Goal: Task Accomplishment & Management: Use online tool/utility

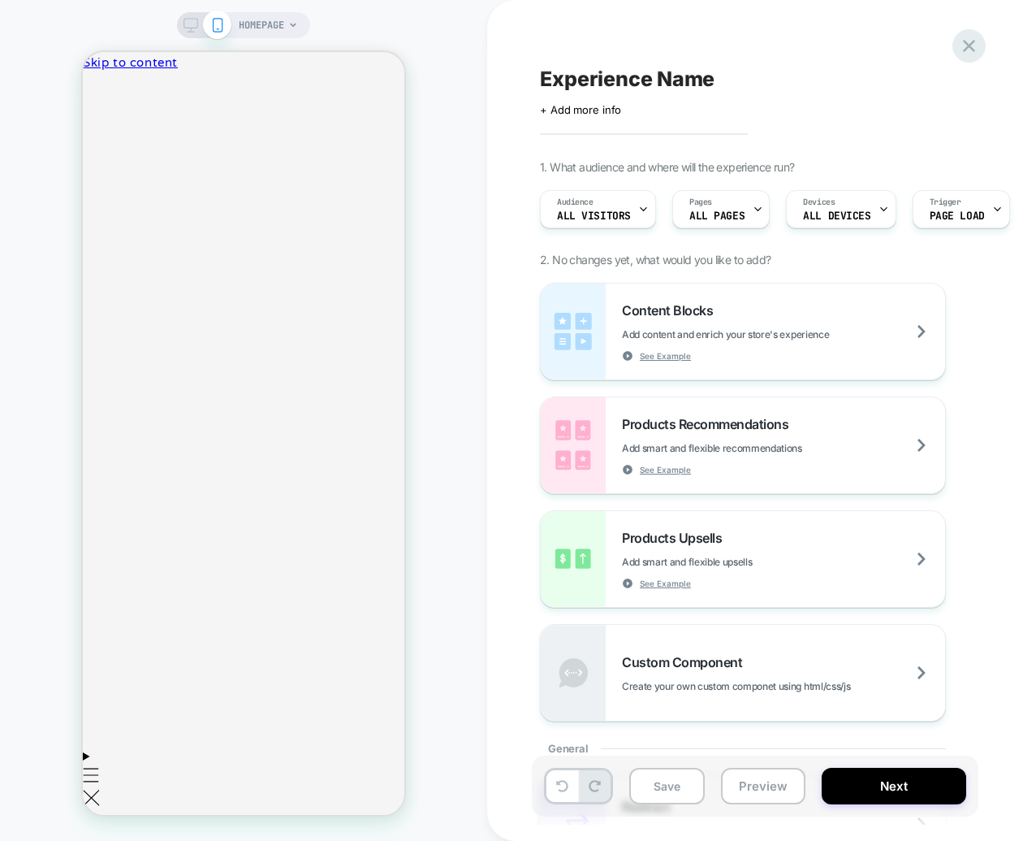
click at [967, 55] on icon at bounding box center [969, 46] width 22 height 22
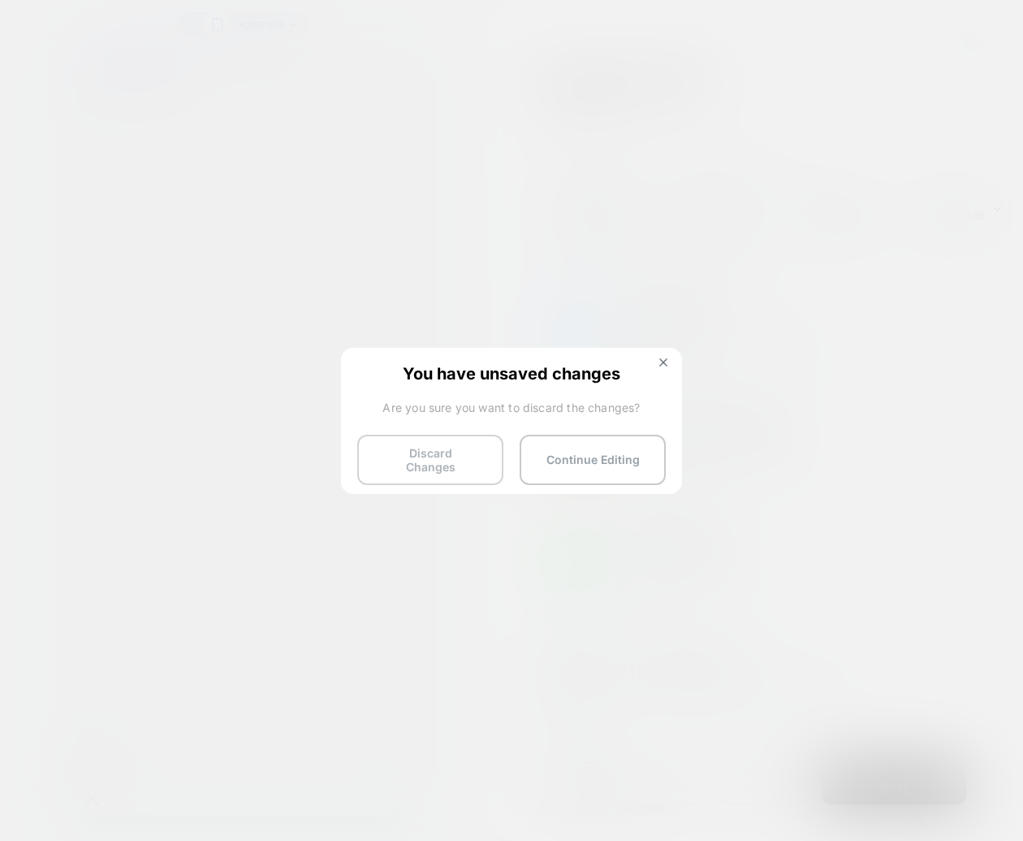
click at [440, 458] on button "Discard Changes" at bounding box center [430, 459] width 146 height 50
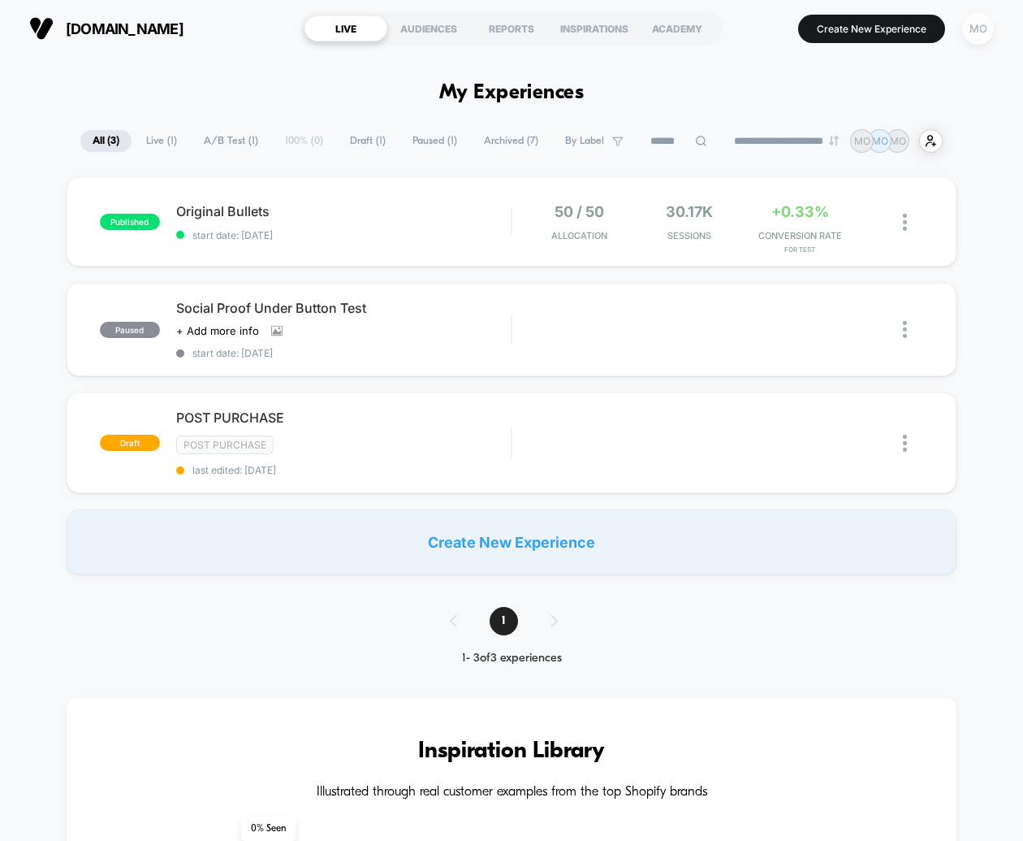
click at [976, 33] on div "MO" at bounding box center [978, 29] width 32 height 32
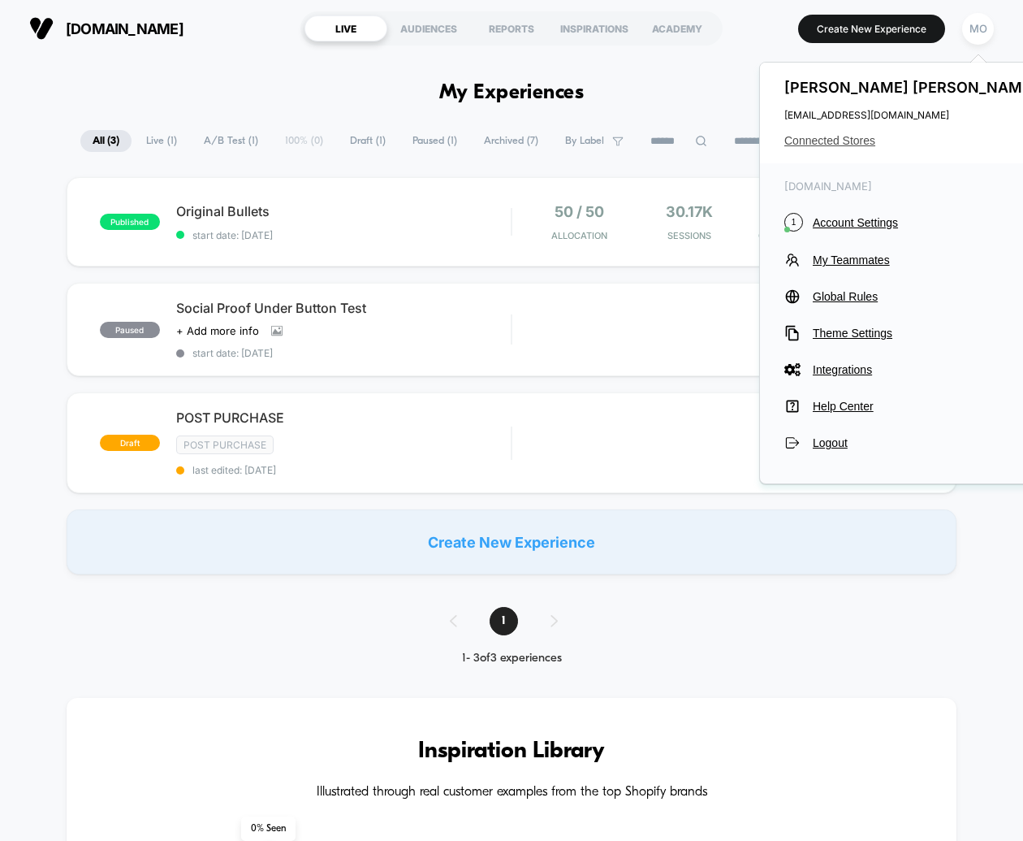
click at [848, 136] on span "Connected Stores" at bounding box center [913, 140] width 257 height 13
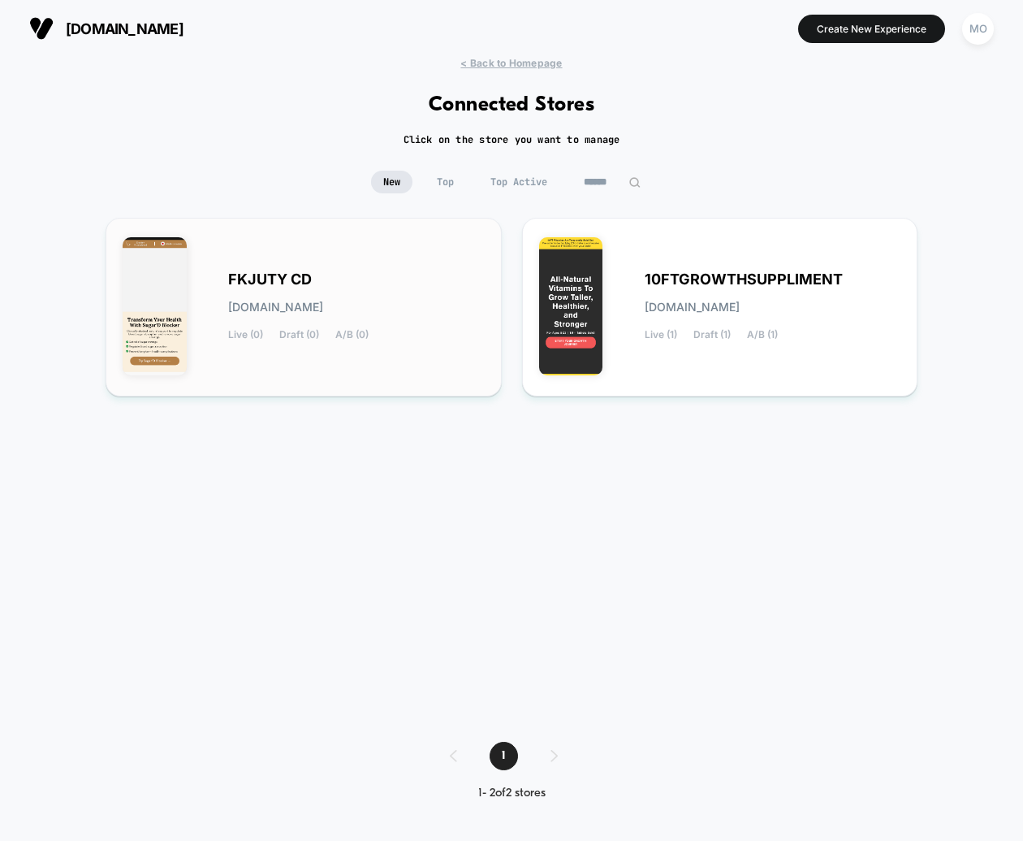
click at [370, 312] on div "FKJUTY CD fkjuty-cd.myshopify.com Live (0) Draft (0) A/B (0)" at bounding box center [356, 307] width 257 height 67
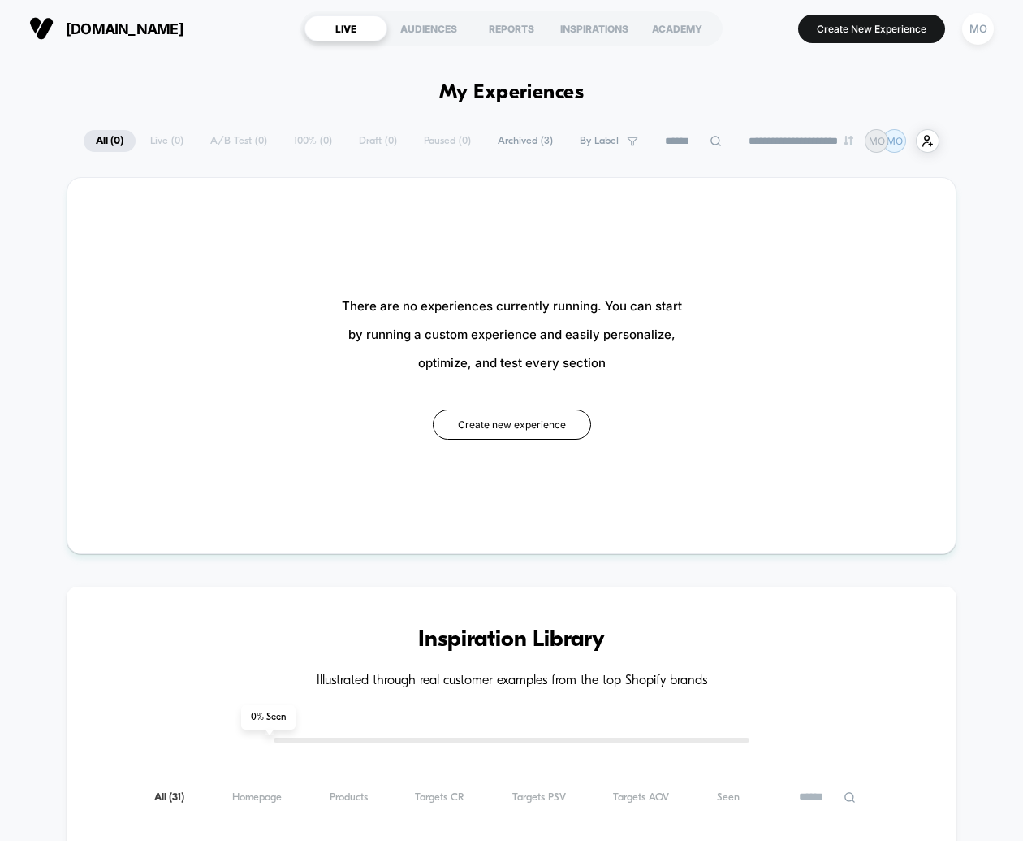
click at [518, 143] on span "Archived ( 3 )" at bounding box center [526, 141] width 80 height 22
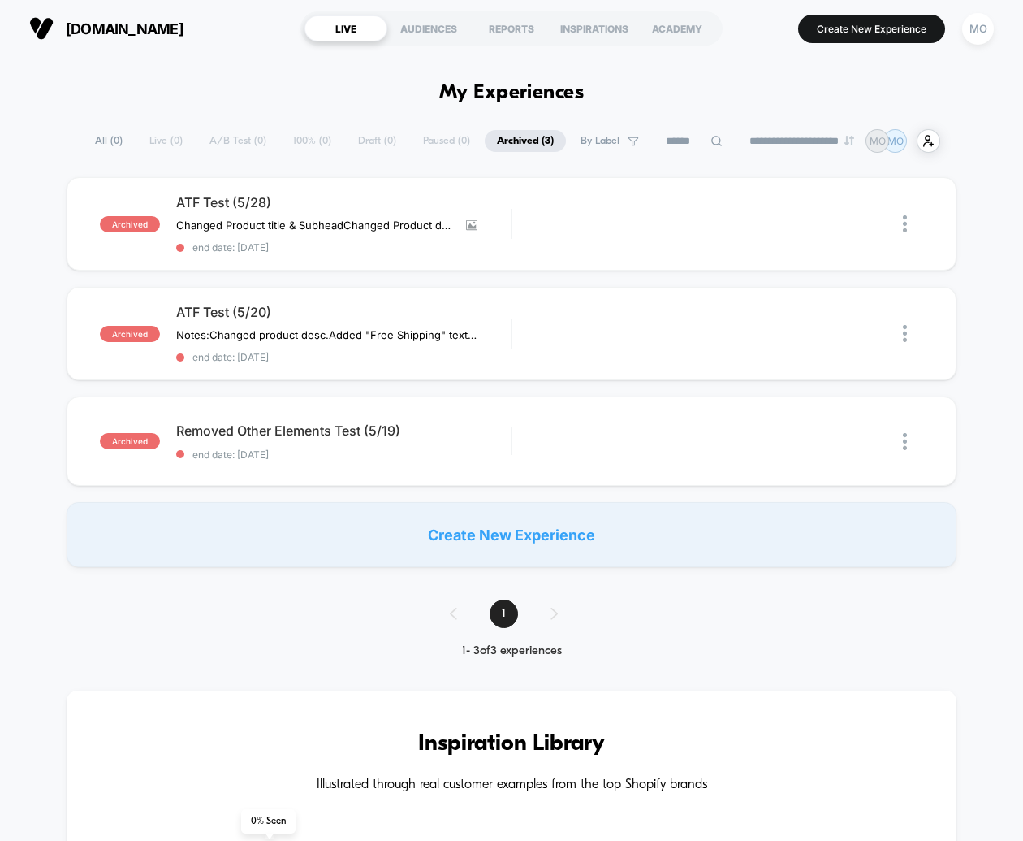
click at [89, 145] on span "All ( 0 )" at bounding box center [109, 141] width 52 height 22
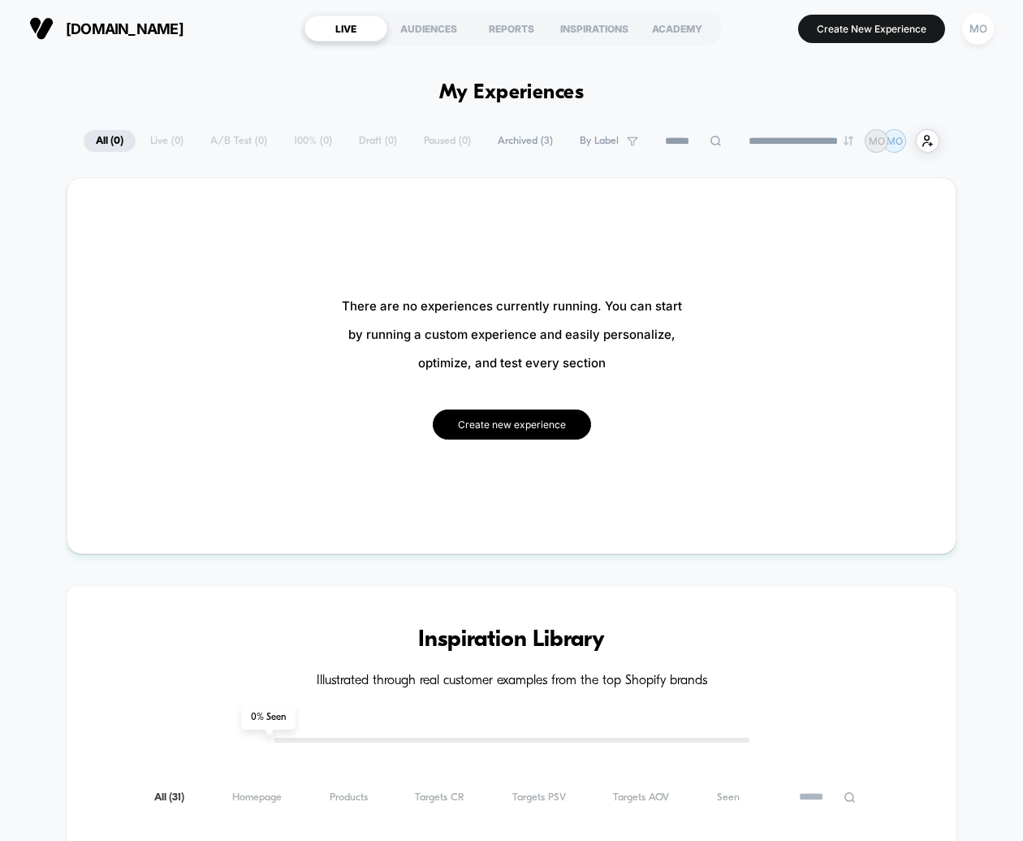
click at [544, 434] on button "Create new experience" at bounding box center [512, 424] width 158 height 30
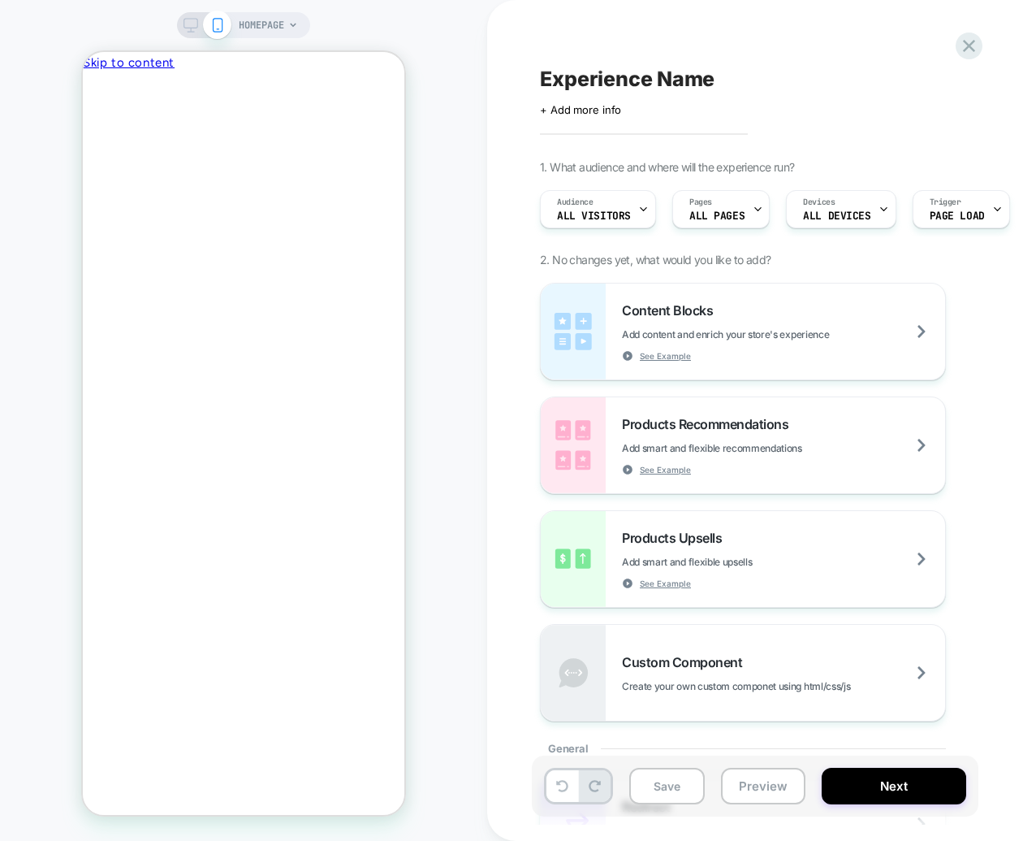
click at [292, 24] on icon at bounding box center [293, 25] width 10 height 10
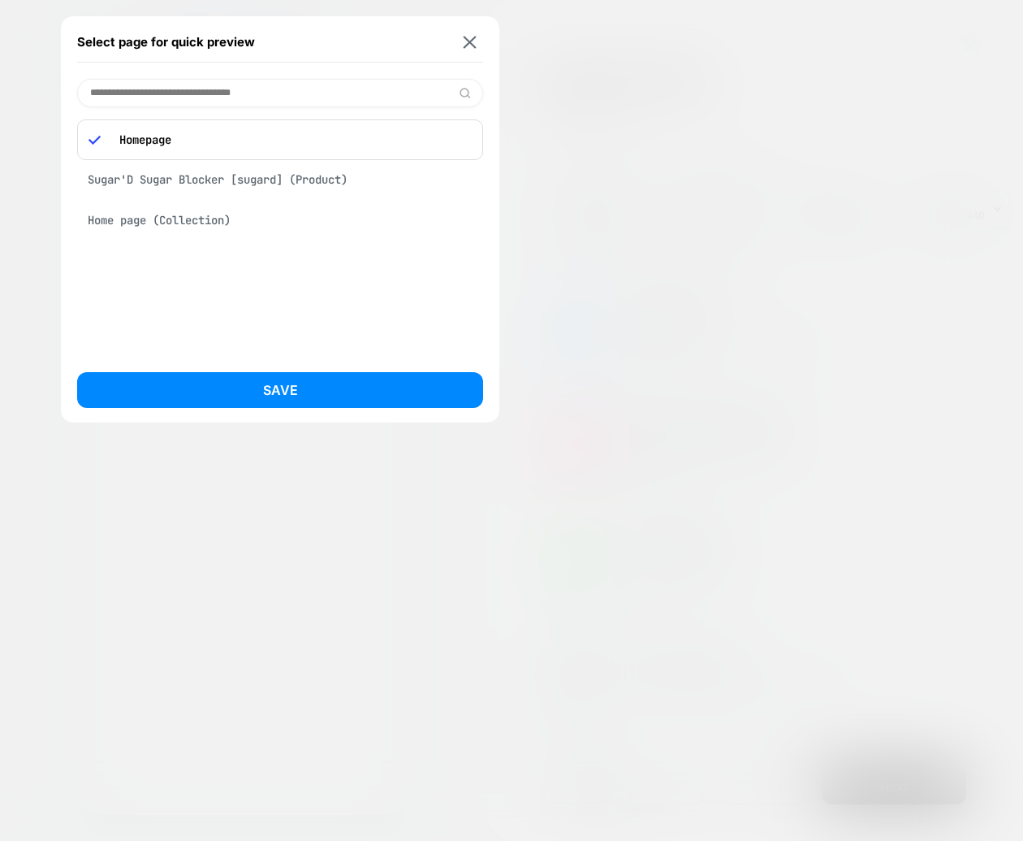
click at [202, 181] on div "Sugar'D Sugar Blocker [sugard] (Product)" at bounding box center [280, 179] width 406 height 31
click at [271, 366] on div "Select page for quick preview Sugar'D Sugar Blocker [sugard] (Product) Home pag…" at bounding box center [280, 219] width 439 height 406
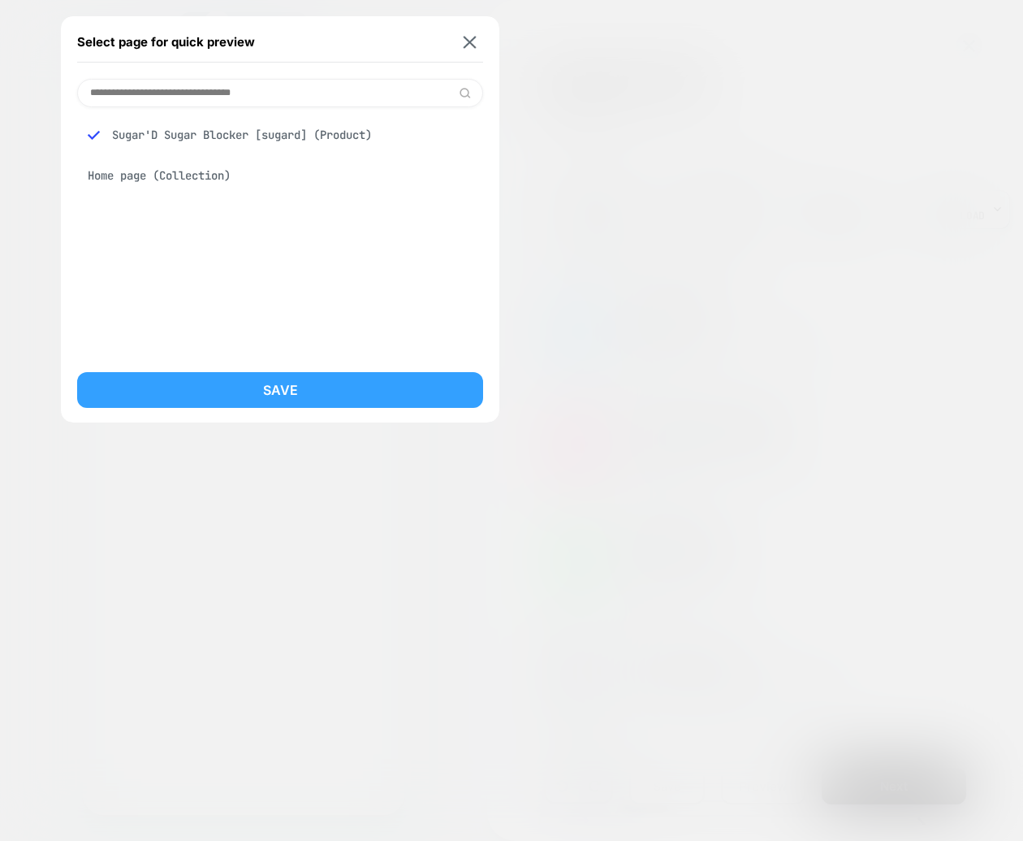
click at [282, 386] on button "Save" at bounding box center [280, 390] width 406 height 36
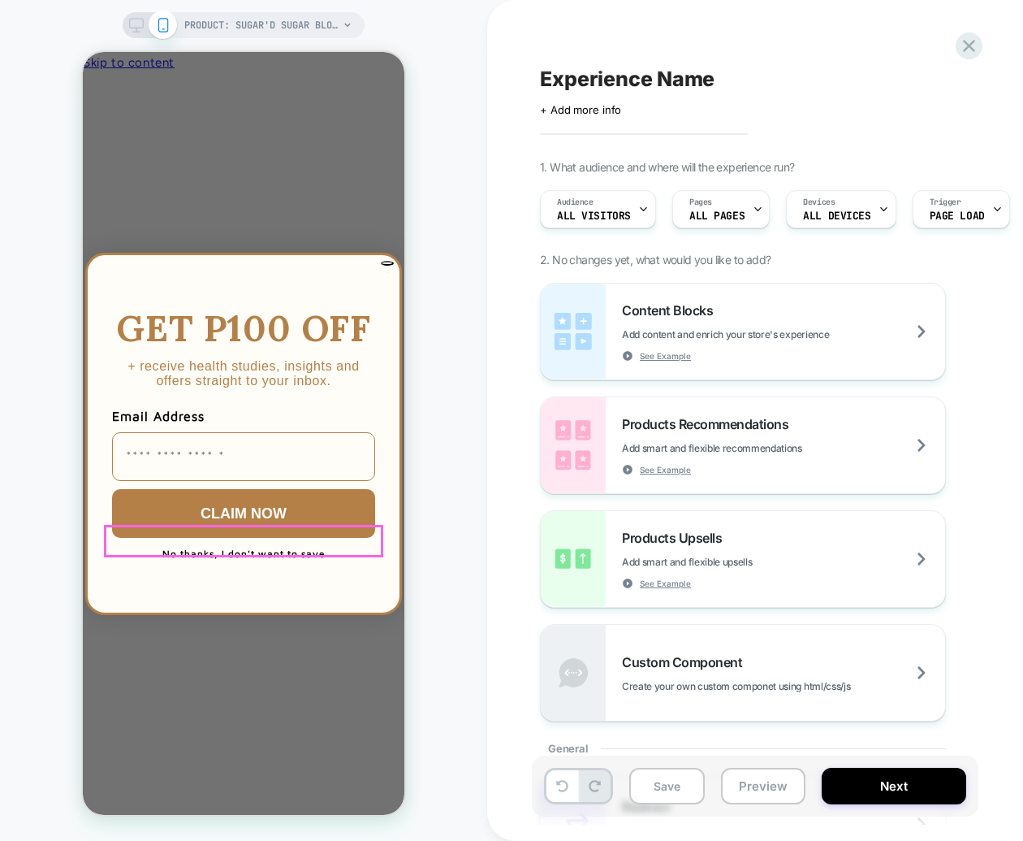
click at [274, 542] on button "No thanks, I don't want to save" at bounding box center [243, 554] width 179 height 32
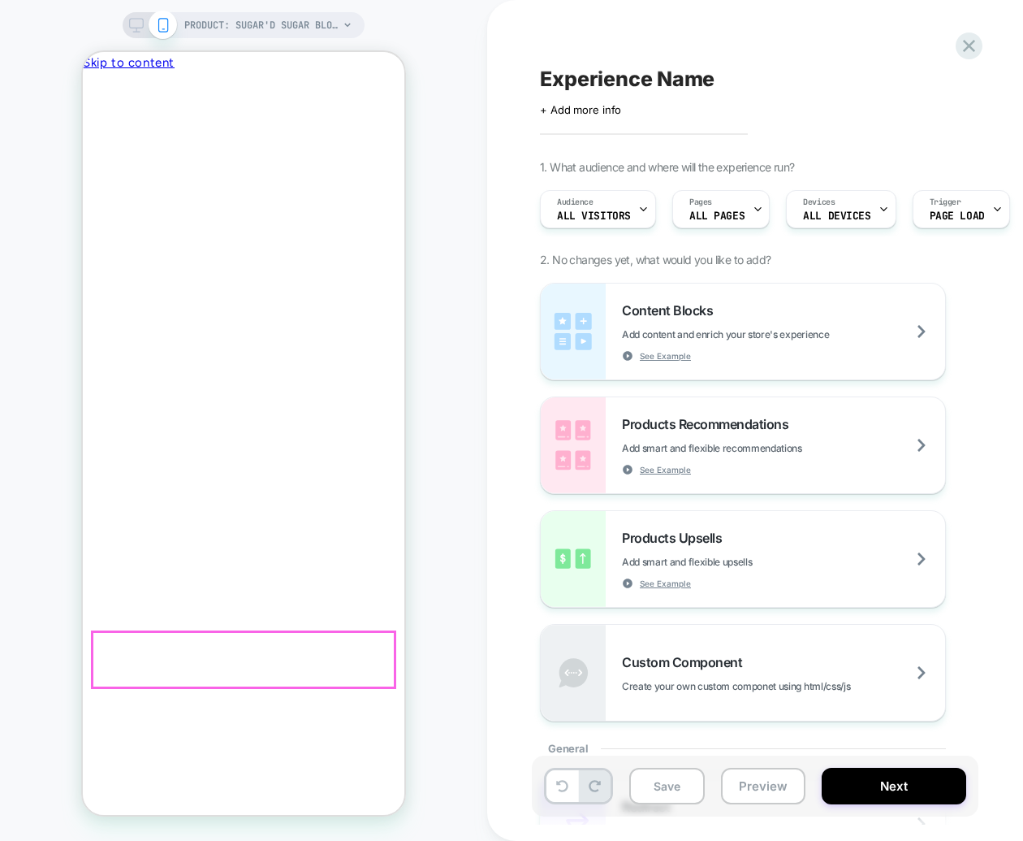
scroll to position [394, 0]
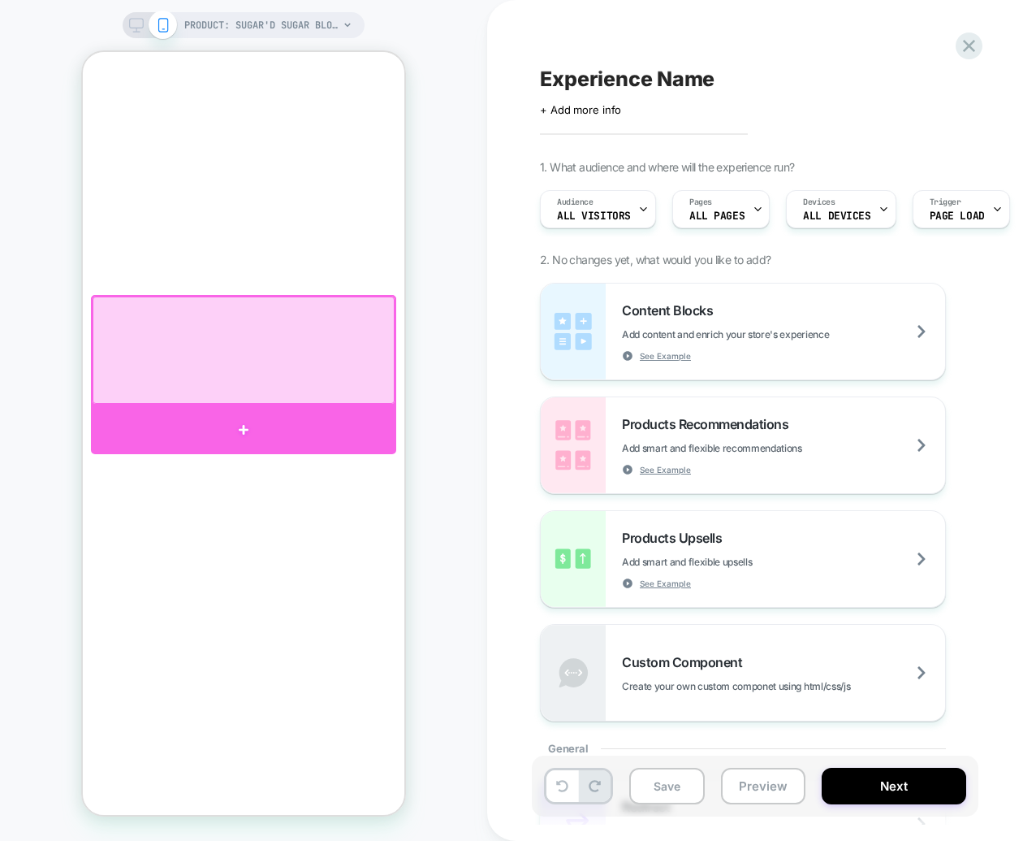
click at [238, 423] on div at bounding box center [243, 429] width 305 height 49
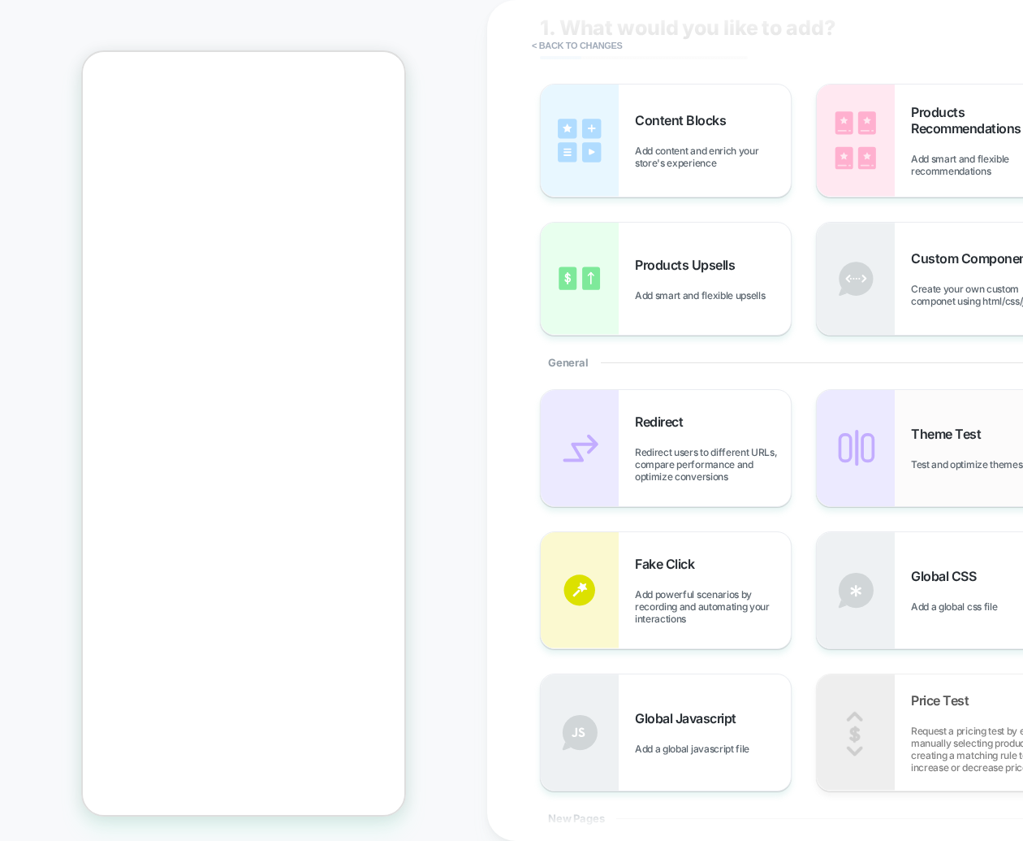
scroll to position [0, 0]
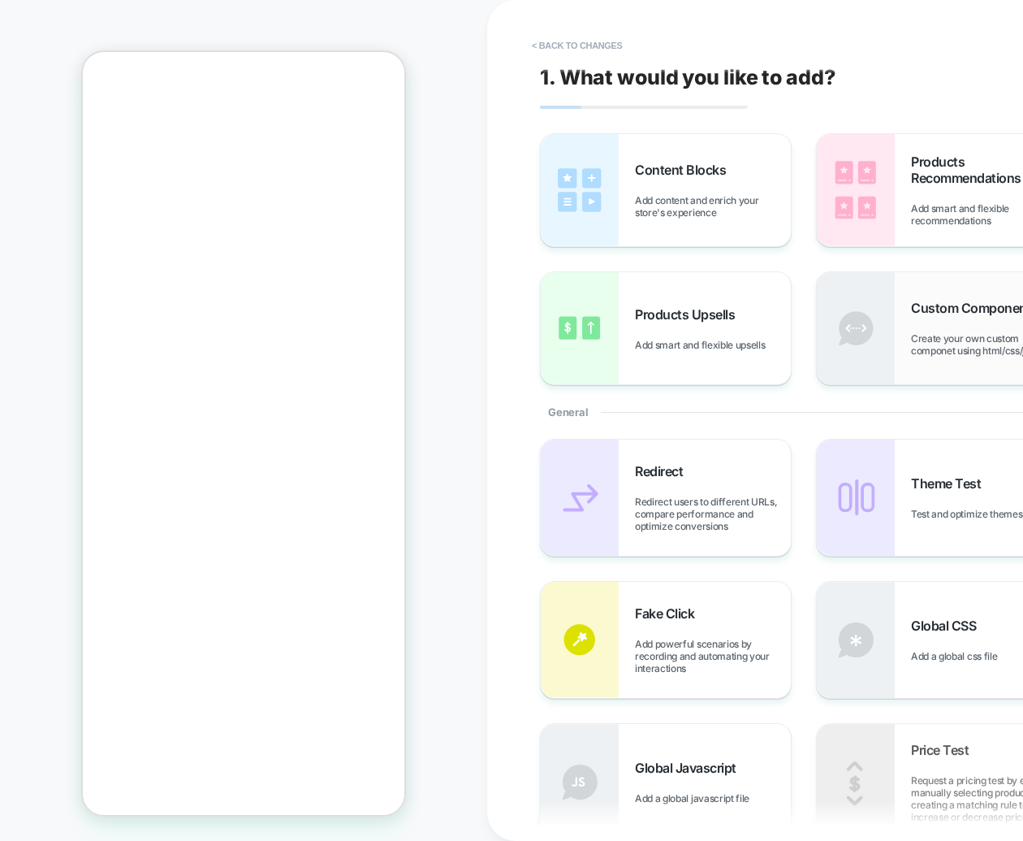
click at [909, 360] on div "Custom Component Create your own custom componet using html/css/js" at bounding box center [942, 328] width 250 height 112
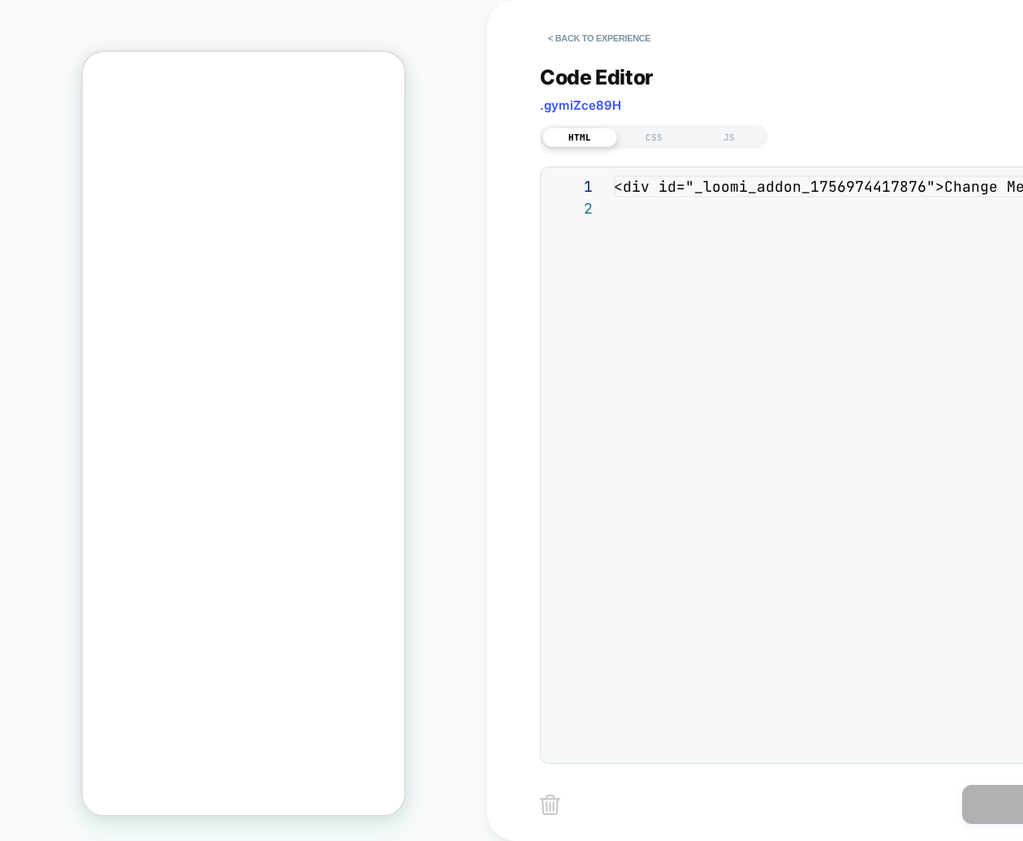
scroll to position [22, 0]
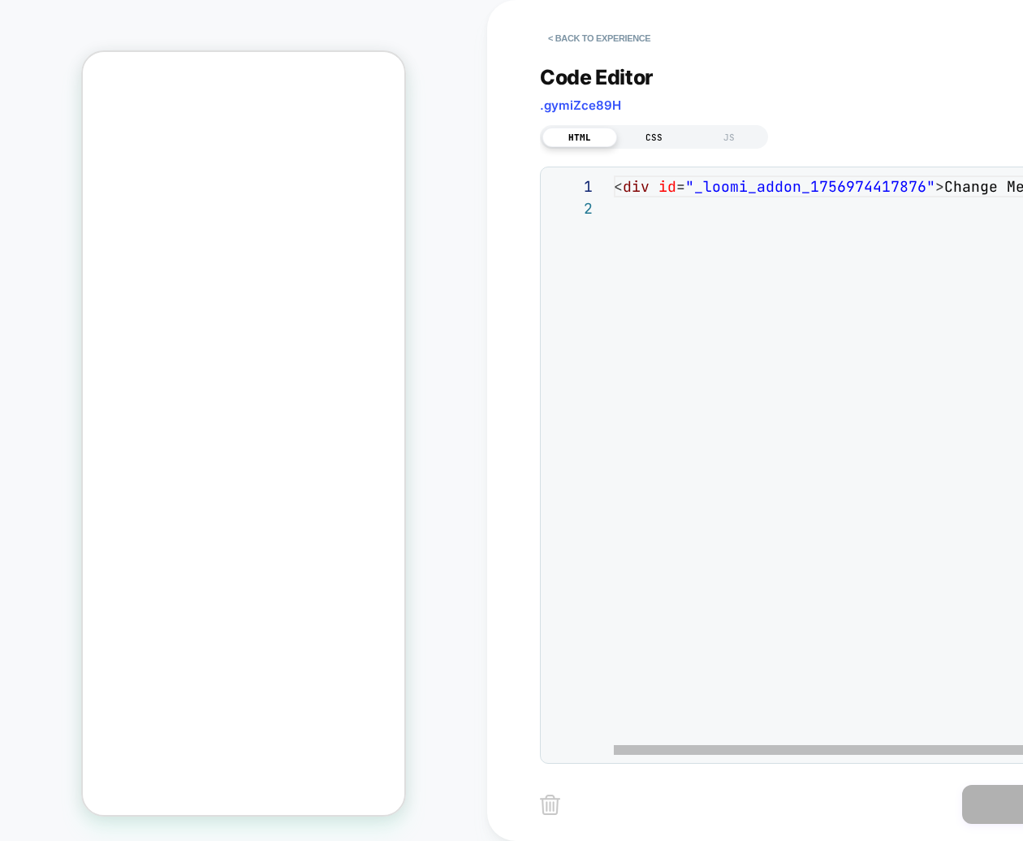
click at [662, 136] on div "CSS" at bounding box center [654, 137] width 75 height 19
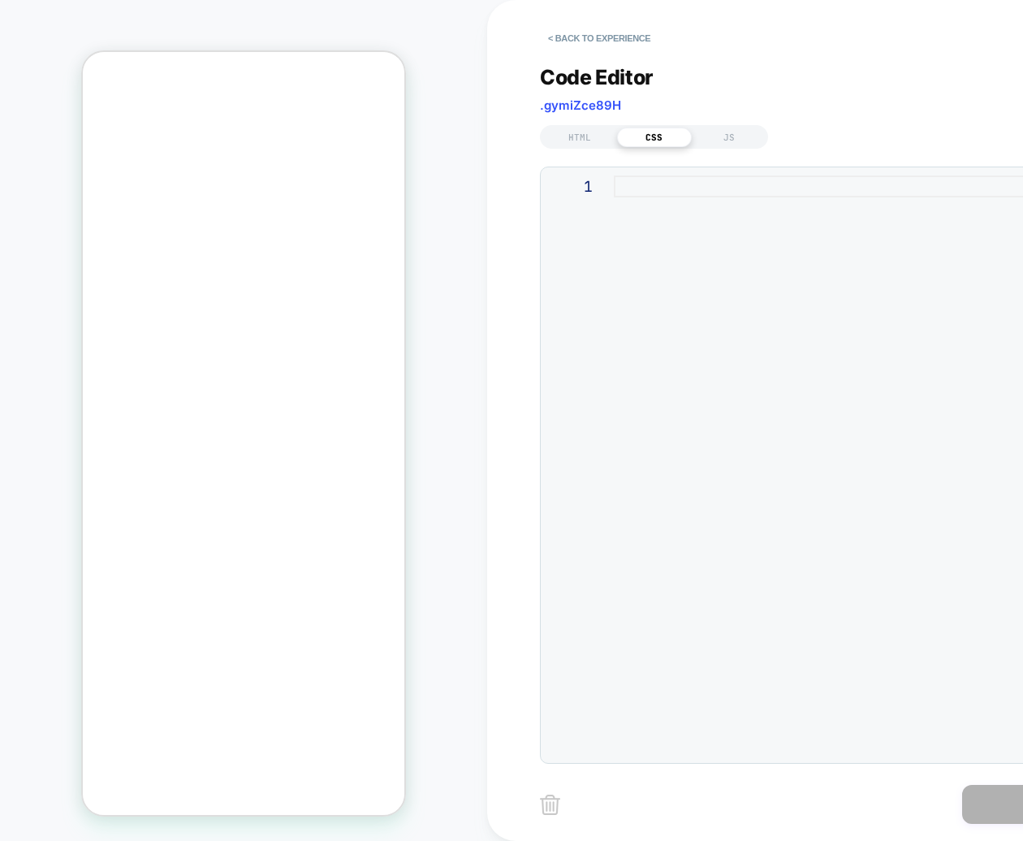
click at [695, 197] on div at bounding box center [865, 464] width 502 height 579
click at [689, 192] on div at bounding box center [865, 464] width 502 height 579
type textarea "**********"
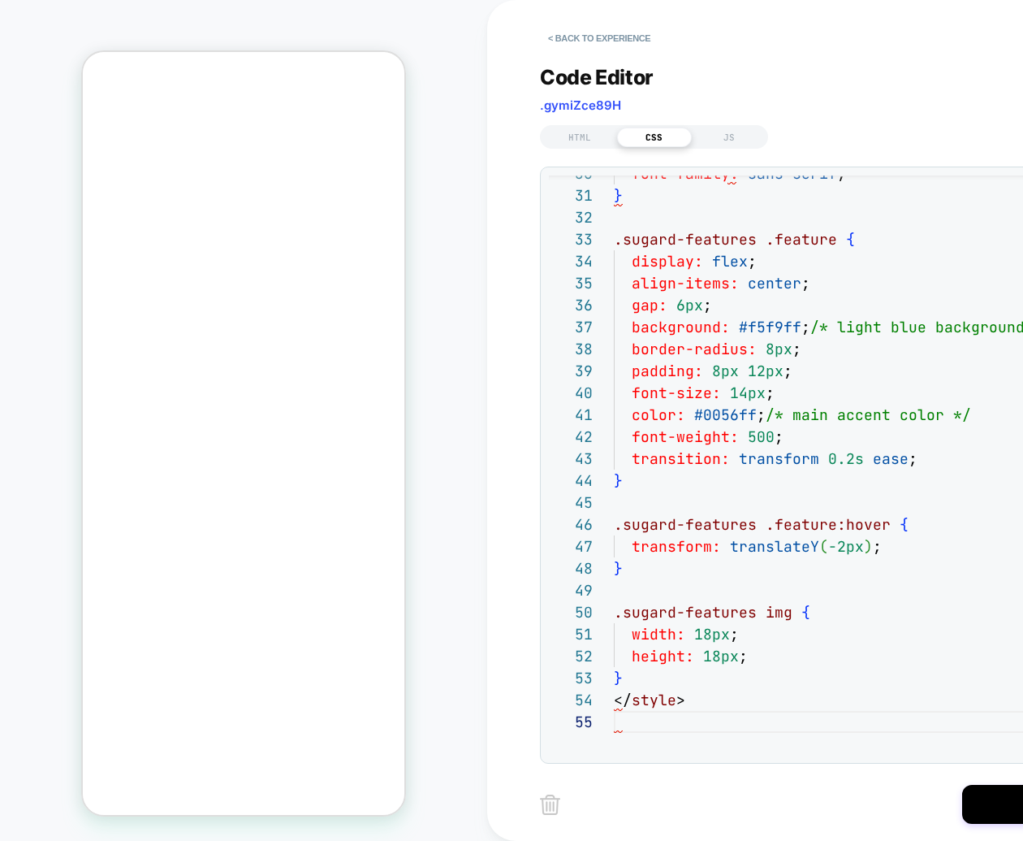
click at [852, 128] on div "HTML CSS JS" at bounding box center [832, 135] width 585 height 28
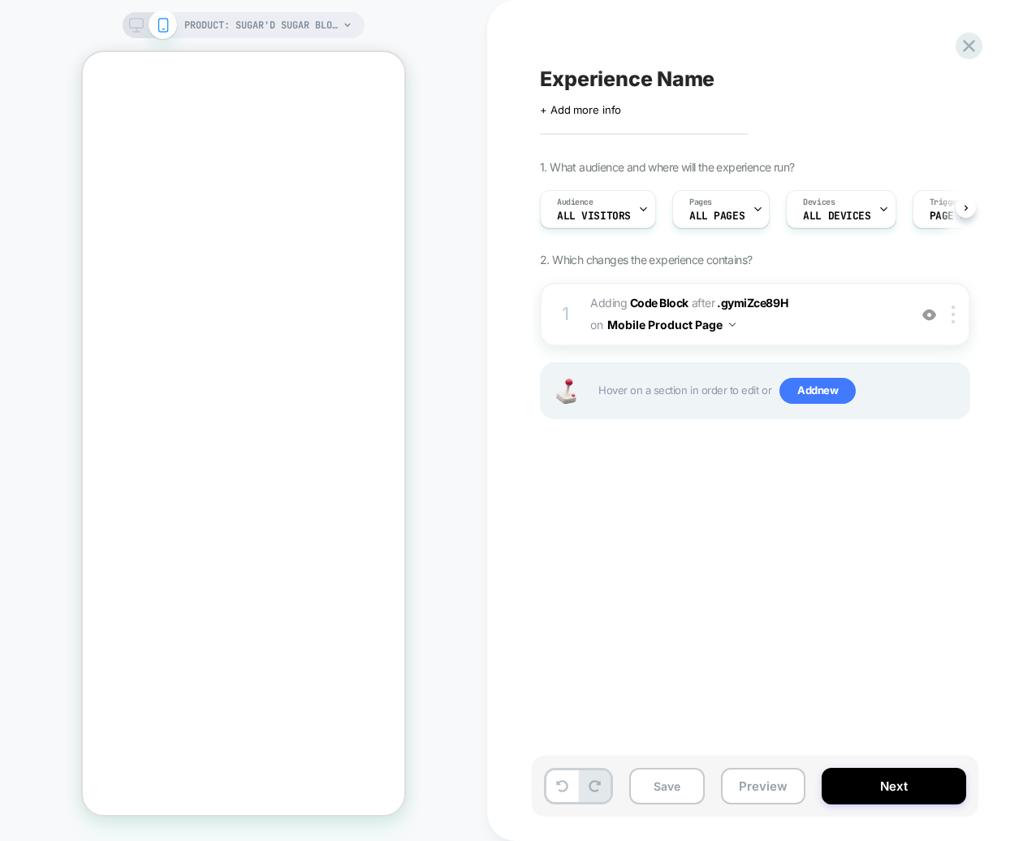
scroll to position [0, 1]
click at [794, 515] on div "Experience Name Click to edit experience details + Add more info 1. What audien…" at bounding box center [836, 420] width 609 height 808
click at [865, 309] on span "Adding Code Block AFTER .gymiZce89H .gymiZce89H on Mobile Product Page" at bounding box center [744, 314] width 309 height 44
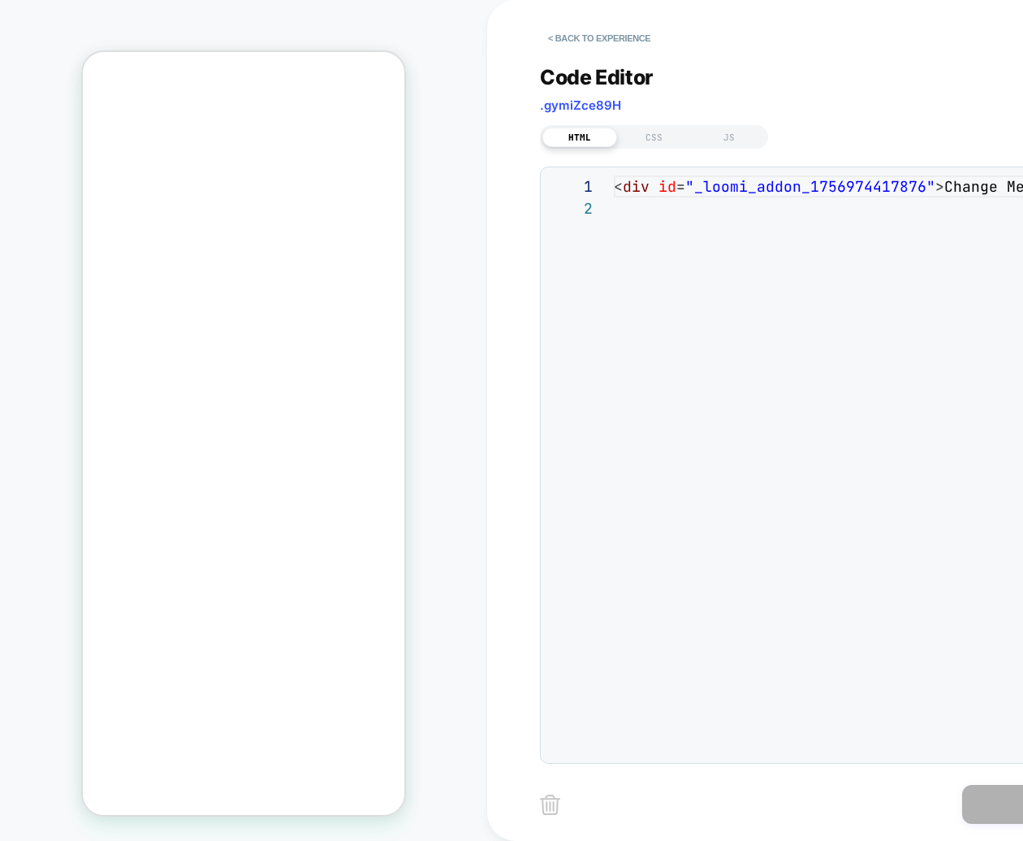
scroll to position [22, 0]
click at [637, 129] on div "CSS" at bounding box center [654, 137] width 75 height 19
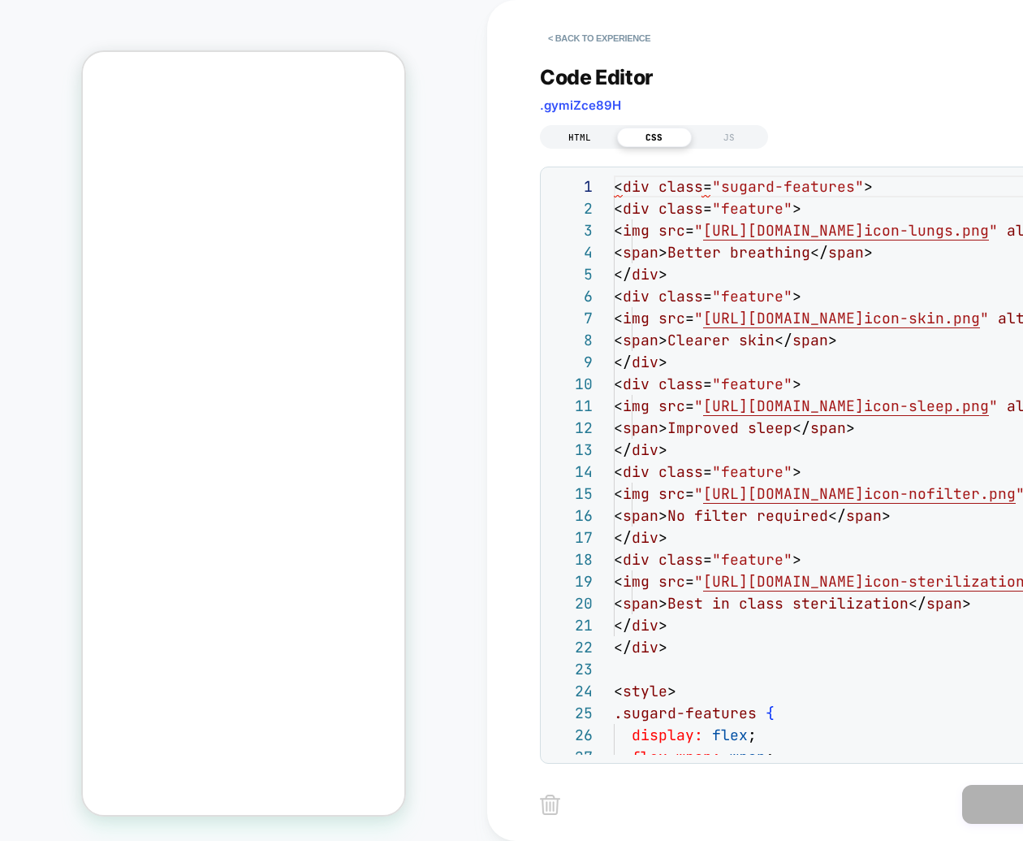
scroll to position [219, 0]
click at [603, 136] on div "HTML" at bounding box center [579, 137] width 75 height 19
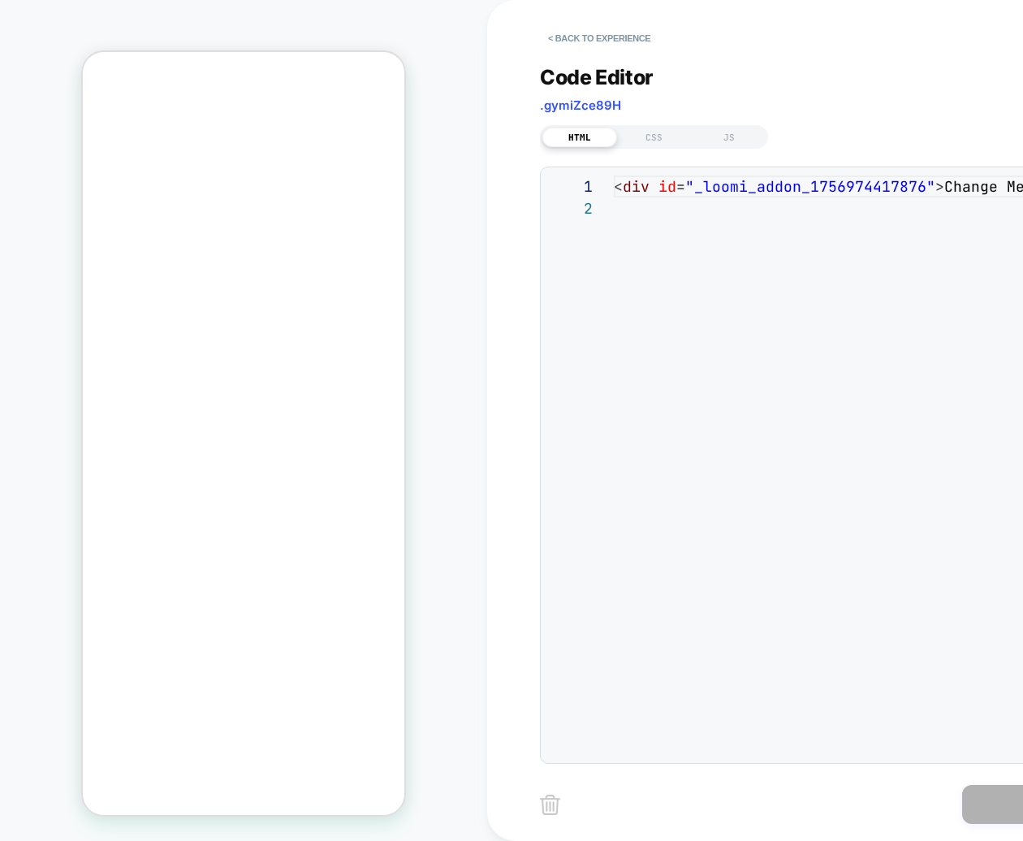
scroll to position [22, 0]
click at [0, 0] on div "< div id = "_loomi_addon_1756974417876" > Change Me! </ div >" at bounding box center [0, 0] width 0 height 0
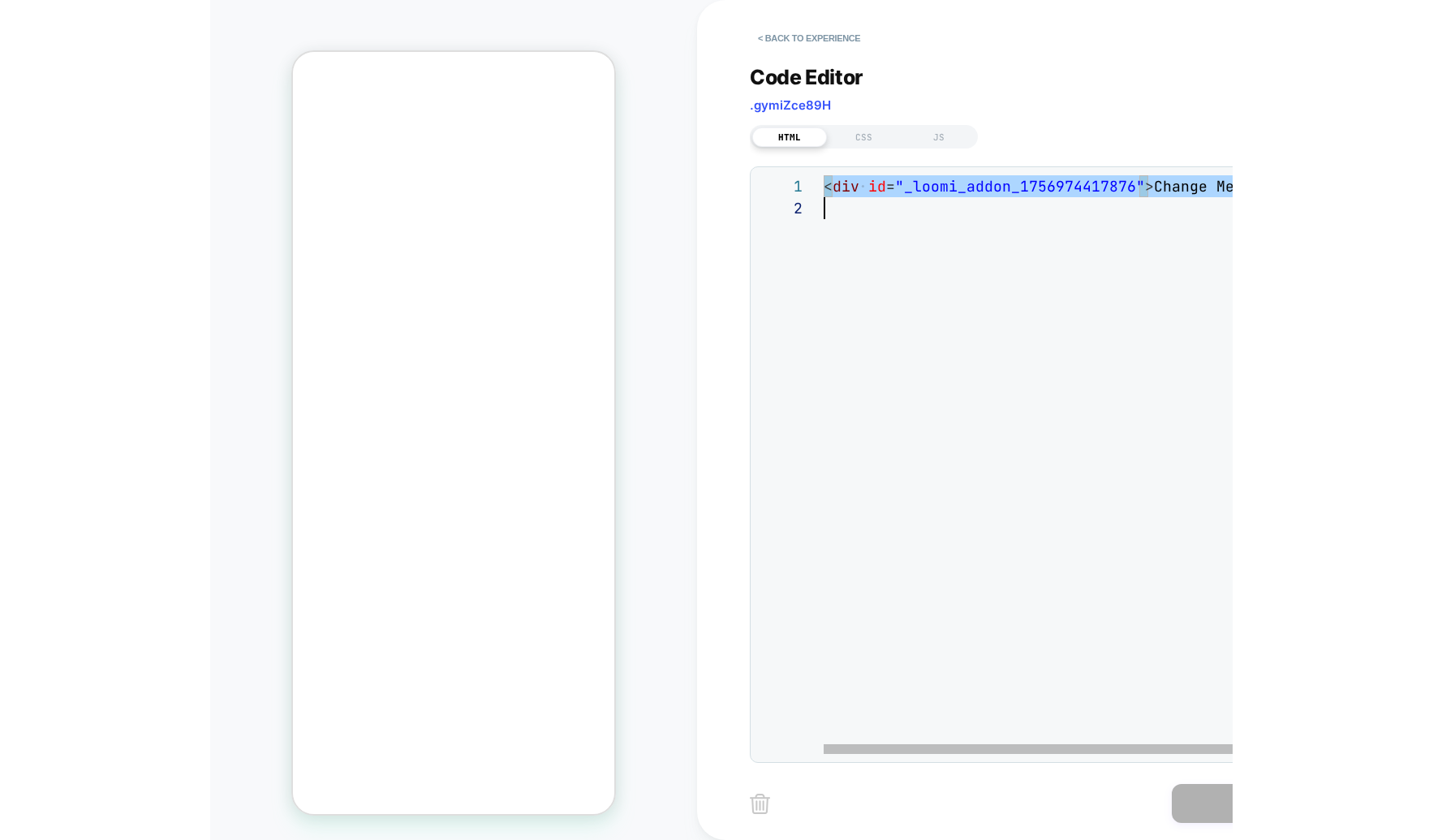
scroll to position [0, 0]
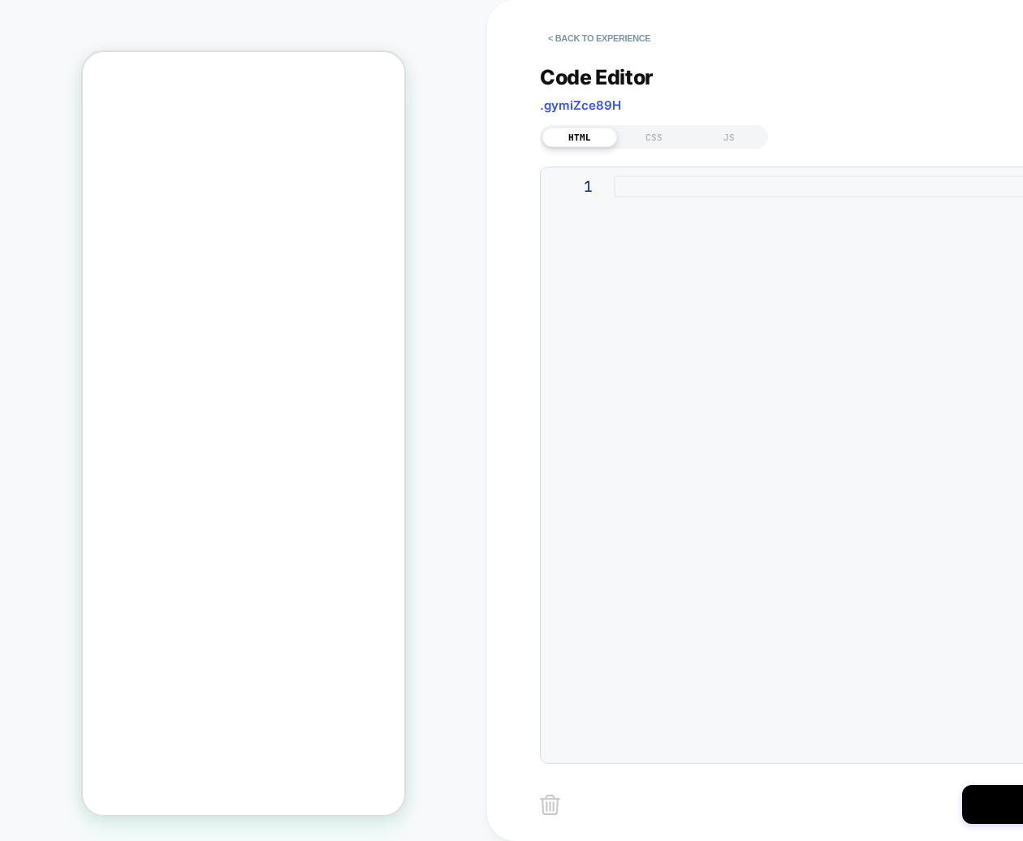
click at [0, 0] on div at bounding box center [0, 0] width 0 height 0
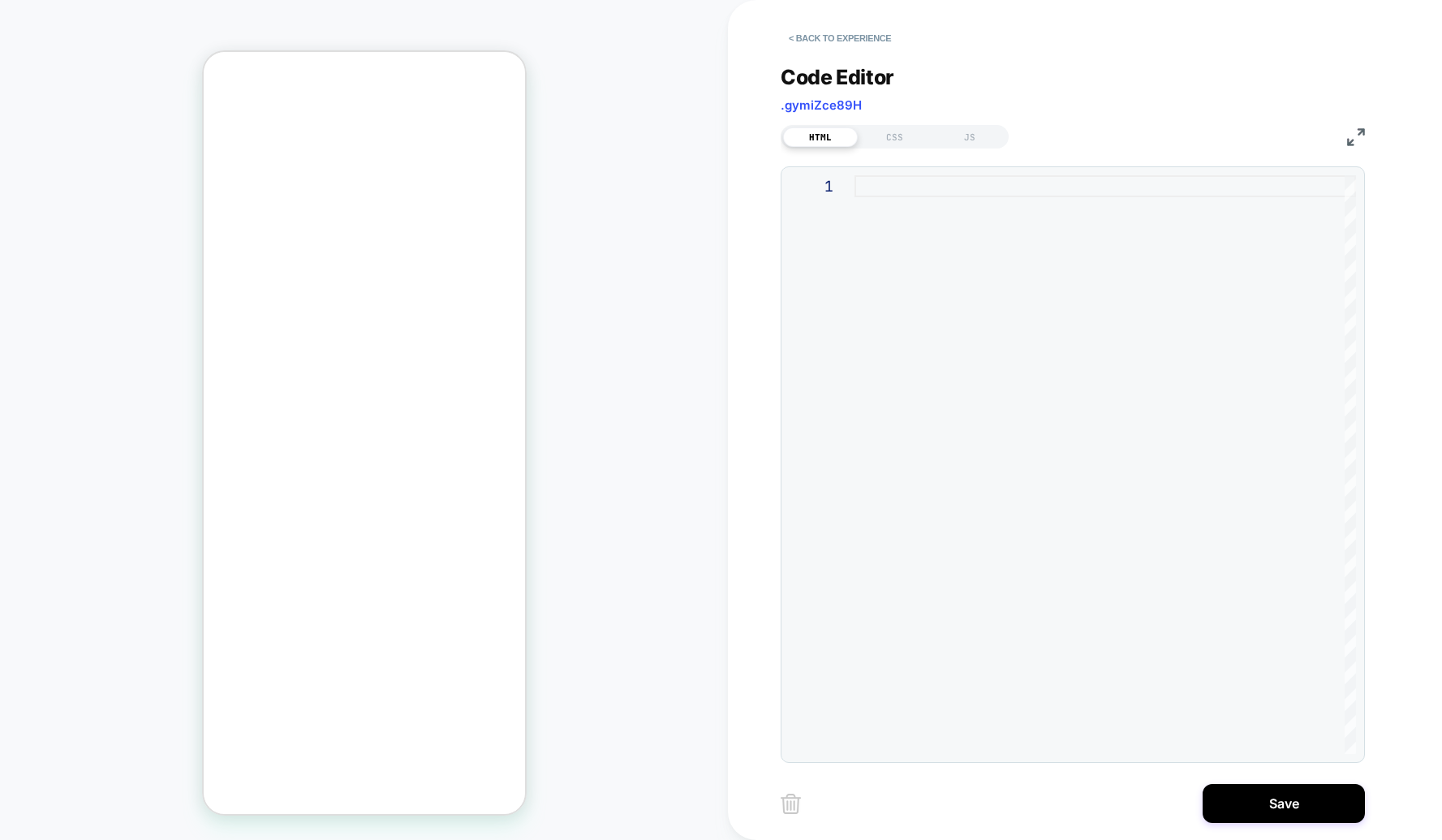
click at [1021, 830] on div "< Back to experience Code Editor .gymiZce89H HTML CSS JS 1 Save" at bounding box center [1084, 420] width 609 height 840
click at [0, 0] on button "Save" at bounding box center [0, 0] width 0 height 0
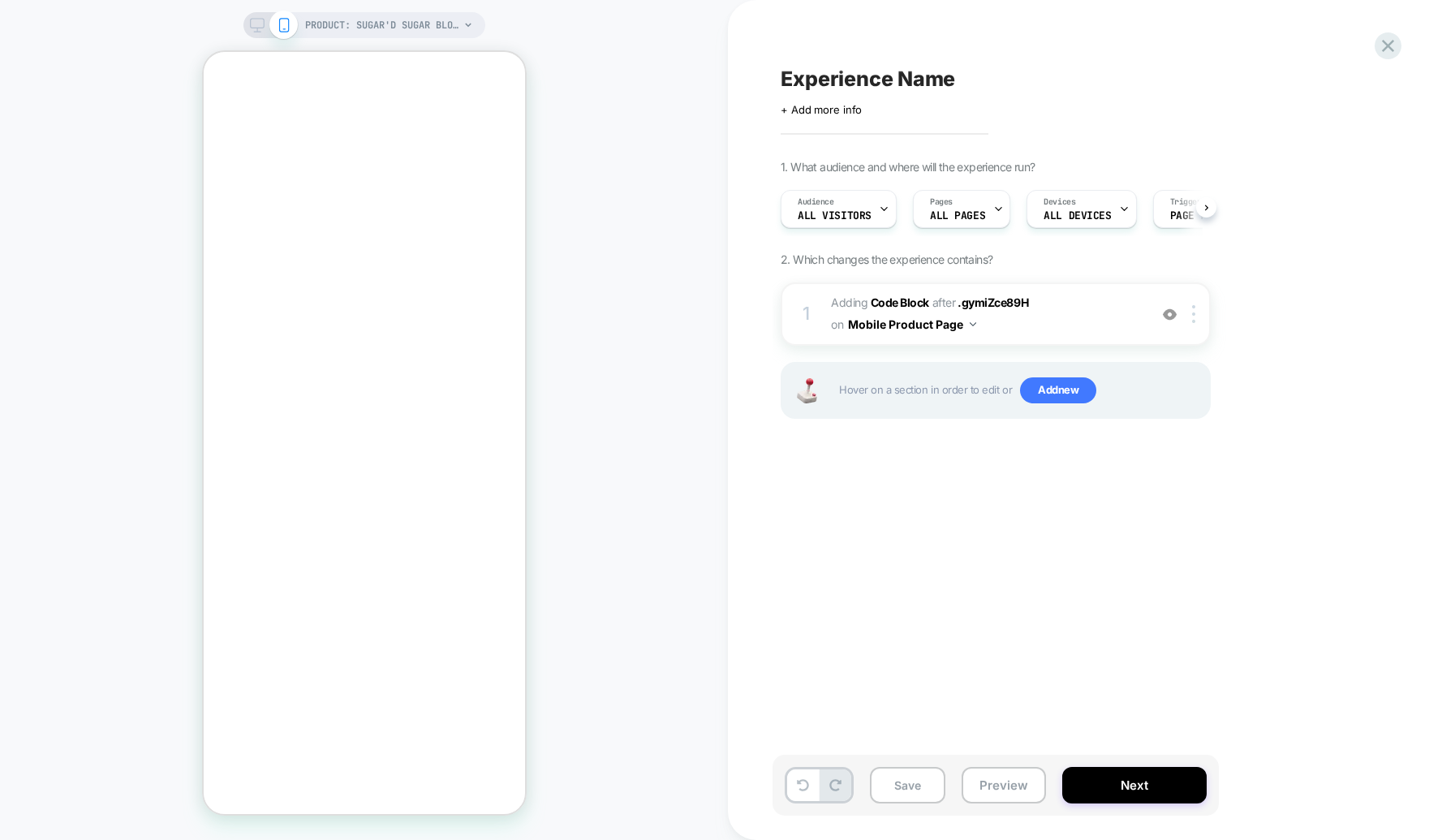
scroll to position [0, 1]
click at [870, 306] on b "Code Block" at bounding box center [899, 303] width 58 height 14
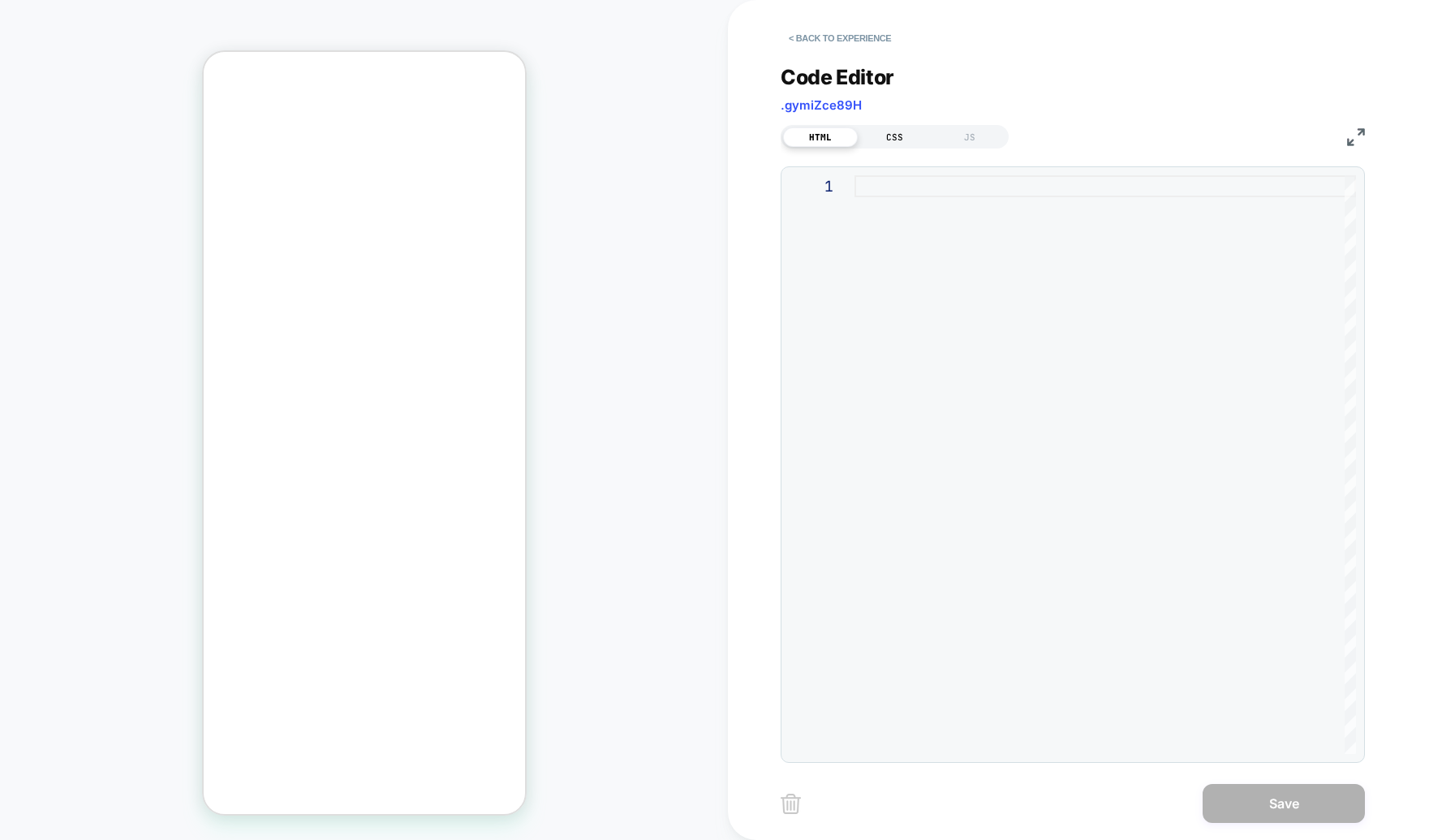
click at [879, 136] on div "CSS" at bounding box center [894, 137] width 75 height 19
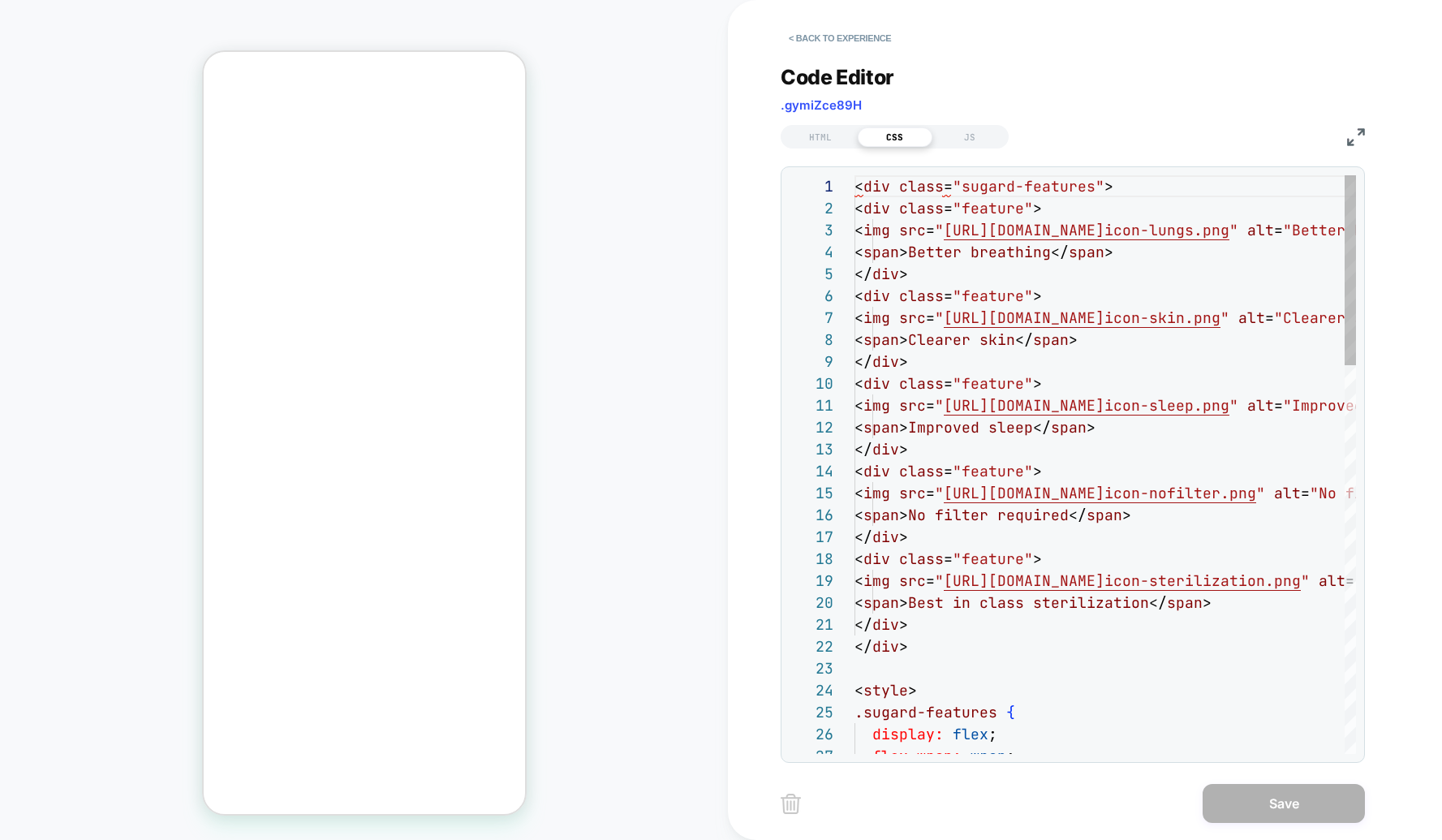
scroll to position [219, 0]
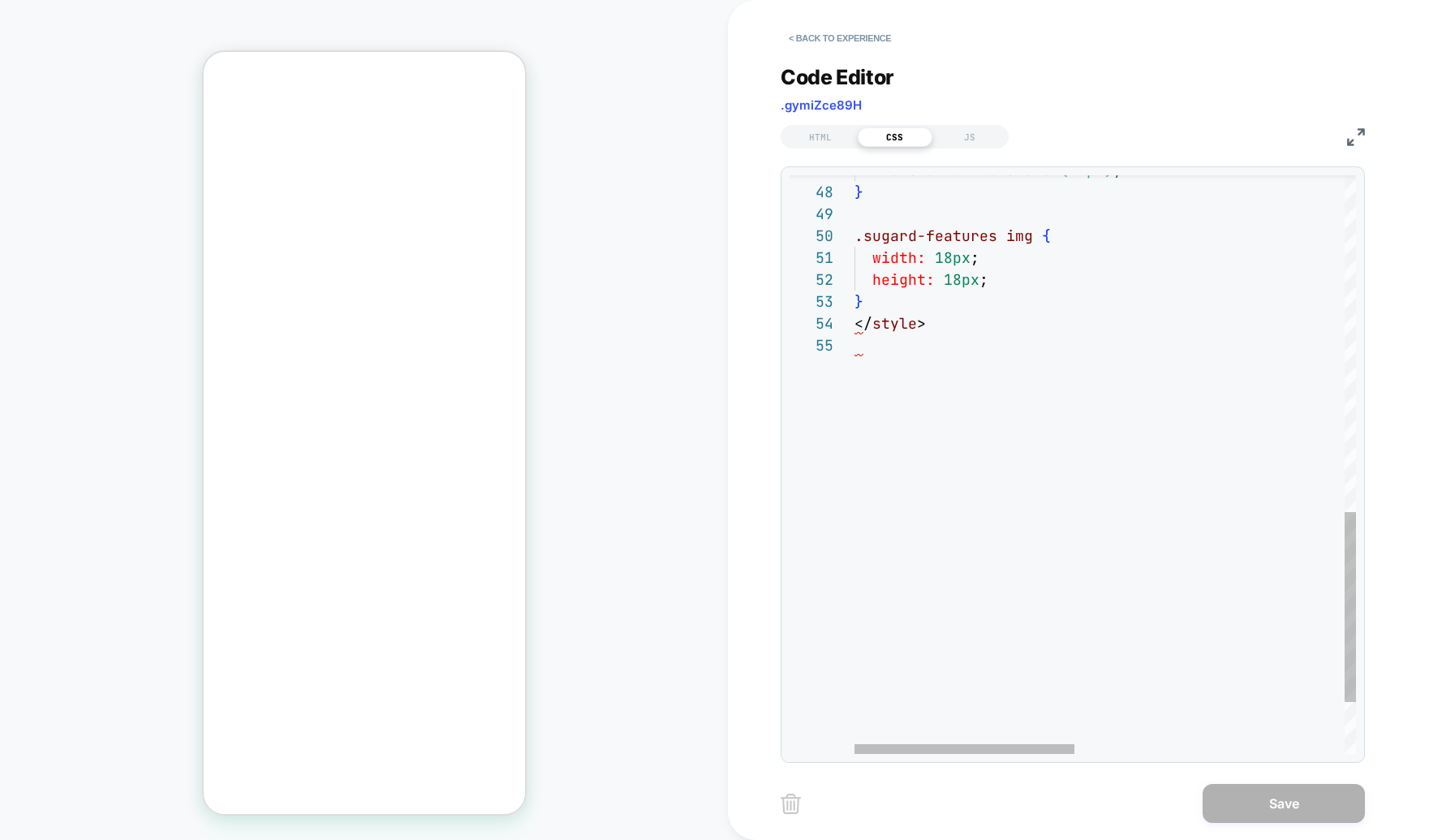
type textarea "**********"
click at [900, 361] on div "</ style > height: 18px ; } .sugard-features img { width: 18px ; } transform: t…" at bounding box center [1412, 32] width 1116 height 1761
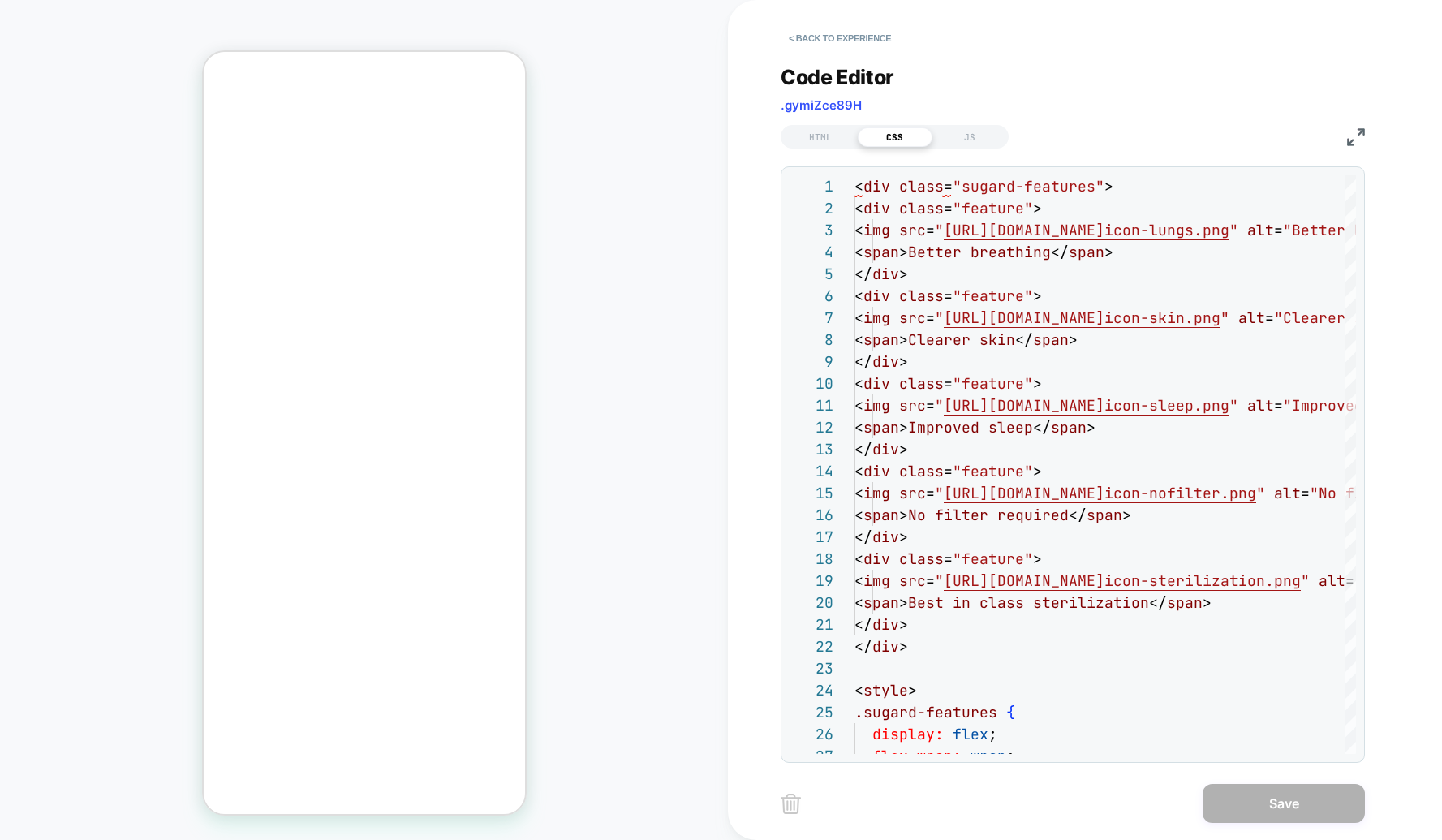
click at [1021, 136] on img at bounding box center [1356, 137] width 18 height 18
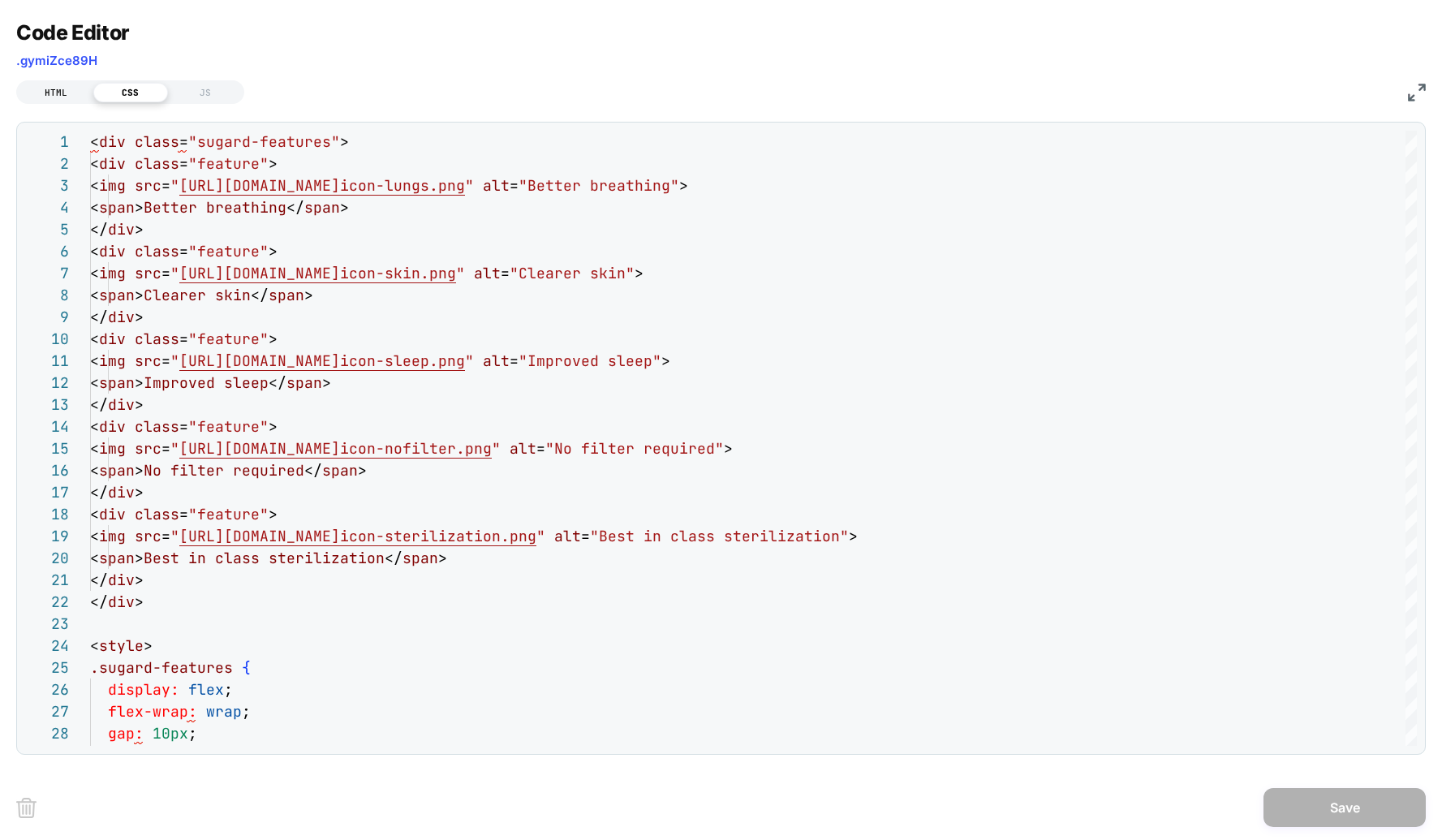
click at [64, 95] on div "HTML" at bounding box center [56, 92] width 75 height 19
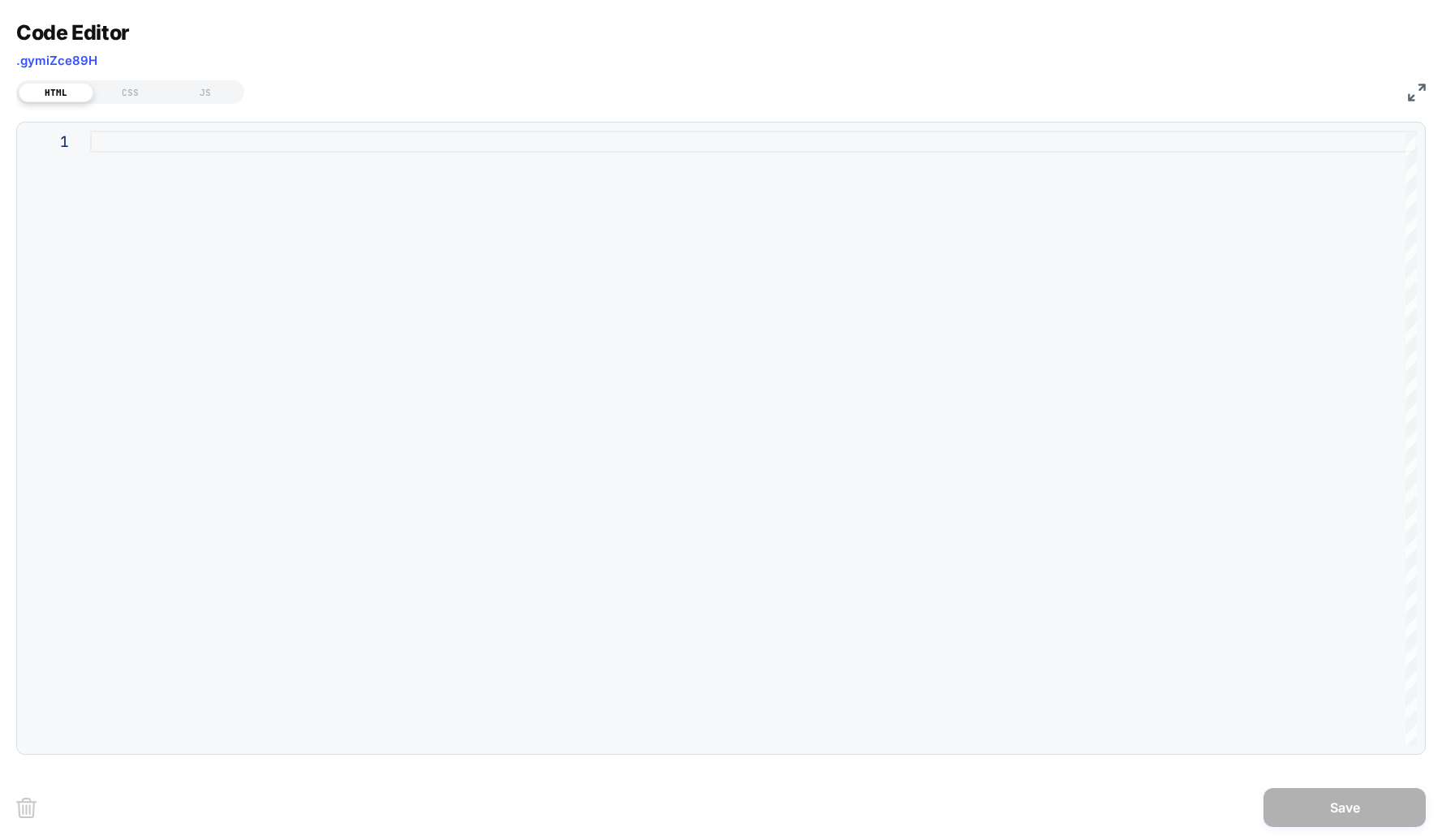
click at [1021, 94] on img at bounding box center [1417, 93] width 18 height 18
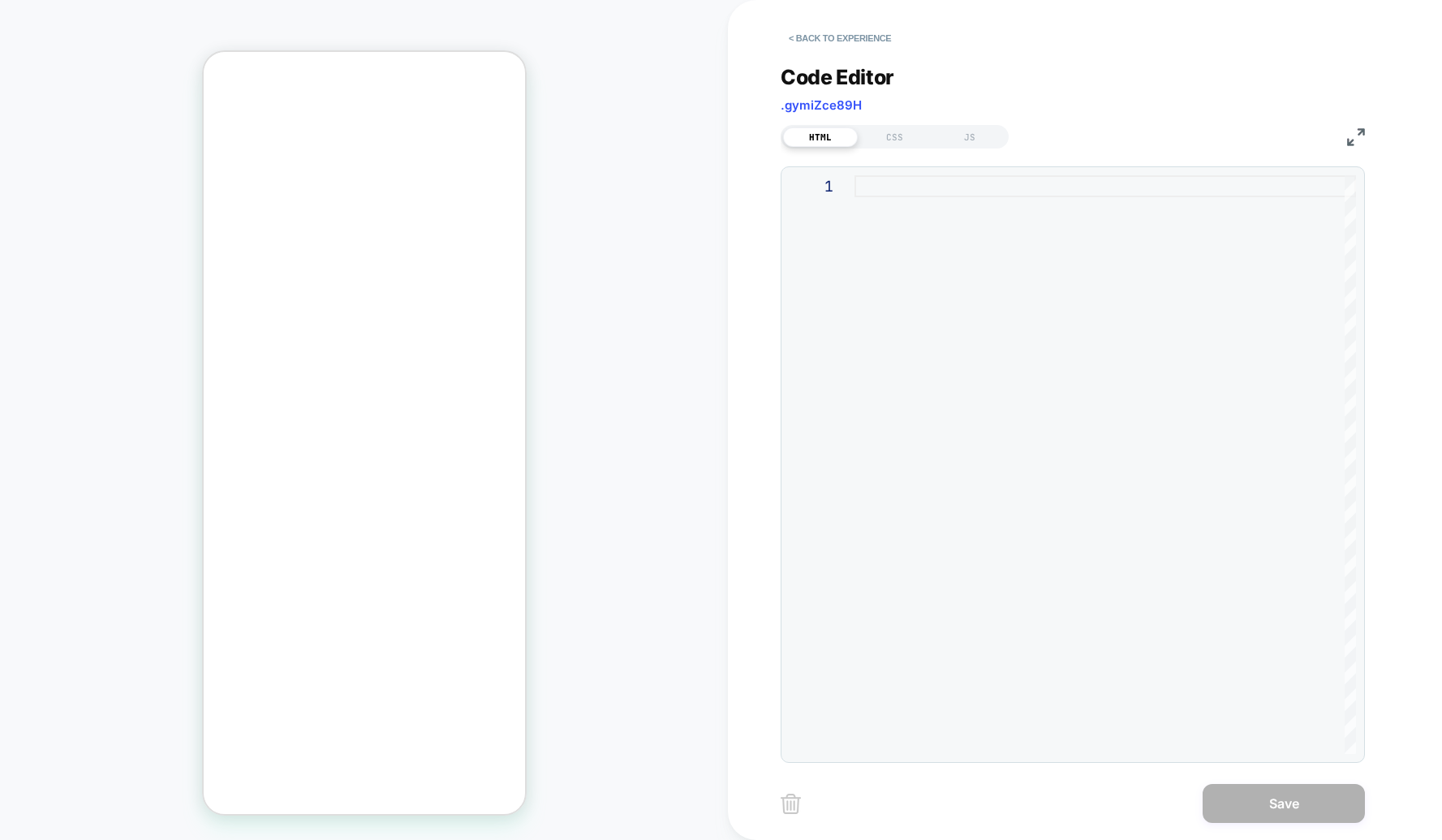
scroll to position [378, 0]
click at [992, 262] on div at bounding box center [1105, 463] width 502 height 578
click at [0, 0] on img at bounding box center [0, 0] width 0 height 0
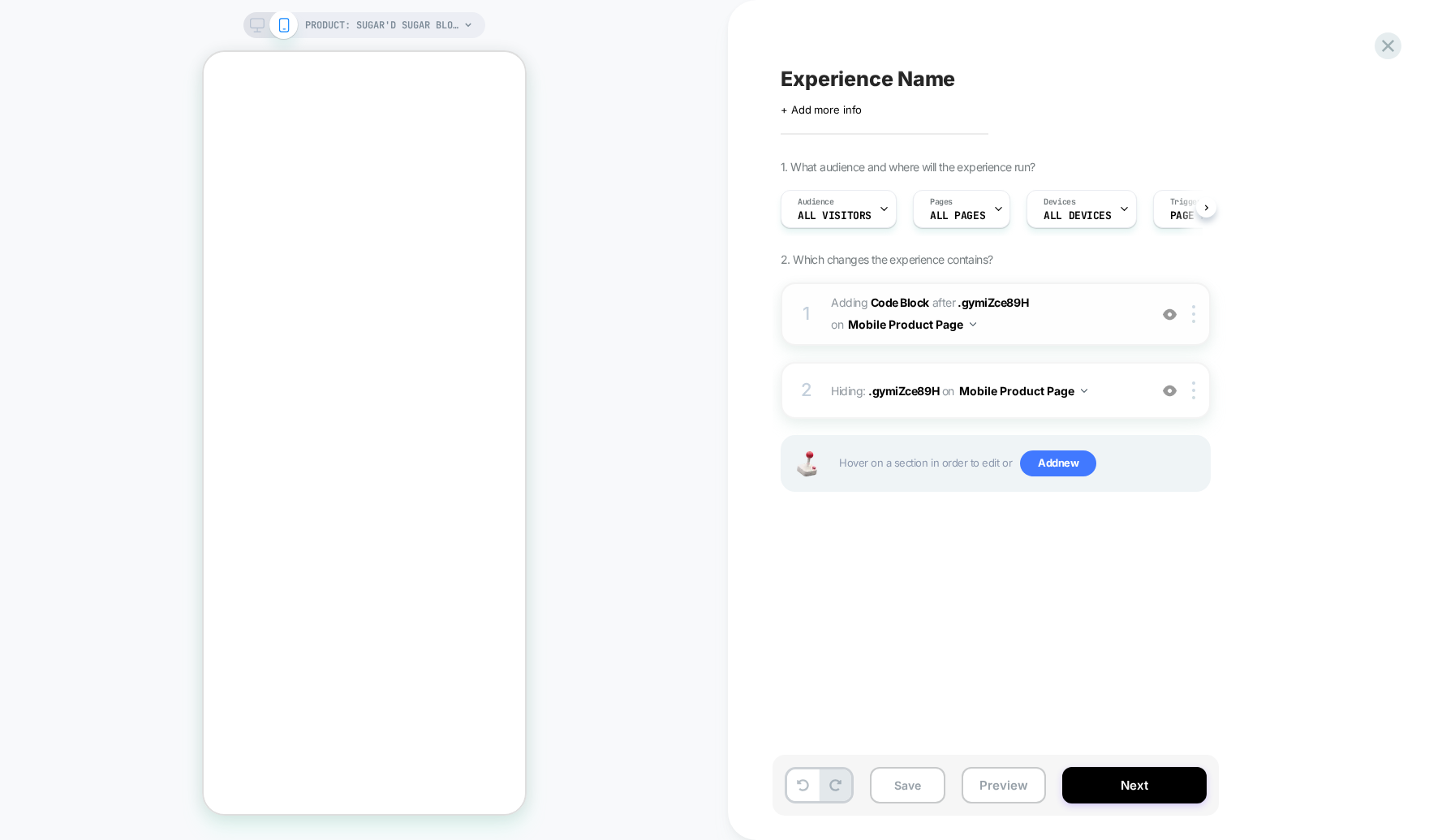
scroll to position [0, 1]
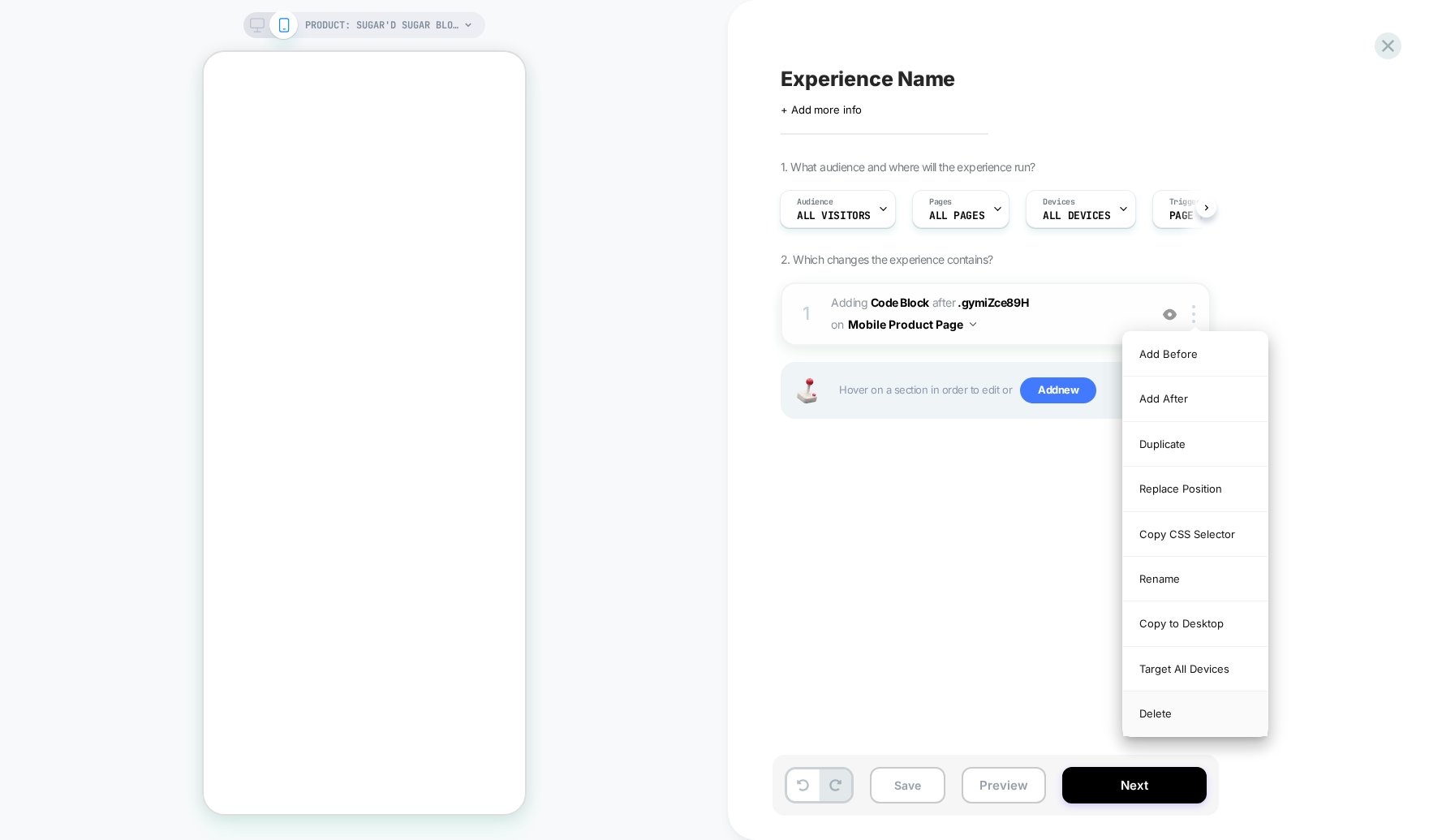
click at [1021, 714] on div "Delete" at bounding box center [1195, 713] width 145 height 44
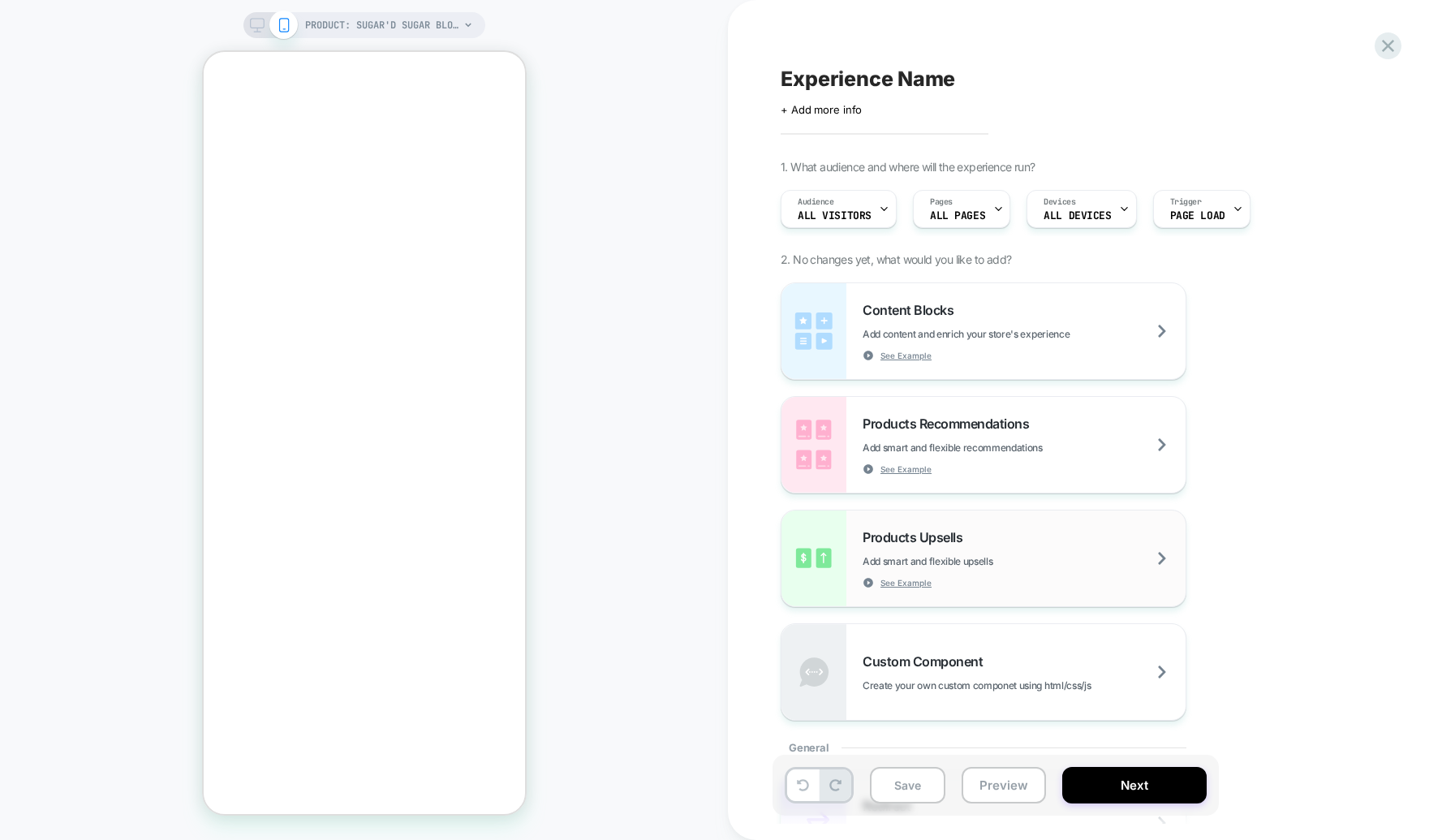
scroll to position [0, 0]
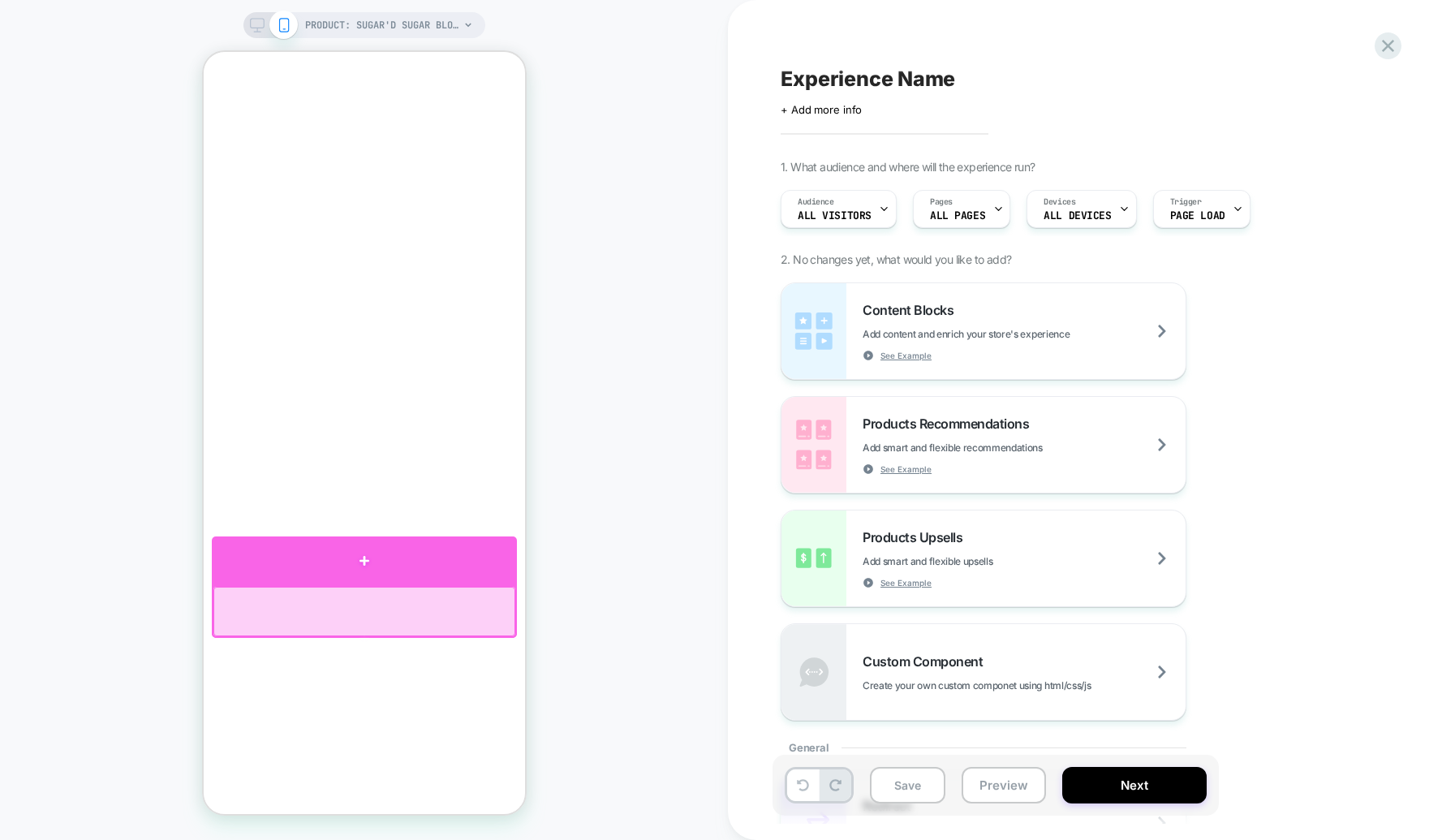
click at [367, 570] on div at bounding box center [363, 560] width 305 height 48
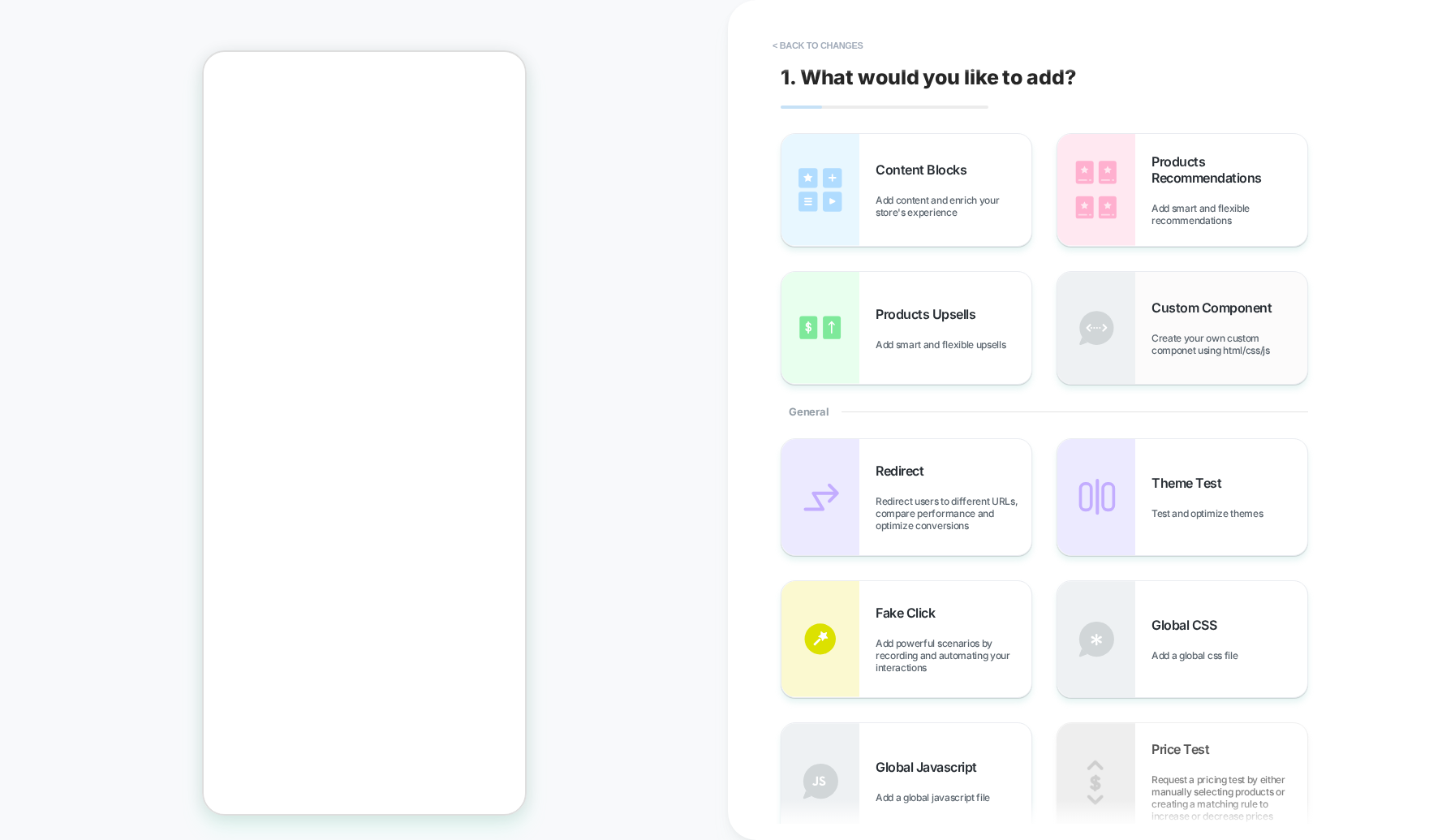
click at [1021, 335] on div "Custom Component Create your own custom componet using html/css/js" at bounding box center [1182, 328] width 250 height 112
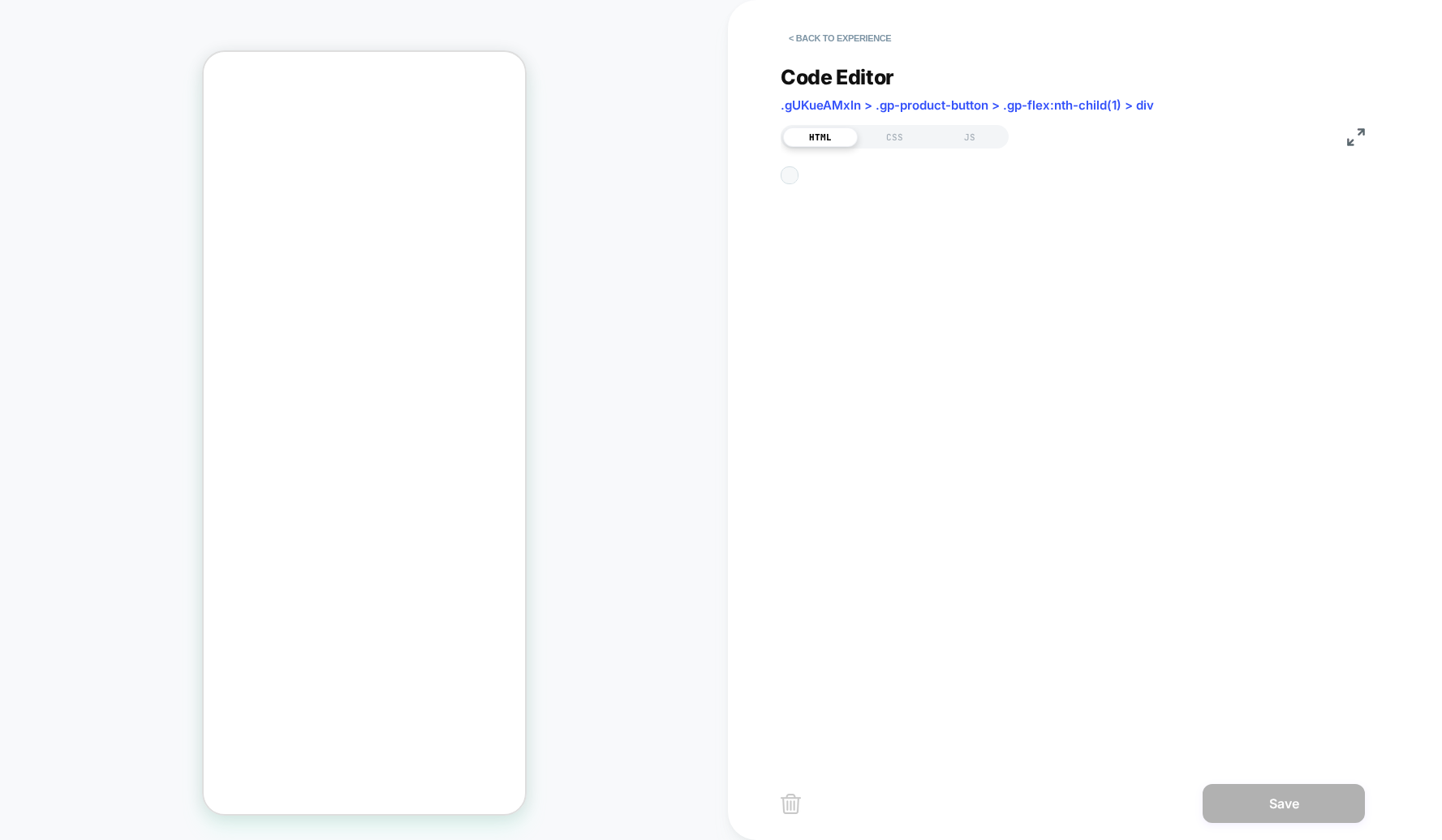
scroll to position [22, 0]
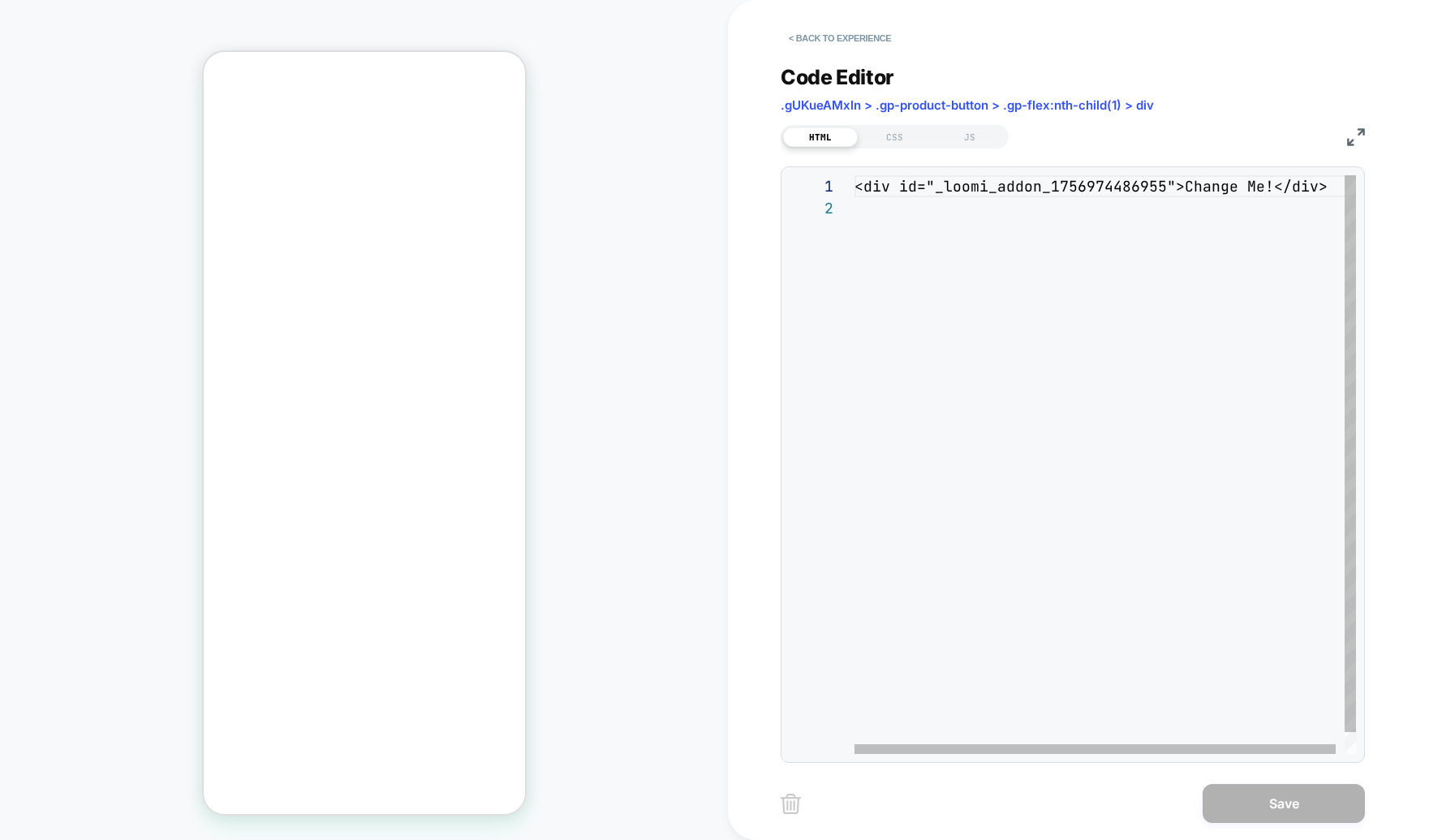
click at [928, 185] on div "<div id="_loomi_addon_1756974486955">Change Me!</d iv>" at bounding box center [1109, 474] width 511 height 600
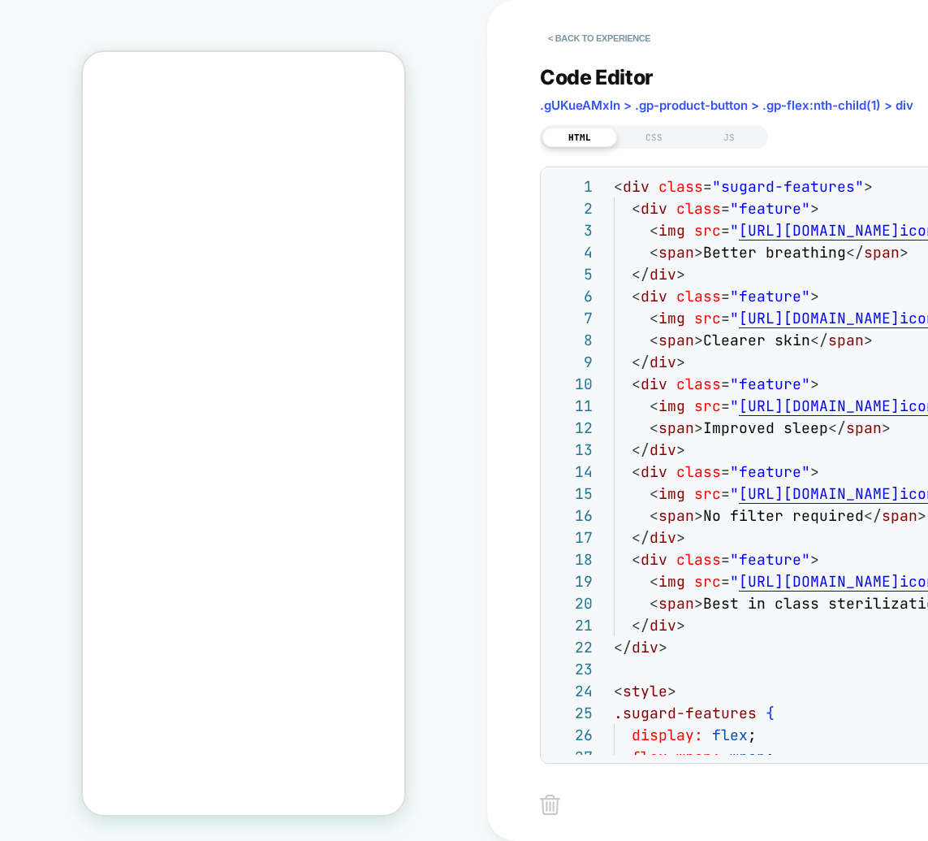
scroll to position [510, 0]
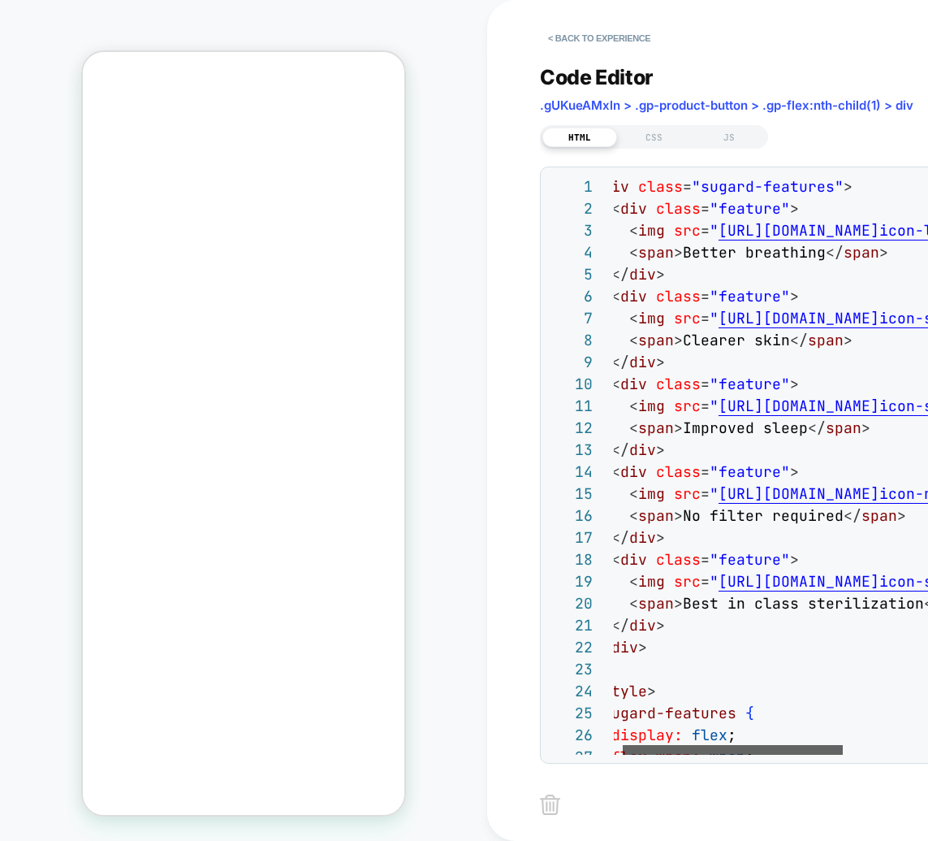
click at [721, 745] on div at bounding box center [733, 750] width 220 height 10
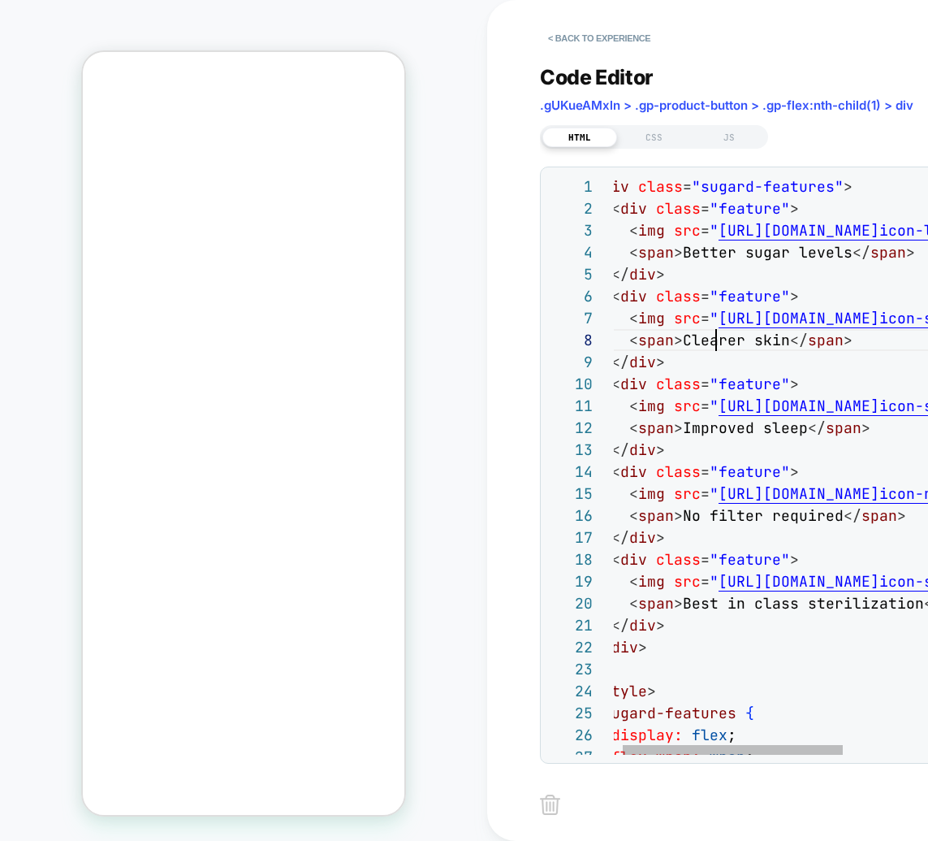
drag, startPoint x: 681, startPoint y: 340, endPoint x: 783, endPoint y: 343, distance: 101.5
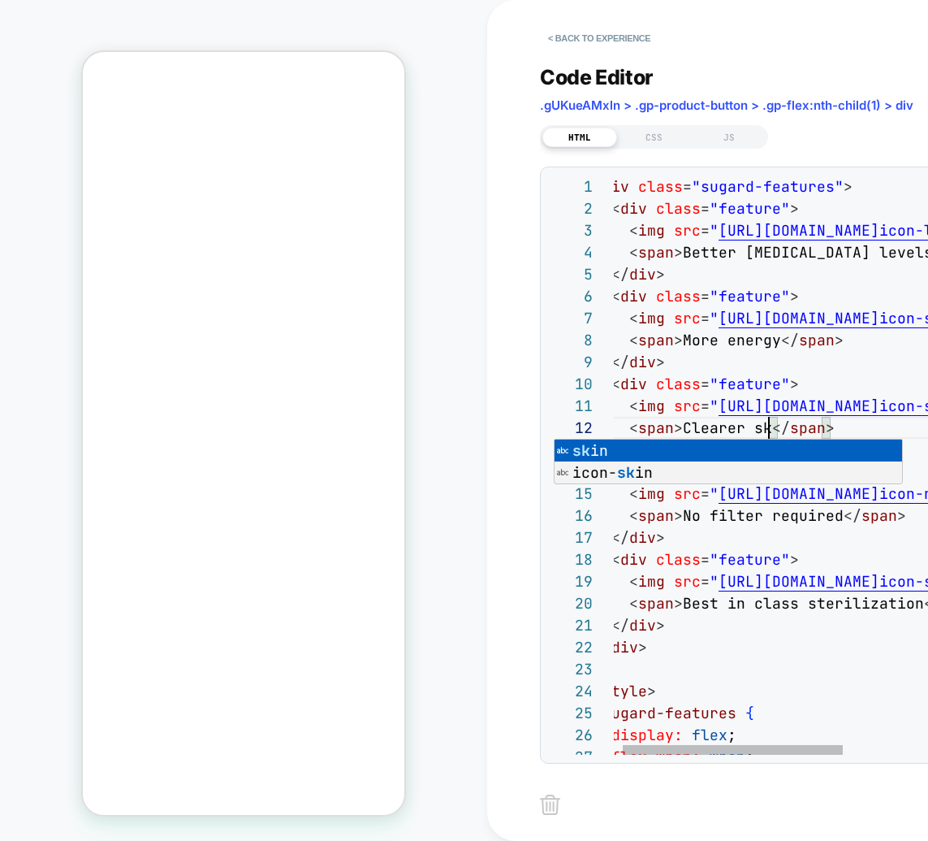
scroll to position [22, 193]
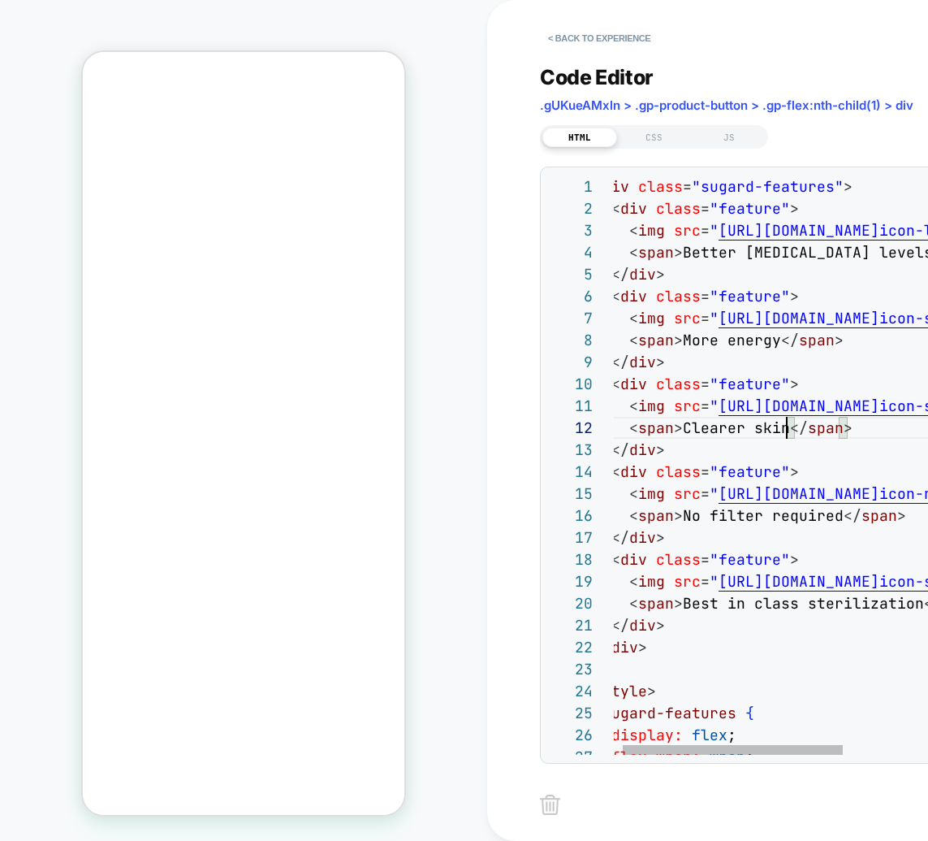
drag, startPoint x: 683, startPoint y: 514, endPoint x: 836, endPoint y: 512, distance: 152.7
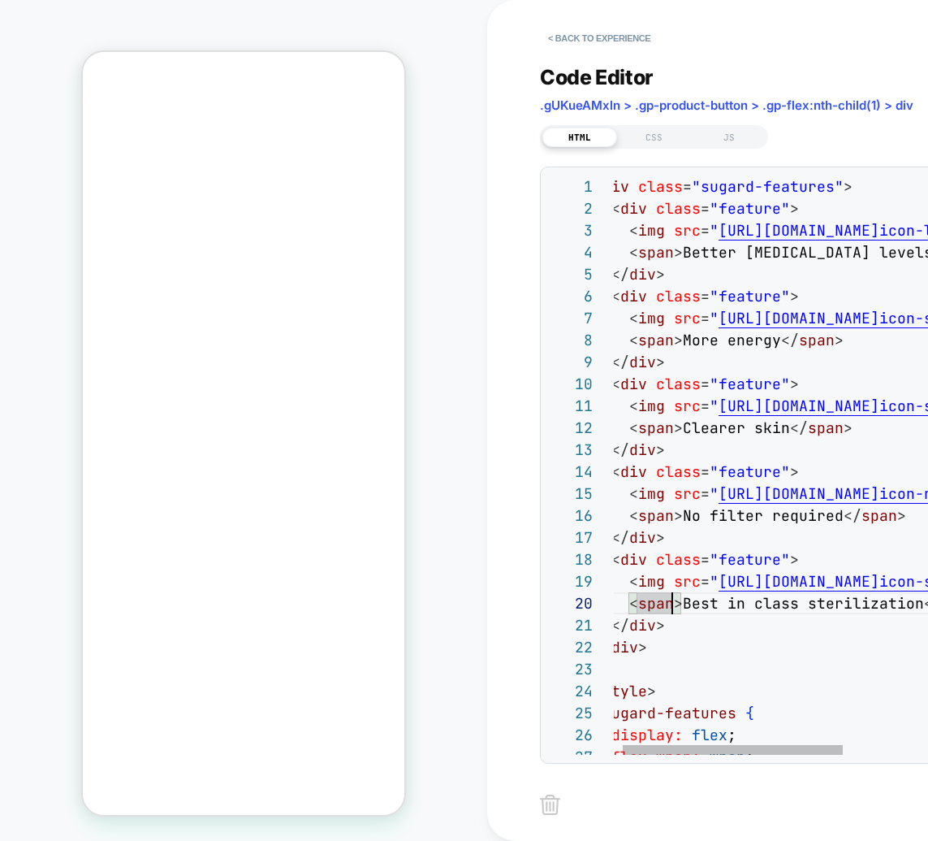
drag, startPoint x: 682, startPoint y: 603, endPoint x: 915, endPoint y: 609, distance: 233.1
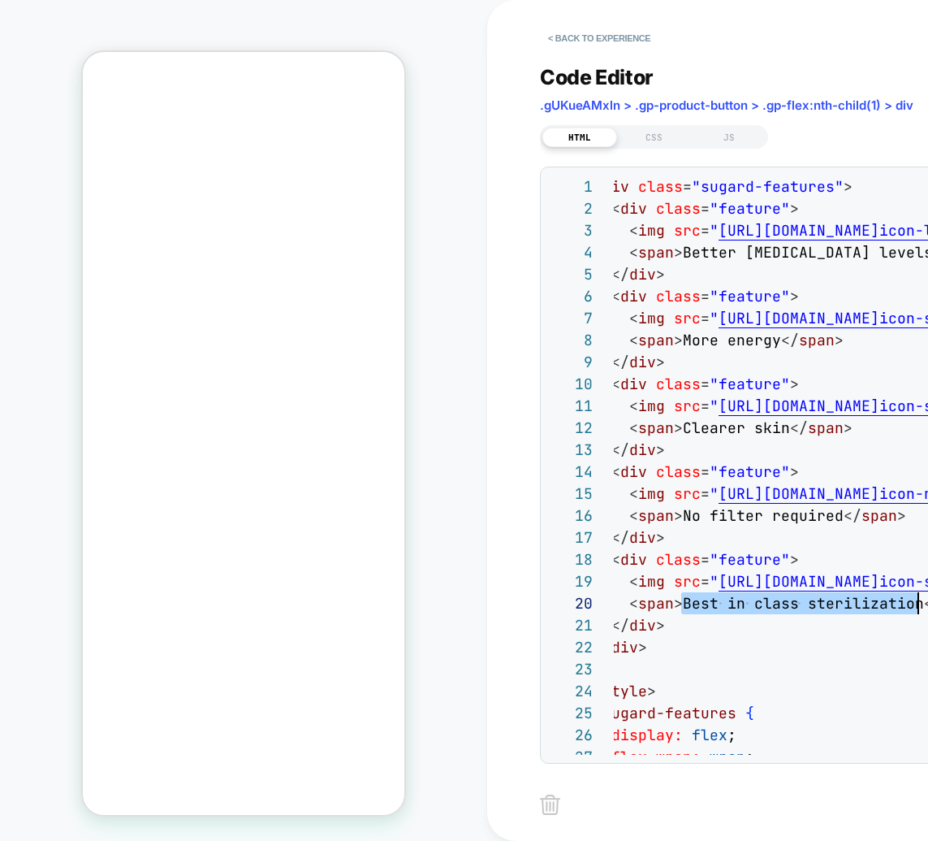
scroll to position [228, 0]
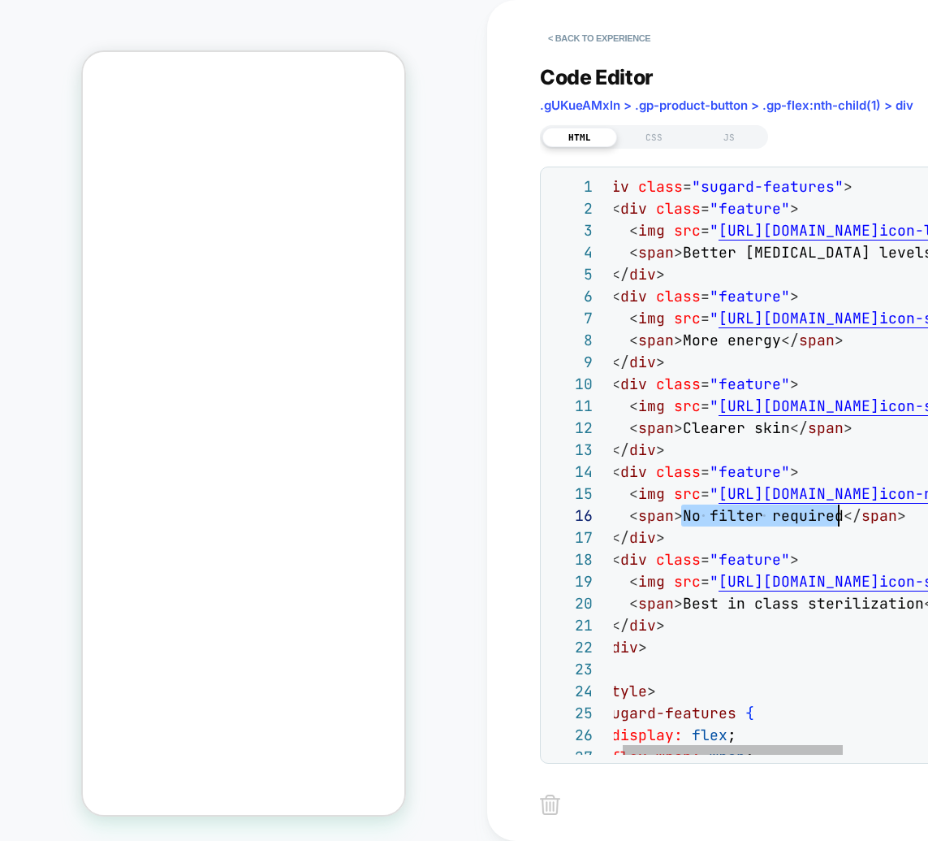
drag, startPoint x: 708, startPoint y: 514, endPoint x: 836, endPoint y: 517, distance: 128.3
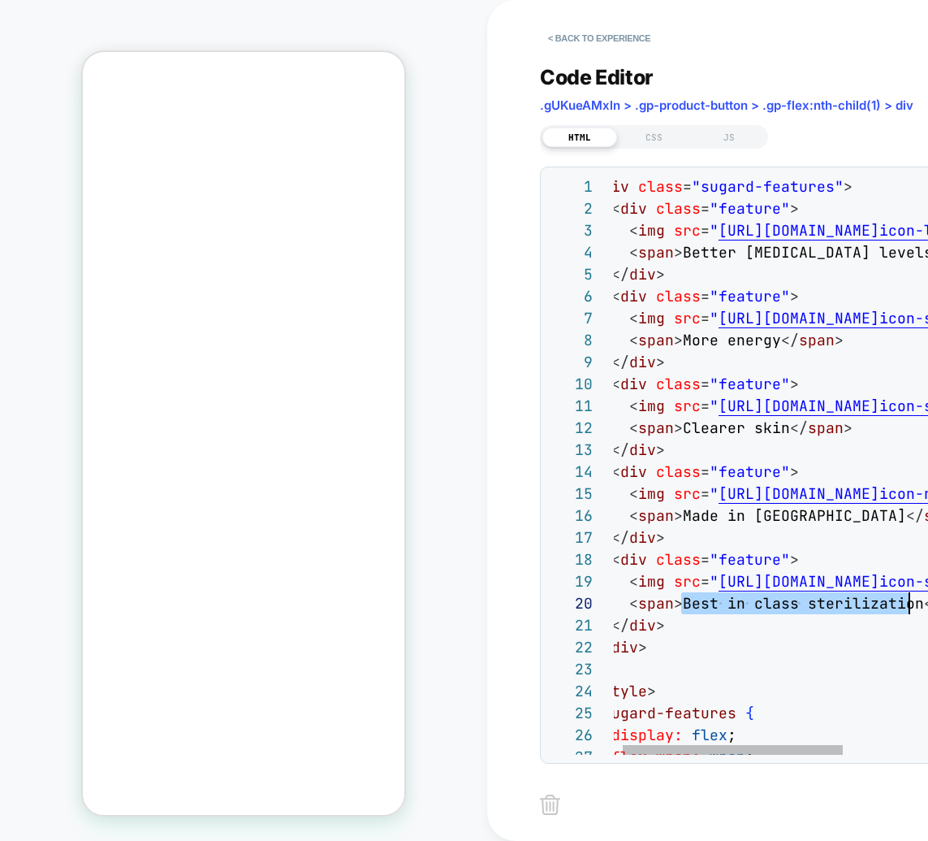
scroll to position [197, 325]
drag, startPoint x: 682, startPoint y: 603, endPoint x: 919, endPoint y: 606, distance: 236.3
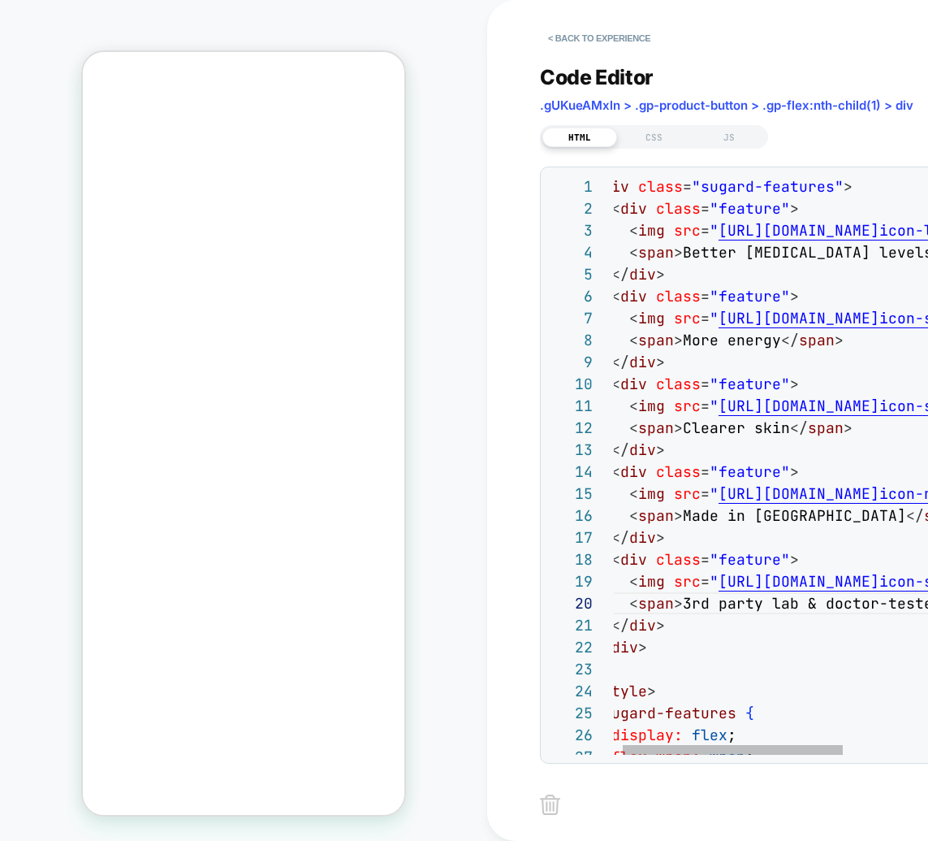
scroll to position [197, 97]
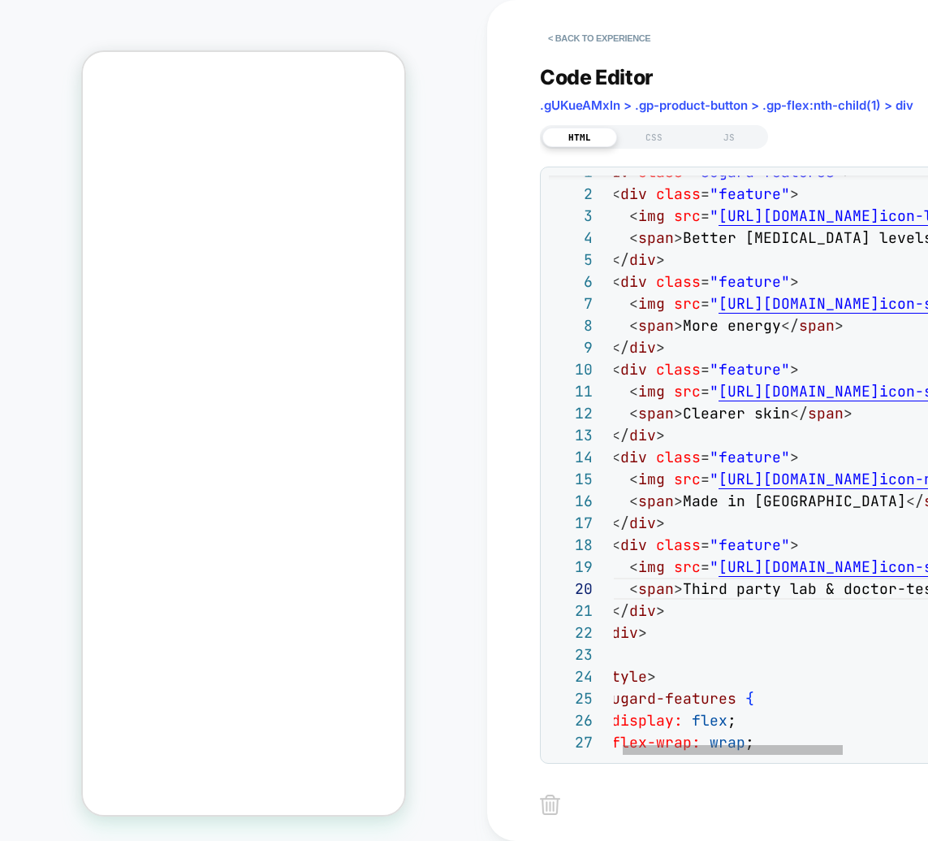
type textarea "**********"
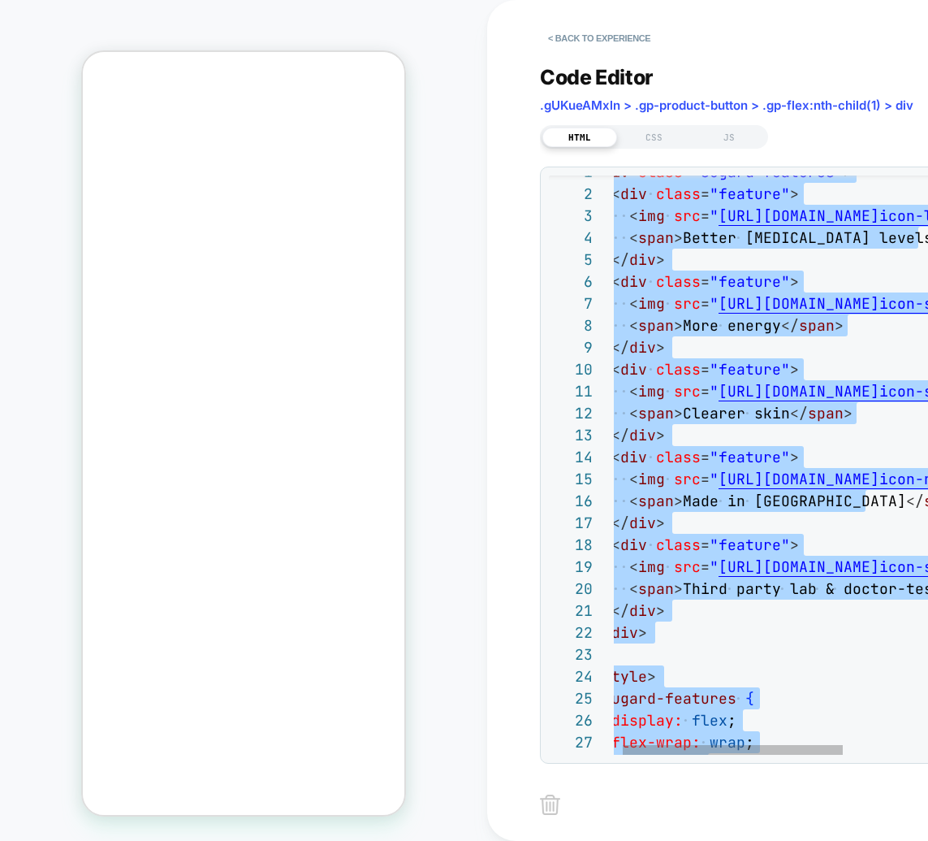
scroll to position [0, 0]
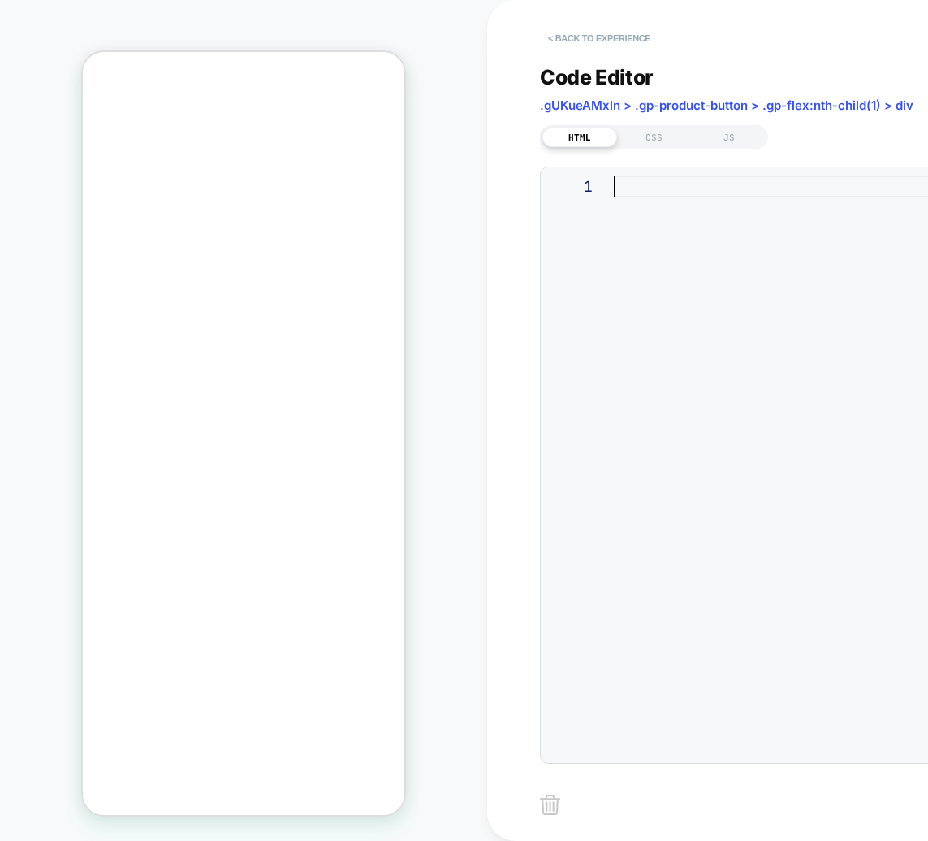
click at [567, 40] on button "< Back to experience" at bounding box center [599, 38] width 119 height 26
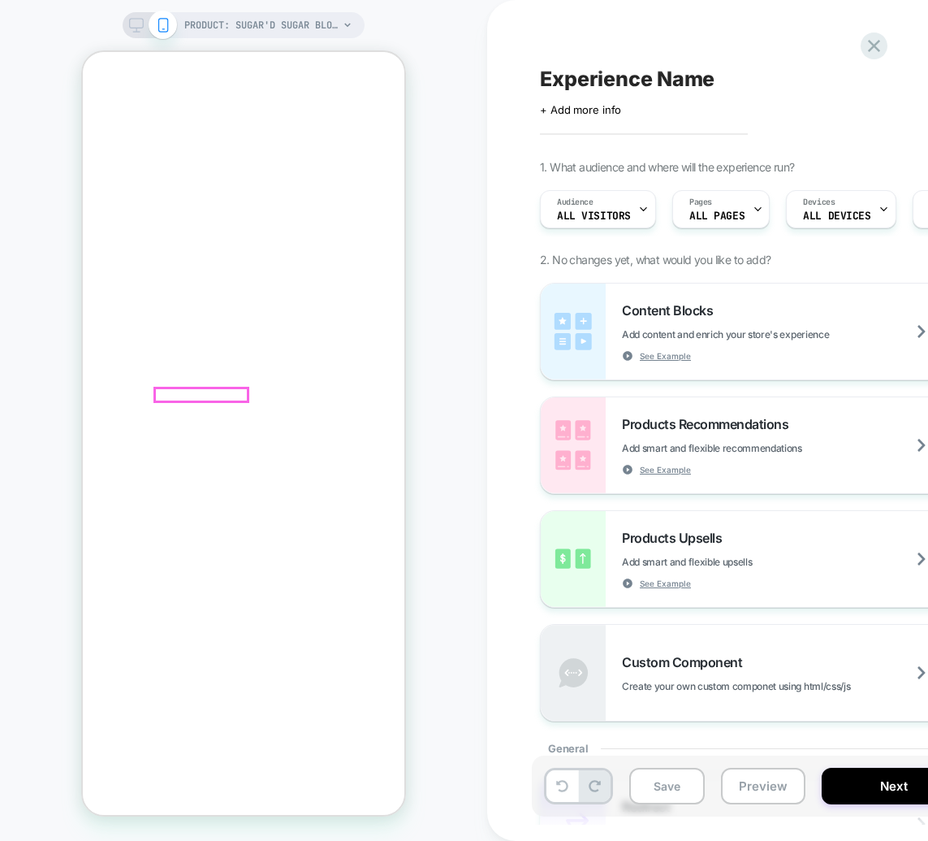
scroll to position [335, 0]
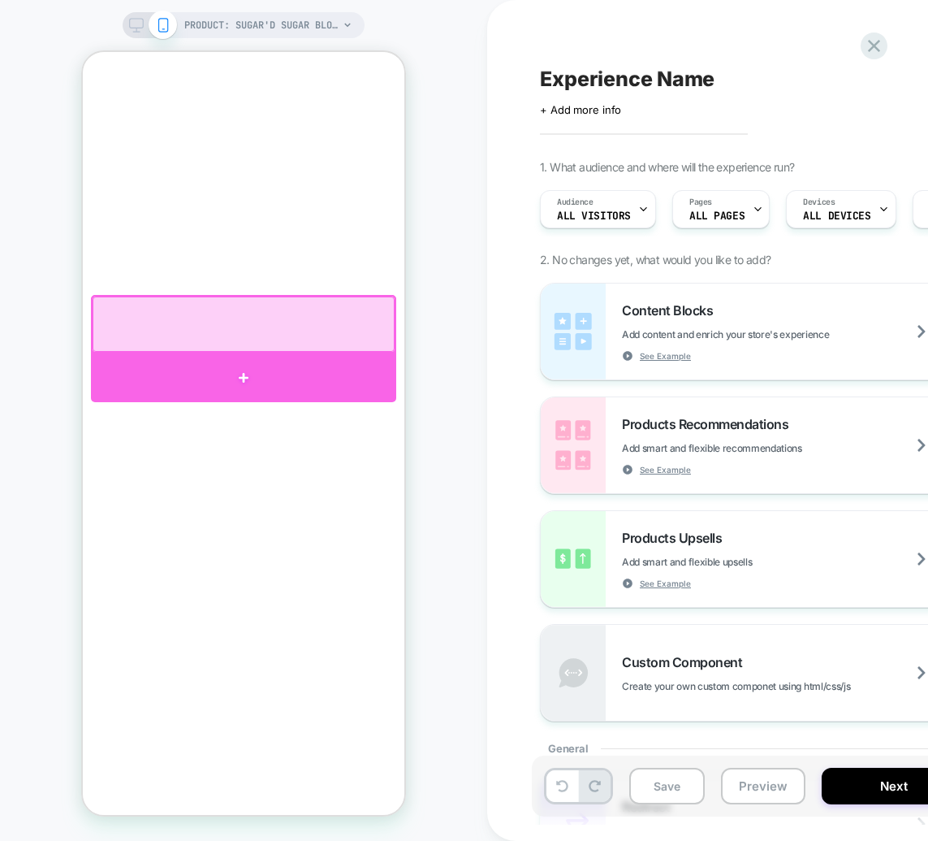
click at [249, 368] on div at bounding box center [243, 377] width 305 height 49
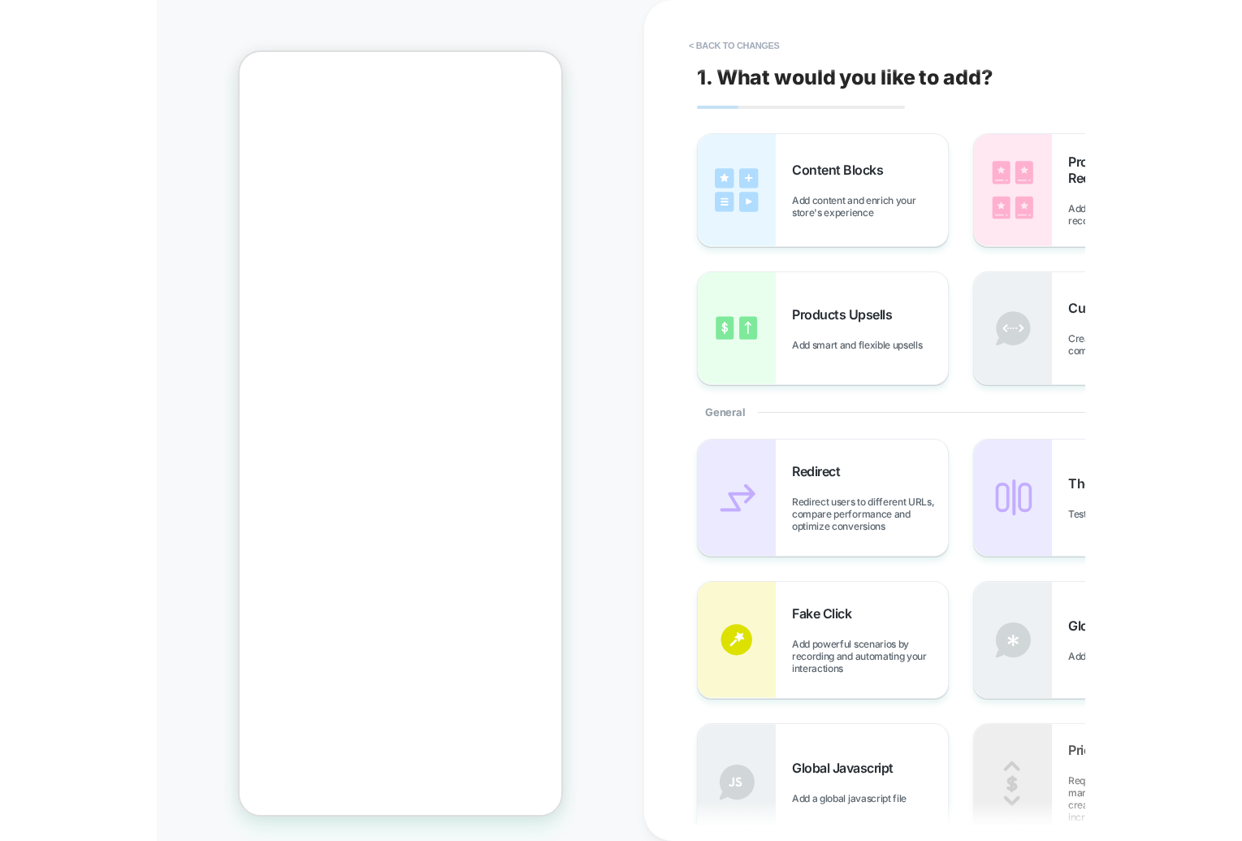
scroll to position [274, 0]
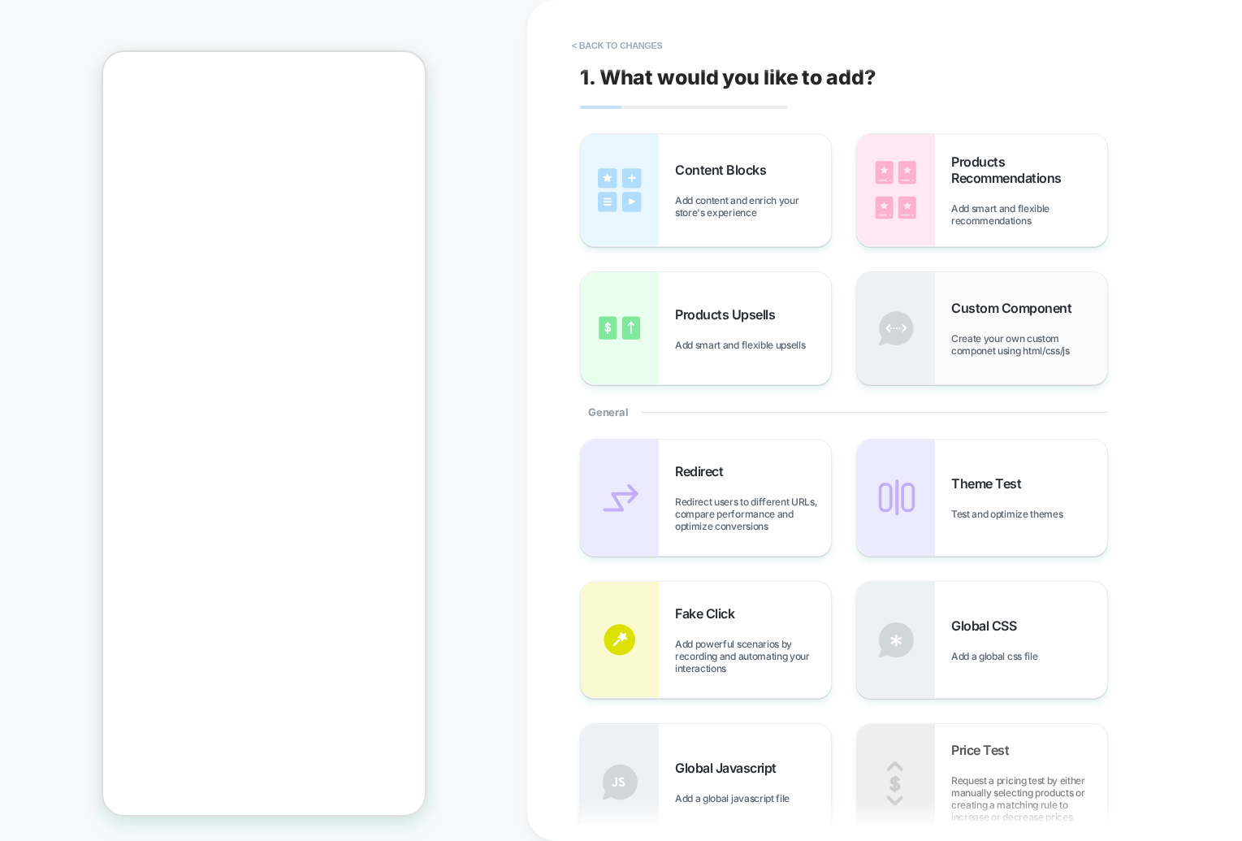
click at [1022, 378] on div "Custom Component Create your own custom componet using html/css/js" at bounding box center [982, 328] width 250 height 112
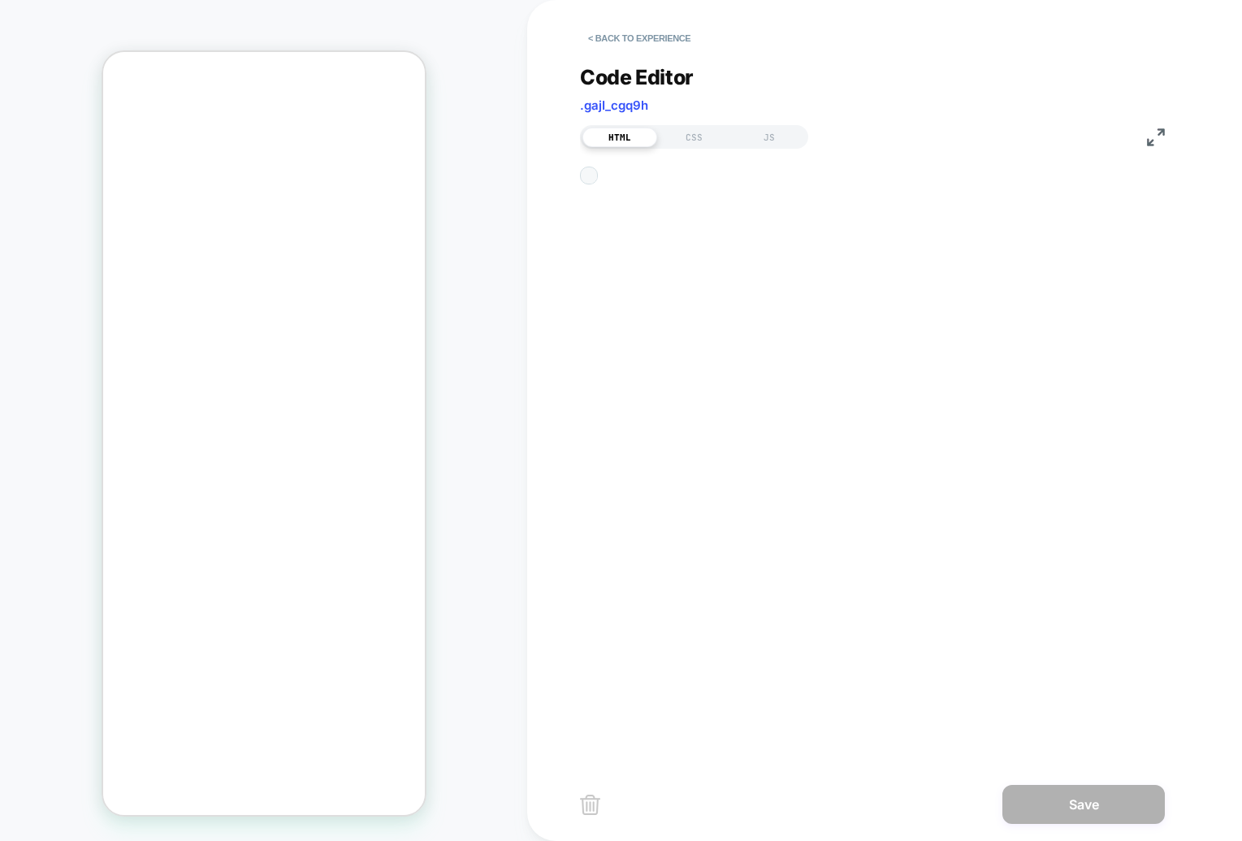
scroll to position [278, 0]
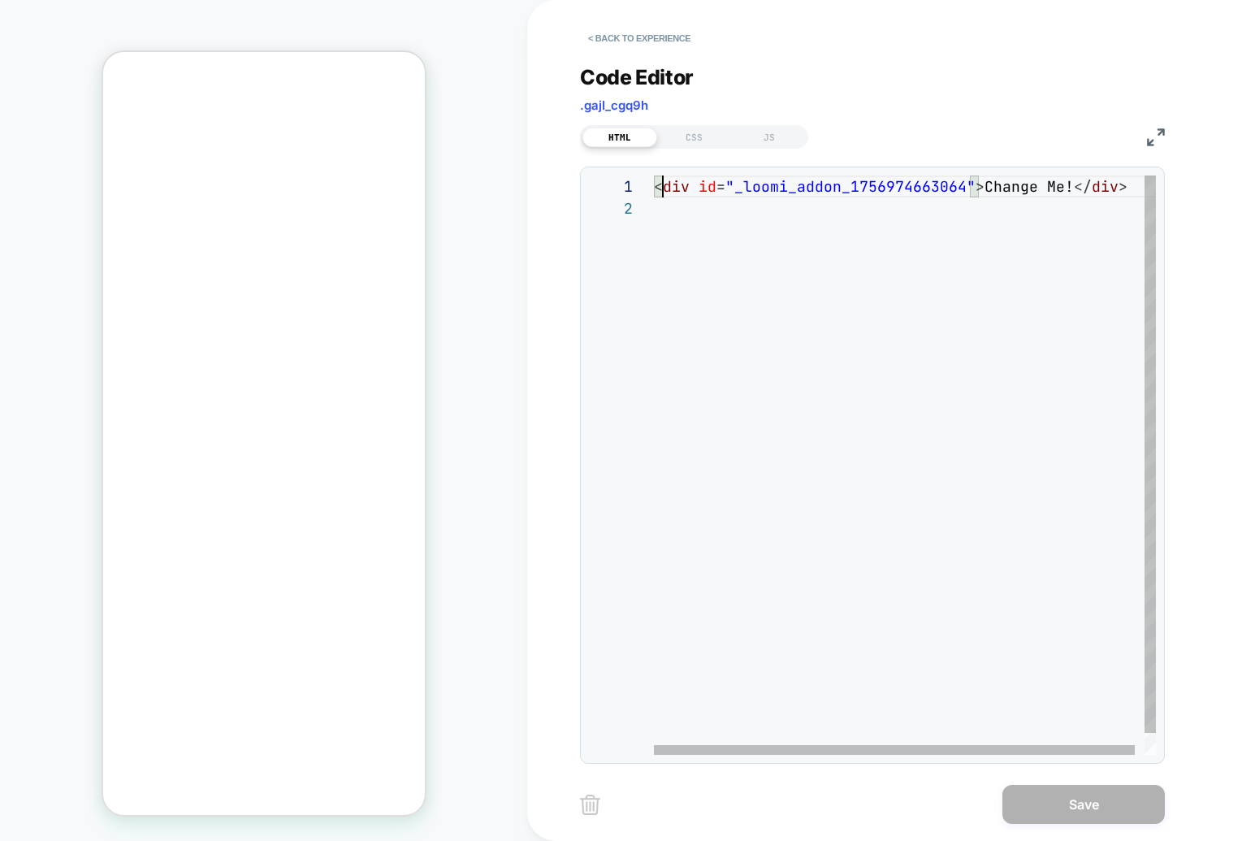
click at [659, 182] on div "< div id = "_loomi_addon_1756974663064" > Change Me! </ div >" at bounding box center [910, 475] width 512 height 601
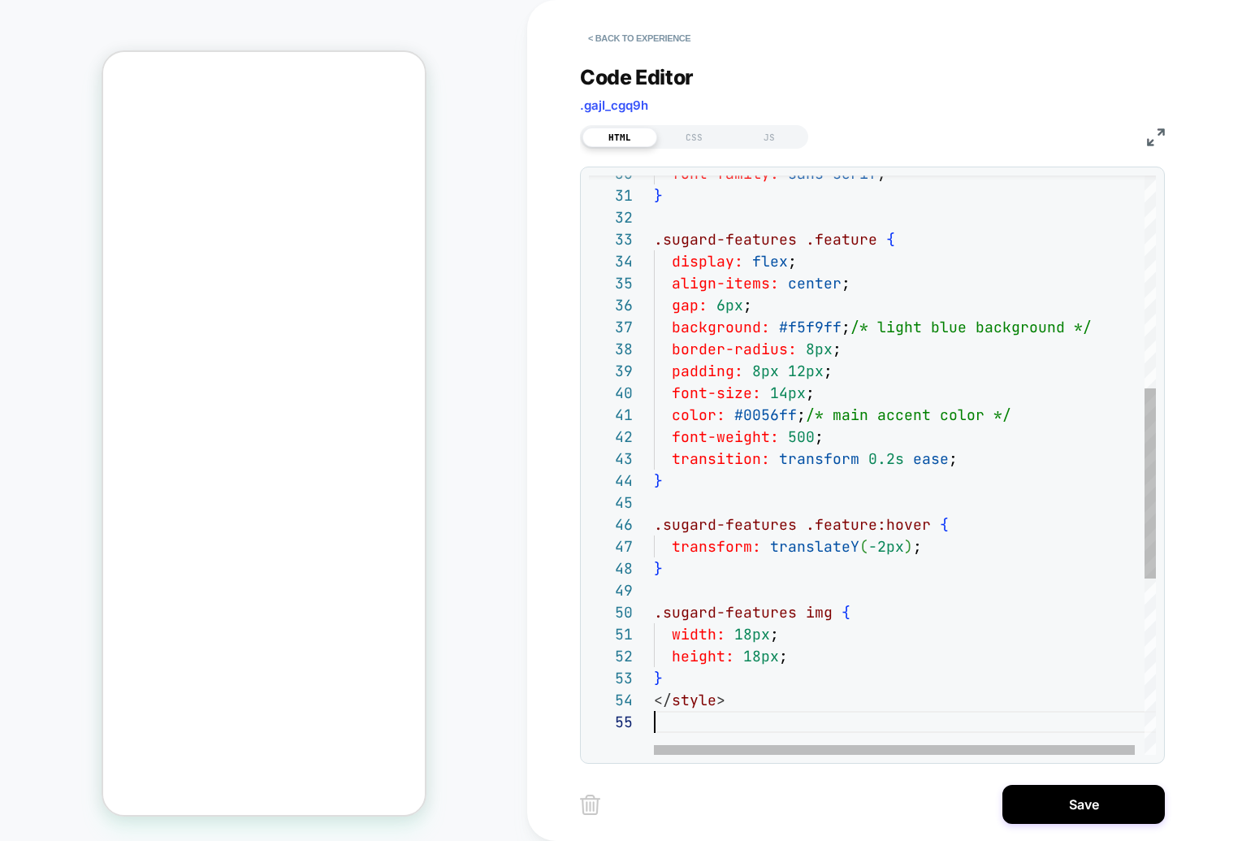
scroll to position [88, 0]
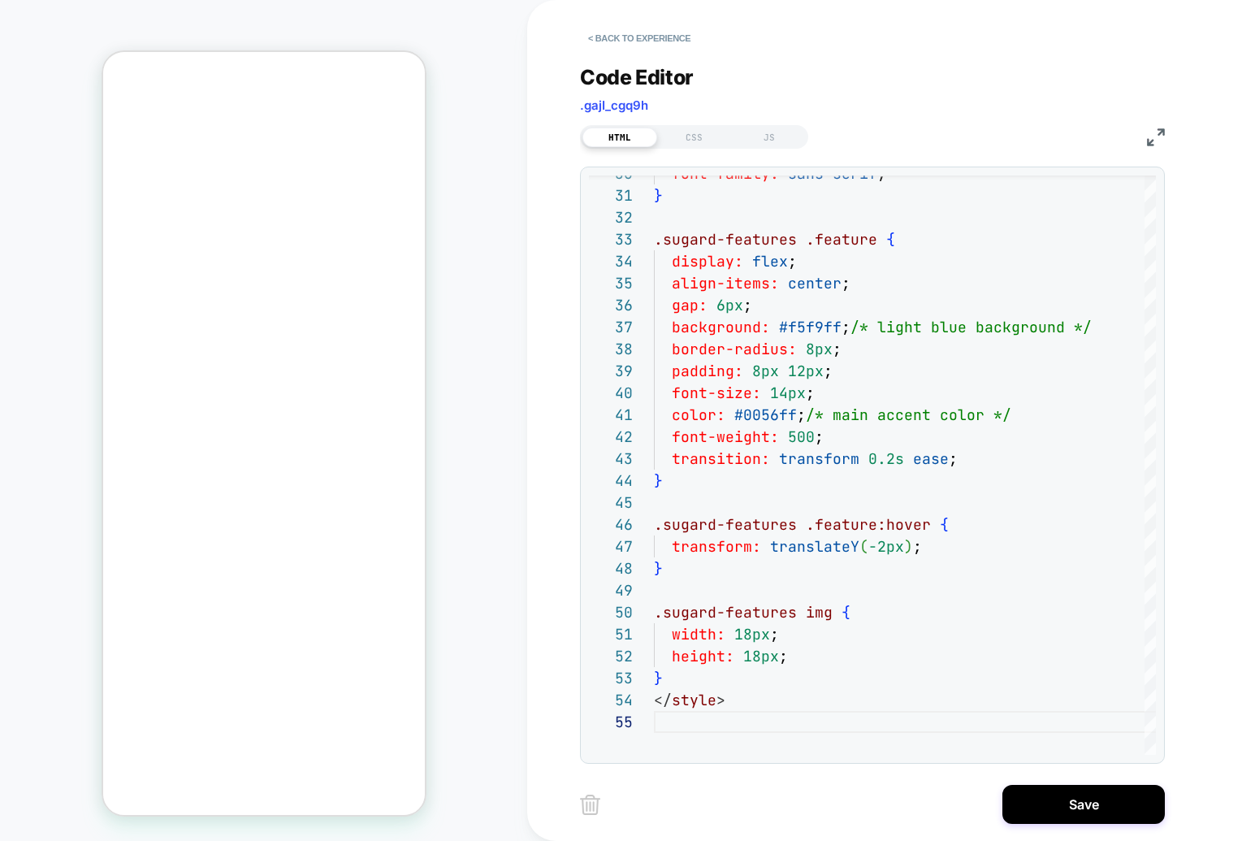
click at [906, 133] on div "HTML CSS JS" at bounding box center [872, 135] width 585 height 28
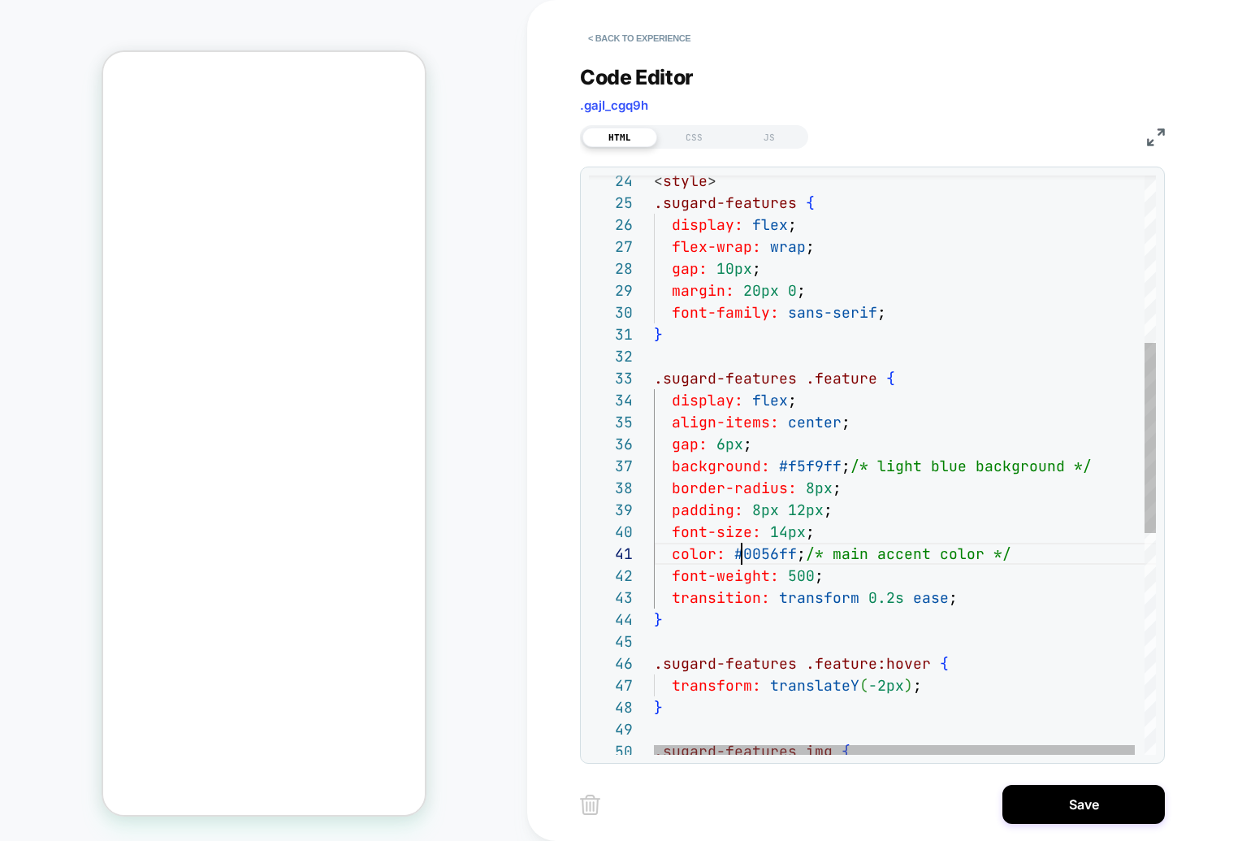
click at [745, 554] on div "font-family: sans-serif ; } .sugard-features .feature { display: flex ; align-i…" at bounding box center [910, 546] width 512 height 1763
drag, startPoint x: 740, startPoint y: 552, endPoint x: 790, endPoint y: 549, distance: 50.5
click at [790, 549] on div "font-family: sans-serif ; } .sugard-features .feature { display: flex ; align-i…" at bounding box center [910, 546] width 512 height 1763
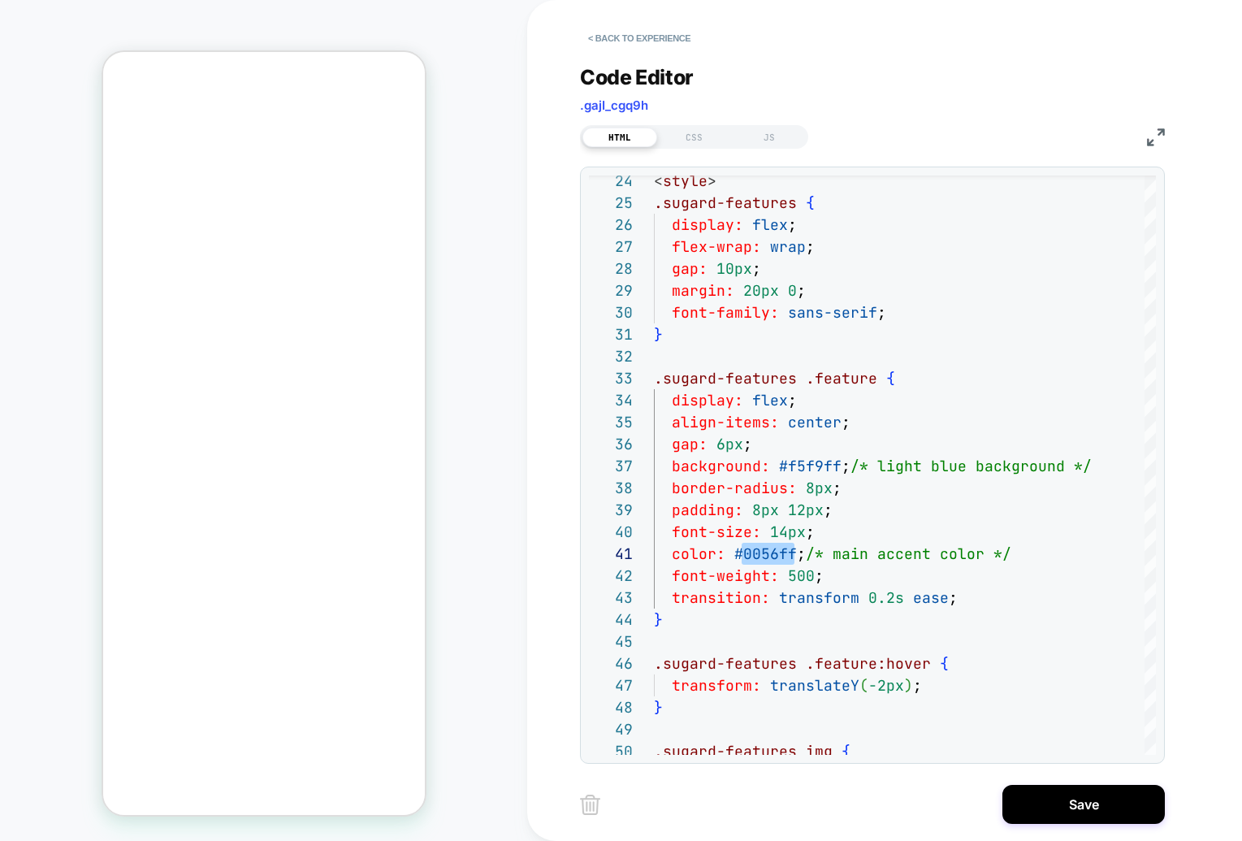
scroll to position [671, 0]
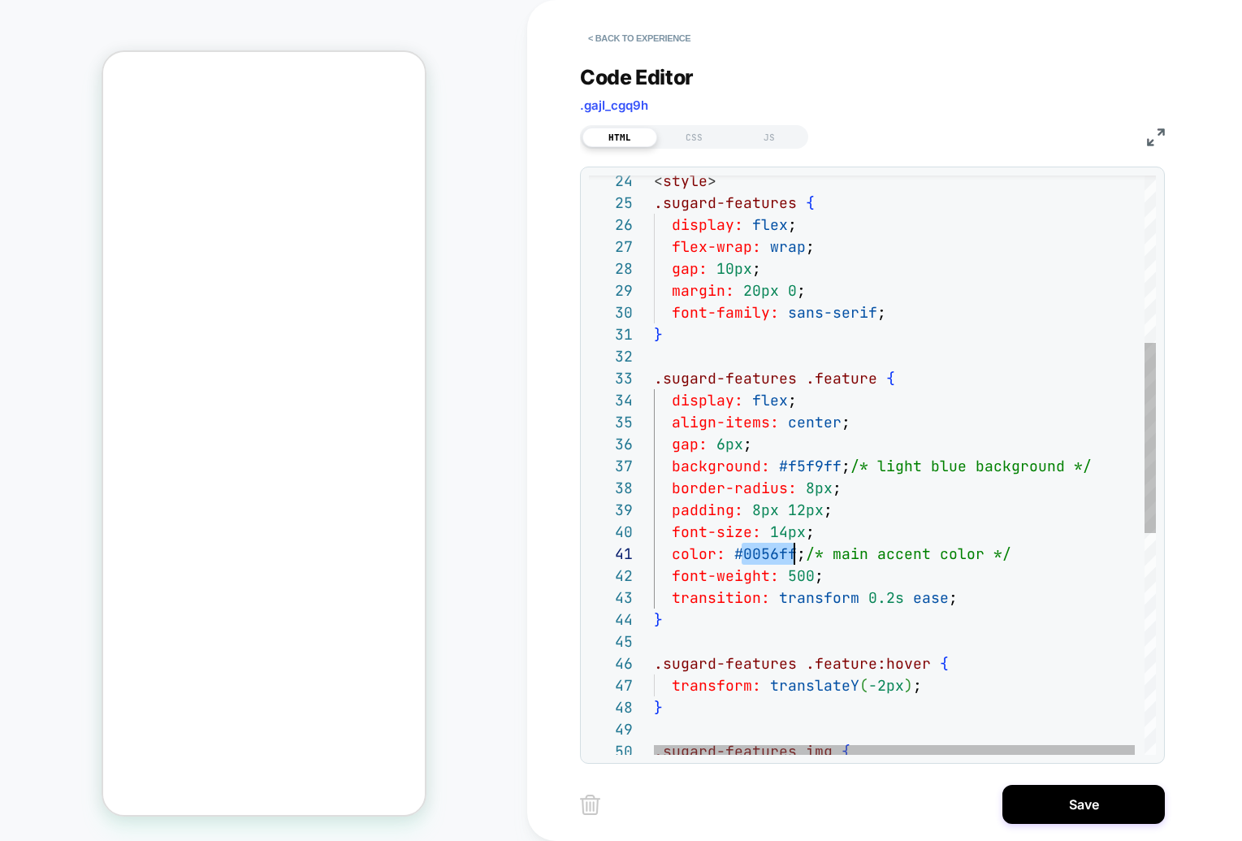
click at [743, 552] on div "font-family: sans-serif ; } .sugard-features .feature { display: flex ; align-i…" at bounding box center [910, 546] width 512 height 1763
drag, startPoint x: 736, startPoint y: 553, endPoint x: 792, endPoint y: 550, distance: 56.1
click at [792, 550] on div "font-family: sans-serif ; } .sugard-features .feature { display: flex ; align-i…" at bounding box center [910, 546] width 512 height 1763
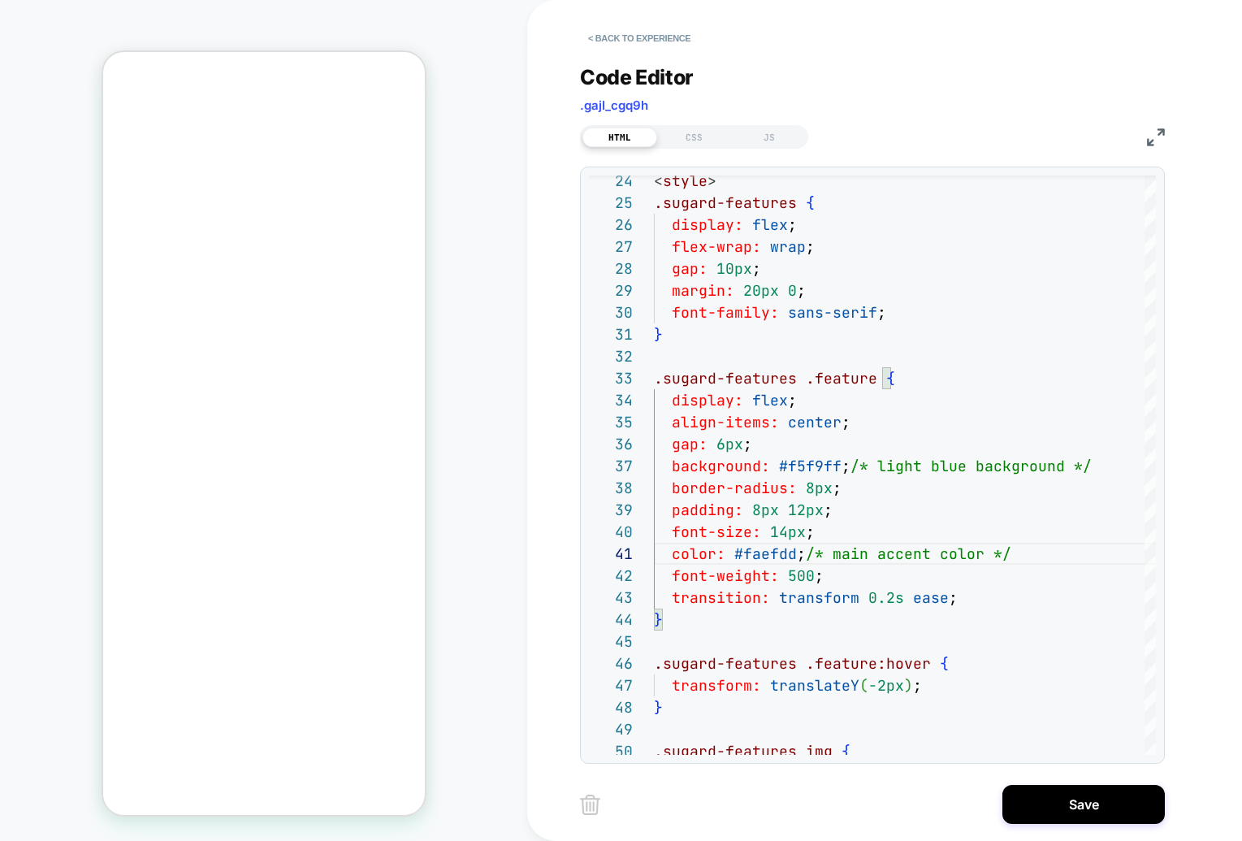
scroll to position [494, 0]
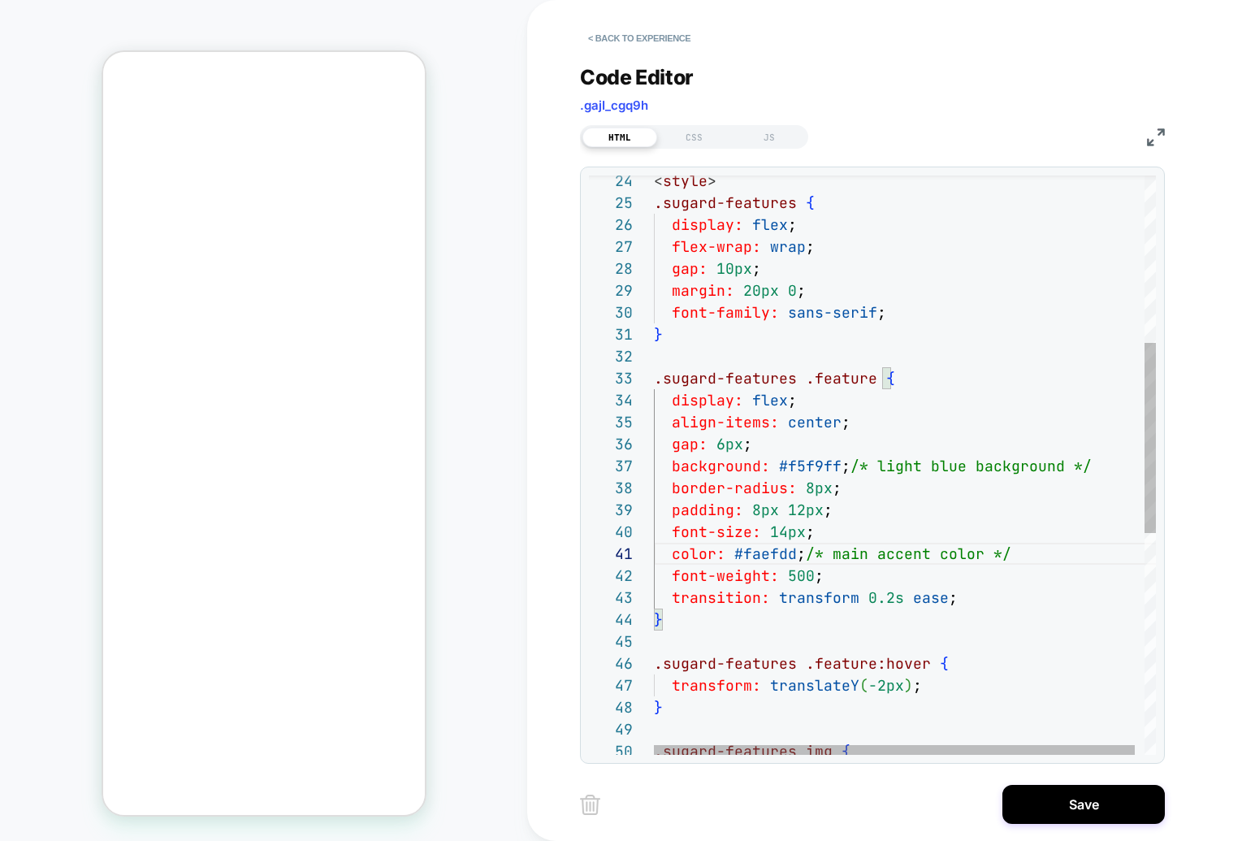
click at [928, 322] on div "font-family: sans-serif ; } .sugard-features .feature { display: flex ; align-i…" at bounding box center [910, 546] width 512 height 1763
click at [841, 504] on div "font-family: sans-serif ; } .sugard-features .feature { display: flex ; align-i…" at bounding box center [910, 546] width 512 height 1763
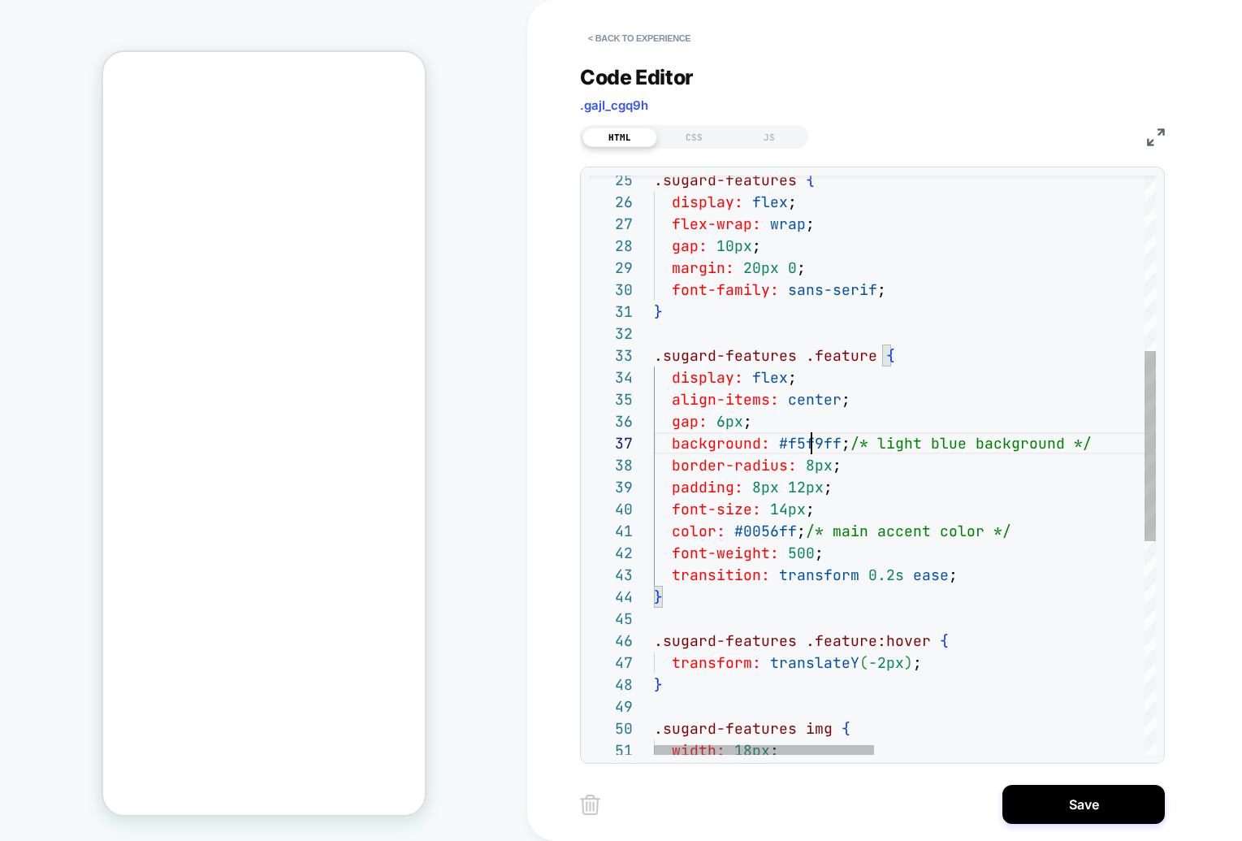
click at [809, 441] on div ".sugard-features img { width: 18px ; } .sugard-features .feature:hover { transf…" at bounding box center [1212, 524] width 1117 height 1763
click at [782, 486] on div ".sugard-features img { width: 18px ; } .sugard-features .feature:hover { transf…" at bounding box center [1212, 524] width 1117 height 1763
click at [774, 451] on div ".sugard-features img { width: 18px ; } .sugard-features .feature:hover { transf…" at bounding box center [1212, 524] width 1117 height 1763
drag, startPoint x: 776, startPoint y: 445, endPoint x: 836, endPoint y: 446, distance: 60.1
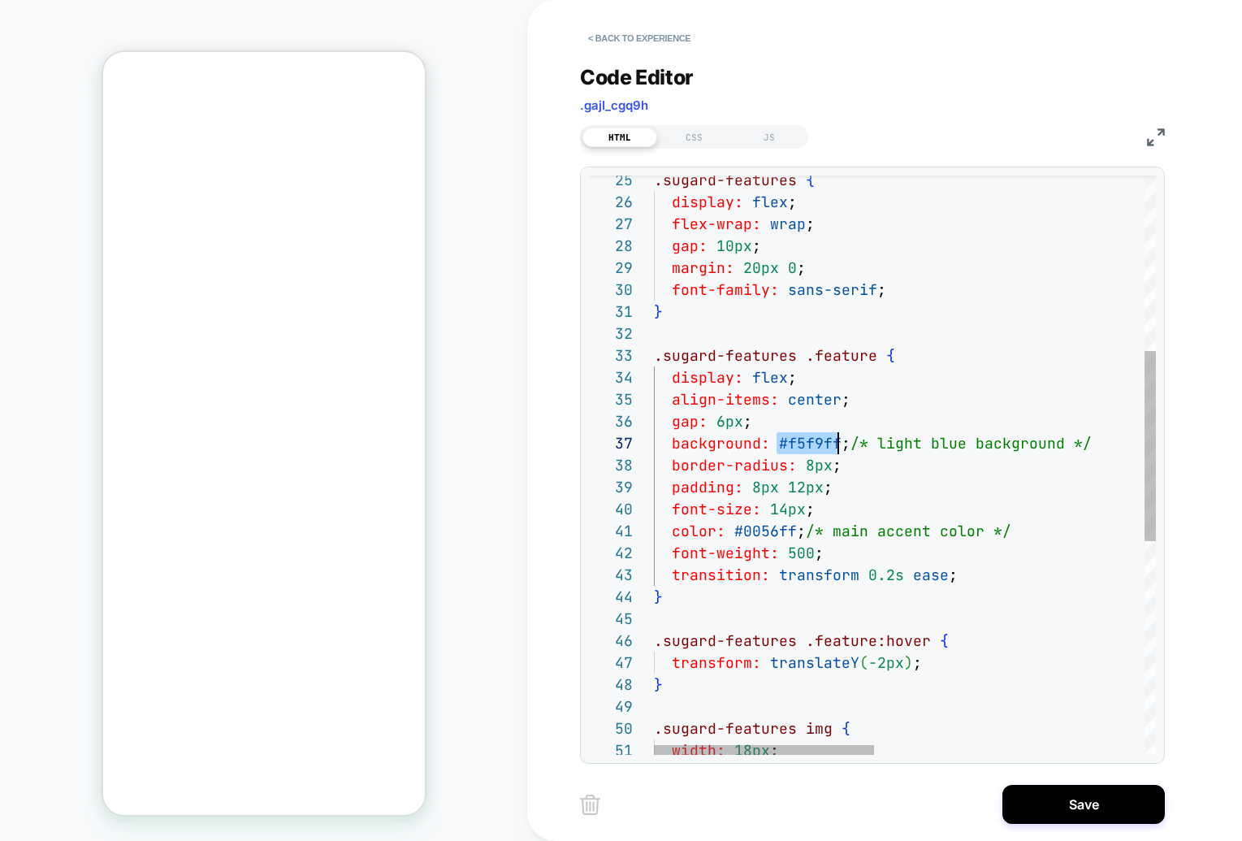
click at [836, 446] on div ".sugard-features img { width: 18px ; } .sugard-features .feature:hover { transf…" at bounding box center [1212, 524] width 1117 height 1763
click at [952, 349] on div ".sugard-features img { width: 18px ; } .sugard-features .feature:hover { transf…" at bounding box center [1212, 524] width 1117 height 1763
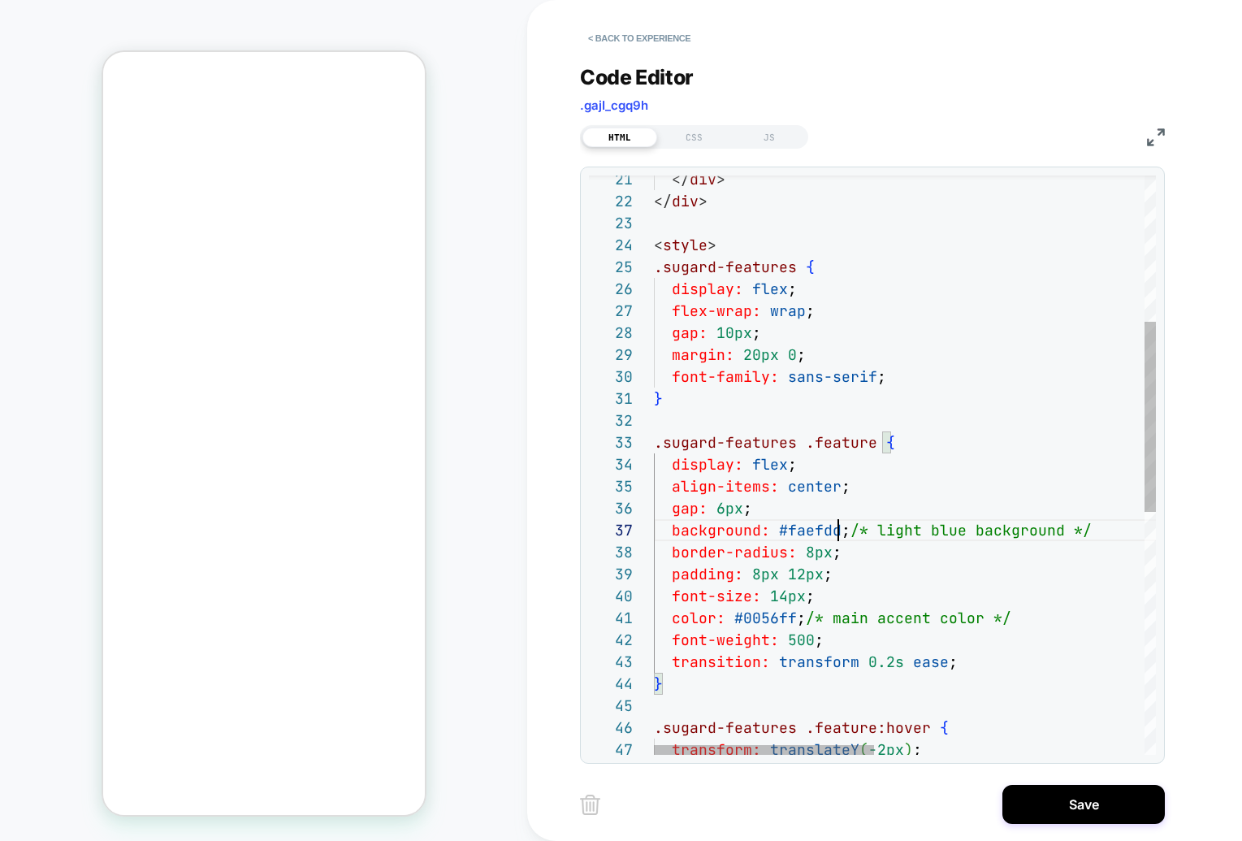
click at [837, 534] on div ".sugard-features .feature:hover { transform: translateY ( -2px ) ; font-weight:…" at bounding box center [1212, 611] width 1117 height 1763
click at [902, 536] on div ".sugard-features .feature:hover { transform: translateY ( -2px ) ; font-weight:…" at bounding box center [1212, 611] width 1117 height 1763
click at [798, 527] on div ".sugard-features .feature:hover { transform: translateY ( -2px ) ; font-weight:…" at bounding box center [1212, 611] width 1117 height 1763
click at [780, 531] on div ".sugard-features .feature:hover { transform: translateY ( -2px ) ; font-weight:…" at bounding box center [1212, 611] width 1117 height 1763
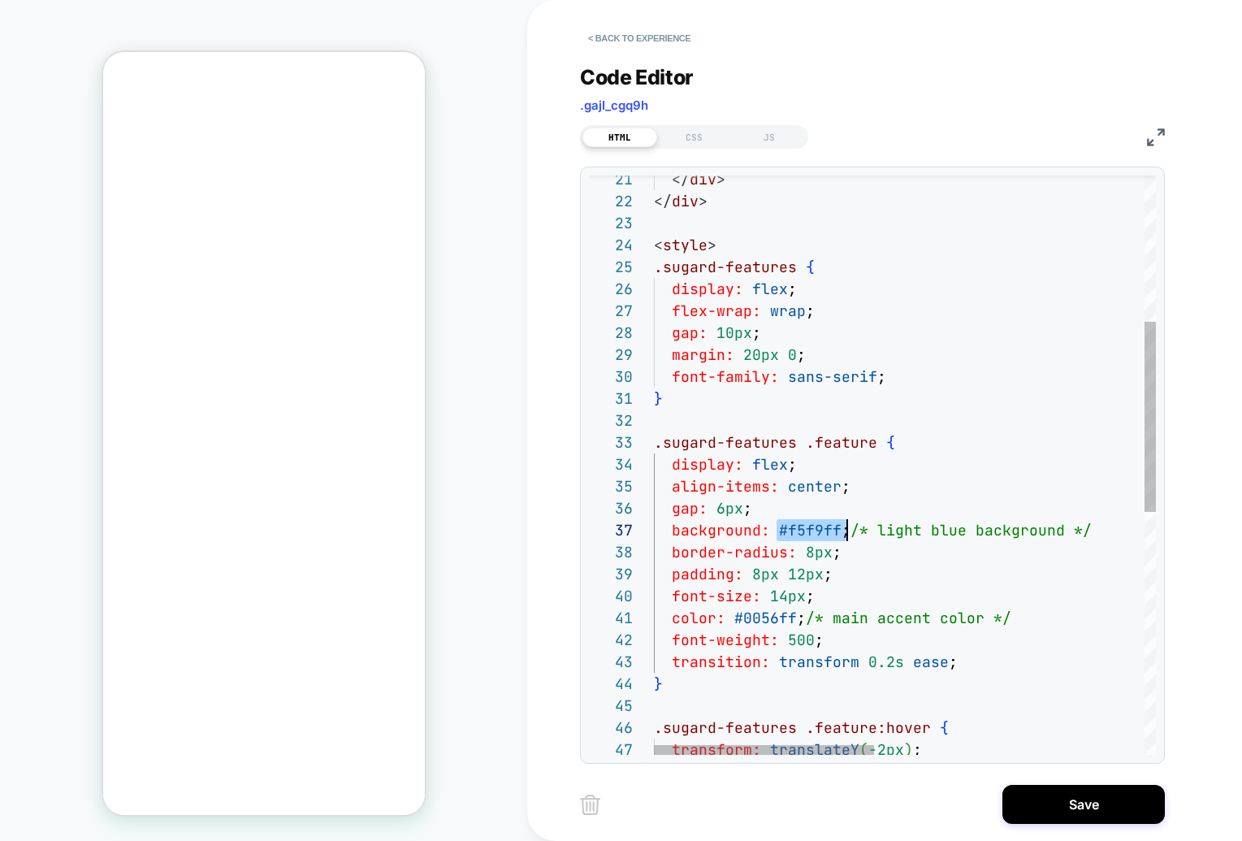
scroll to position [132, 184]
drag, startPoint x: 779, startPoint y: 530, endPoint x: 838, endPoint y: 534, distance: 59.4
click at [838, 534] on div ".sugard-features .feature:hover { transform: translateY ( -2px ) ; font-weight:…" at bounding box center [1212, 611] width 1117 height 1763
click at [799, 531] on div ".sugard-features .feature:hover { transform: translateY ( -2px ) ; font-weight:…" at bounding box center [1212, 611] width 1117 height 1763
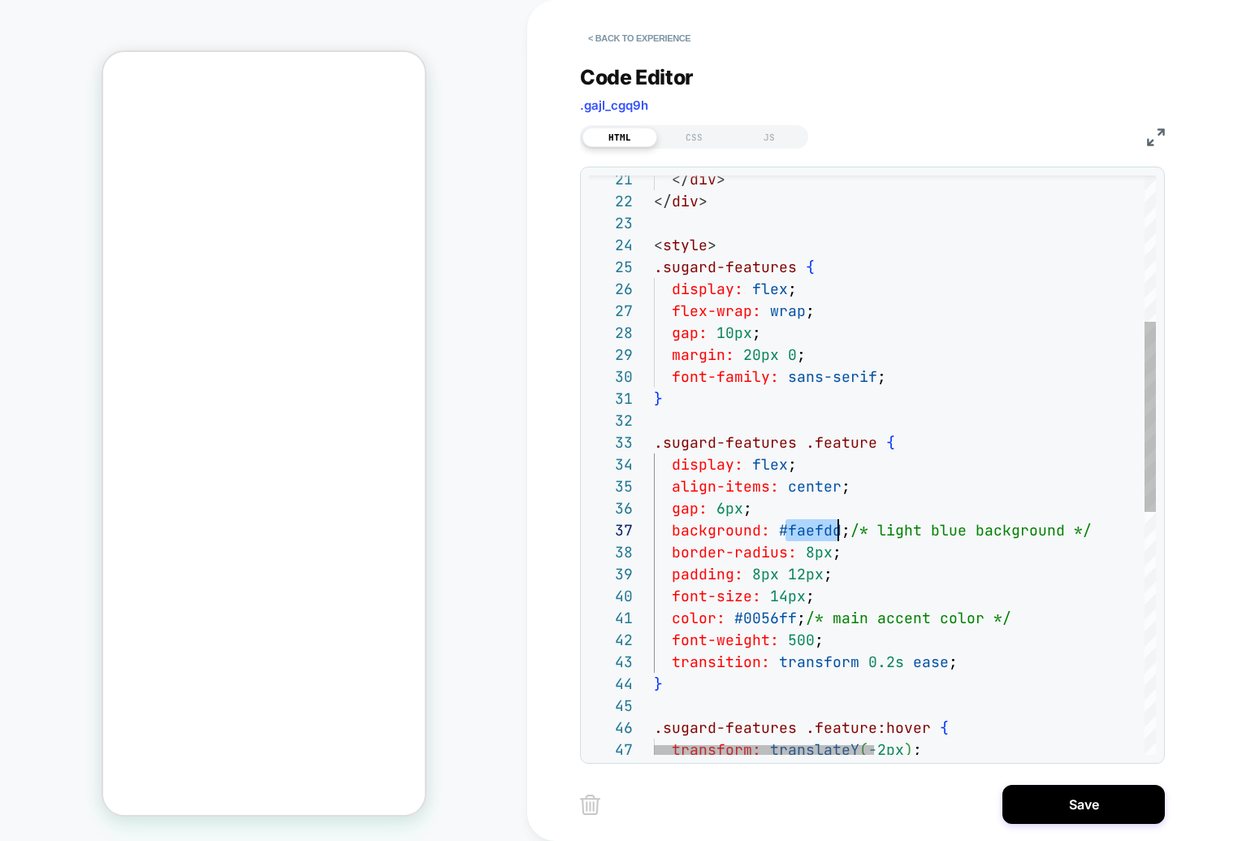
click at [777, 529] on div ".sugard-features .feature:hover { transform: translateY ( -2px ) ; font-weight:…" at bounding box center [1212, 611] width 1117 height 1763
drag, startPoint x: 777, startPoint y: 529, endPoint x: 836, endPoint y: 529, distance: 59.3
click at [836, 529] on div ".sugard-features .feature:hover { transform: translateY ( -2px ) ; font-weight:…" at bounding box center [1212, 611] width 1117 height 1763
click at [948, 456] on div ".sugard-features .feature:hover { transform: translateY ( -2px ) ; font-weight:…" at bounding box center [1212, 611] width 1117 height 1763
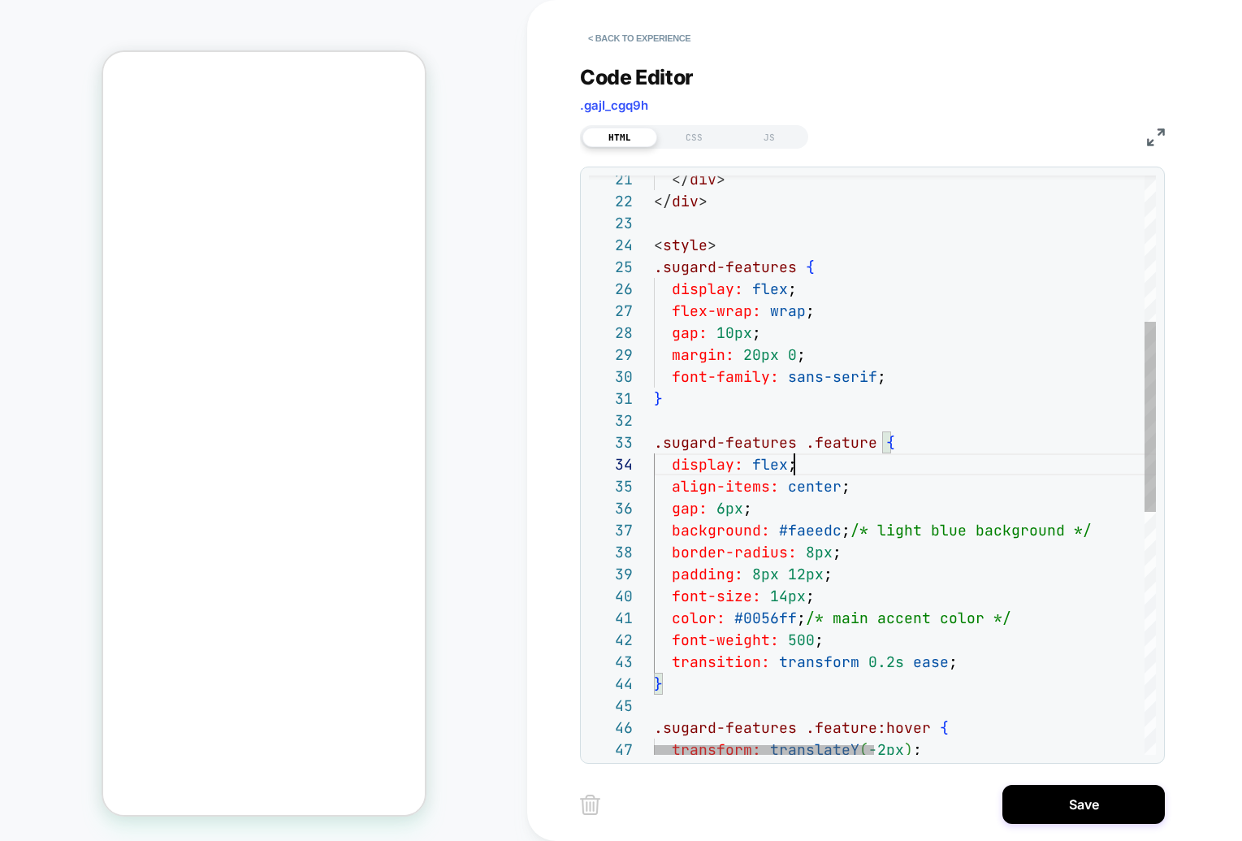
click at [872, 331] on div ".sugard-features .feature:hover { transform: translateY ( -2px ) ; font-weight:…" at bounding box center [1212, 611] width 1117 height 1763
click at [792, 525] on div ".sugard-features .feature:hover { transform: translateY ( -2px ) ; font-weight:…" at bounding box center [1212, 611] width 1117 height 1763
click at [890, 524] on div ".sugard-features .feature:hover { transform: translateY ( -2px ) ; font-weight:…" at bounding box center [1212, 611] width 1117 height 1763
click at [882, 533] on div ".sugard-features .feature:hover { transform: translateY ( -2px ) ; font-weight:…" at bounding box center [1212, 611] width 1117 height 1763
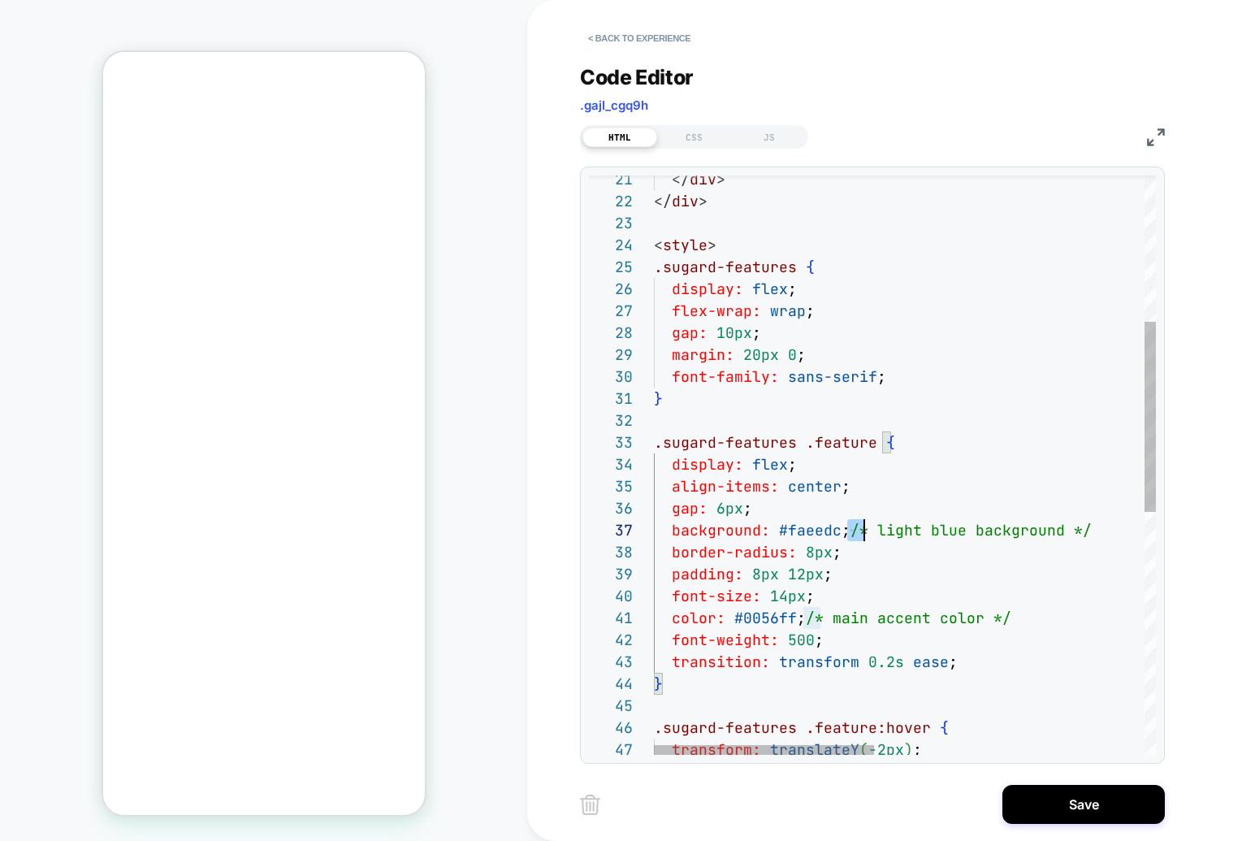
scroll to position [132, 438]
drag, startPoint x: 852, startPoint y: 534, endPoint x: 1121, endPoint y: 534, distance: 268.8
click at [1022, 534] on div ".sugard-features .feature:hover { transform: translateY ( -2px ) ; font-weight:…" at bounding box center [1212, 611] width 1117 height 1763
click at [990, 408] on div ".sugard-features .feature:hover { transform: translateY ( -2px ) ; font-weight:…" at bounding box center [1212, 611] width 1117 height 1763
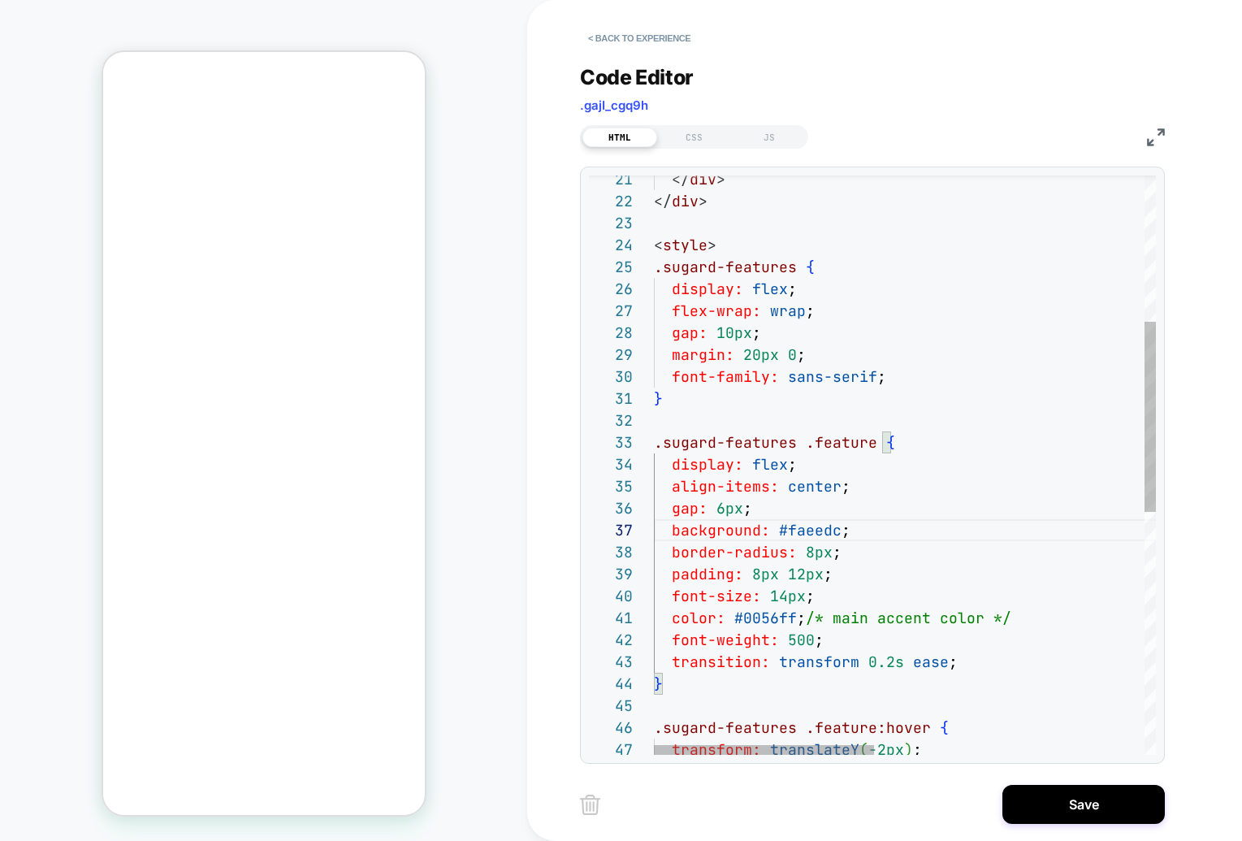
scroll to position [0, 9]
click at [858, 533] on div ".sugard-features .feature:hover { transform: translateY ( -2px ) ; font-weight:…" at bounding box center [1212, 611] width 1117 height 1763
click at [845, 521] on div ".sugard-features .feature:hover { transform: translateY ( -2px ) ; font-weight:…" at bounding box center [1212, 611] width 1117 height 1763
click at [837, 530] on div ".sugard-features .feature:hover { transform: translateY ( -2px ) ; font-weight:…" at bounding box center [1212, 611] width 1117 height 1763
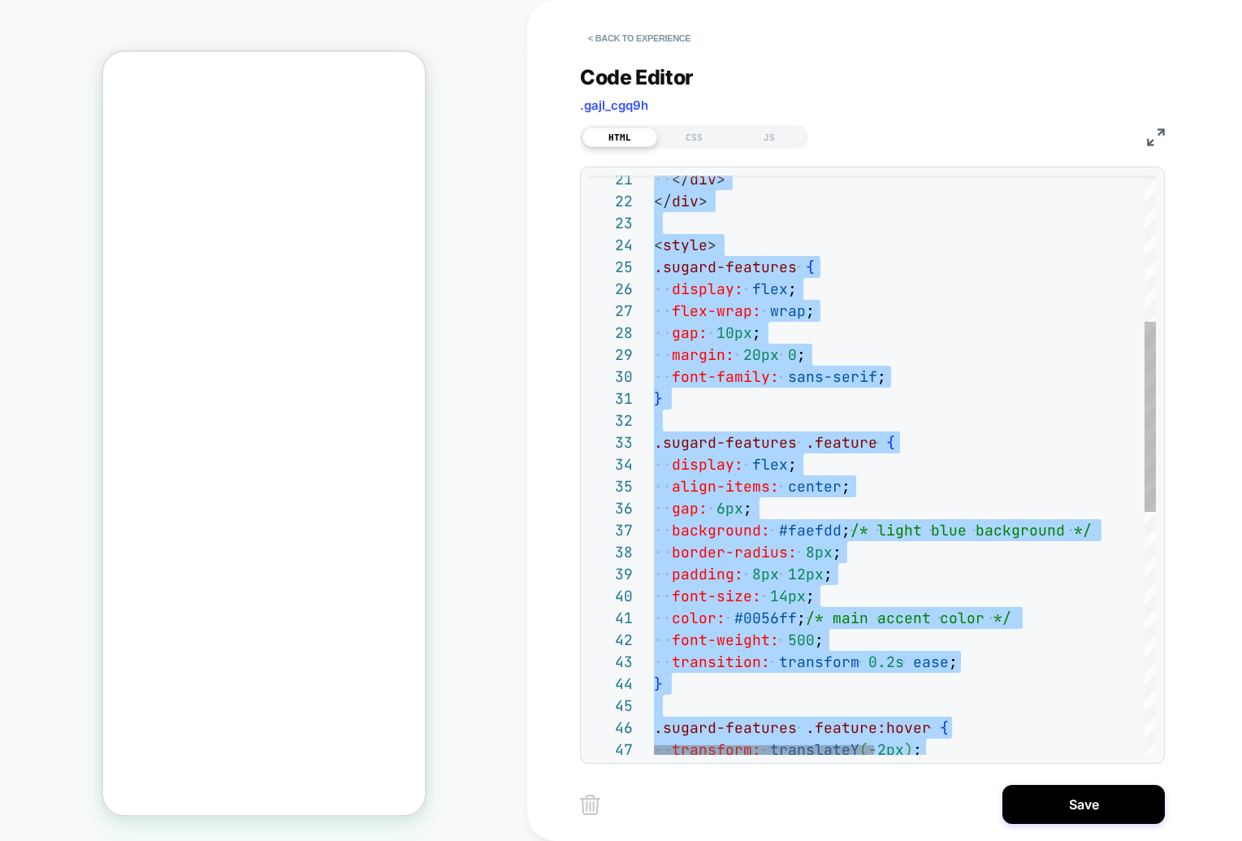
scroll to position [88, 0]
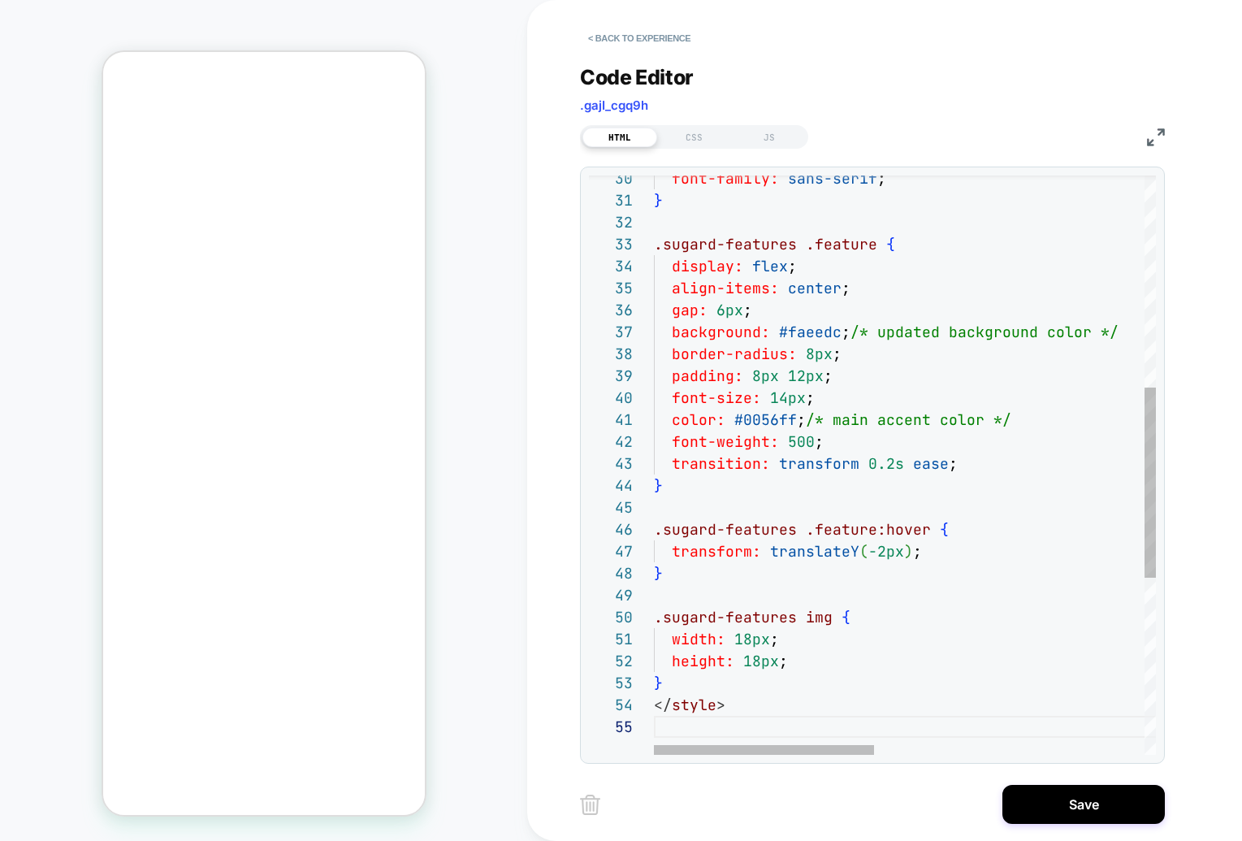
click at [751, 421] on div ".sugard-features .feature:hover { transform: translateY ( -2px ) ; font-weight:…" at bounding box center [1212, 412] width 1117 height 1763
drag, startPoint x: 777, startPoint y: 333, endPoint x: 836, endPoint y: 331, distance: 58.5
click at [836, 331] on div ".sugard-features .feature:hover { transform: translateY ( -2px ) ; font-weight:…" at bounding box center [1212, 412] width 1117 height 1763
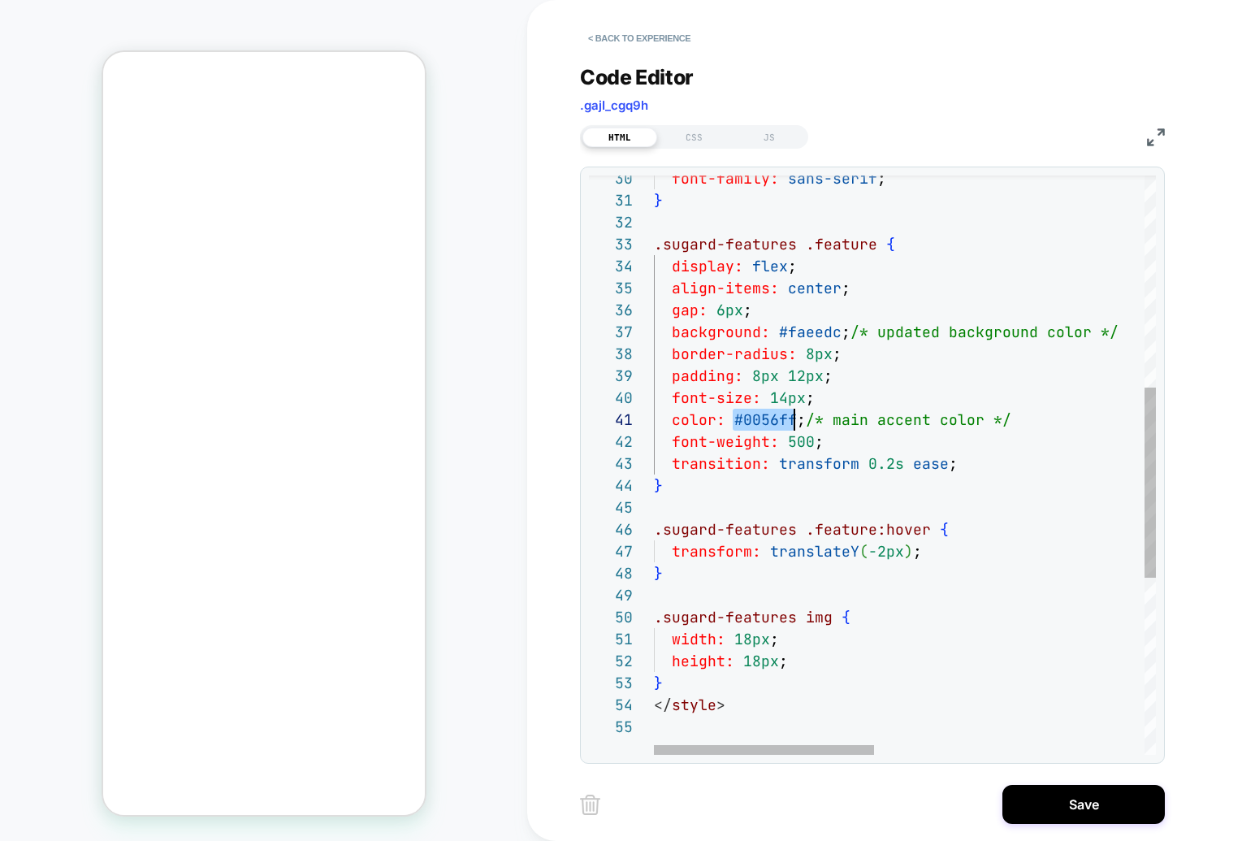
drag, startPoint x: 733, startPoint y: 421, endPoint x: 793, endPoint y: 426, distance: 60.3
click at [793, 426] on div ".sugard-features .feature:hover { transform: translateY ( -2px ) ; font-weight:…" at bounding box center [1212, 412] width 1117 height 1763
click at [893, 394] on div ".sugard-features .feature:hover { transform: translateY ( -2px ) ; font-weight:…" at bounding box center [1212, 412] width 1117 height 1763
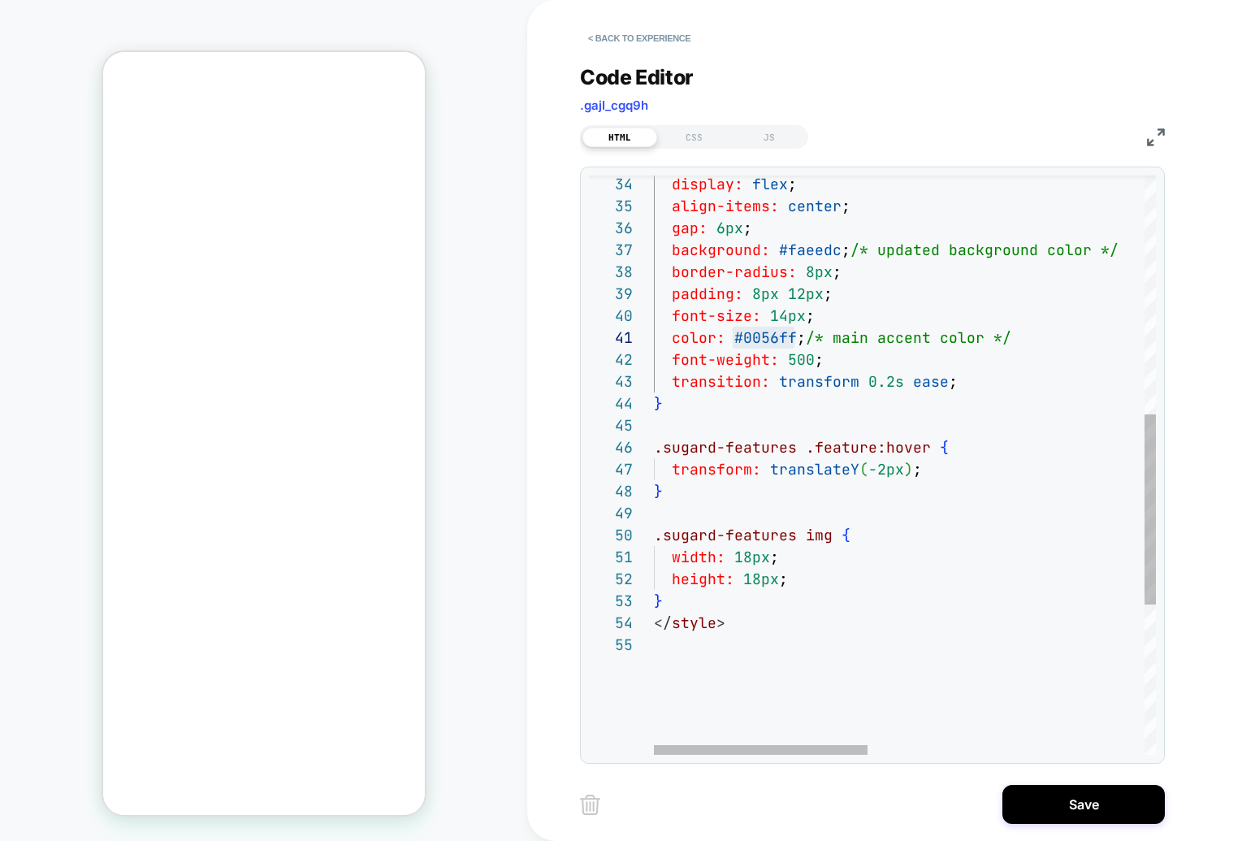
click at [704, 638] on div "</ style > } width: 18px ; height: 18px ; .sugard-features img { } .sugard-feat…" at bounding box center [1230, 330] width 1152 height 1763
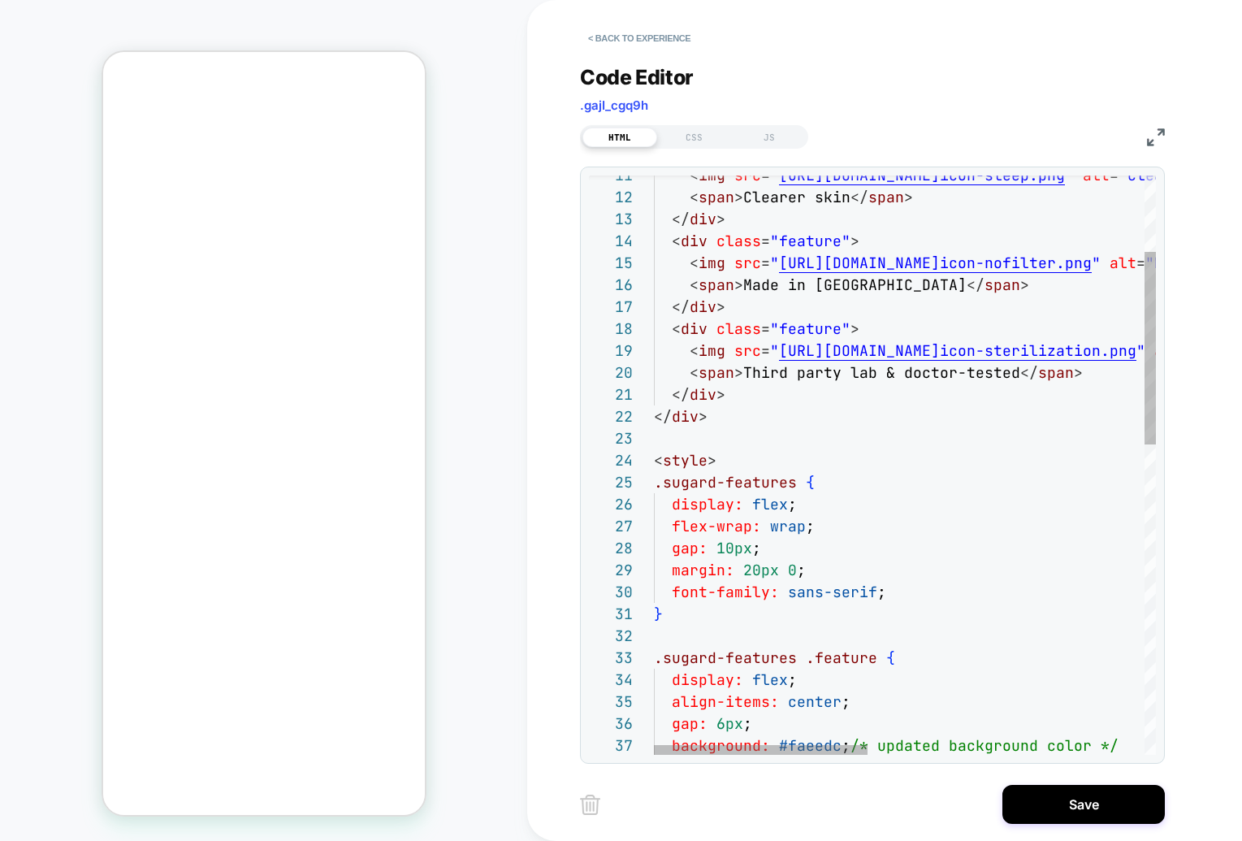
click at [735, 480] on div "display: flex ; flex-wrap: wrap ; < style > .sugard-features { </ div > </ div …" at bounding box center [1230, 815] width 1152 height 1741
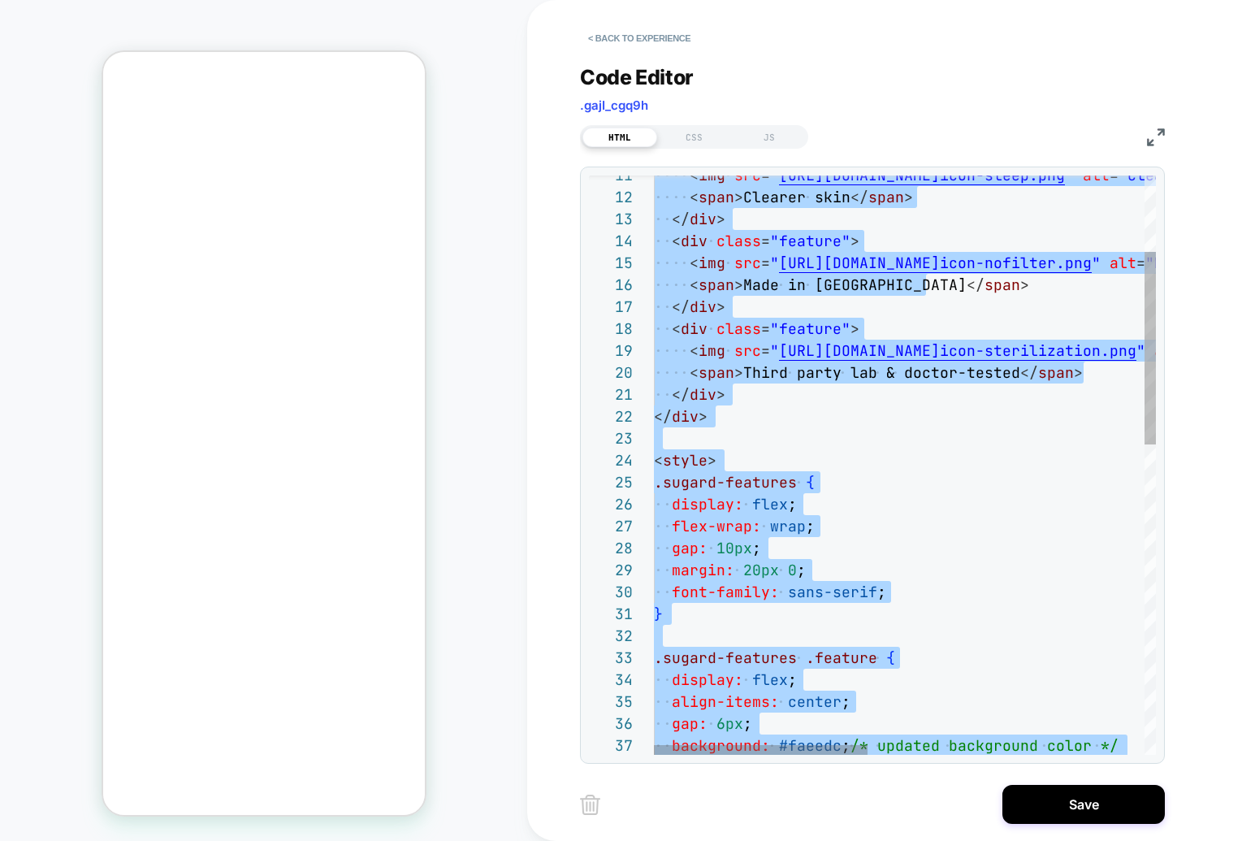
click at [746, 544] on div "display: flex ; flex-wrap: wrap ; < style > .sugard-features { </ div > </ div …" at bounding box center [1230, 815] width 1152 height 1741
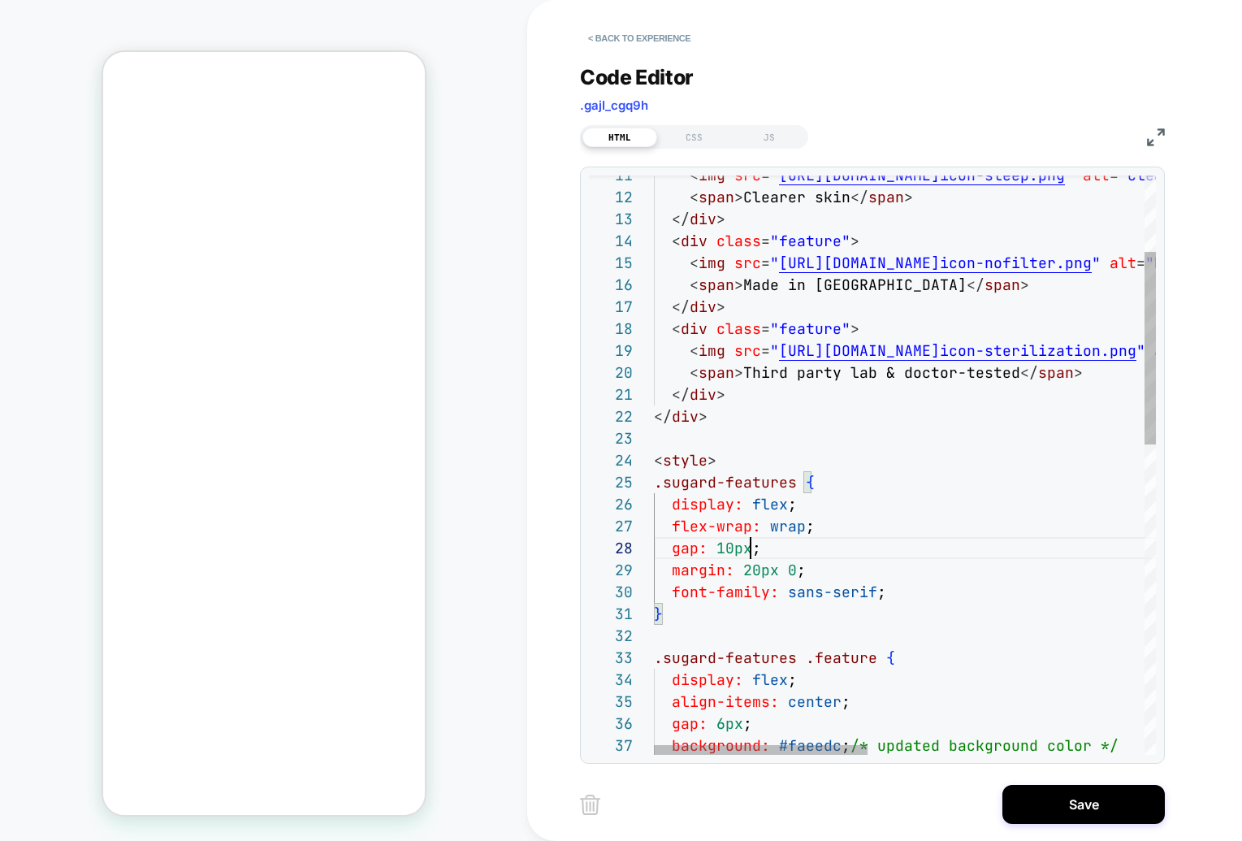
click at [748, 569] on div "display: flex ; flex-wrap: wrap ; < style > .sugard-features { </ div > </ div …" at bounding box center [1230, 815] width 1152 height 1741
drag, startPoint x: 732, startPoint y: 549, endPoint x: 718, endPoint y: 551, distance: 14.0
click at [718, 551] on div "display: flex ; flex-wrap: wrap ; < style > .sugard-features { </ div > </ div …" at bounding box center [1230, 815] width 1152 height 1741
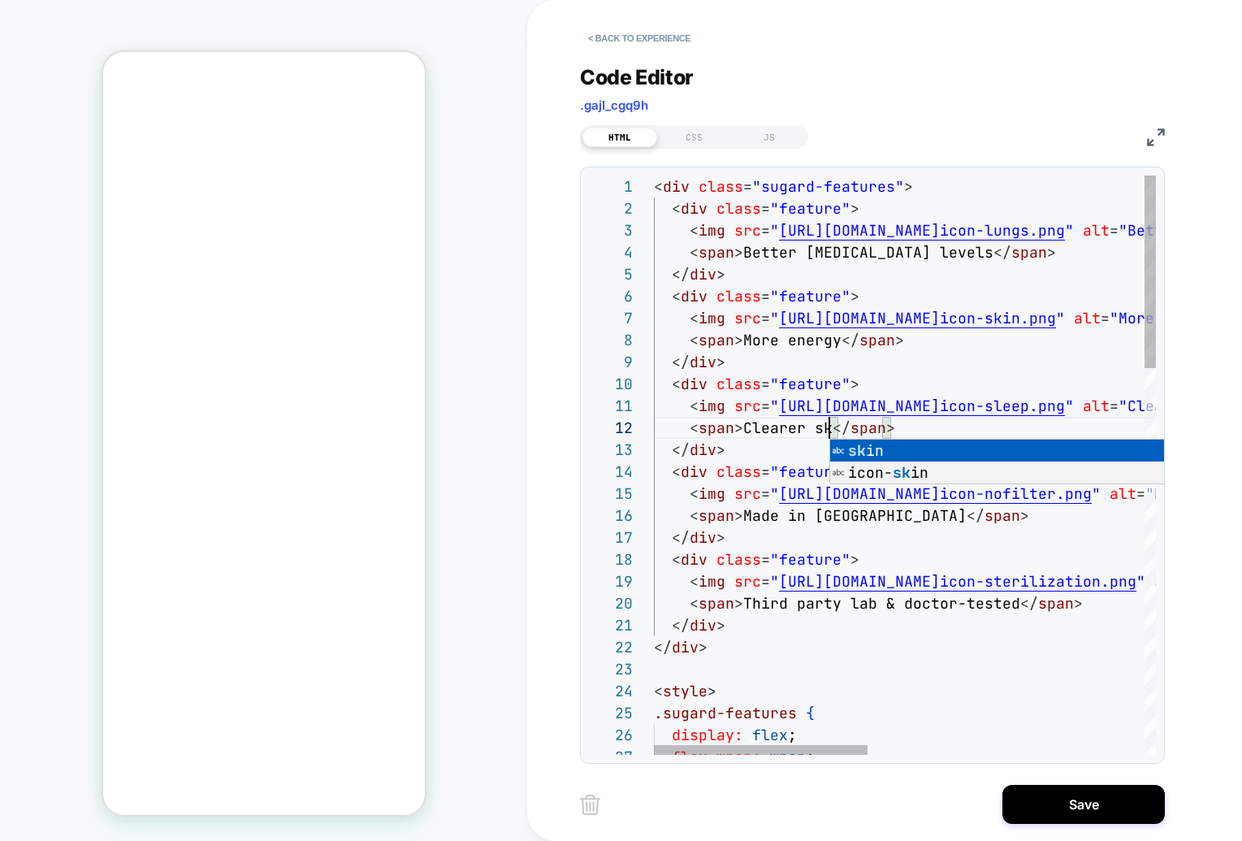
scroll to position [22, 193]
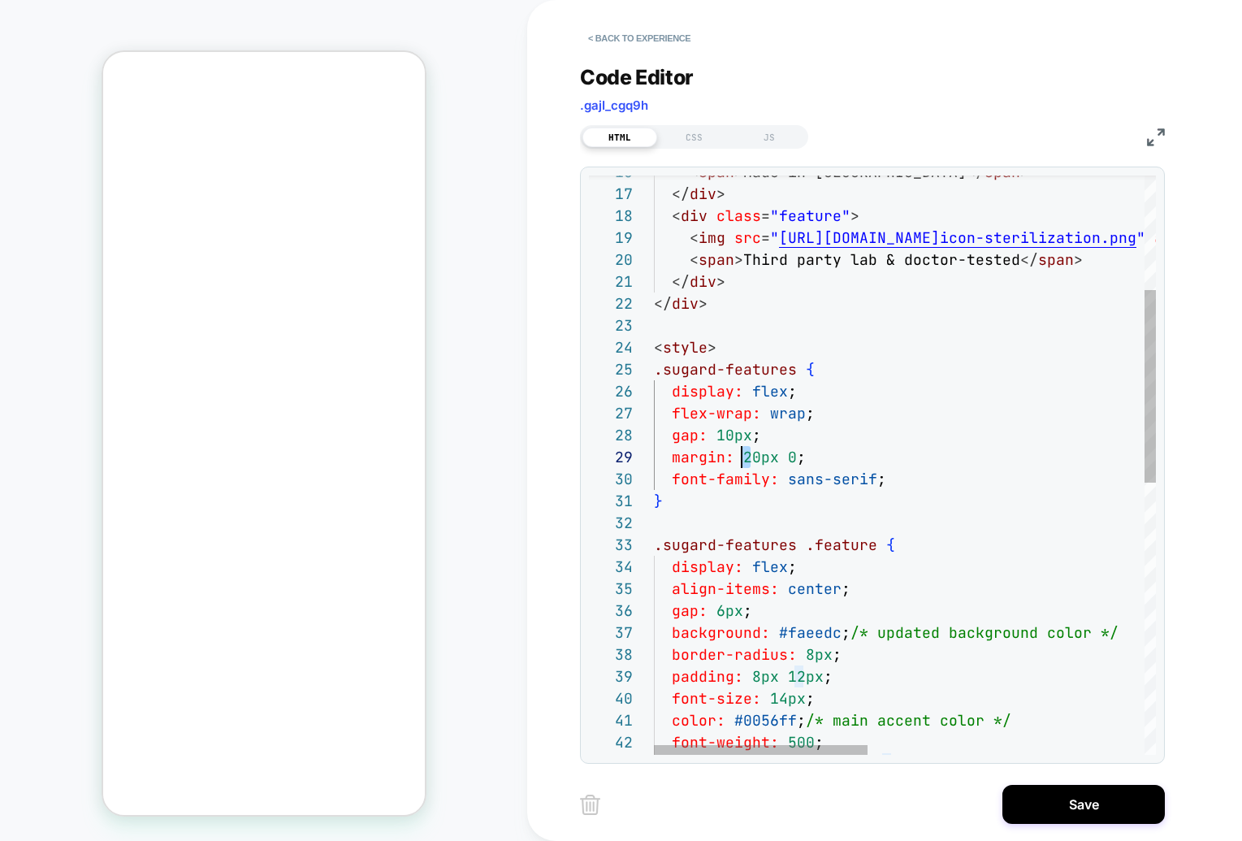
scroll to position [175, 88]
drag, startPoint x: 753, startPoint y: 454, endPoint x: 741, endPoint y: 455, distance: 12.2
click at [741, 455] on div "display: flex ; flex-wrap: wrap ; < style > .sugard-features { </ div > </ div …" at bounding box center [1230, 702] width 1152 height 1741
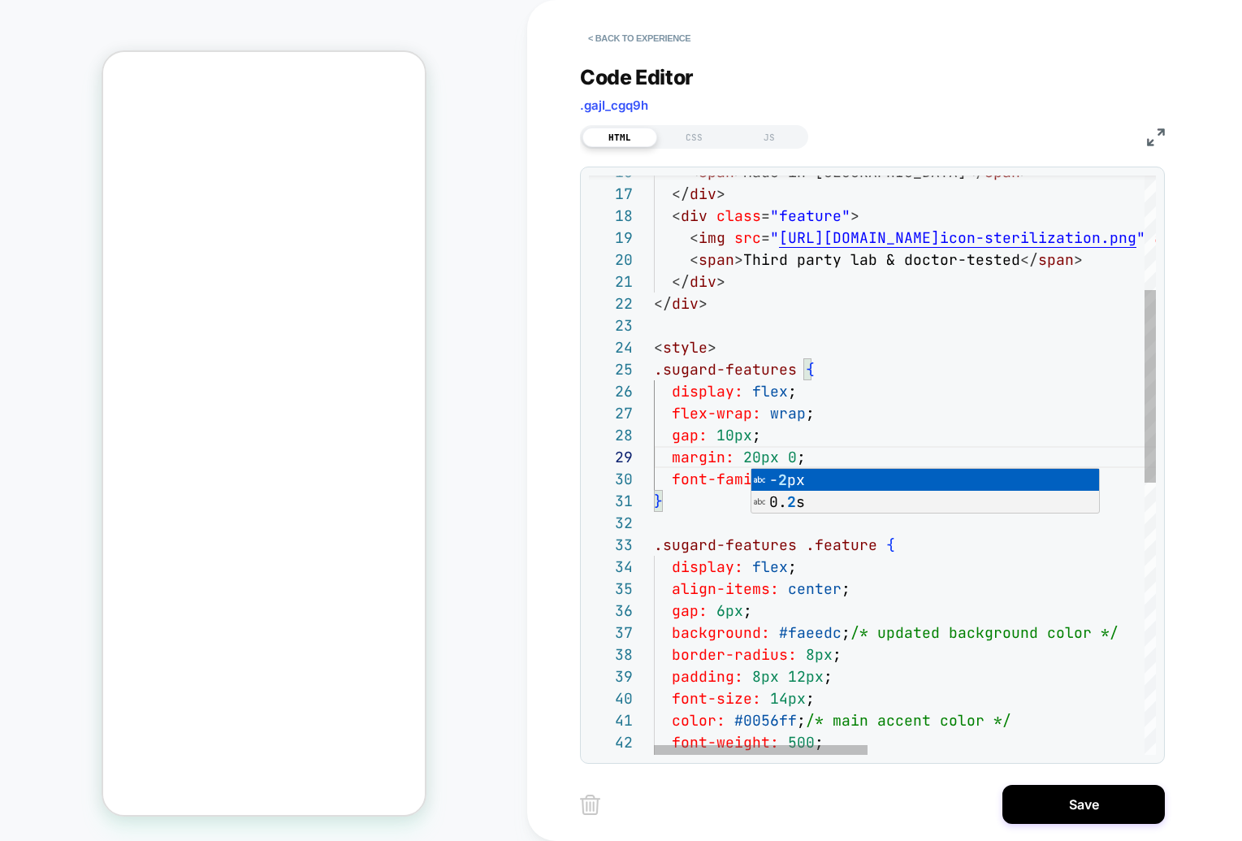
click at [708, 517] on div "display: flex ; flex-wrap: wrap ; < style > .sugard-features { </ div > </ div …" at bounding box center [1230, 702] width 1152 height 1741
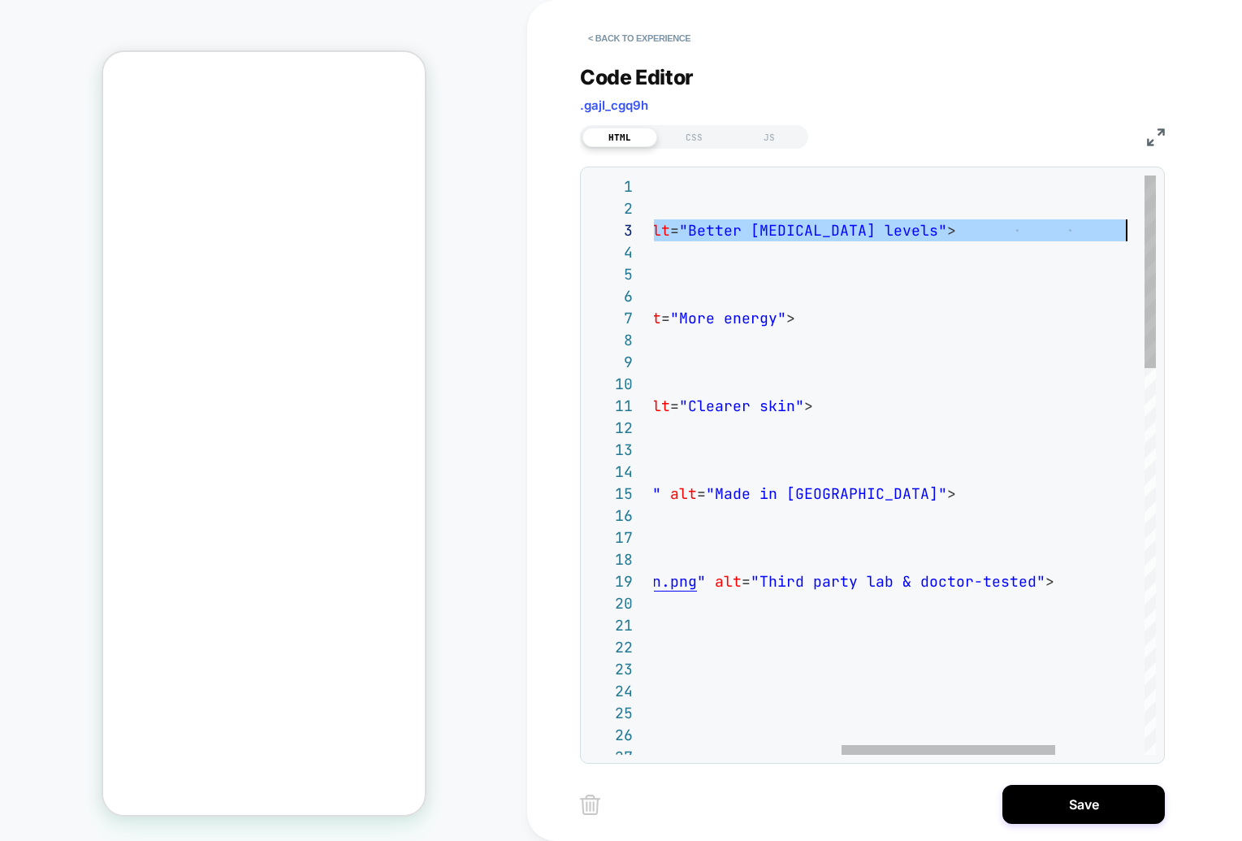
scroll to position [44, 912]
drag, startPoint x: 774, startPoint y: 235, endPoint x: 1125, endPoint y: 230, distance: 350.9
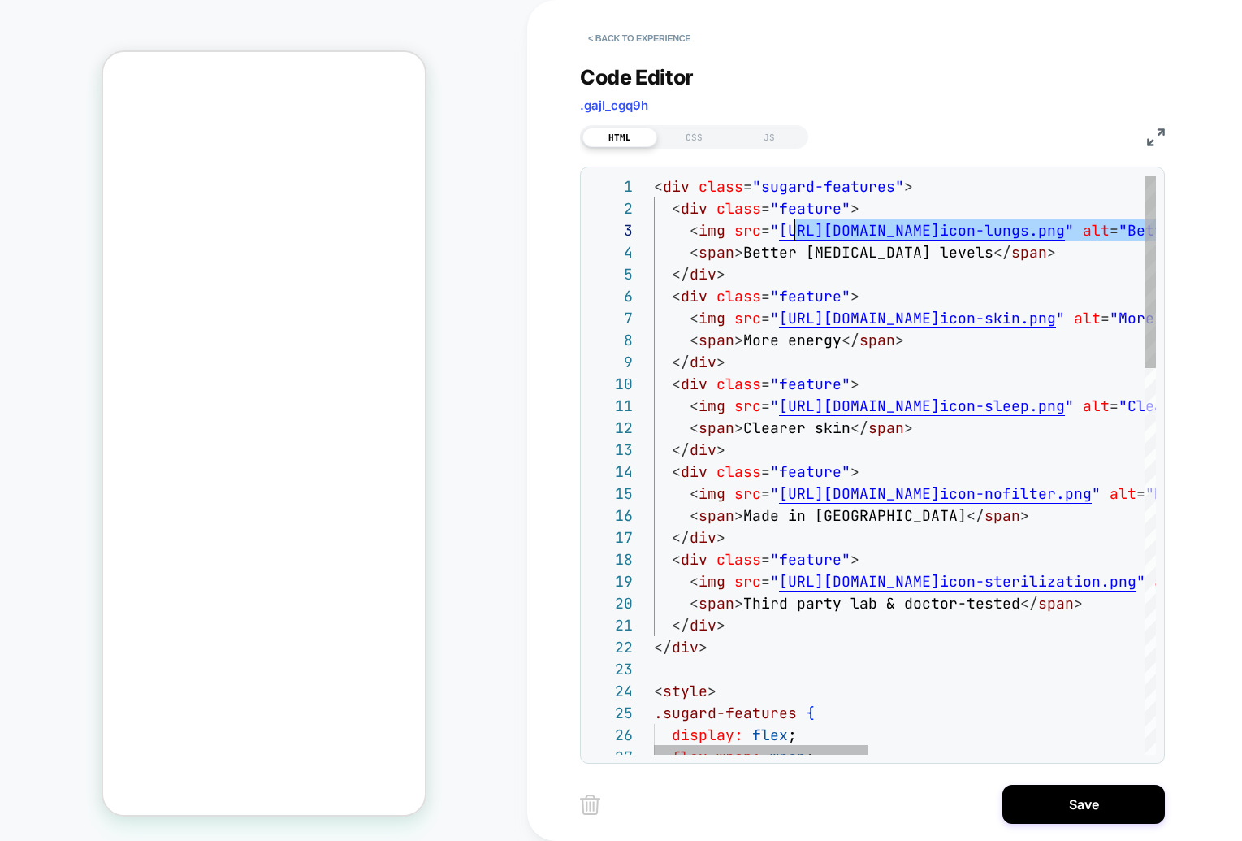
scroll to position [44, 123]
drag, startPoint x: 897, startPoint y: 230, endPoint x: 778, endPoint y: 230, distance: 119.4
drag, startPoint x: 1130, startPoint y: 230, endPoint x: 776, endPoint y: 235, distance: 354.1
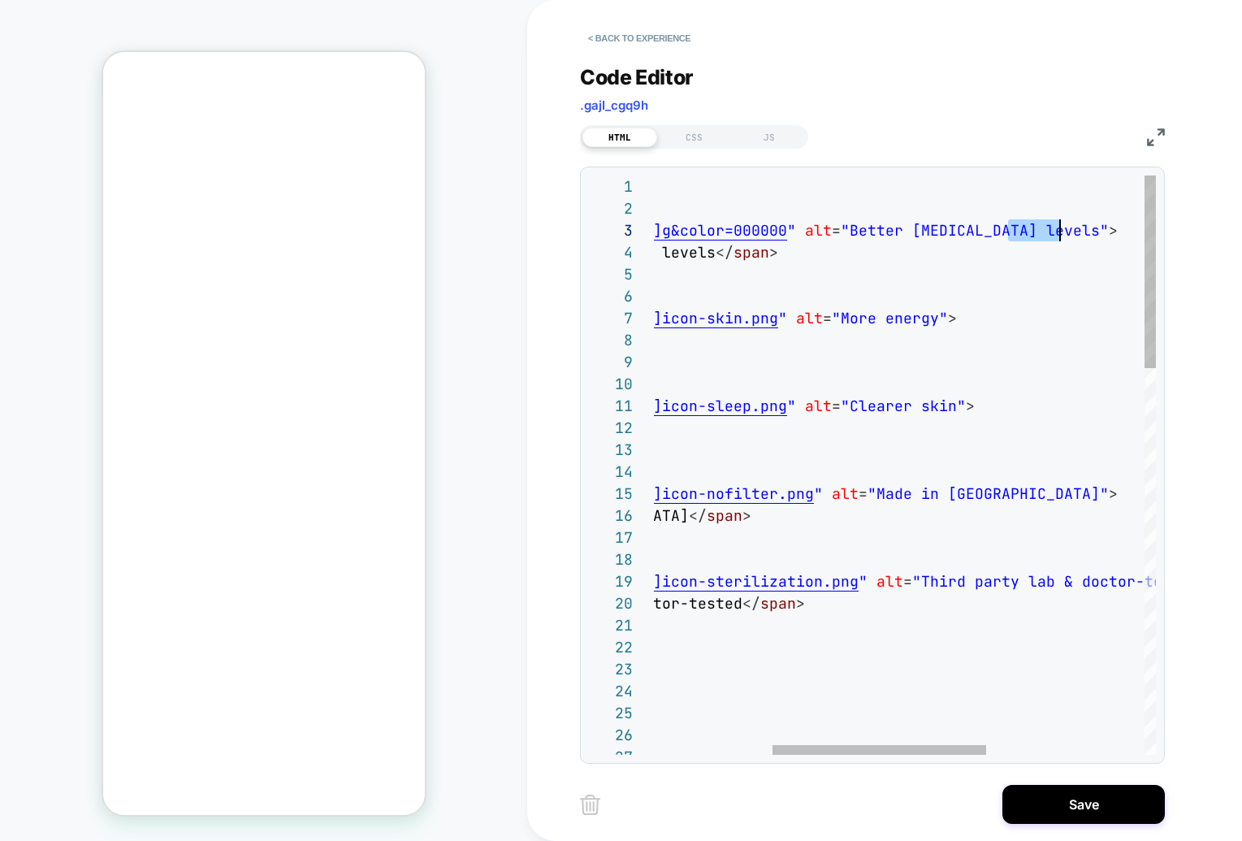
scroll to position [44, 684]
drag, startPoint x: 1011, startPoint y: 233, endPoint x: 1056, endPoint y: 237, distance: 44.9
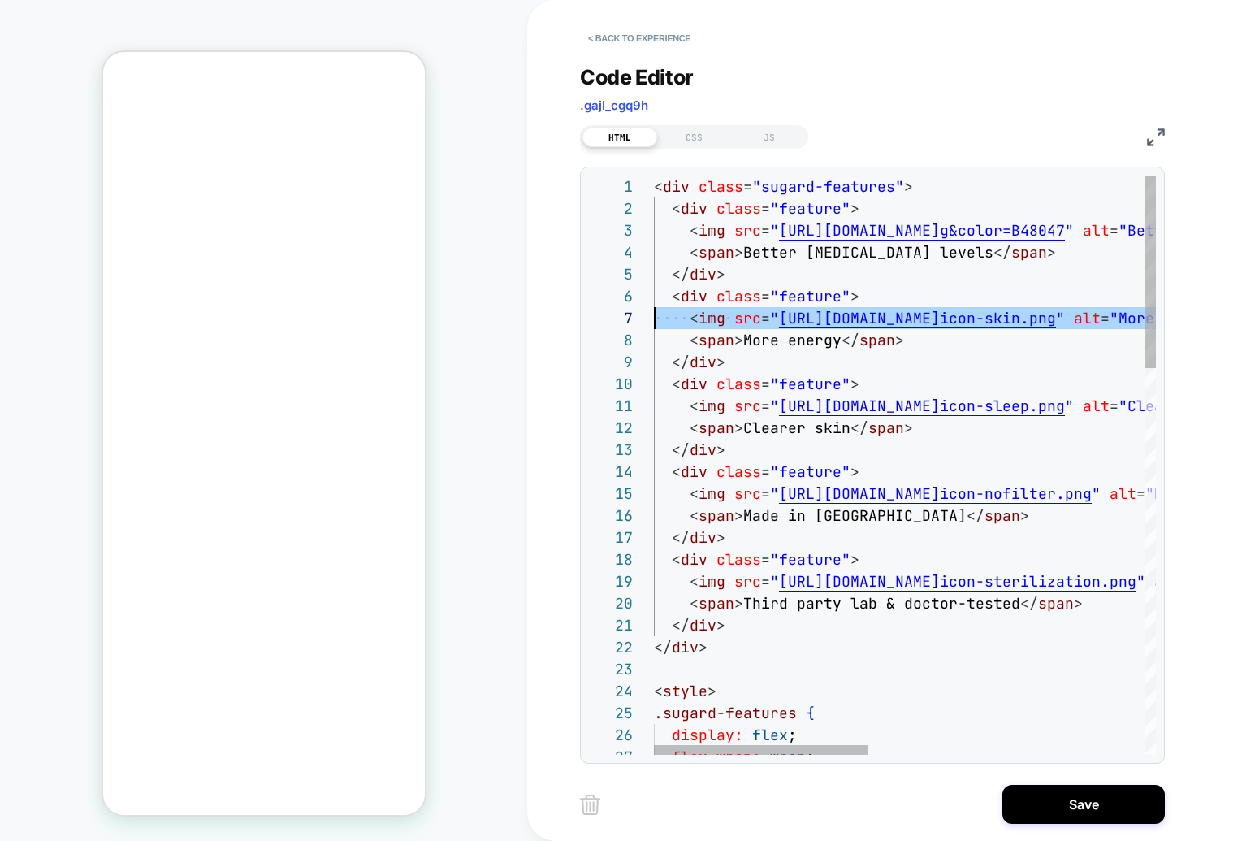
scroll to position [132, 0]
drag, startPoint x: 1034, startPoint y: 319, endPoint x: 778, endPoint y: 325, distance: 255.9
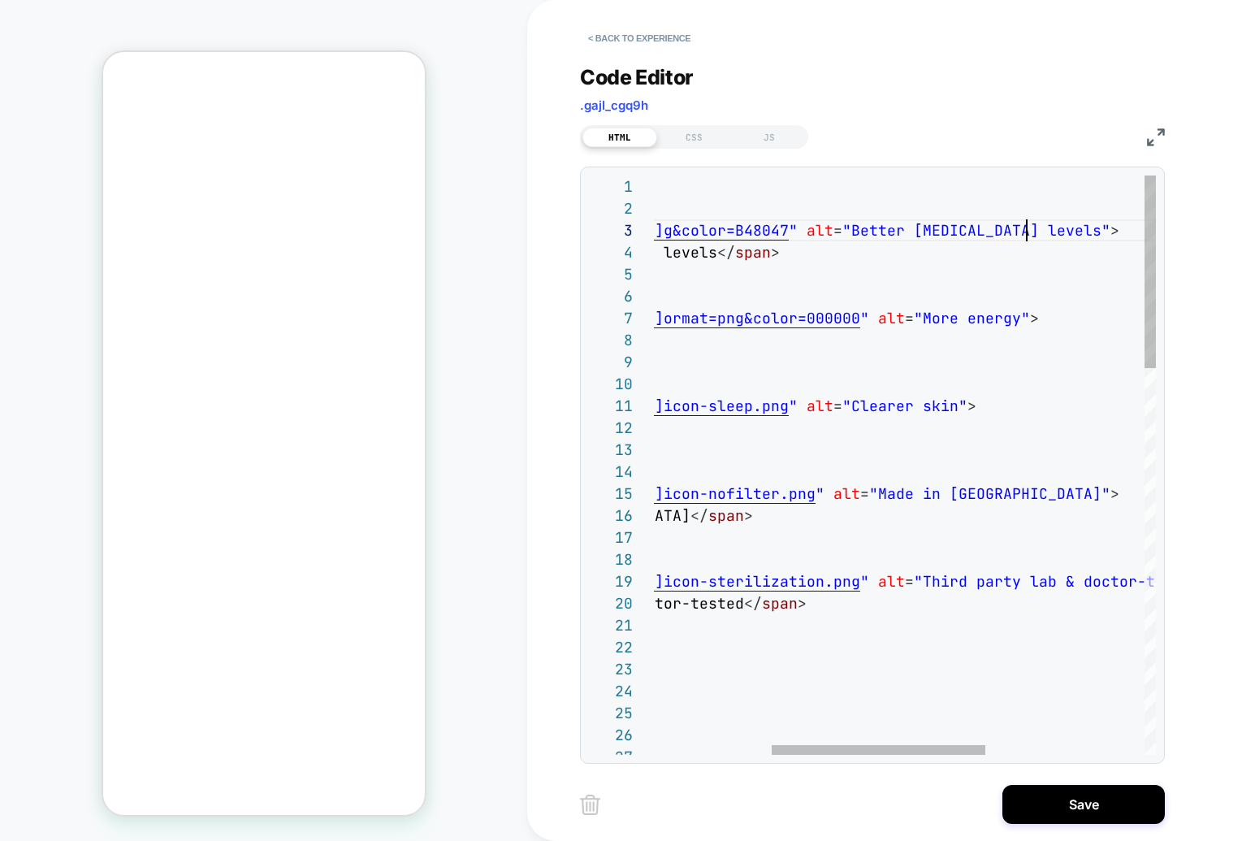
drag, startPoint x: 1013, startPoint y: 233, endPoint x: 1059, endPoint y: 230, distance: 46.4
drag, startPoint x: 1081, startPoint y: 318, endPoint x: 1130, endPoint y: 324, distance: 50.0
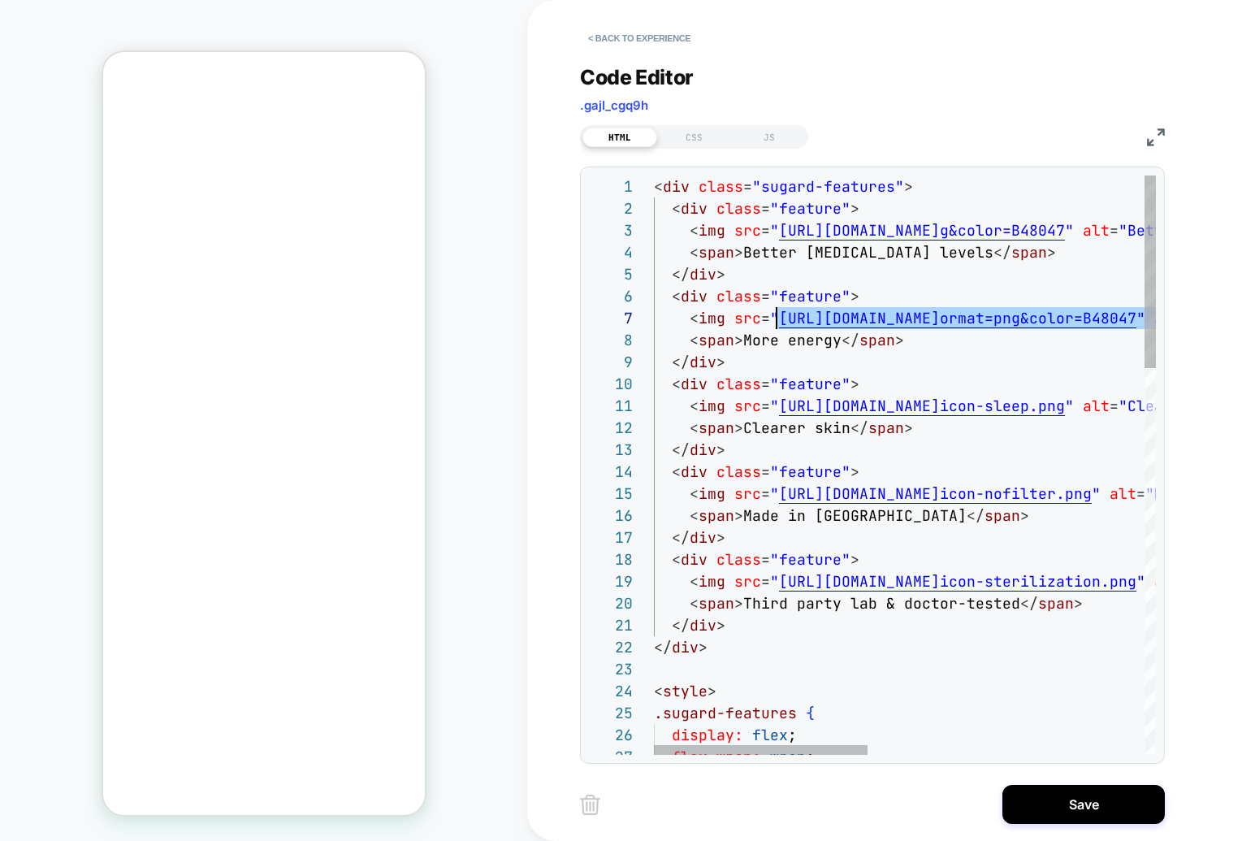
scroll to position [132, 123]
drag, startPoint x: 1005, startPoint y: 318, endPoint x: 776, endPoint y: 322, distance: 229.1
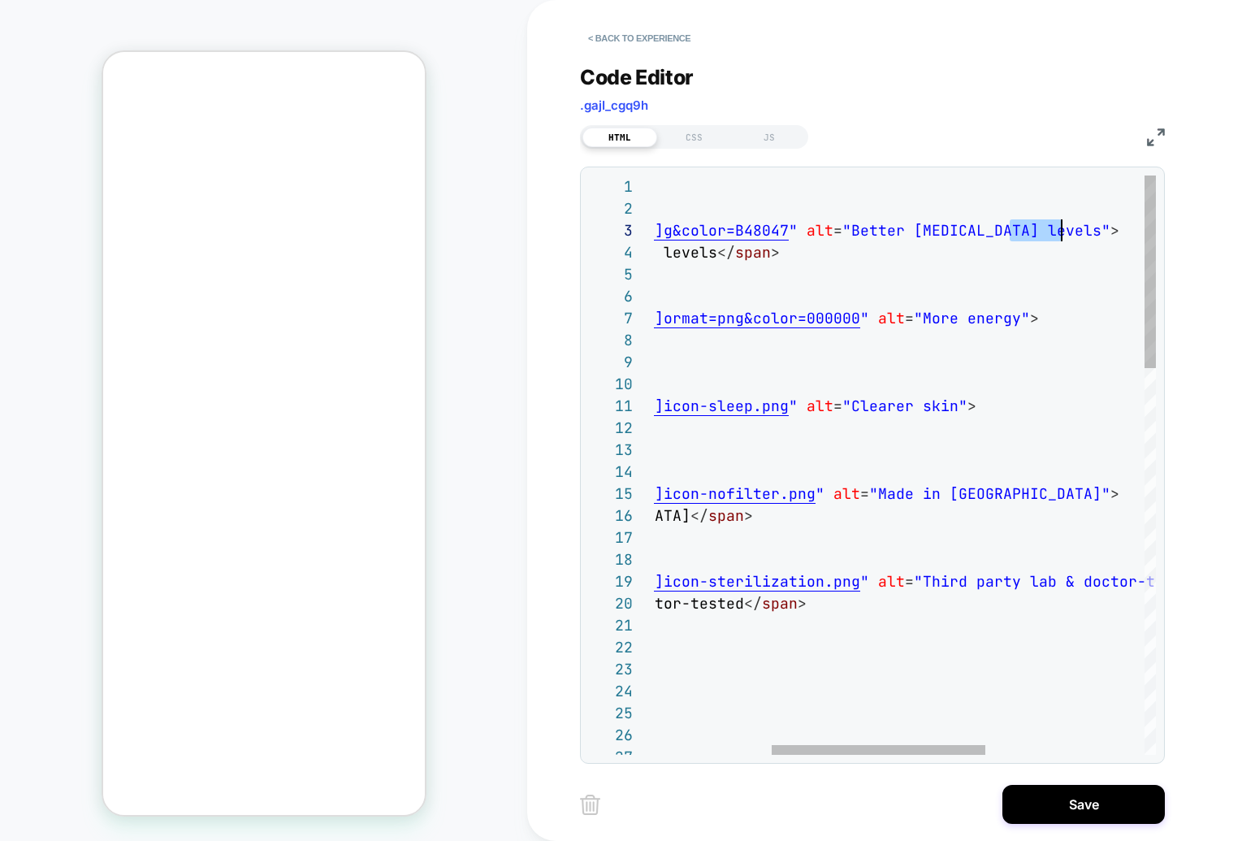
scroll to position [44, 684]
drag, startPoint x: 1009, startPoint y: 230, endPoint x: 1061, endPoint y: 233, distance: 52.1
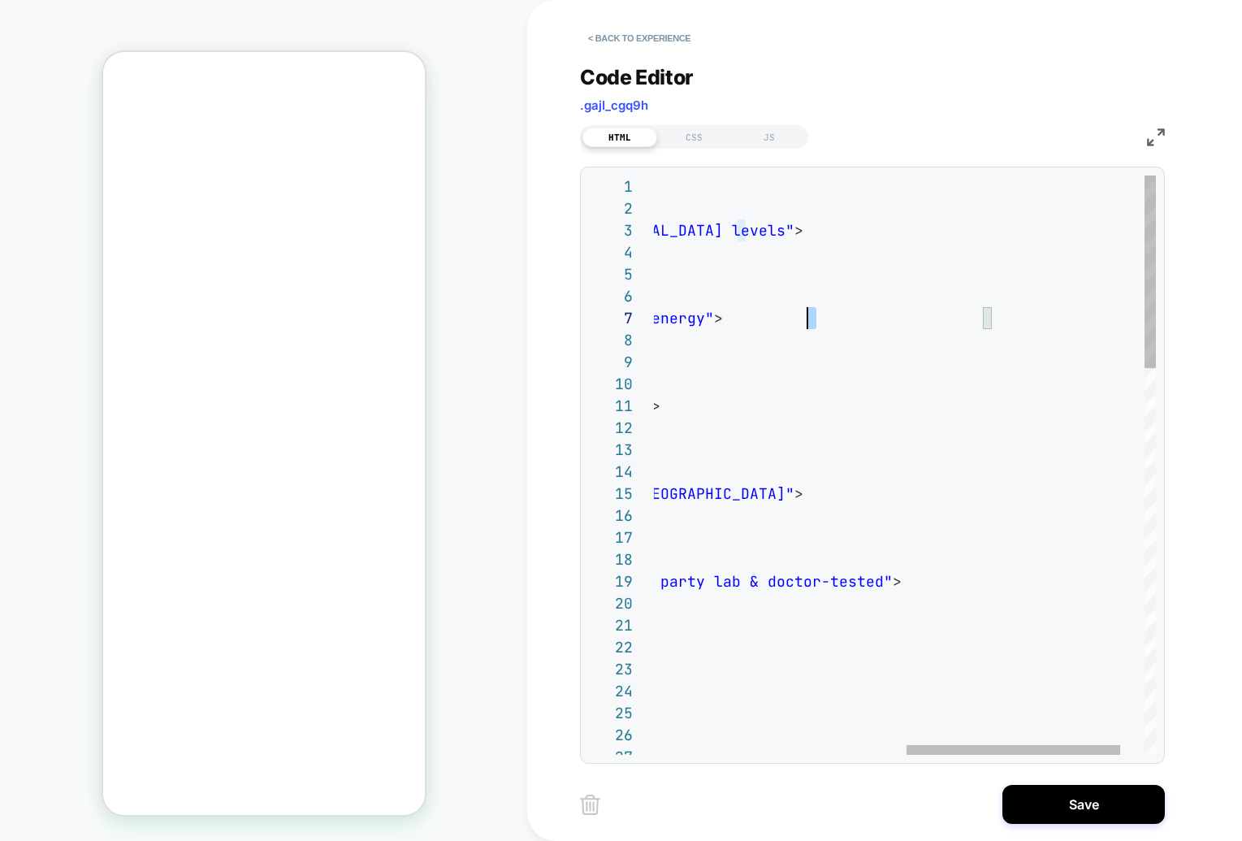
scroll to position [132, 0]
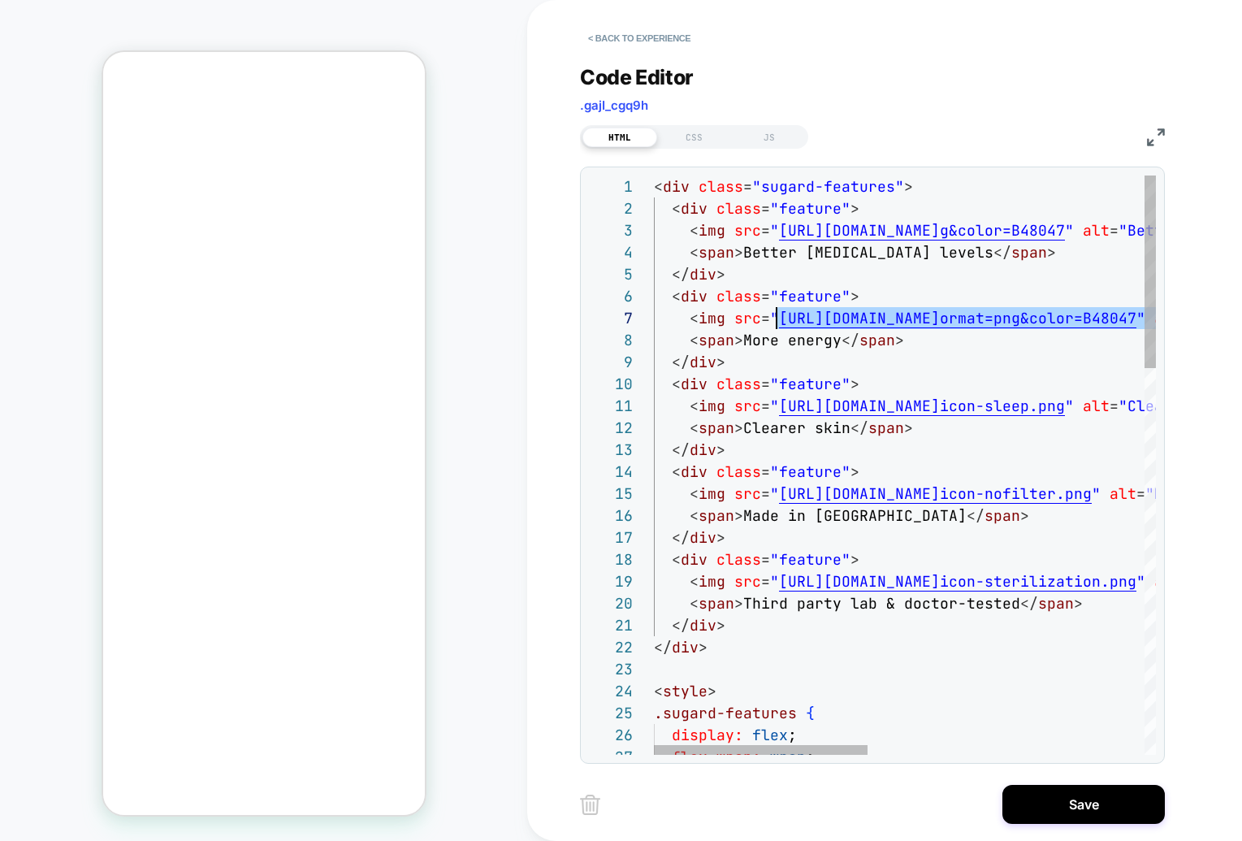
drag, startPoint x: 814, startPoint y: 322, endPoint x: 780, endPoint y: 322, distance: 34.1
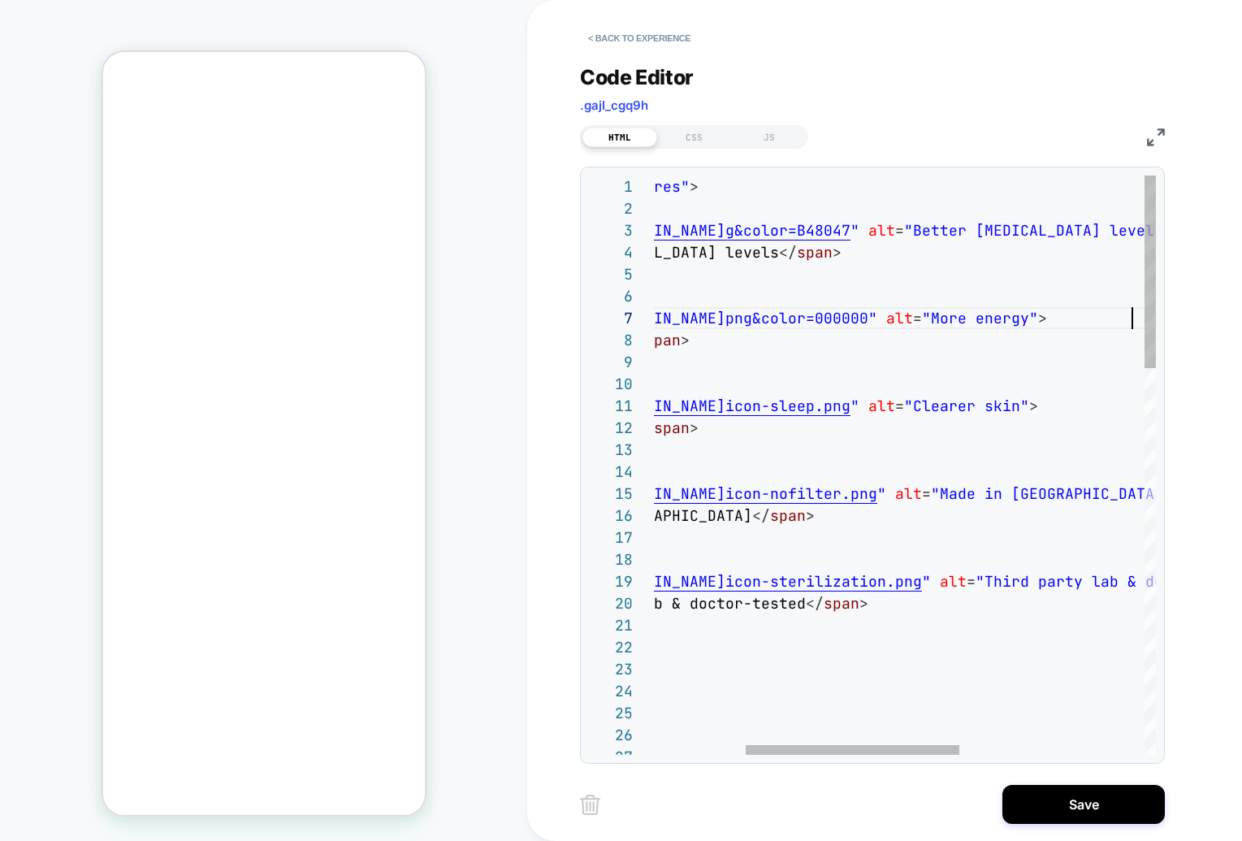
scroll to position [132, 693]
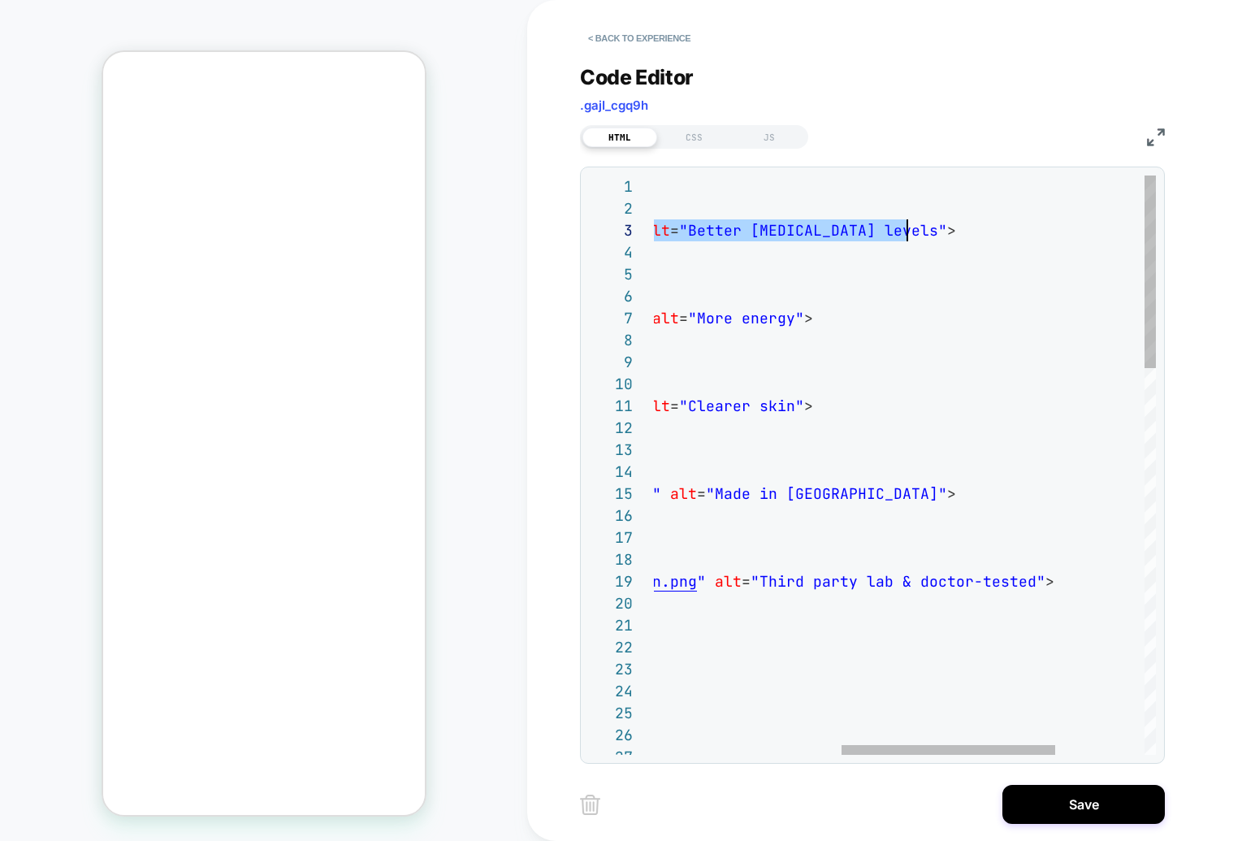
scroll to position [44, 684]
drag, startPoint x: 708, startPoint y: 234, endPoint x: 896, endPoint y: 231, distance: 187.6
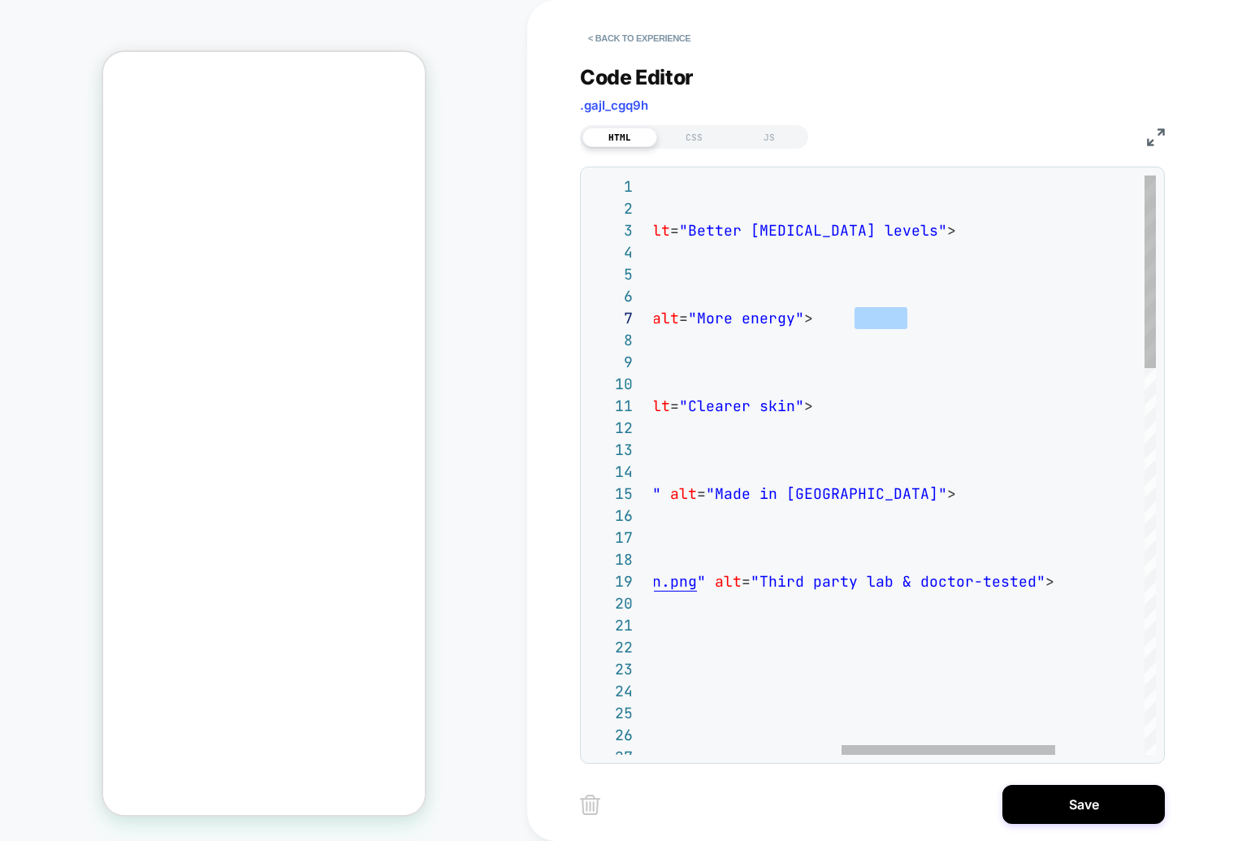
click at [910, 135] on div "HTML CSS JS" at bounding box center [872, 135] width 585 height 28
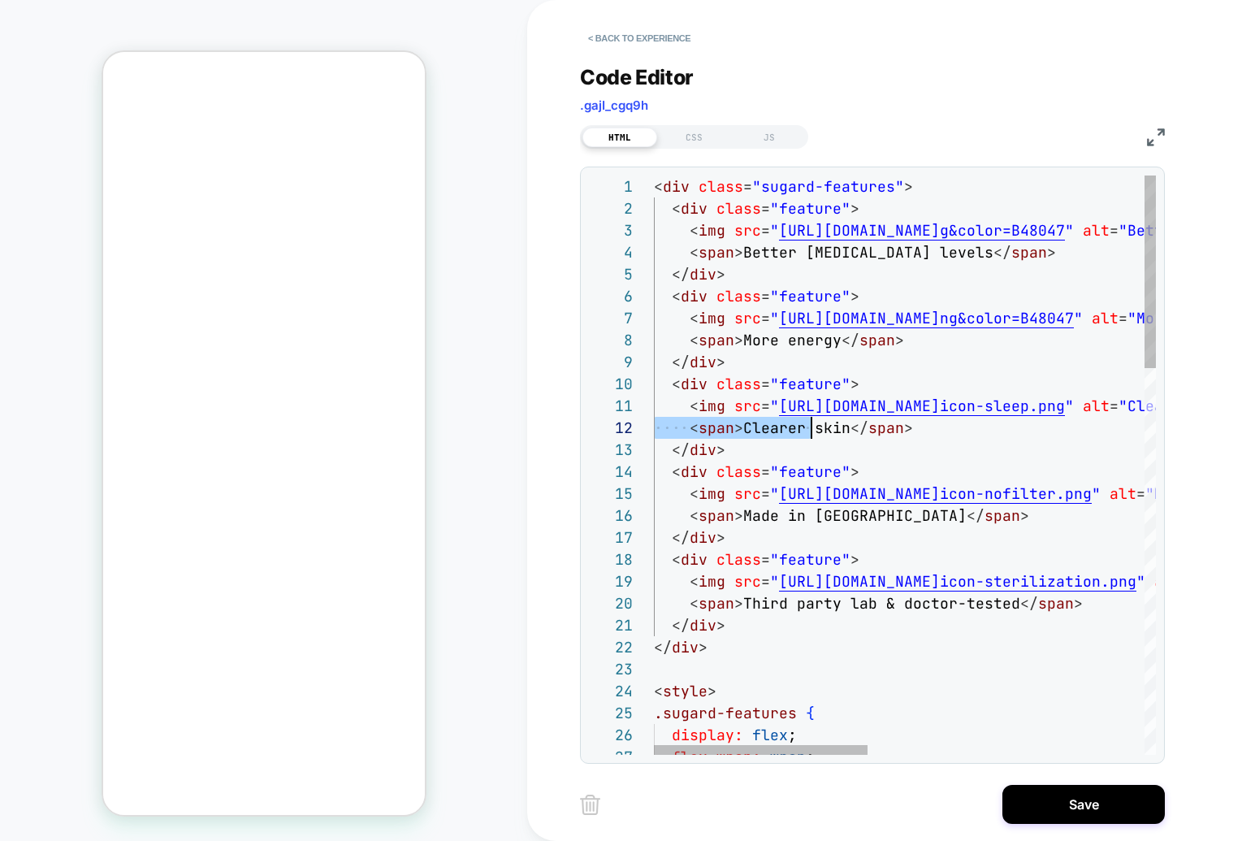
scroll to position [0, 123]
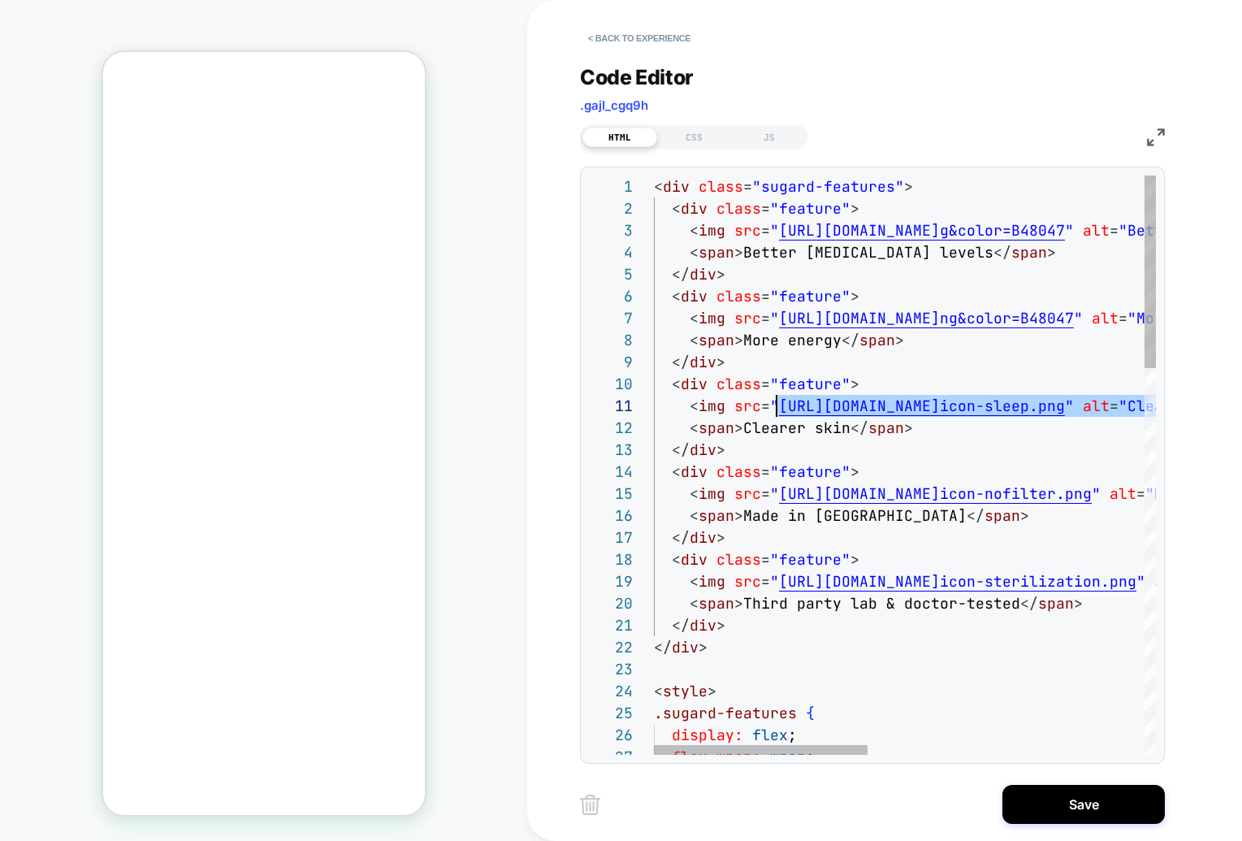
drag, startPoint x: 900, startPoint y: 404, endPoint x: 775, endPoint y: 408, distance: 125.1
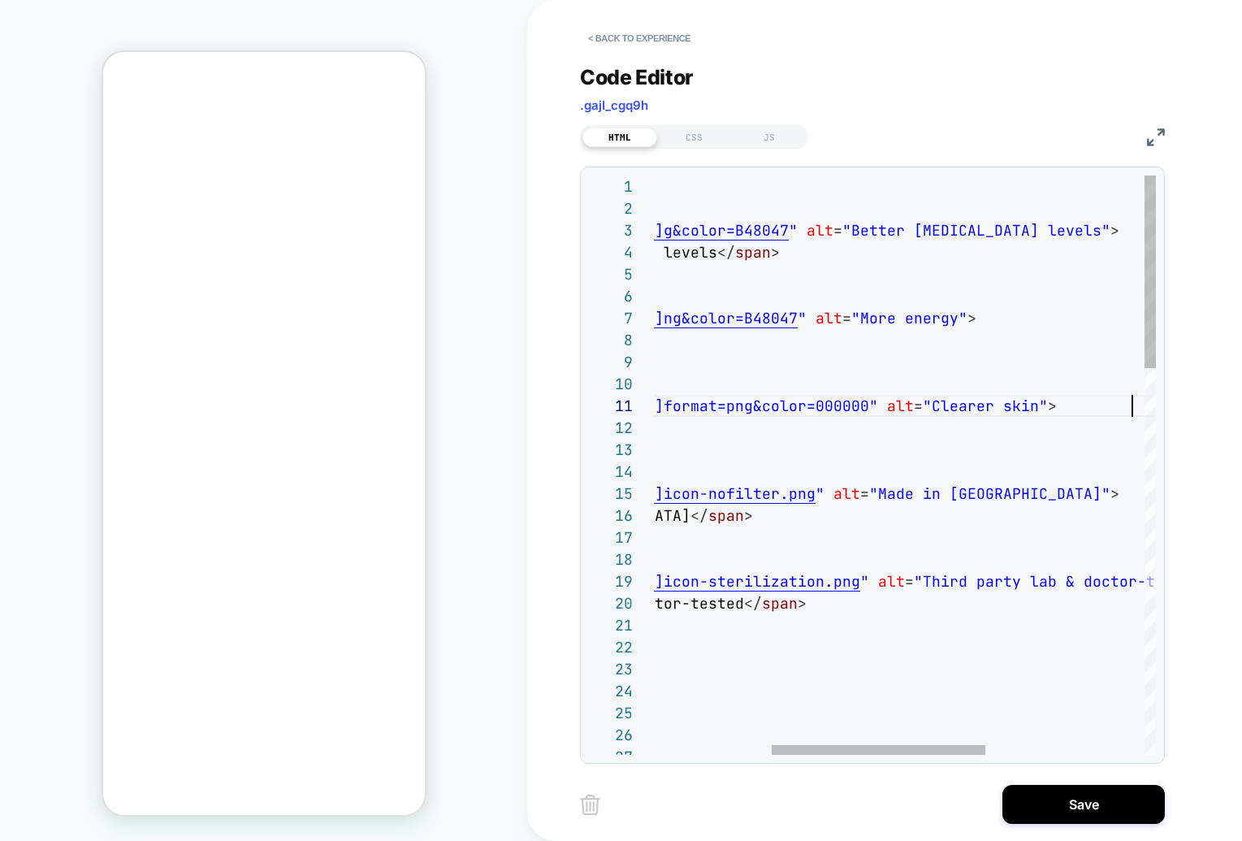
scroll to position [0, 754]
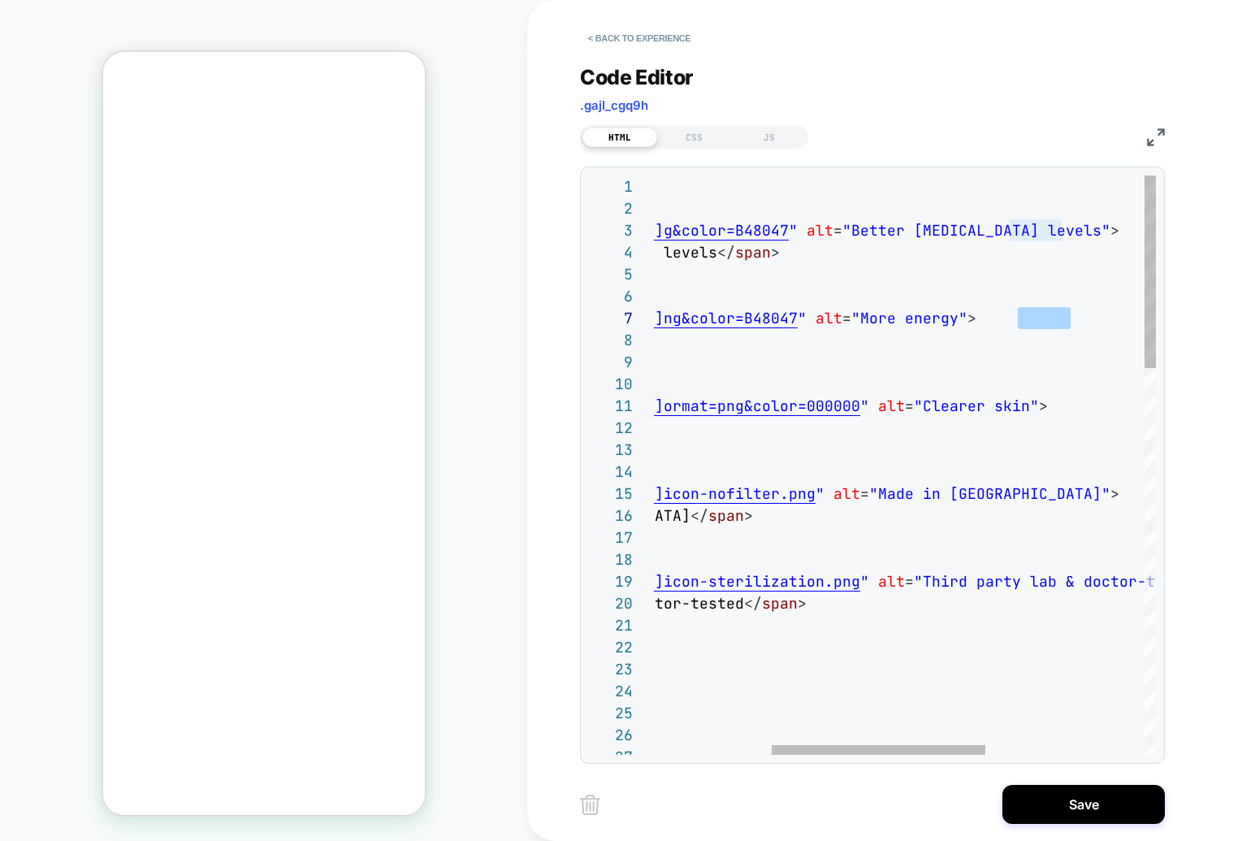
scroll to position [0, 754]
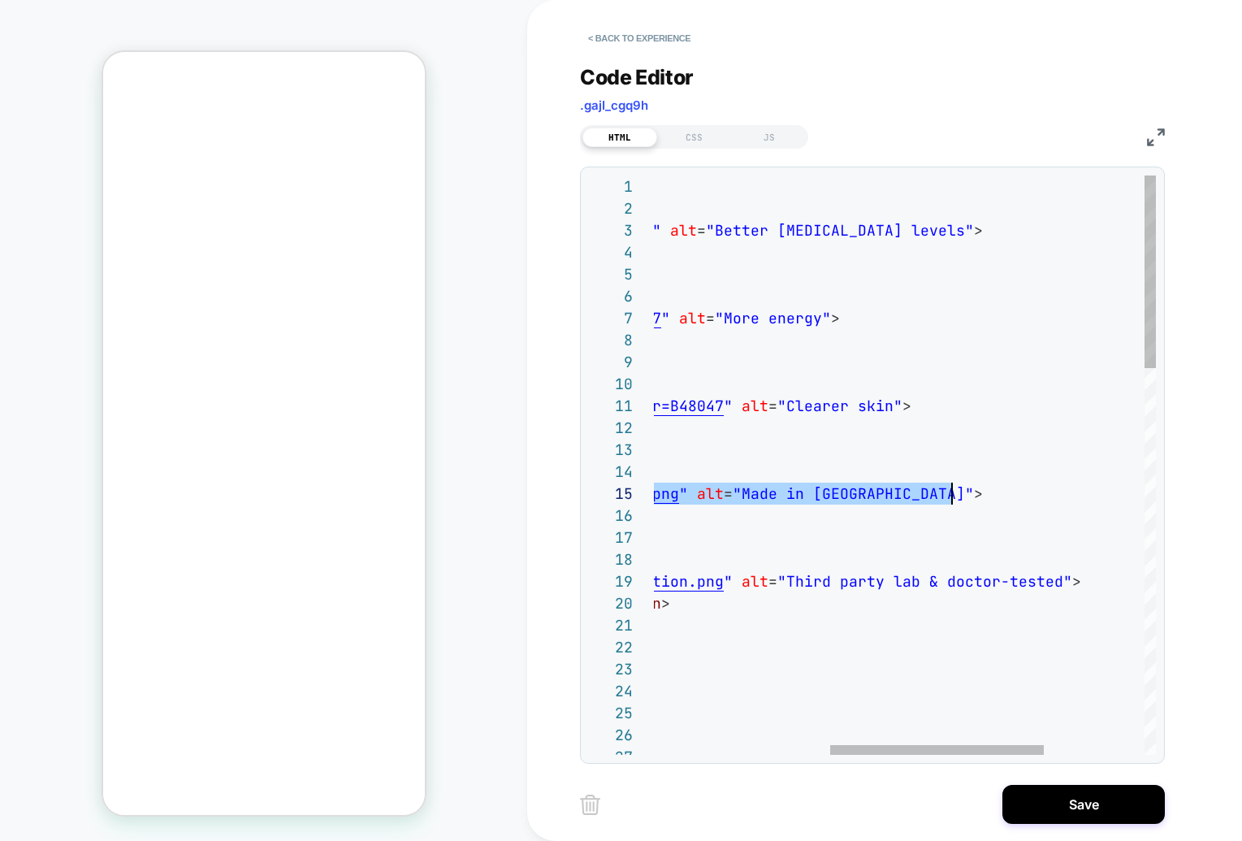
drag, startPoint x: 705, startPoint y: 495, endPoint x: 949, endPoint y: 503, distance: 244.6
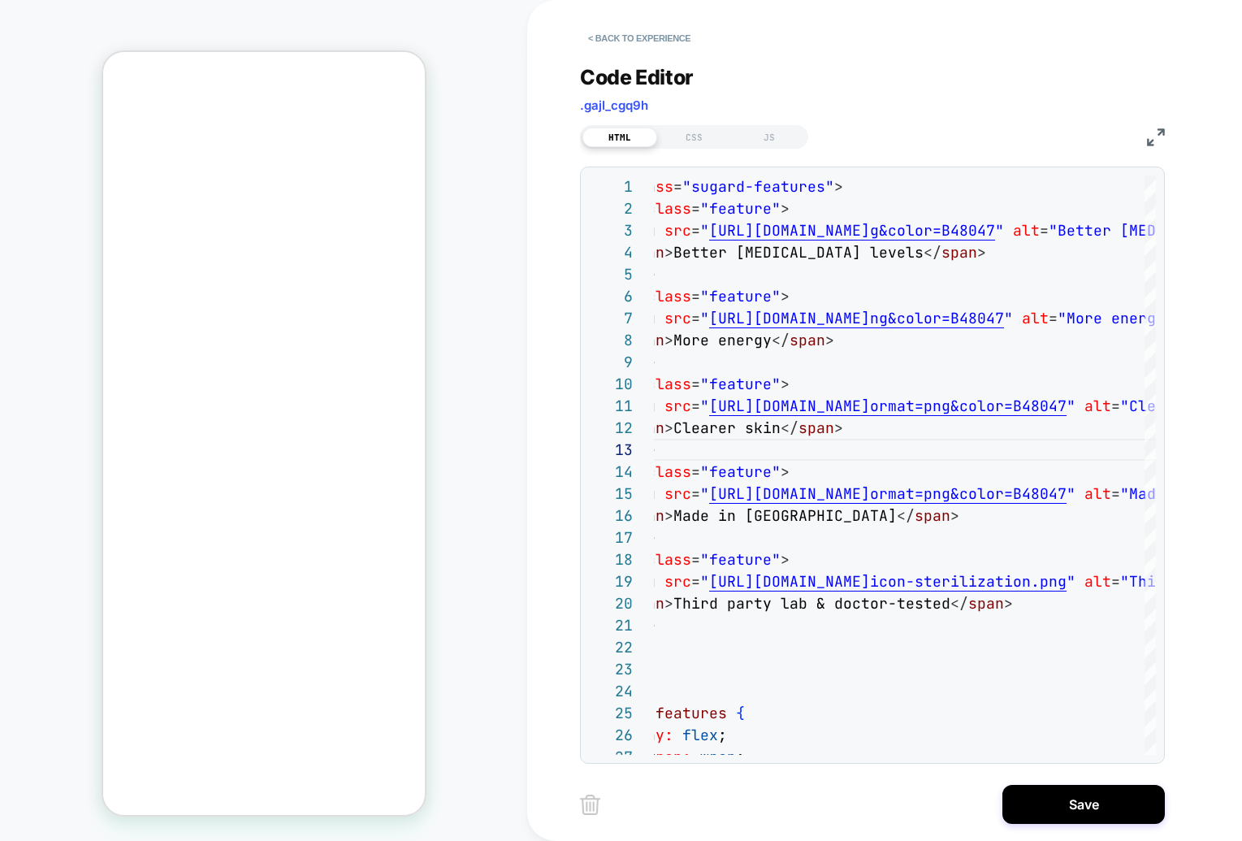
scroll to position [433, 0]
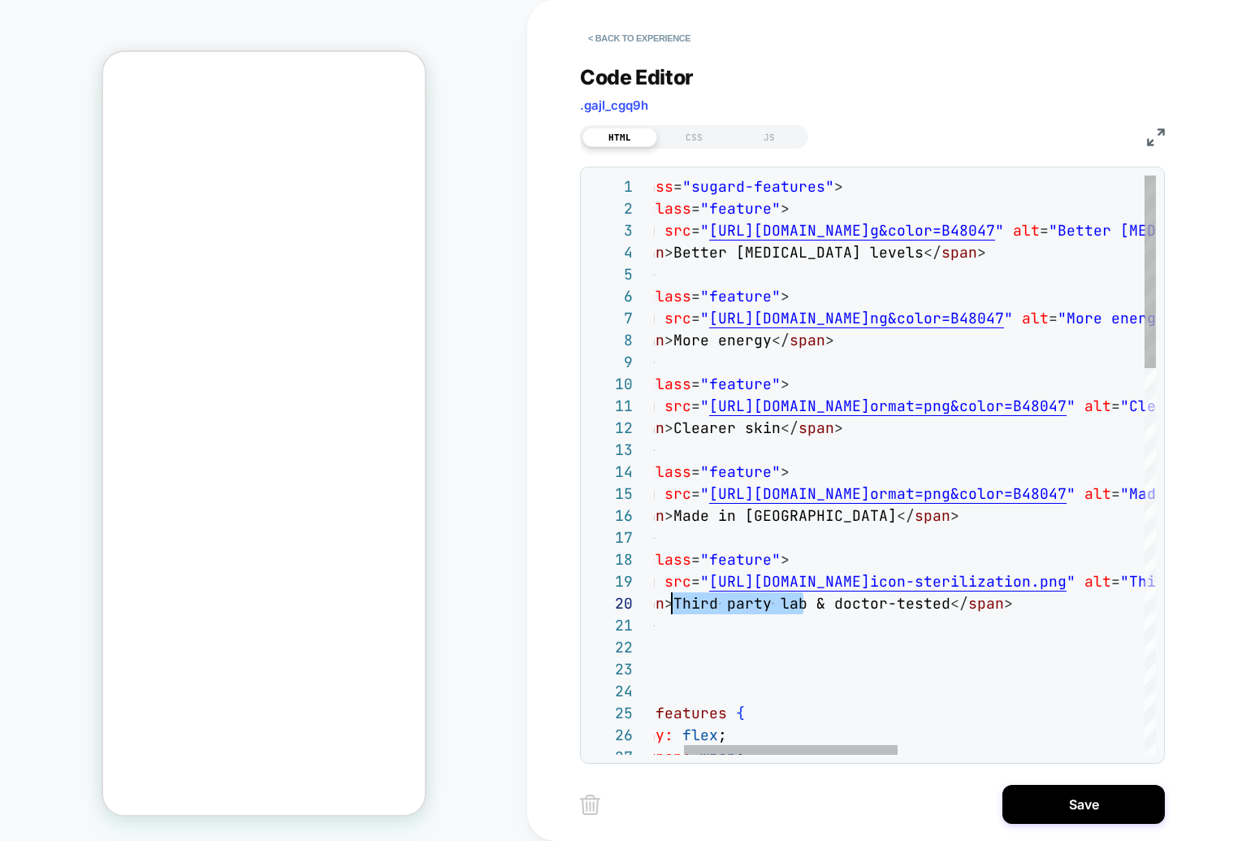
drag, startPoint x: 801, startPoint y: 607, endPoint x: 674, endPoint y: 611, distance: 126.8
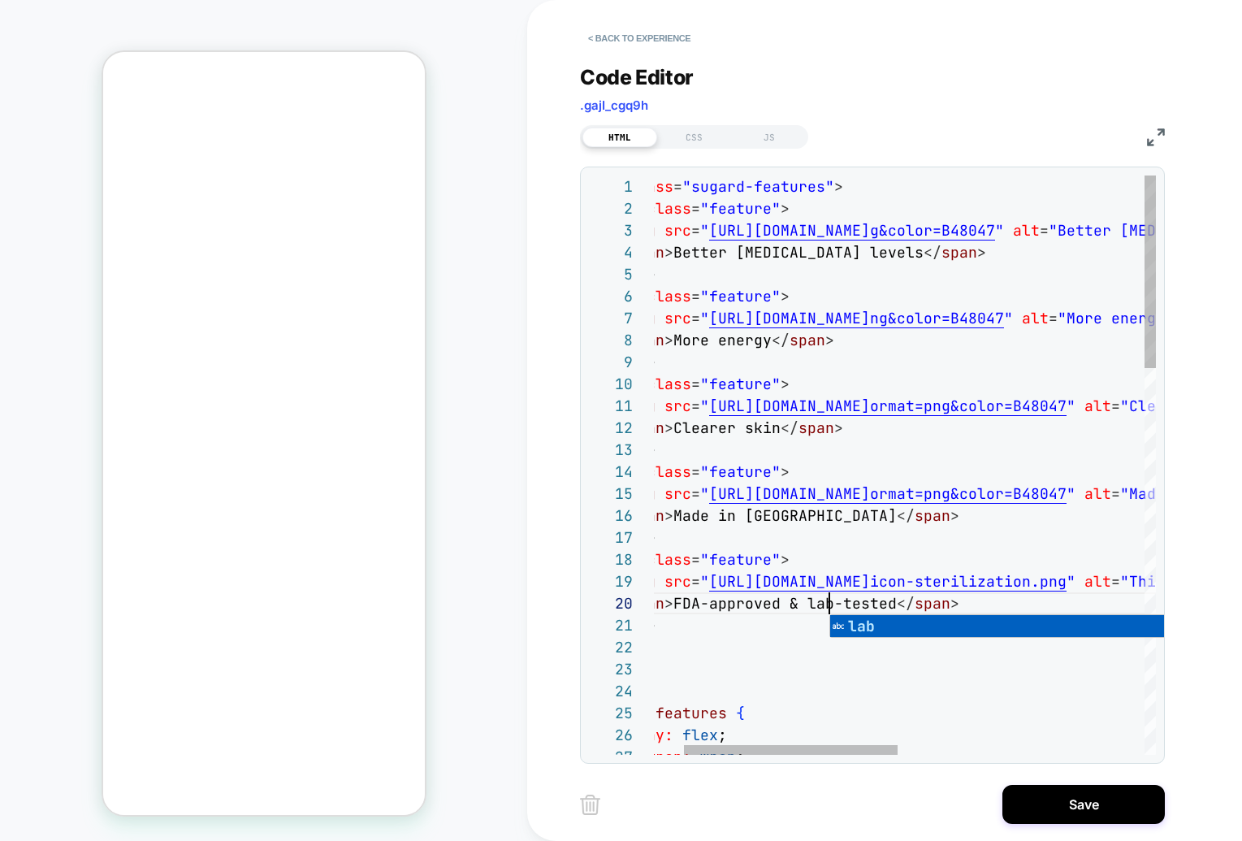
scroll to position [197, 245]
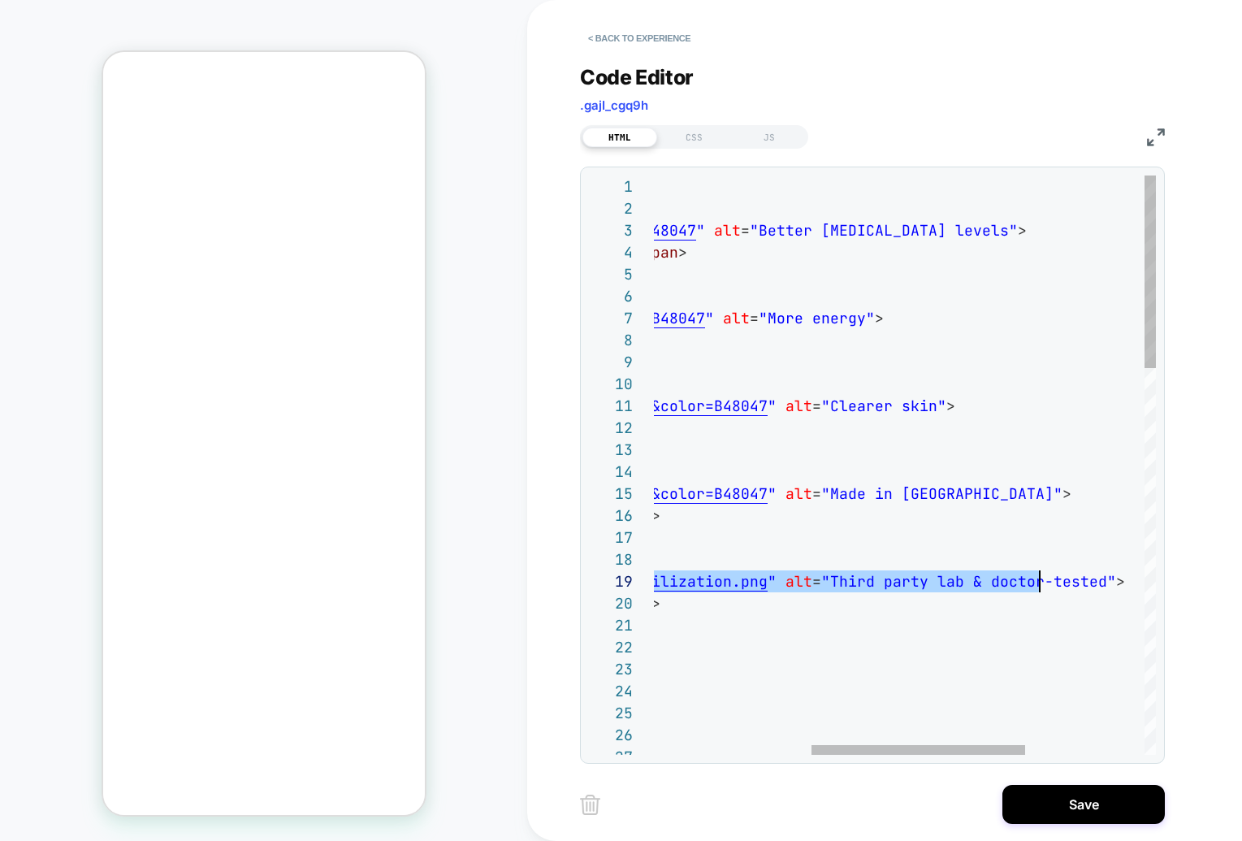
scroll to position [175, 754]
drag, startPoint x: 725, startPoint y: 584, endPoint x: 1037, endPoint y: 586, distance: 311.9
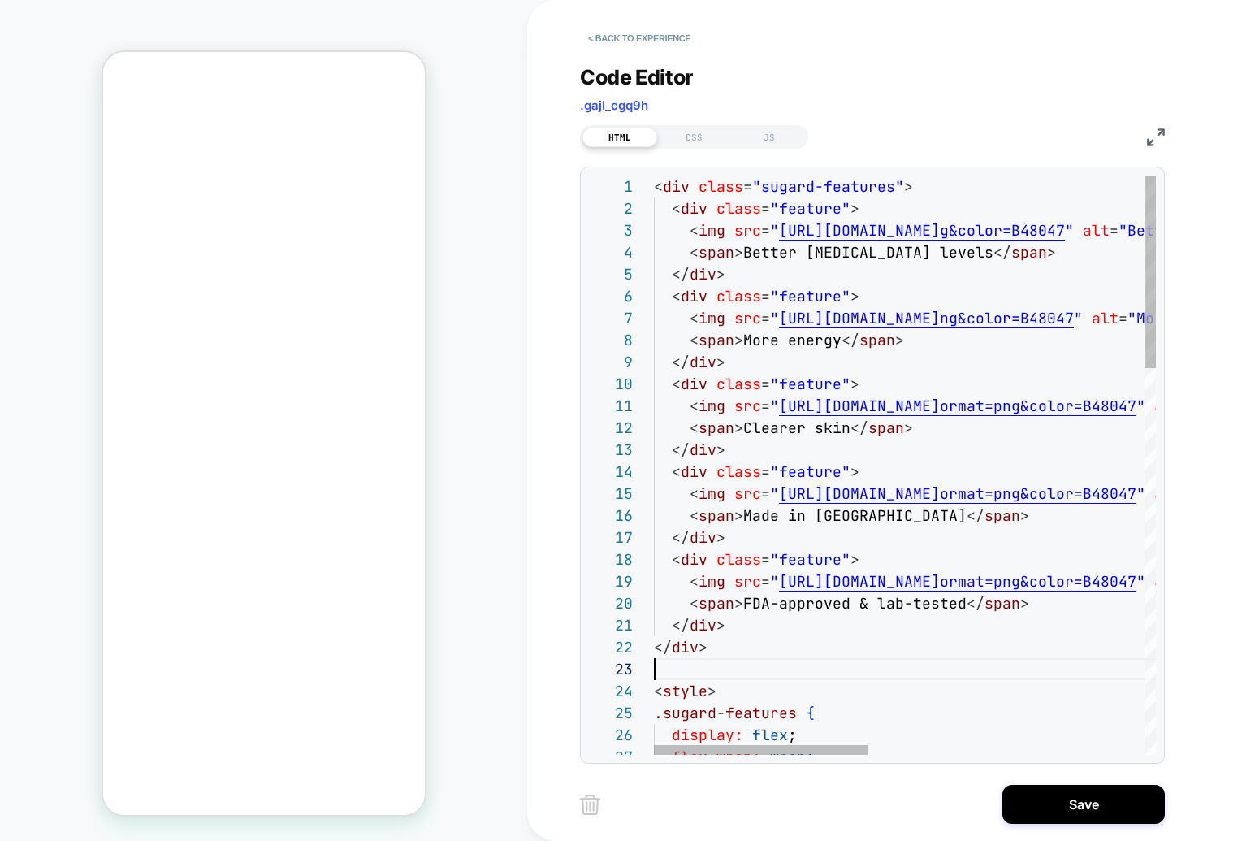
scroll to position [44, 0]
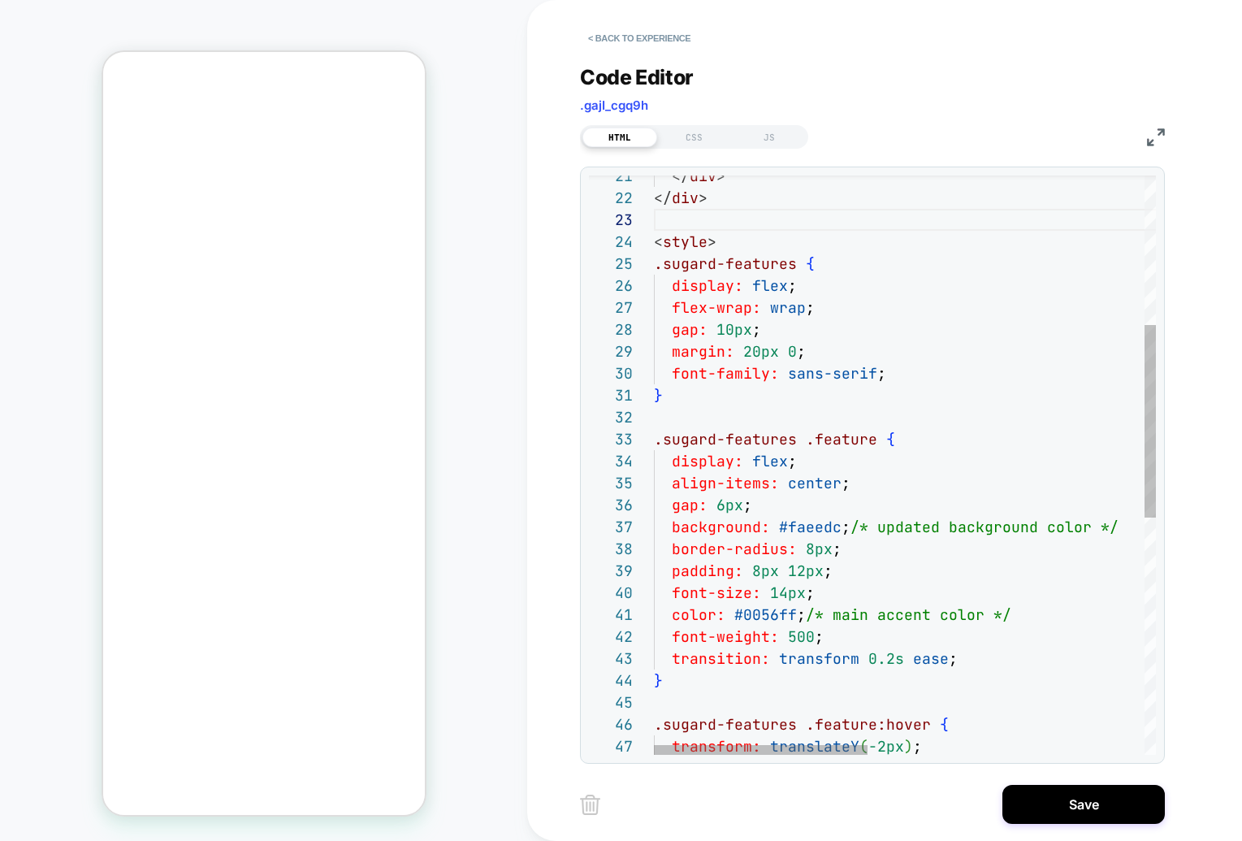
click at [823, 524] on div "flex-wrap: wrap ; display: flex ; < style > .sugard-features { </ div > </ div …" at bounding box center [1230, 596] width 1152 height 1741
click at [802, 505] on div "flex-wrap: wrap ; display: flex ; < style > .sugard-features { </ div > </ div …" at bounding box center [1230, 596] width 1152 height 1741
click at [785, 527] on div "flex-wrap: wrap ; display: flex ; < style > .sugard-features { </ div > </ div …" at bounding box center [1230, 596] width 1152 height 1741
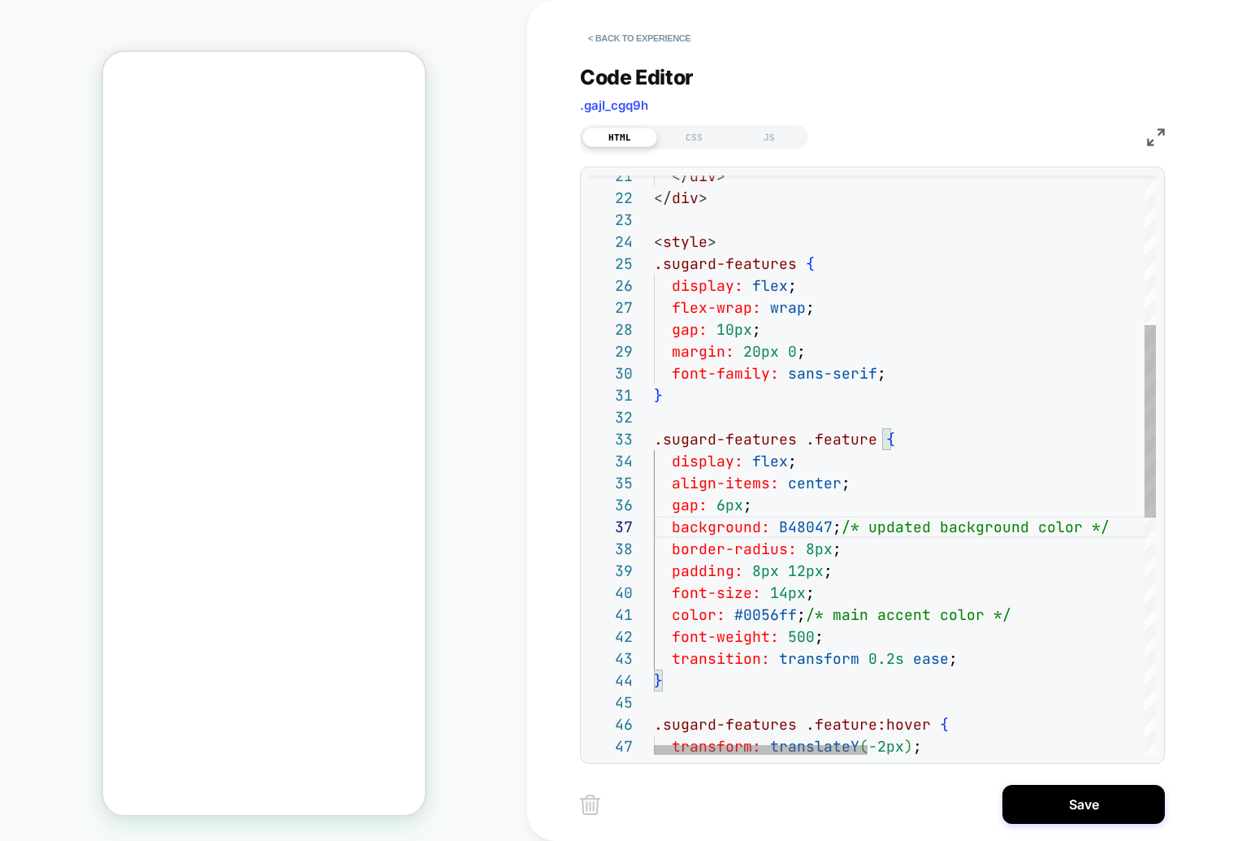
click at [815, 492] on div "flex-wrap: wrap ; display: flex ; < style > .sugard-features { </ div > </ div …" at bounding box center [1230, 596] width 1152 height 1741
click at [808, 522] on div "flex-wrap: wrap ; display: flex ; < style > .sugard-features { </ div > </ div …" at bounding box center [1230, 596] width 1152 height 1741
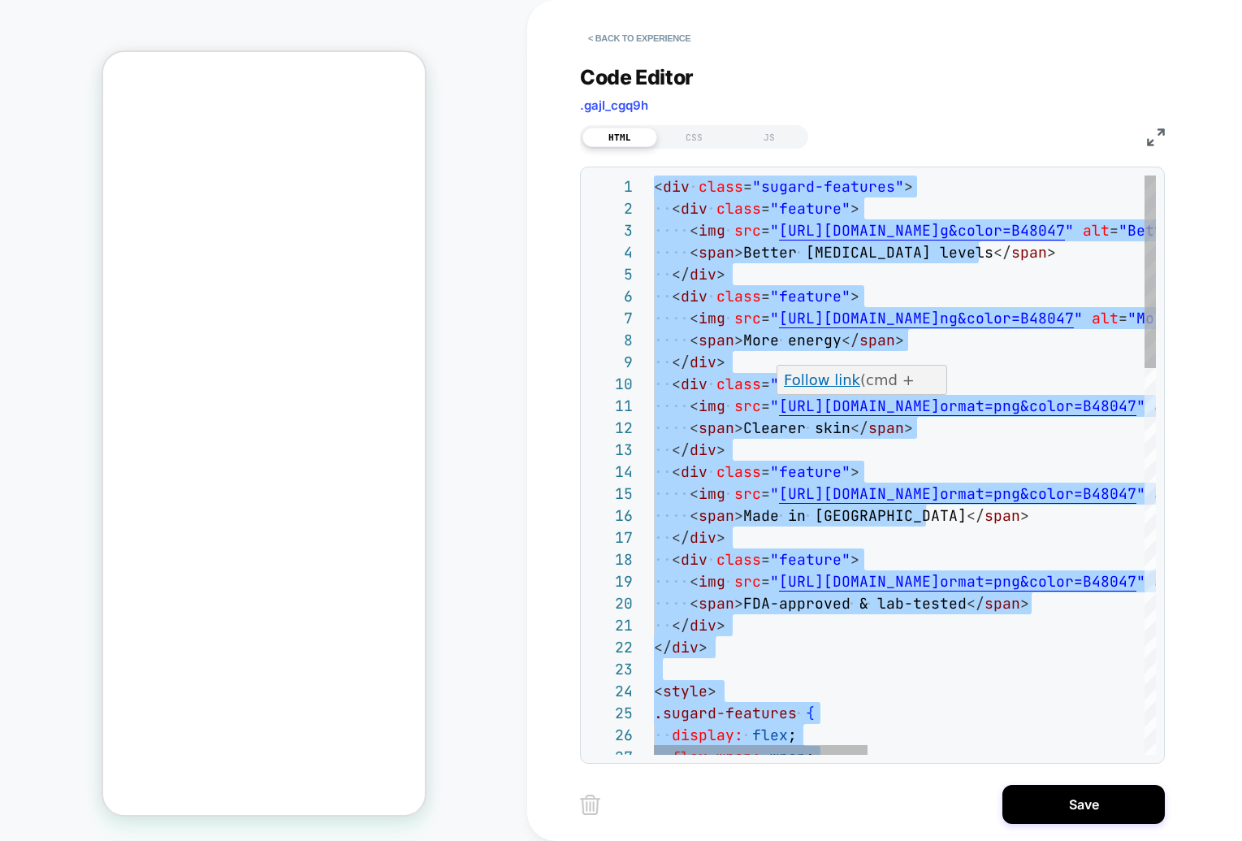
scroll to position [88, 0]
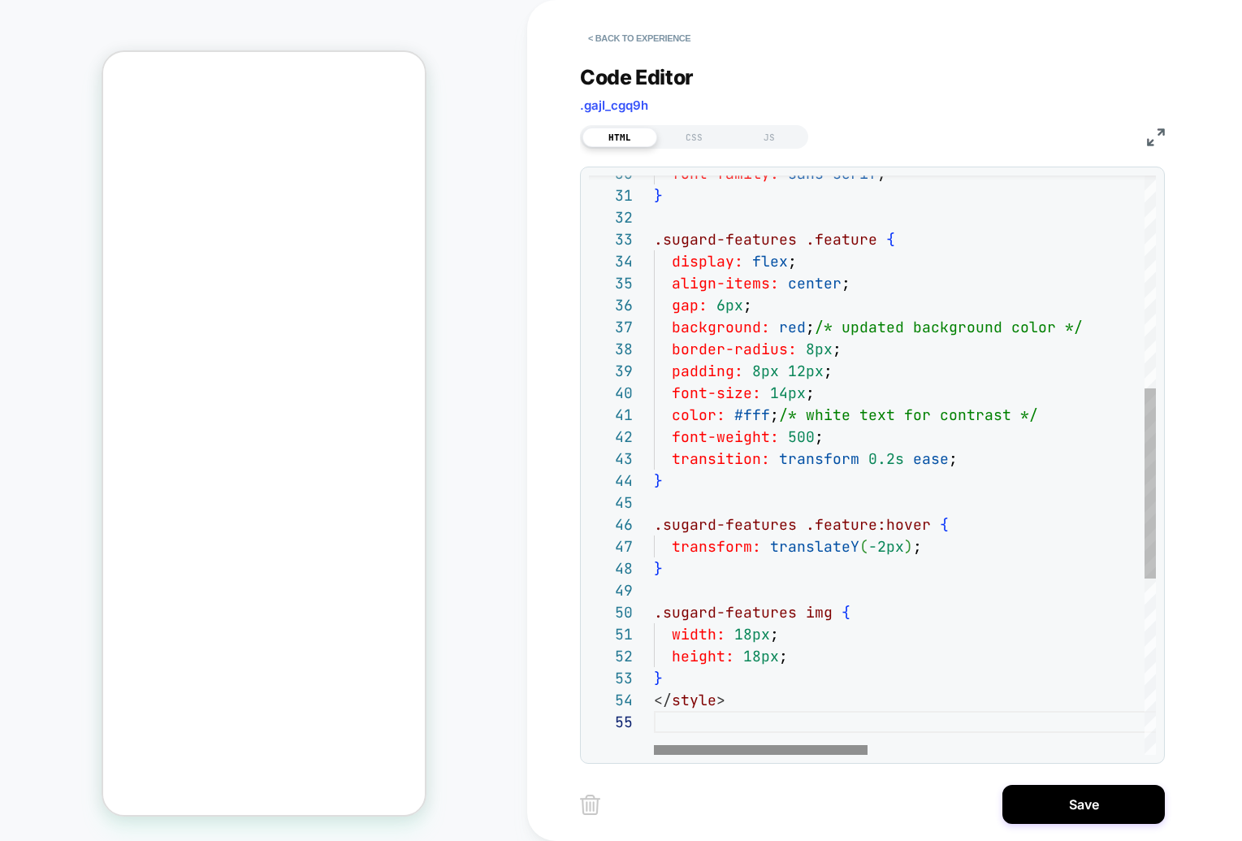
click at [0, 0] on div at bounding box center [0, 0] width 0 height 0
click at [0, 0] on div "**********" at bounding box center [0, 0] width 0 height 0
click at [884, 712] on div "font-family: sans-serif ; } .sugard-features .feature { display: flex ; align-i…" at bounding box center [1229, 408] width 1152 height 1763
click at [791, 332] on div "font-family: sans-serif ; } .sugard-features .feature { display: flex ; align-i…" at bounding box center [1229, 397] width 1152 height 1741
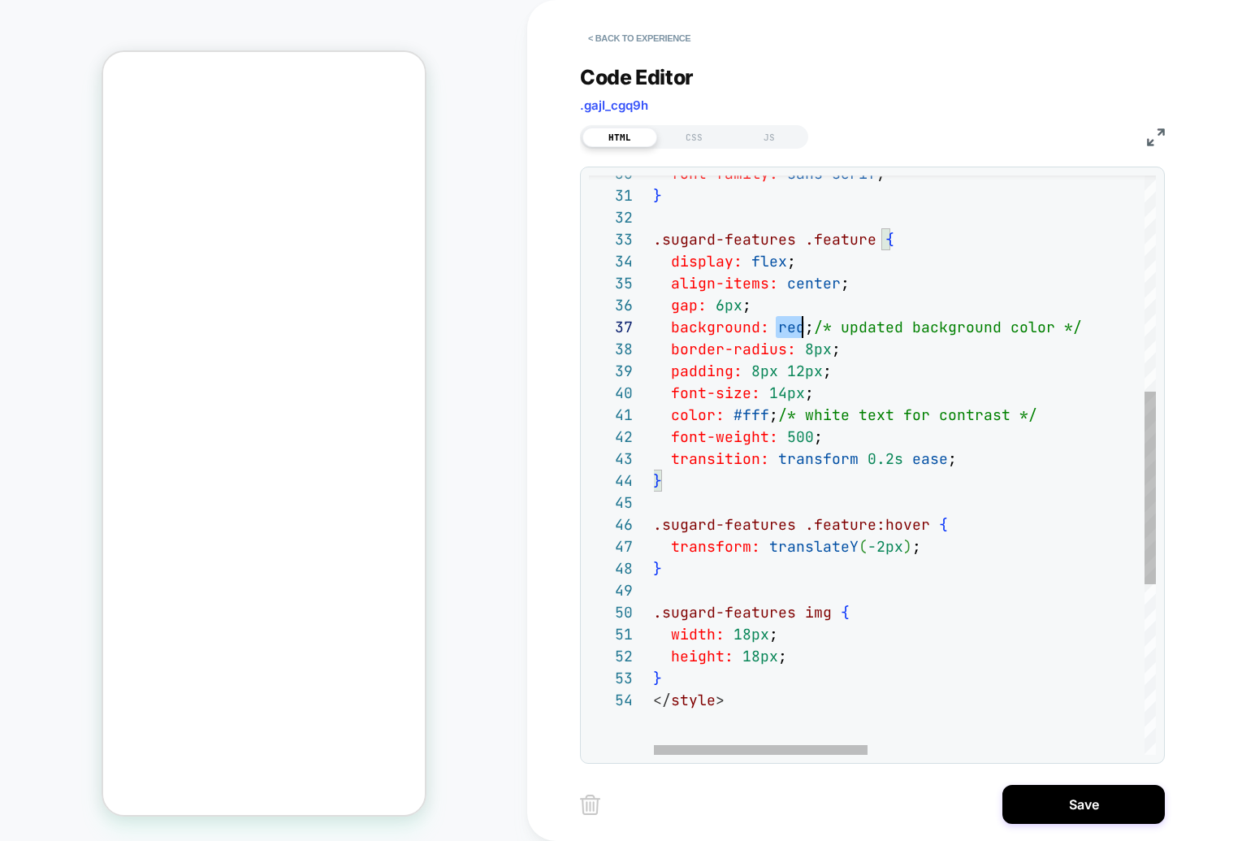
click at [791, 332] on div "font-family: sans-serif ; } .sugard-features .feature { display: flex ; align-i…" at bounding box center [1229, 397] width 1152 height 1741
click at [957, 551] on div "font-family: sans-serif ; } .sugard-features .feature { display: flex ; align-i…" at bounding box center [1229, 397] width 1152 height 1741
click at [831, 326] on div "font-family: sans-serif ; } .sugard-features .feature { display: flex ; align-i…" at bounding box center [1229, 397] width 1152 height 1741
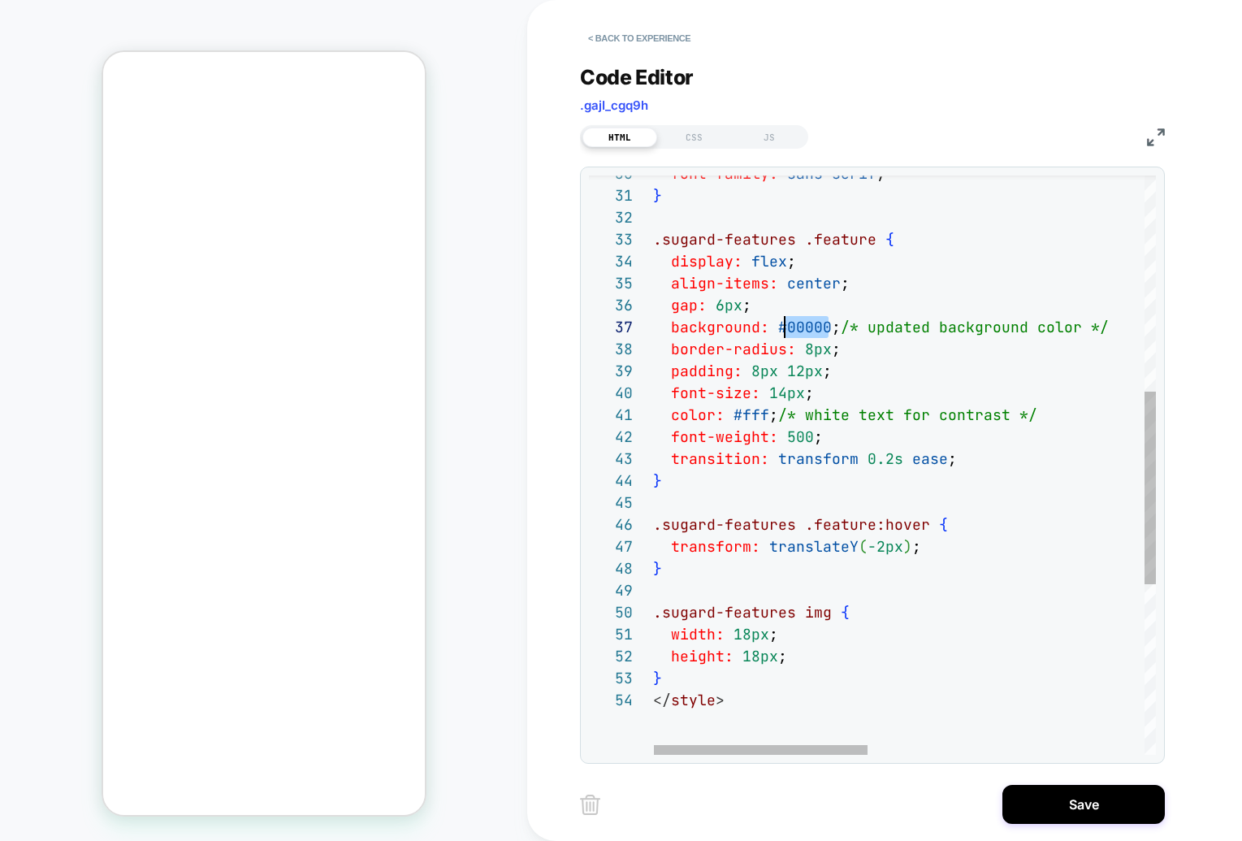
drag, startPoint x: 828, startPoint y: 326, endPoint x: 787, endPoint y: 329, distance: 40.7
click at [787, 329] on div "font-family: sans-serif ; } .sugard-features .feature { display: flex ; align-i…" at bounding box center [1229, 397] width 1152 height 1741
click at [936, 283] on div "font-family: sans-serif ; } .sugard-features .feature { display: flex ; align-i…" at bounding box center [1229, 397] width 1152 height 1741
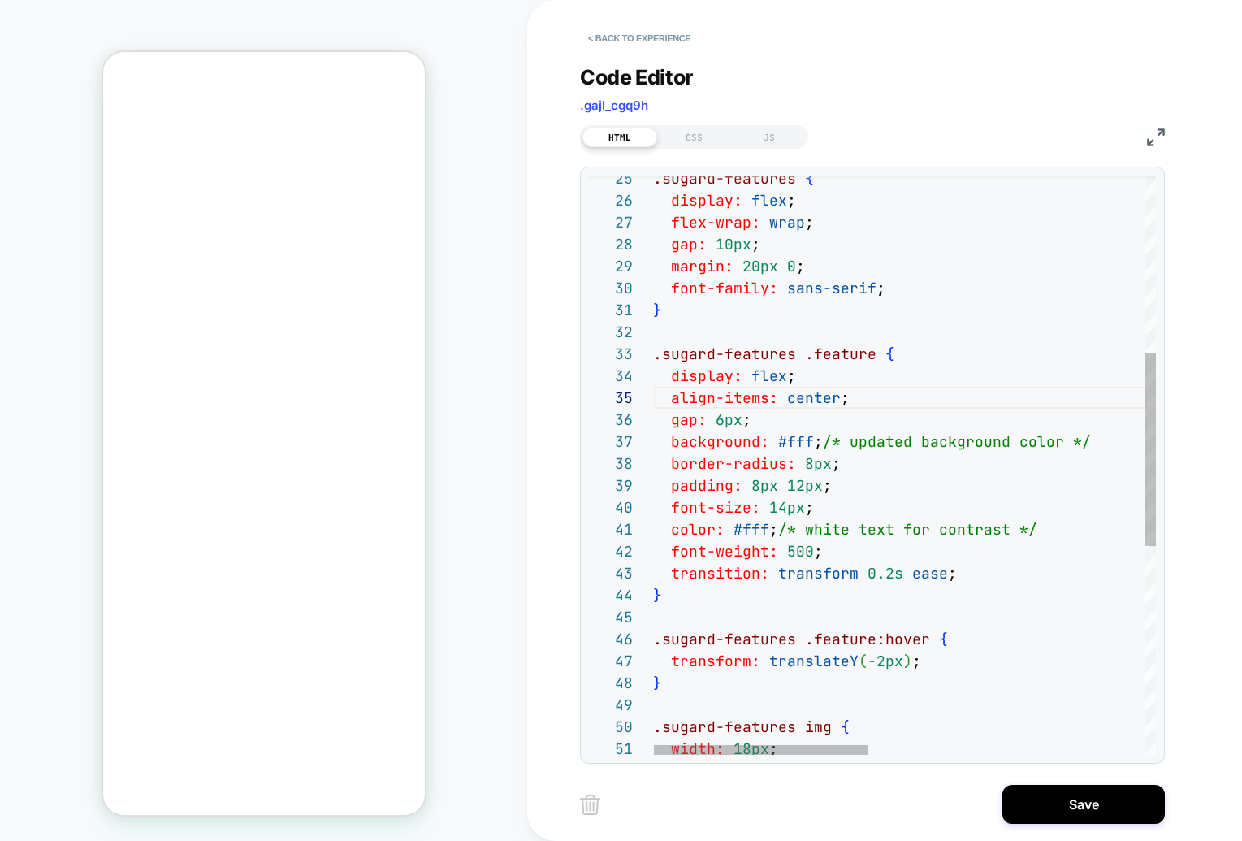
scroll to position [0, 97]
click at [753, 529] on div "font-family: sans-serif ; } .sugard-features .feature { display: flex ; align-i…" at bounding box center [1229, 511] width 1152 height 1741
click at [775, 504] on div "font-family: sans-serif ; } .sugard-features .feature { display: flex ; align-i…" at bounding box center [1229, 511] width 1152 height 1741
type textarea "**********"
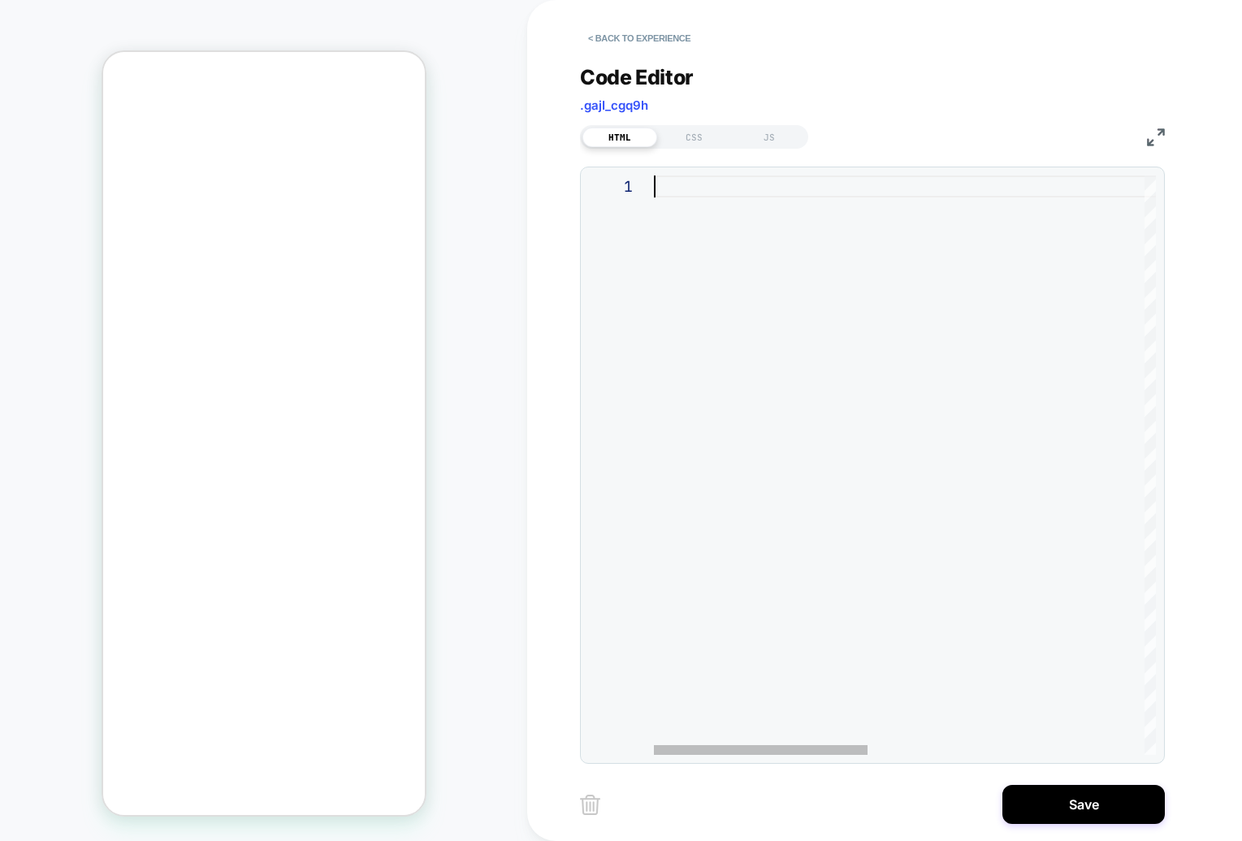
scroll to position [0, 0]
click at [0, 0] on button "< Back to experience" at bounding box center [0, 0] width 0 height 0
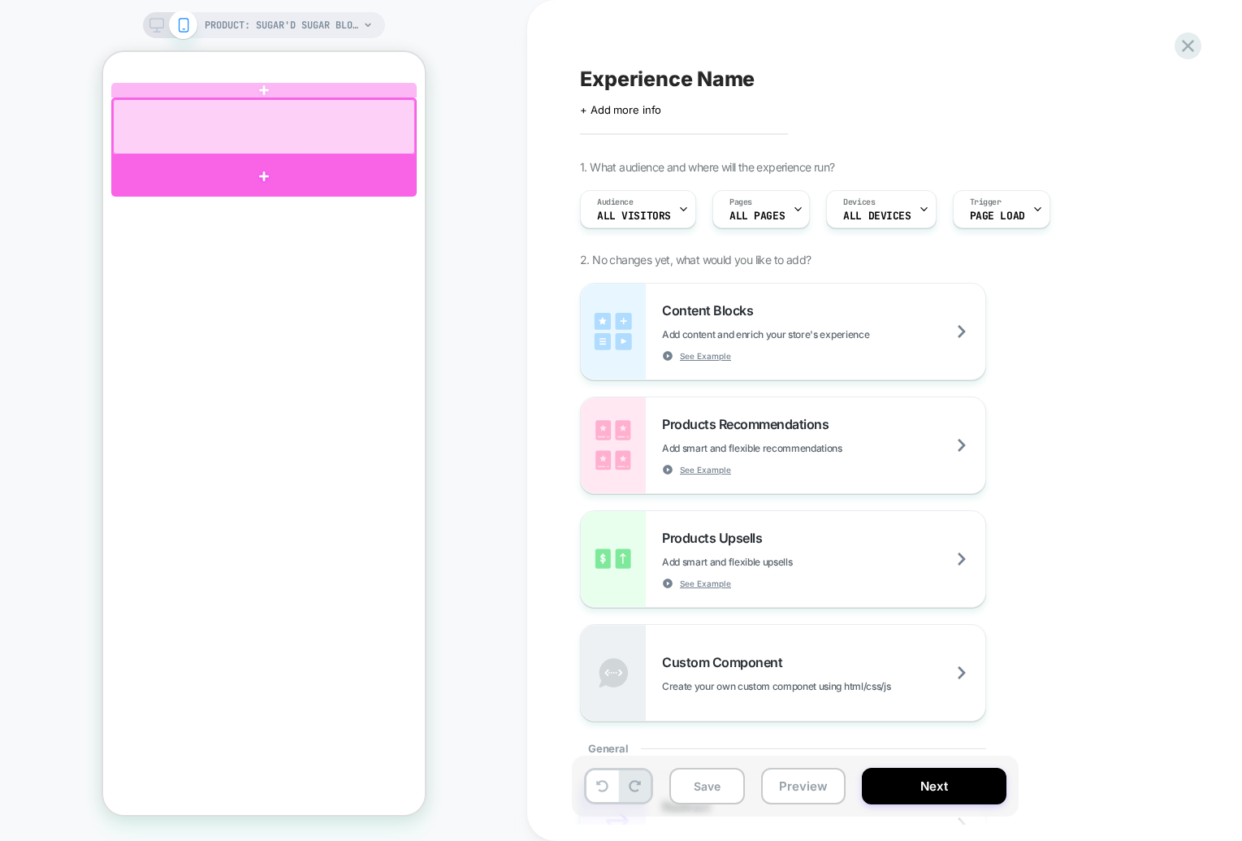
click at [266, 166] on div at bounding box center [262, 175] width 305 height 41
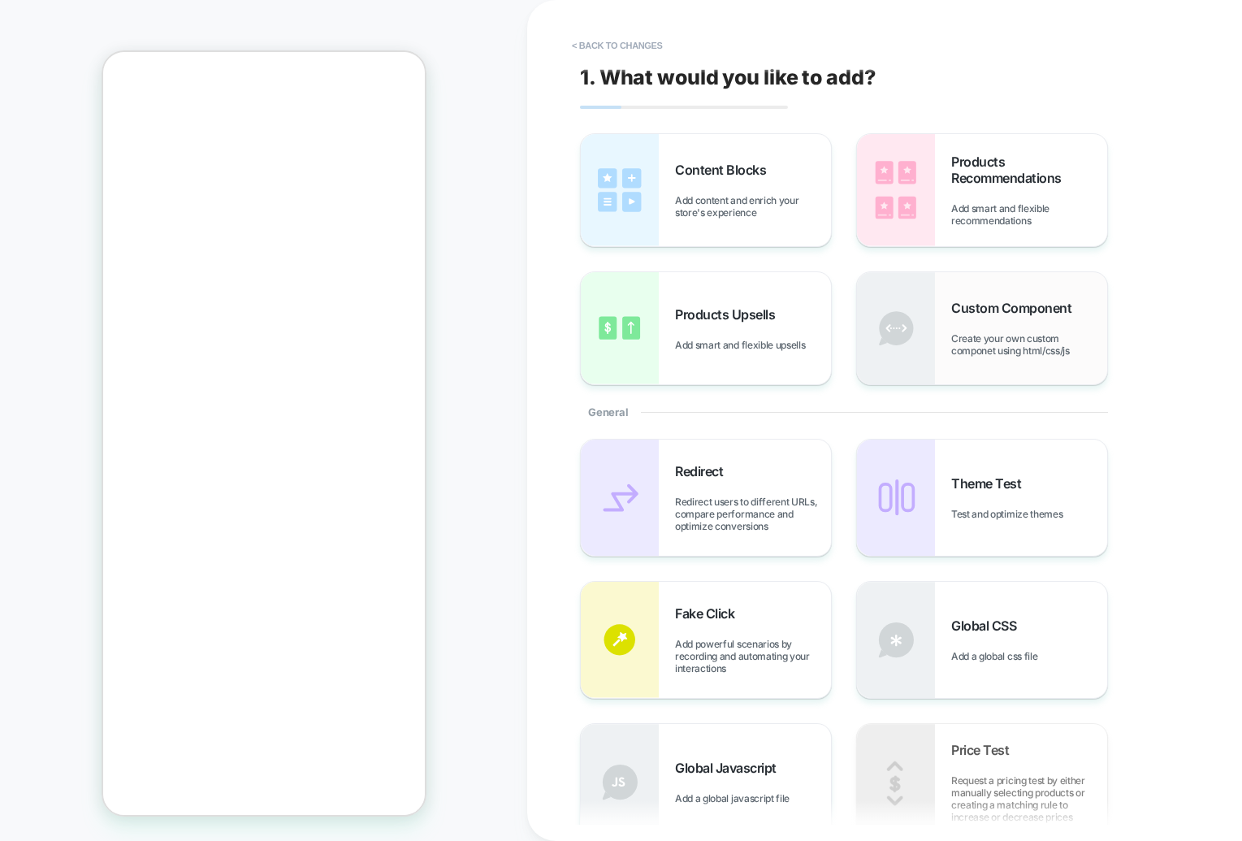
click at [1013, 341] on span "Create your own custom componet using html/css/js" at bounding box center [1029, 344] width 156 height 24
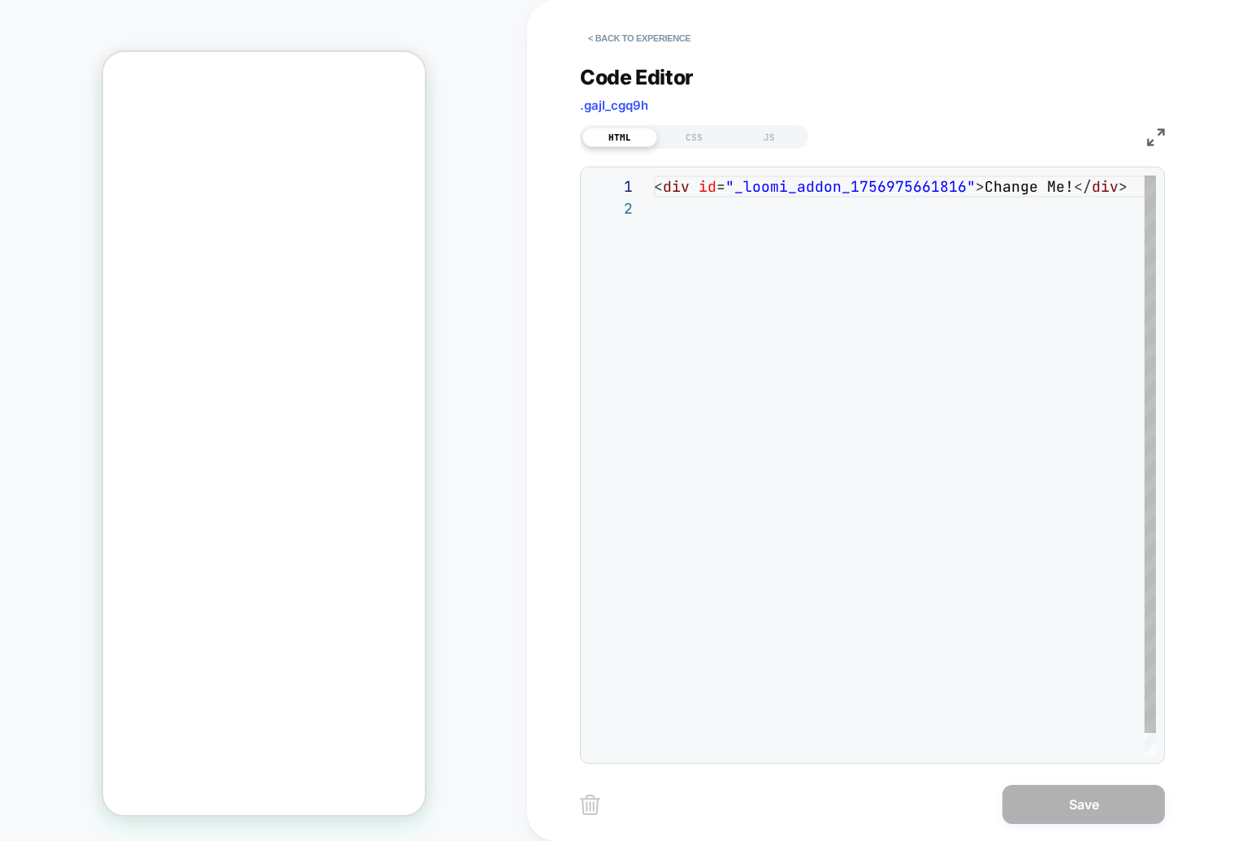
scroll to position [22, 0]
click at [699, 188] on div "< div id = "_loomi_addon_1756975661816" > Change Me! </ div >" at bounding box center [910, 475] width 512 height 601
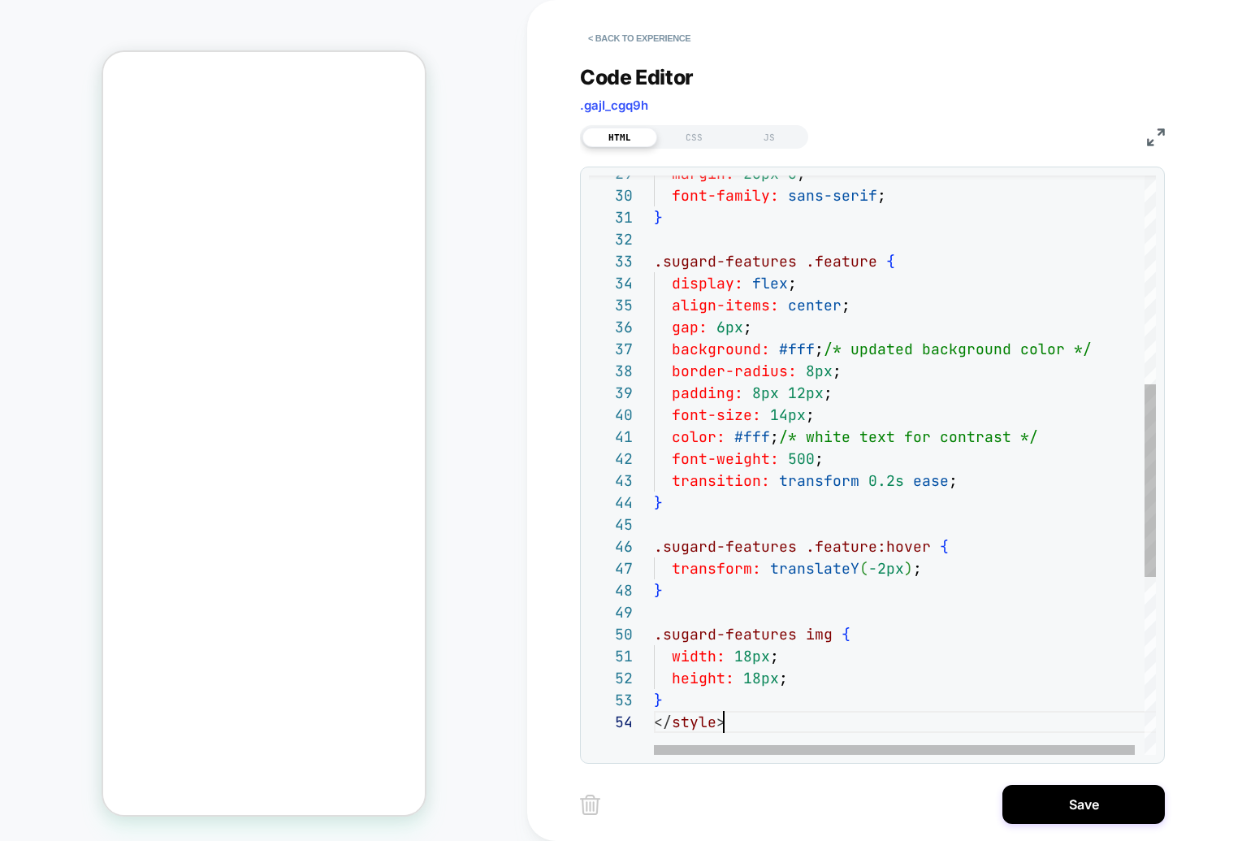
scroll to position [66, 70]
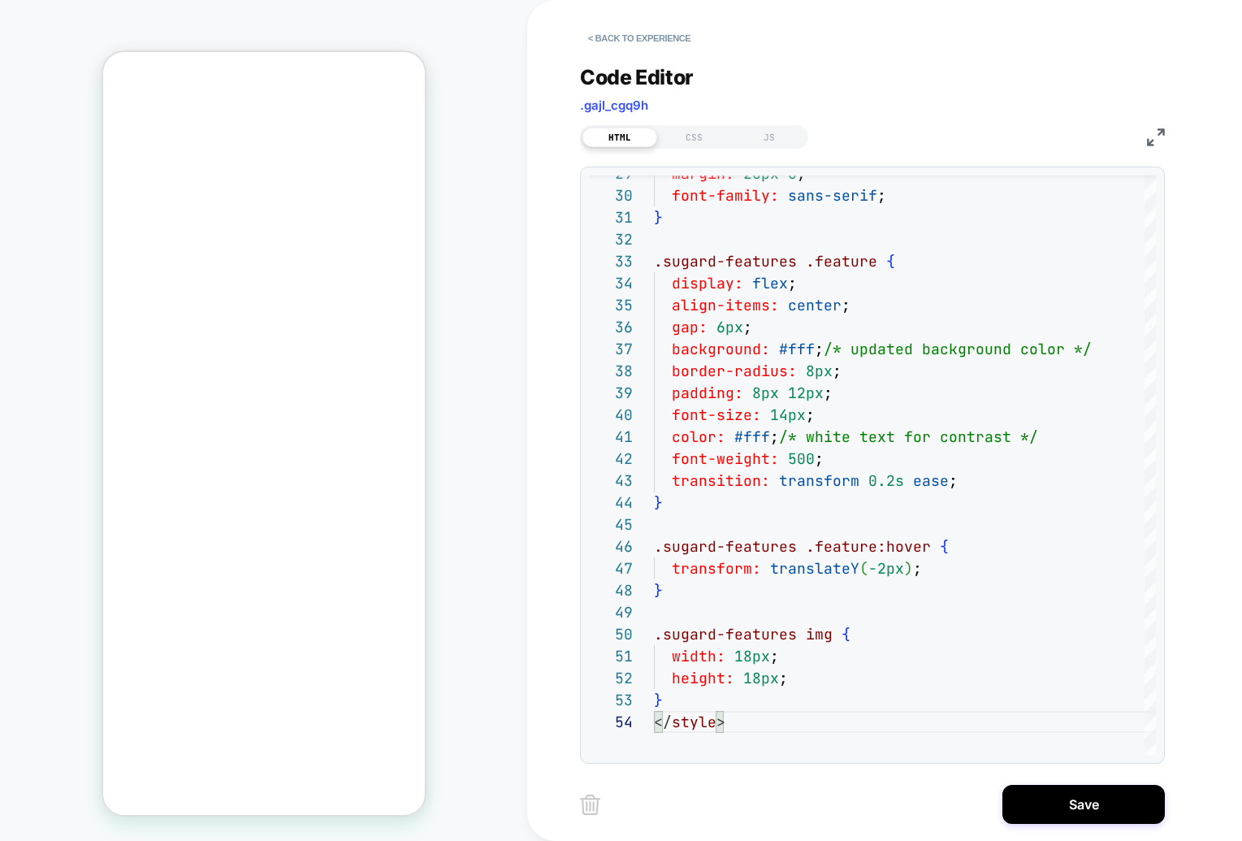
click at [949, 123] on div "HTML CSS JS" at bounding box center [872, 135] width 585 height 28
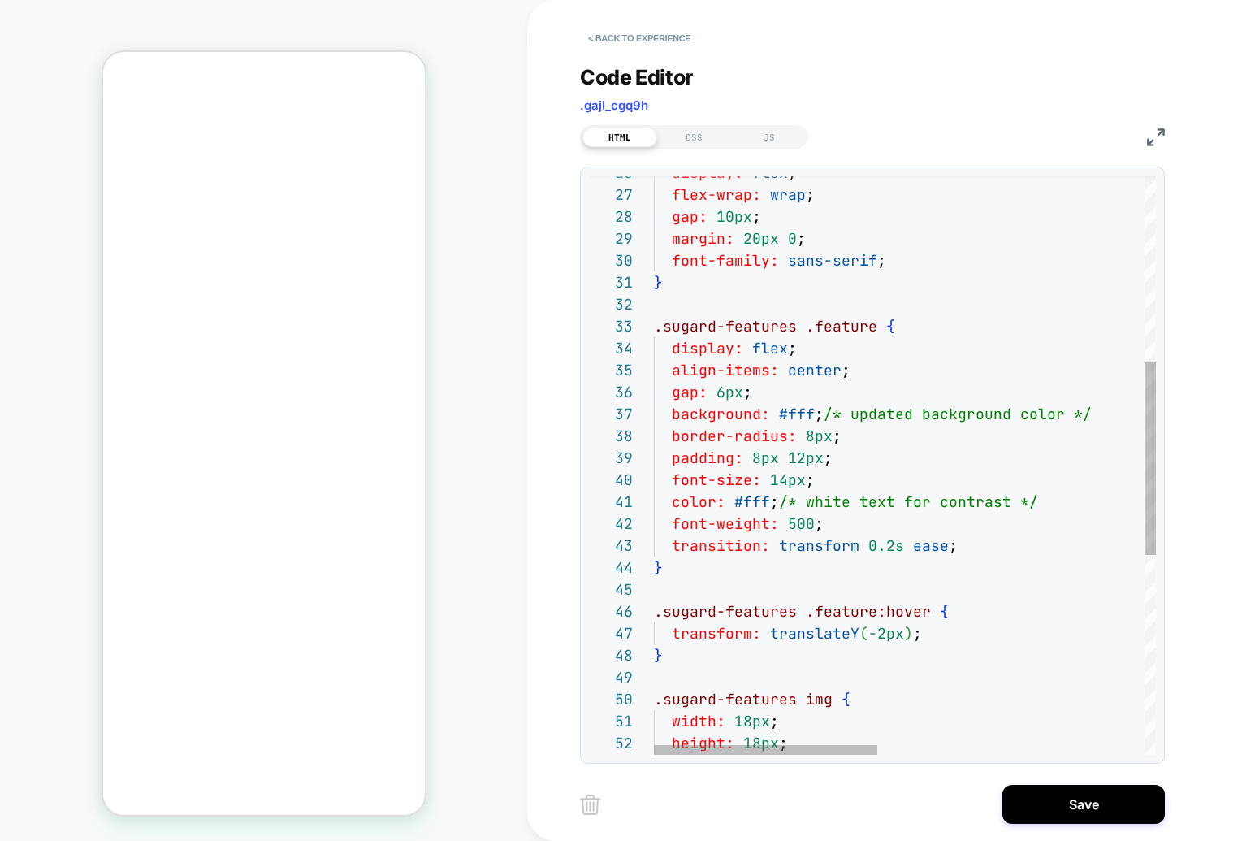
click at [793, 415] on div "flex-wrap: wrap ; display: flex ; gap: 10px ; margin: 20px 0 ; font-family: san…" at bounding box center [1203, 483] width 1099 height 1741
click at [963, 370] on div "flex-wrap: wrap ; display: flex ; gap: 10px ; margin: 20px 0 ; font-family: san…" at bounding box center [1203, 483] width 1099 height 1741
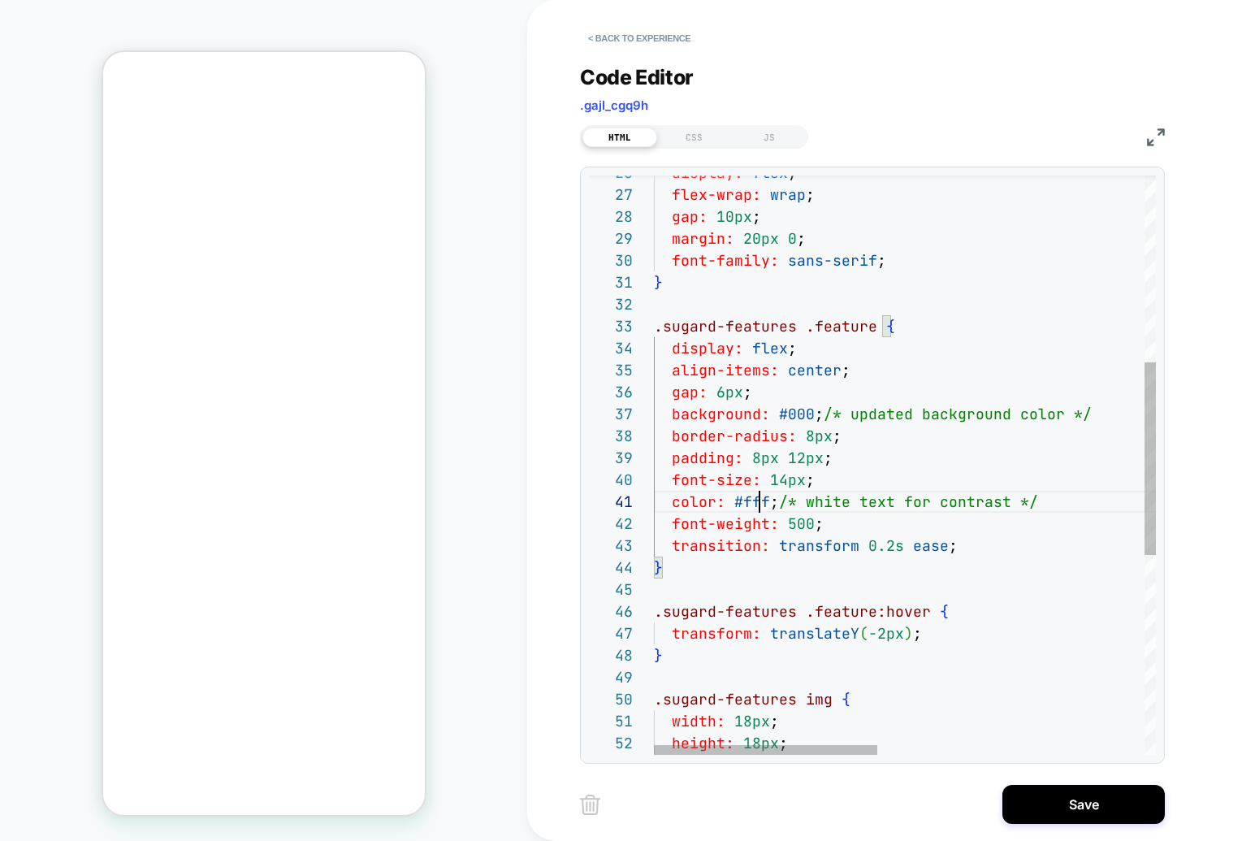
click at [761, 498] on div "flex-wrap: wrap ; display: flex ; gap: 10px ; margin: 20px 0 ; font-family: san…" at bounding box center [1203, 483] width 1099 height 1741
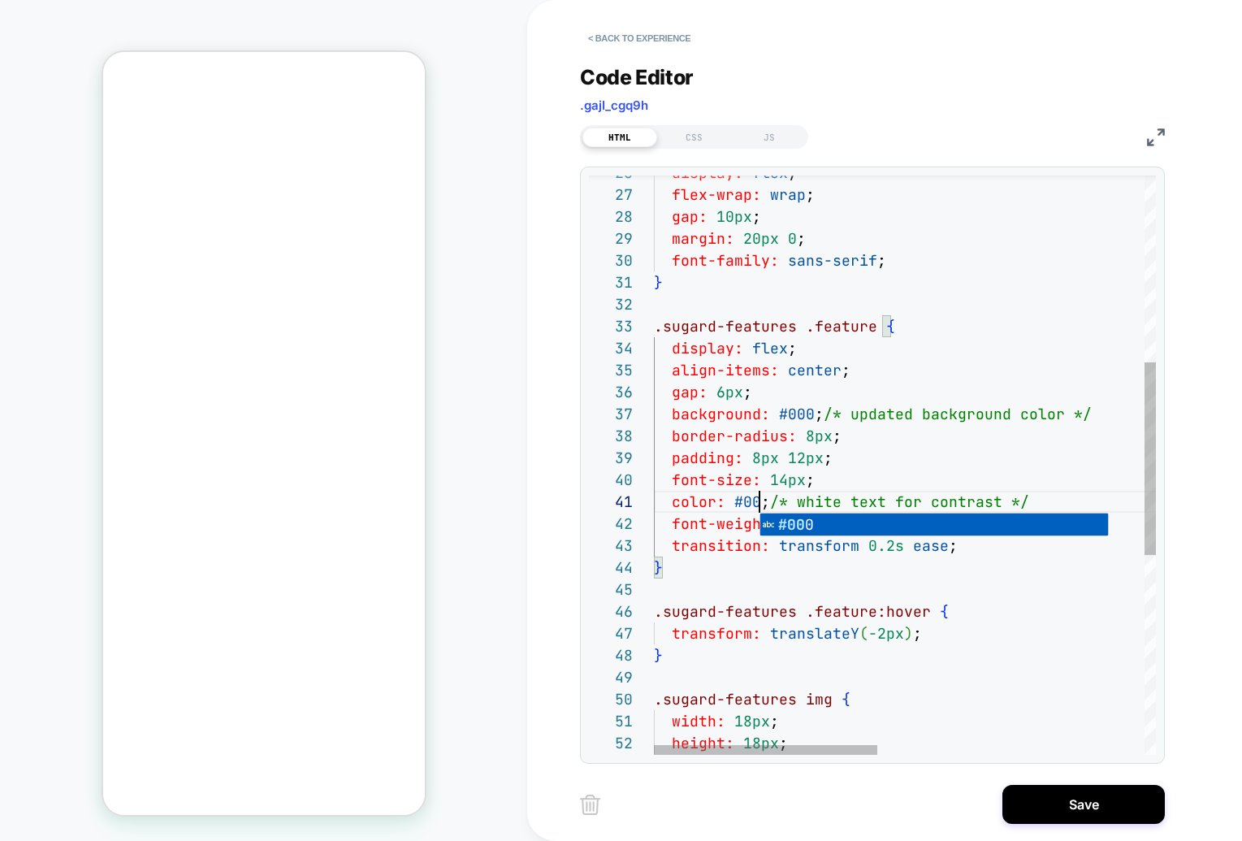
scroll to position [0, 114]
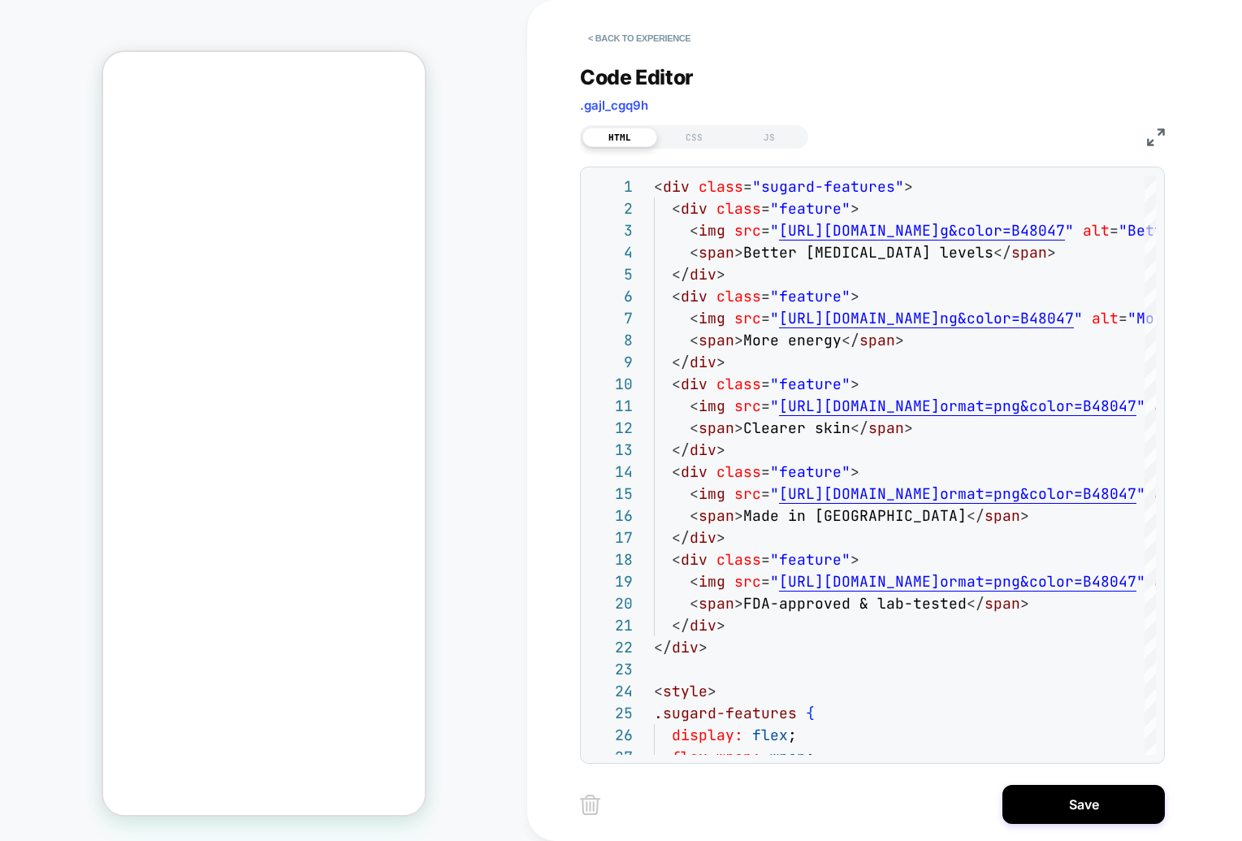
type textarea "**********"
click at [698, 147] on div "HTML CSS JS" at bounding box center [694, 137] width 228 height 24
click at [699, 144] on div "CSS" at bounding box center [694, 137] width 75 height 19
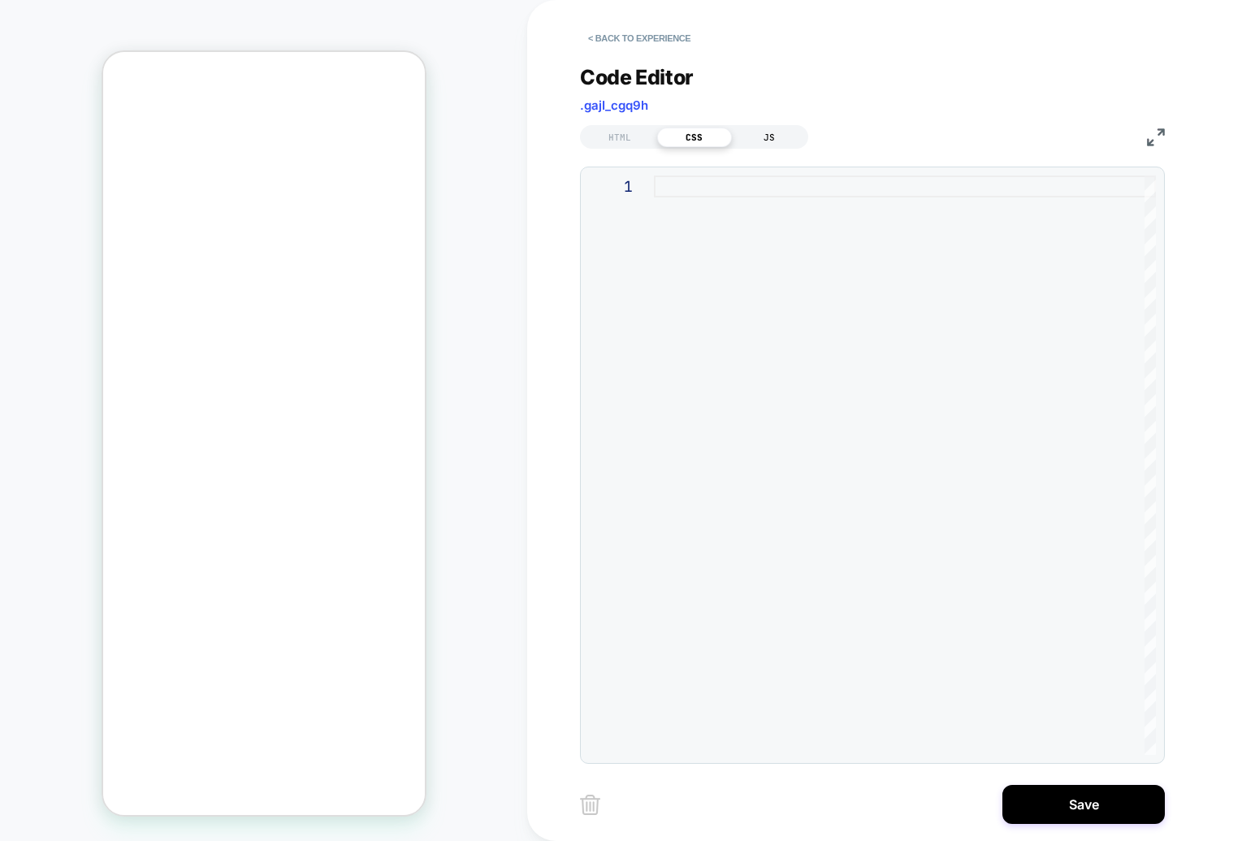
click at [741, 136] on div "JS" at bounding box center [769, 137] width 75 height 19
click at [682, 134] on div "CSS" at bounding box center [694, 137] width 75 height 19
click at [704, 198] on div at bounding box center [905, 464] width 502 height 579
type textarea "**********"
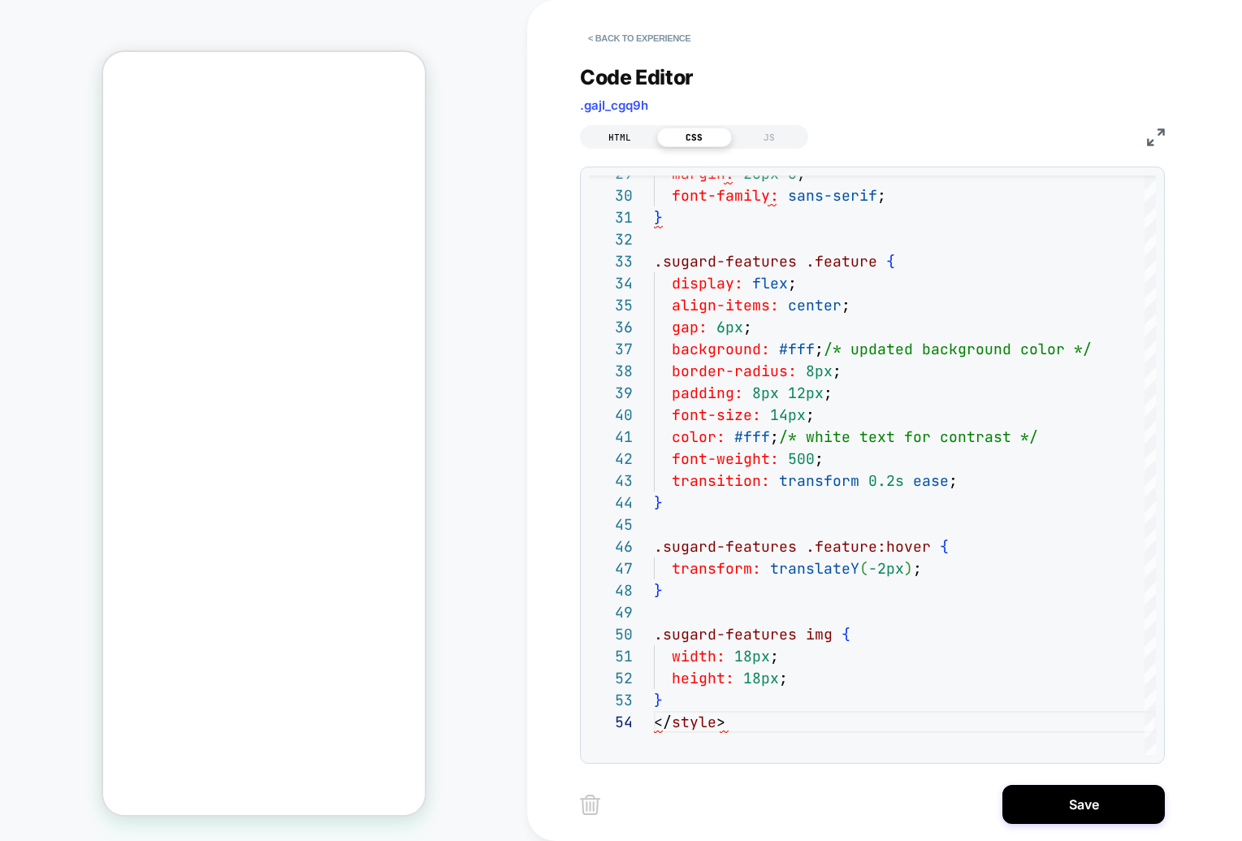
click at [625, 136] on div "HTML" at bounding box center [619, 137] width 75 height 19
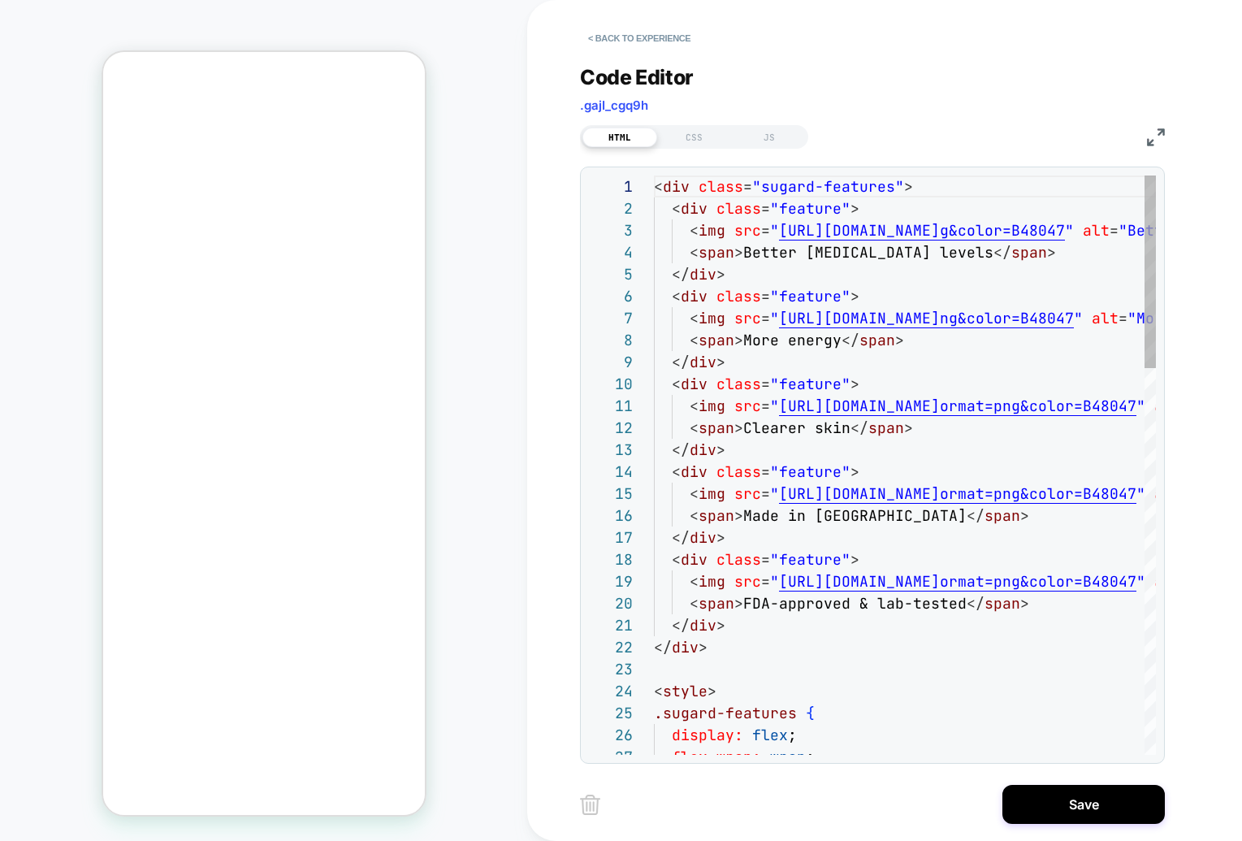
scroll to position [219, 0]
type textarea "**********"
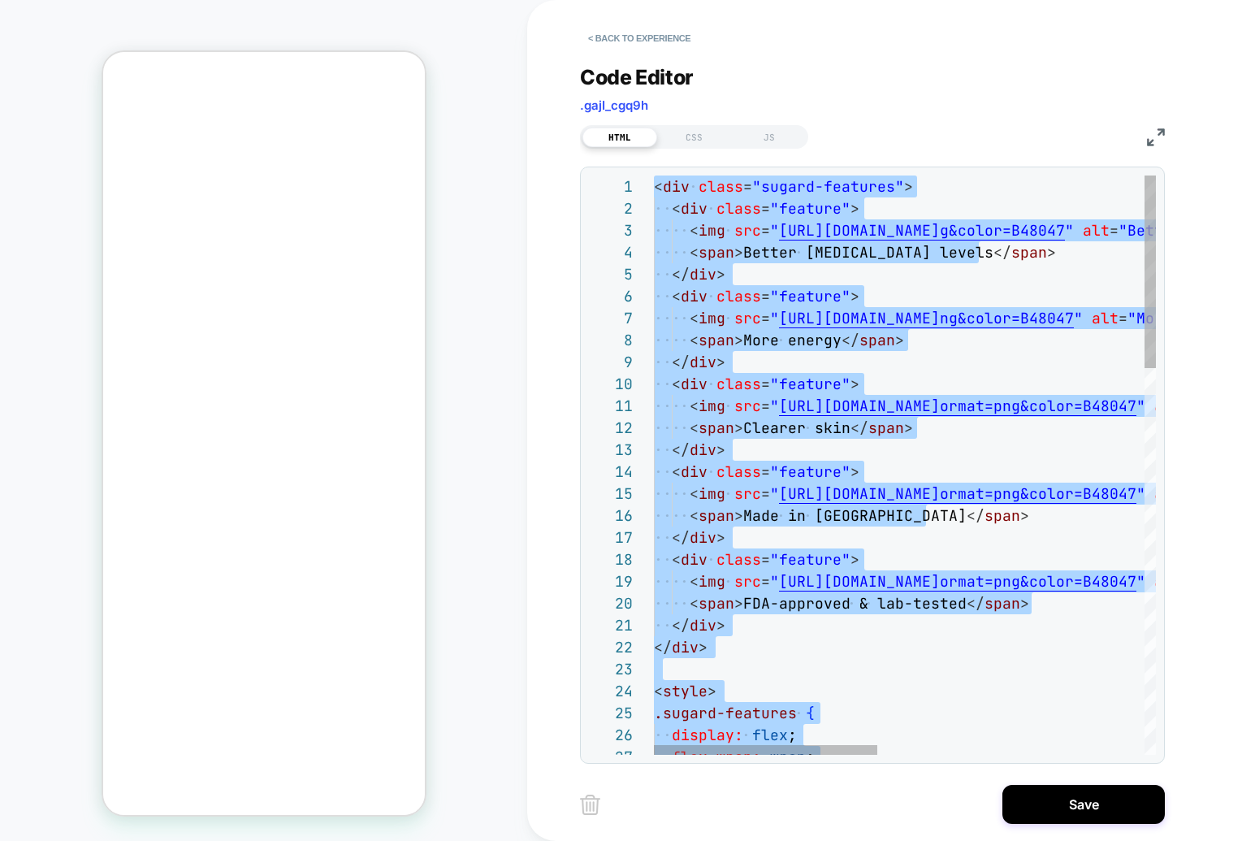
scroll to position [0, 0]
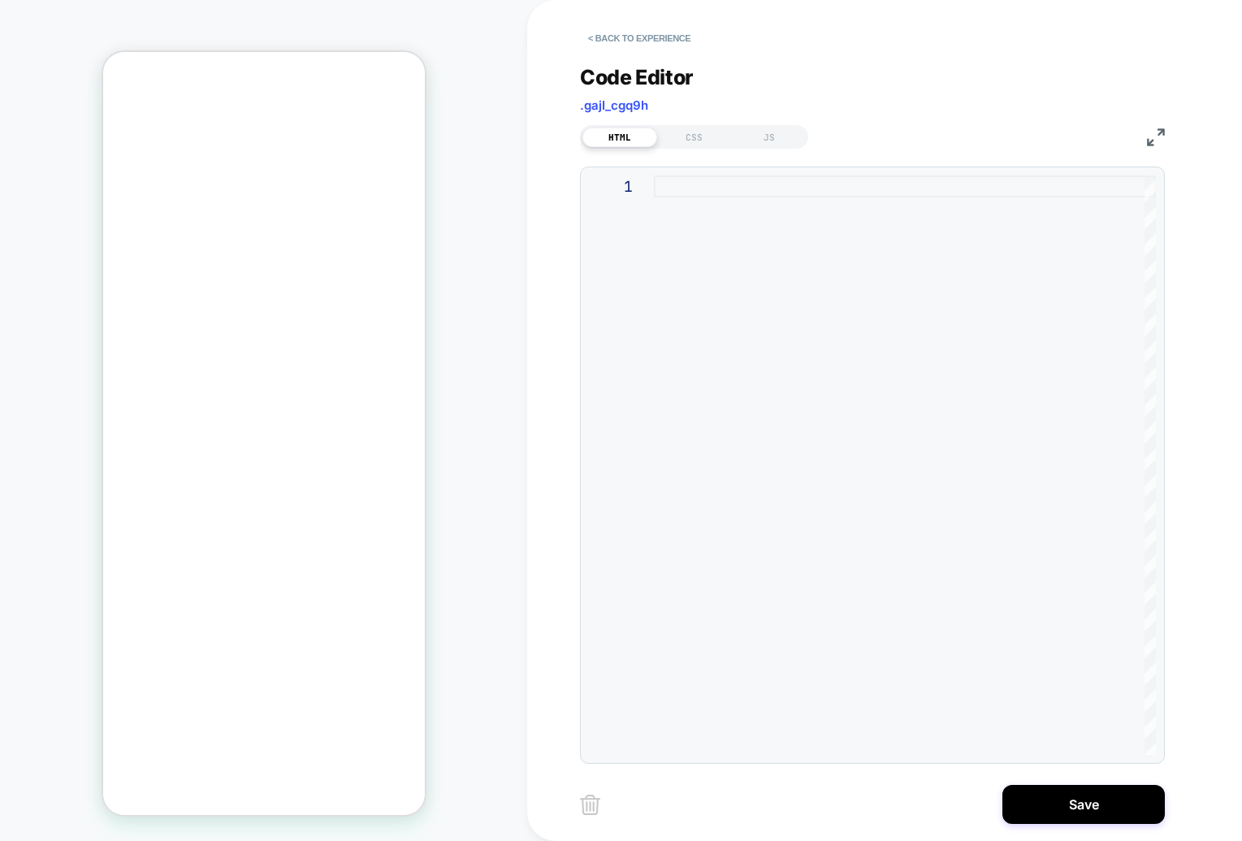
click at [940, 65] on div "Code Editor .gajI_cgq9h" at bounding box center [872, 93] width 585 height 56
click at [691, 132] on div "CSS" at bounding box center [694, 137] width 75 height 19
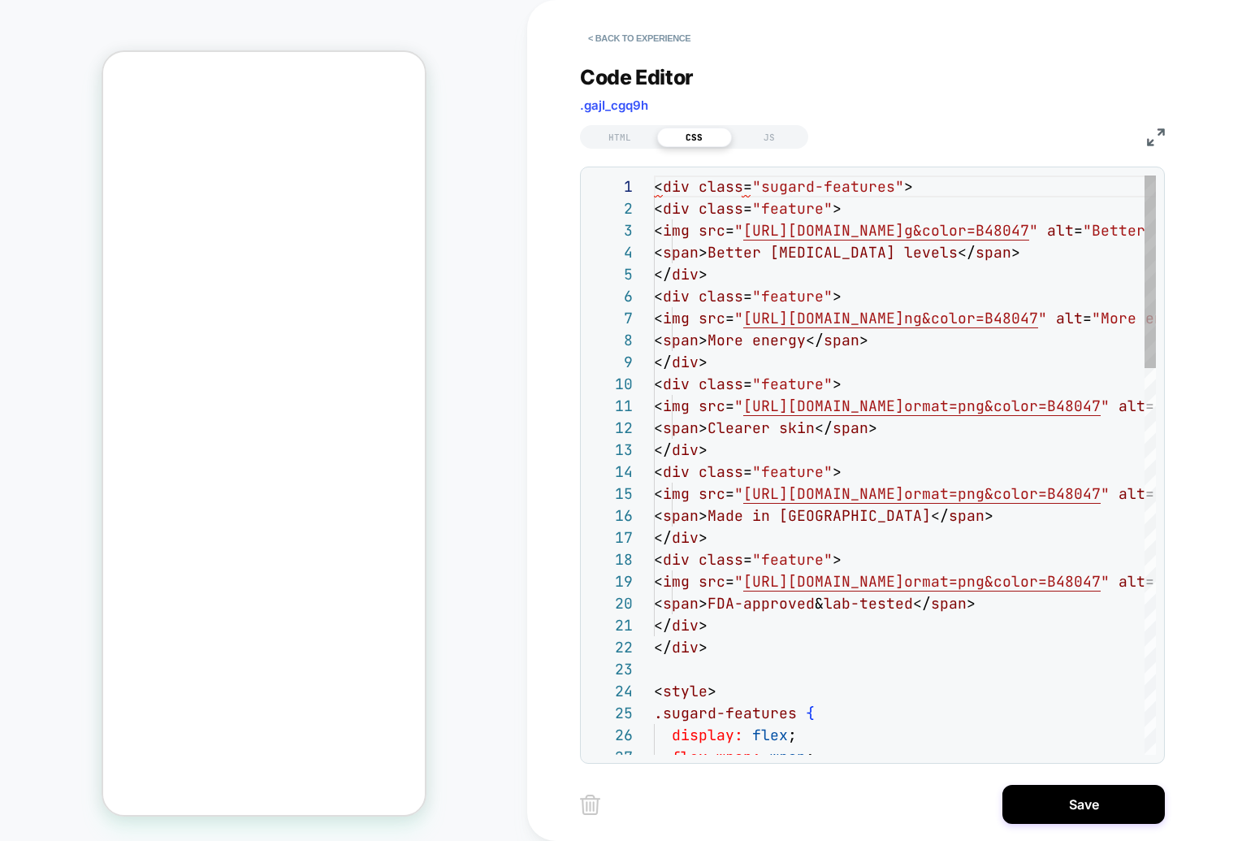
scroll to position [219, 0]
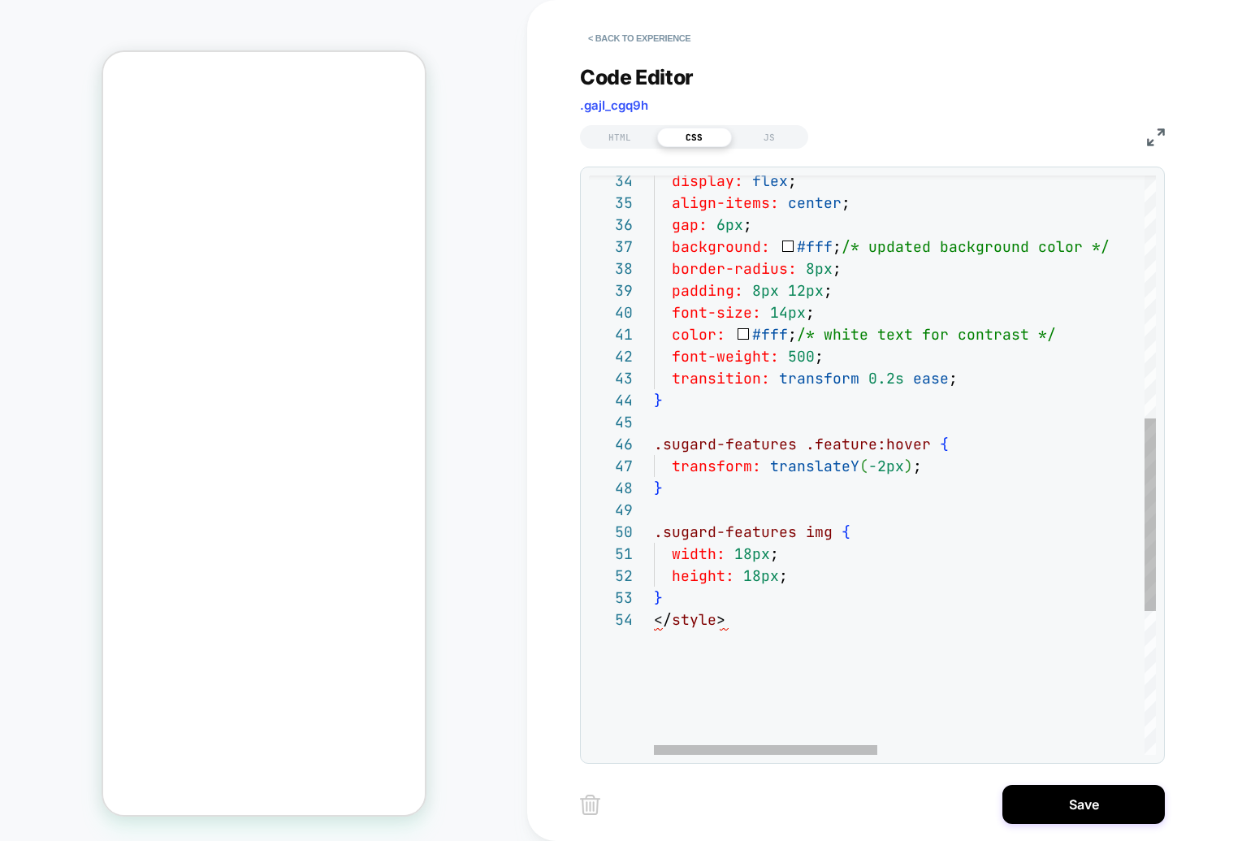
click at [709, 275] on div "</ style > } width: 18px ; height: 18px ; } .sugard-features img { .sugard-feat…" at bounding box center [1203, 316] width 1099 height 1741
type textarea "**********"
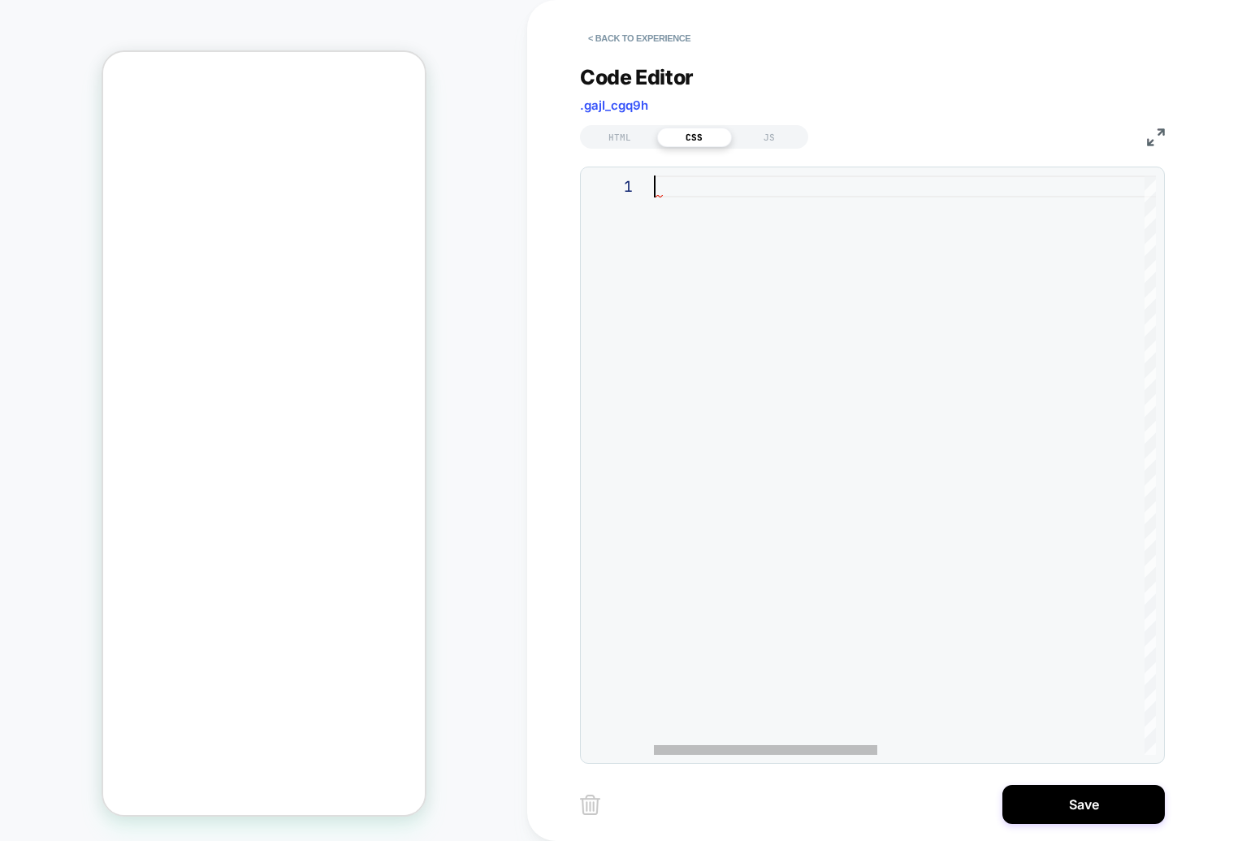
scroll to position [0, 0]
click at [609, 136] on div "HTML" at bounding box center [619, 137] width 75 height 19
click at [718, 198] on div at bounding box center [905, 464] width 502 height 579
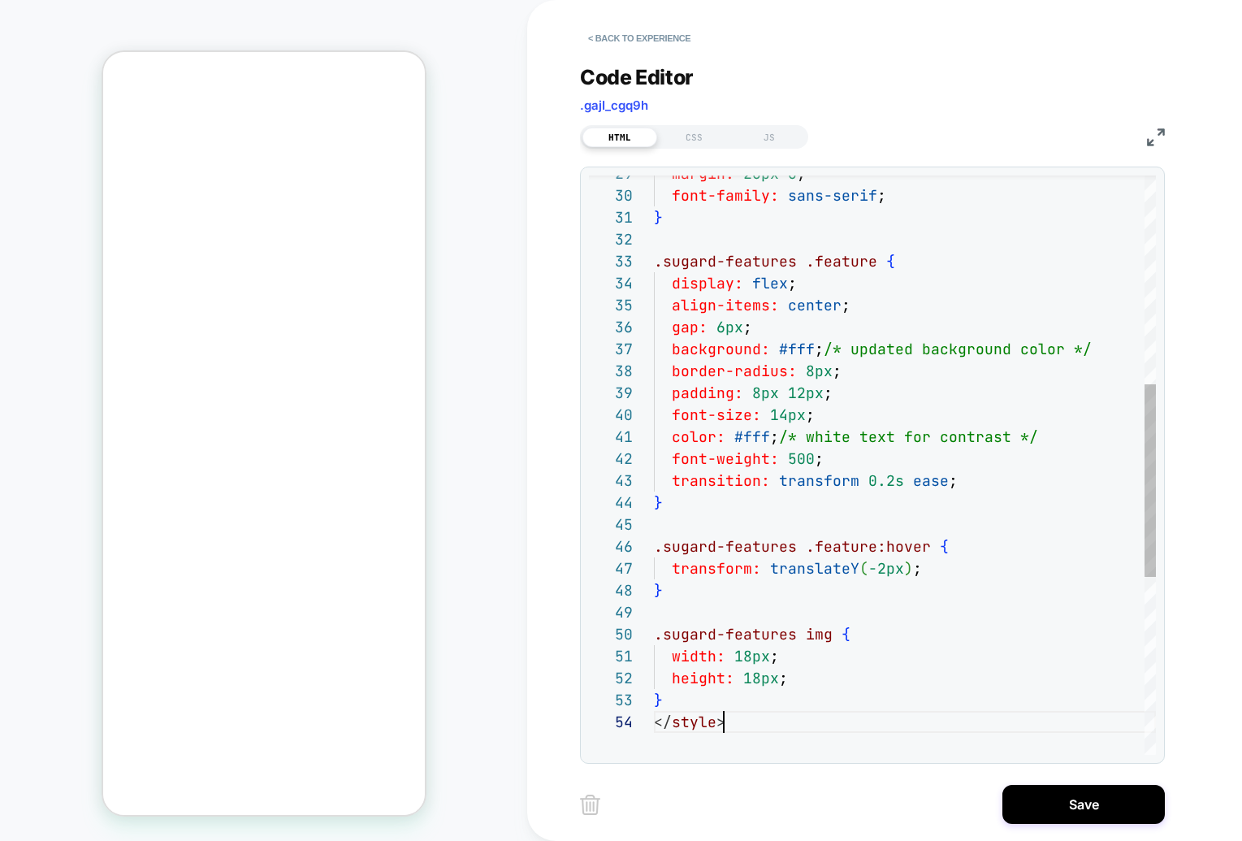
scroll to position [66, 70]
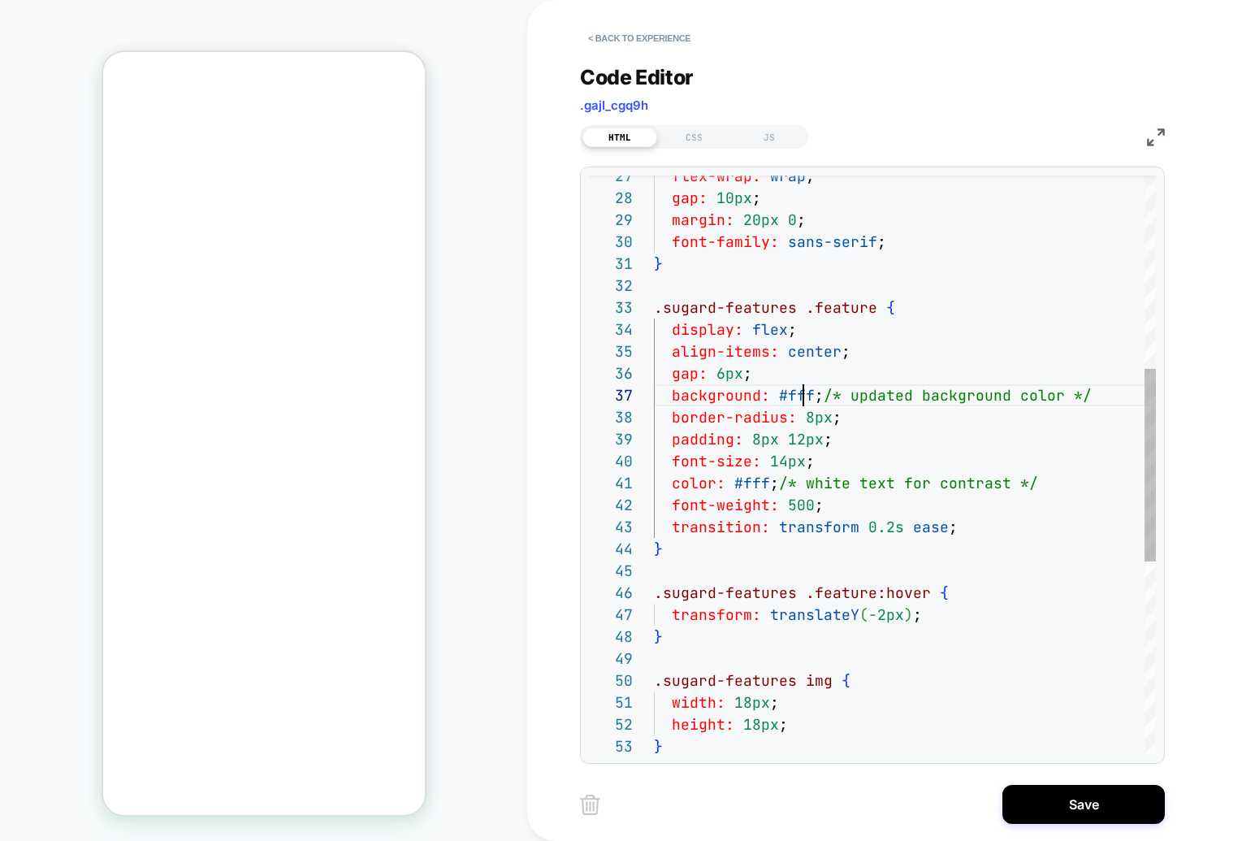
click at [799, 394] on div "height: 18px ; } width: 18px ; .sugard-features img { } .sugard-features .featu…" at bounding box center [905, 465] width 502 height 1741
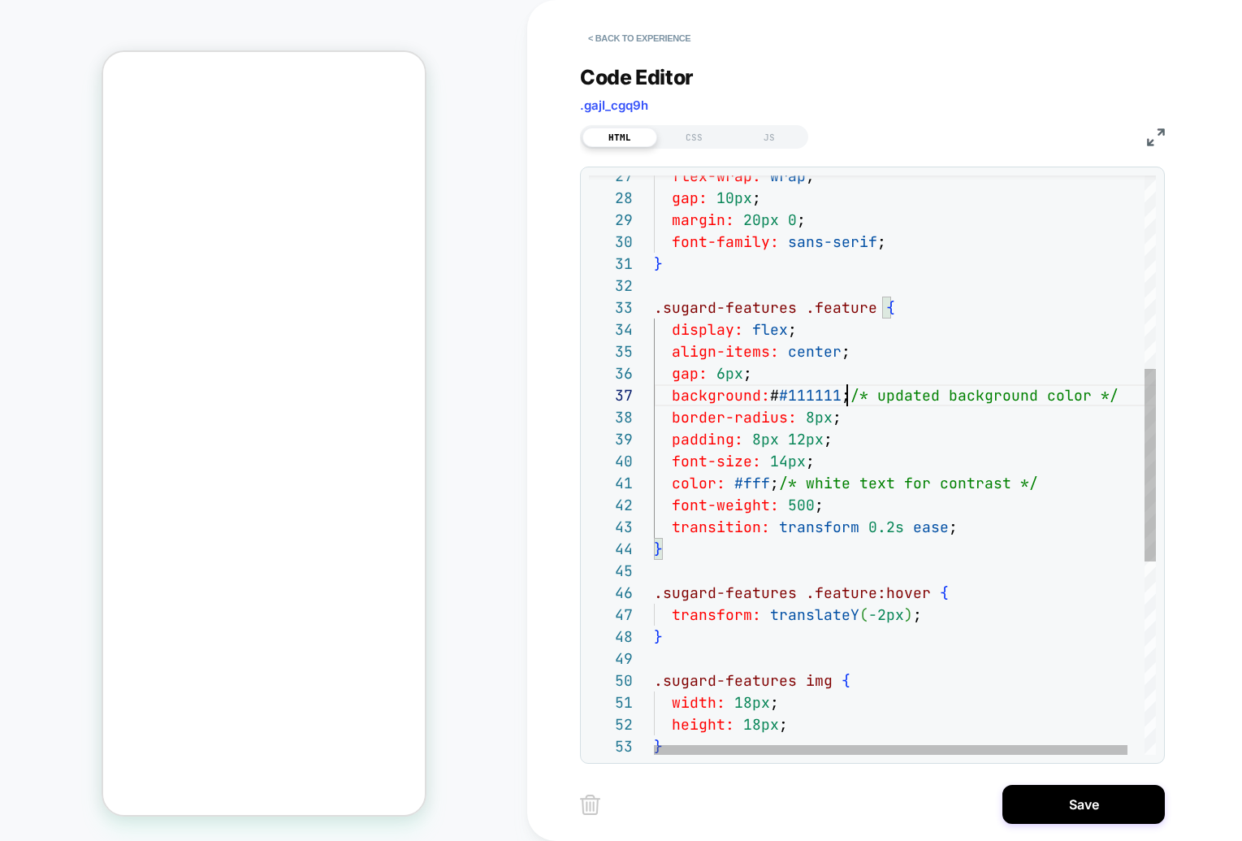
click at [867, 461] on div "height: 18px ; } width: 18px ; .sugard-features img { } .sugard-features .featu…" at bounding box center [914, 465] width 520 height 1741
click at [780, 398] on div "height: 18px ; } width: 18px ; .sugard-features img { } .sugard-features .featu…" at bounding box center [914, 465] width 520 height 1741
click at [787, 393] on div "height: 18px ; } width: 18px ; .sugard-features img { } .sugard-features .featu…" at bounding box center [914, 465] width 520 height 1741
click at [906, 471] on div "height: 18px ; } width: 18px ; .sugard-features img { } .sugard-features .featu…" at bounding box center [914, 465] width 520 height 1741
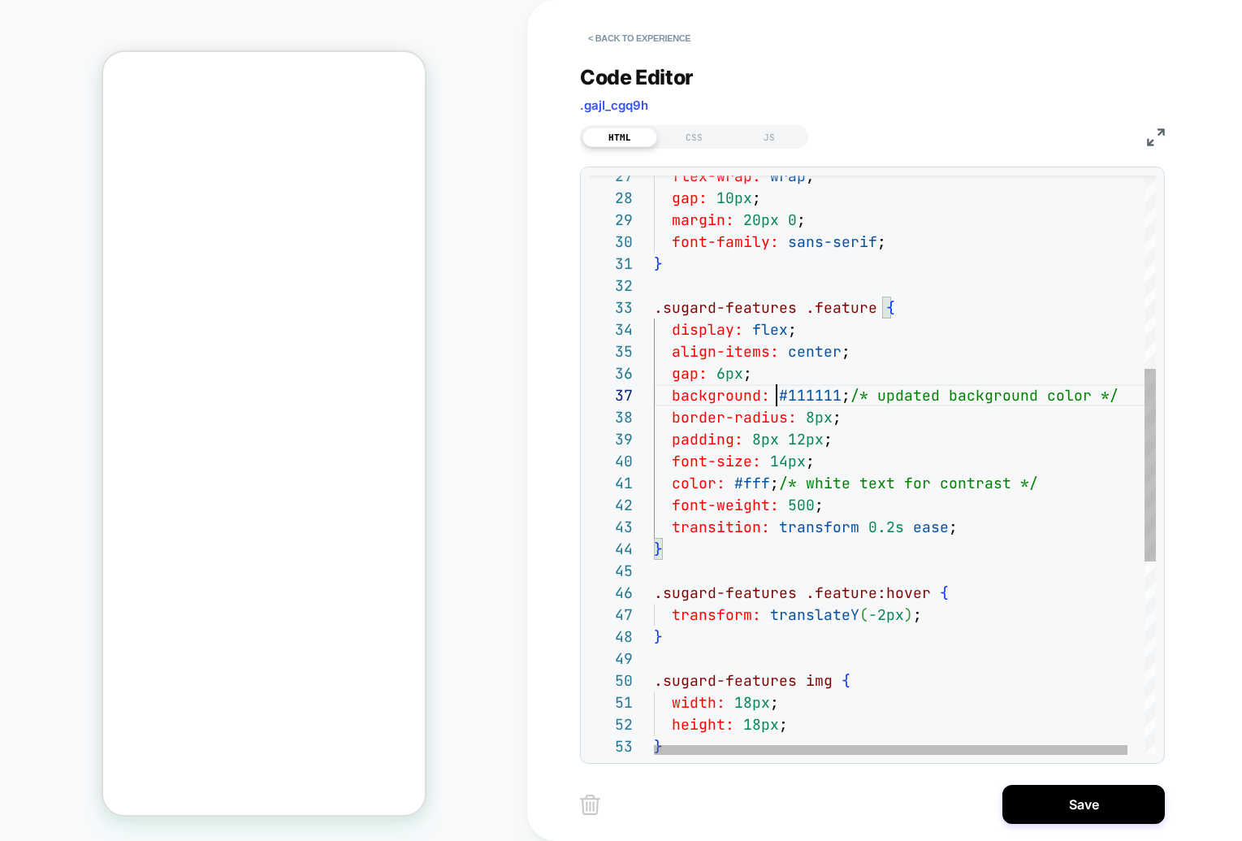
scroll to position [197, 158]
click at [759, 482] on div "height: 18px ; } width: 18px ; .sugard-features img { } .sugard-features .featu…" at bounding box center [914, 465] width 520 height 1741
click at [742, 486] on div "height: 18px ; } width: 18px ; .sugard-features img { } .sugard-features .featu…" at bounding box center [914, 465] width 520 height 1741
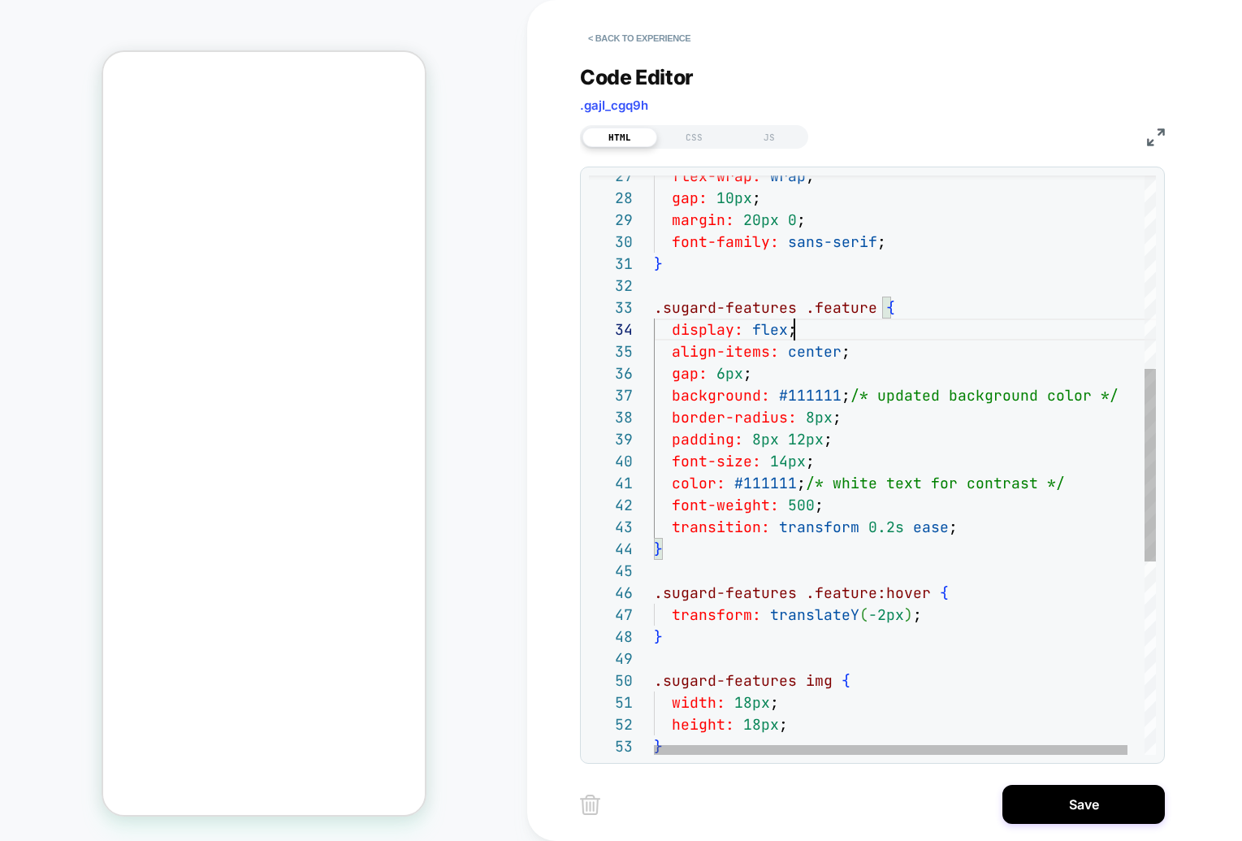
click at [909, 322] on div "height: 18px ; } width: 18px ; .sugard-features img { } .sugard-features .featu…" at bounding box center [914, 465] width 520 height 1741
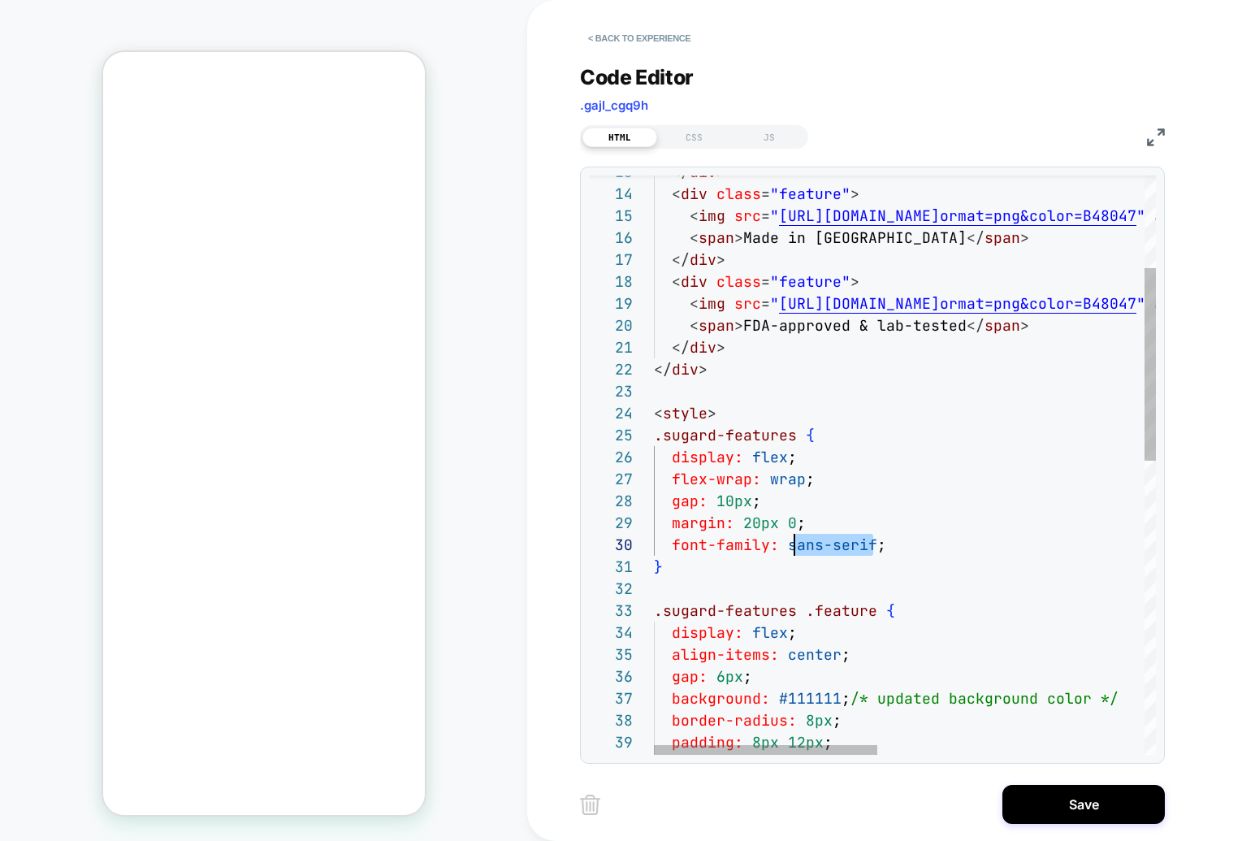
scroll to position [197, 132]
drag, startPoint x: 876, startPoint y: 545, endPoint x: 788, endPoint y: 549, distance: 88.6
click at [788, 549] on div "display: flex ; flex-wrap: wrap ; </ div > </ div > < style > .sugard-features …" at bounding box center [1203, 768] width 1099 height 1741
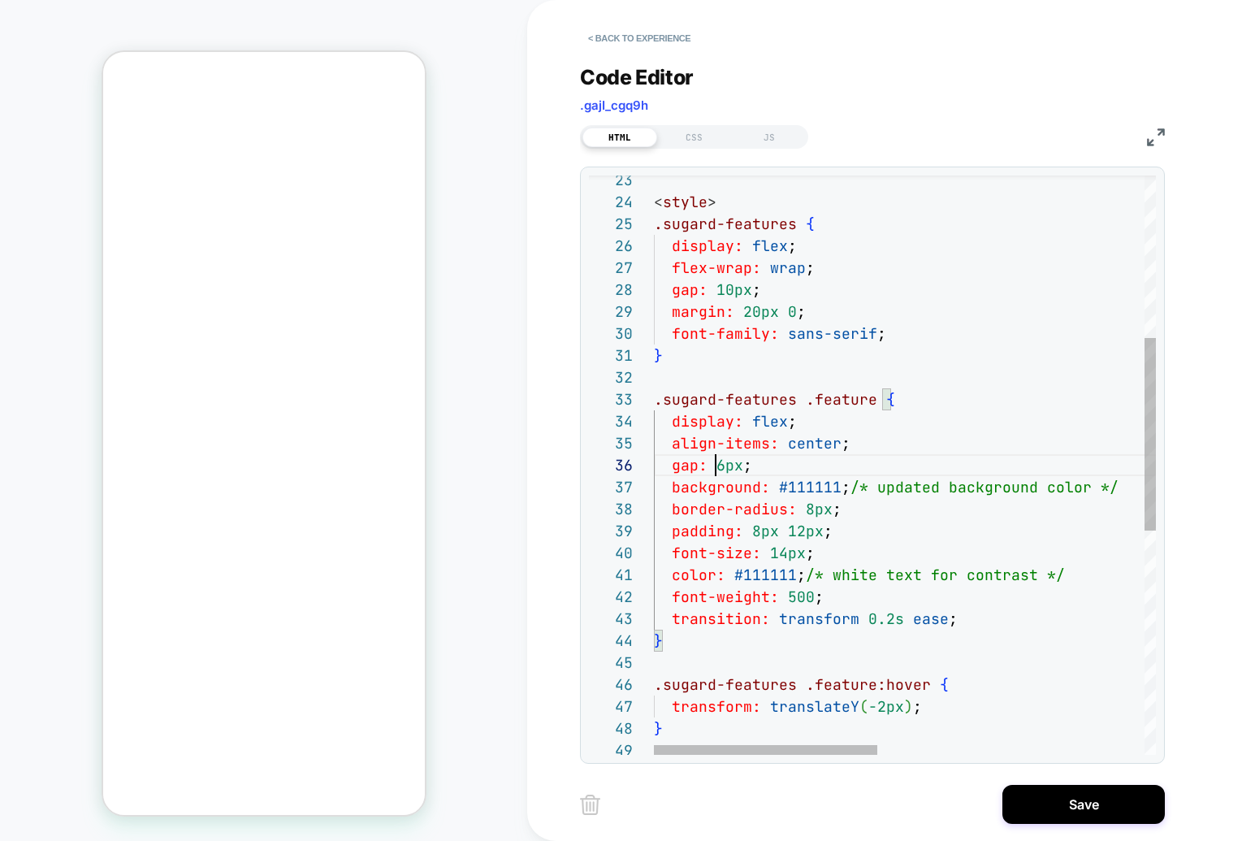
scroll to position [110, 70]
click at [723, 468] on div "display: flex ; flex-wrap: wrap ; < style > .sugard-features { gap: 10px ; marg…" at bounding box center [1203, 557] width 1099 height 1741
click at [1022, 291] on div "display: flex ; flex-wrap: wrap ; < style > .sugard-features { gap: 10px ; marg…" at bounding box center [1203, 557] width 1099 height 1741
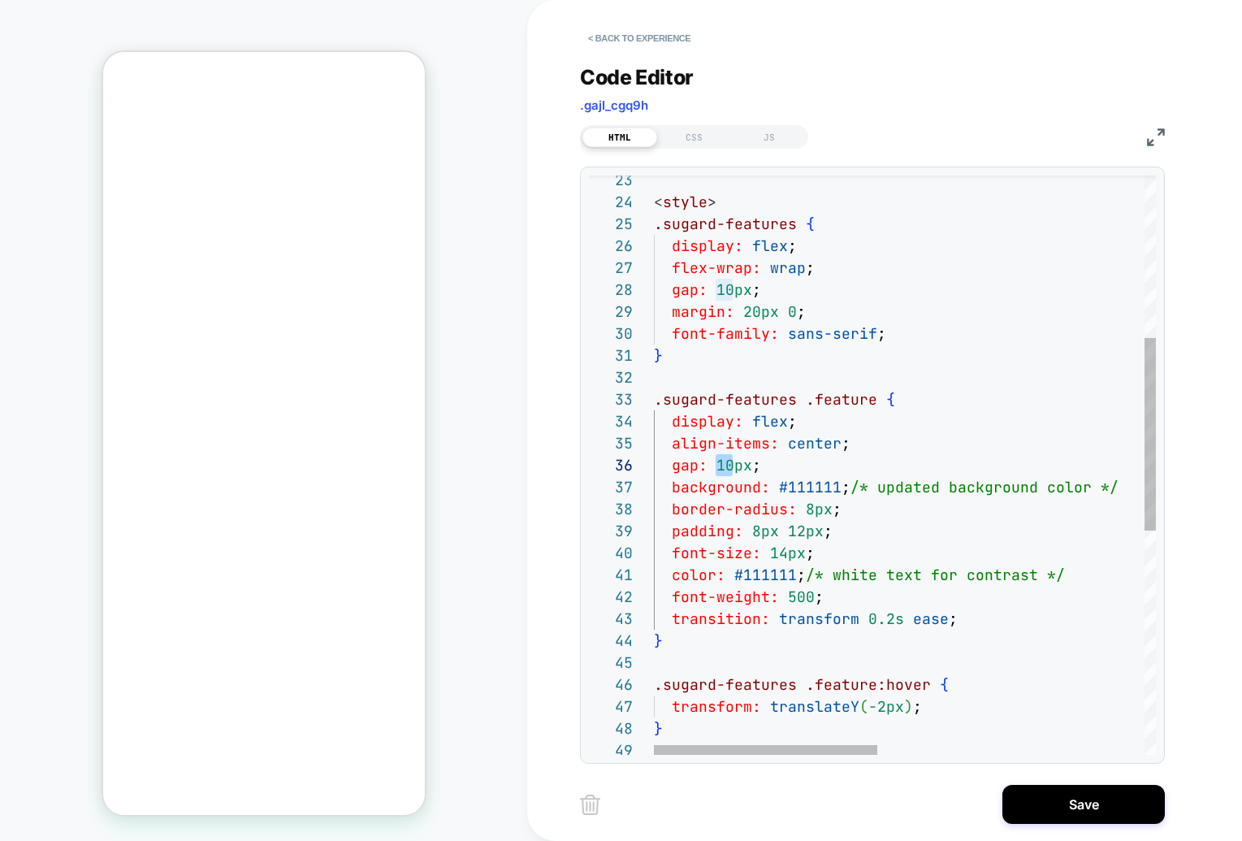
click at [715, 468] on div "display: flex ; flex-wrap: wrap ; < style > .sugard-features { gap: 10px ; marg…" at bounding box center [1203, 557] width 1099 height 1741
click at [954, 320] on div "display: flex ; flex-wrap: wrap ; < style > .sugard-features { gap: 10px ; marg…" at bounding box center [1203, 557] width 1099 height 1741
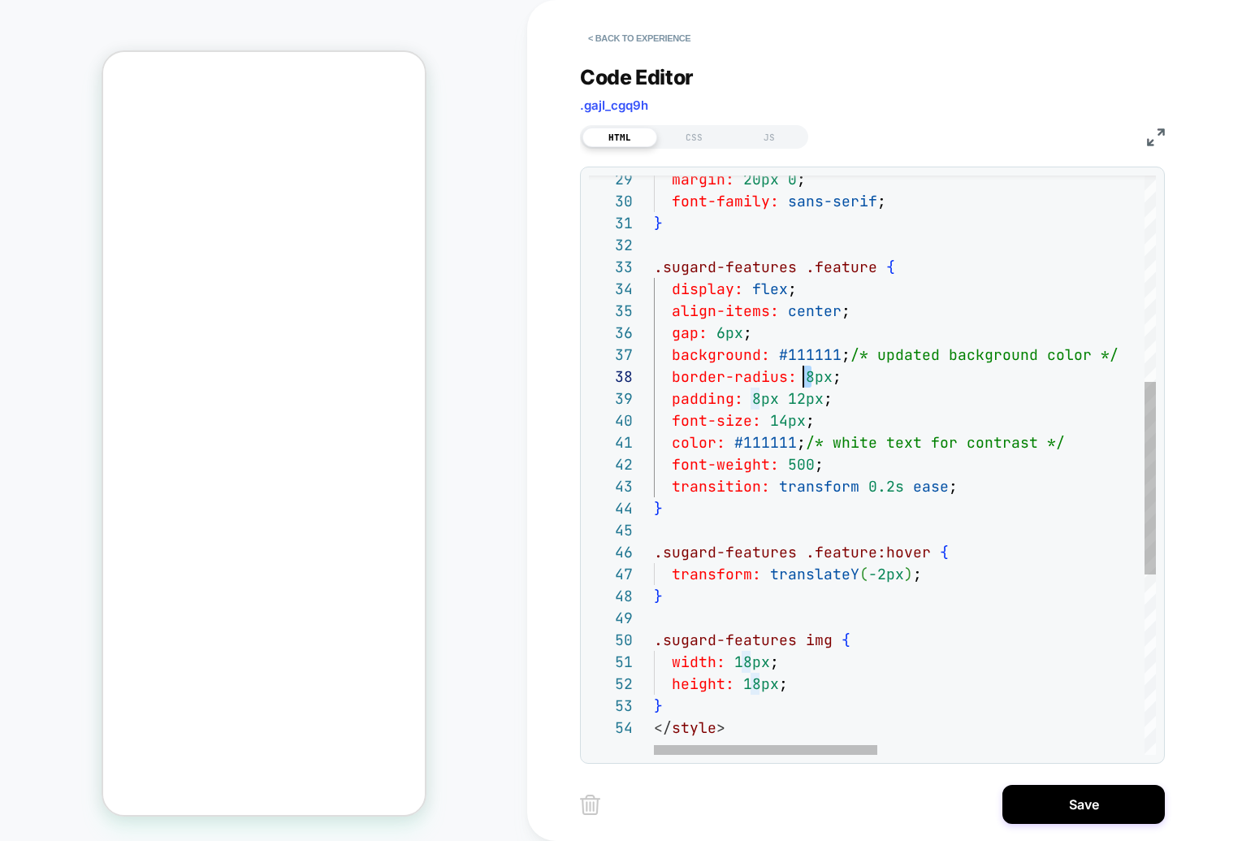
scroll to position [153, 149]
drag, startPoint x: 815, startPoint y: 377, endPoint x: 806, endPoint y: 377, distance: 8.9
click at [806, 377] on div "margin: 20px 0 ; font-family: sans-serif ; } .sugard-features .feature { displa…" at bounding box center [1203, 424] width 1099 height 1741
click at [905, 320] on div "margin: 20px 0 ; font-family: sans-serif ; } .sugard-features .feature { displa…" at bounding box center [1203, 424] width 1099 height 1741
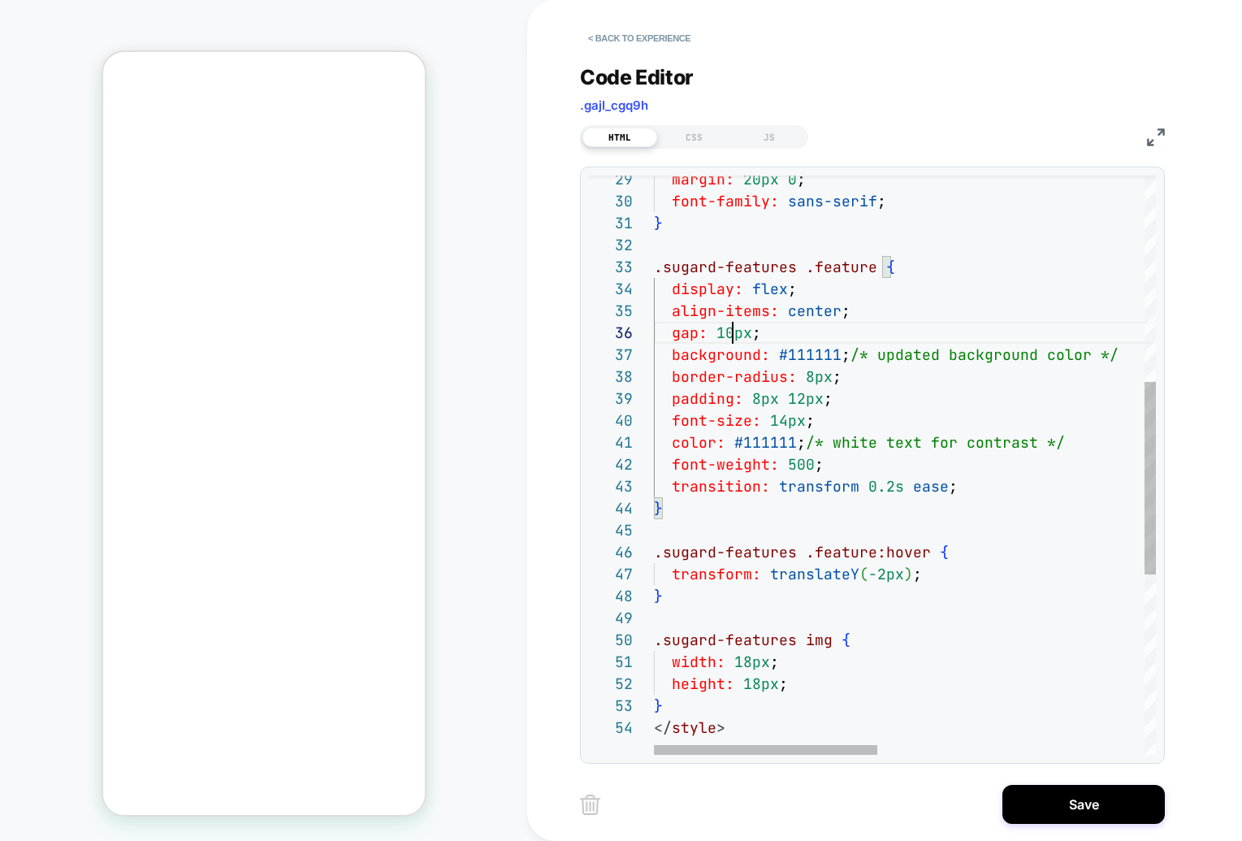
scroll to position [0, 70]
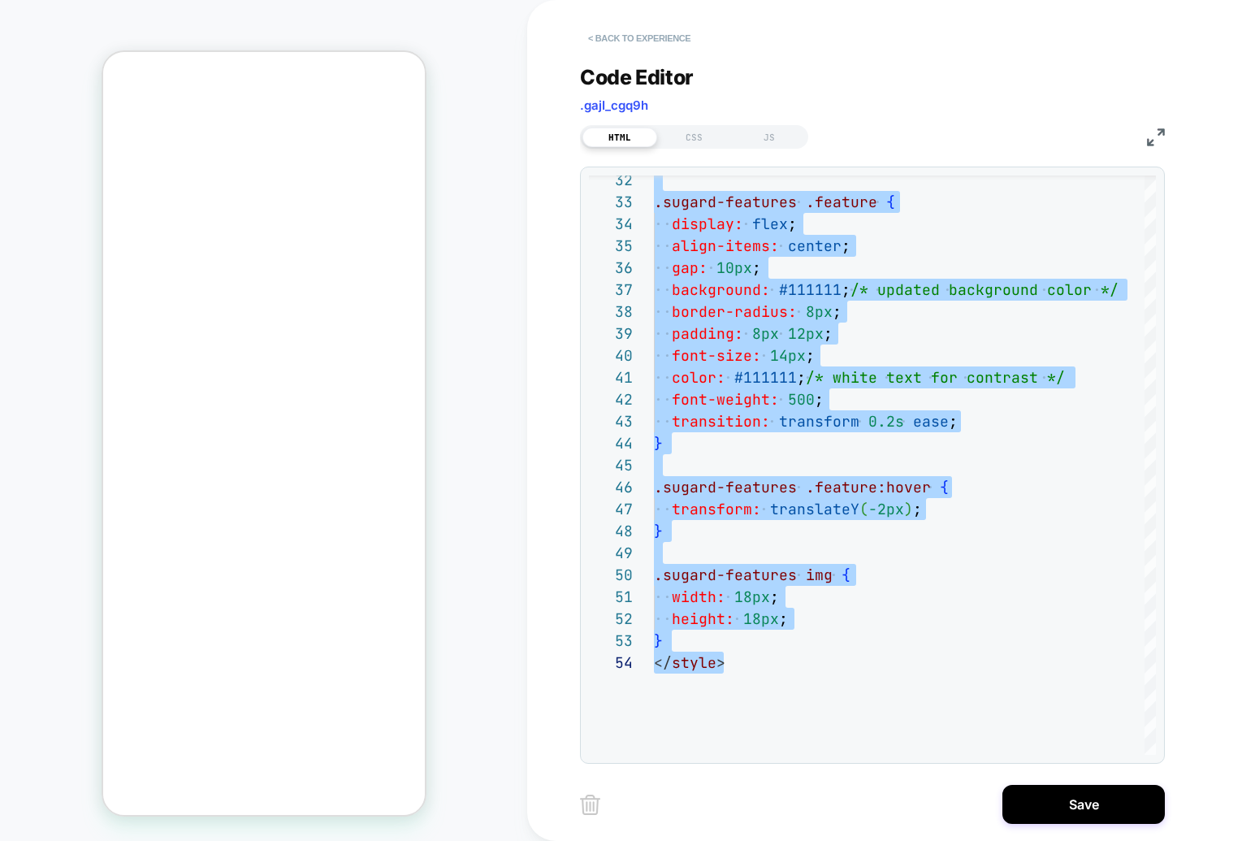
type textarea "**********"
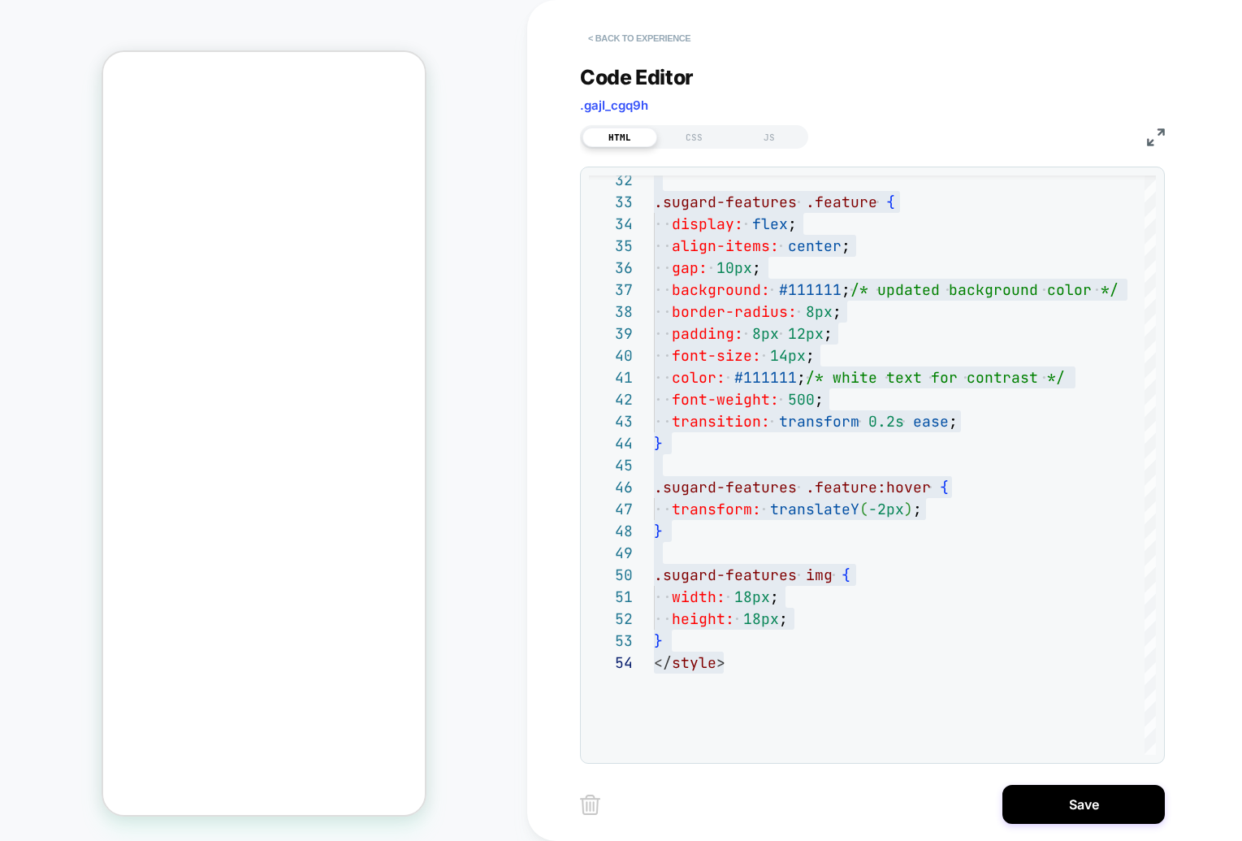
click at [593, 37] on button "< Back to experience" at bounding box center [639, 38] width 119 height 26
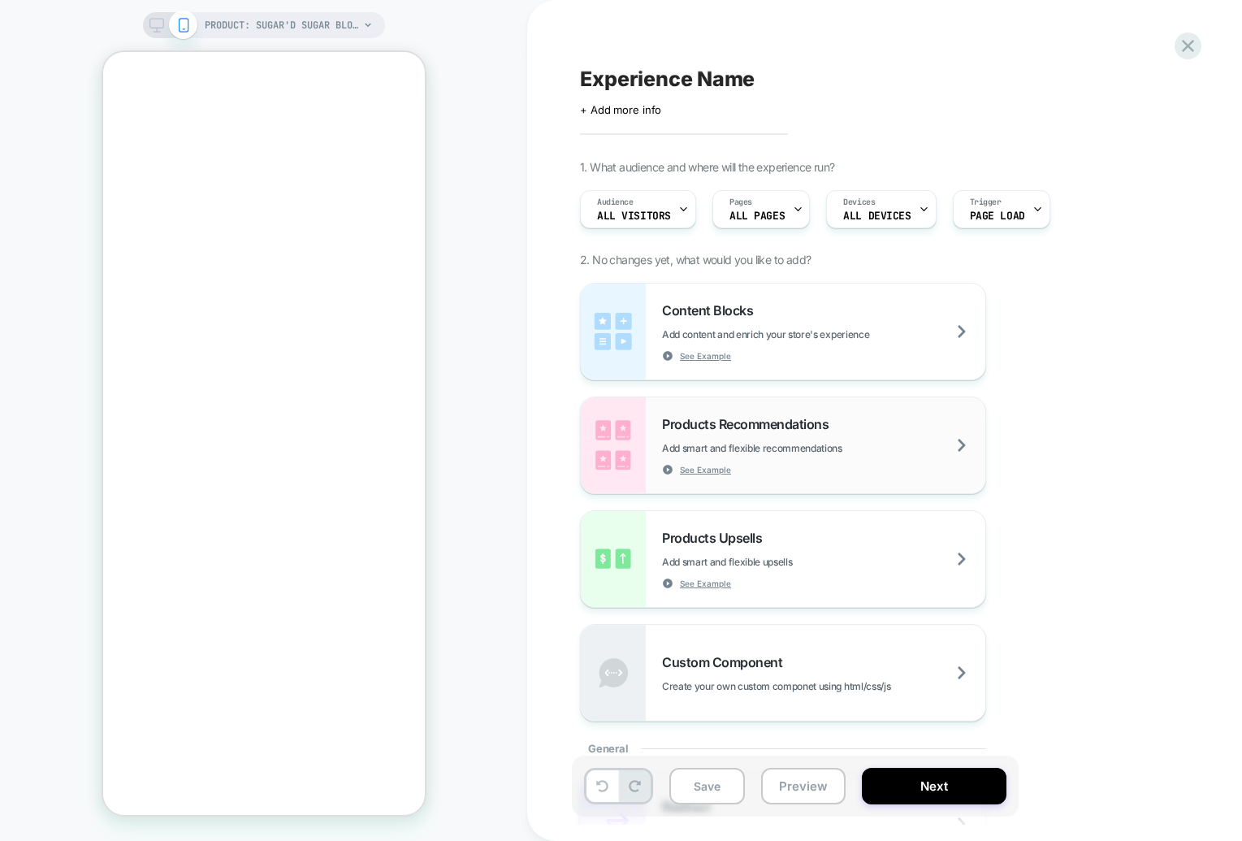
click at [815, 434] on div "Products Recommendations Add smart and flexible recommendations See Example" at bounding box center [823, 445] width 323 height 59
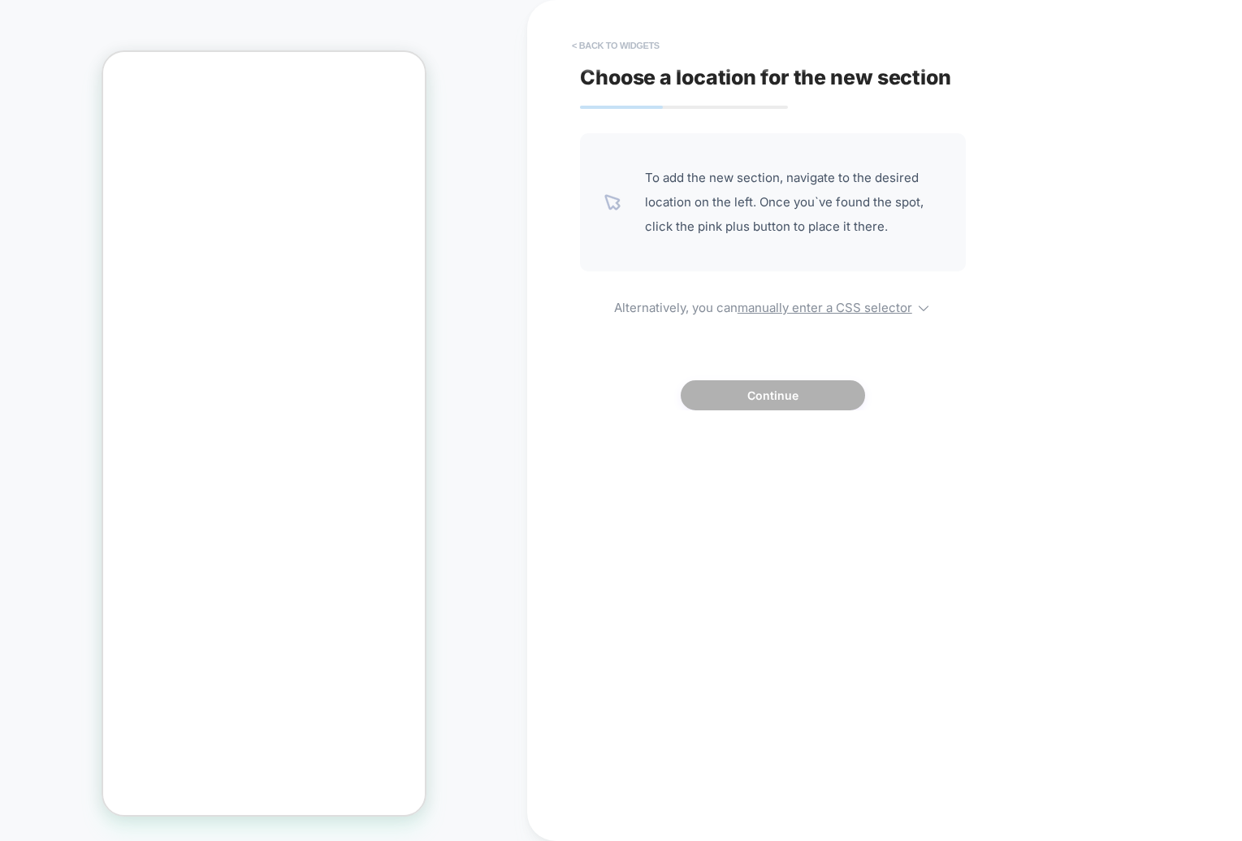
click at [577, 55] on button "< Back to widgets" at bounding box center [616, 45] width 104 height 26
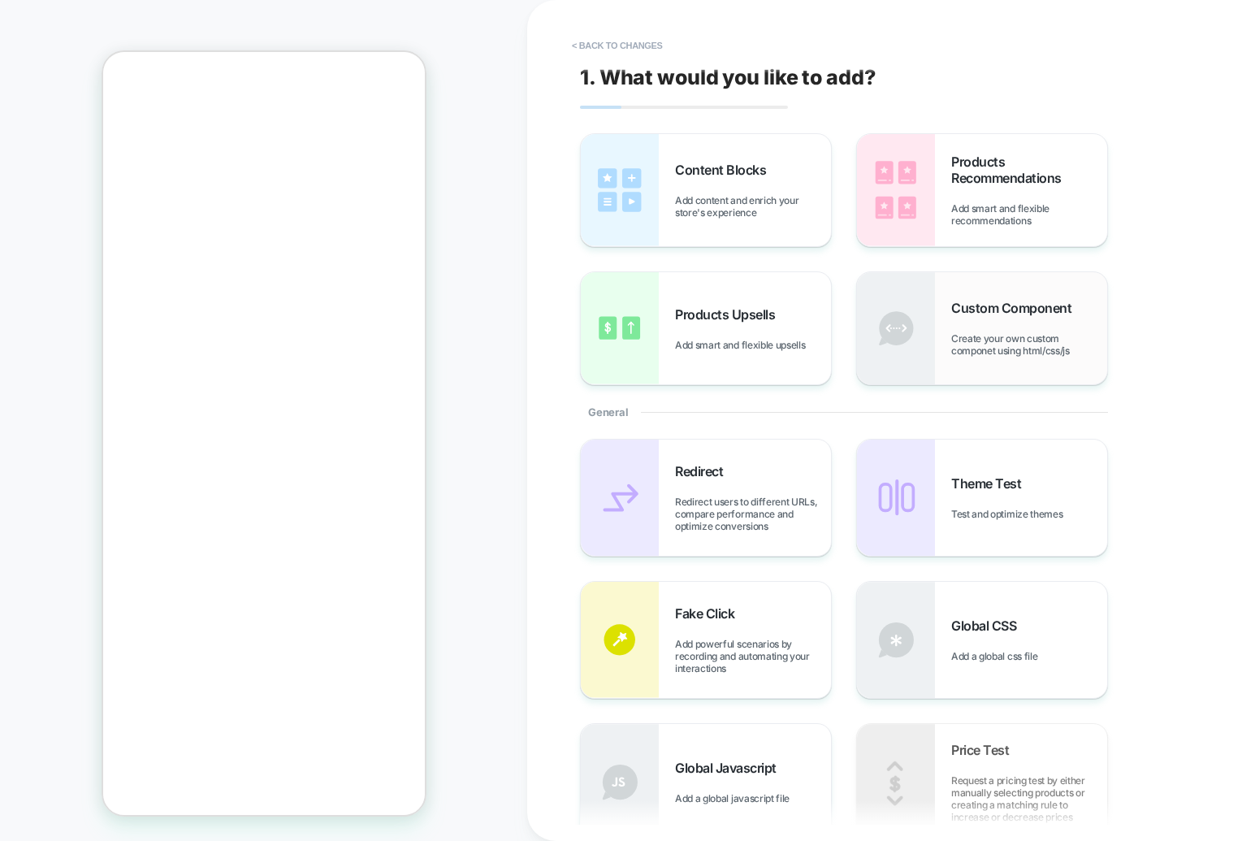
drag, startPoint x: 973, startPoint y: 333, endPoint x: 1003, endPoint y: 324, distance: 31.3
click at [708, 408] on div "Content Blocks Add content and enrich your store's experience Products Recommen…" at bounding box center [876, 570] width 593 height 875
click at [1003, 323] on div "Custom Component Create your own custom componet using html/css/js" at bounding box center [1029, 328] width 156 height 57
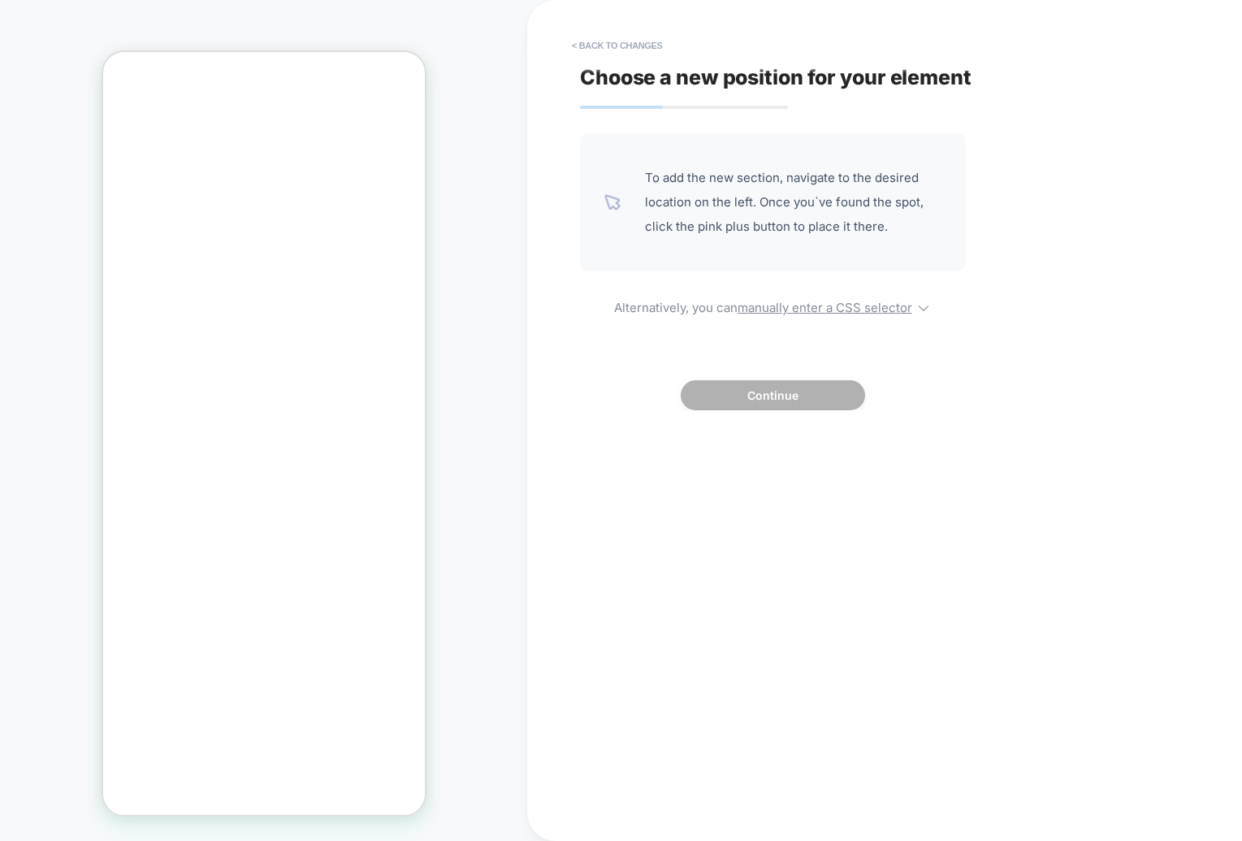
click at [778, 234] on span "To add the new section, navigate to the desired location on the left. Once you`…" at bounding box center [793, 202] width 296 height 73
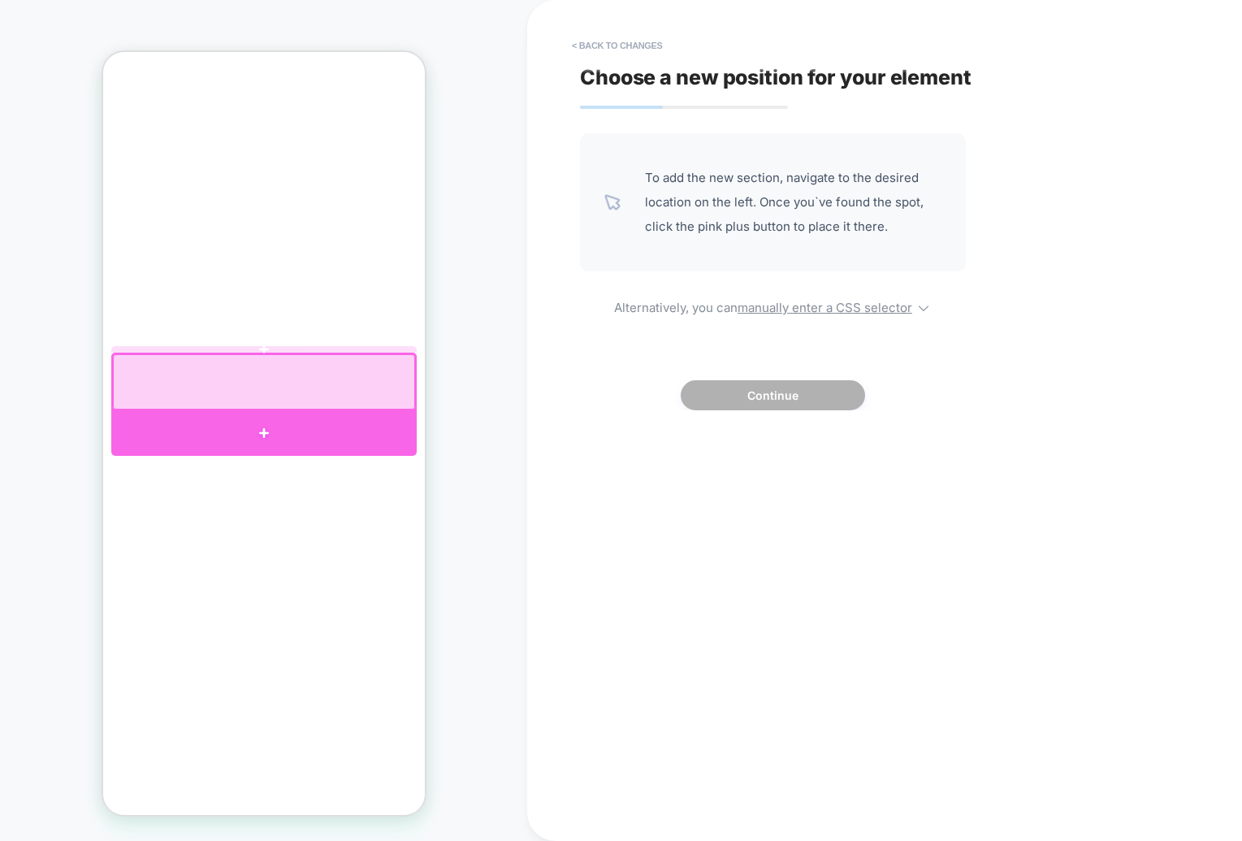
click at [270, 420] on div at bounding box center [262, 432] width 305 height 45
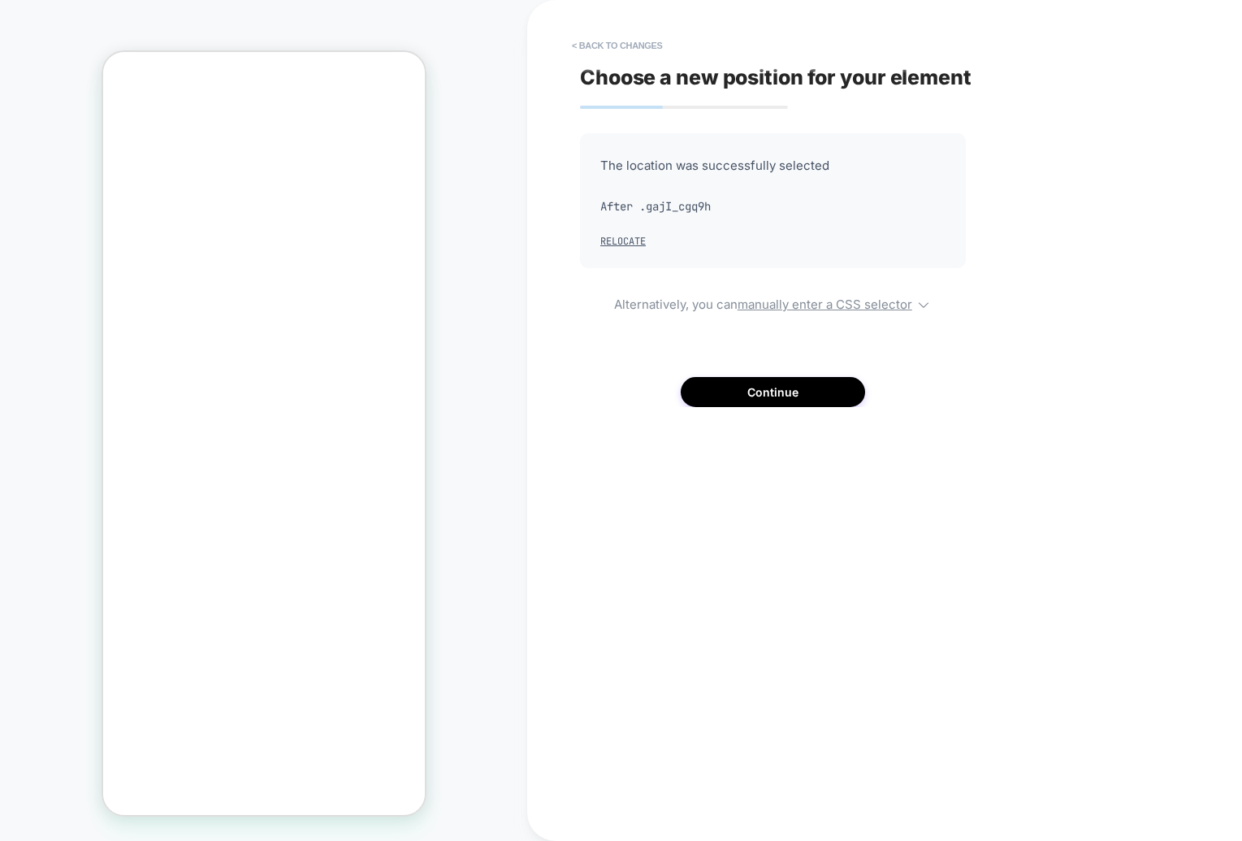
click at [689, 180] on div "The location was successfully selected After .gajI_cgq9h Relocate" at bounding box center [773, 200] width 386 height 135
click at [629, 237] on button "Relocate" at bounding box center [622, 241] width 45 height 13
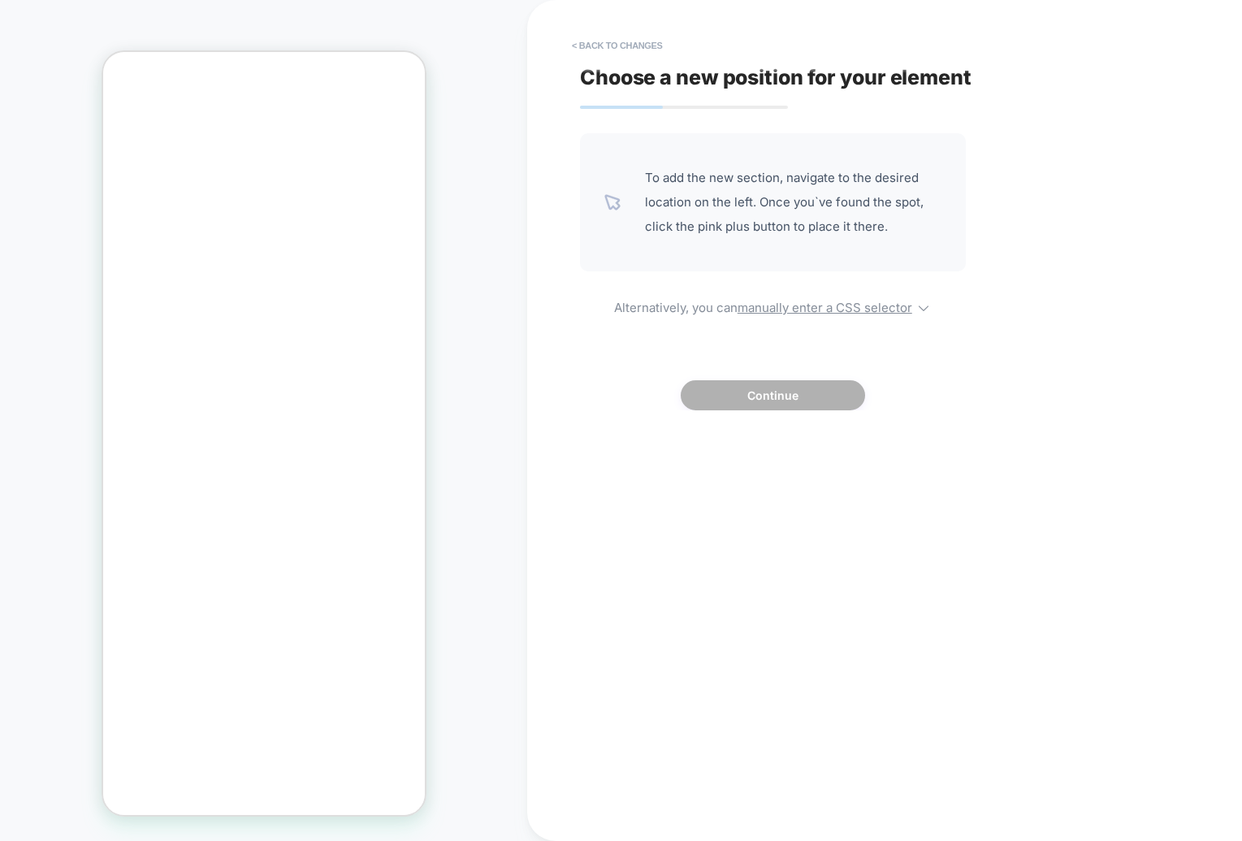
click at [678, 189] on span "To add the new section, navigate to the desired location on the left. Once you`…" at bounding box center [793, 202] width 296 height 73
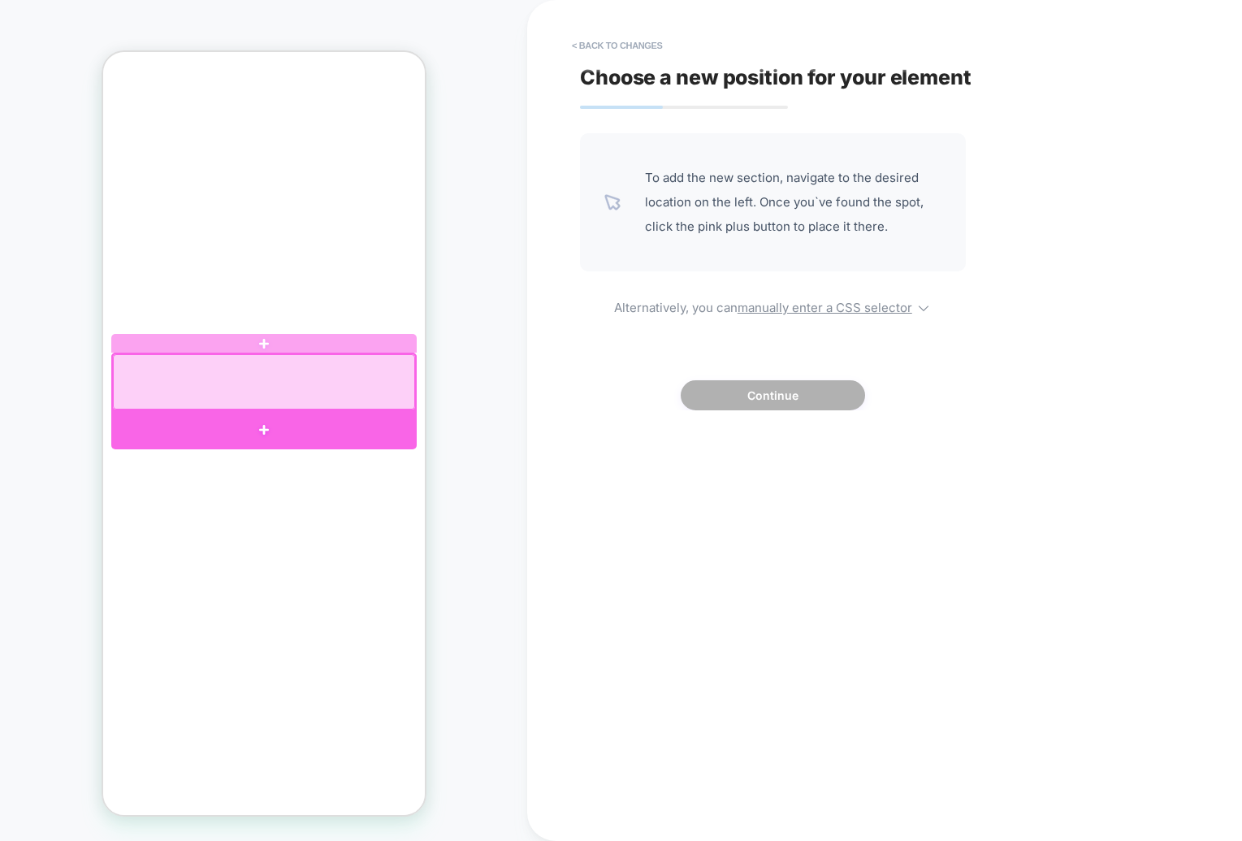
click at [247, 417] on div at bounding box center [262, 429] width 305 height 39
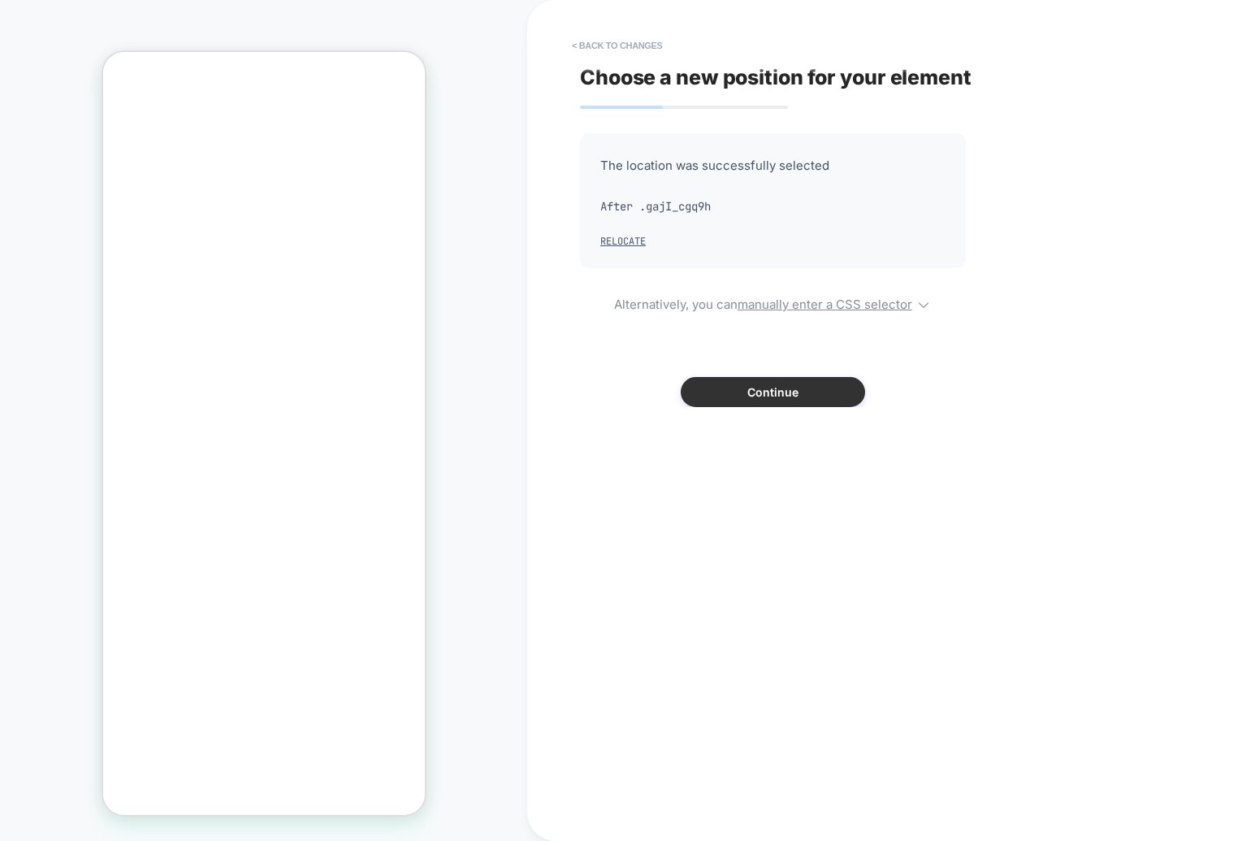
click at [748, 385] on button "Continue" at bounding box center [773, 392] width 184 height 30
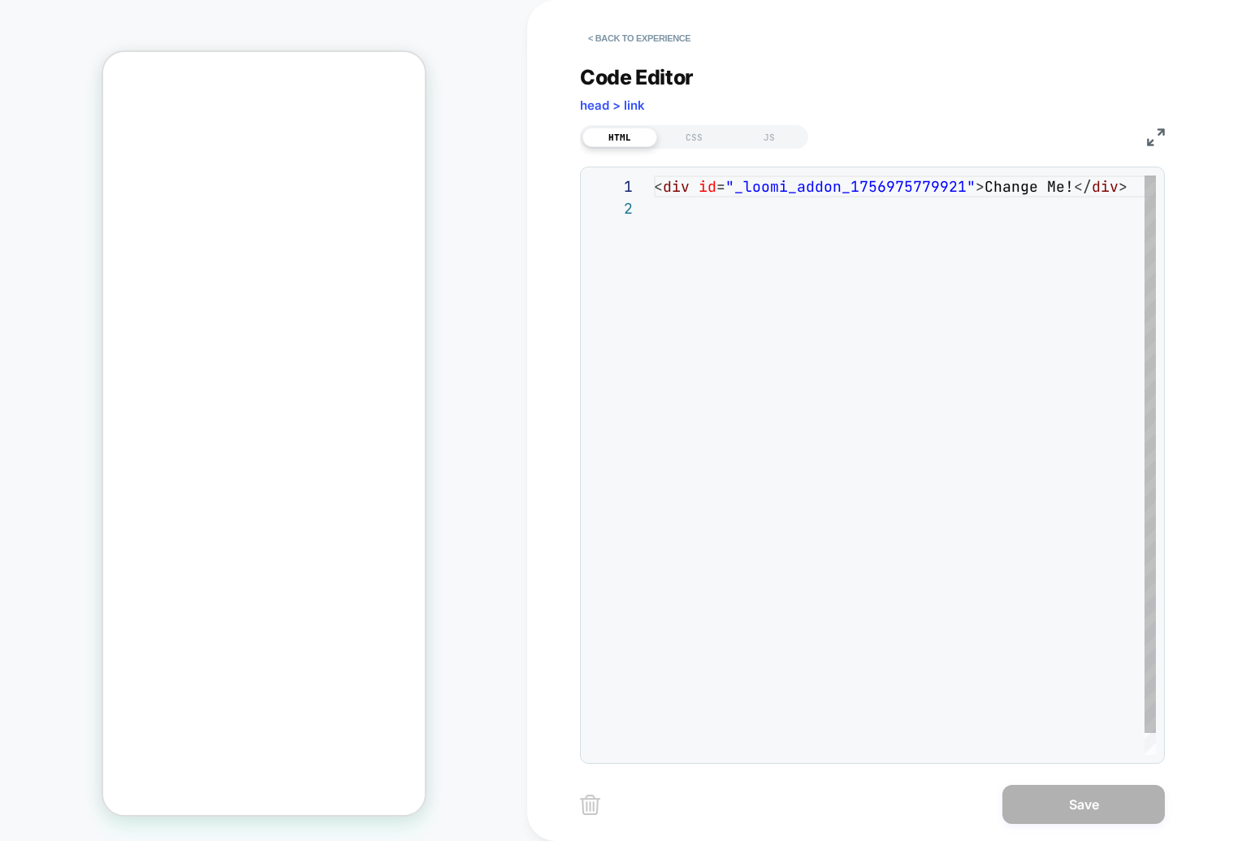
scroll to position [22, 0]
click at [766, 290] on div "< div id = "_loomi_addon_1756975779921" > Change Me! </ div >" at bounding box center [910, 475] width 512 height 601
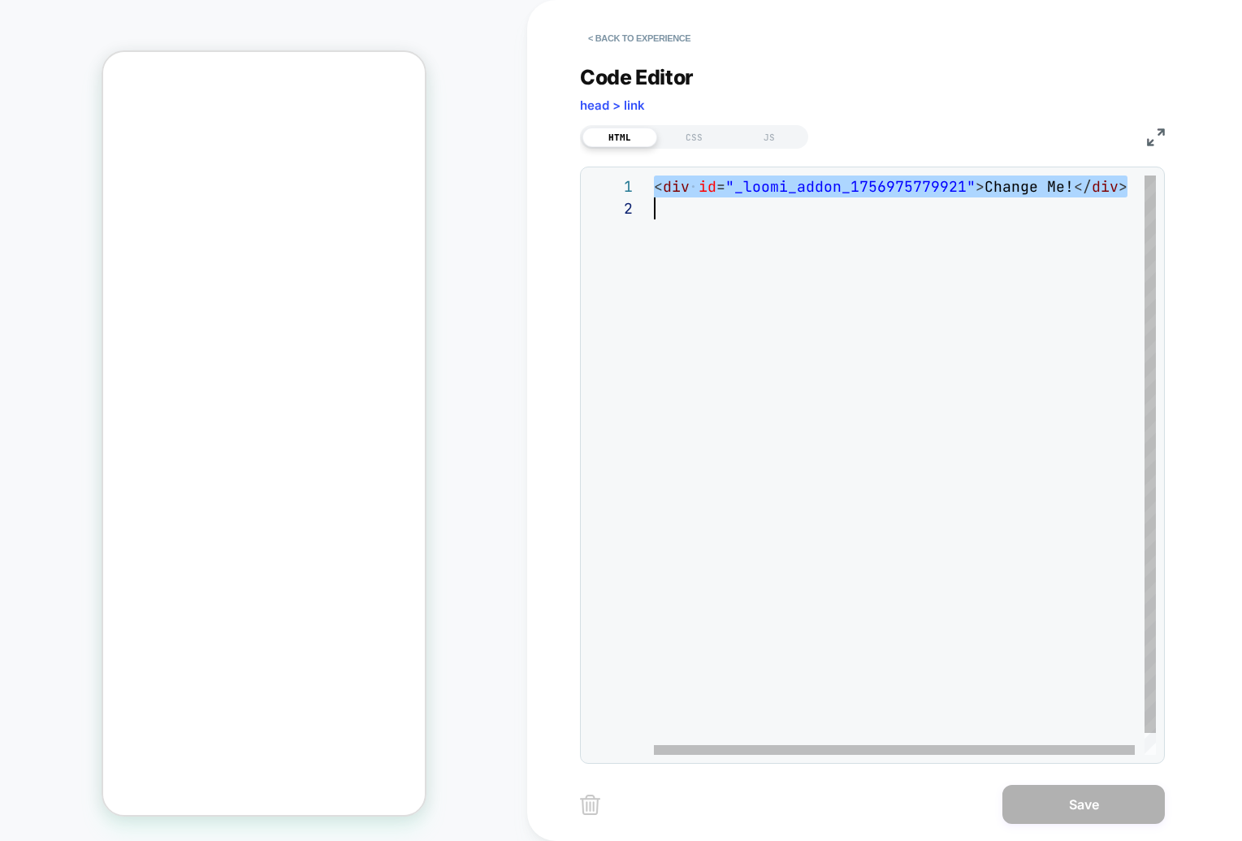
scroll to position [66, 70]
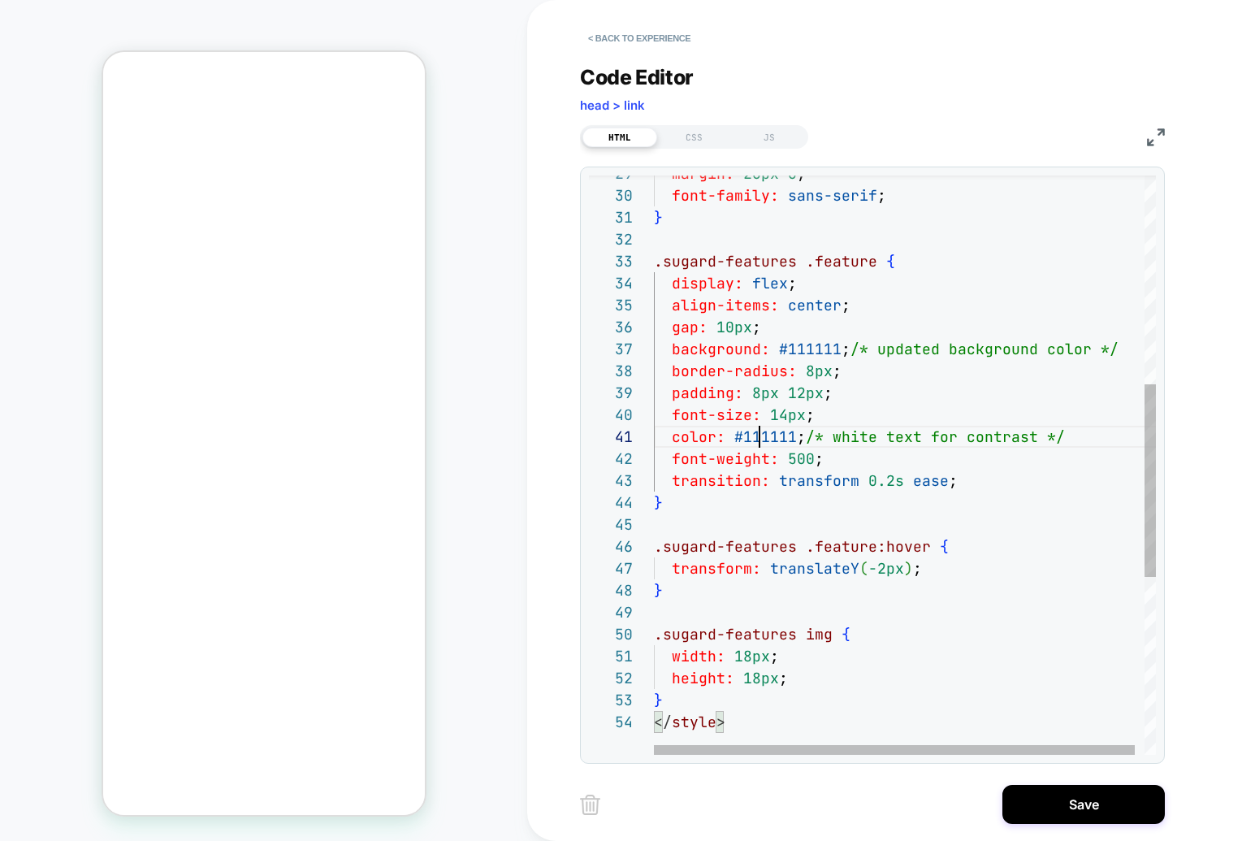
click at [758, 443] on div "margin: 20px 0 ; font-family: sans-serif ; } .sugard-features .feature { displa…" at bounding box center [910, 418] width 512 height 1741
click at [741, 440] on div "margin: 20px 0 ; font-family: sans-serif ; } .sugard-features .feature { displa…" at bounding box center [910, 418] width 512 height 1741
drag, startPoint x: 741, startPoint y: 439, endPoint x: 793, endPoint y: 440, distance: 52.0
click at [793, 440] on div "margin: 20px 0 ; font-family: sans-serif ; } .sugard-features .feature { displa…" at bounding box center [910, 418] width 512 height 1741
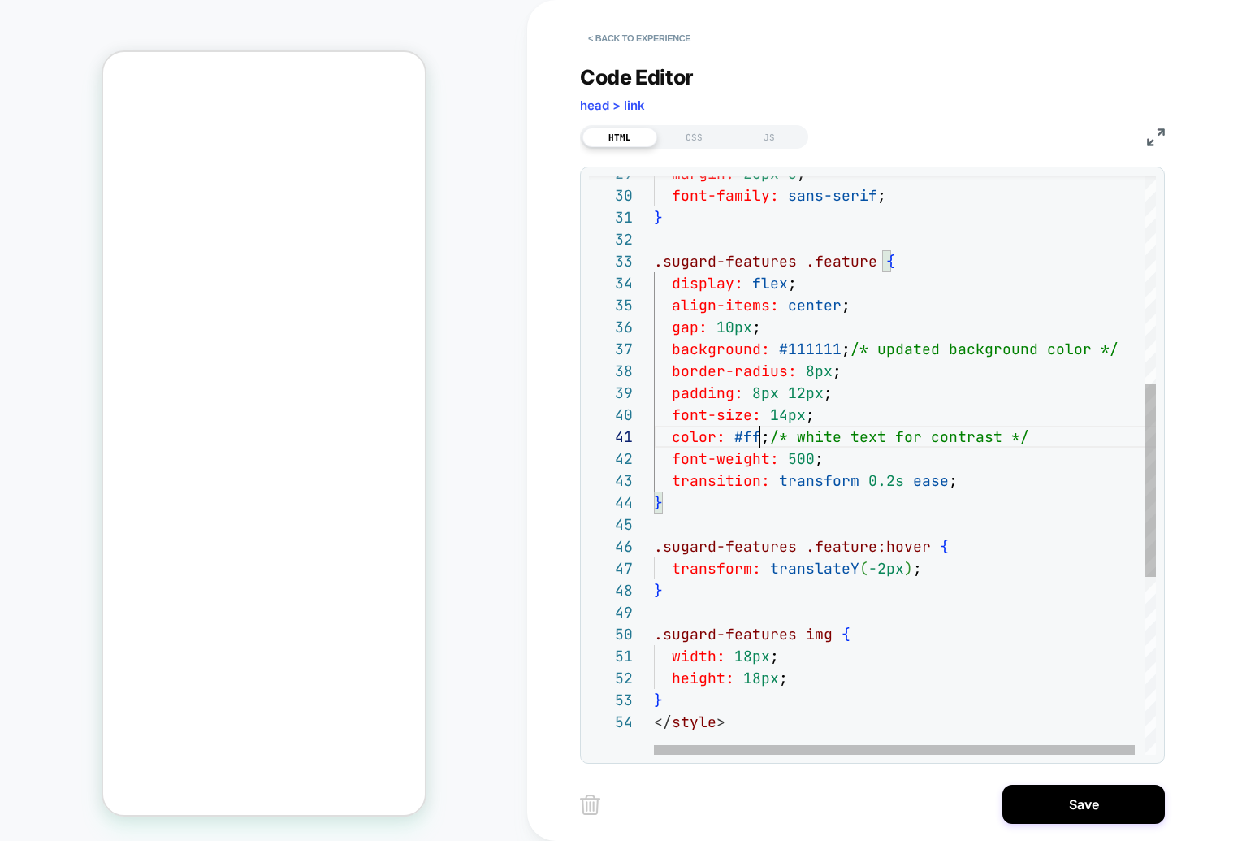
scroll to position [0, 114]
click at [893, 396] on div "margin: 20px 0 ; font-family: sans-serif ; } .sugard-features .feature { displa…" at bounding box center [910, 418] width 512 height 1741
click at [751, 352] on div "margin: 20px 0 ; font-family: sans-serif ; } .sugard-features .feature { displa…" at bounding box center [910, 418] width 512 height 1741
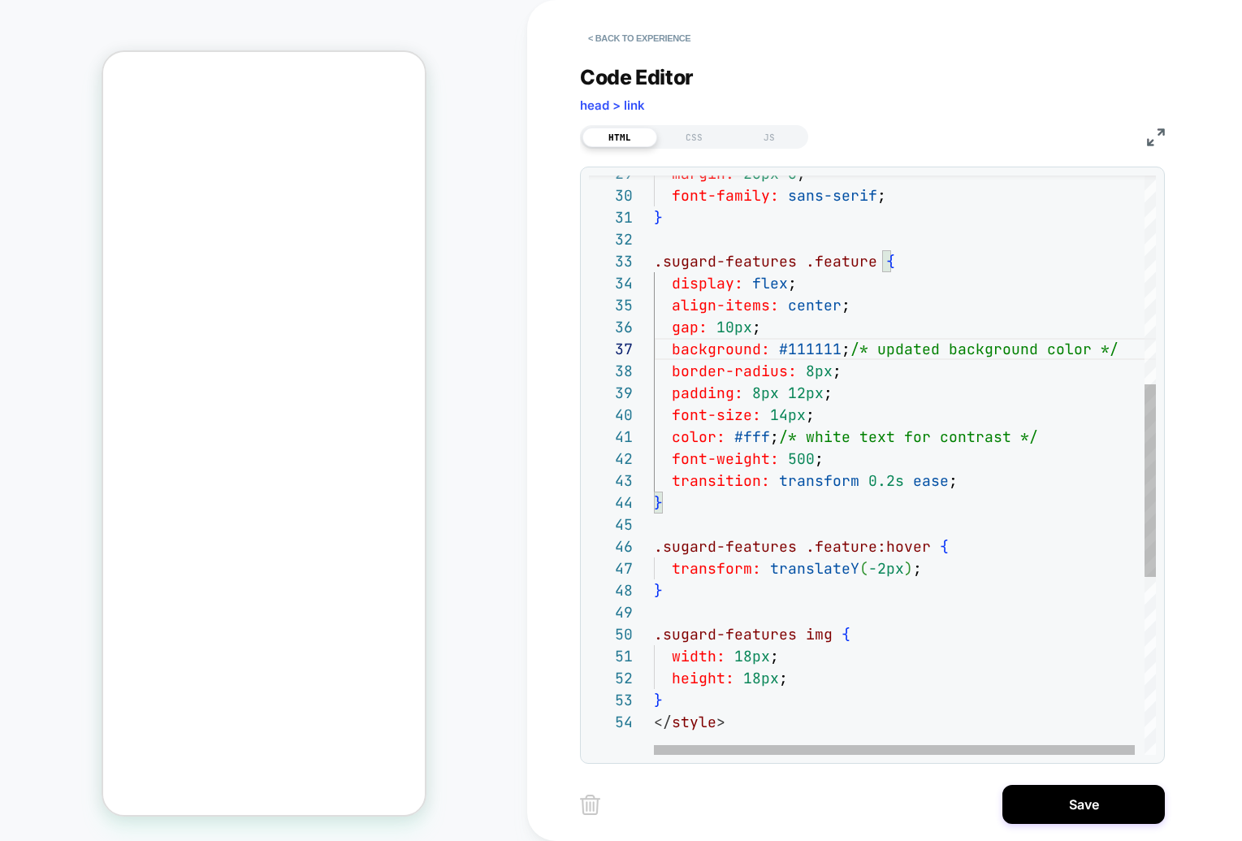
click at [784, 349] on div "margin: 20px 0 ; font-family: sans-serif ; } .sugard-features .feature { displa…" at bounding box center [910, 418] width 512 height 1741
drag, startPoint x: 786, startPoint y: 349, endPoint x: 837, endPoint y: 349, distance: 51.2
click at [837, 349] on div "margin: 20px 0 ; font-family: sans-serif ; } .sugard-features .feature { displa…" at bounding box center [910, 418] width 512 height 1741
click at [929, 300] on div "margin: 20px 0 ; font-family: sans-serif ; } .sugard-features .feature { displa…" at bounding box center [910, 418] width 512 height 1741
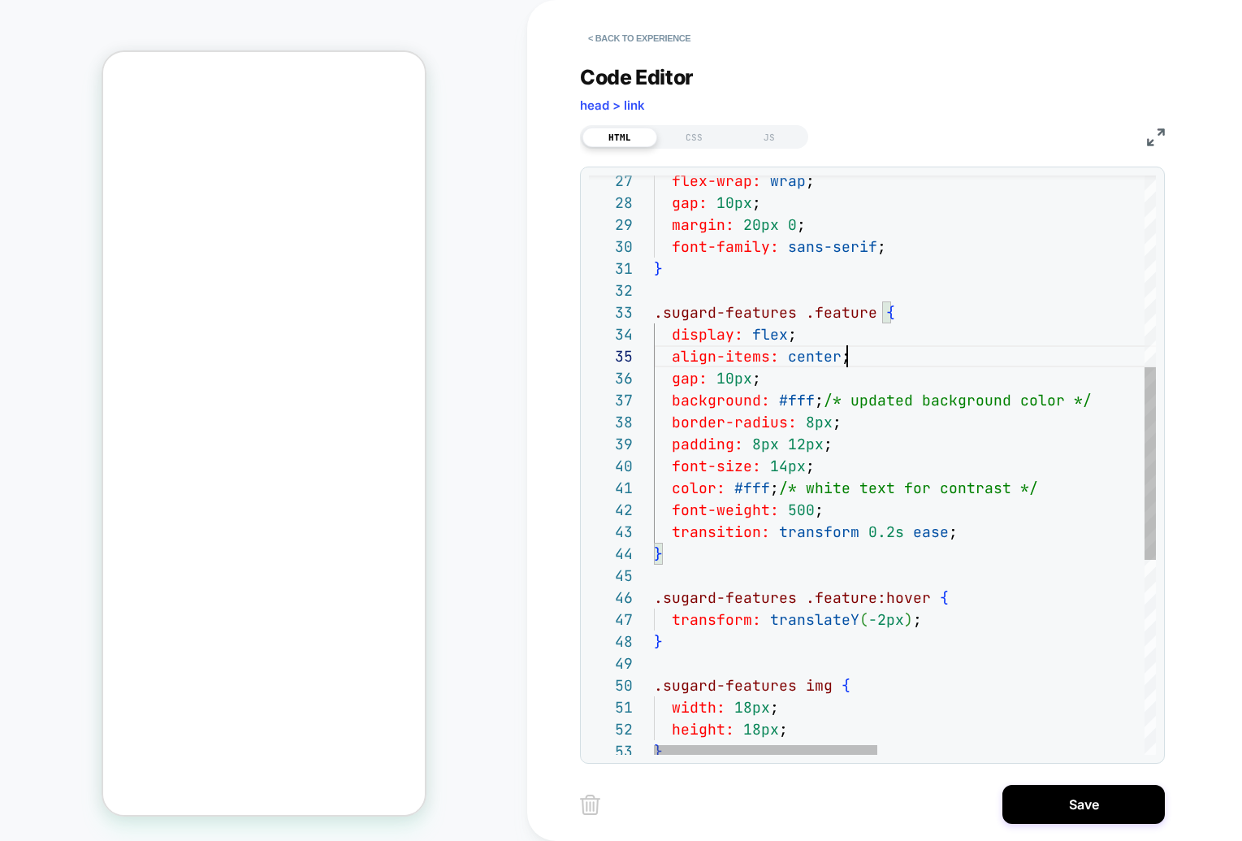
click at [870, 353] on div "flex-wrap: wrap ; gap: 10px ; margin: 20px 0 ; font-family: sans-serif ; } .sug…" at bounding box center [1203, 470] width 1099 height 1741
click at [844, 389] on div "flex-wrap: wrap ; gap: 10px ; margin: 20px 0 ; font-family: sans-serif ; } .sug…" at bounding box center [1203, 470] width 1099 height 1741
click at [838, 397] on div "flex-wrap: wrap ; gap: 10px ; margin: 20px 0 ; font-family: sans-serif ; } .sug…" at bounding box center [1203, 470] width 1099 height 1741
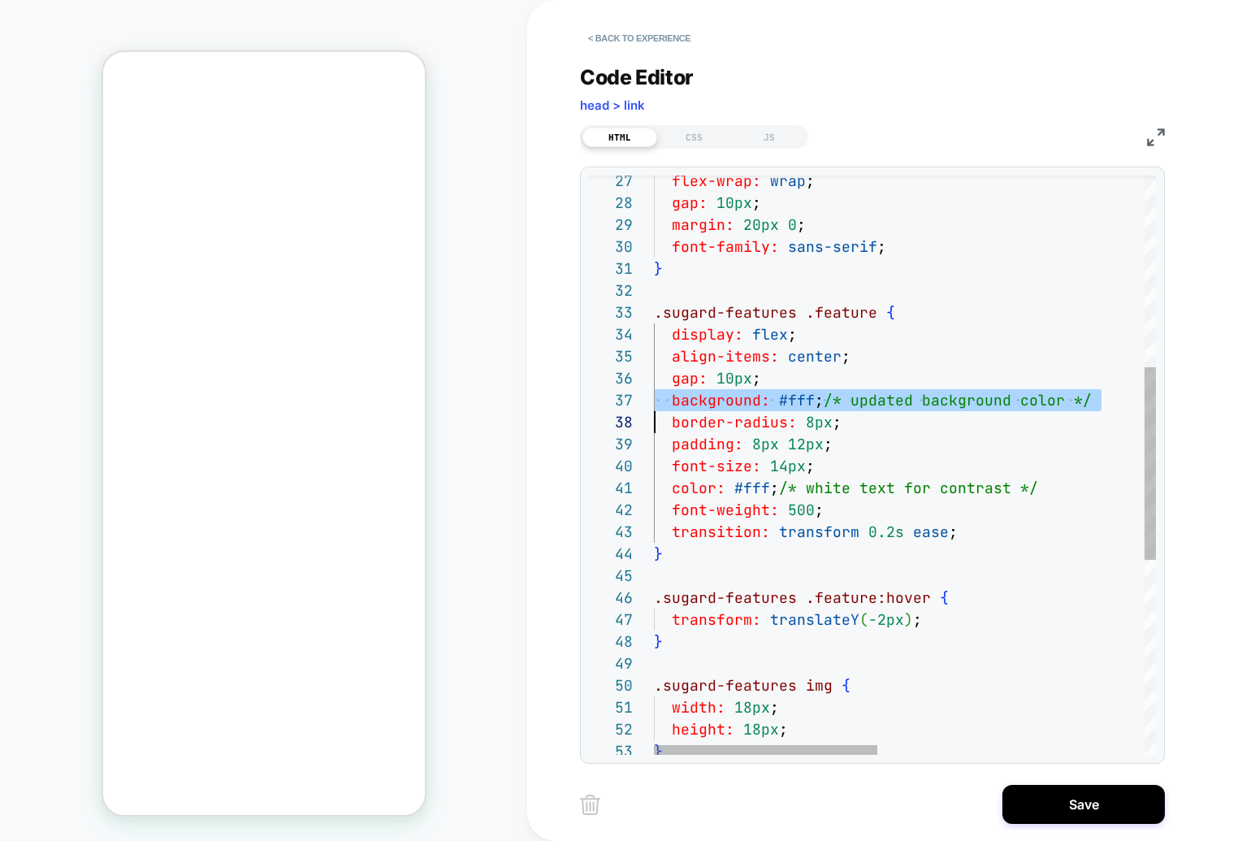
click at [838, 397] on div "flex-wrap: wrap ; gap: 10px ; margin: 20px 0 ; font-family: sans-serif ; } .sug…" at bounding box center [1203, 470] width 1099 height 1741
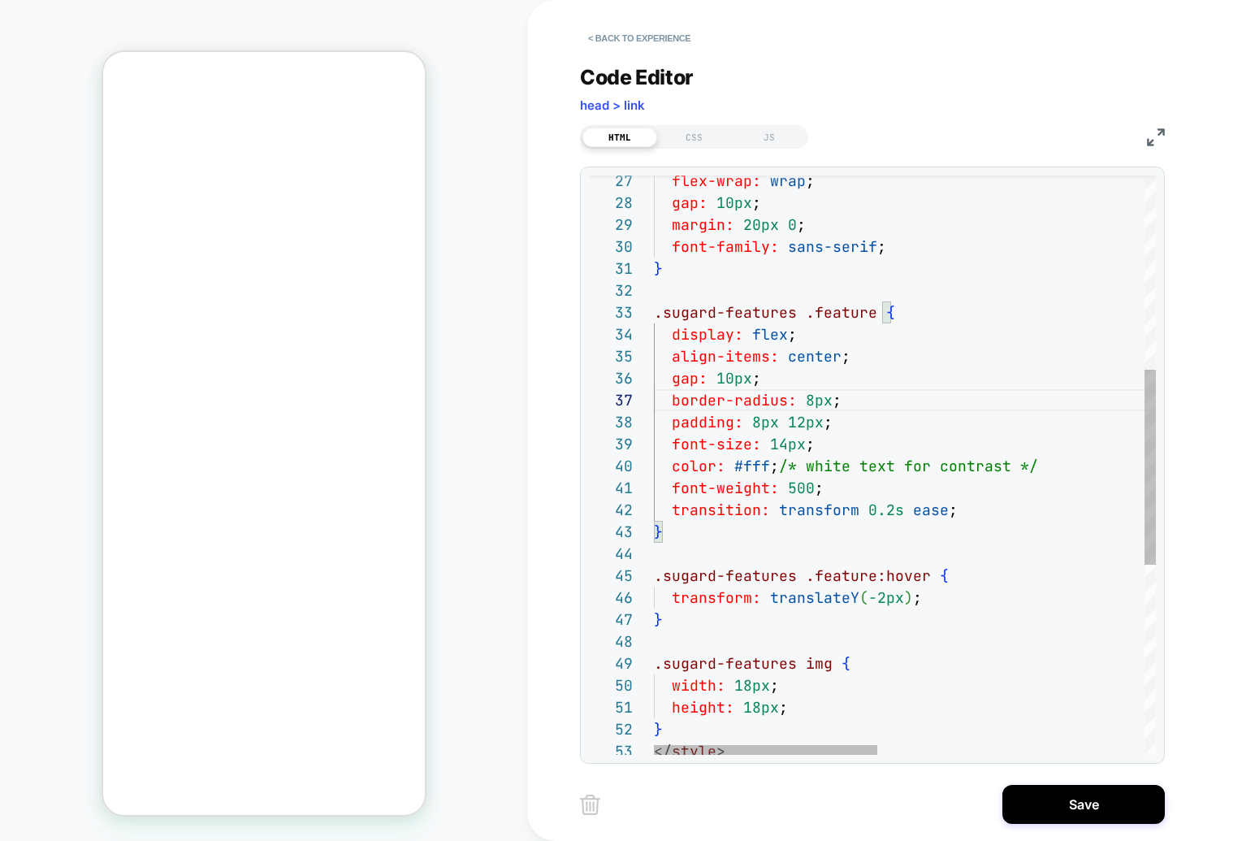
click at [1022, 553] on div "flex-wrap: wrap ; gap: 10px ; margin: 20px 0 ; font-family: sans-serif ; } .sug…" at bounding box center [1203, 459] width 1099 height 1719
click at [774, 467] on div "flex-wrap: wrap ; gap: 10px ; margin: 20px 0 ; font-family: sans-serif ; } .sug…" at bounding box center [1203, 459] width 1099 height 1719
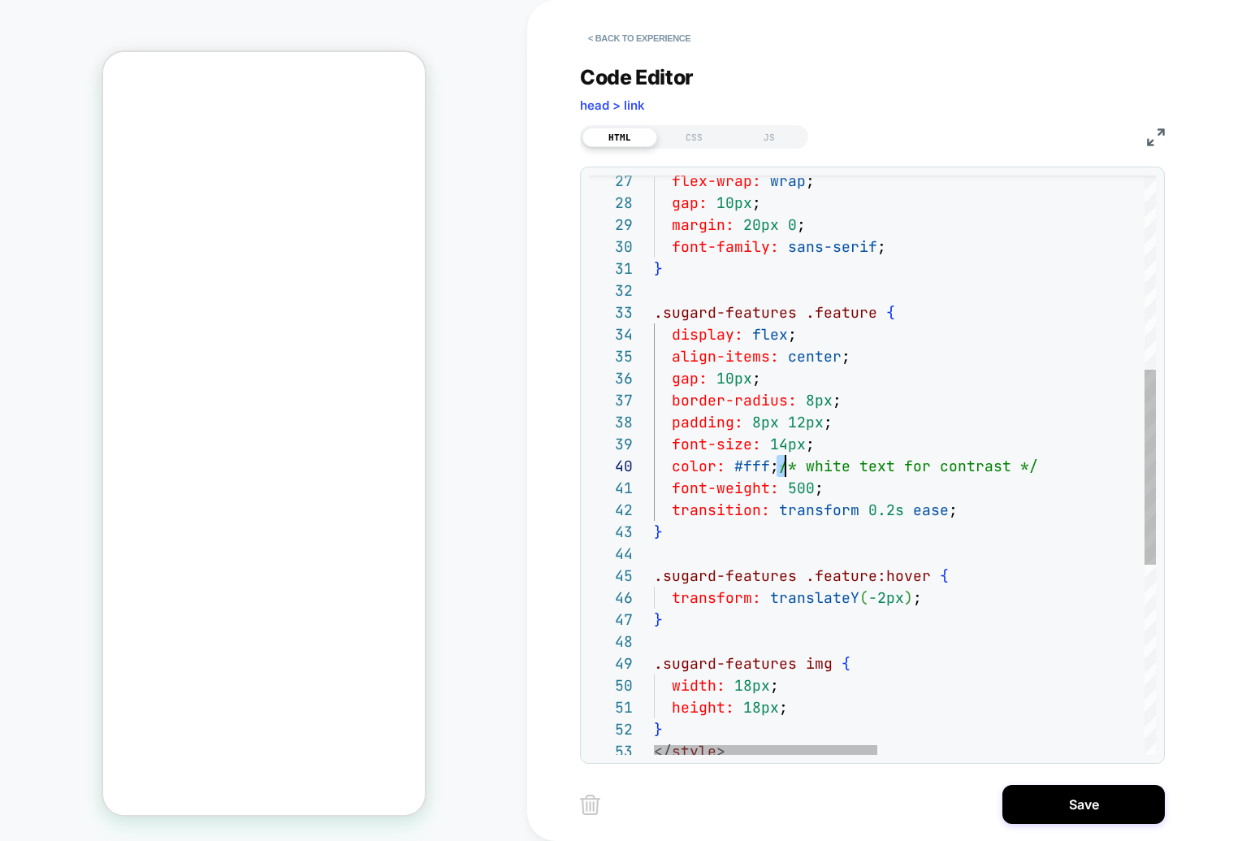
scroll to position [197, 0]
click at [774, 467] on div "flex-wrap: wrap ; gap: 10px ; margin: 20px 0 ; font-family: sans-serif ; } .sug…" at bounding box center [1203, 459] width 1099 height 1719
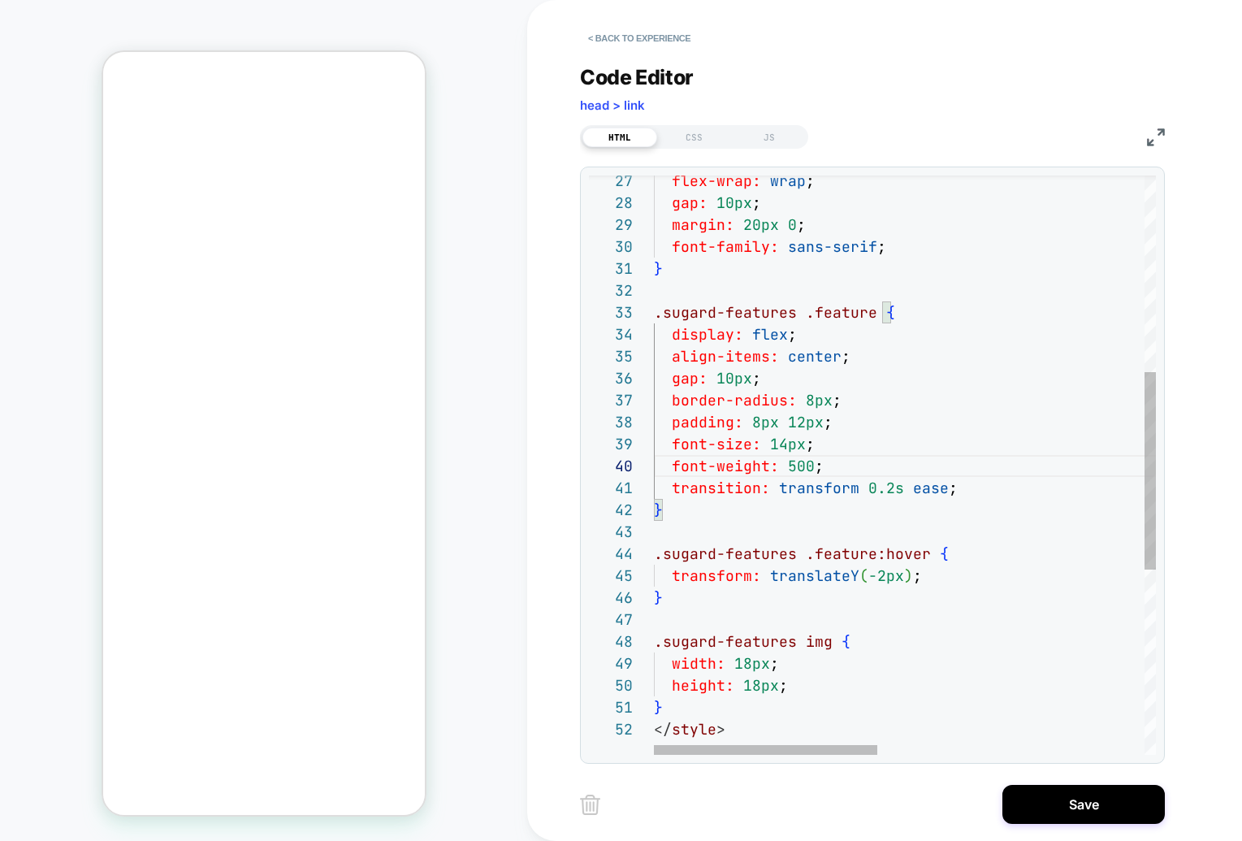
click at [1022, 417] on div "flex-wrap: wrap ; gap: 10px ; margin: 20px 0 ; font-family: sans-serif ; } .sug…" at bounding box center [1203, 448] width 1099 height 1697
click at [1021, 309] on div "flex-wrap: wrap ; gap: 10px ; margin: 20px 0 ; font-family: sans-serif ; } .sug…" at bounding box center [1203, 448] width 1099 height 1697
click at [1018, 216] on div "flex-wrap: wrap ; gap: 10px ; margin: 20px 0 ; font-family: sans-serif ; } .sug…" at bounding box center [1203, 448] width 1099 height 1697
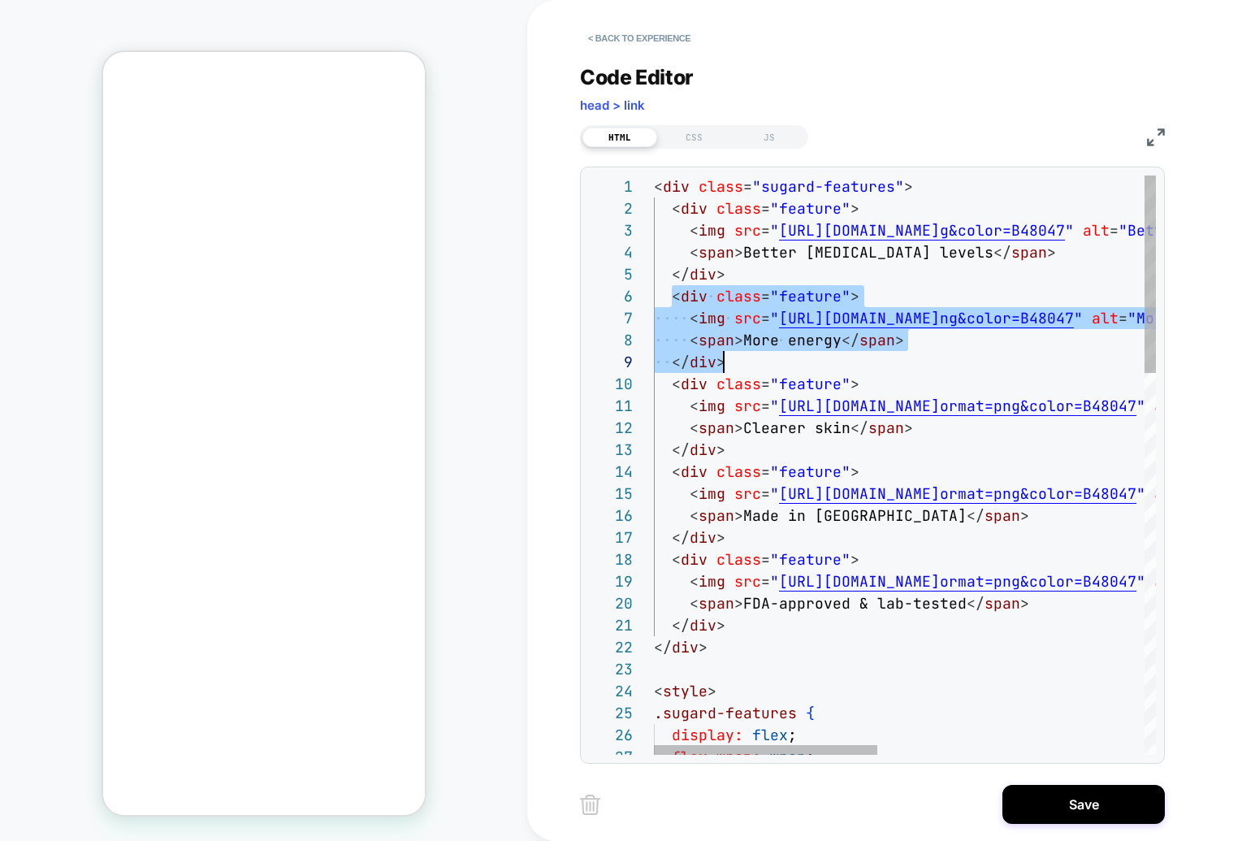
drag, startPoint x: 672, startPoint y: 296, endPoint x: 759, endPoint y: 356, distance: 106.3
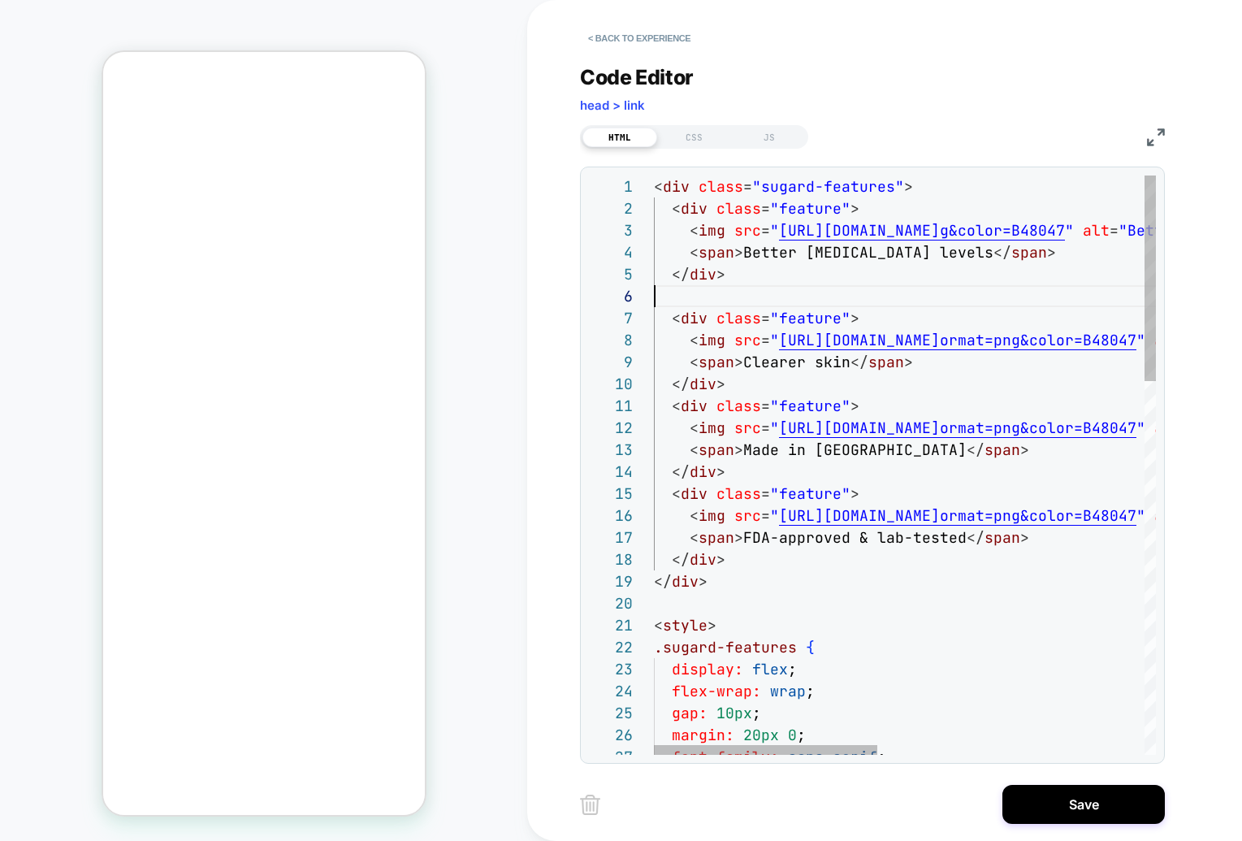
scroll to position [88, 70]
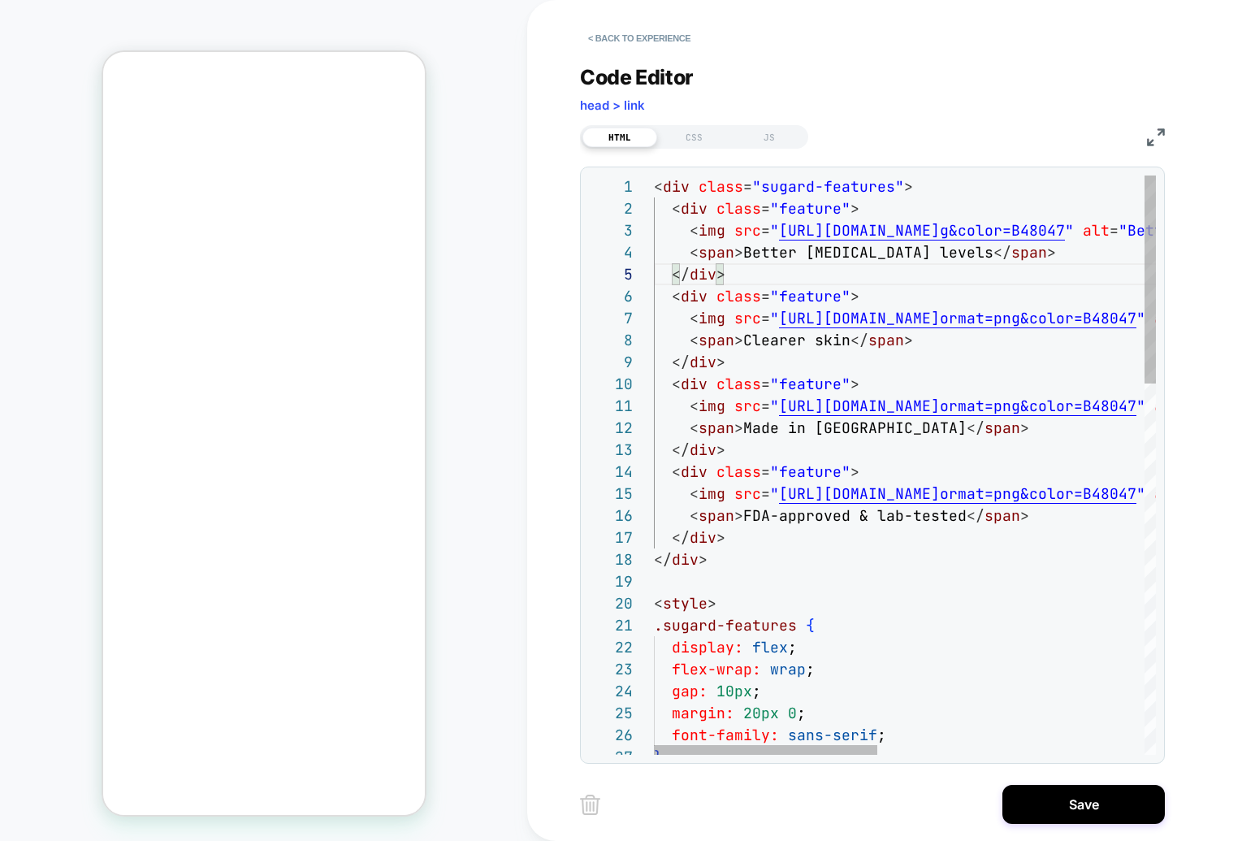
click at [874, 117] on div "Code Editor head > link" at bounding box center [872, 93] width 585 height 56
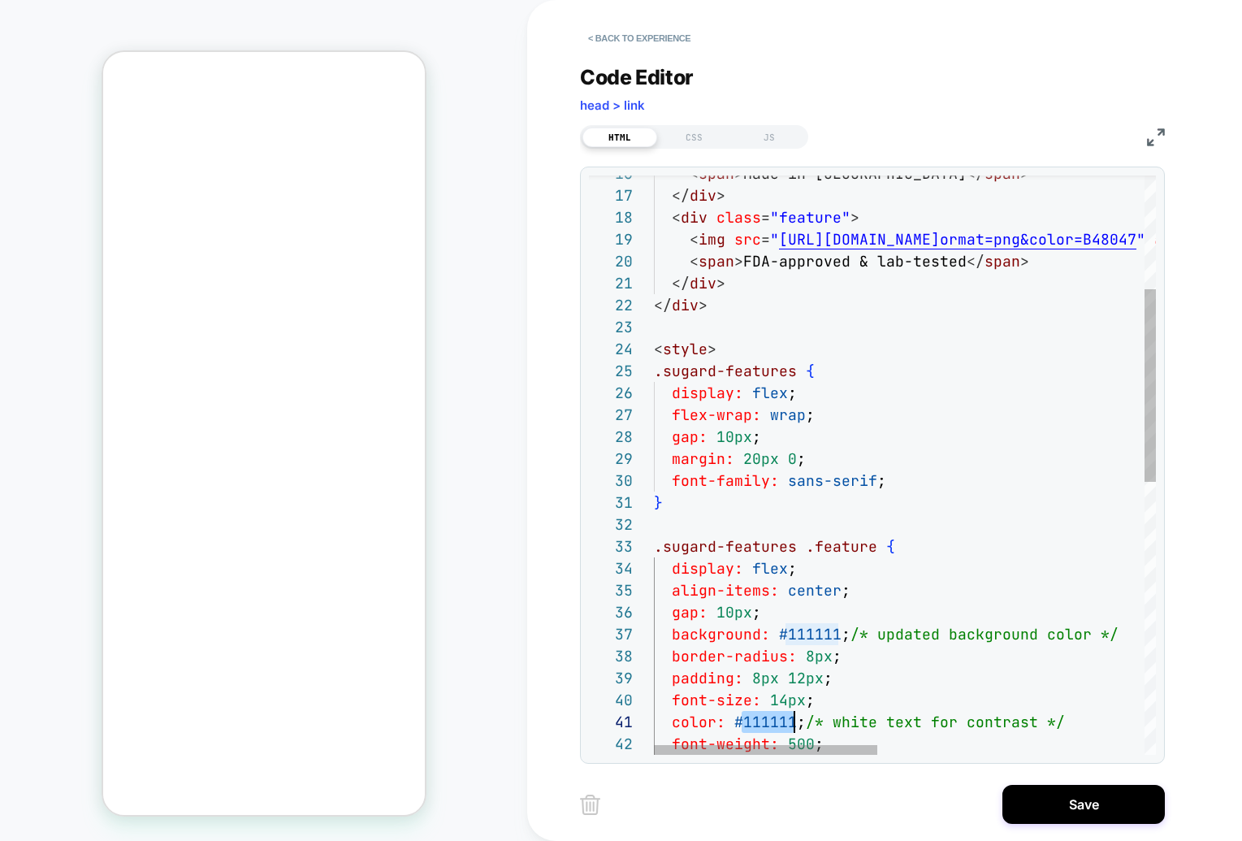
scroll to position [0, 0]
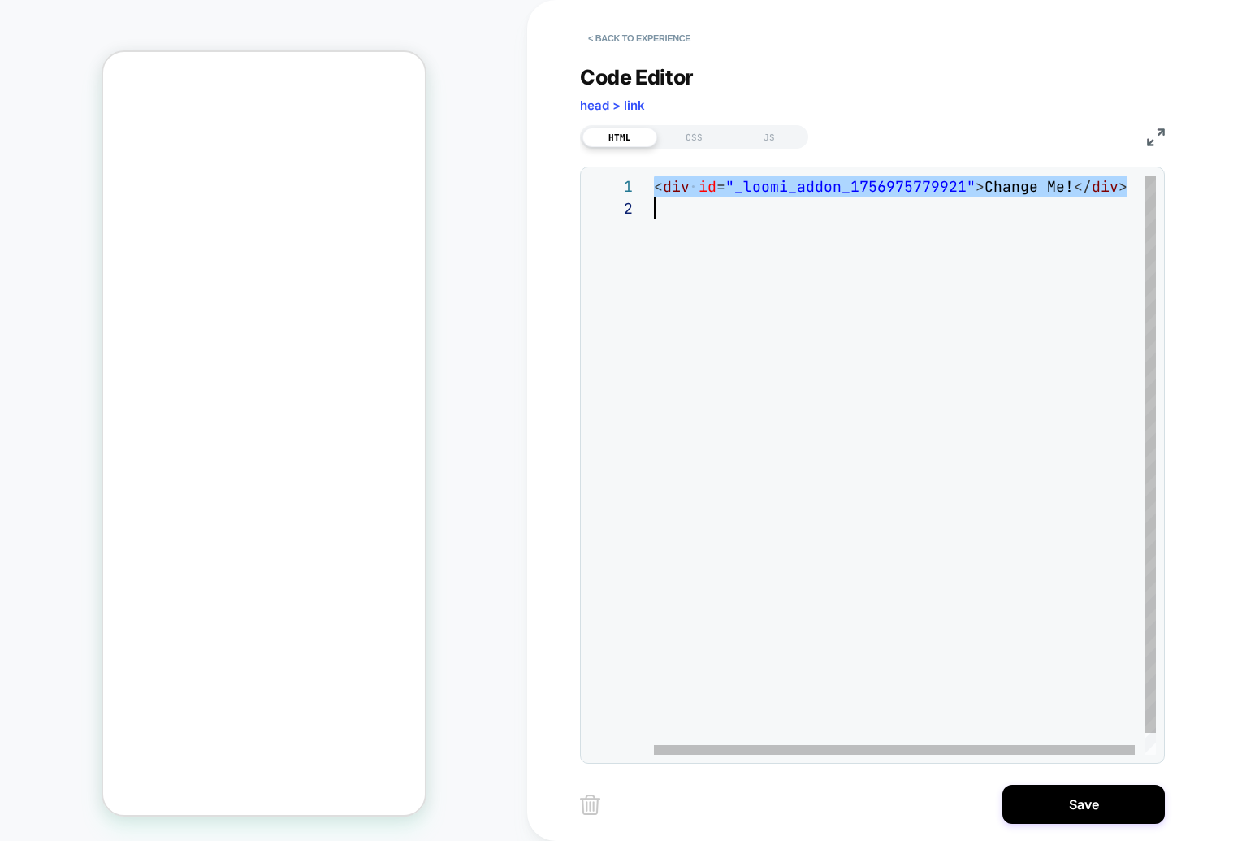
type textarea "**********"
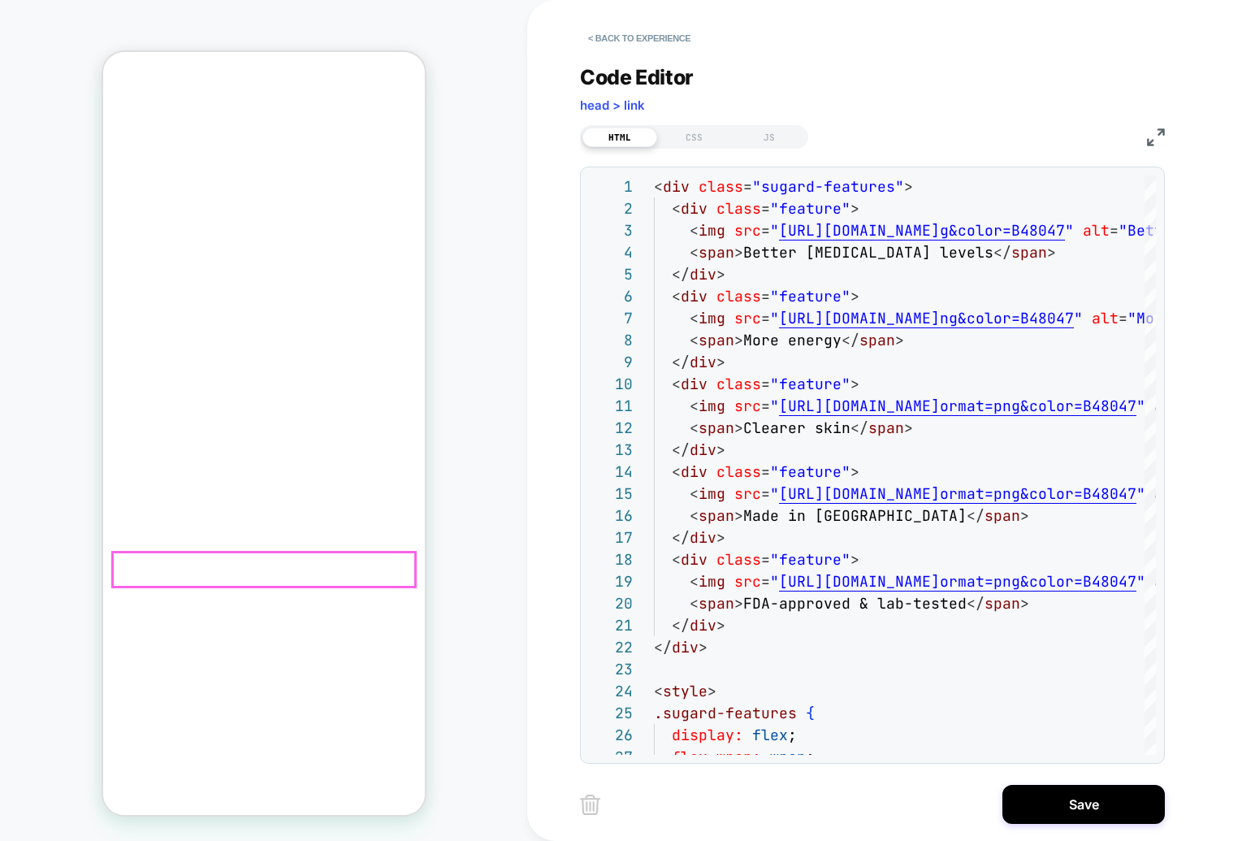
scroll to position [430, 0]
click at [681, 119] on div "Code Editor head > link" at bounding box center [872, 93] width 585 height 56
click at [689, 137] on div "CSS" at bounding box center [694, 137] width 75 height 19
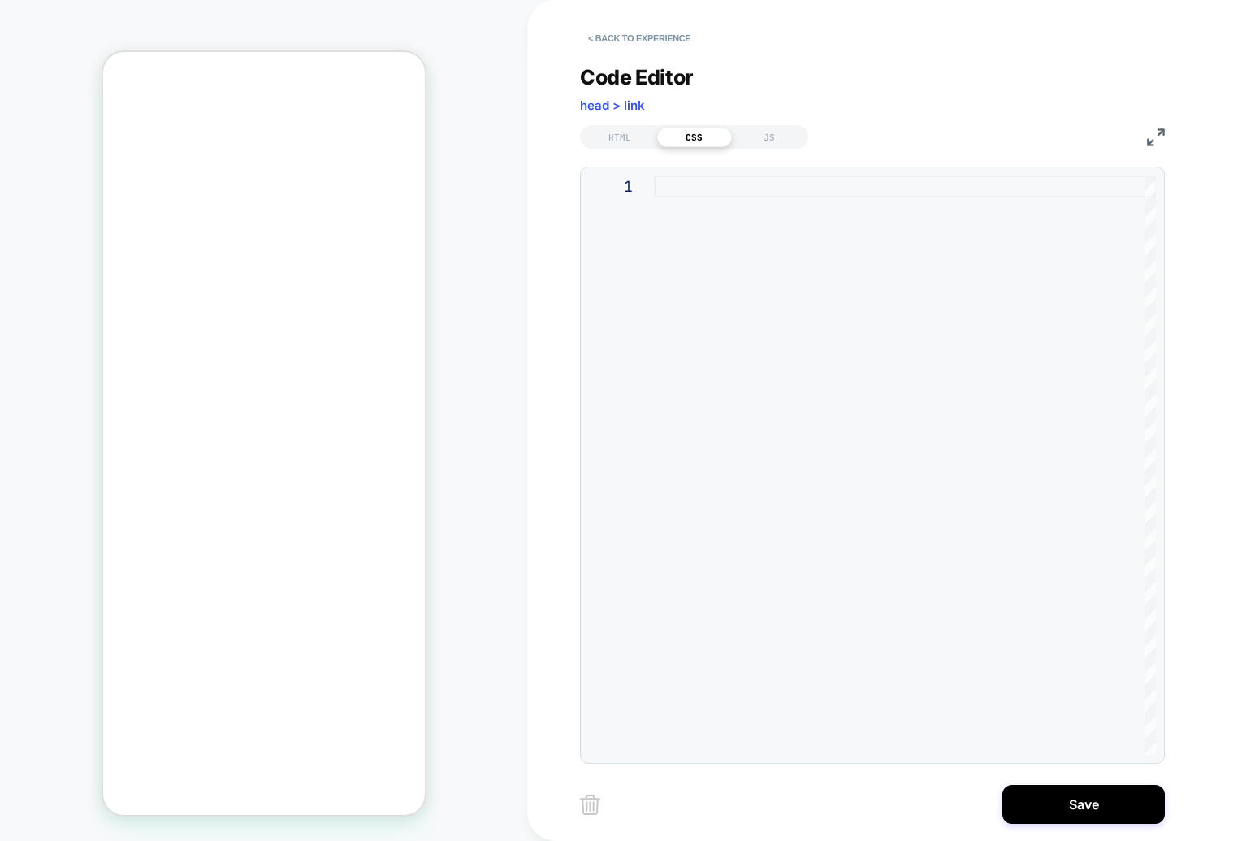
click at [691, 184] on div at bounding box center [905, 464] width 502 height 579
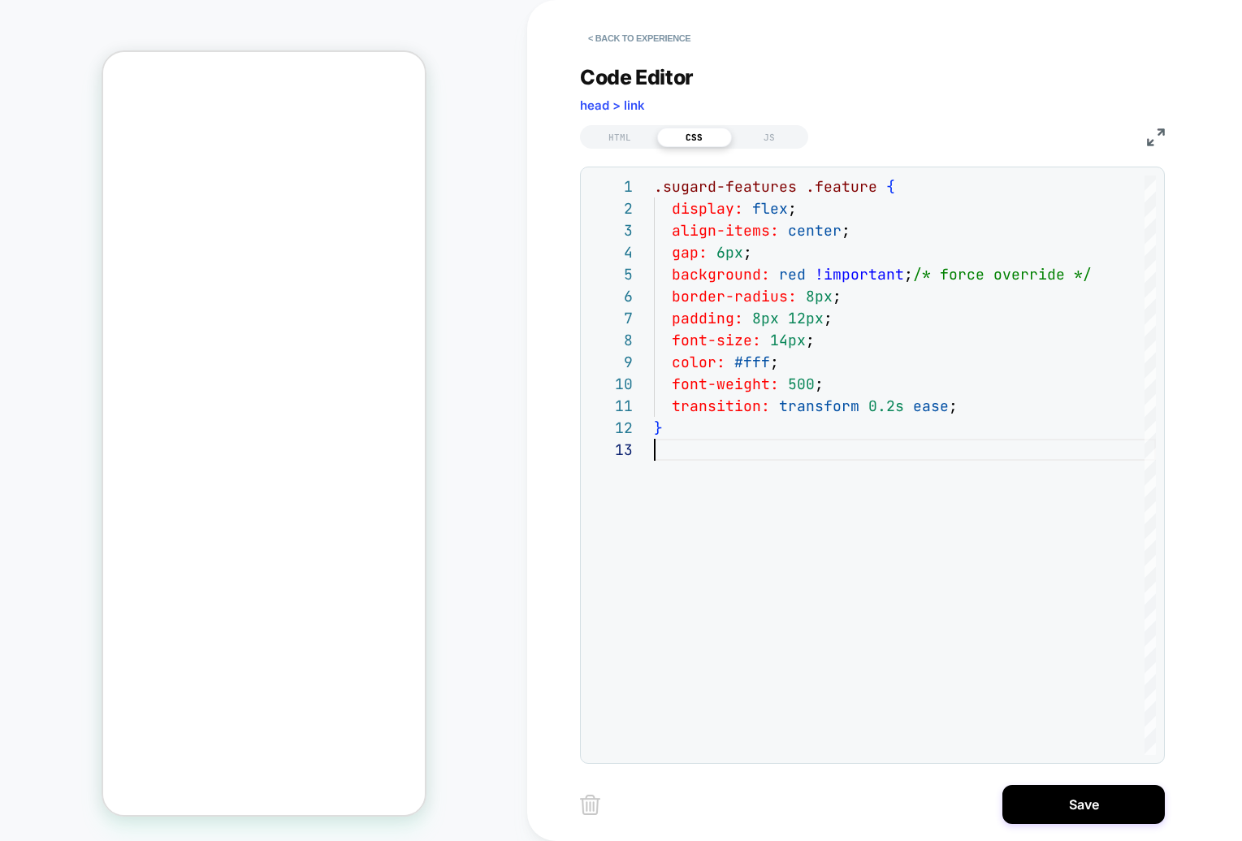
click at [867, 82] on div "Code Editor head > link" at bounding box center [872, 93] width 585 height 56
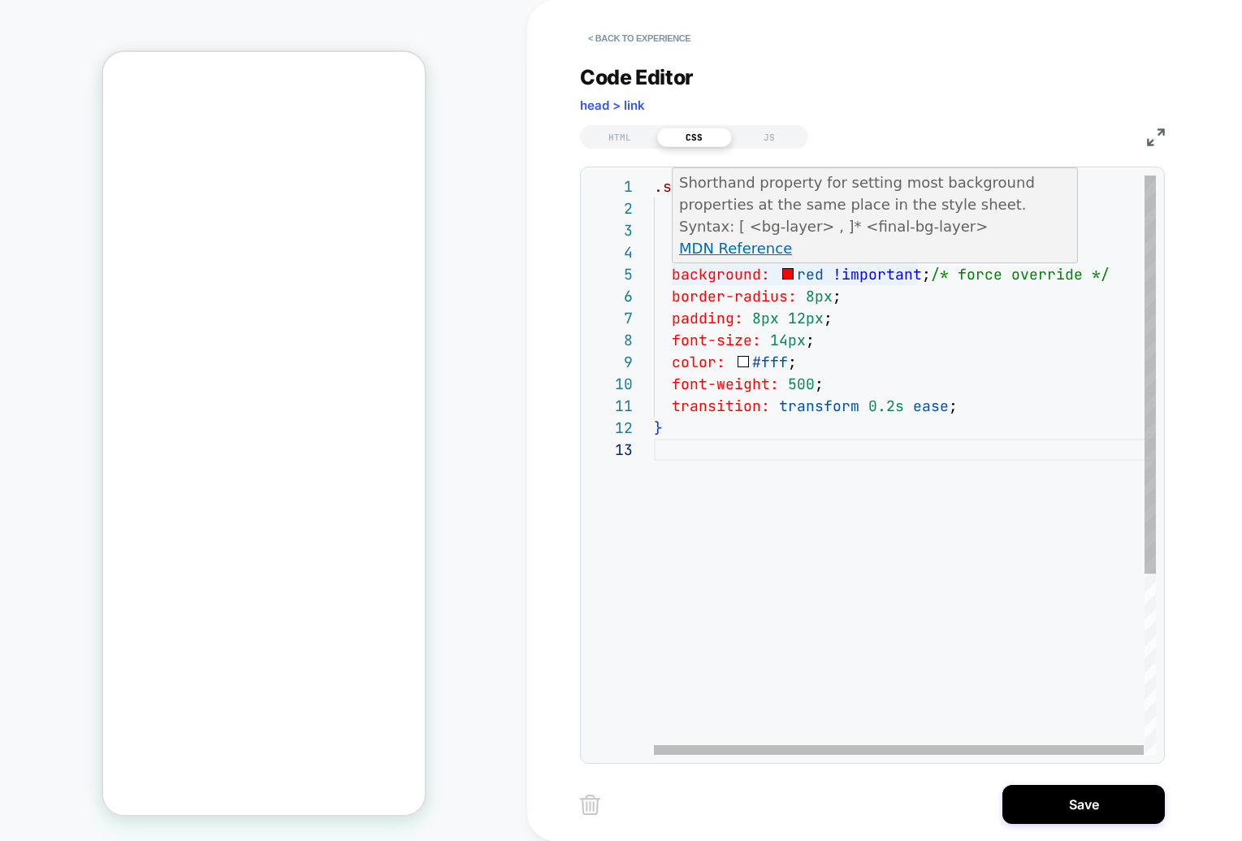
click at [828, 273] on div ".sugard-features .feature { display: flex ; align-items: center ; gap: 6px ; ba…" at bounding box center [905, 596] width 503 height 842
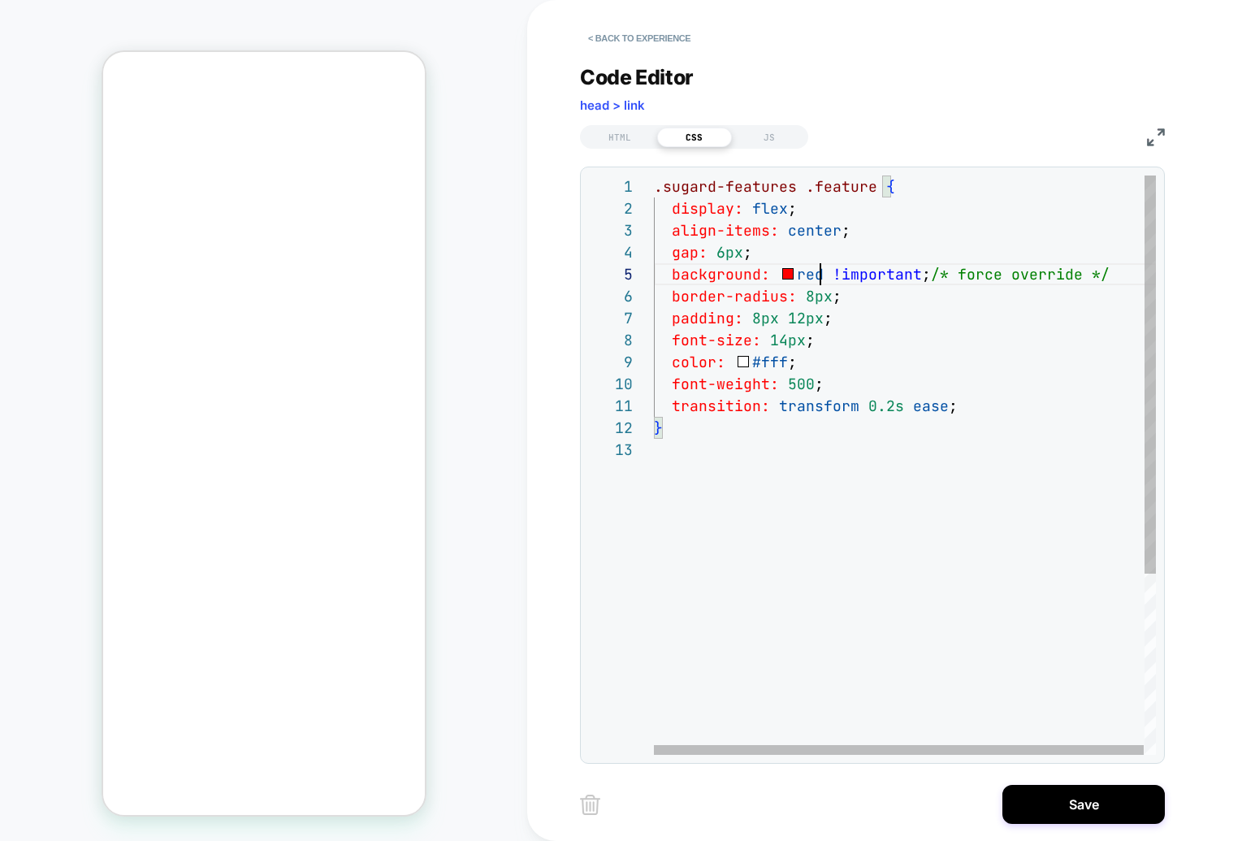
click at [823, 273] on div ".sugard-features .feature { display: flex ; align-items: center ; gap: 6px ; ba…" at bounding box center [905, 596] width 503 height 842
drag, startPoint x: 821, startPoint y: 273, endPoint x: 806, endPoint y: 273, distance: 14.6
click at [821, 273] on div ".sugard-features .feature { display: flex ; align-items: center ; gap: 6px ; ba…" at bounding box center [905, 596] width 503 height 842
click at [786, 271] on div ".sugard-features .feature { display: flex ; align-items: center ; gap: 6px ; ba…" at bounding box center [905, 596] width 503 height 842
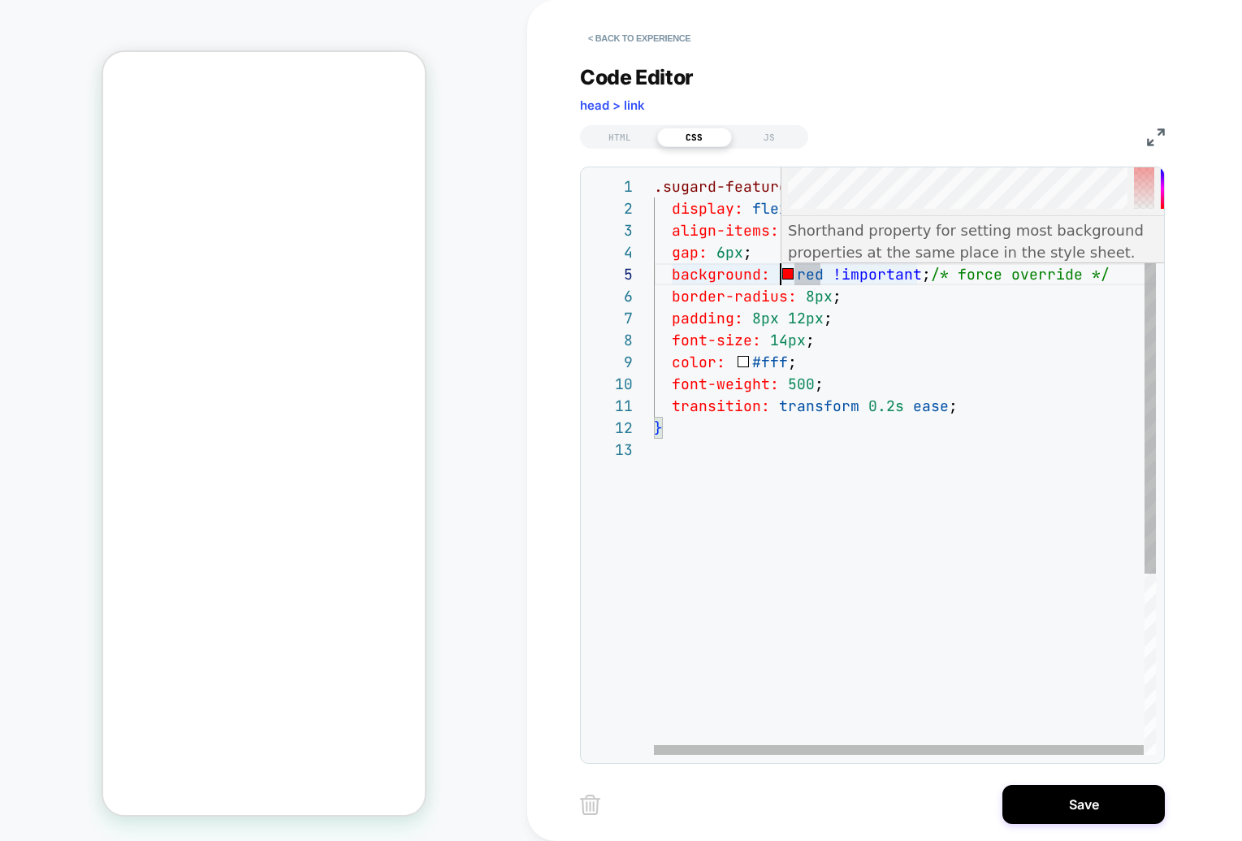
click at [788, 271] on div ".sugard-features .feature { display: flex ; align-items: center ; gap: 6px ; ba…" at bounding box center [905, 596] width 503 height 842
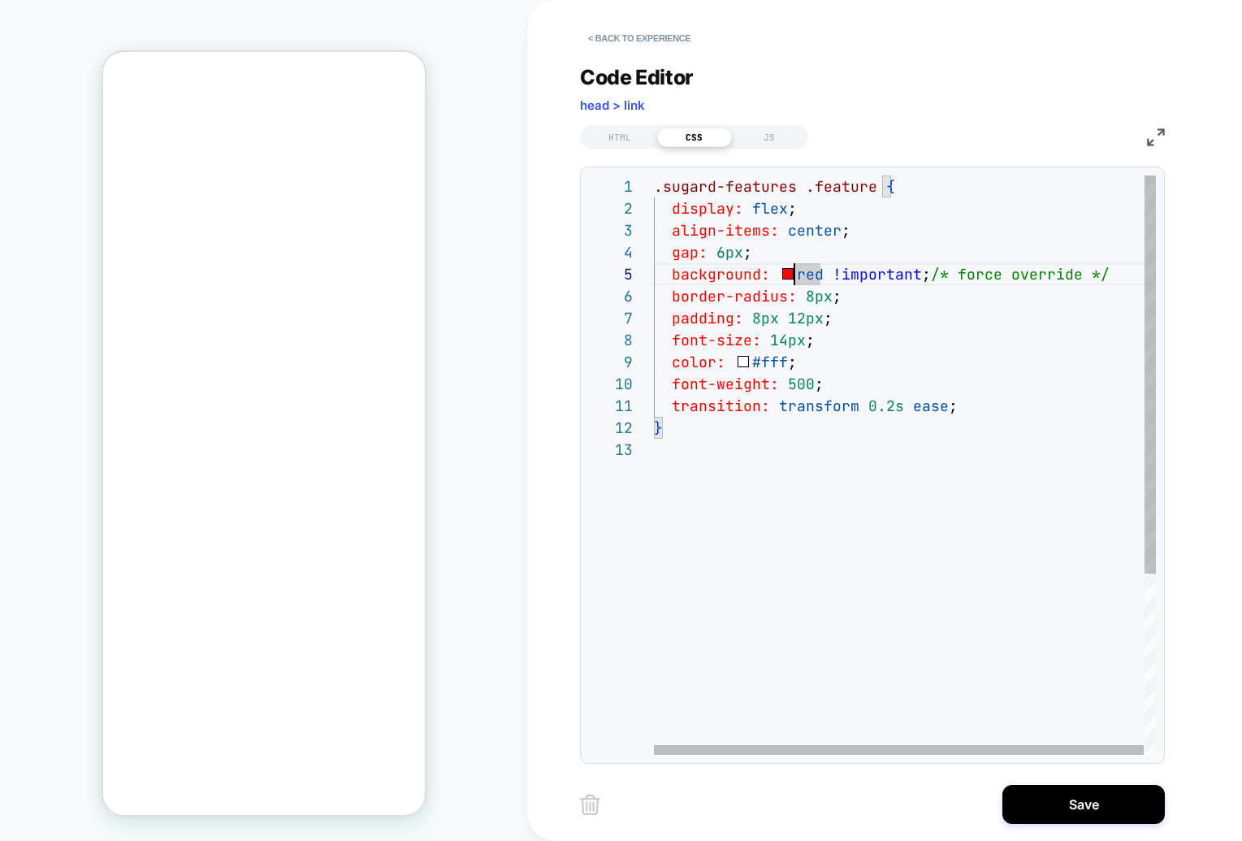
click at [788, 271] on div ".sugard-features .feature { display: flex ; align-items: center ; gap: 6px ; ba…" at bounding box center [905, 596] width 503 height 842
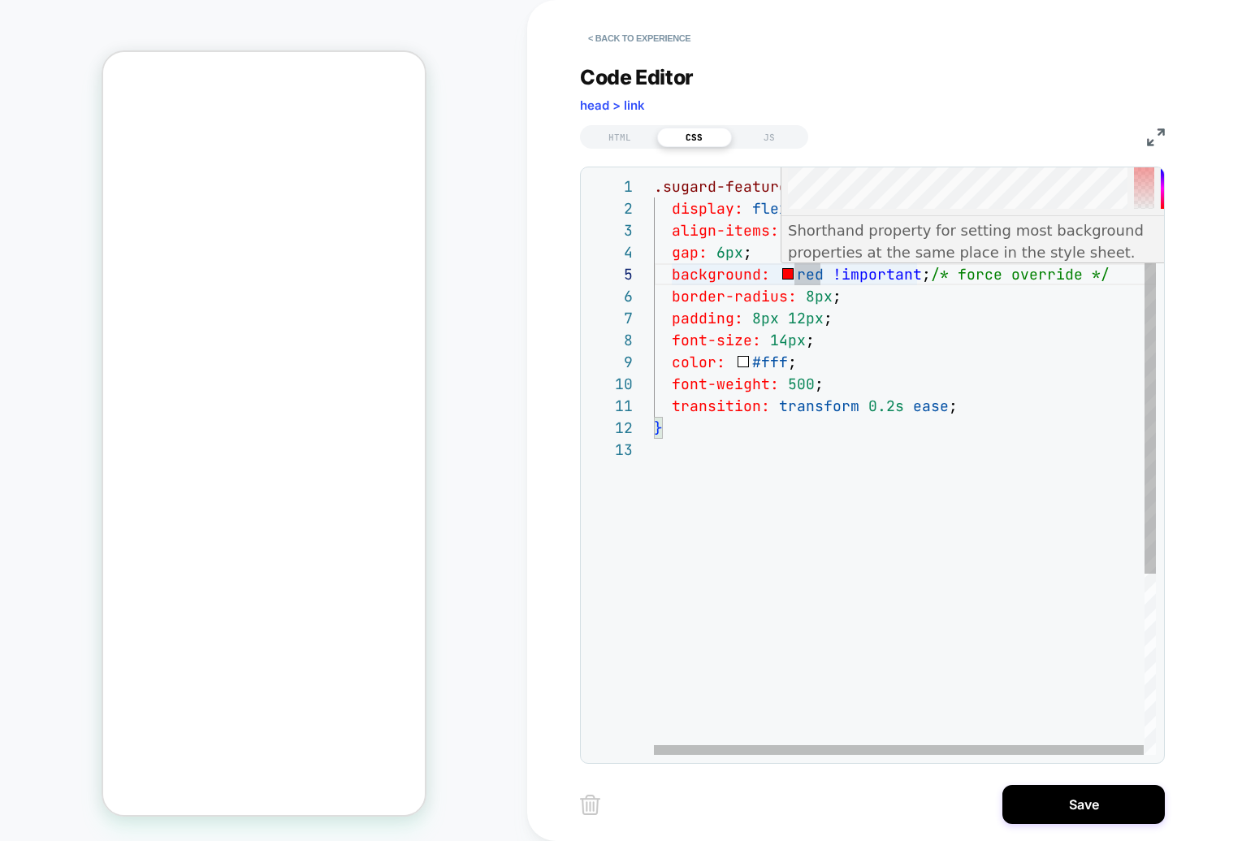
click at [786, 271] on div ".sugard-features .feature { display: flex ; align-items: center ; gap: 6px ; ba…" at bounding box center [905, 596] width 503 height 842
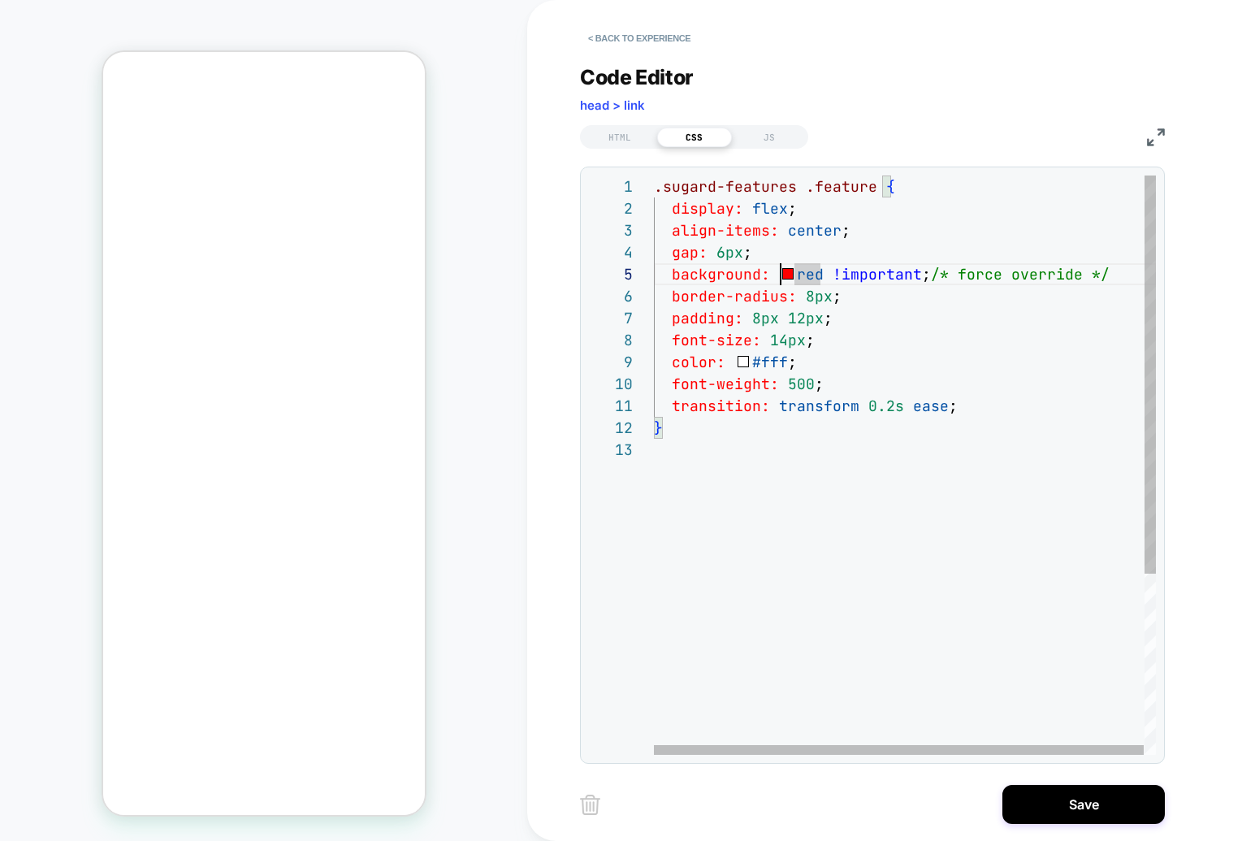
click at [817, 274] on div ".sugard-features .feature { display: flex ; align-items: center ; gap: 6px ; ba…" at bounding box center [905, 596] width 503 height 842
drag, startPoint x: 821, startPoint y: 275, endPoint x: 781, endPoint y: 275, distance: 39.8
click at [781, 275] on div ".sugard-features .feature { display: flex ; align-items: center ; gap: 6px ; ba…" at bounding box center [905, 596] width 503 height 842
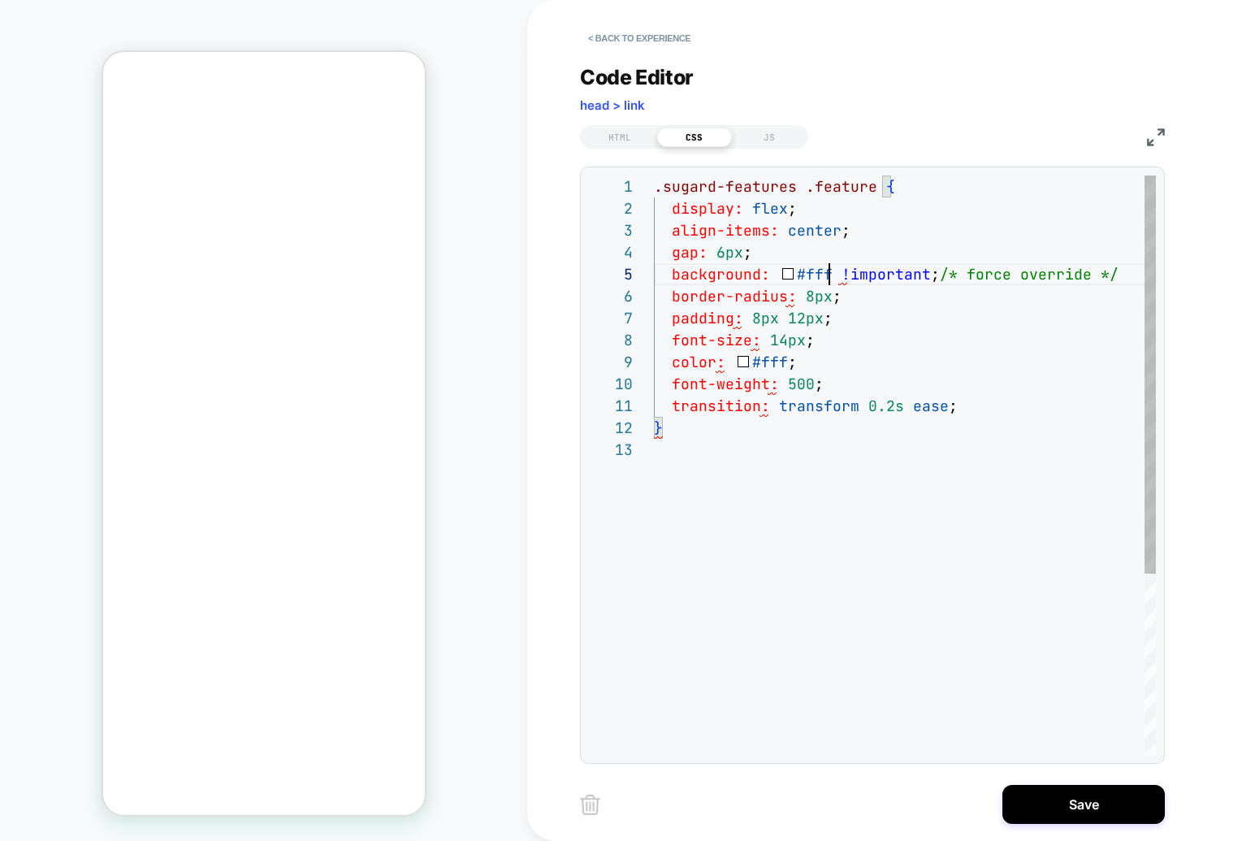
scroll to position [88, 175]
click at [908, 502] on div ".sugard-features .feature { display: flex ; align-items: center ; gap: 6px ; ba…" at bounding box center [909, 596] width 511 height 842
click at [970, 566] on div ".sugard-features .feature { display: flex ; align-items: center ; gap: 6px ; ba…" at bounding box center [909, 596] width 511 height 842
click at [903, 465] on div ".sugard-features .feature { display: flex ; align-items: center ; gap: 6px ; ba…" at bounding box center [909, 596] width 511 height 842
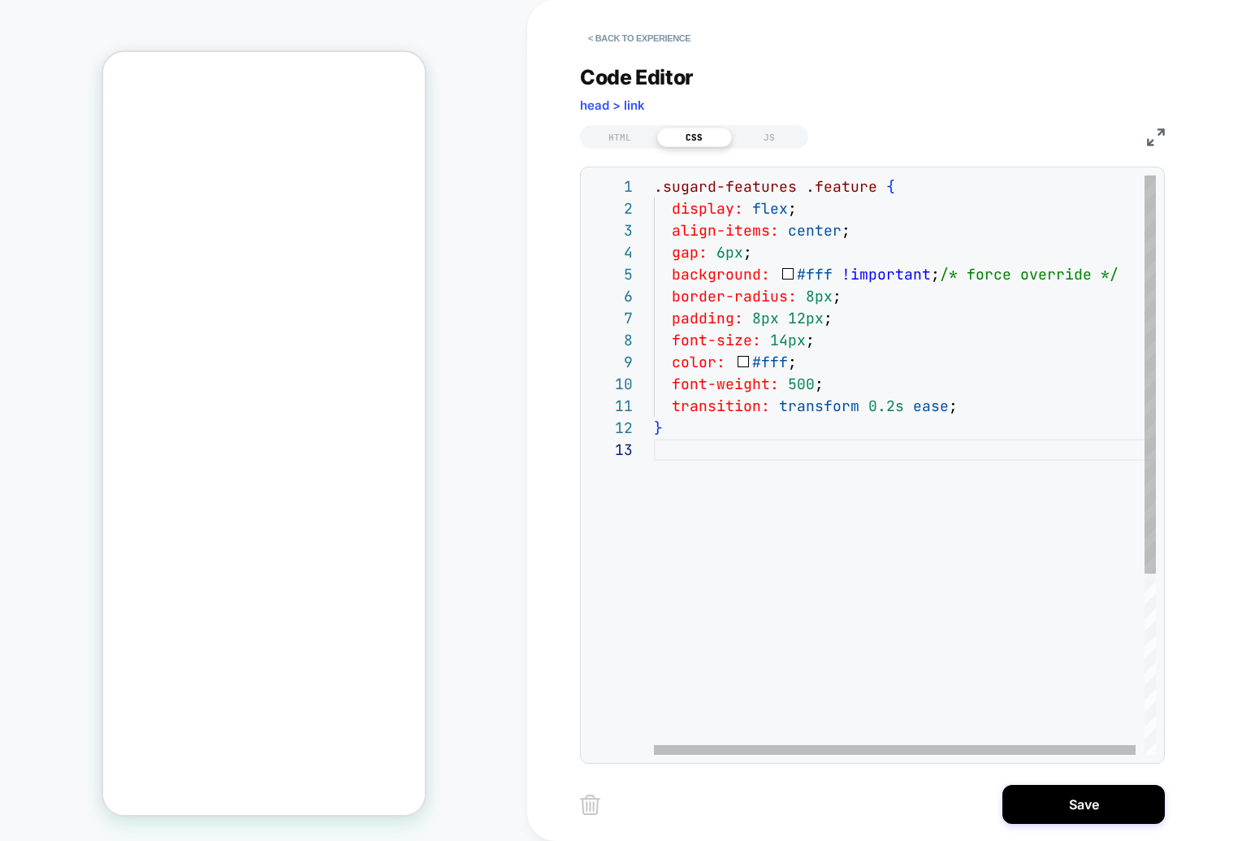
click at [920, 386] on div ".sugard-features .feature { display: flex ; align-items: center ; gap: 6px ; ba…" at bounding box center [909, 596] width 511 height 842
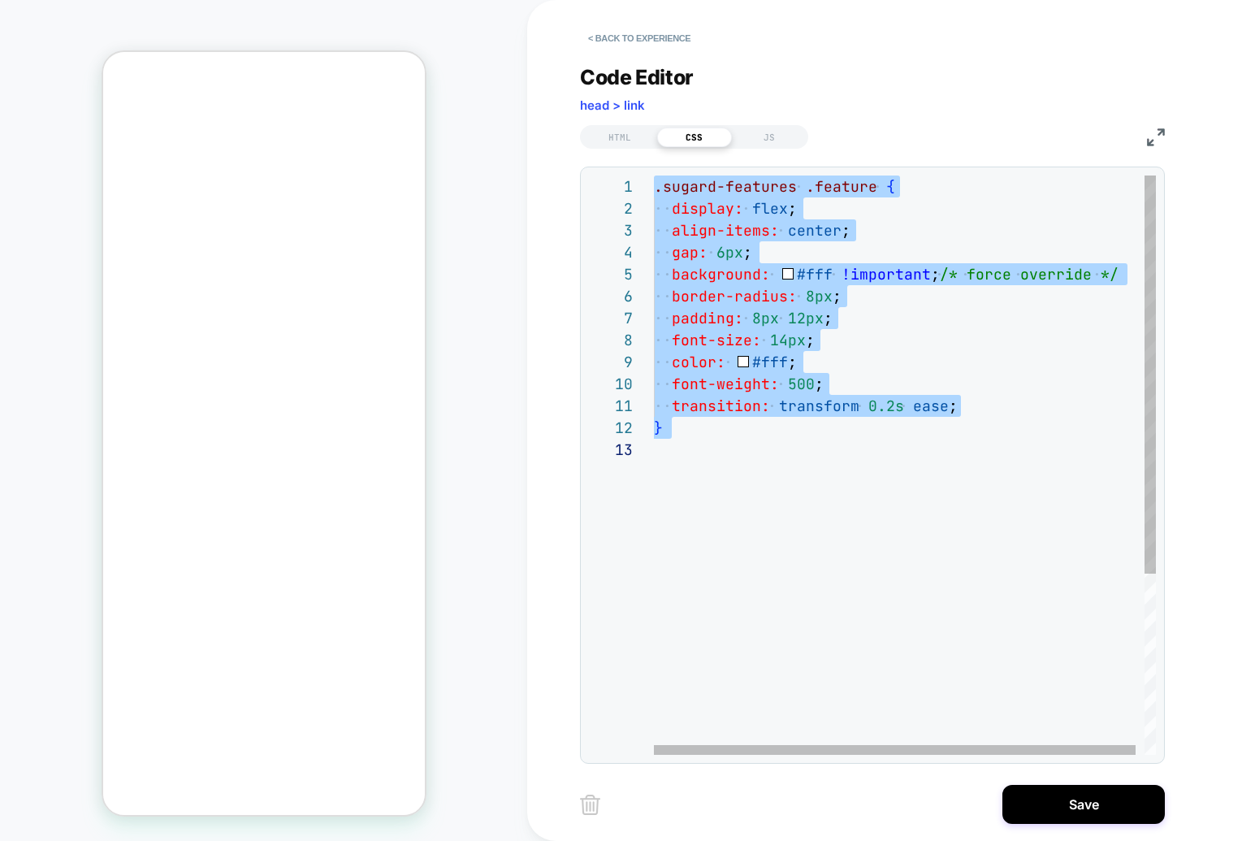
click at [780, 184] on div ".sugard-features .feature { display: flex ; align-items: center ; gap: 6px ; ba…" at bounding box center [909, 596] width 511 height 842
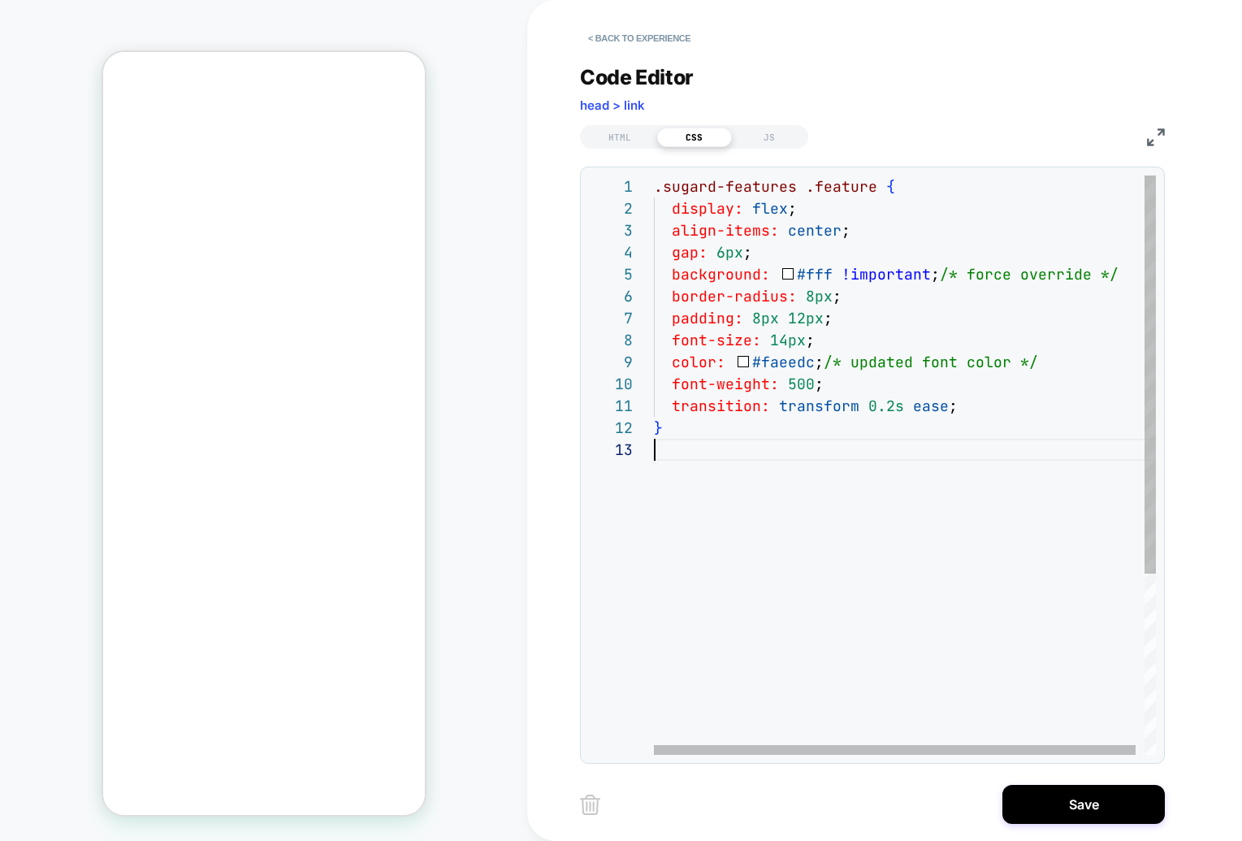
scroll to position [44, 0]
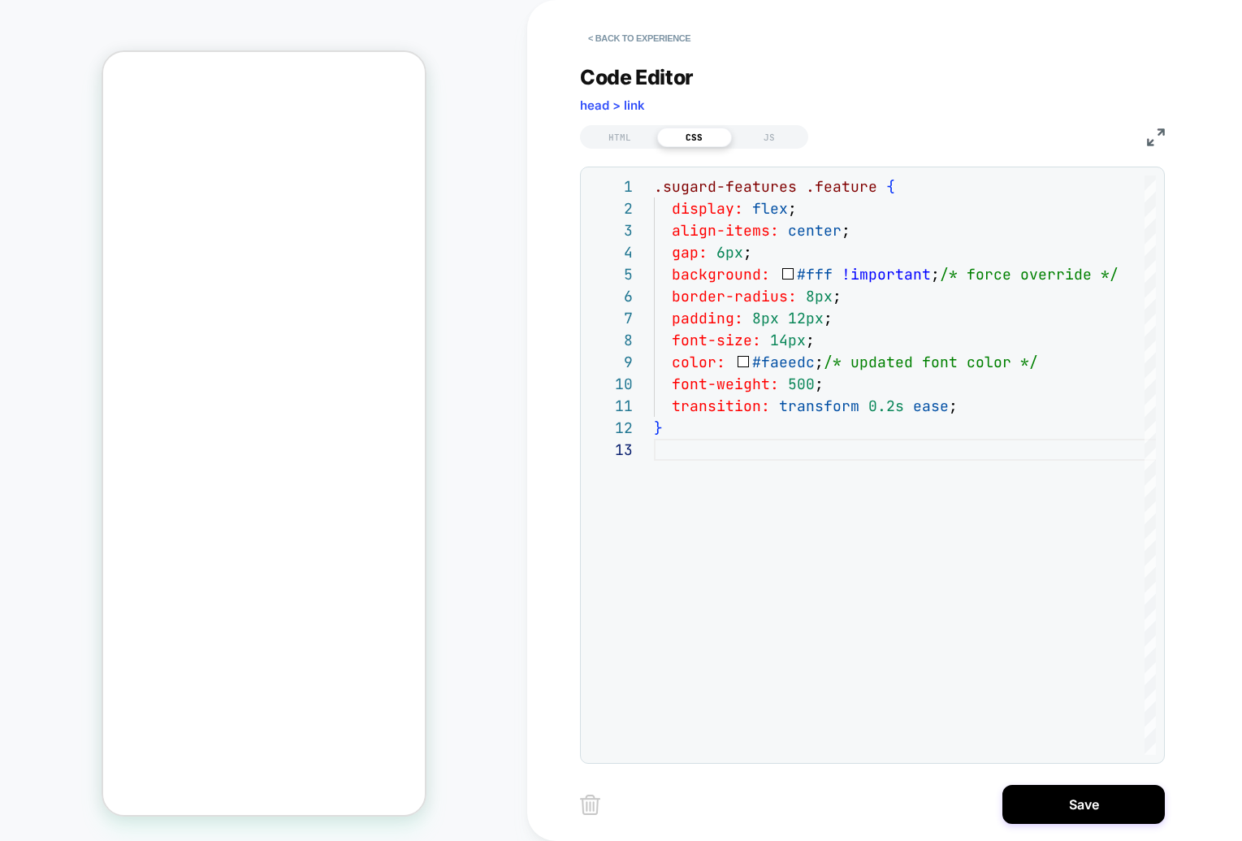
click at [881, 130] on div "HTML CSS JS" at bounding box center [872, 135] width 585 height 28
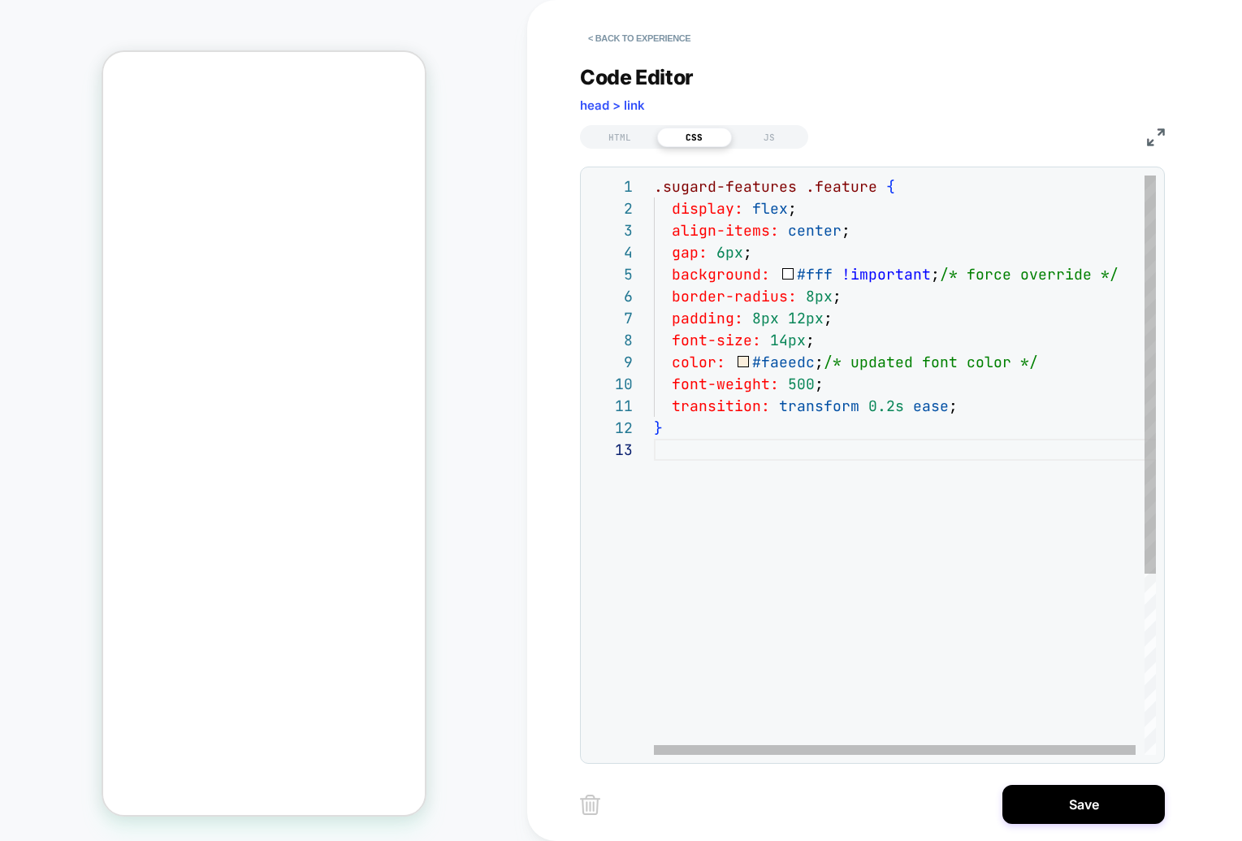
click at [734, 725] on div ".sugard-features .feature { display: flex ; align-items: center ; gap: 6px ; ba…" at bounding box center [909, 596] width 511 height 842
click at [743, 364] on div ".sugard-features .feature { display: flex ; align-items: center ; gap: 6px ; ba…" at bounding box center [909, 596] width 511 height 842
click at [776, 362] on div ".sugard-features .feature { display: flex ; align-items: center ; gap: 6px ; ba…" at bounding box center [909, 596] width 511 height 842
click at [785, 367] on div ".sugard-features .feature { display: flex ; align-items: center ; gap: 6px ; ba…" at bounding box center [909, 596] width 511 height 842
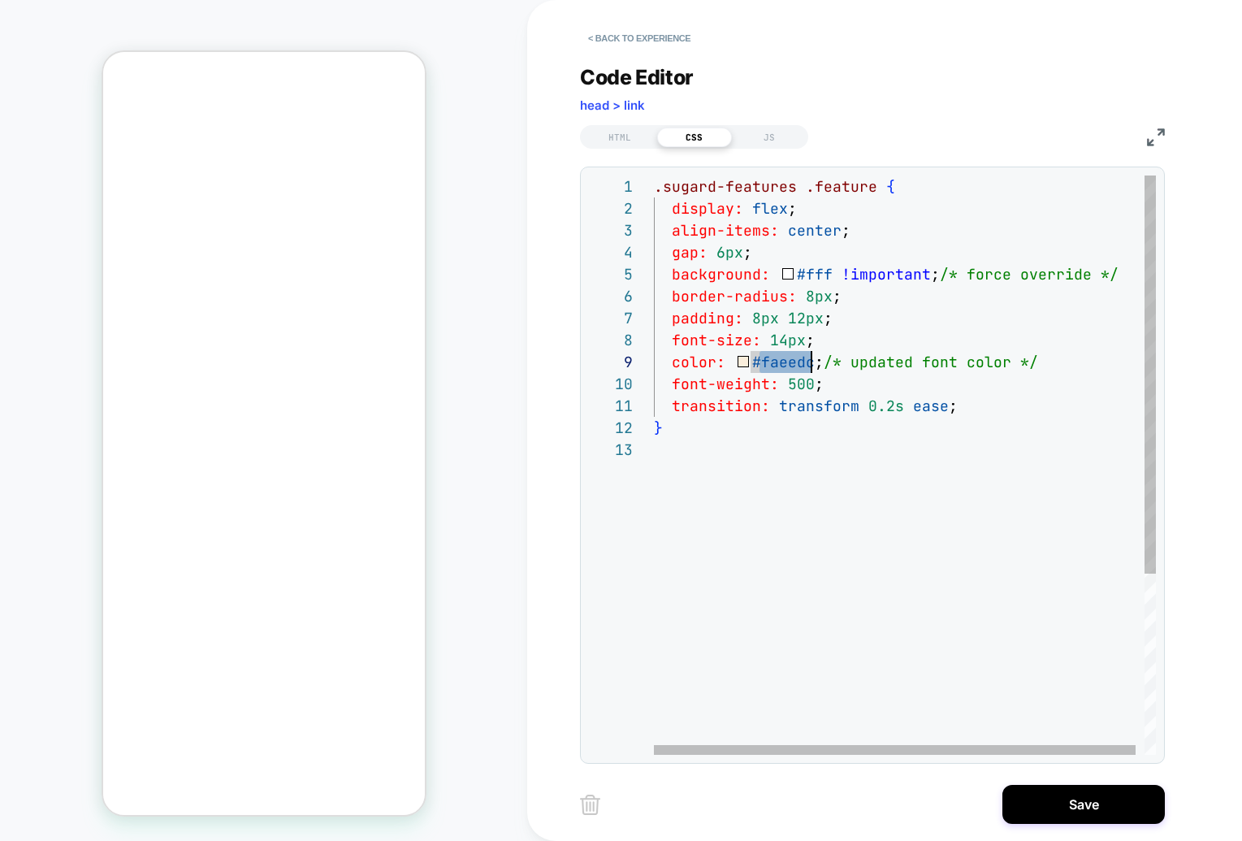
scroll to position [175, 158]
click at [765, 482] on div ".sugard-features .feature { display: flex ; align-items: center ; gap: 6px ; ba…" at bounding box center [909, 596] width 511 height 842
click at [781, 359] on div ".sugard-features .feature { display: flex ; align-items: center ; gap: 6px ; ba…" at bounding box center [909, 596] width 511 height 842
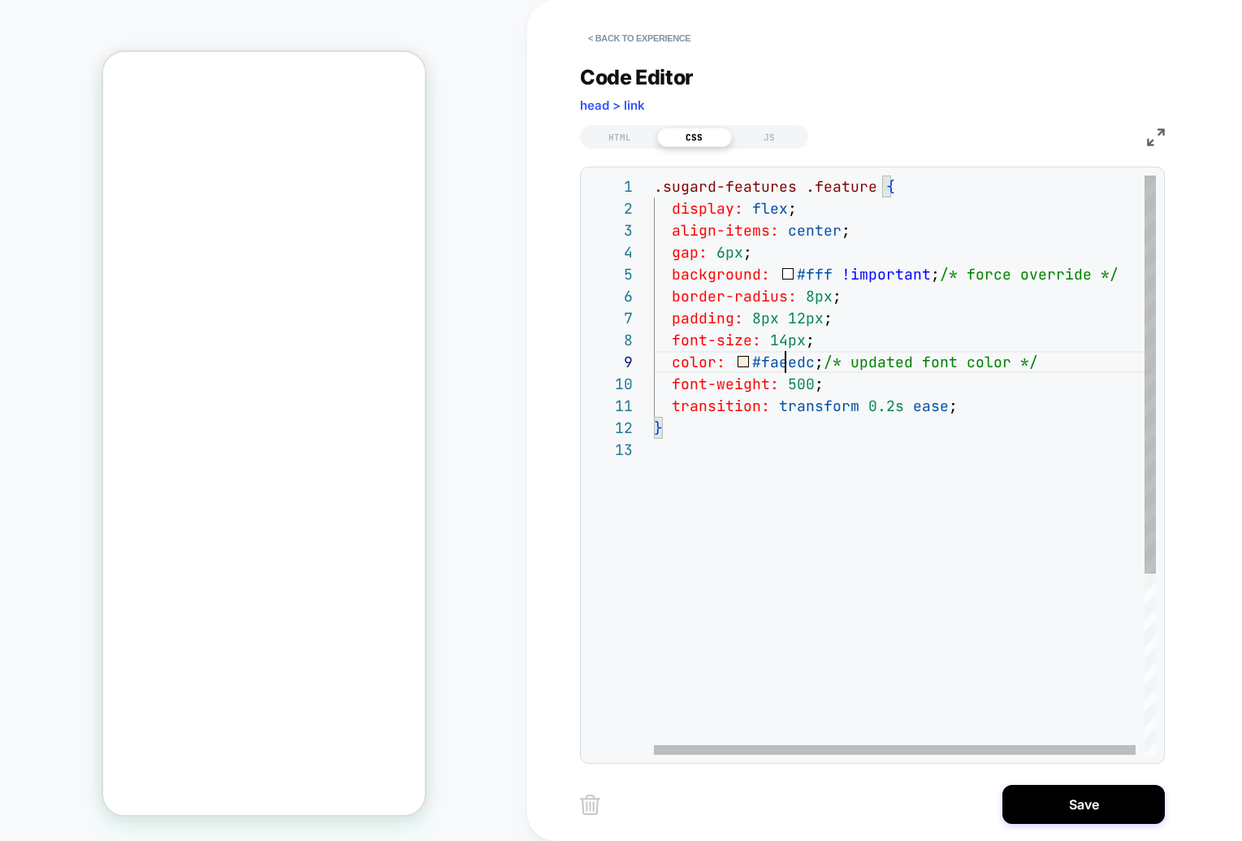
scroll to position [175, 158]
click at [1019, 410] on div ".sugard-features .feature { display: flex ; align-items: center ; gap: 6px ; ba…" at bounding box center [909, 596] width 511 height 842
click at [740, 363] on div ".sugard-features .feature { display: flex ; align-items: center ; gap: 6px ; ba…" at bounding box center [909, 596] width 511 height 842
drag, startPoint x: 847, startPoint y: 265, endPoint x: 807, endPoint y: 260, distance: 40.1
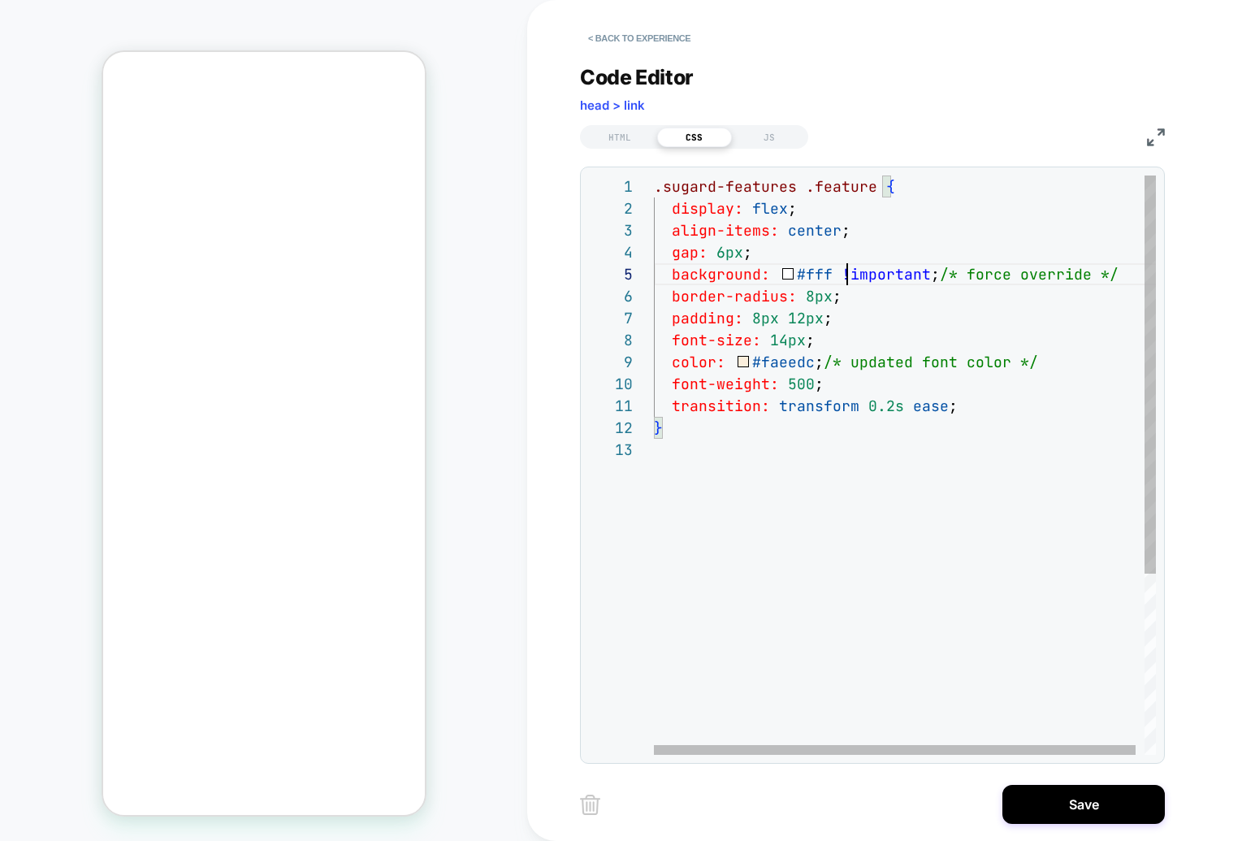
click at [807, 260] on div ".sugard-features .feature { display: flex ; align-items: center ; gap: 6px ; ba…" at bounding box center [909, 596] width 511 height 842
click at [741, 359] on div ".sugard-features .feature { display: flex ; align-items: center ; gap: 6px ; ba…" at bounding box center [909, 596] width 511 height 842
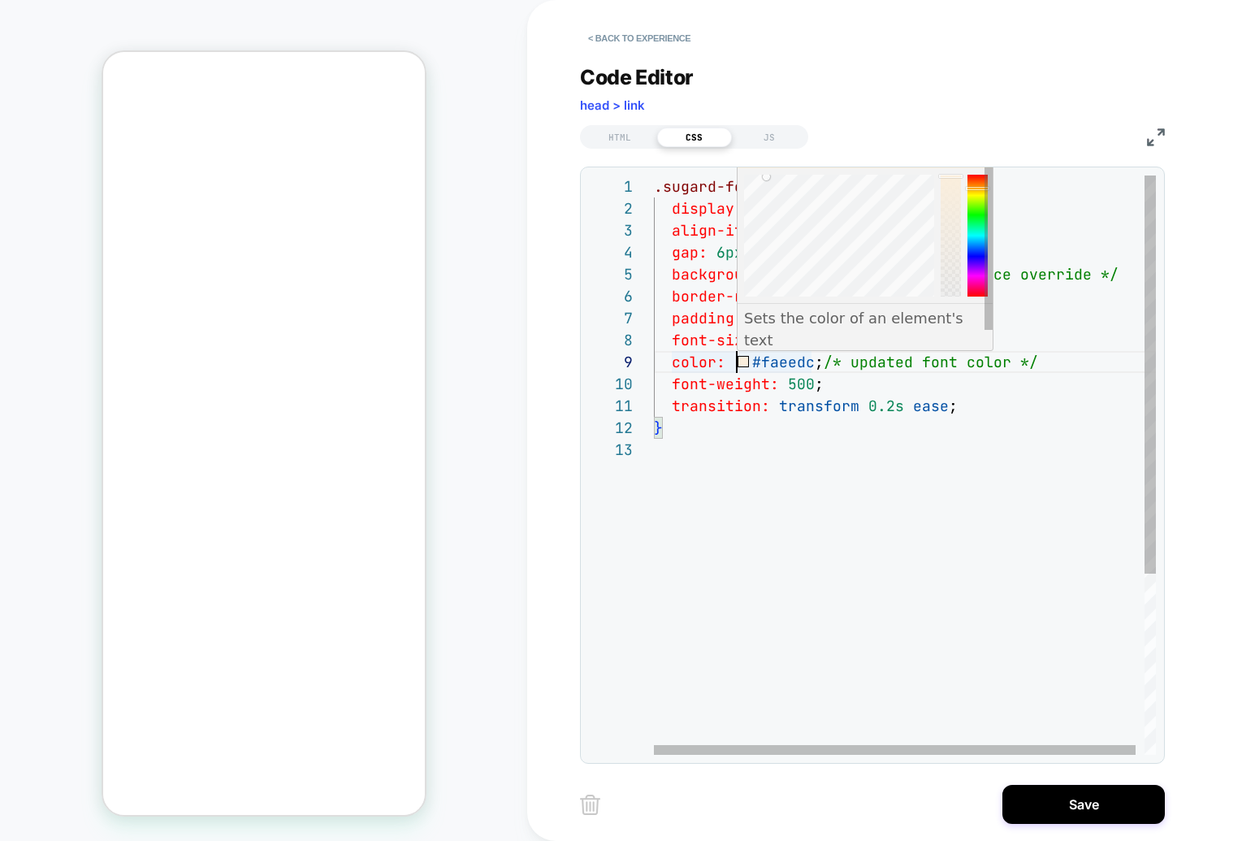
scroll to position [175, 83]
drag, startPoint x: 757, startPoint y: 287, endPoint x: 735, endPoint y: 303, distance: 27.3
click at [745, 297] on div at bounding box center [748, 293] width 7 height 7
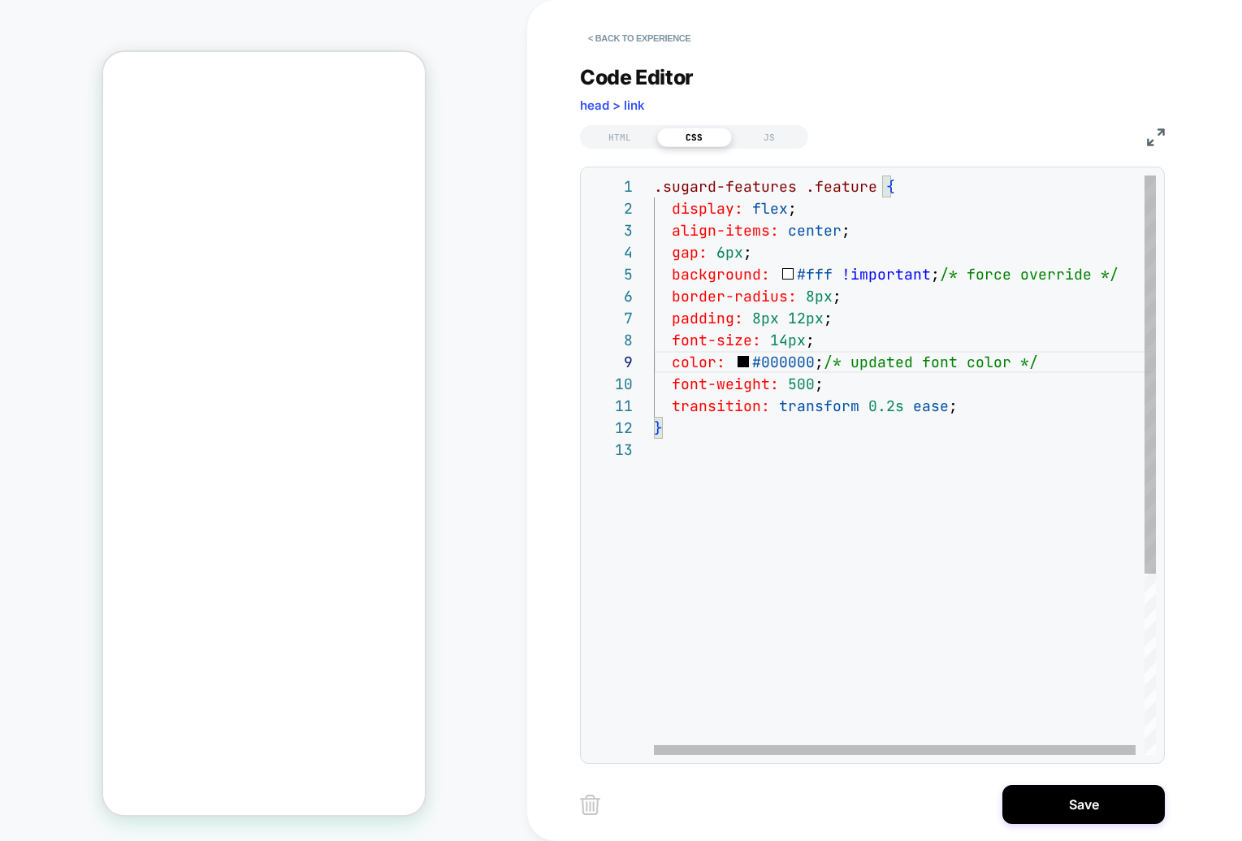
click at [771, 491] on div ".sugard-features .feature { display: flex ; align-items: center ; gap: 6px ; ba…" at bounding box center [909, 596] width 511 height 842
click at [837, 312] on div ".sugard-features .feature { display: flex ; align-items: center ; gap: 6px ; ba…" at bounding box center [909, 596] width 511 height 842
click at [924, 313] on div ".sugard-features .feature { display: flex ; align-items: center ; gap: 6px ; ba…" at bounding box center [909, 596] width 511 height 842
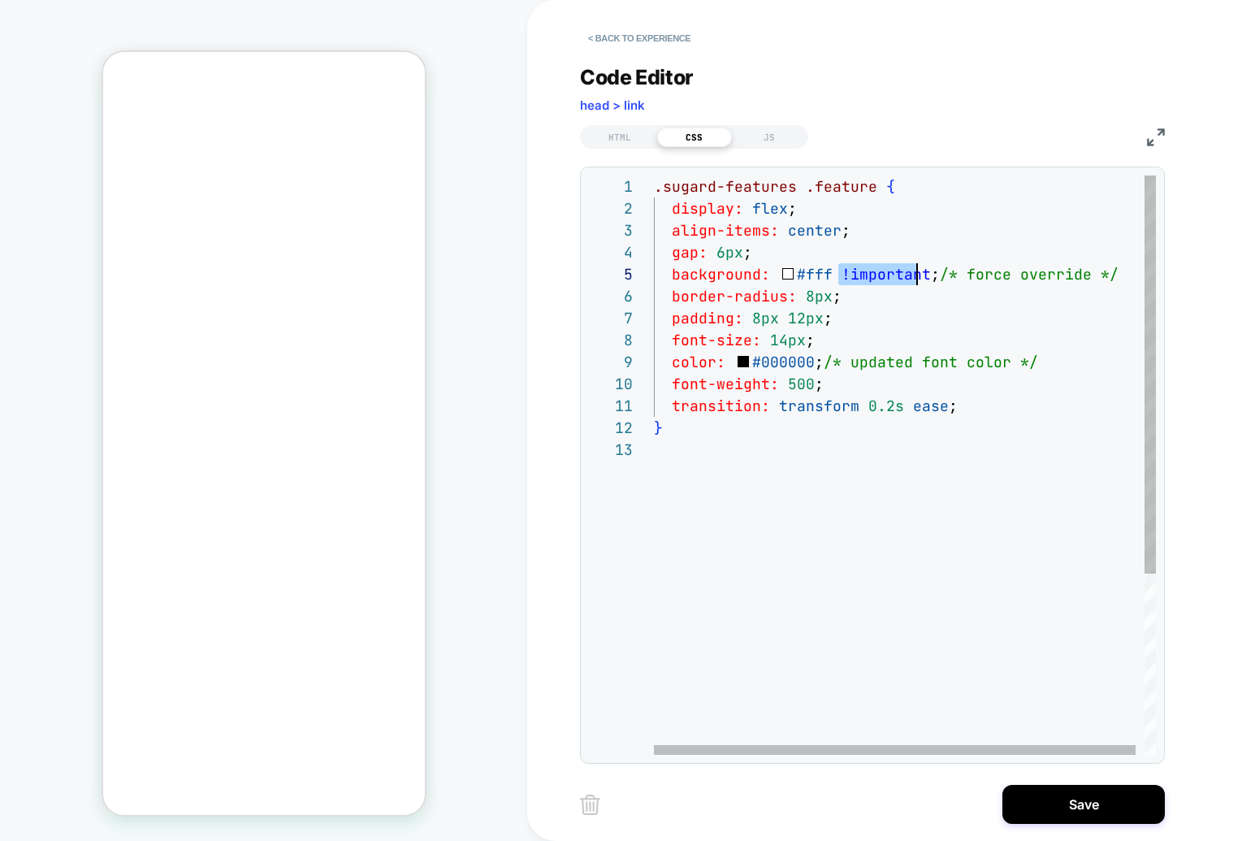
scroll to position [88, 272]
drag, startPoint x: 837, startPoint y: 274, endPoint x: 923, endPoint y: 279, distance: 86.2
click at [923, 279] on div ".sugard-features .feature { display: flex ; align-items: center ; gap: 6px ; ba…" at bounding box center [909, 596] width 511 height 842
click at [811, 362] on div ".sugard-features .feature { display: flex ; align-items: center ; gap: 6px ; ba…" at bounding box center [909, 596] width 511 height 842
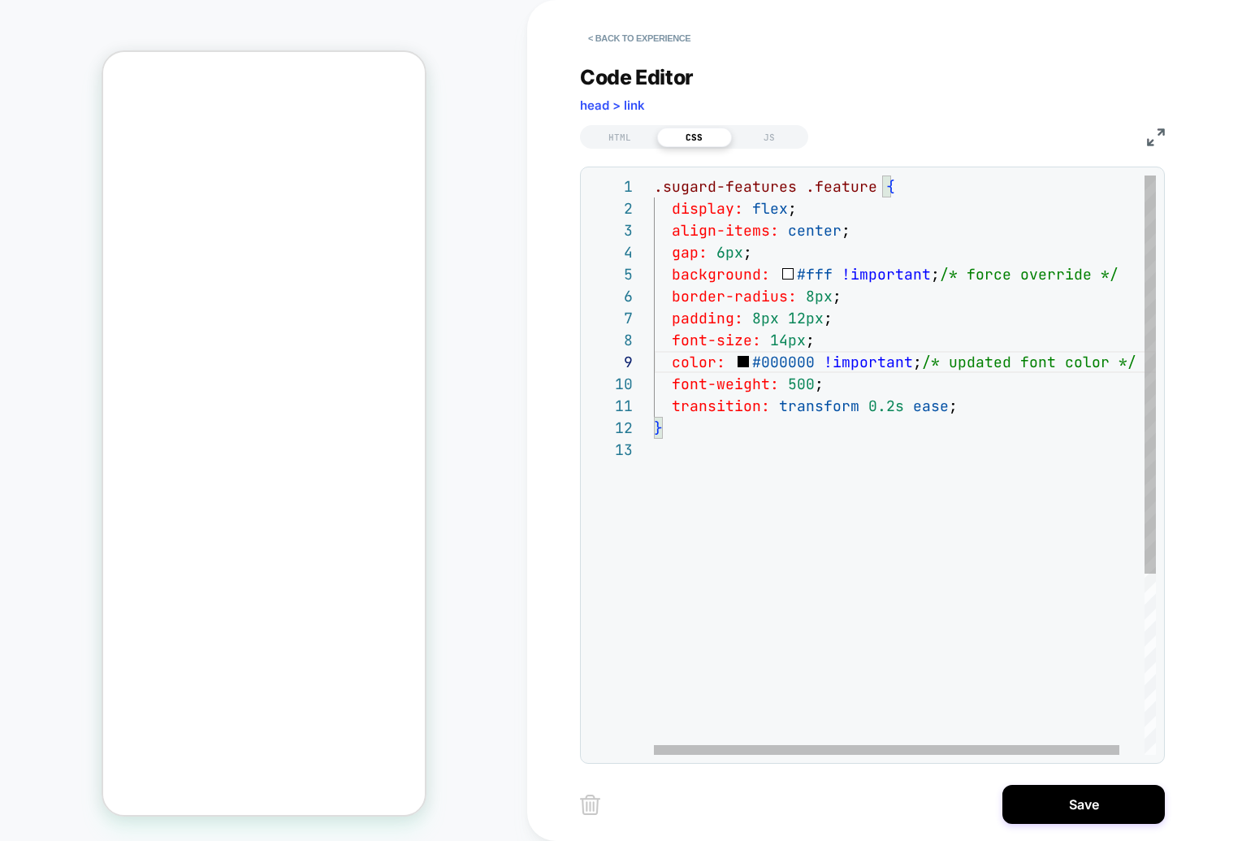
click at [830, 432] on div ".sugard-features .feature { display: flex ; align-items: center ; gap: 6px ; ba…" at bounding box center [918, 596] width 529 height 842
click at [836, 468] on div ".sugard-features .feature { display: flex ; align-items: center ; gap: 6px ; ba…" at bounding box center [918, 596] width 529 height 842
drag, startPoint x: 751, startPoint y: 359, endPoint x: 811, endPoint y: 364, distance: 60.3
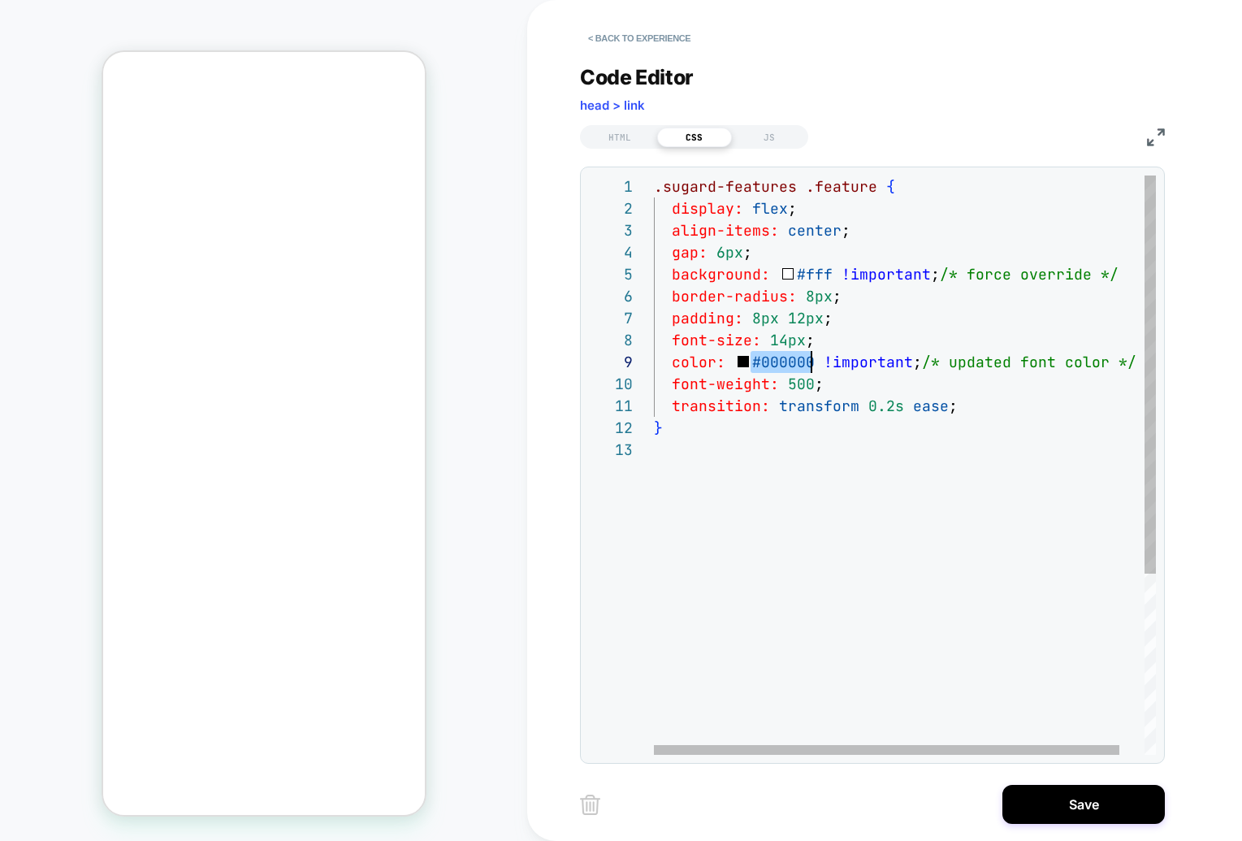
click at [811, 364] on div ".sugard-features .feature { display: flex ; align-items: center ; gap: 6px ; ba…" at bounding box center [918, 596] width 529 height 842
type textarea "**********"
click at [920, 492] on div ".sugard-features .feature { display: flex ; align-items: center ; gap: 6px ; ba…" at bounding box center [918, 596] width 529 height 842
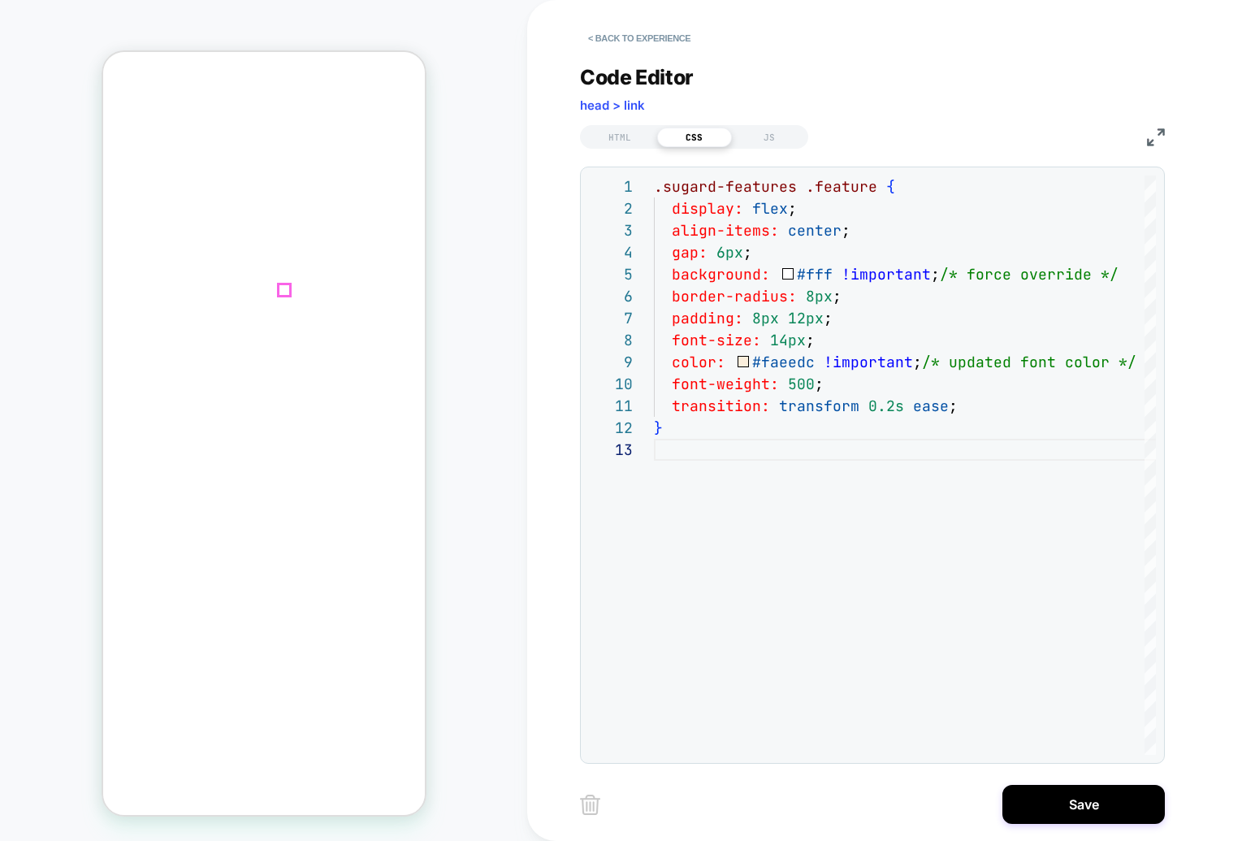
click at [616, 131] on div "HTML" at bounding box center [619, 137] width 75 height 19
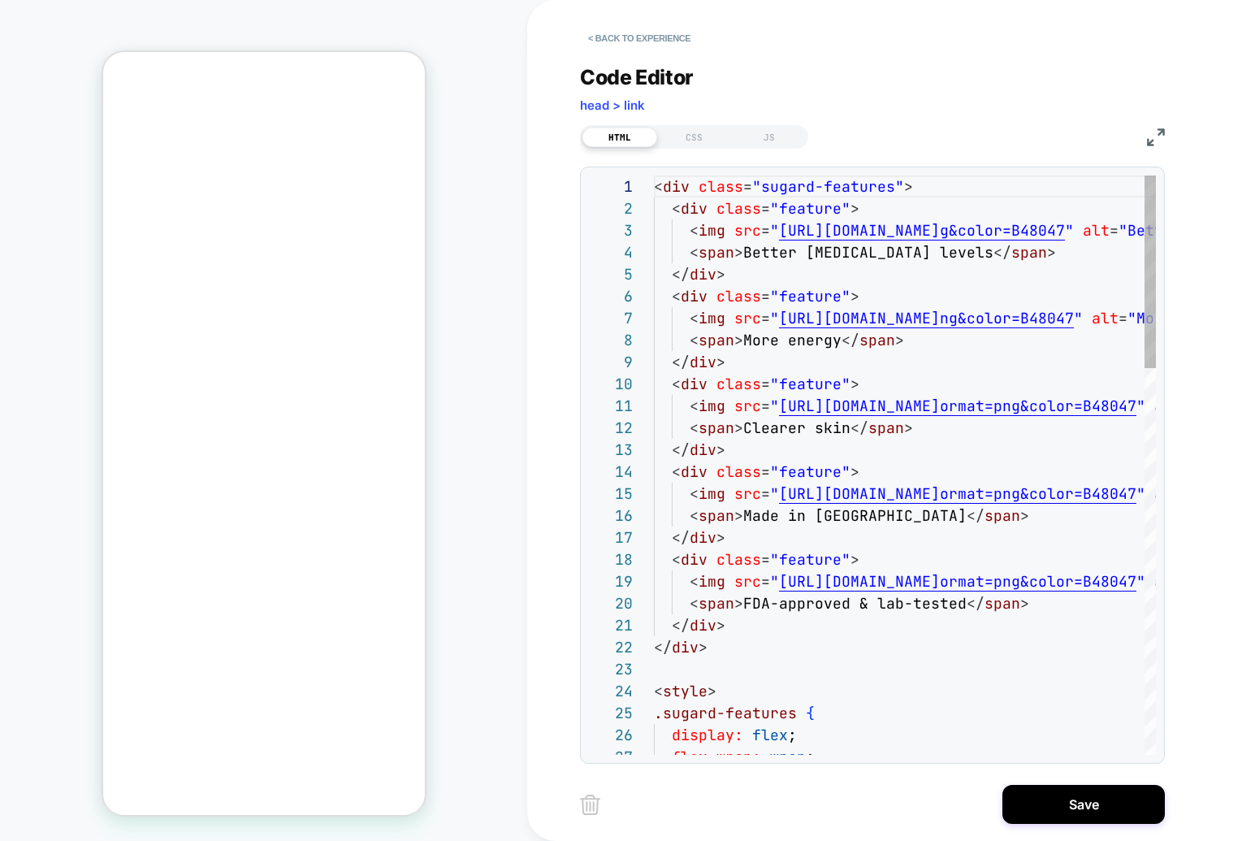
scroll to position [219, 0]
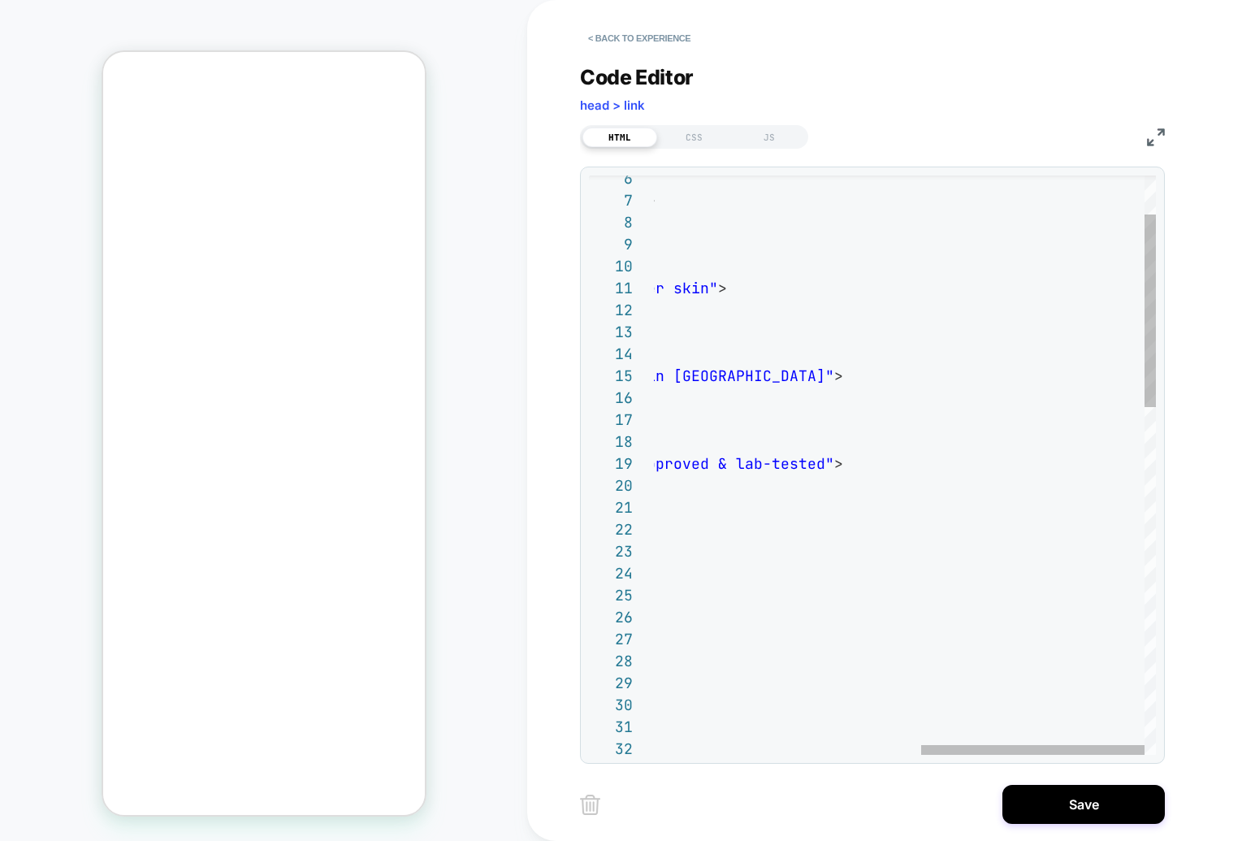
type textarea "**********"
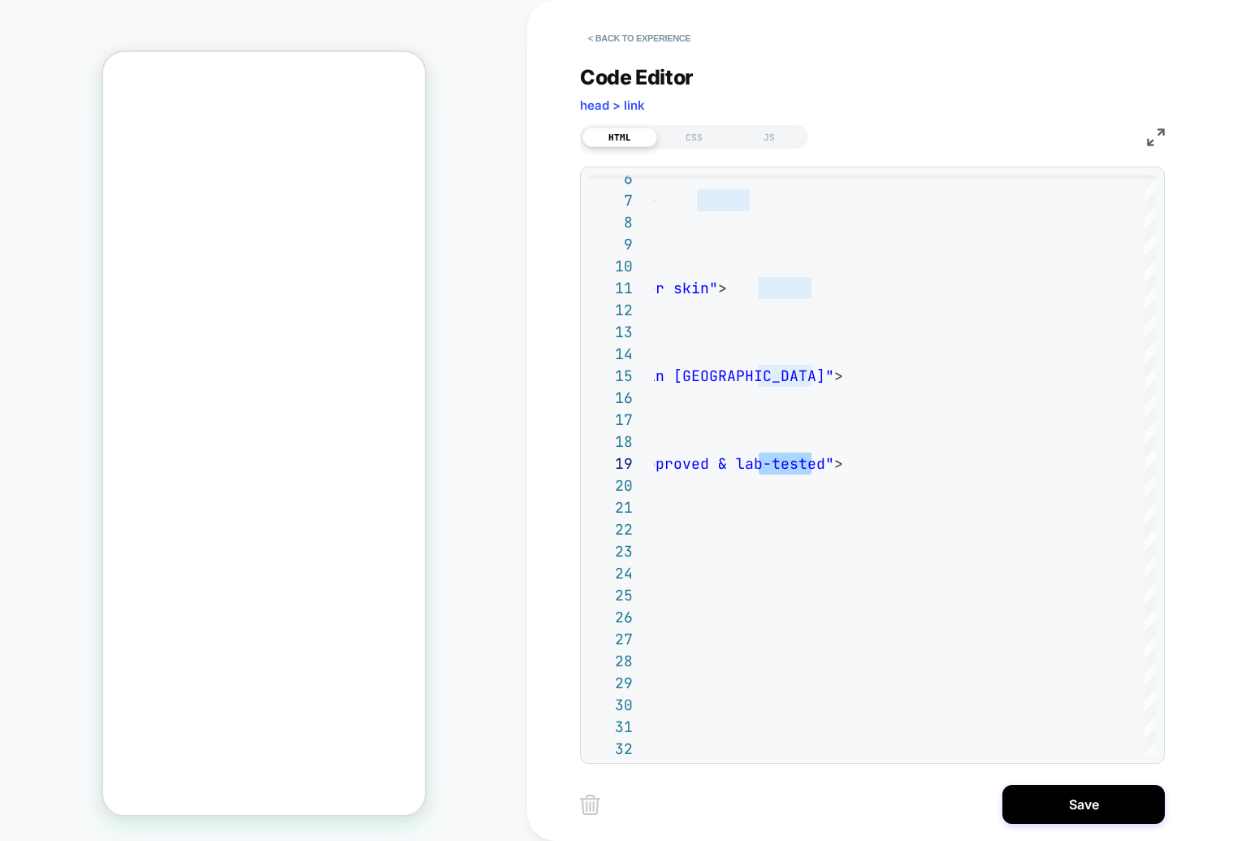
click at [688, 125] on div "HTML CSS JS" at bounding box center [694, 137] width 228 height 24
click at [681, 136] on div "CSS" at bounding box center [694, 137] width 75 height 19
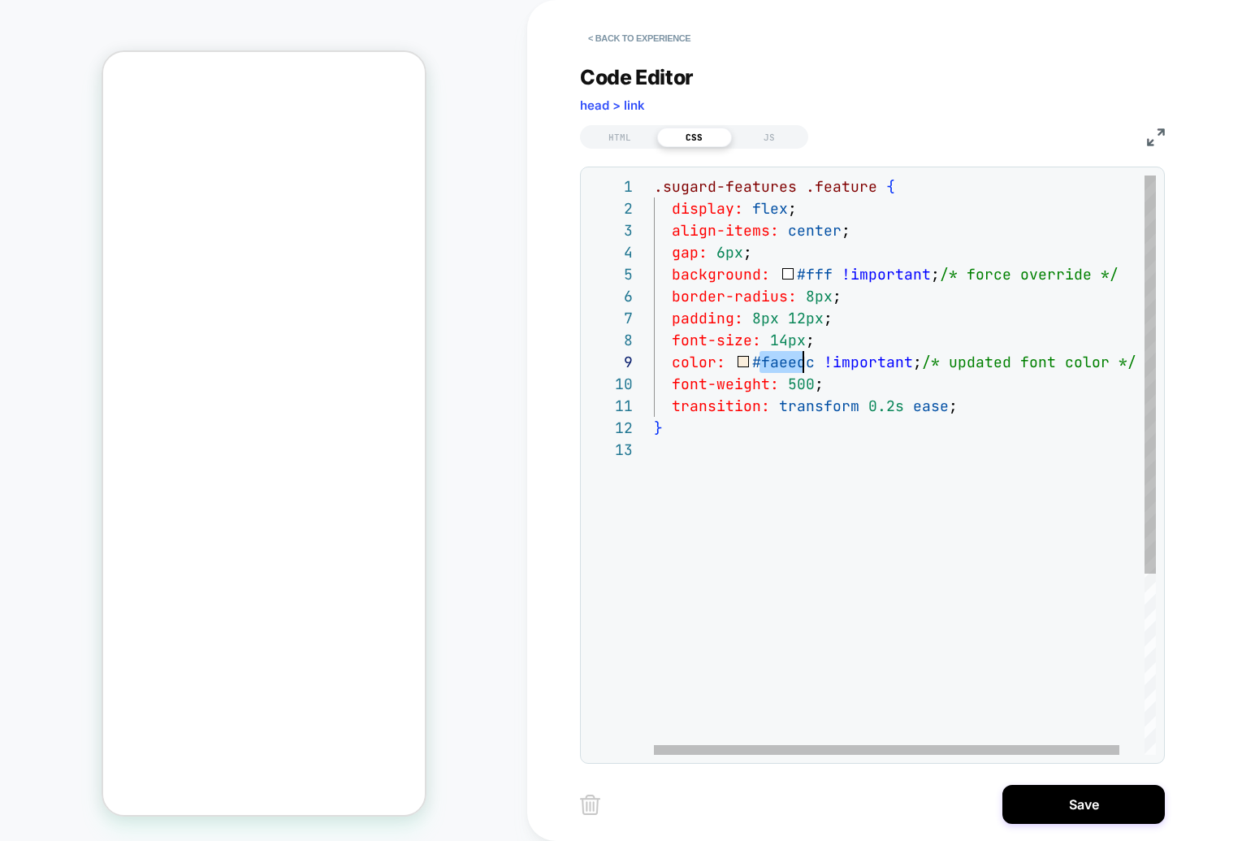
scroll to position [175, 158]
drag, startPoint x: 760, startPoint y: 364, endPoint x: 808, endPoint y: 365, distance: 47.9
click at [808, 365] on div ".sugard-features .feature { display: flex ; align-items: center ; gap: 6px ; ba…" at bounding box center [918, 596] width 529 height 842
click at [907, 483] on div ".sugard-features .feature { display: flex ; align-items: center ; gap: 6px ; ba…" at bounding box center [918, 596] width 529 height 842
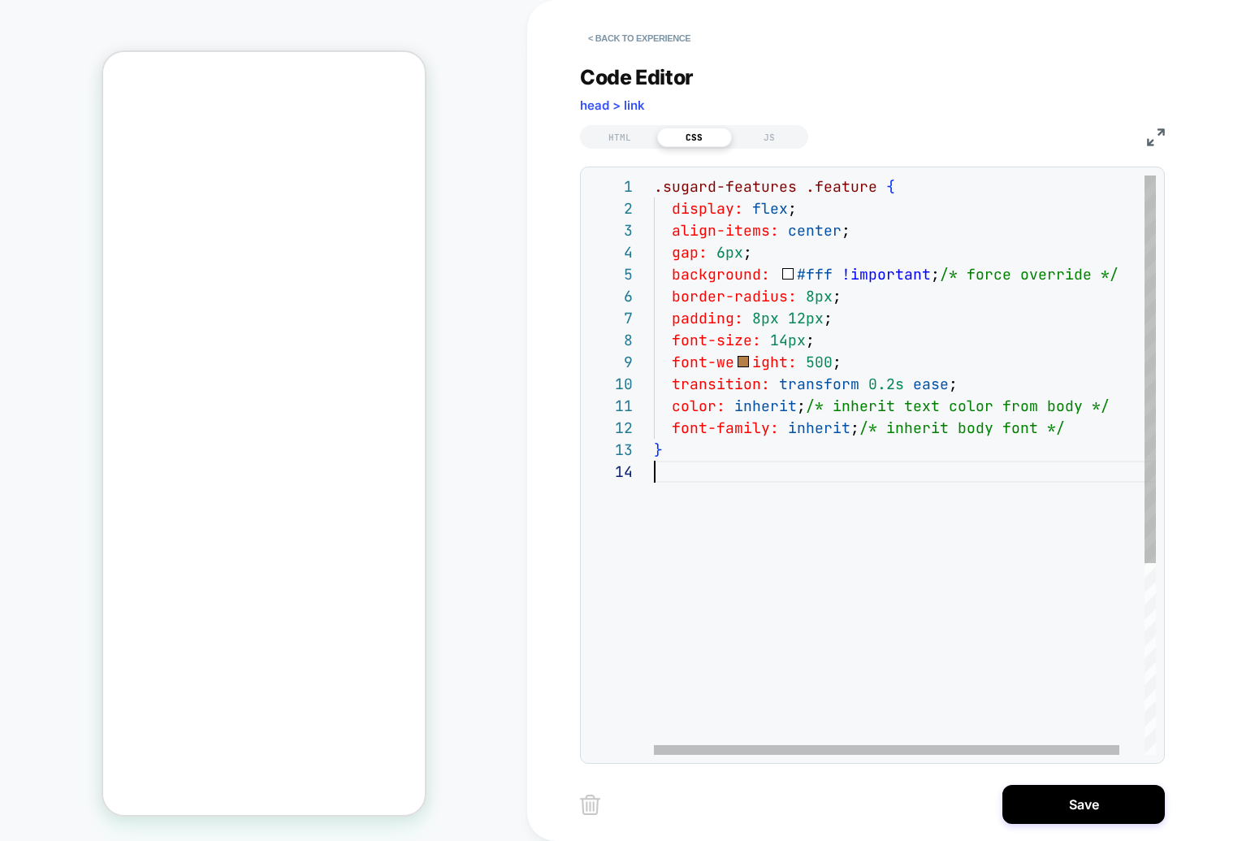
scroll to position [66, 0]
click at [746, 576] on div ".sugard-features .feature { display: flex ; align-items: center ; gap: 6px ; ba…" at bounding box center [909, 607] width 511 height 864
click at [822, 448] on div ".sugard-features .feature { display: flex ; align-items: center ; gap: 6px ; ba…" at bounding box center [909, 607] width 511 height 864
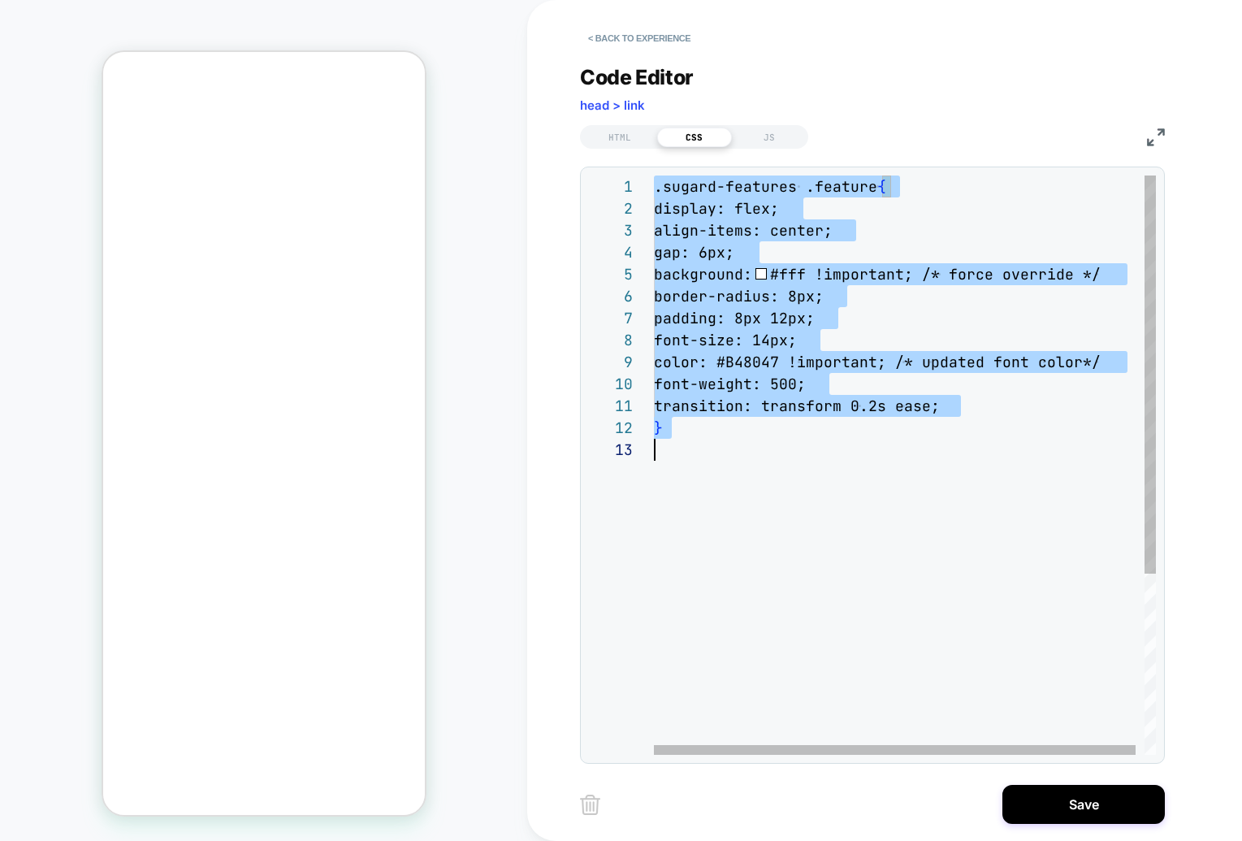
scroll to position [0, 0]
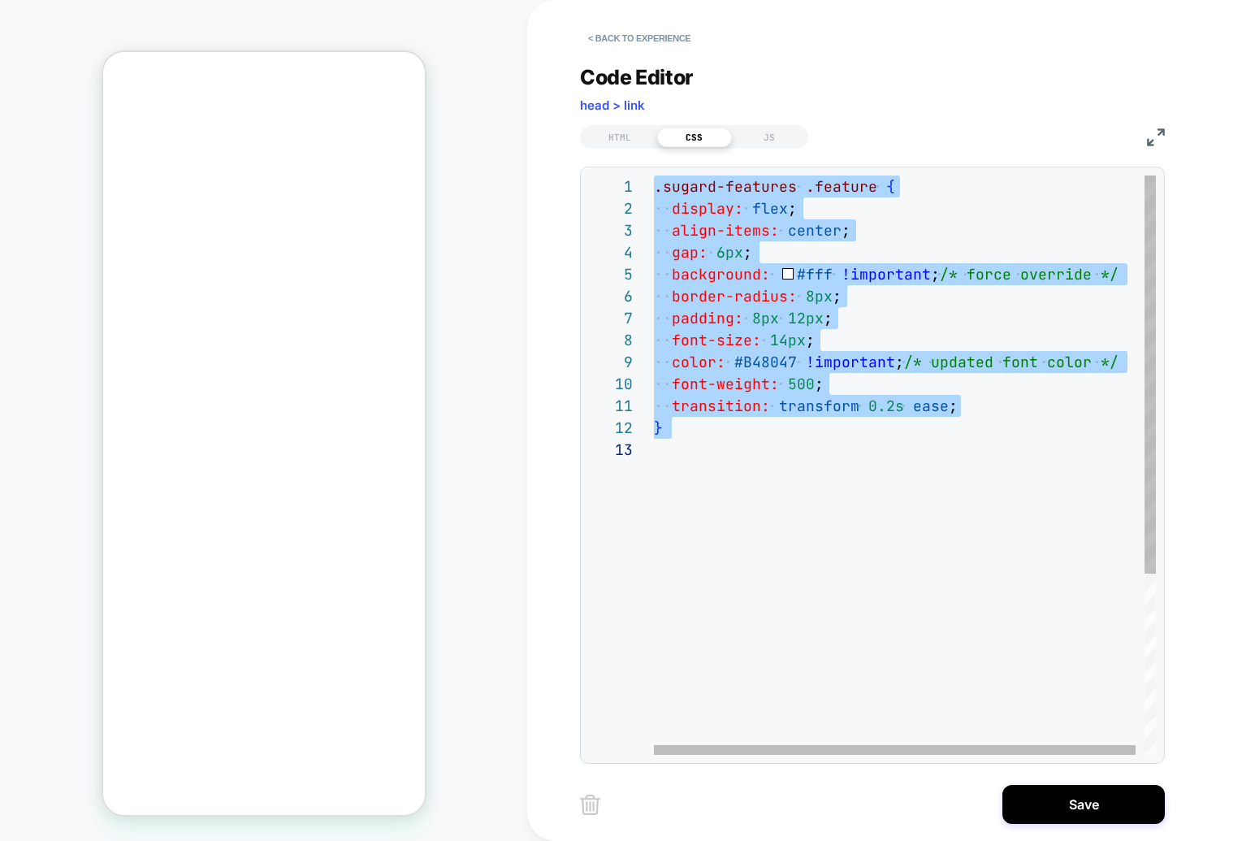
click at [814, 455] on div ".sugard-features .feature { display: flex ; align-items: center ; gap: 6px ; ba…" at bounding box center [909, 596] width 511 height 842
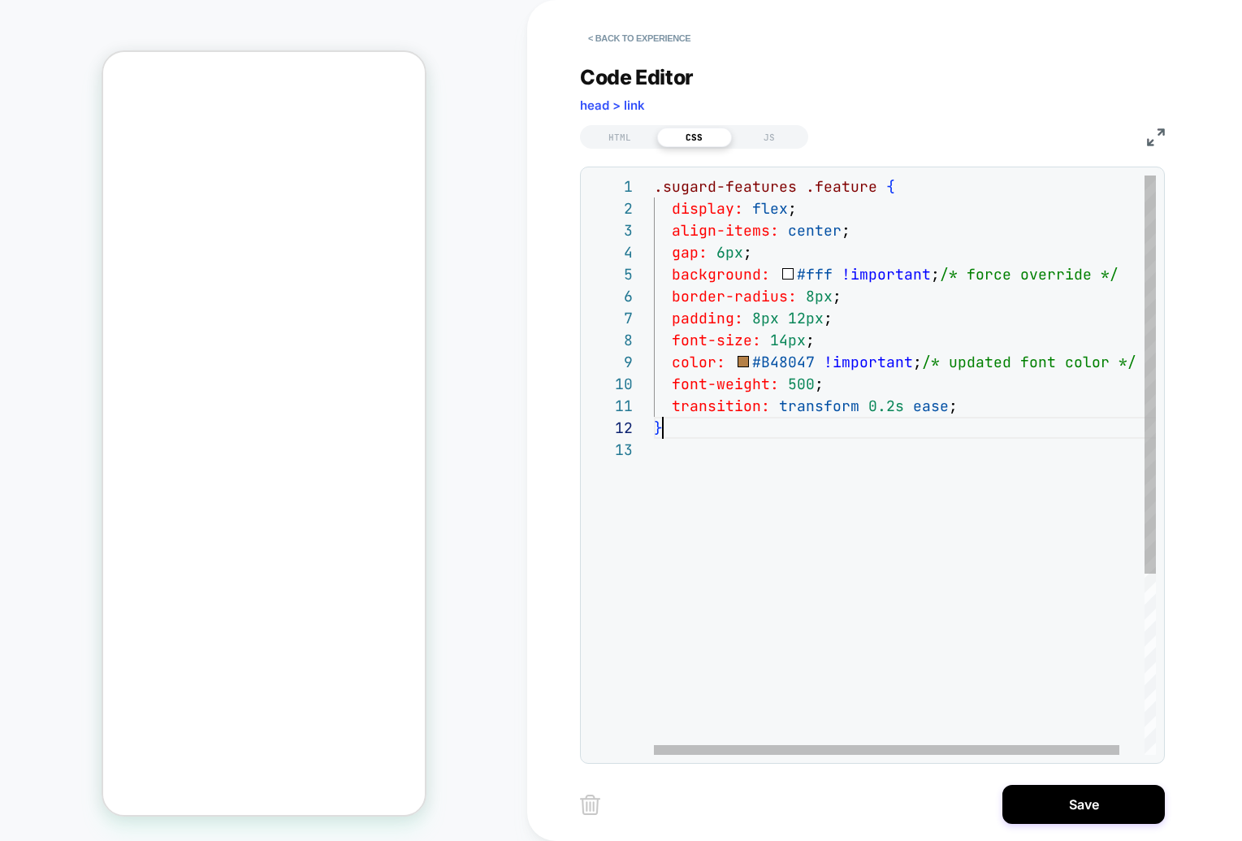
click at [813, 437] on div ".sugard-features .feature { display: flex ; align-items: center ; gap: 6px ; ba…" at bounding box center [918, 596] width 529 height 842
click at [1022, 327] on div ".sugard-features .feature { display: flex ; align-items: center ; gap: 6px ; ba…" at bounding box center [918, 596] width 529 height 842
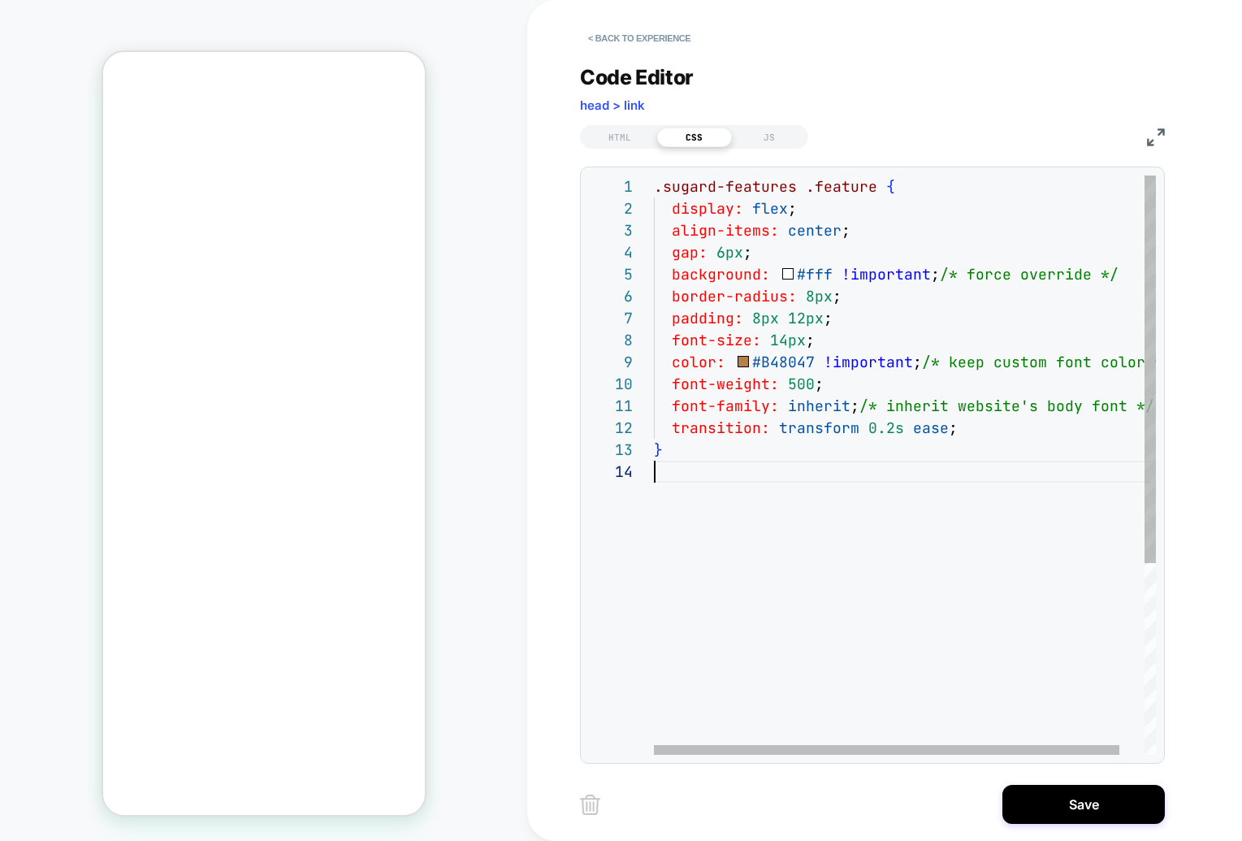
scroll to position [66, 0]
click at [799, 547] on div ".sugard-features .feature { display: flex ; align-items: center ; gap: 6px ; ba…" at bounding box center [936, 607] width 564 height 864
click at [798, 530] on div ".sugard-features .feature { display: flex ; align-items: center ; gap: 6px ; ba…" at bounding box center [936, 607] width 564 height 864
click at [766, 439] on div ".sugard-features .feature { display: flex ; align-items: center ; gap: 6px ; ba…" at bounding box center [936, 607] width 564 height 864
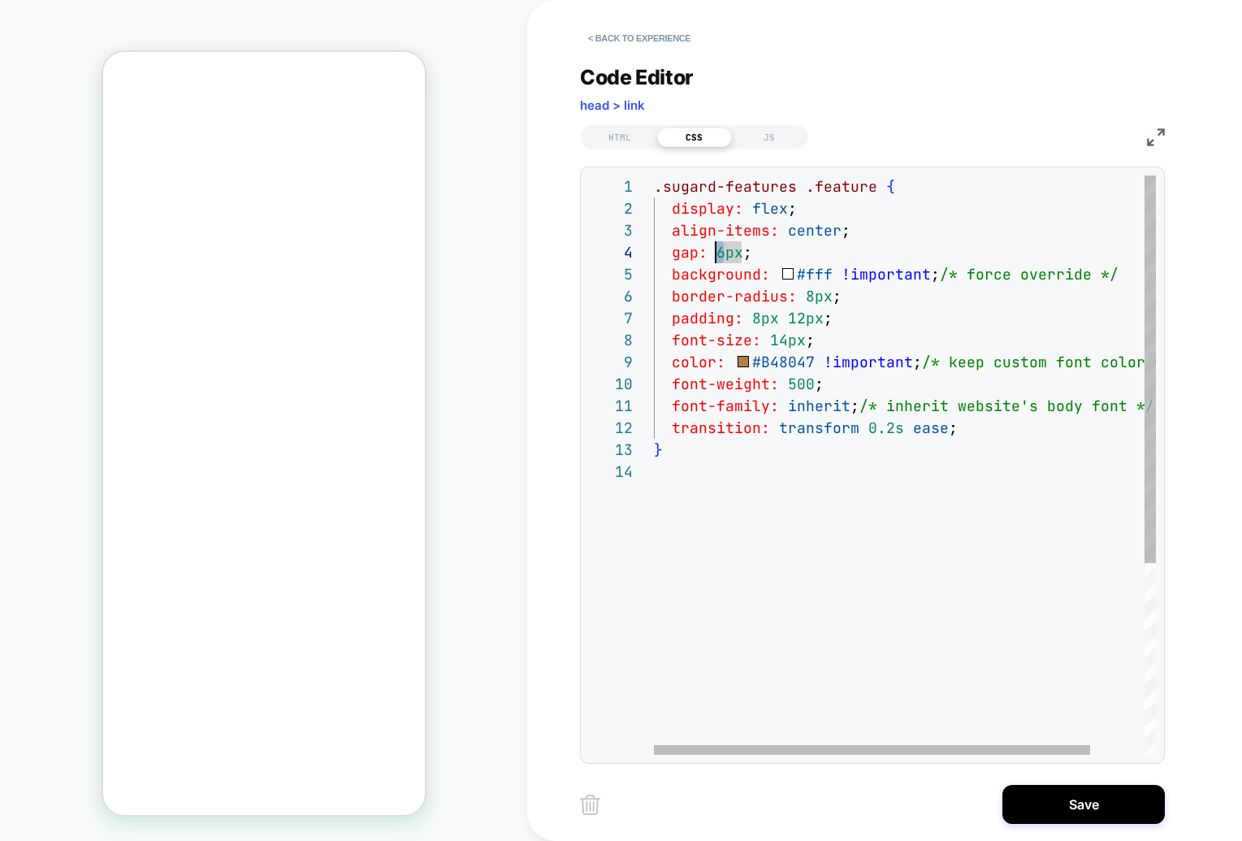
drag, startPoint x: 725, startPoint y: 249, endPoint x: 716, endPoint y: 249, distance: 8.9
click at [716, 249] on div ".sugard-features .feature { display: flex ; align-items: center ; gap: 6px ; ba…" at bounding box center [936, 607] width 564 height 864
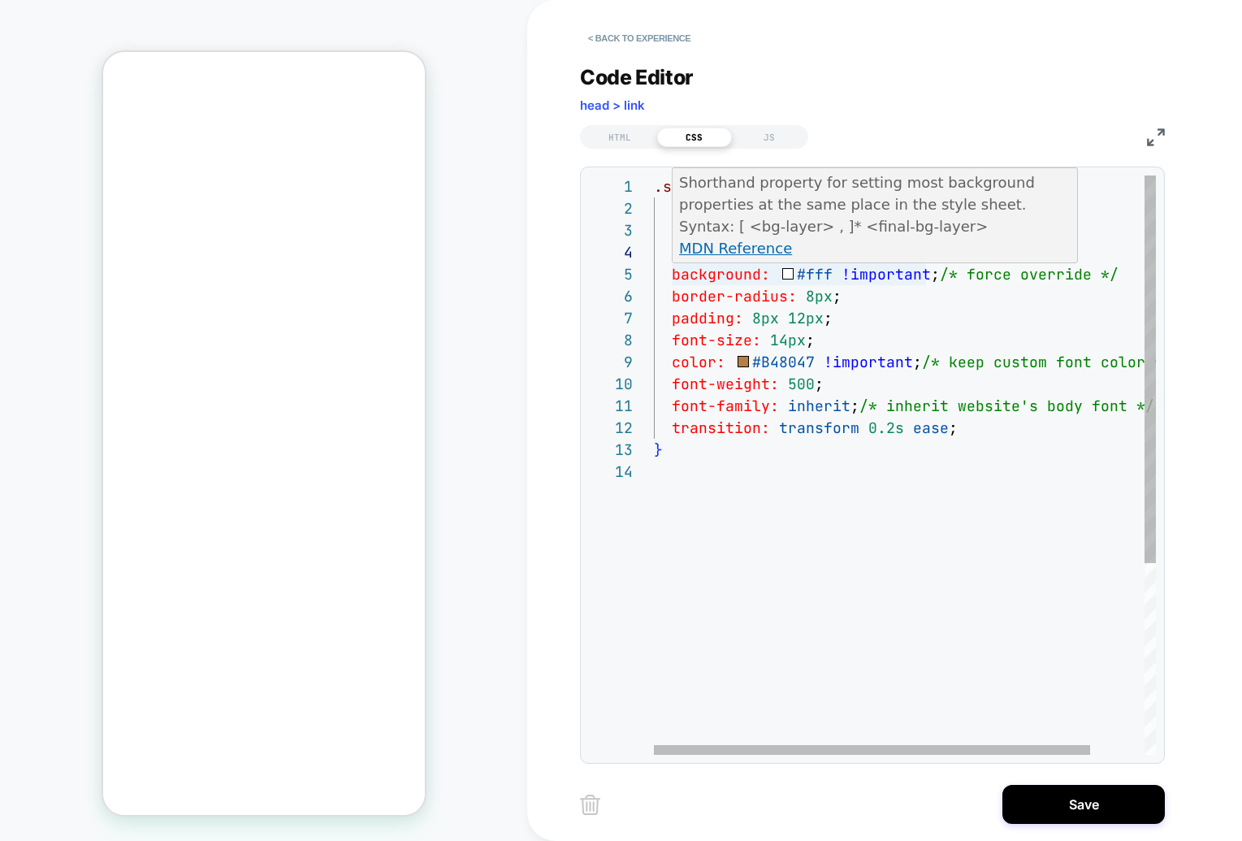
scroll to position [66, 79]
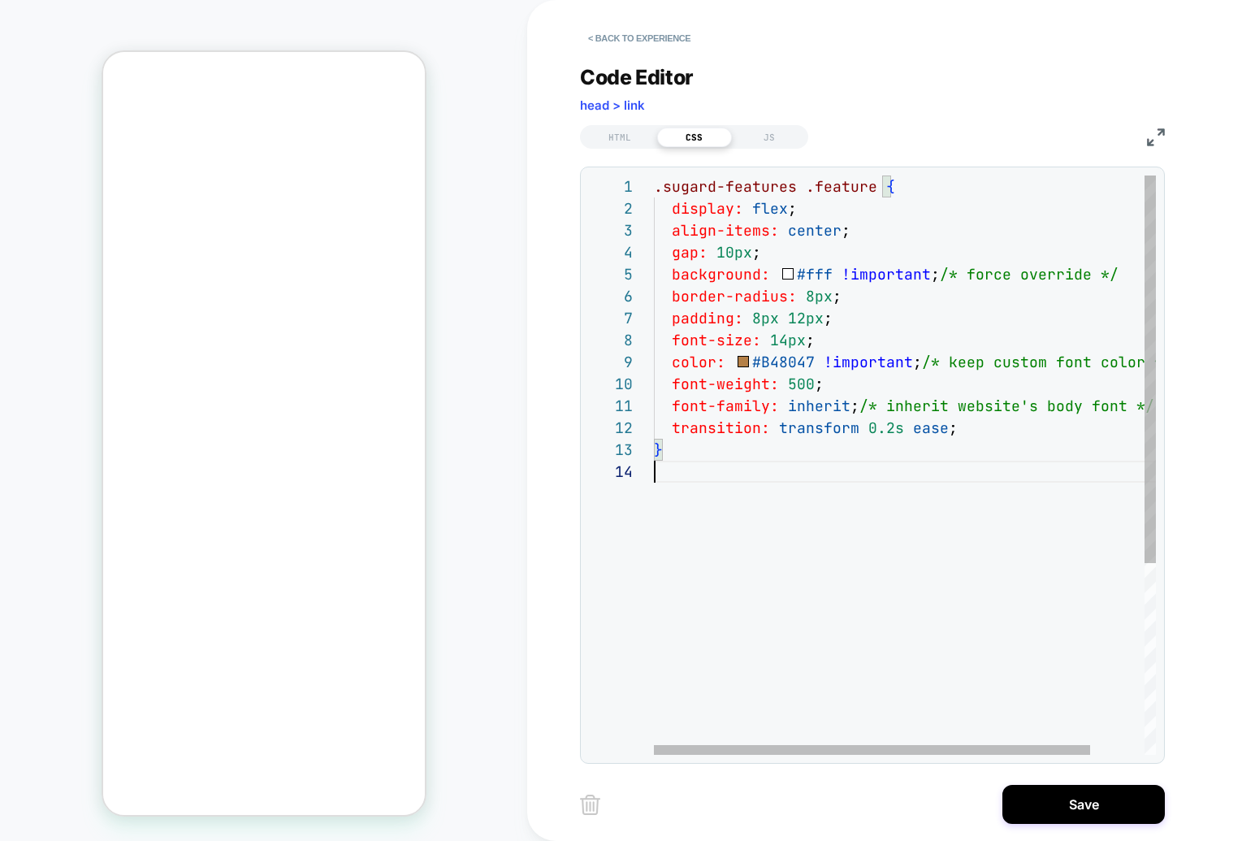
click at [800, 538] on div ".sugard-features .feature { display: flex ; align-items: center ; gap: 10px ; b…" at bounding box center [936, 607] width 564 height 864
drag, startPoint x: 733, startPoint y: 251, endPoint x: 719, endPoint y: 252, distance: 13.8
click at [719, 252] on div ".sugard-features .feature { display: flex ; align-items: center ; gap: 10px ; b…" at bounding box center [936, 607] width 564 height 864
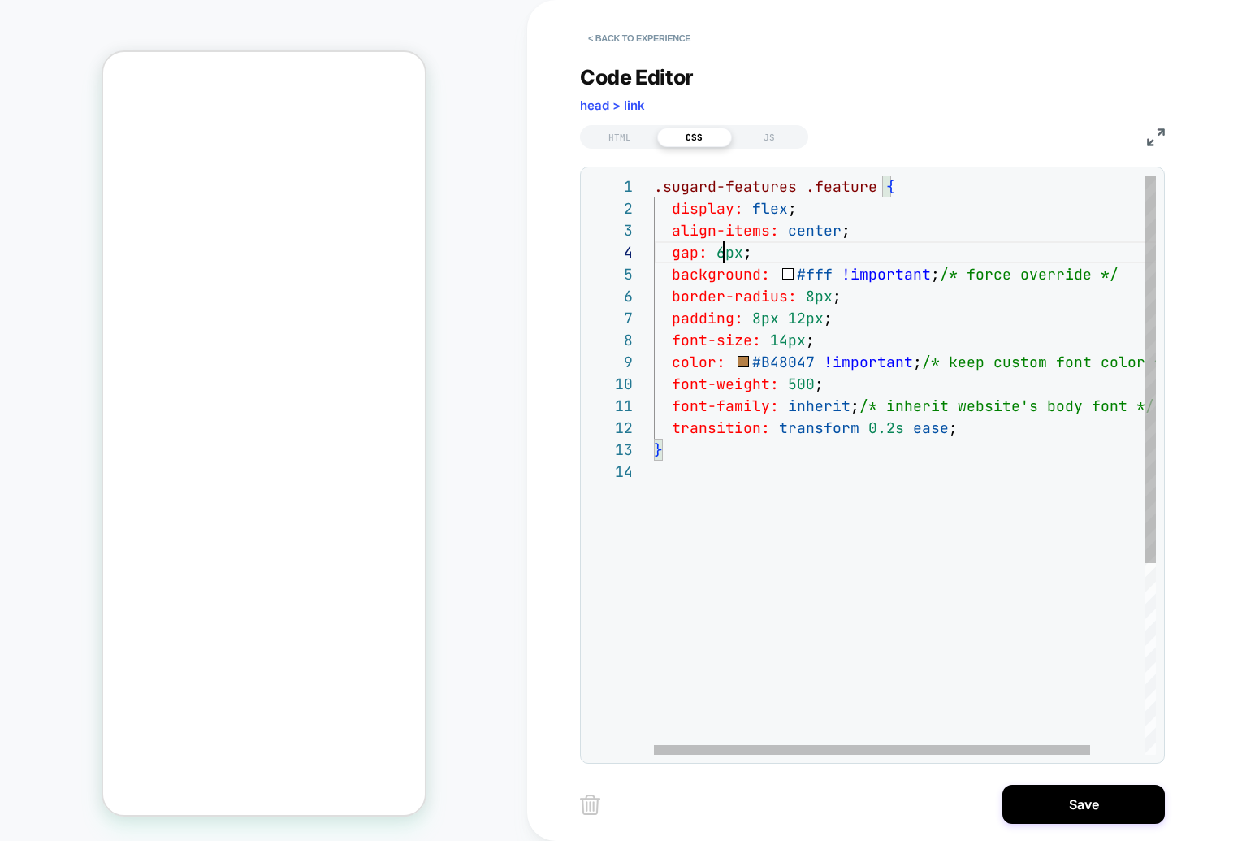
type textarea "**********"
click at [859, 556] on div ".sugard-features .feature { display: flex ; align-items: center ; gap: 6px ; ba…" at bounding box center [936, 607] width 564 height 864
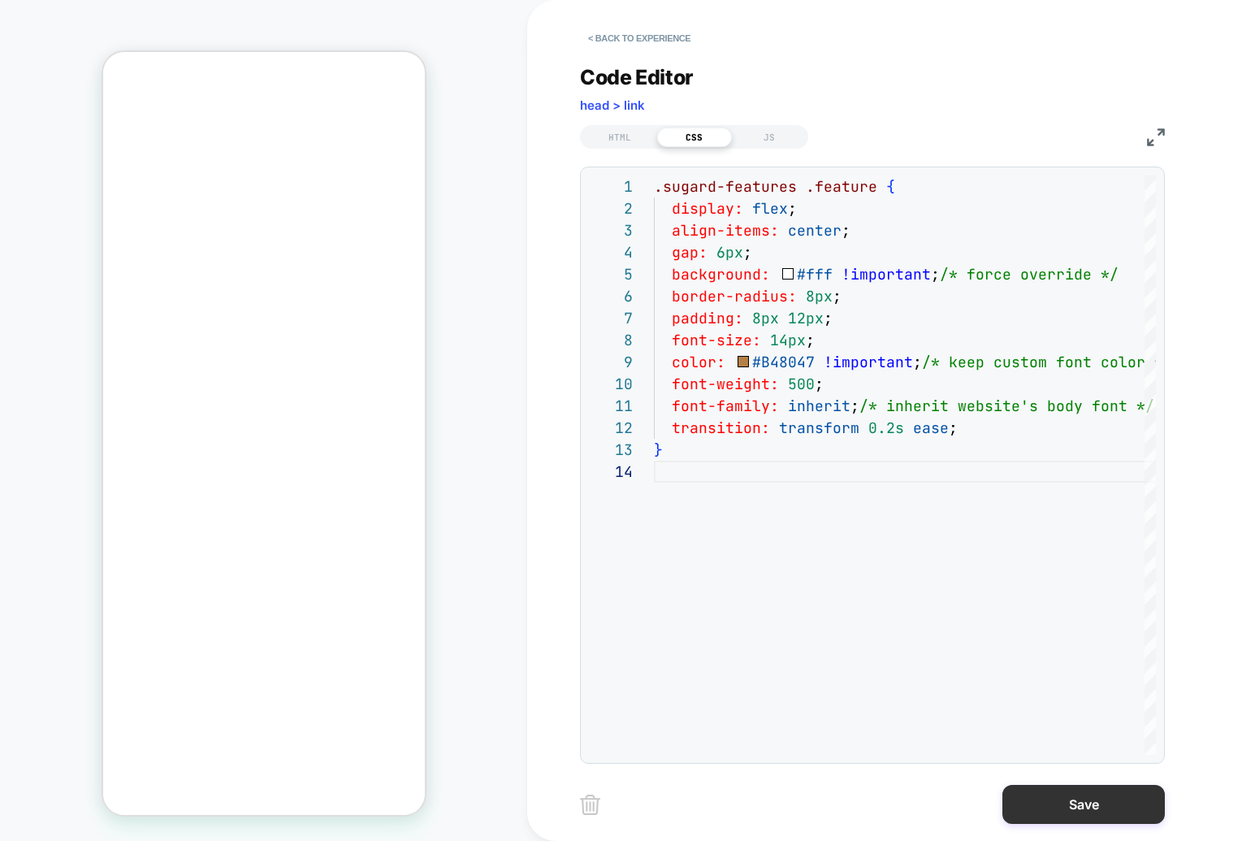
click at [1022, 806] on button "Save" at bounding box center [1083, 804] width 162 height 39
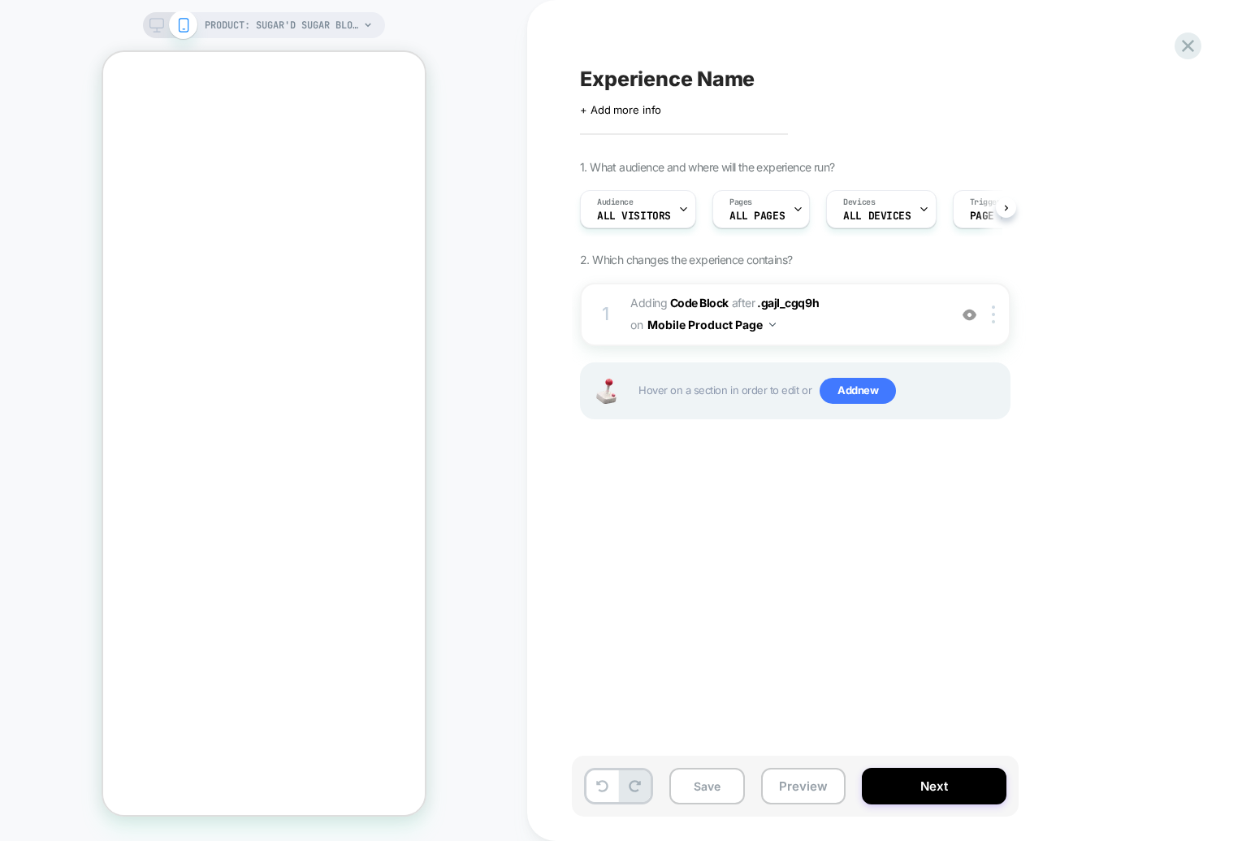
scroll to position [0, 1]
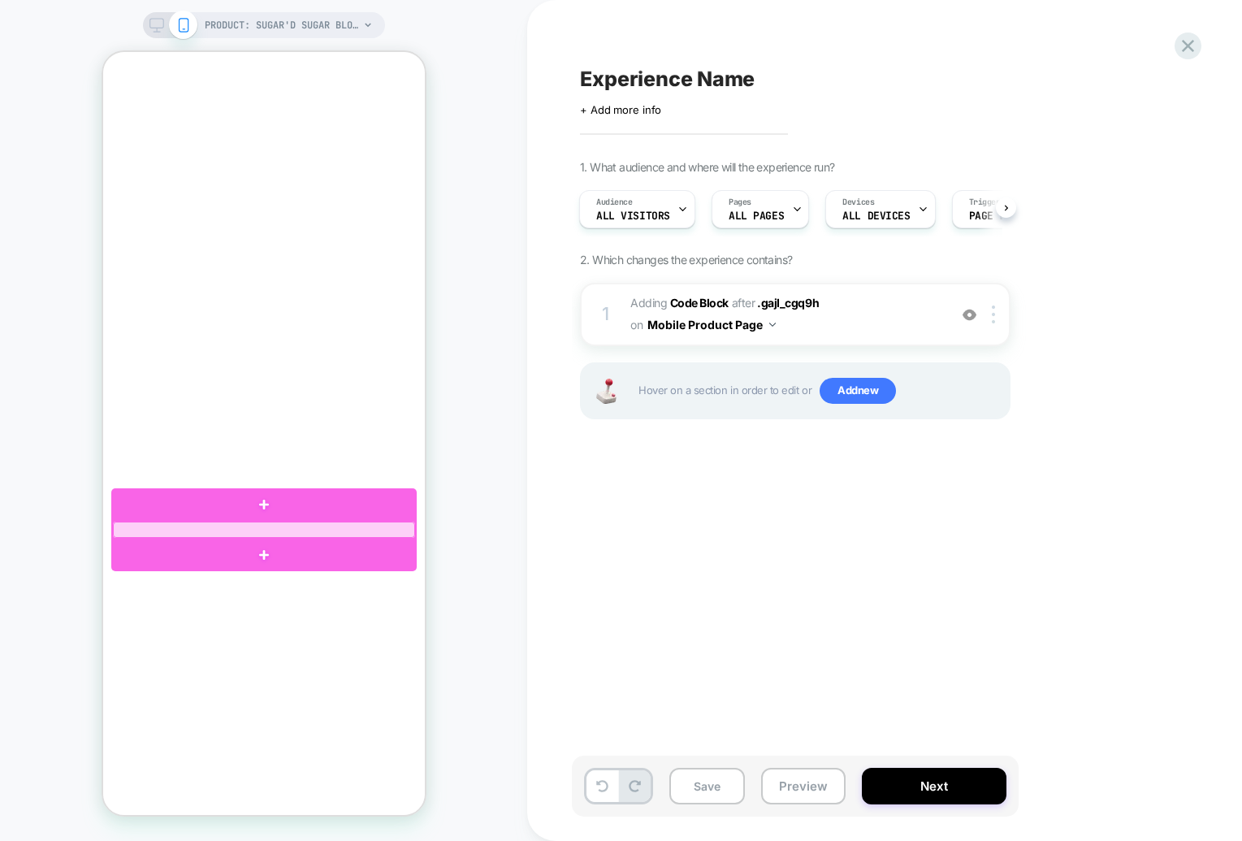
click at [358, 529] on div at bounding box center [263, 529] width 302 height 16
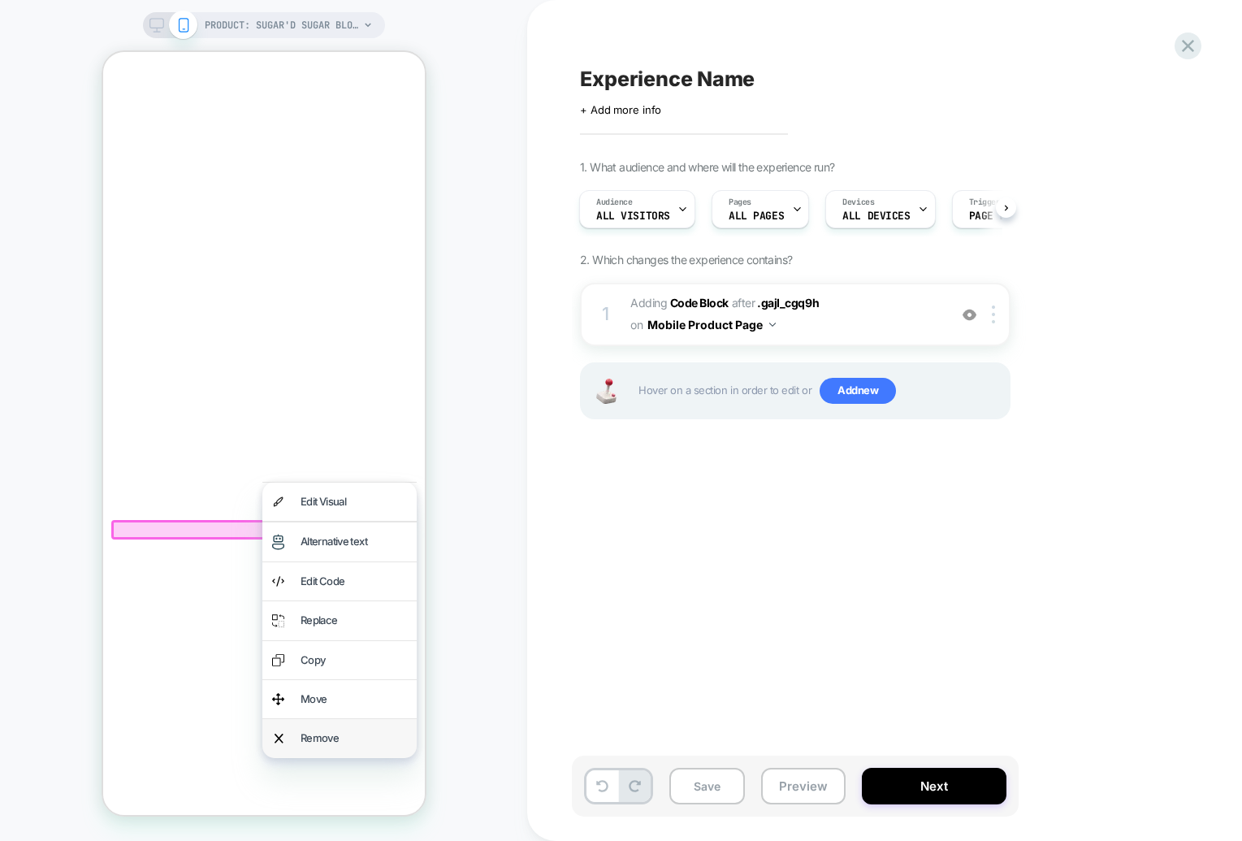
click at [332, 730] on div "Remove" at bounding box center [353, 737] width 106 height 19
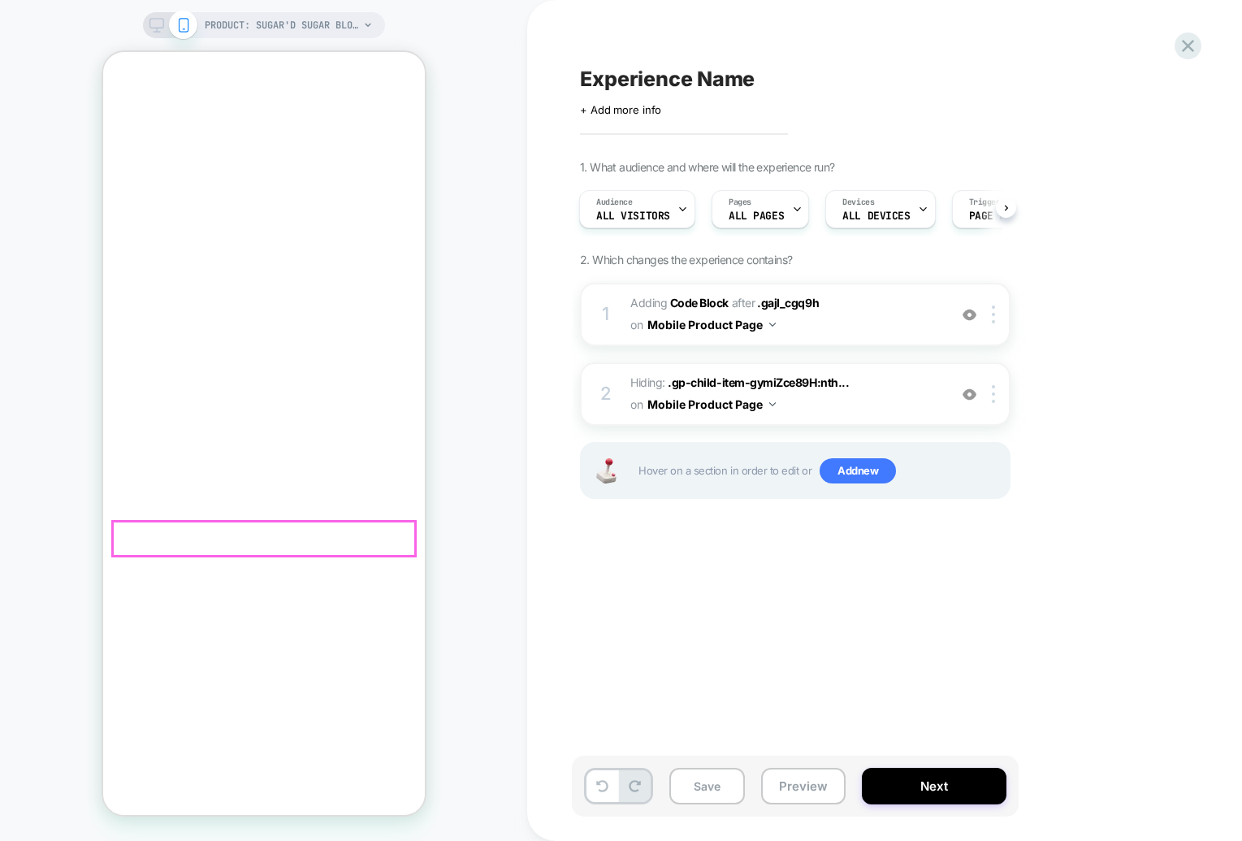
click at [612, 788] on button at bounding box center [602, 786] width 32 height 32
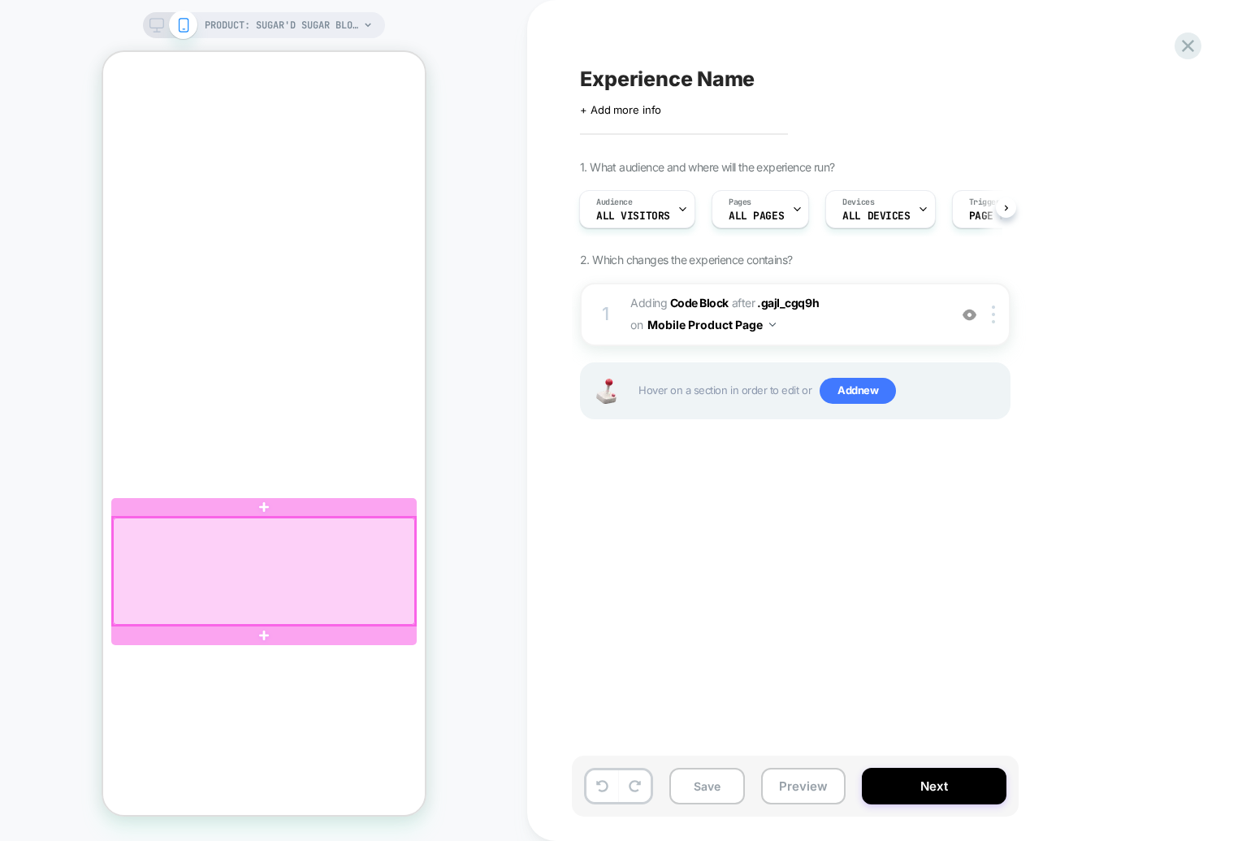
click at [346, 605] on div at bounding box center [263, 570] width 302 height 107
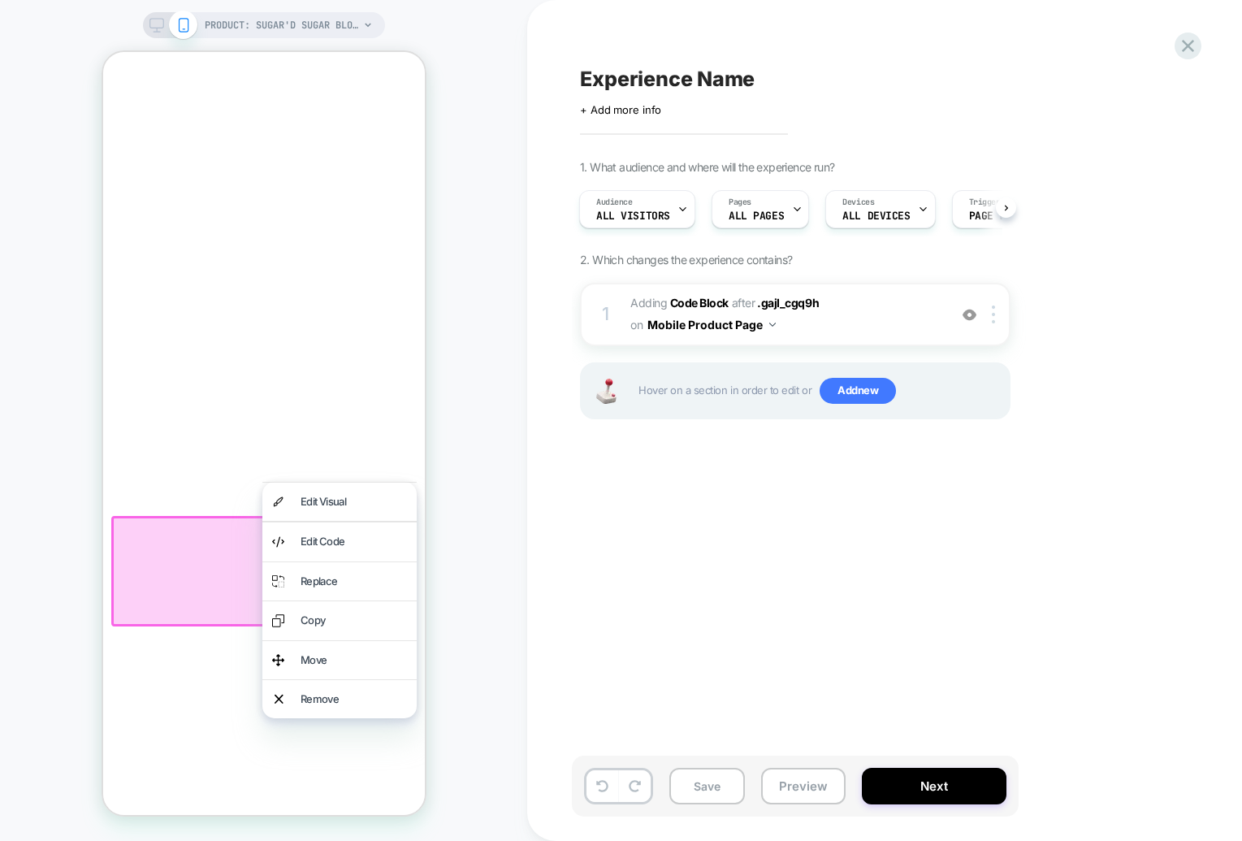
click at [338, 692] on div "Remove" at bounding box center [353, 698] width 106 height 19
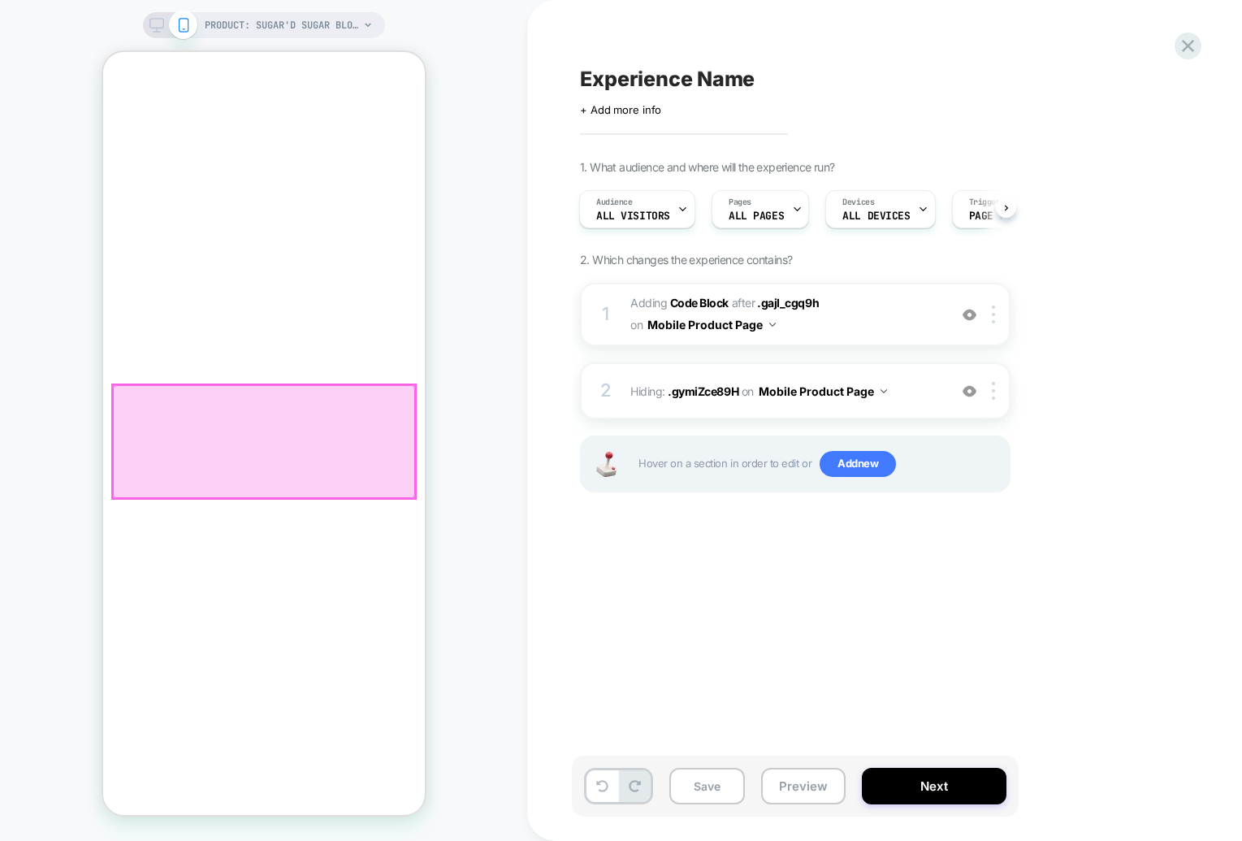
click at [319, 491] on div at bounding box center [263, 442] width 302 height 114
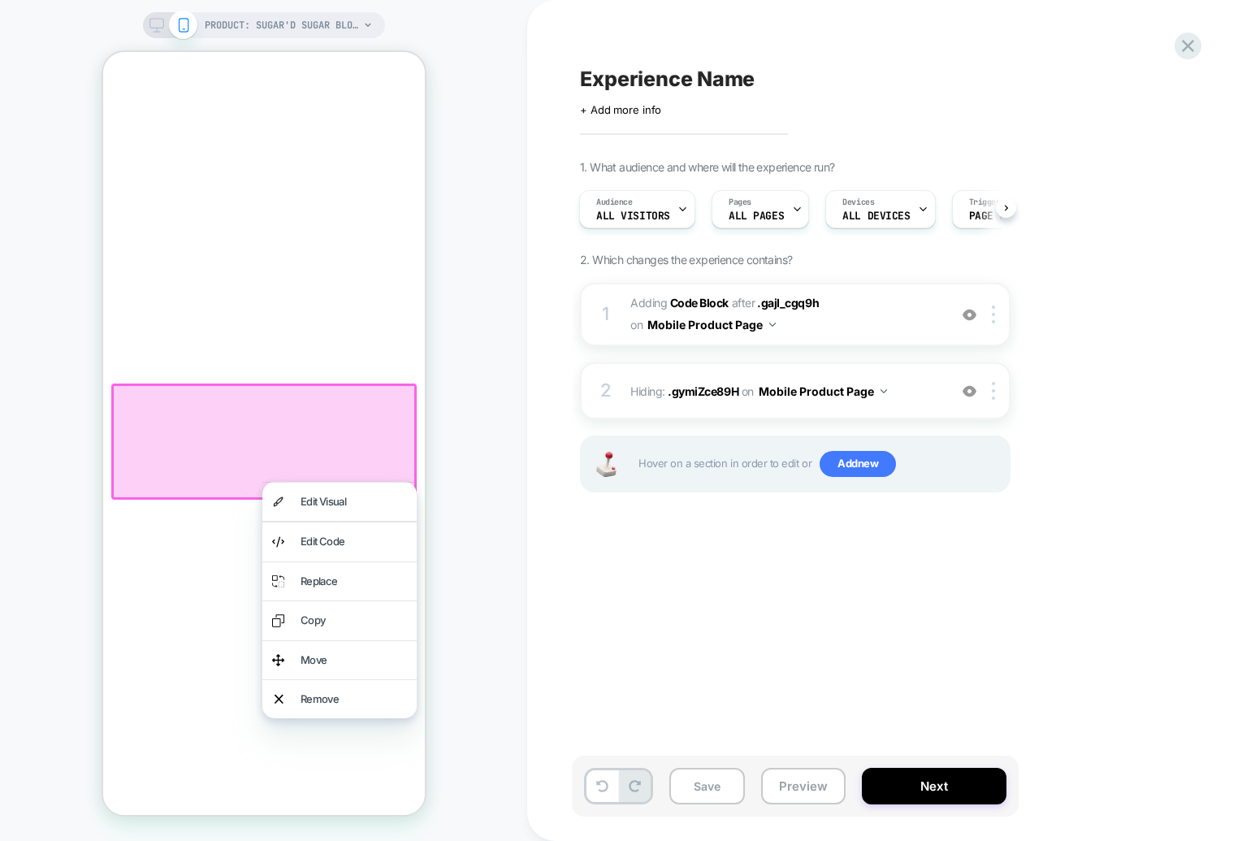
click at [361, 469] on div at bounding box center [262, 441] width 305 height 117
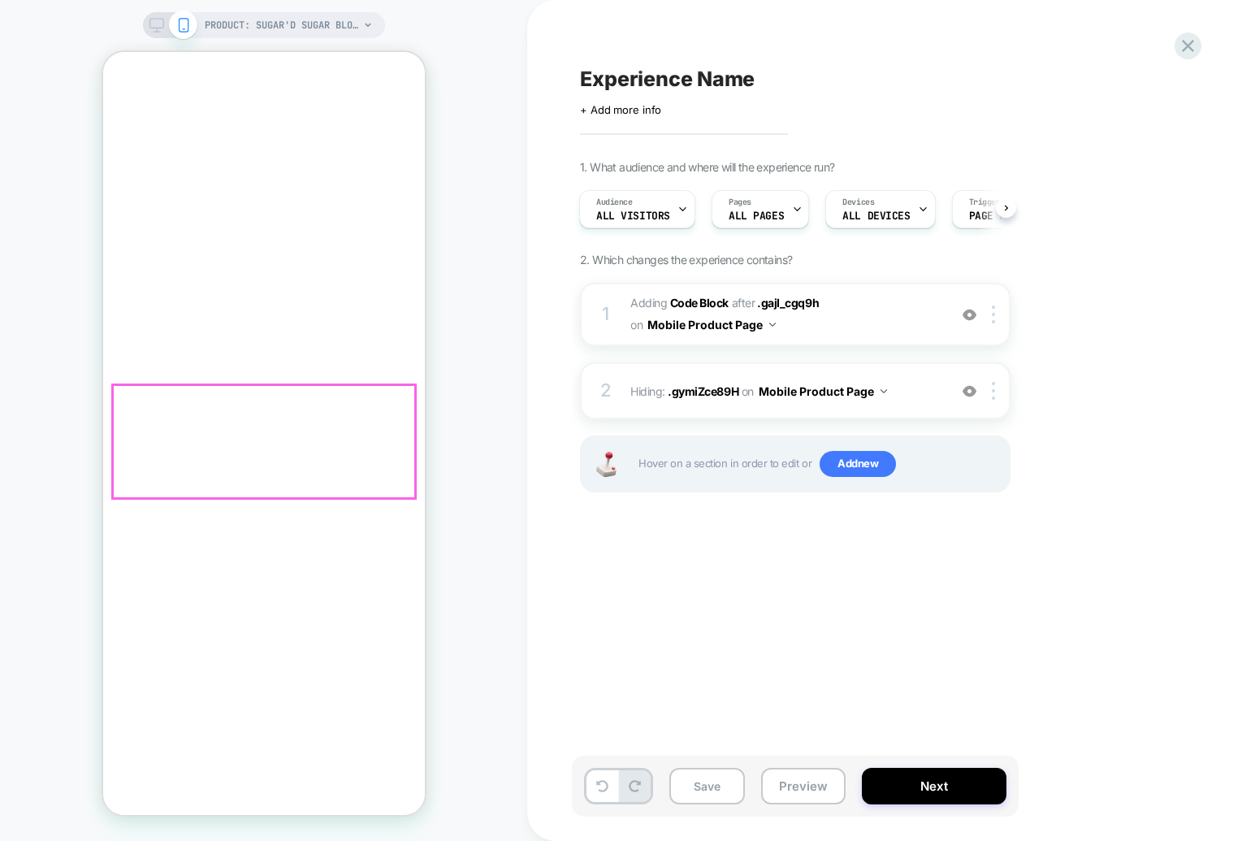
click at [805, 387] on button "Mobile Product Page" at bounding box center [823, 391] width 128 height 24
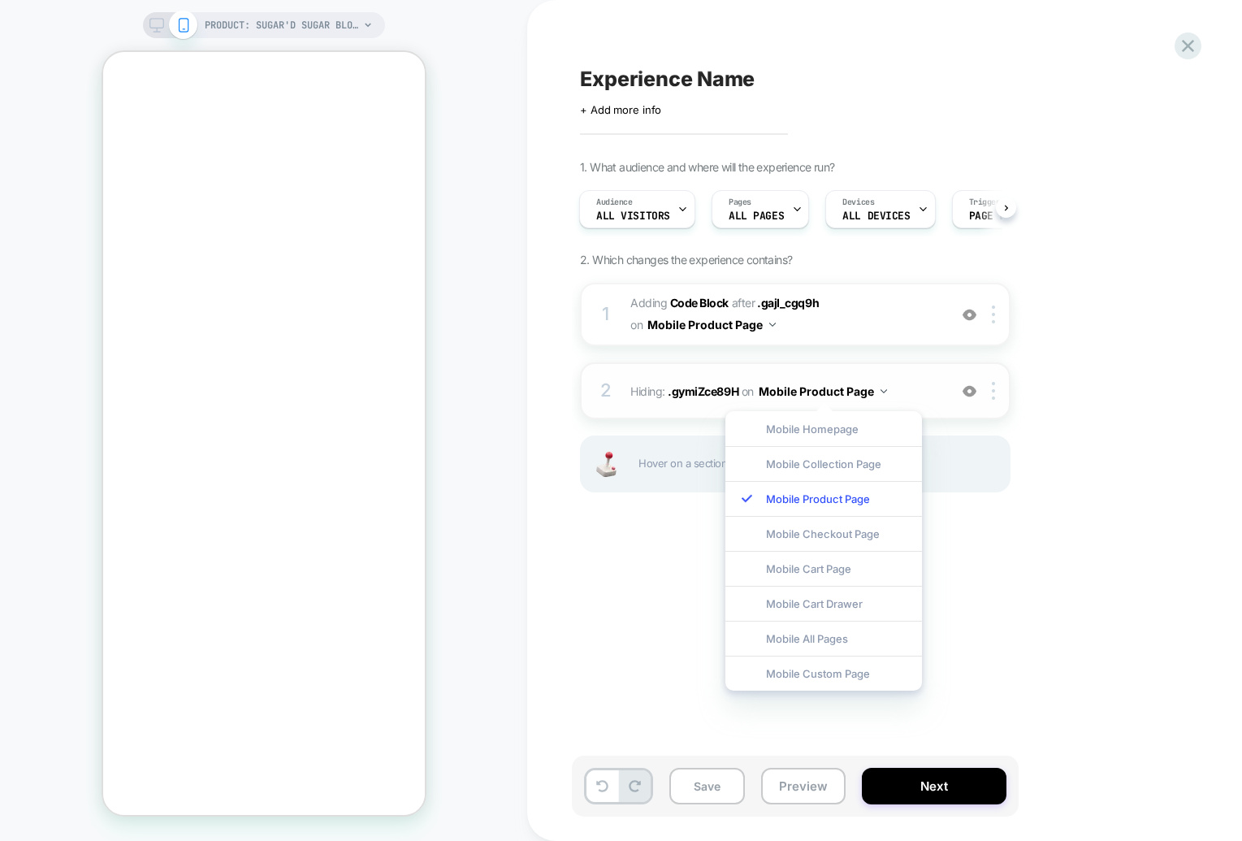
click at [746, 387] on span "on" at bounding box center [747, 391] width 12 height 20
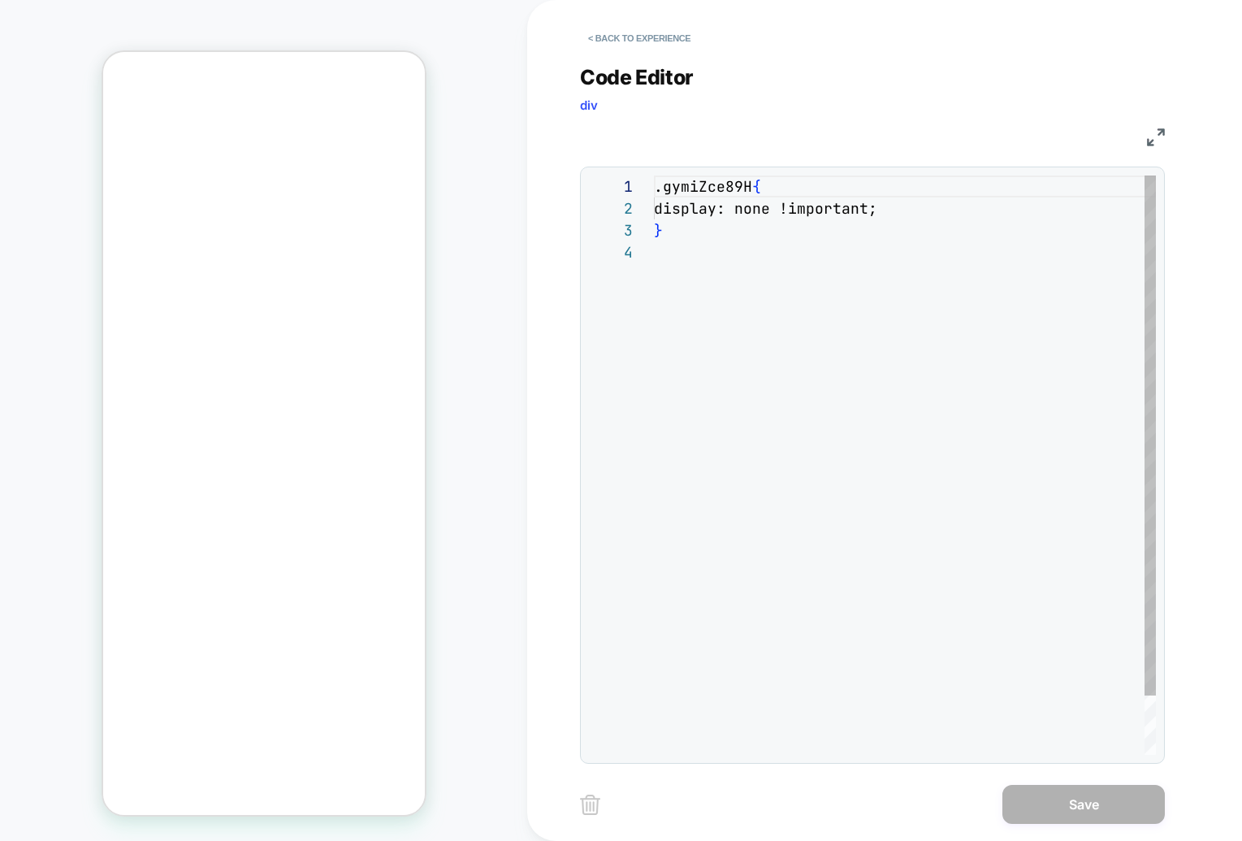
scroll to position [66, 0]
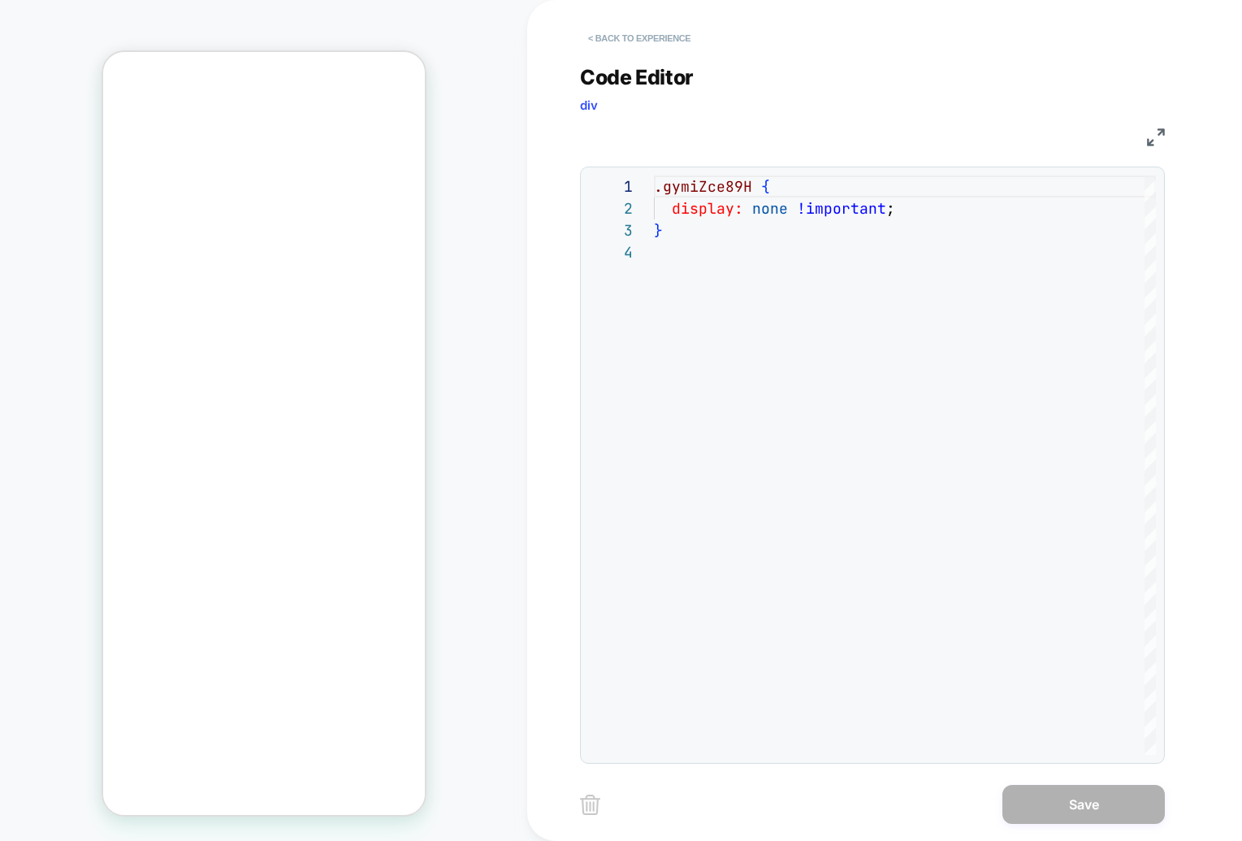
click at [590, 37] on button "< Back to experience" at bounding box center [639, 38] width 119 height 26
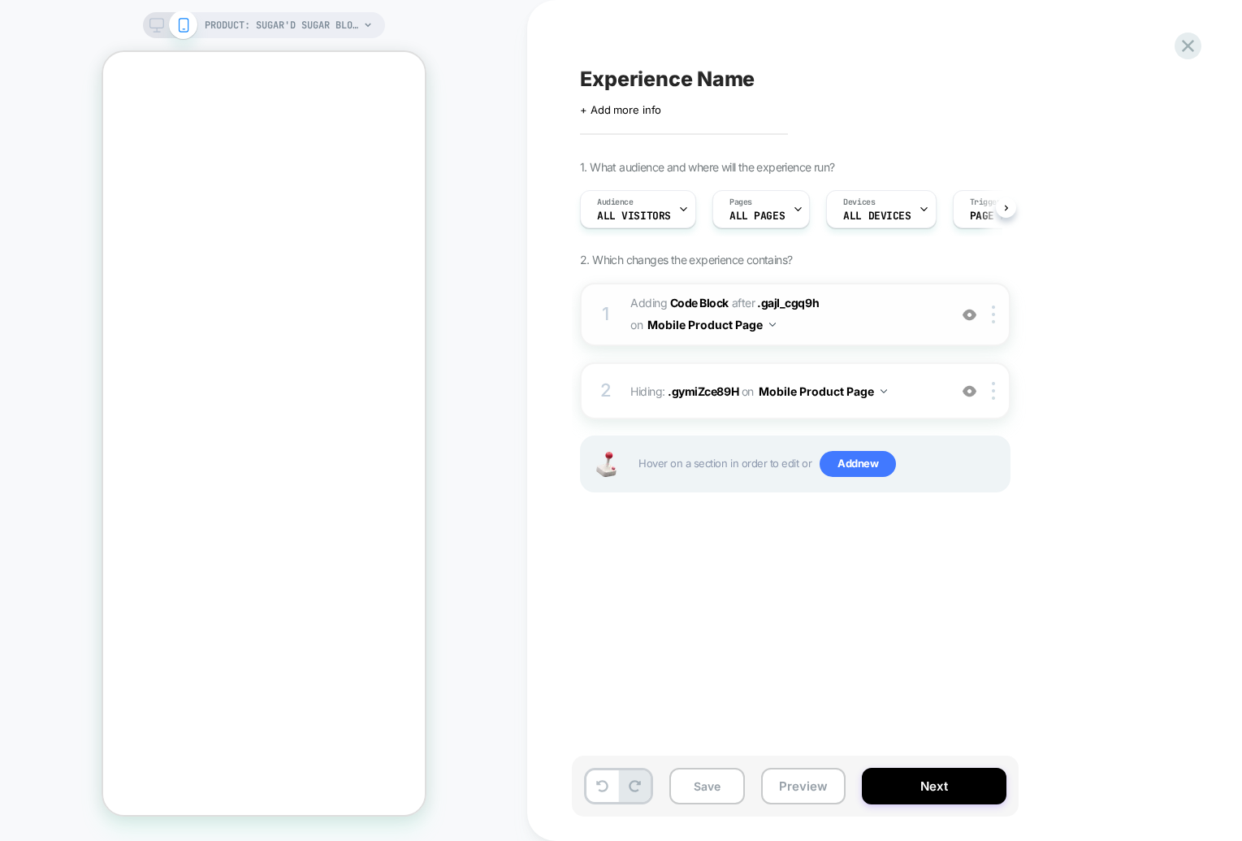
scroll to position [0, 1]
click at [932, 333] on span "Adding Code Block AFTER .gajI_cgq9h .gajI_cgq9h on Mobile Product Page" at bounding box center [784, 314] width 309 height 44
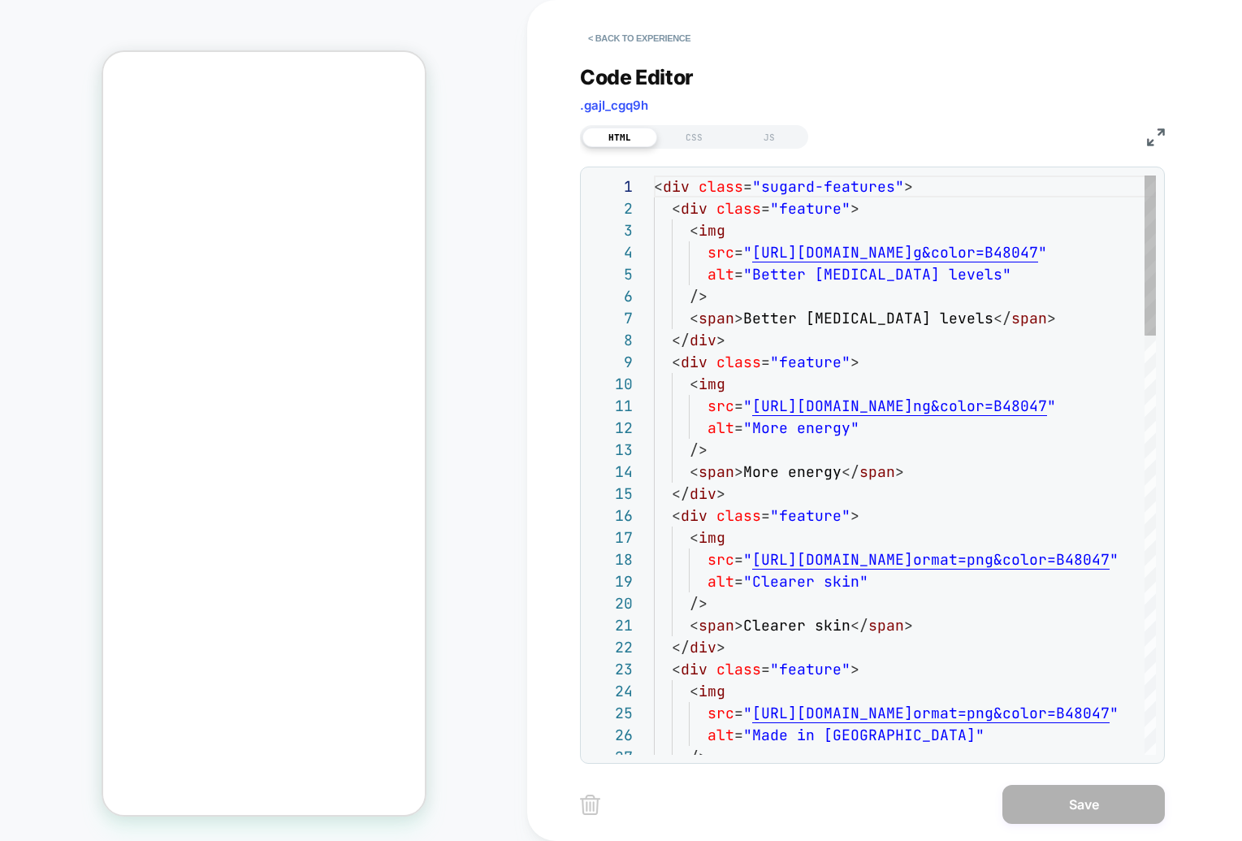
scroll to position [219, 0]
click at [595, 42] on button "< Back to experience" at bounding box center [639, 38] width 119 height 26
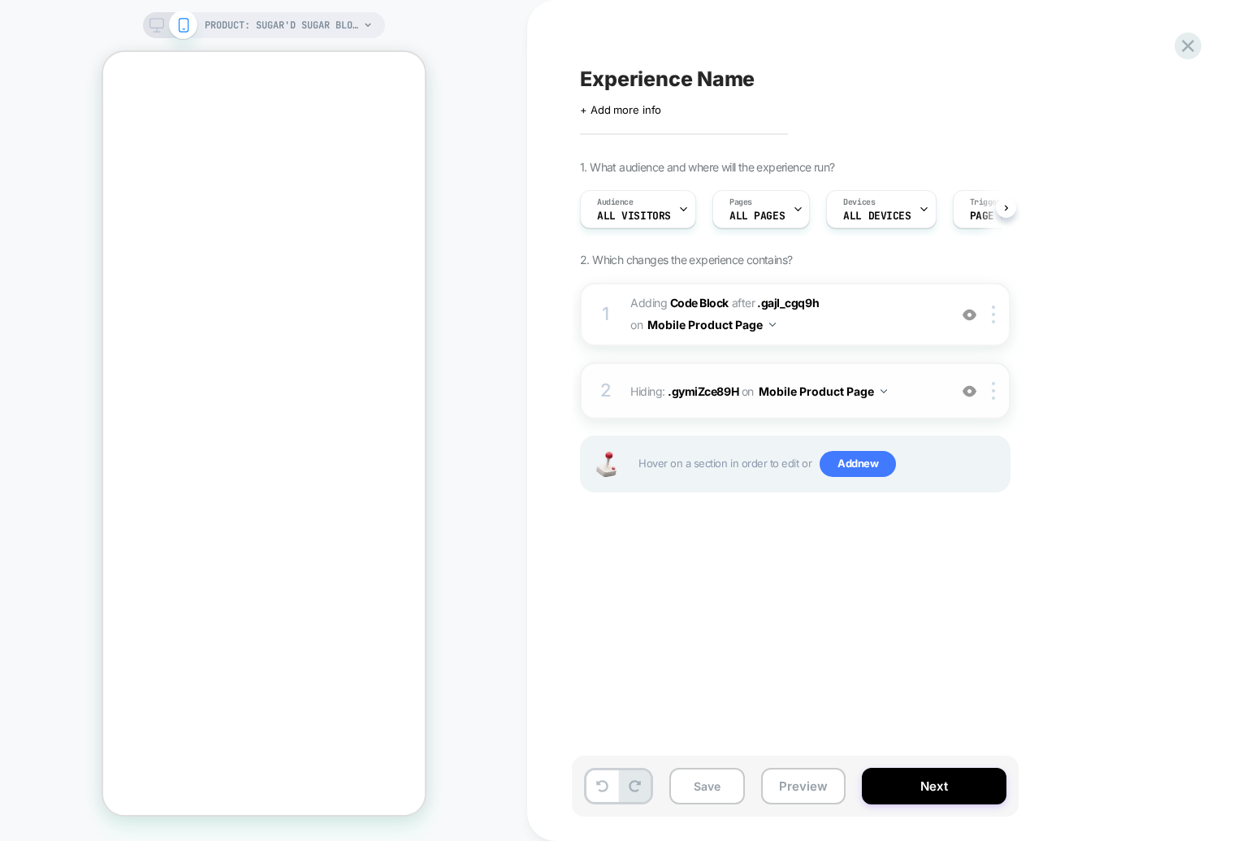
scroll to position [0, 1]
click at [906, 404] on div "2 Hiding : .gymiZce89H .gymiZce89H on Mobile Product Page Add Before Add After …" at bounding box center [795, 390] width 430 height 57
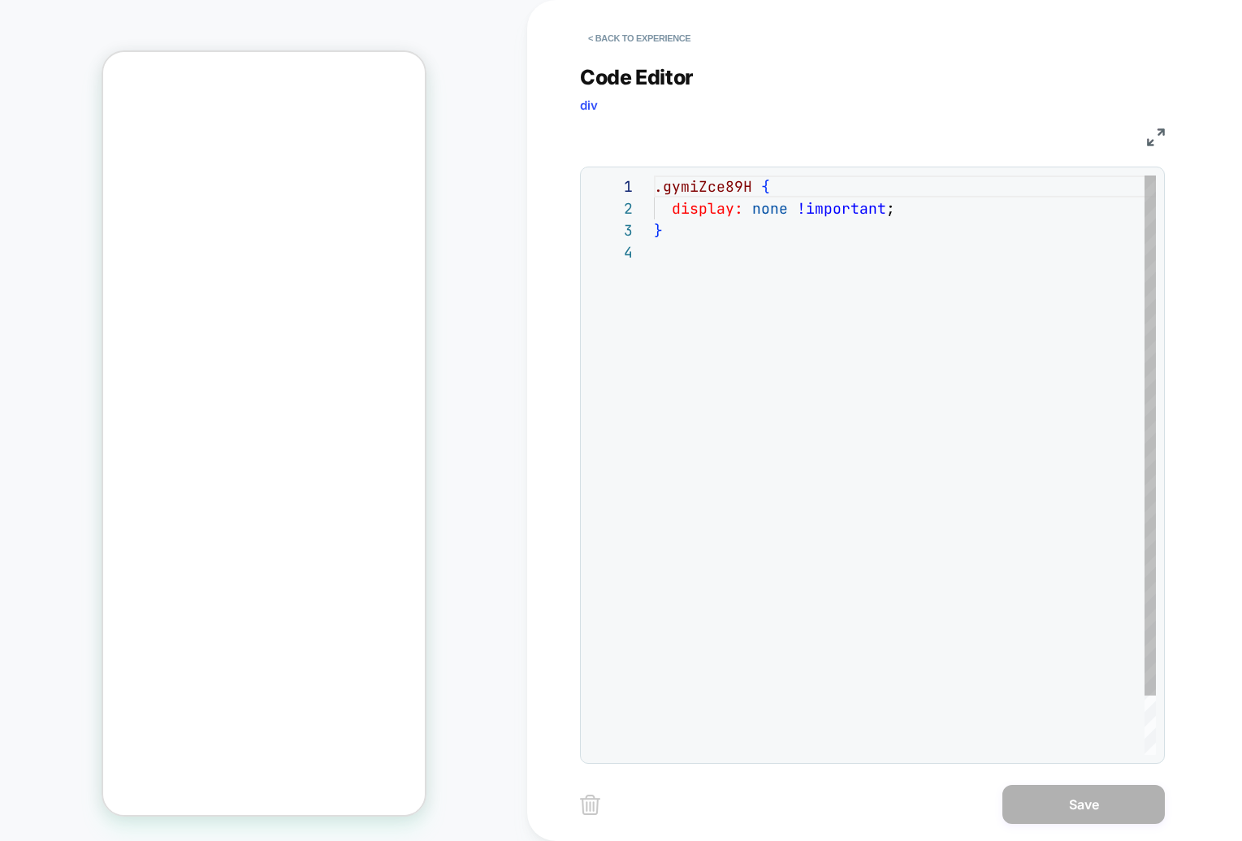
scroll to position [66, 0]
click at [589, 38] on button "< Back to experience" at bounding box center [639, 38] width 119 height 26
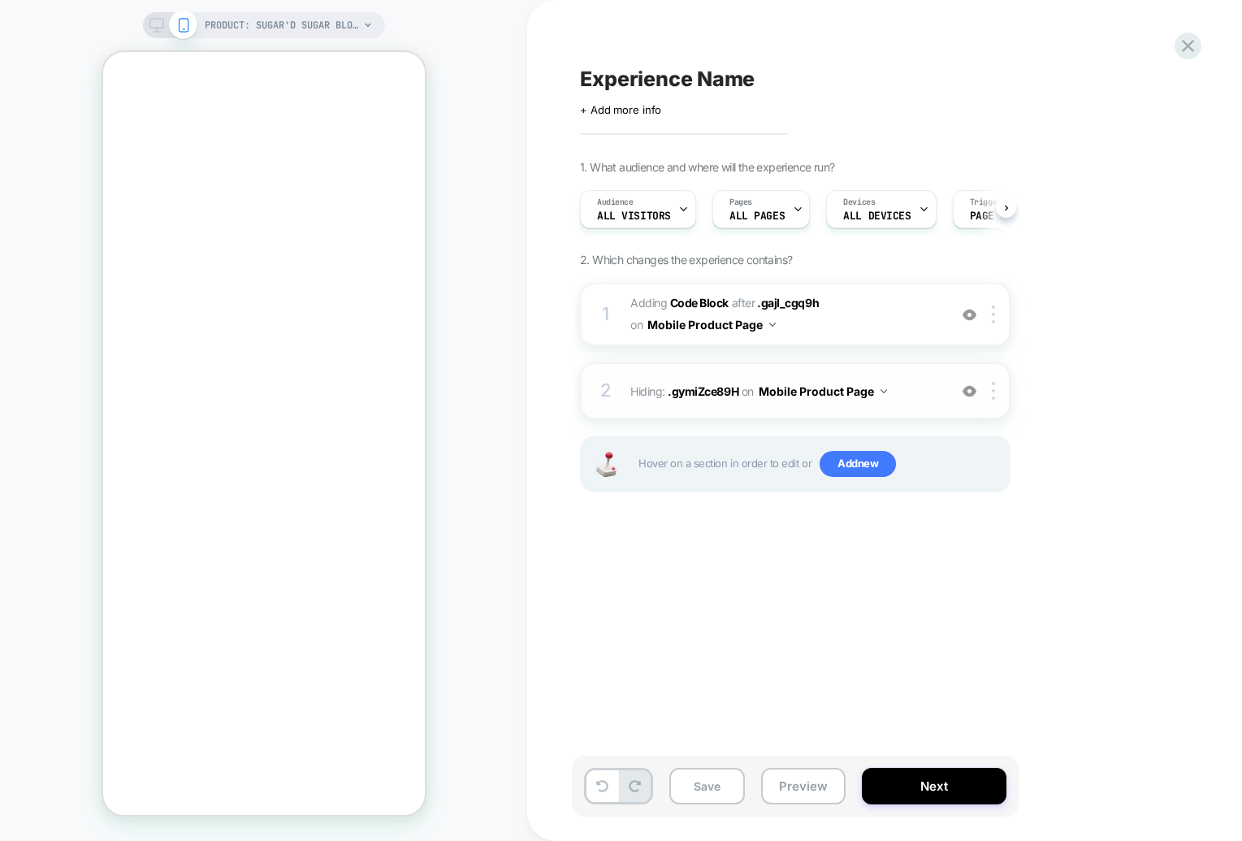
scroll to position [0, 1]
click at [1001, 397] on div at bounding box center [996, 391] width 27 height 18
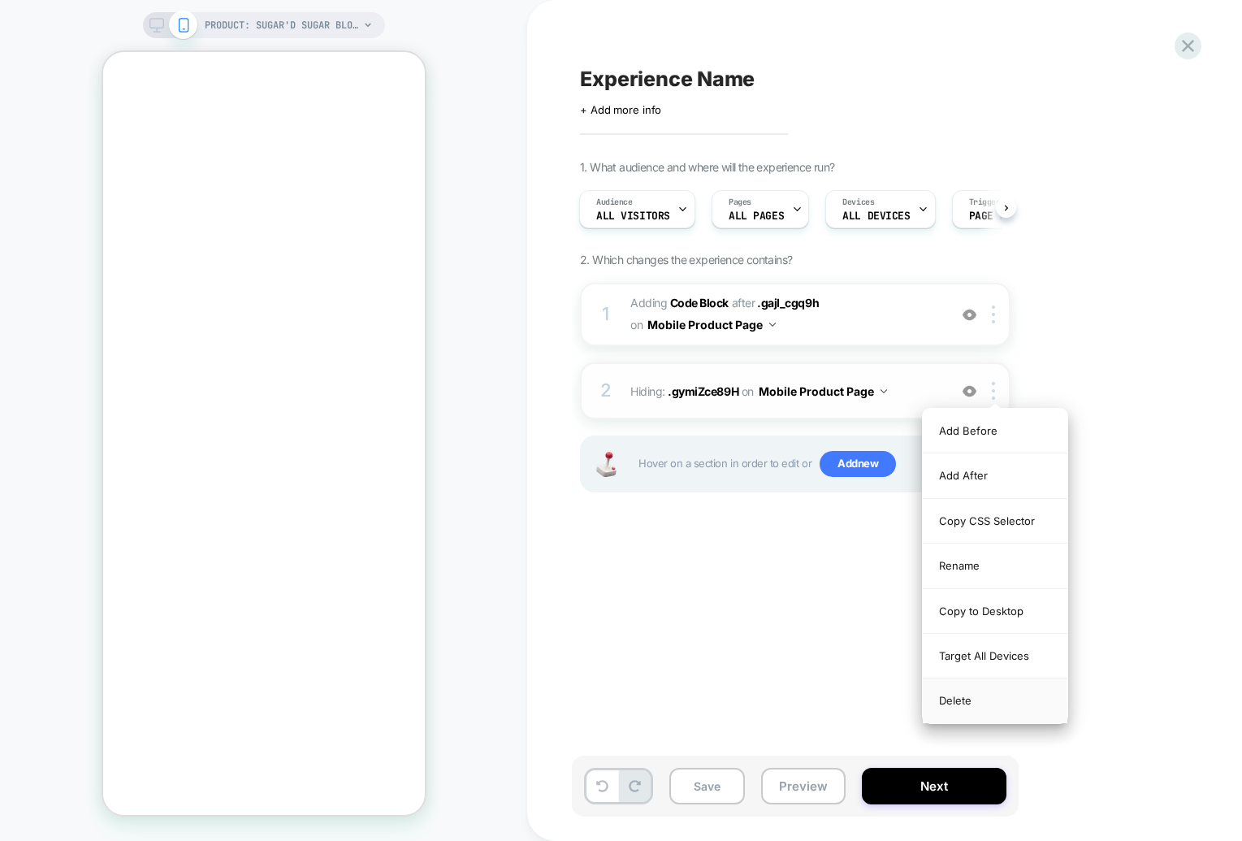
click at [991, 704] on div "Delete" at bounding box center [995, 700] width 145 height 44
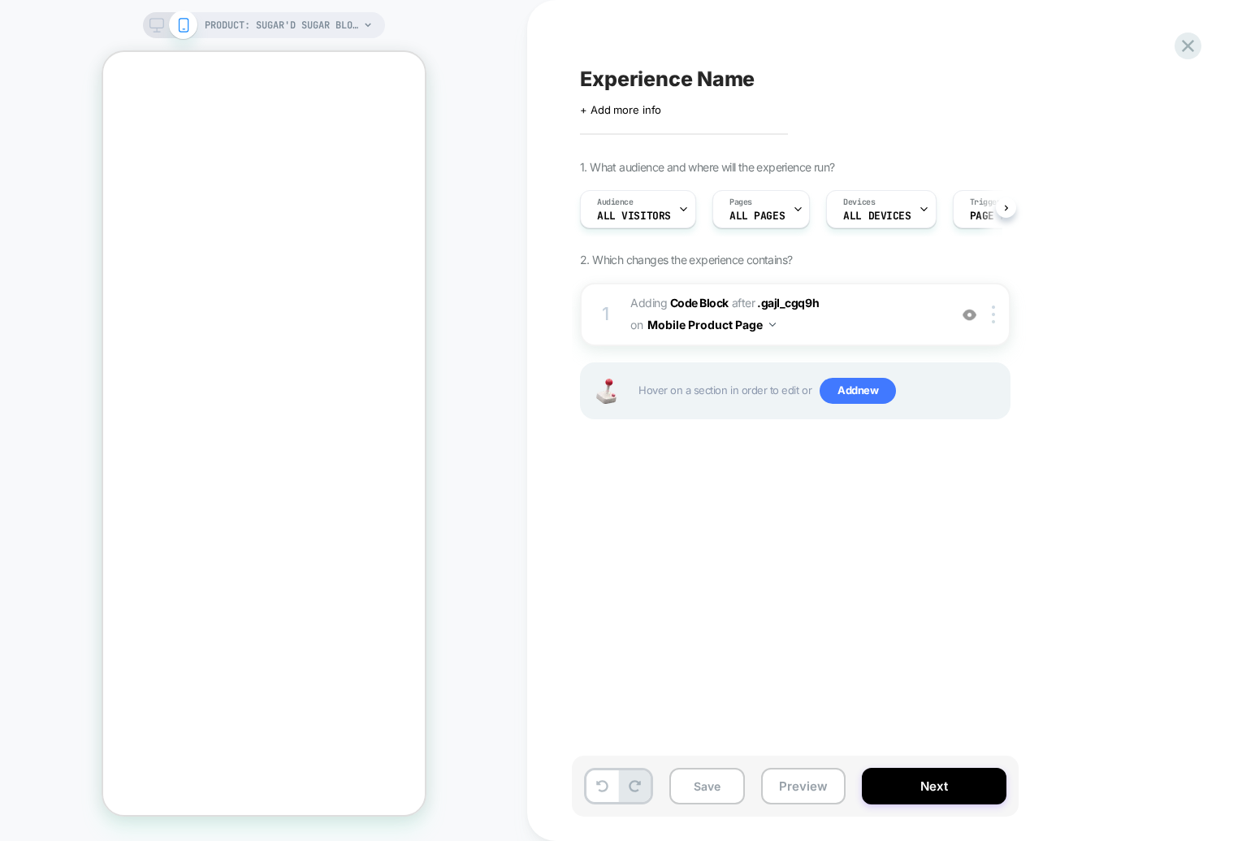
scroll to position [0, 1]
click at [605, 789] on icon at bounding box center [602, 786] width 12 height 12
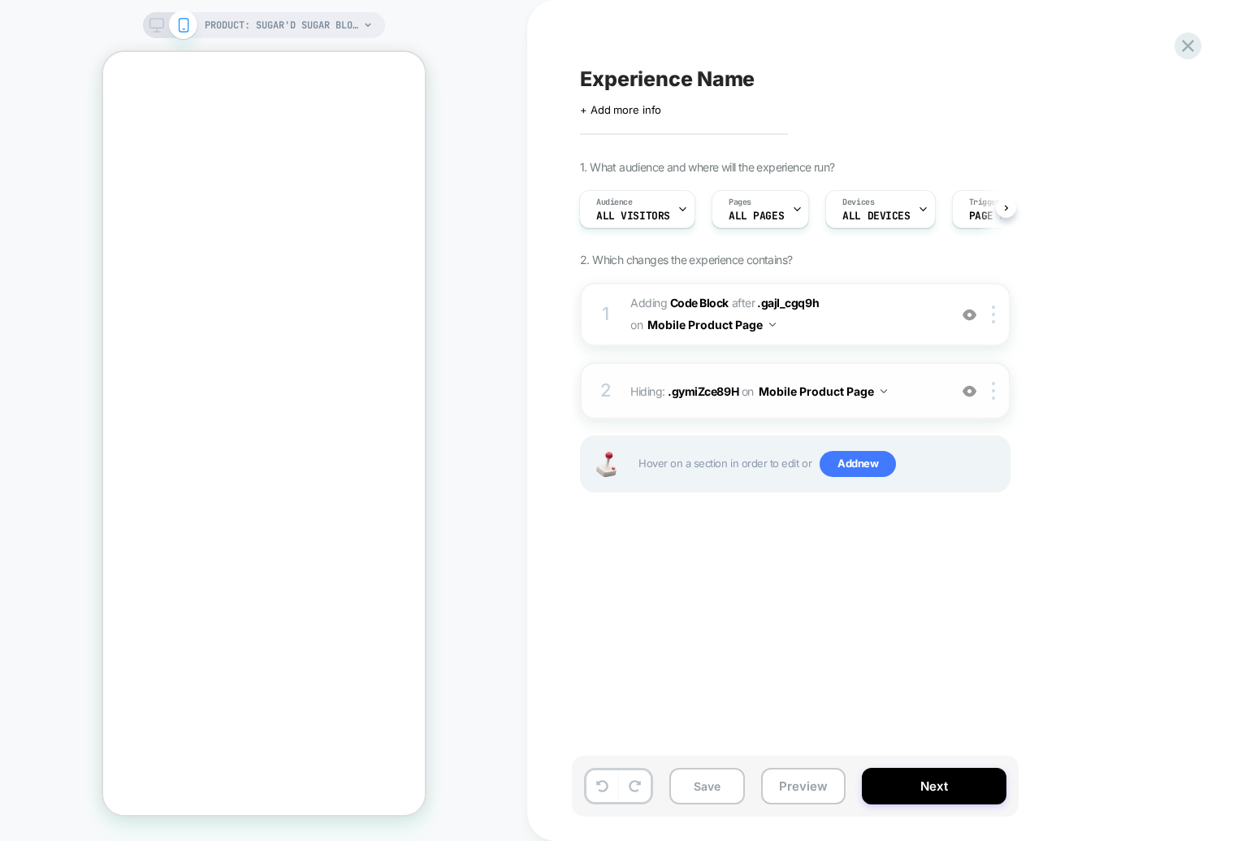
click at [971, 391] on img at bounding box center [969, 391] width 14 height 14
click at [970, 396] on img at bounding box center [969, 391] width 14 height 14
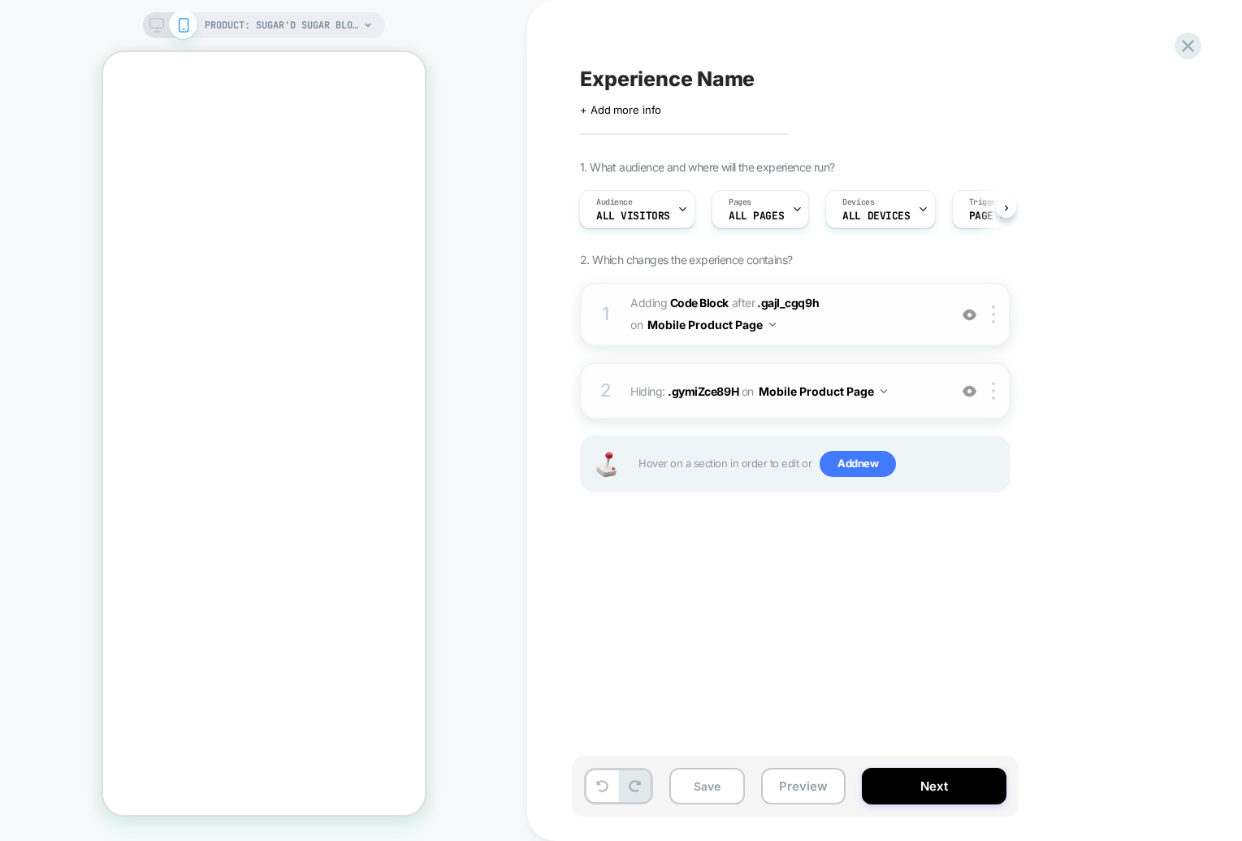
click at [0, 0] on span "Adding Code Block AFTER .gajI_cgq9h .gajI_cgq9h on Mobile Product Page" at bounding box center [0, 0] width 0 height 0
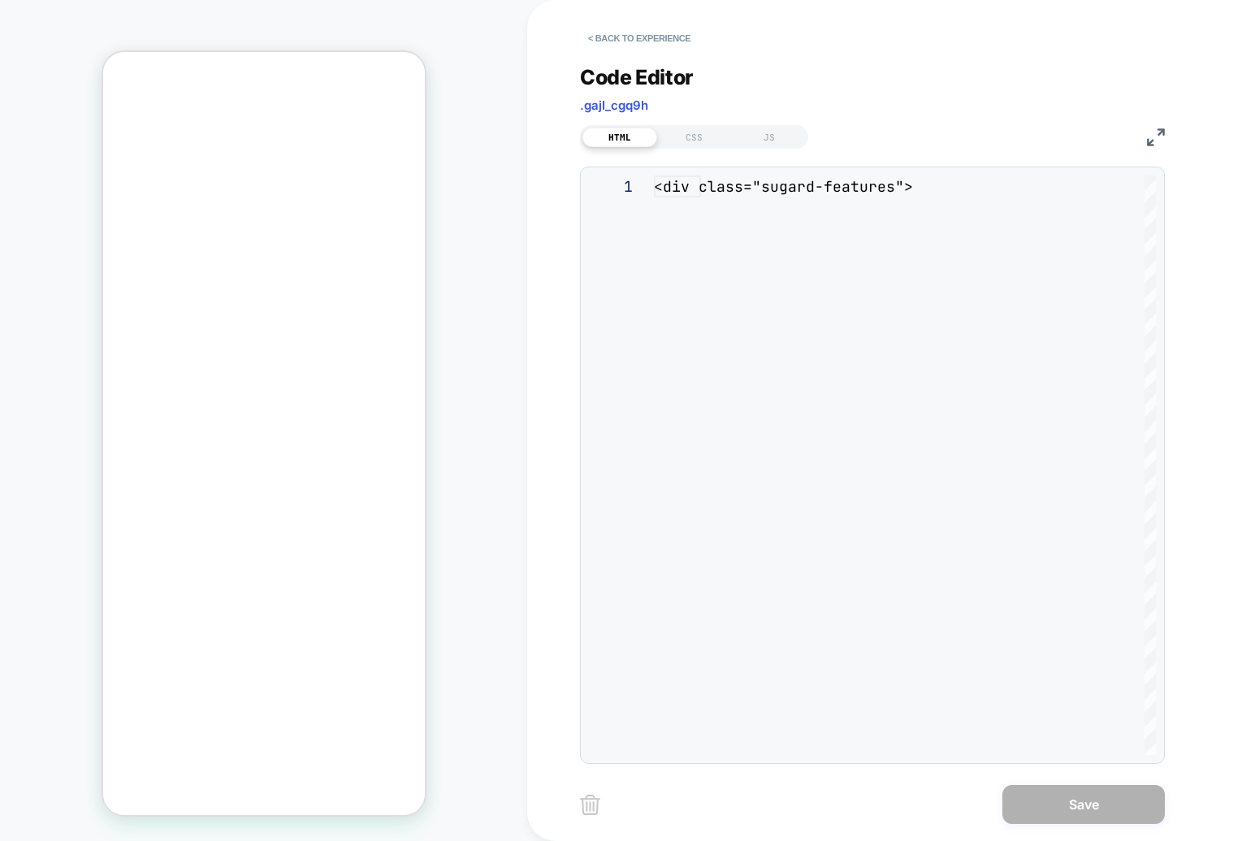
scroll to position [219, 0]
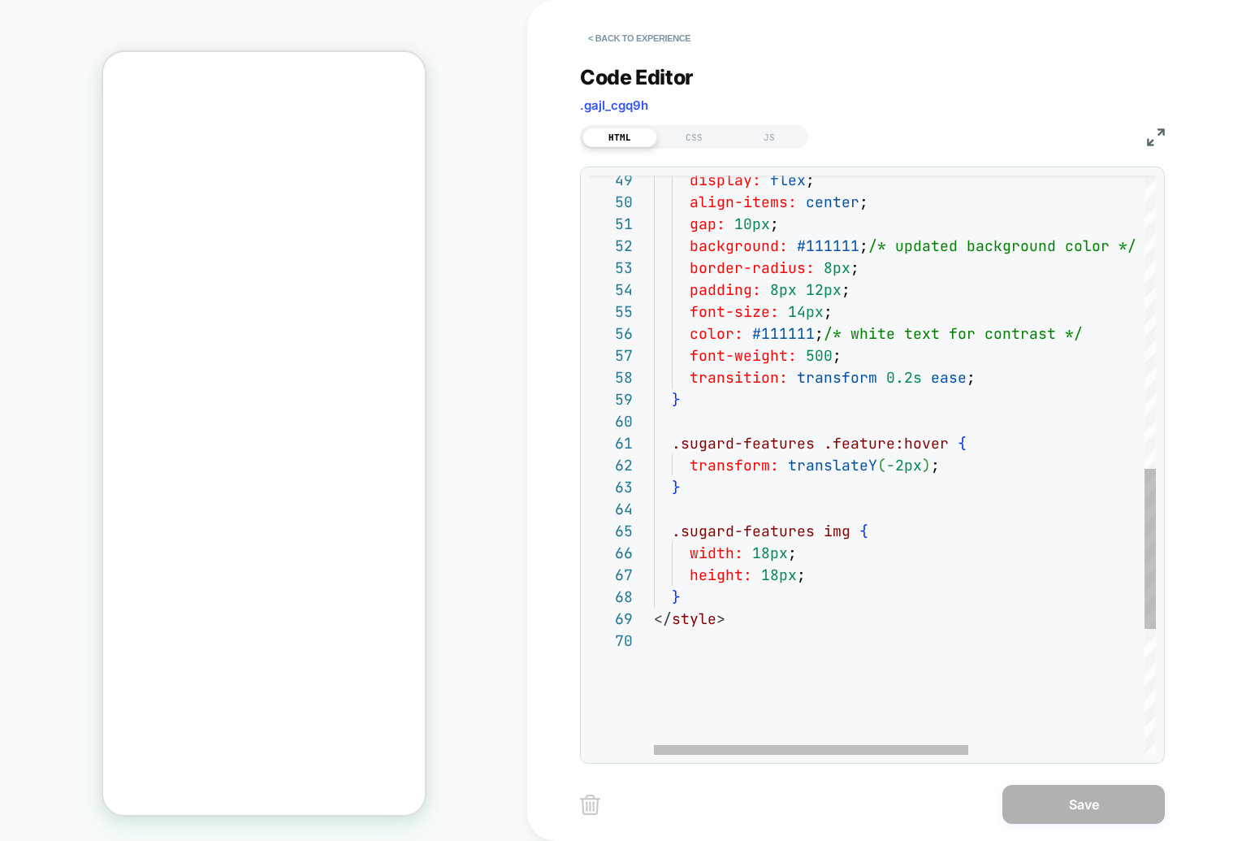
scroll to position [0, 0]
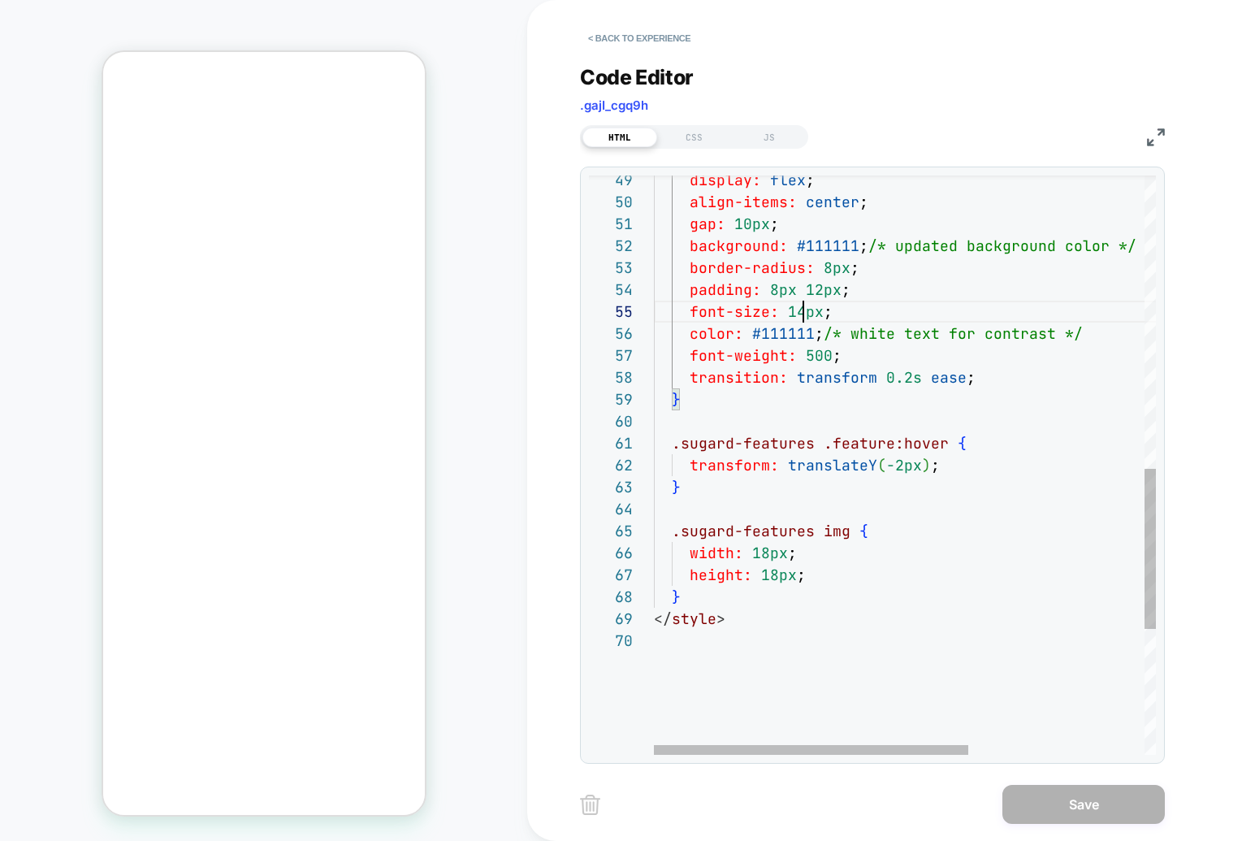
drag, startPoint x: 787, startPoint y: 312, endPoint x: 801, endPoint y: 313, distance: 13.8
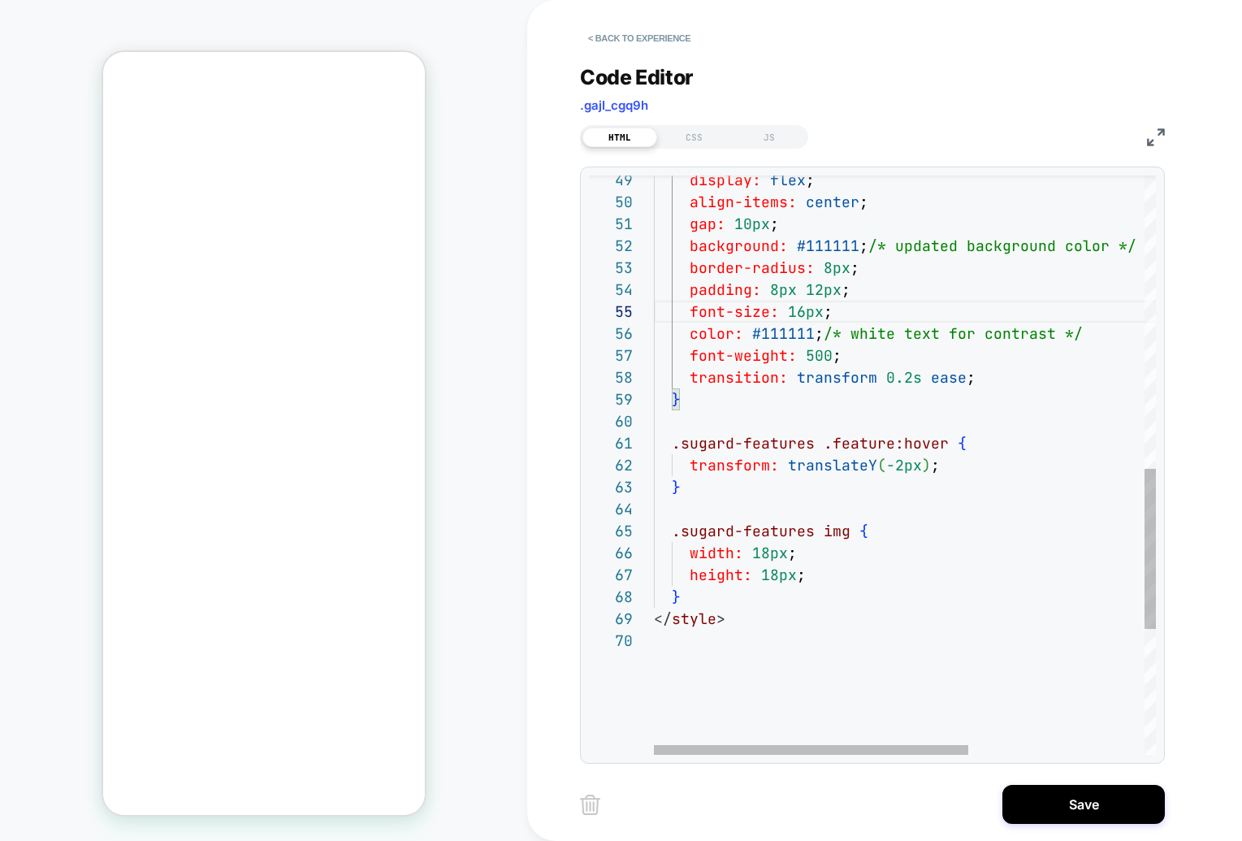
drag, startPoint x: 802, startPoint y: 310, endPoint x: 788, endPoint y: 311, distance: 13.8
type textarea "**********"
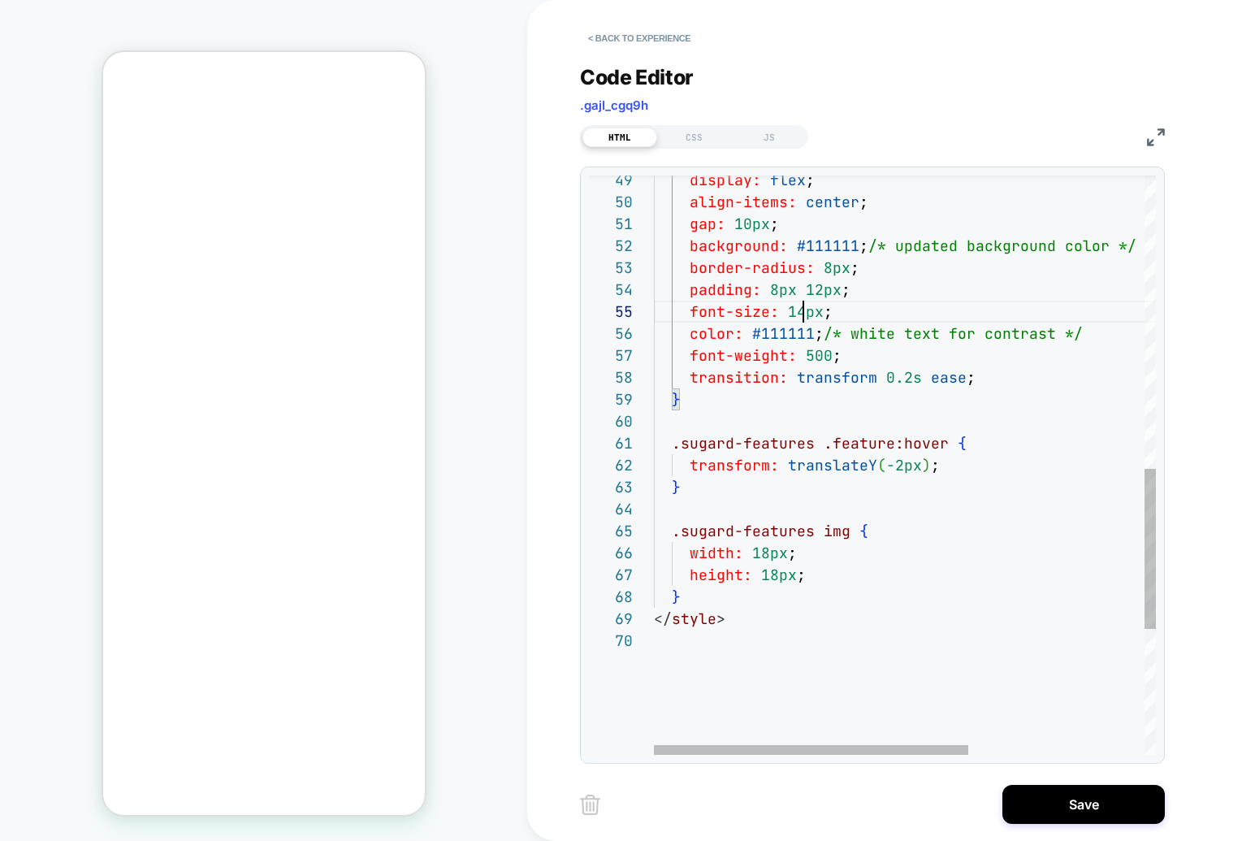
scroll to position [88, 149]
click at [0, 0] on div "CSS" at bounding box center [0, 0] width 0 height 0
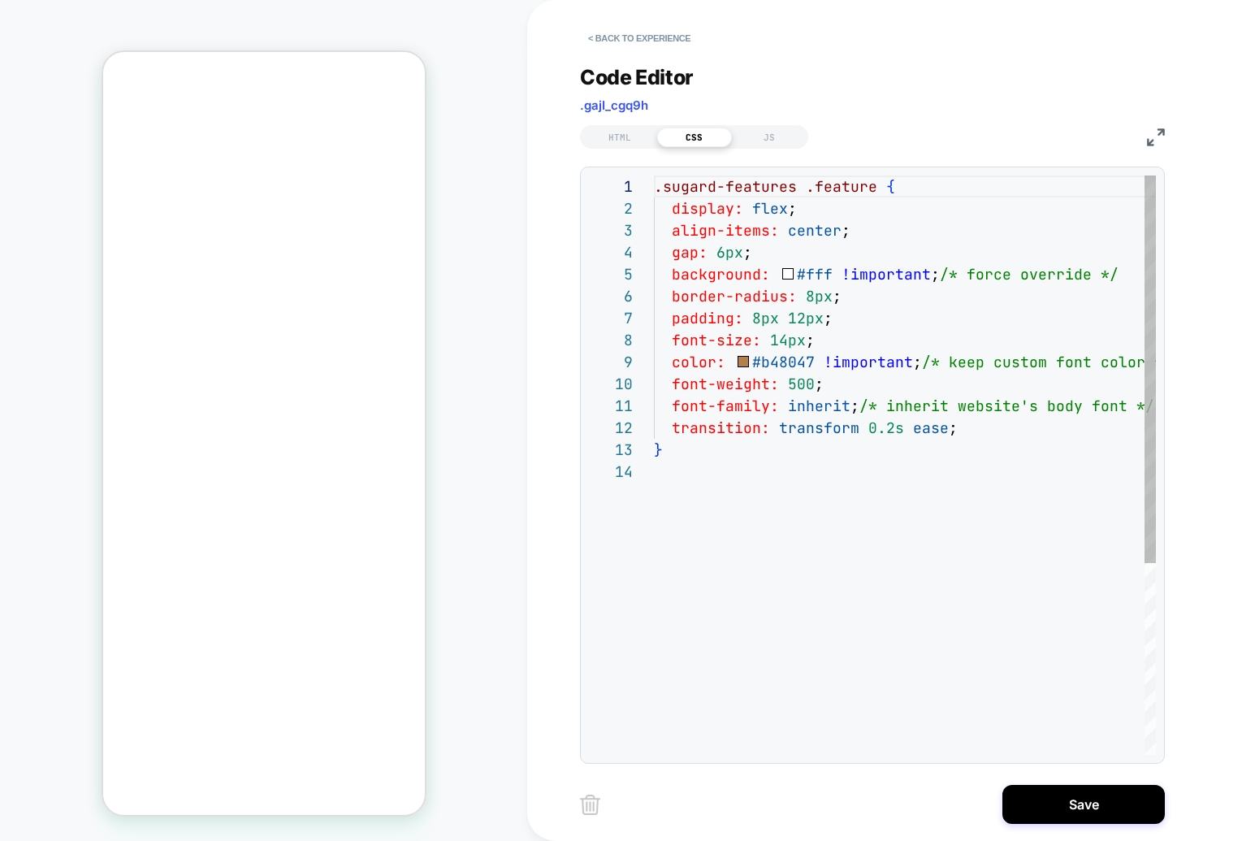
scroll to position [219, 0]
click at [790, 339] on div ".sugard-features .feature { display: flex ; align-items: center ; gap: 6px ; ba…" at bounding box center [936, 607] width 564 height 864
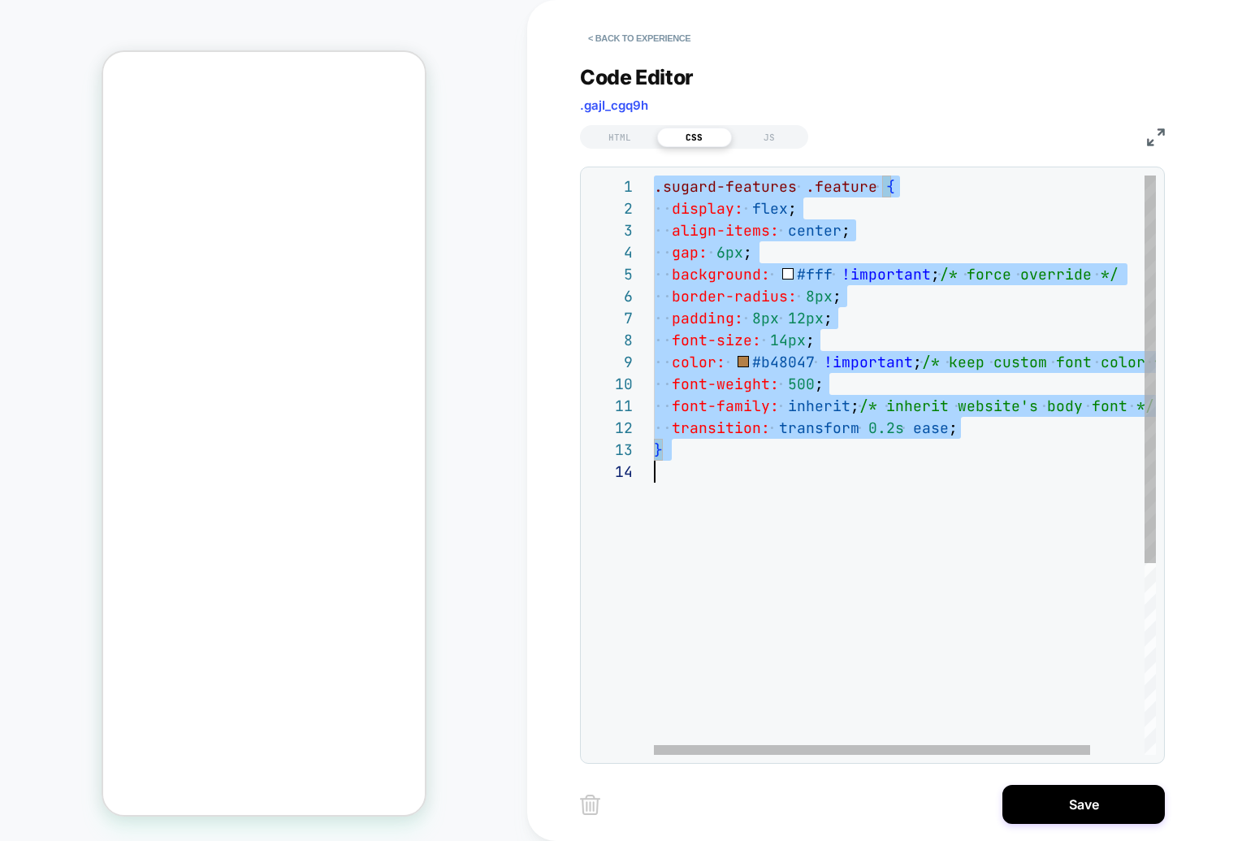
scroll to position [0, 0]
type textarea "**********"
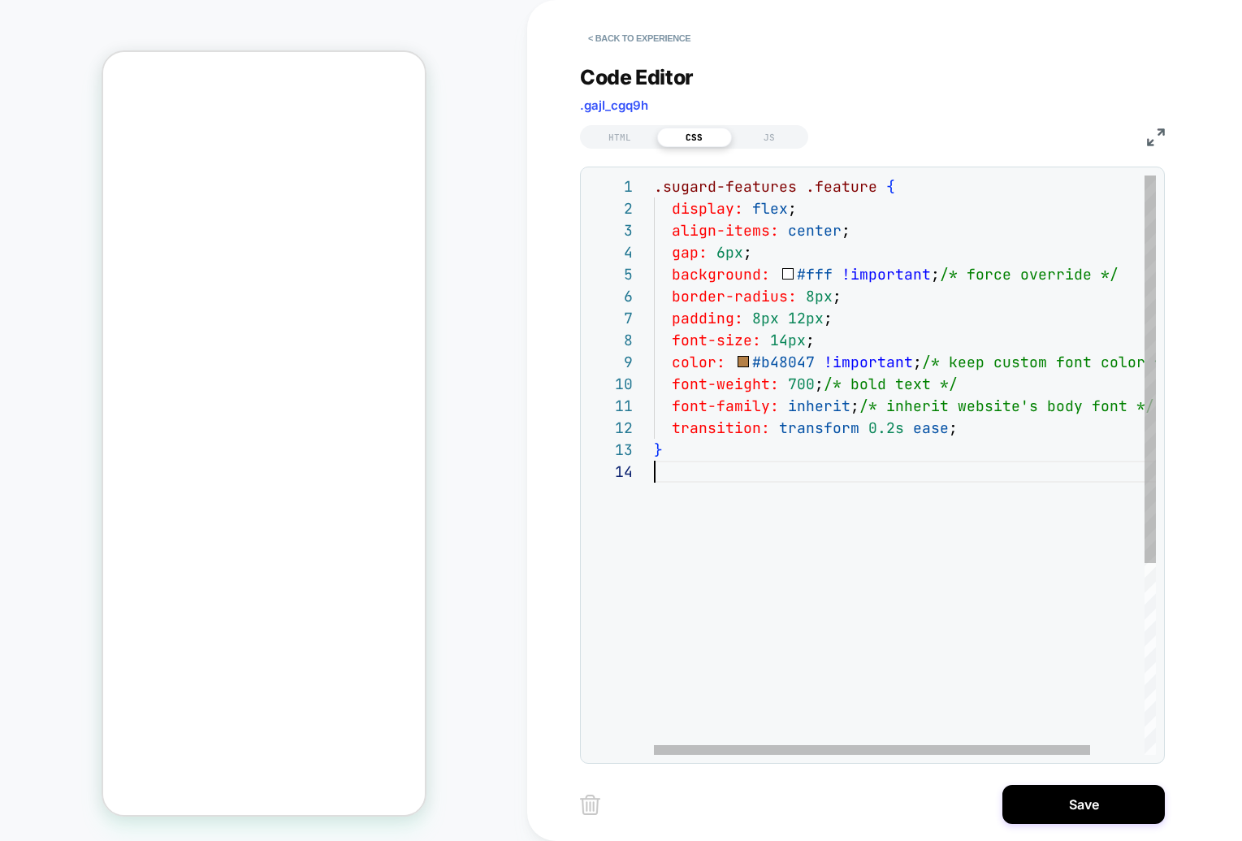
scroll to position [66, 0]
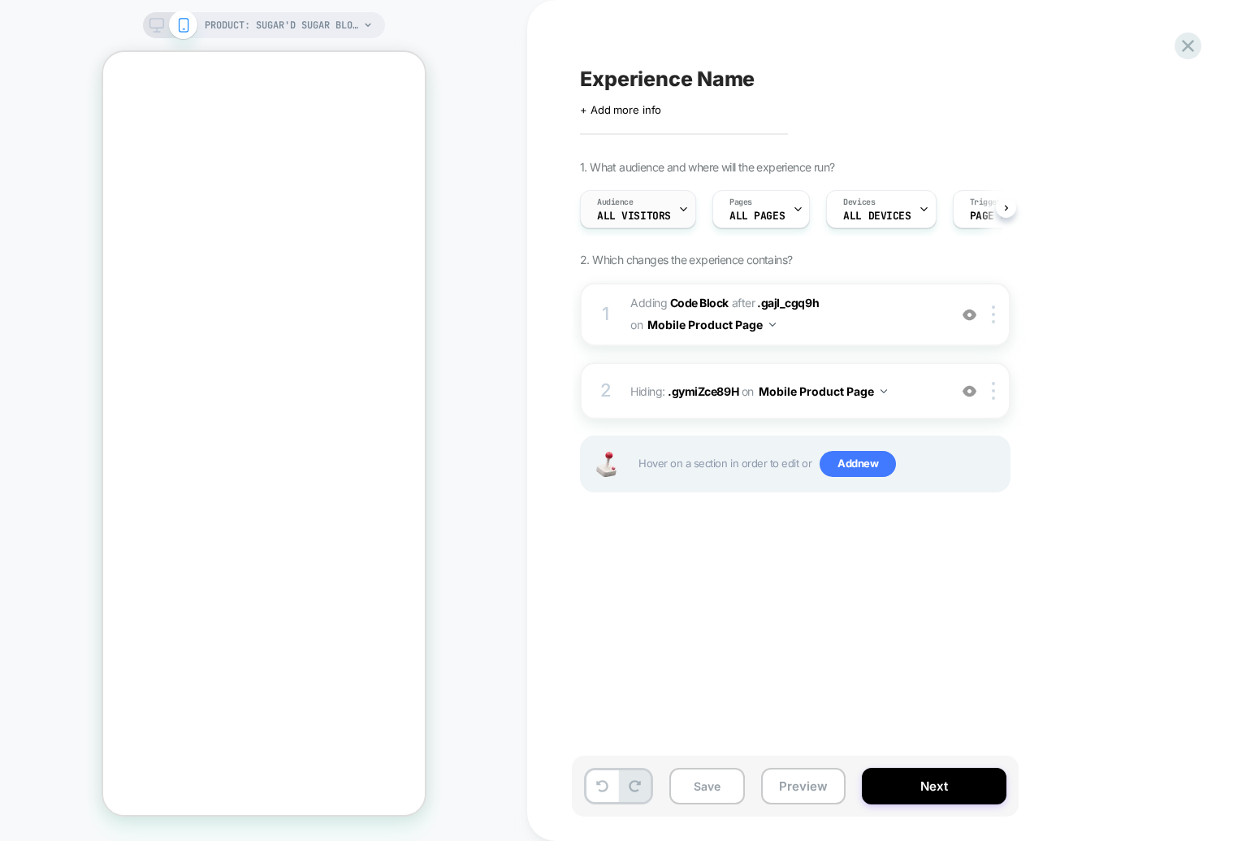
scroll to position [0, 1]
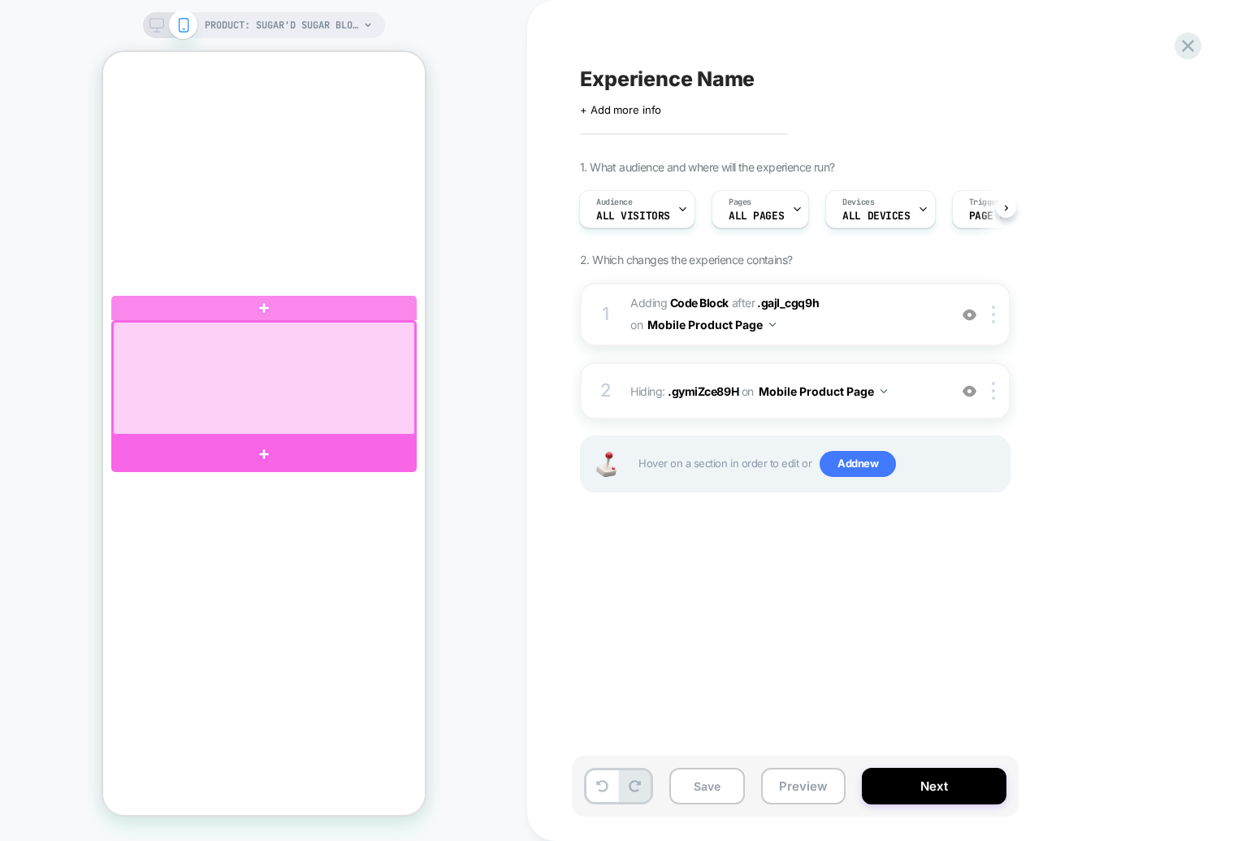
click at [275, 447] on div at bounding box center [262, 453] width 305 height 36
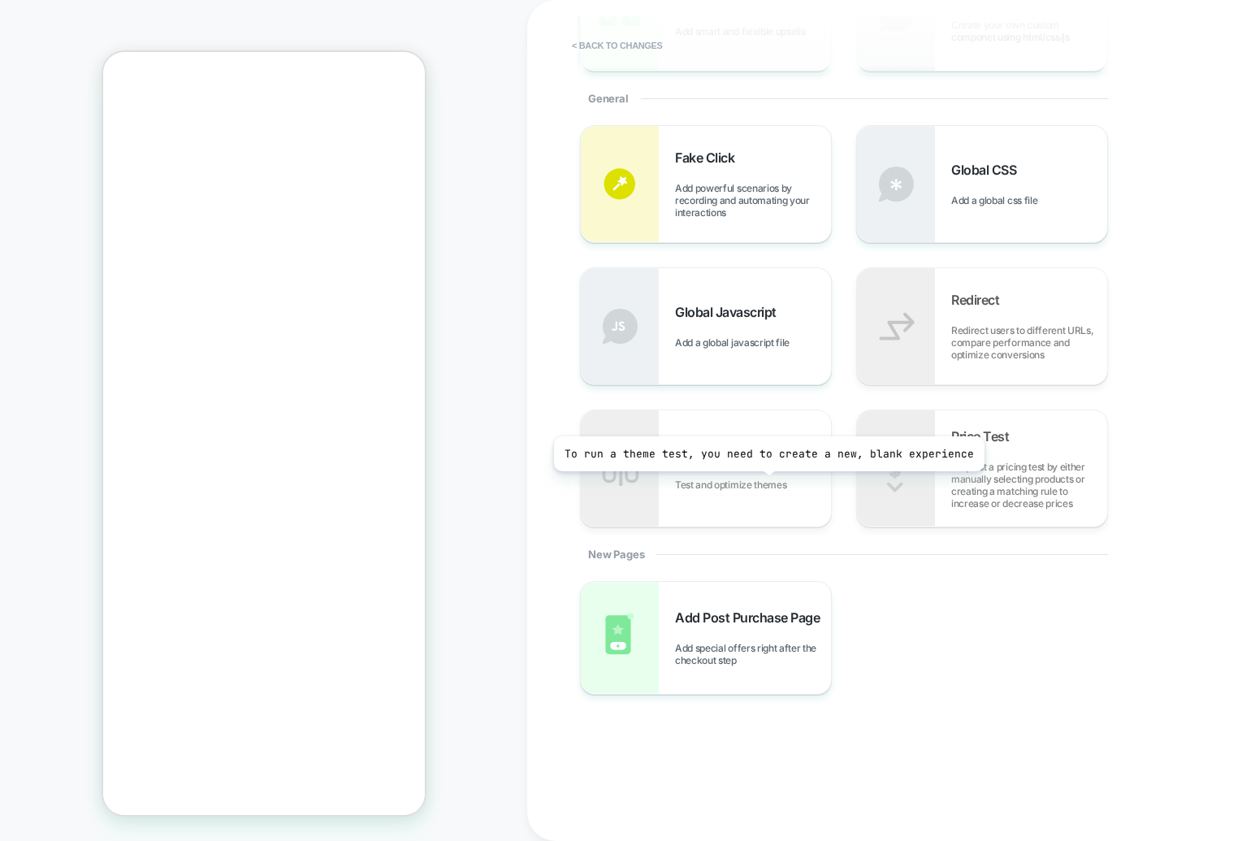
scroll to position [0, 0]
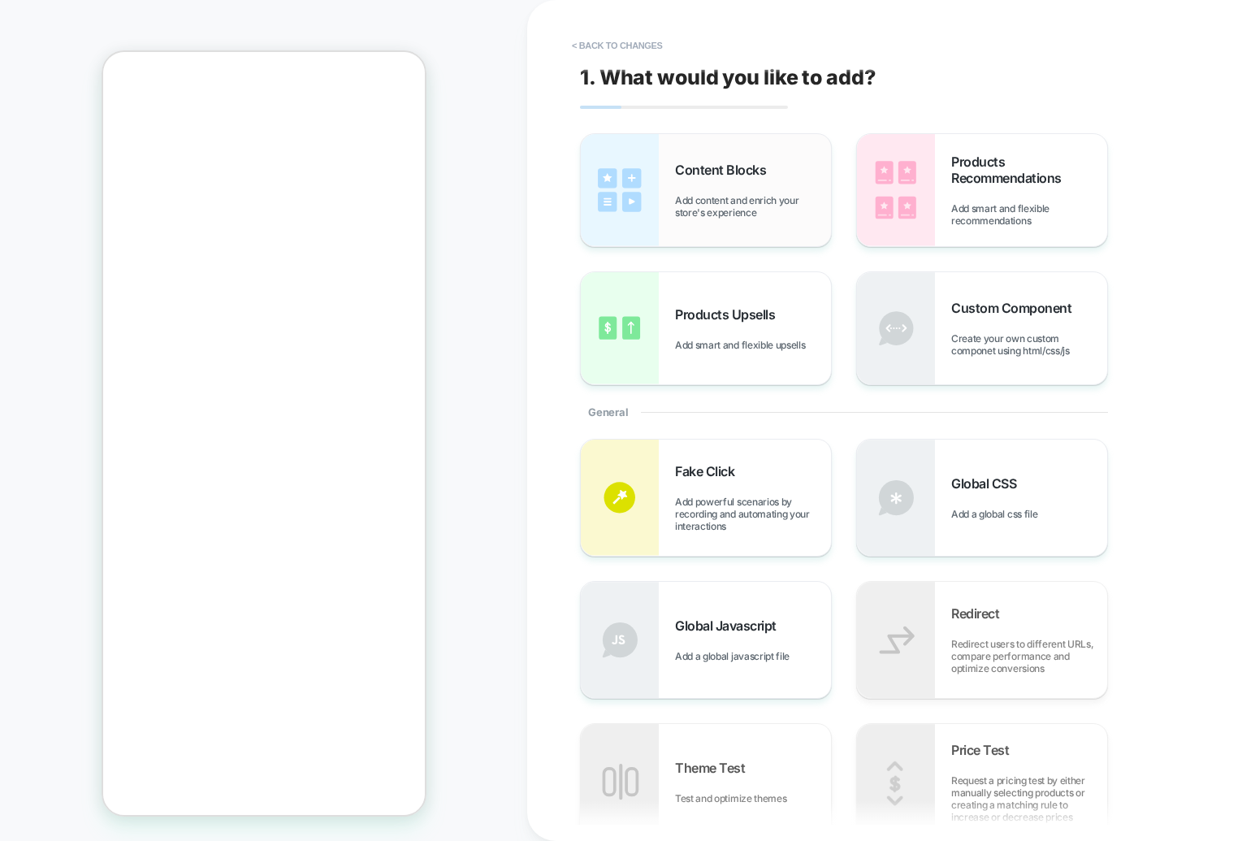
click at [711, 162] on span "Content Blocks" at bounding box center [724, 170] width 99 height 16
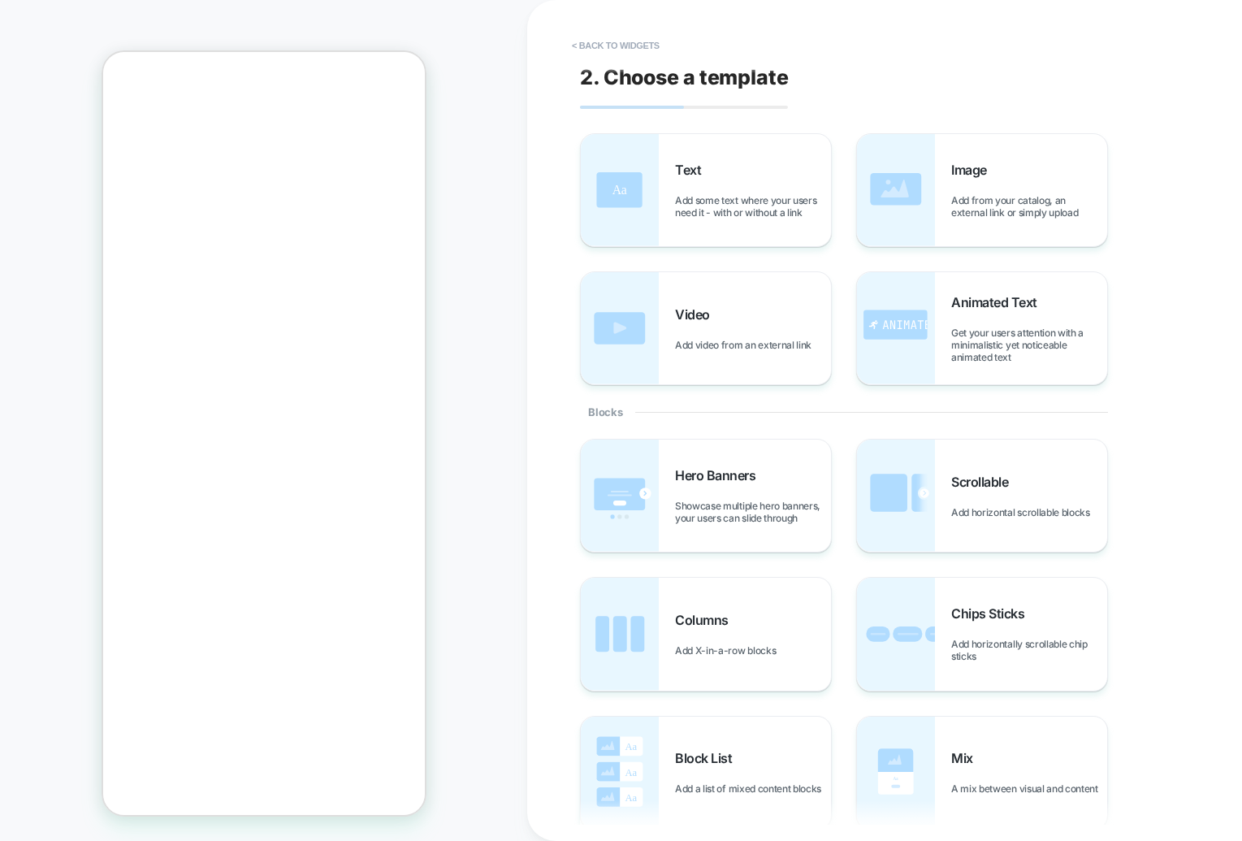
click at [968, 87] on div "2. Choose a template Text Add some text where your users need it - with or with…" at bounding box center [876, 420] width 609 height 808
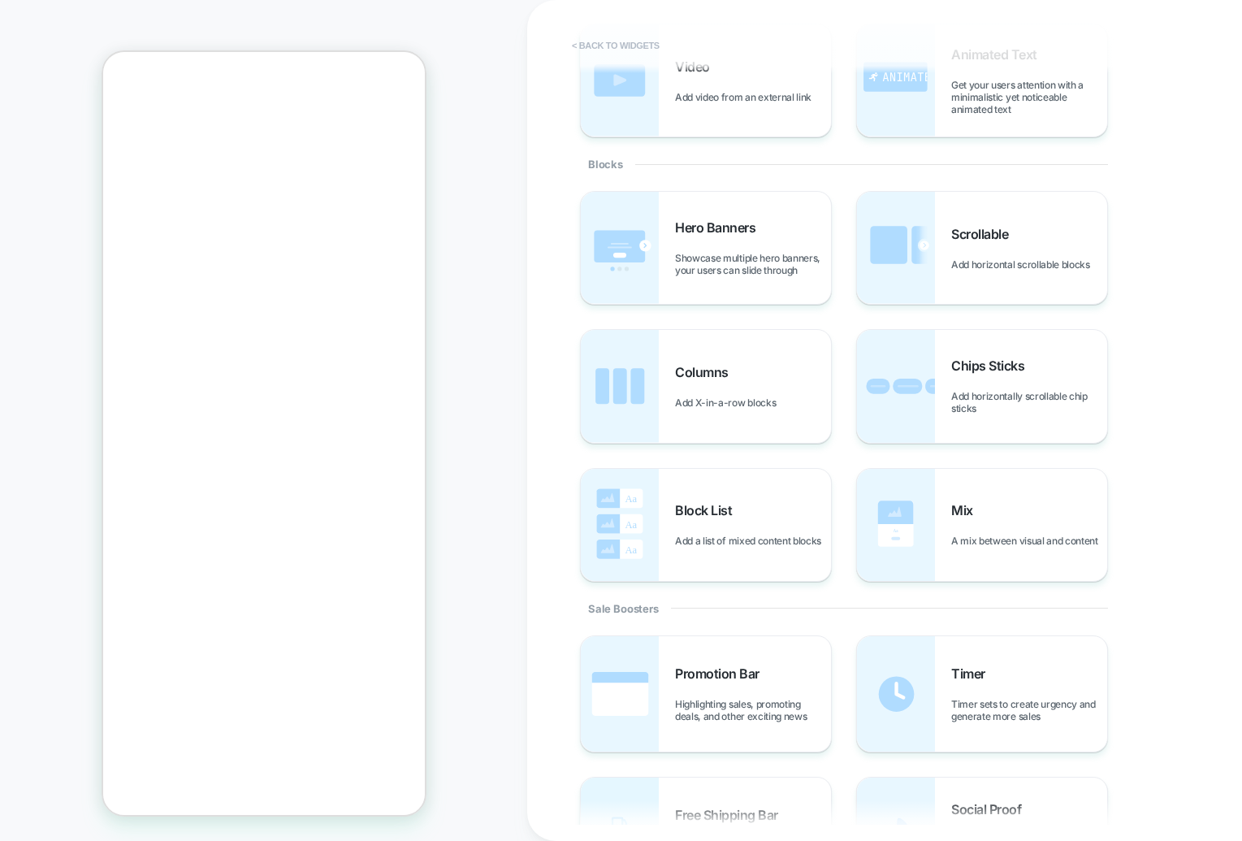
click at [612, 42] on button "< Back to widgets" at bounding box center [616, 45] width 104 height 26
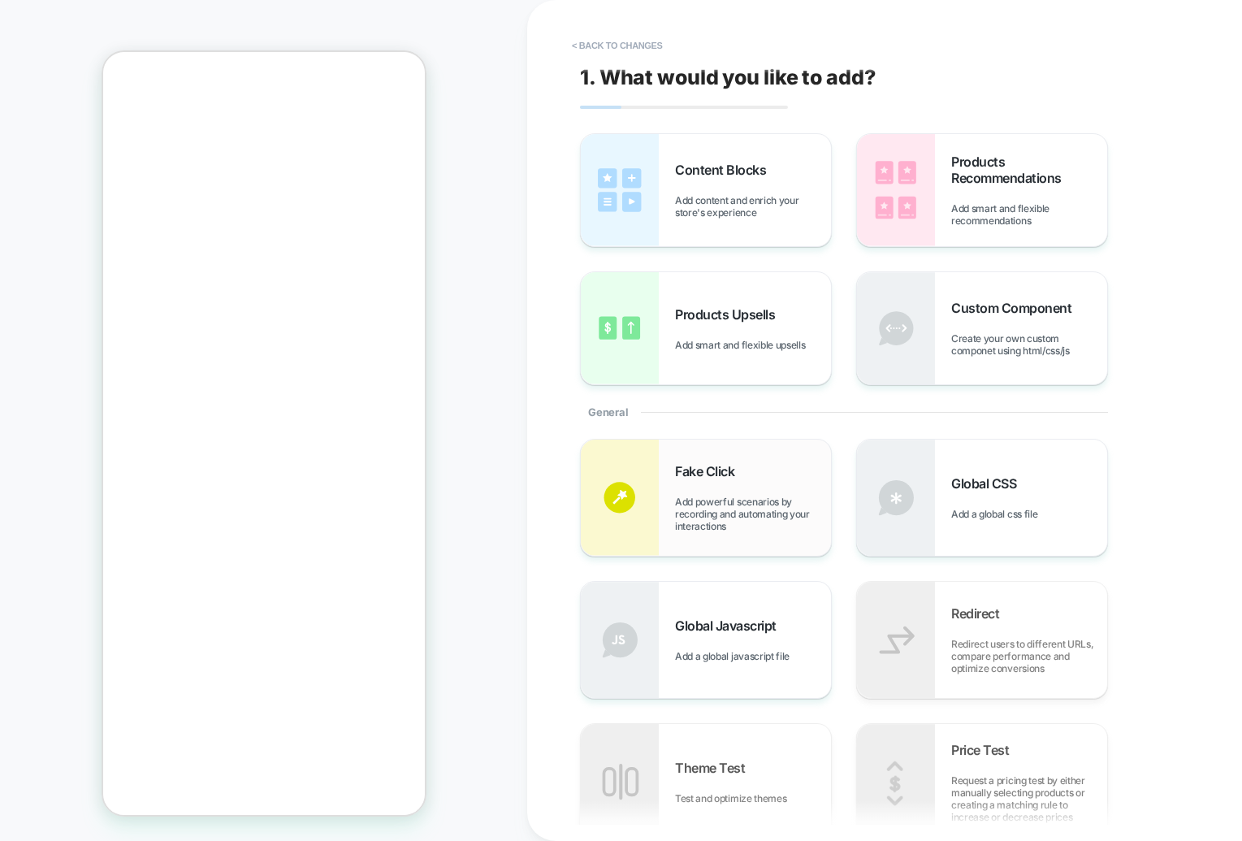
scroll to position [421, 0]
click at [473, 391] on div "PRODUCT: Sugar'D Sugar Blocker [sugard] PRODUCT: Sugar'D Sugar Blocker [sugard]" at bounding box center [263, 420] width 527 height 808
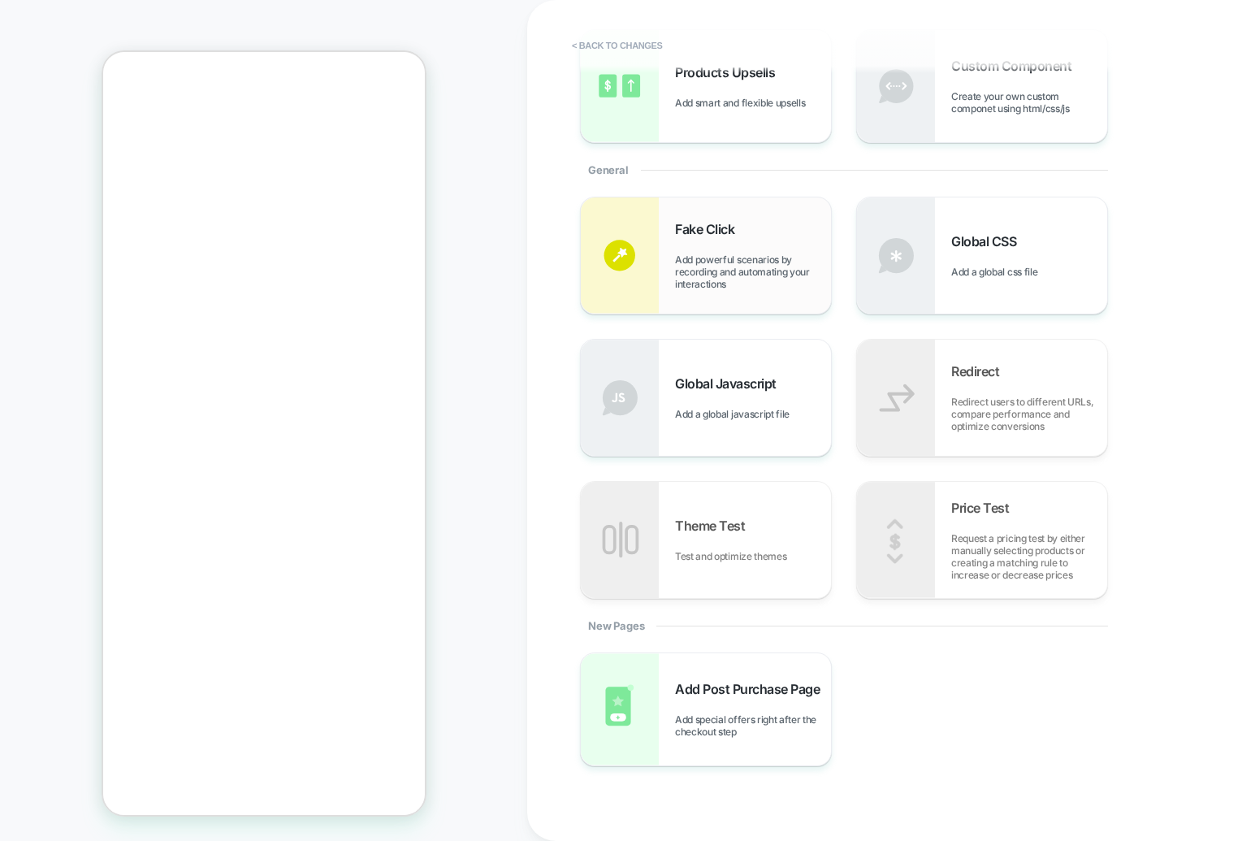
click at [685, 262] on span "Add powerful scenarios by recording and automating your interactions" at bounding box center [753, 271] width 156 height 37
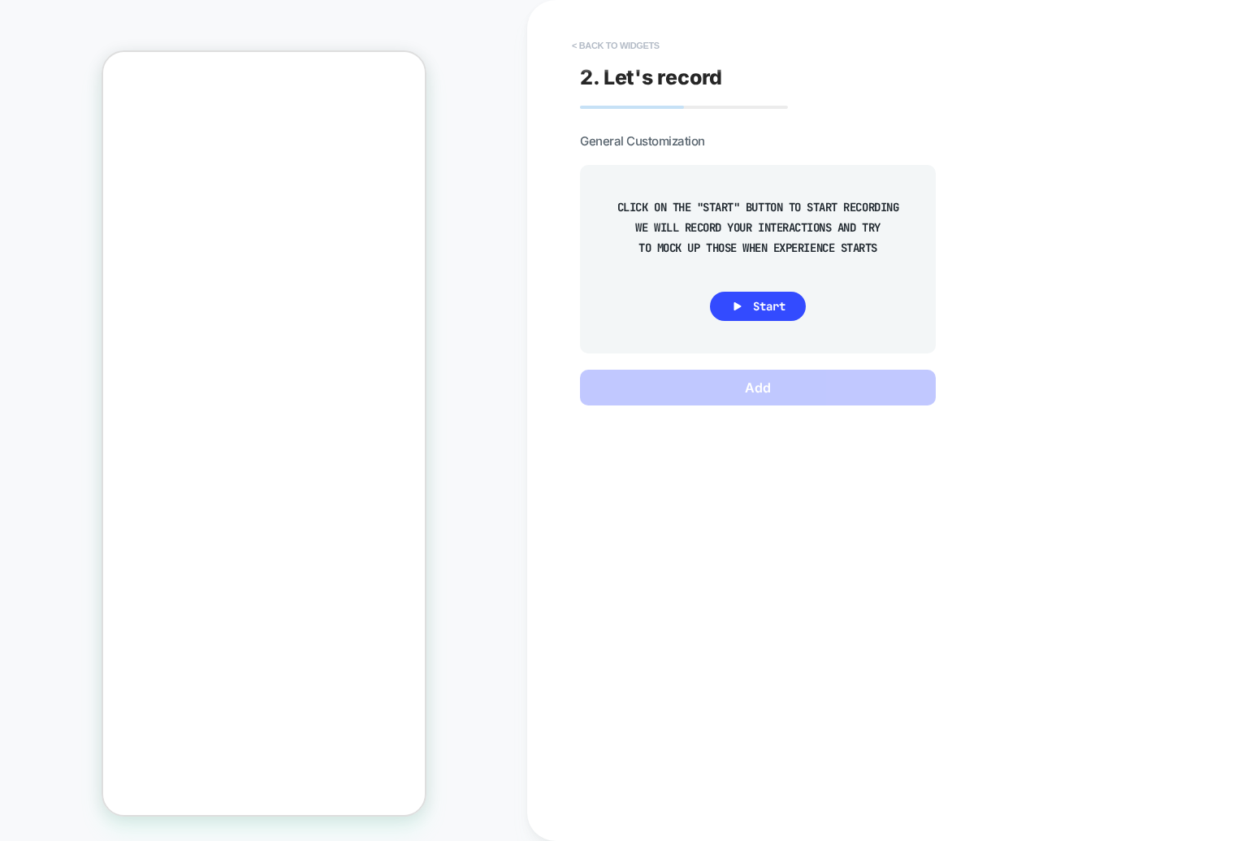
click at [0, 0] on button "< Back to widgets" at bounding box center [0, 0] width 0 height 0
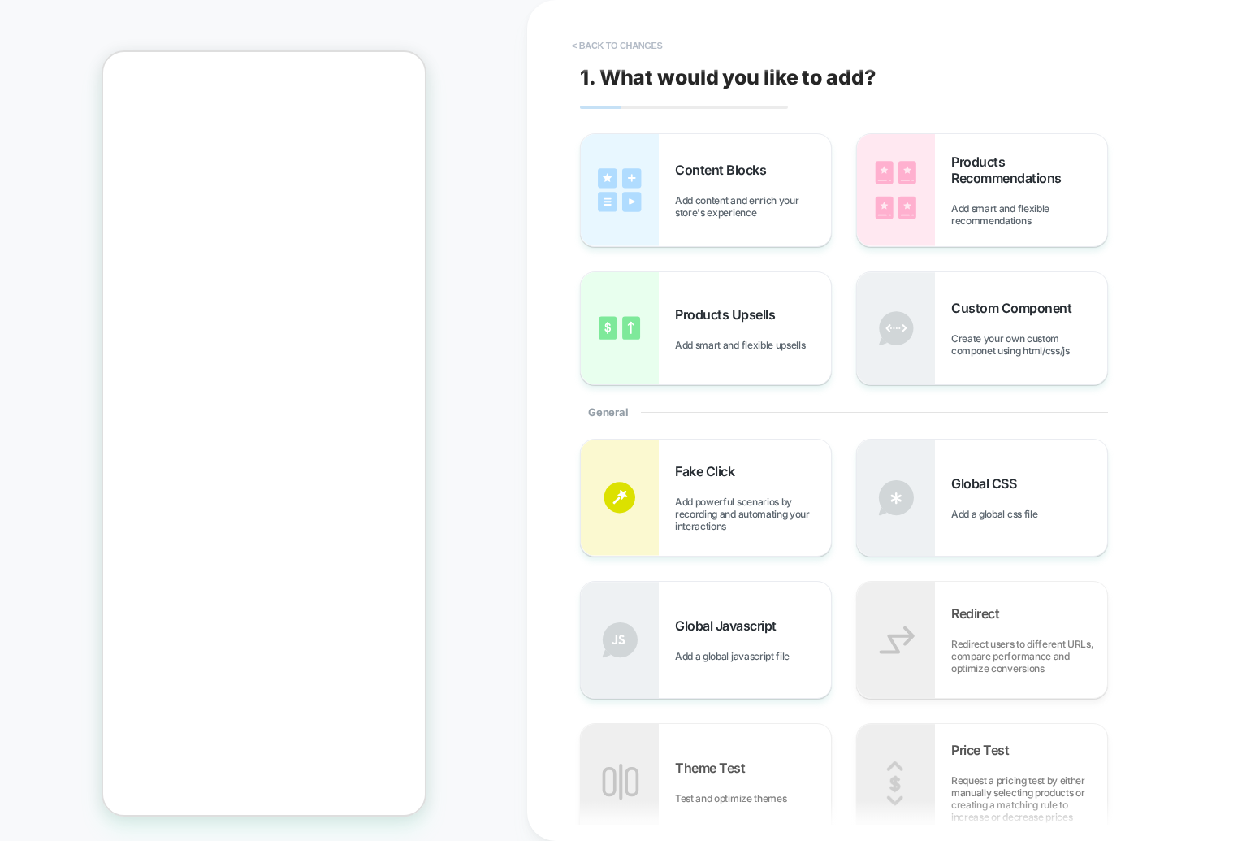
click at [581, 54] on button "< Back to changes" at bounding box center [617, 45] width 107 height 26
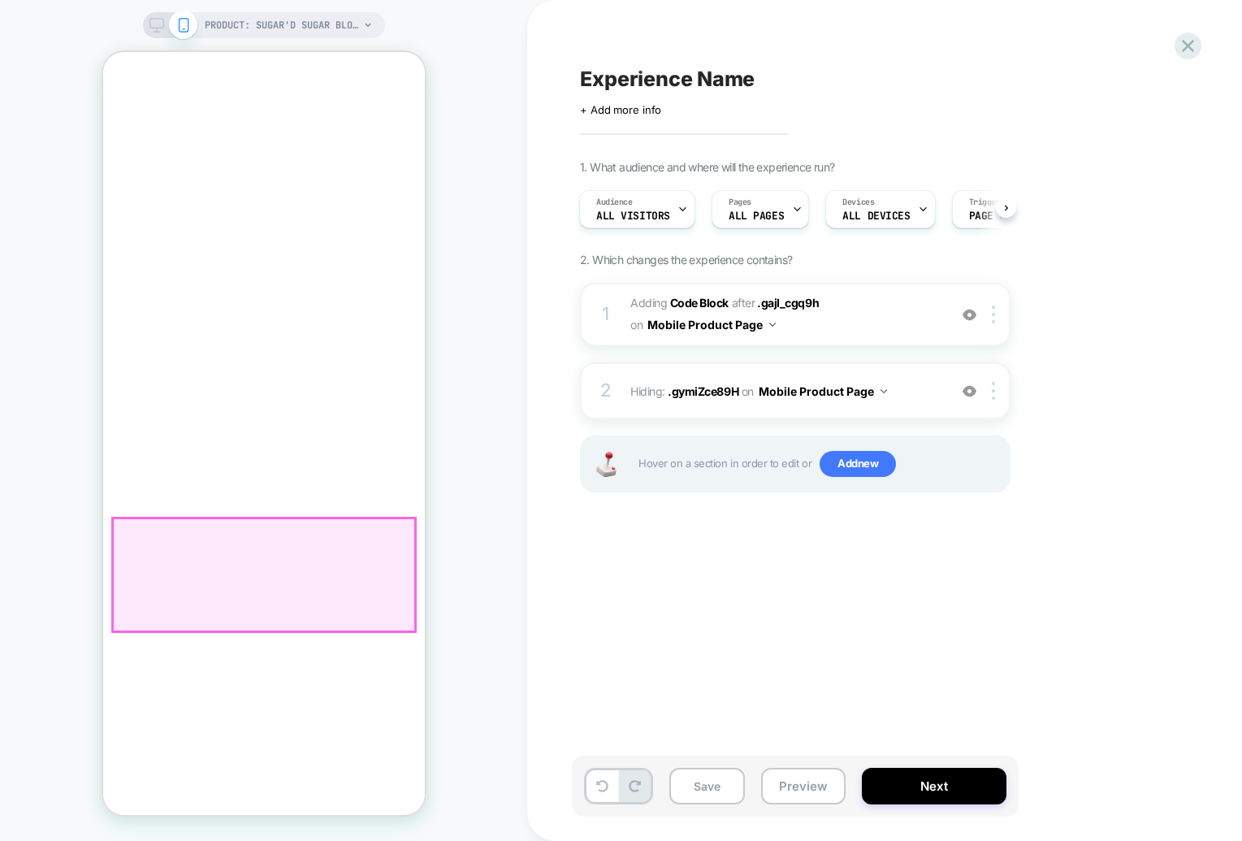
scroll to position [409, 0]
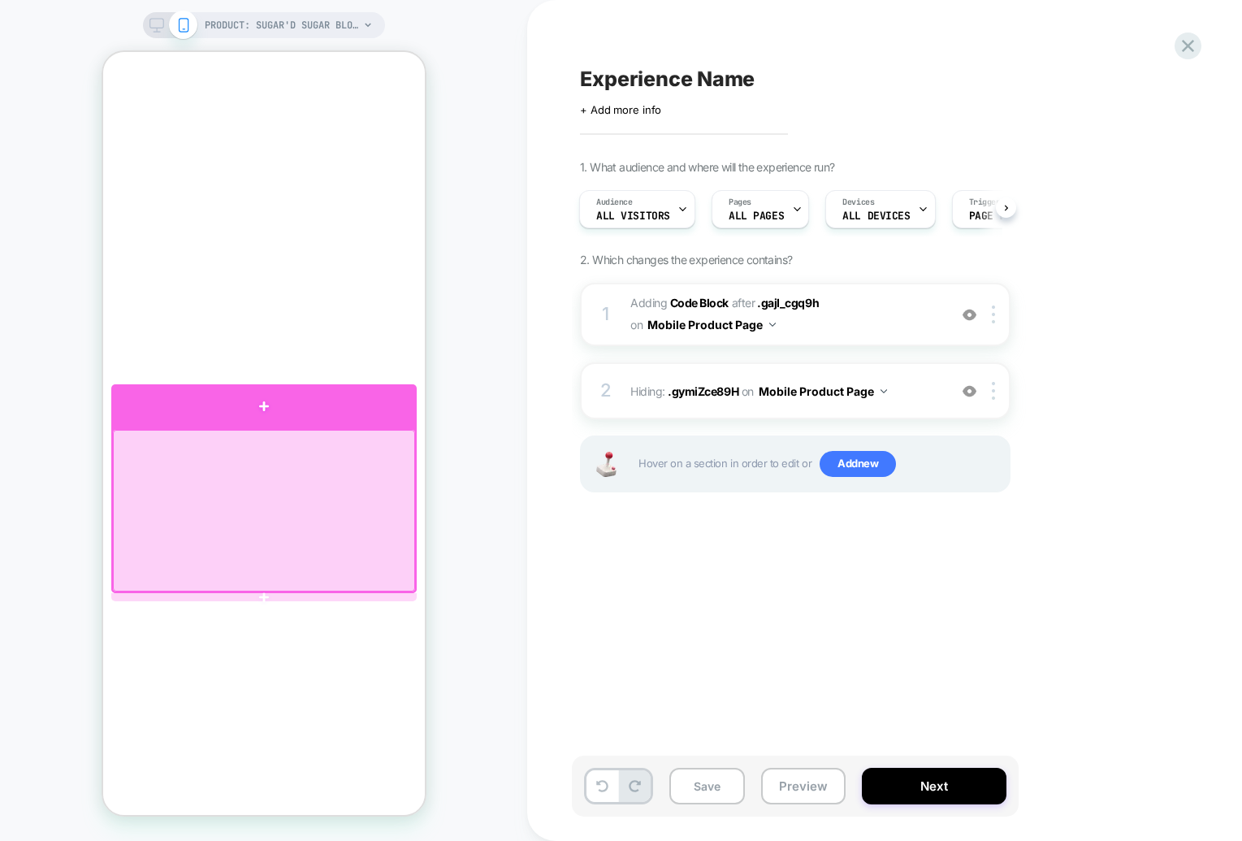
click at [239, 419] on div at bounding box center [262, 406] width 305 height 45
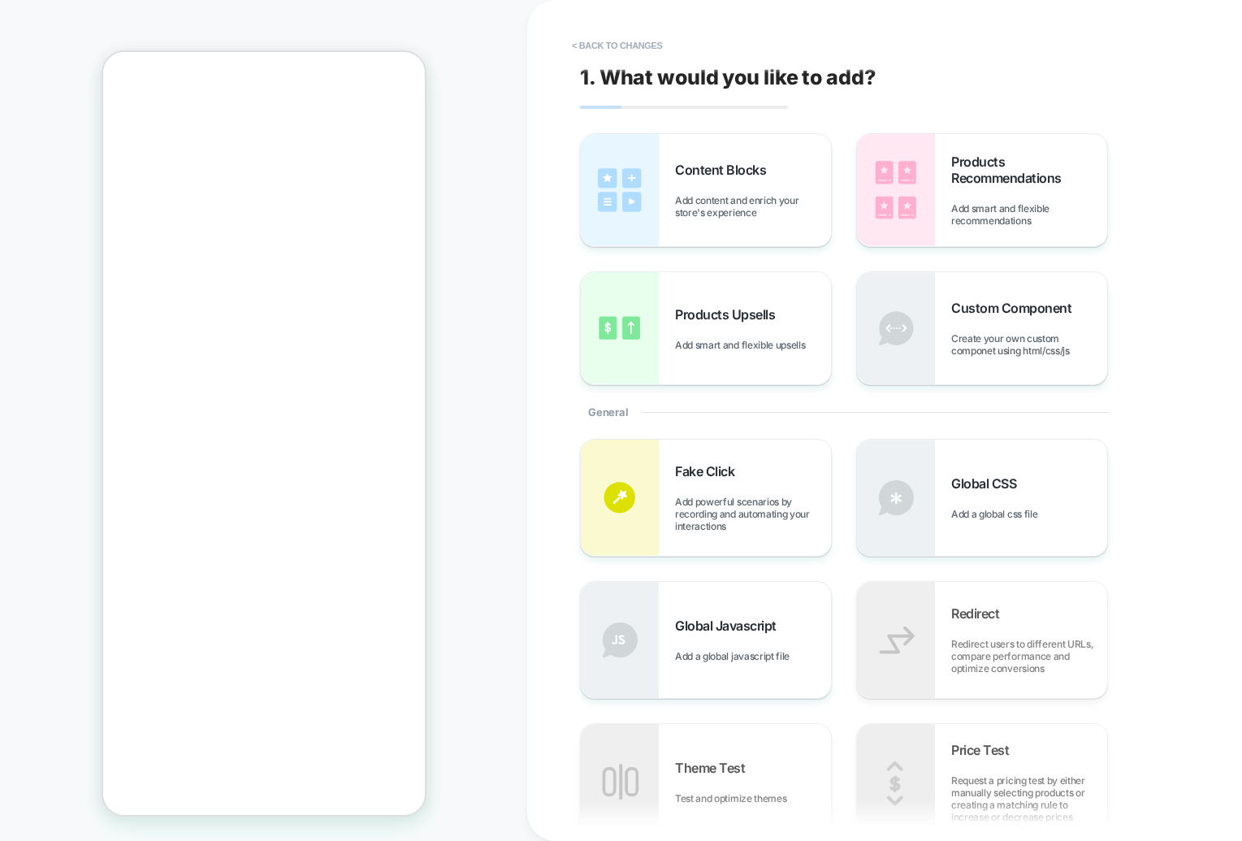
scroll to position [421, 0]
click at [0, 0] on span "Fake Click" at bounding box center [0, 0] width 0 height 0
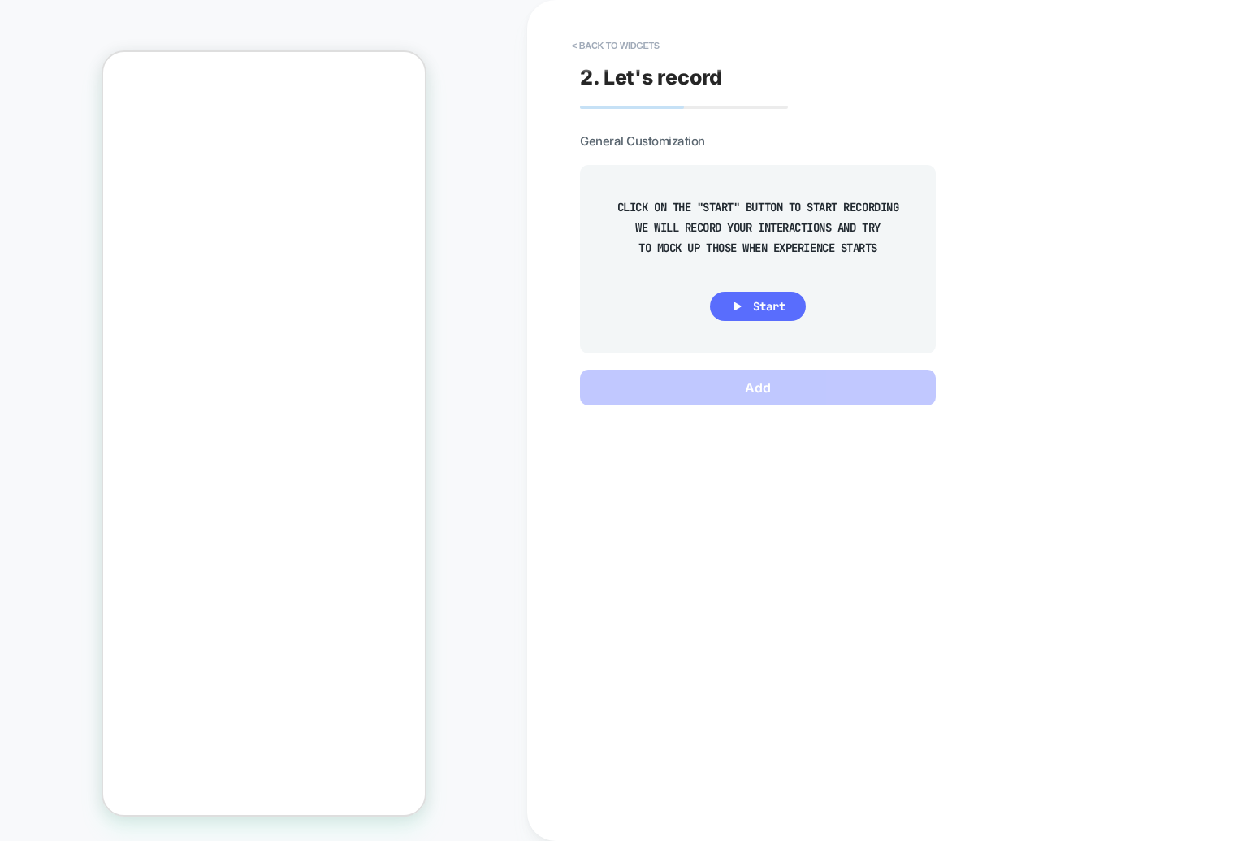
click at [758, 307] on span "Start" at bounding box center [769, 306] width 32 height 15
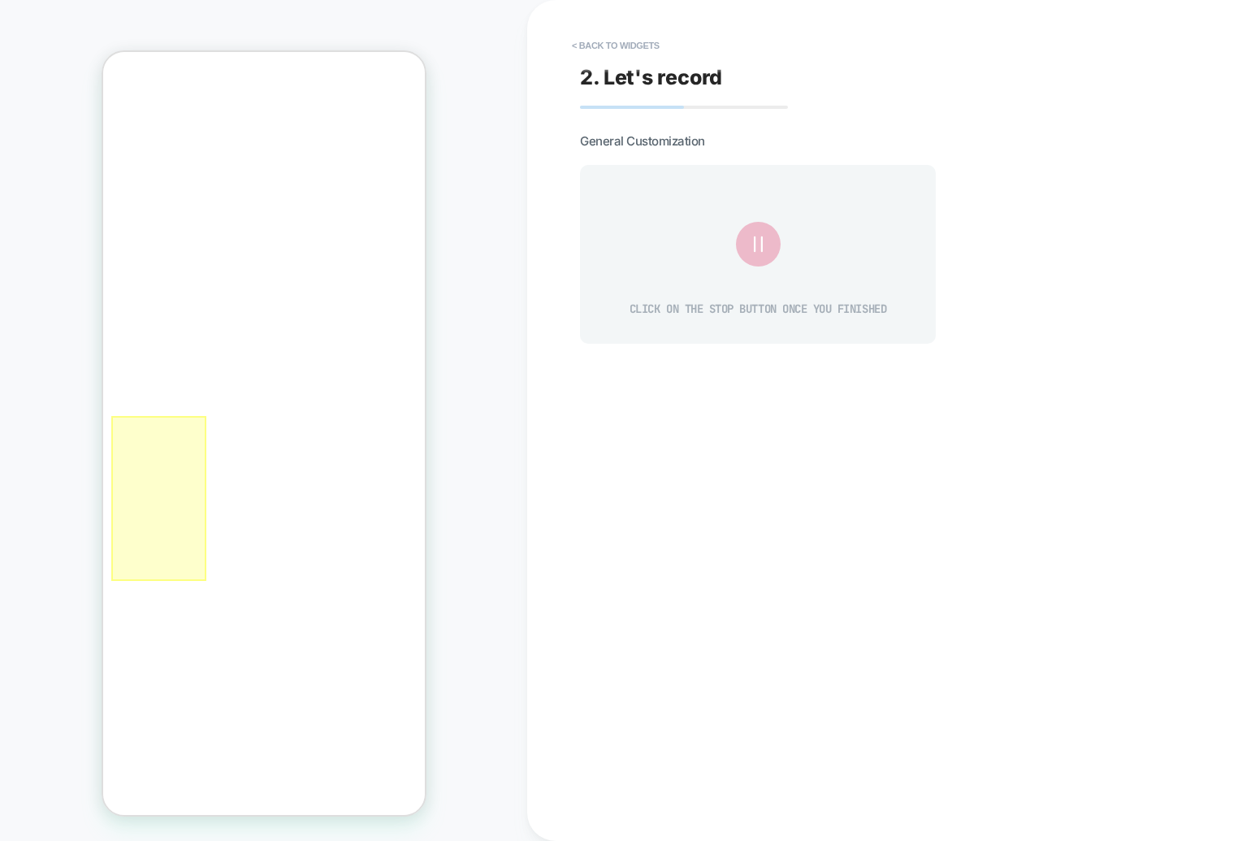
click at [197, 436] on div at bounding box center [157, 498] width 95 height 165
click at [221, 453] on div "Fake Click" at bounding box center [274, 455] width 154 height 38
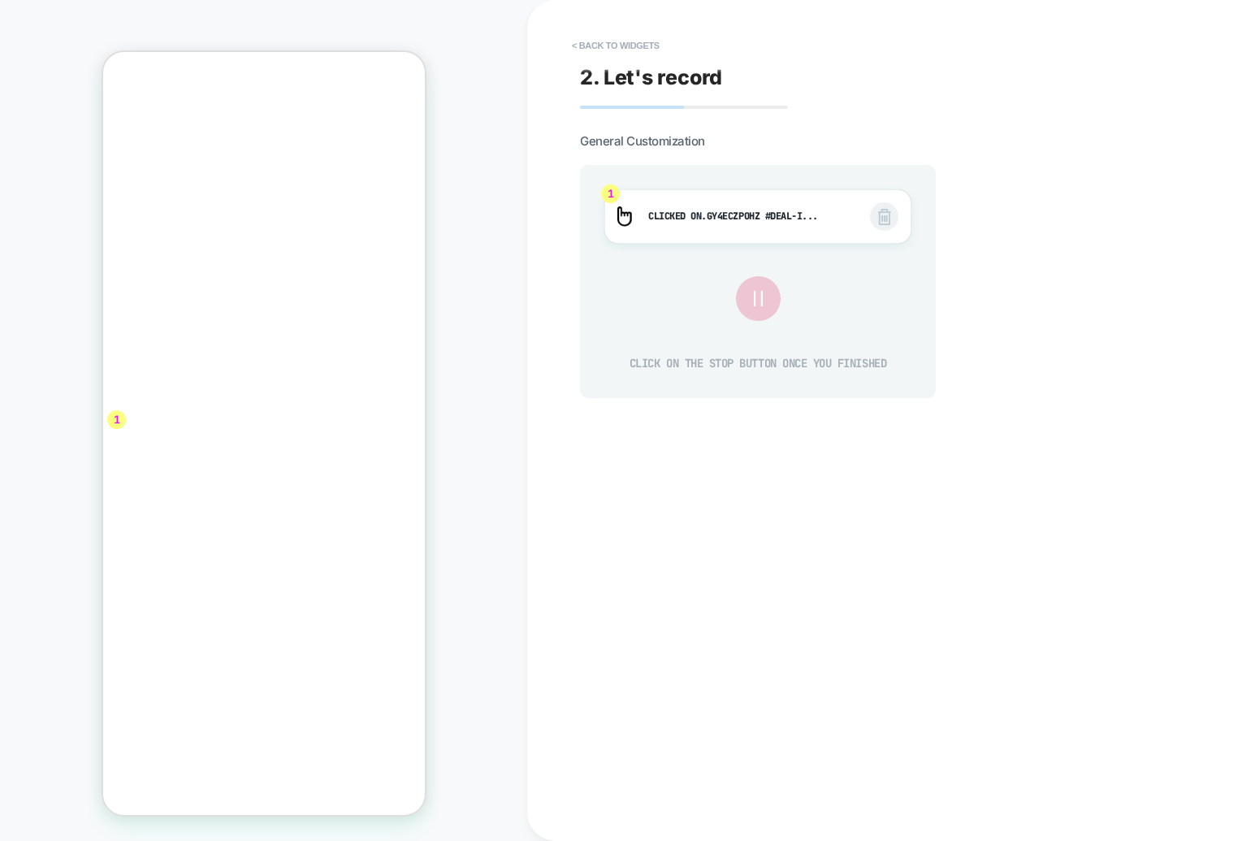
click at [0, 0] on icon at bounding box center [0, 0] width 0 height 0
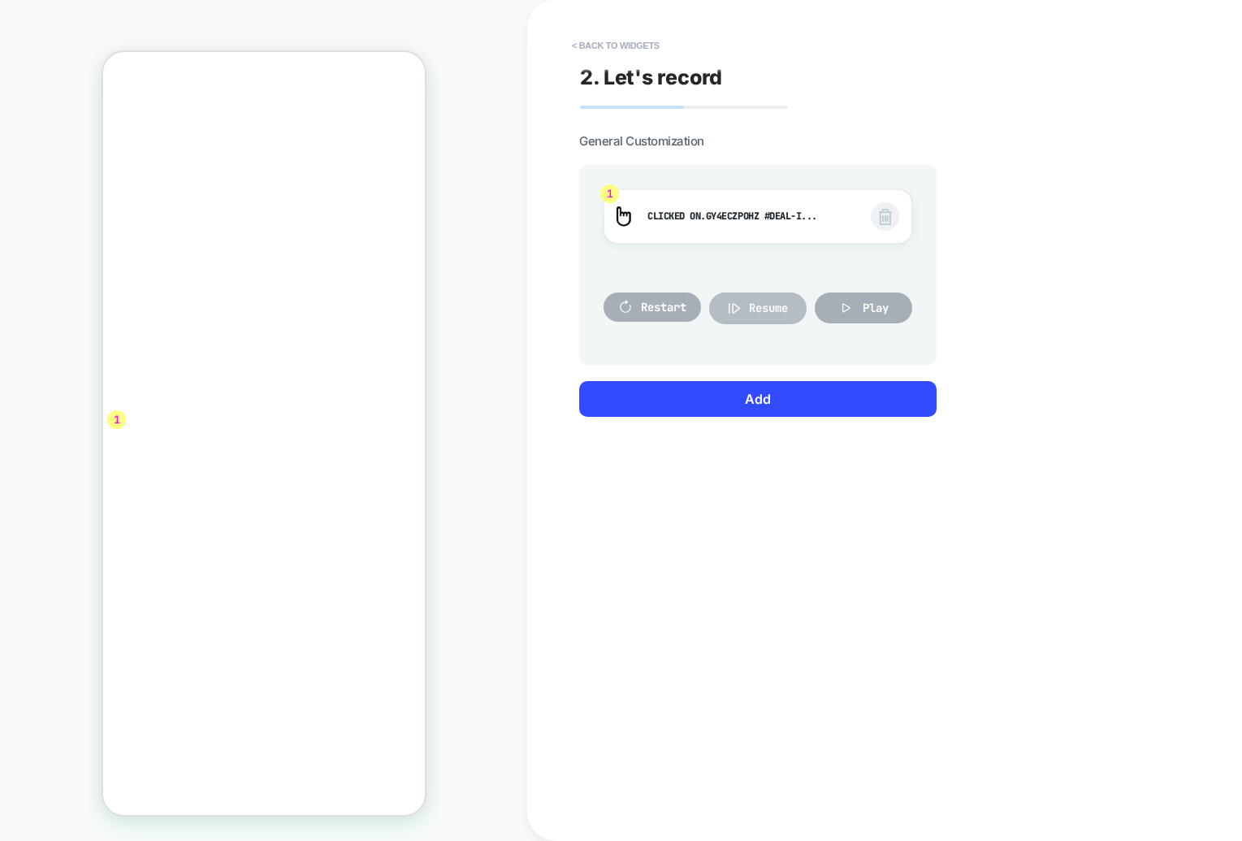
click at [0, 0] on span "Resume" at bounding box center [0, 0] width 0 height 0
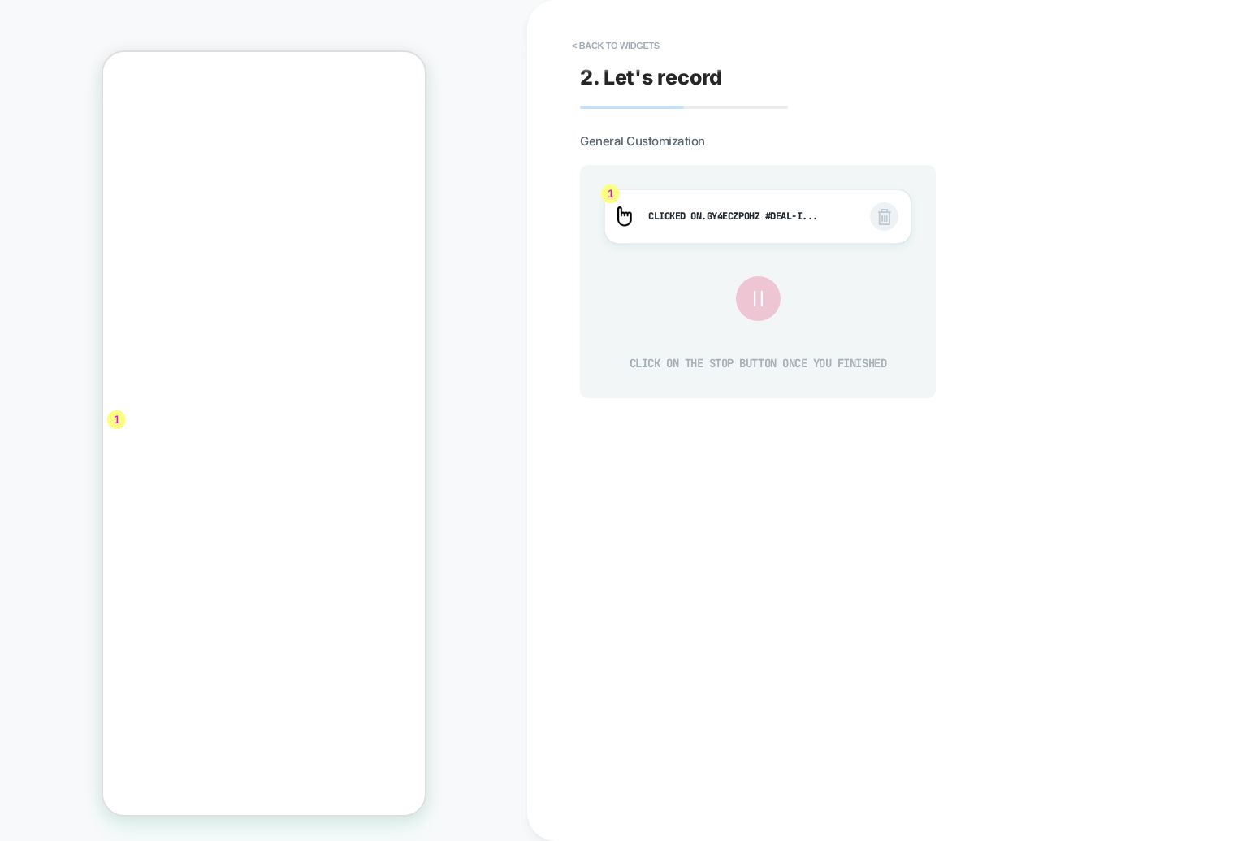
click at [0, 0] on icon at bounding box center [0, 0] width 0 height 0
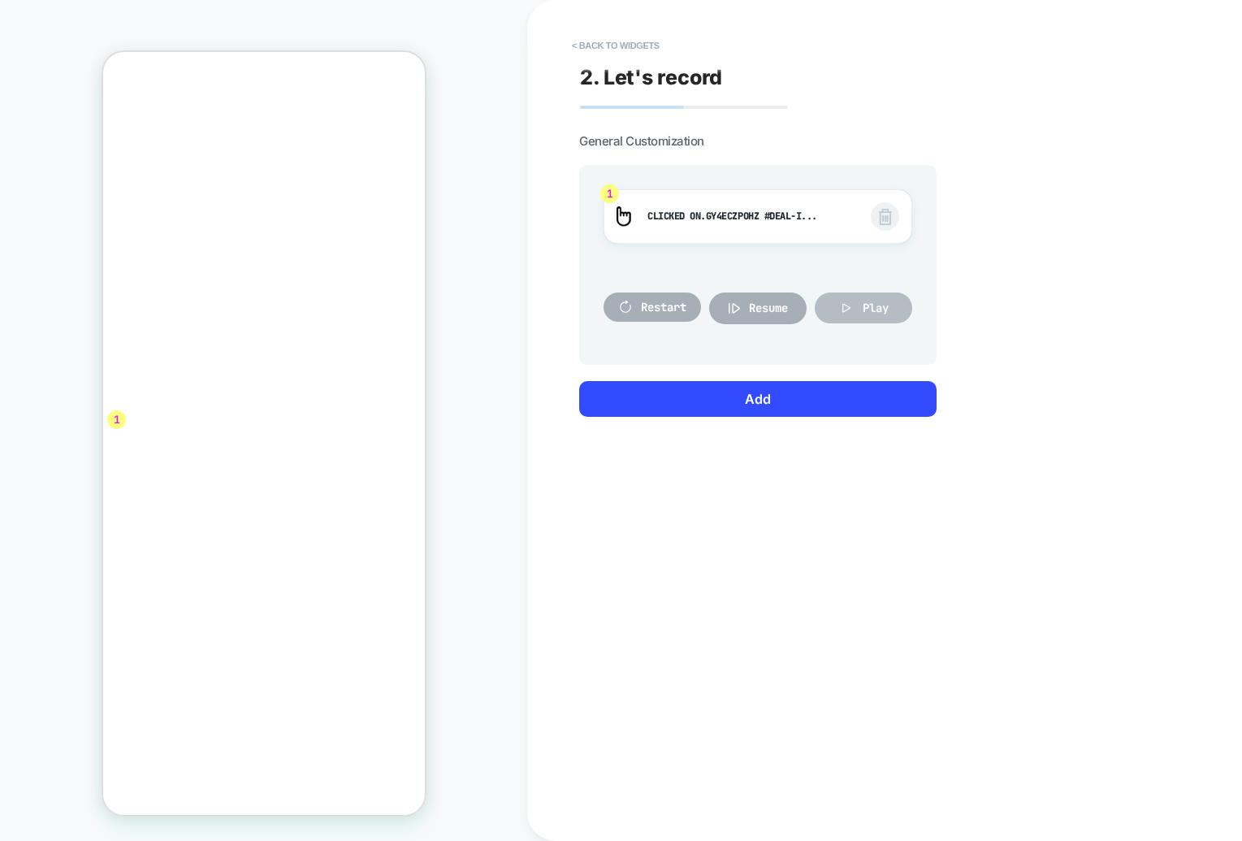
click at [838, 313] on icon at bounding box center [846, 308] width 16 height 16
click at [577, 45] on button "< Back to widgets" at bounding box center [616, 45] width 104 height 26
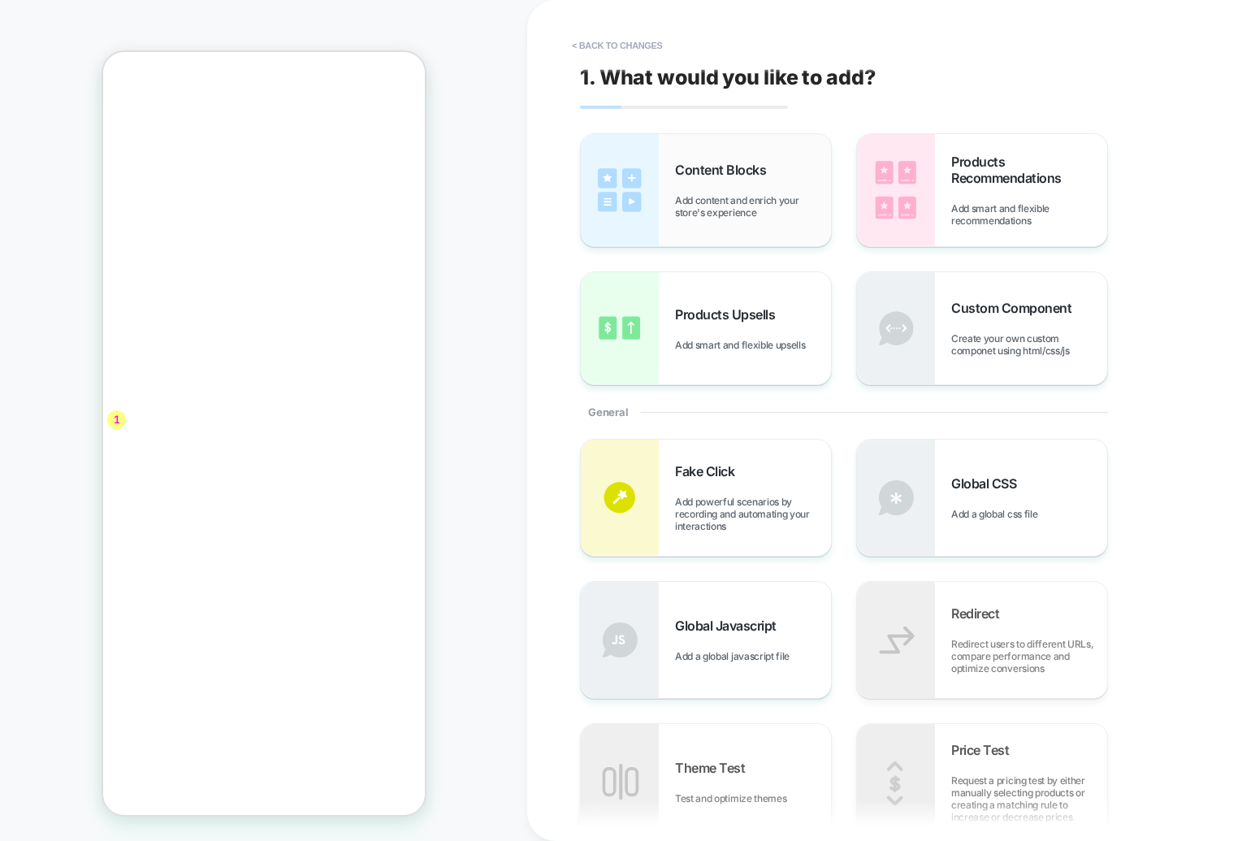
scroll to position [423, 0]
click at [0, 0] on div "General" at bounding box center [0, 0] width 0 height 0
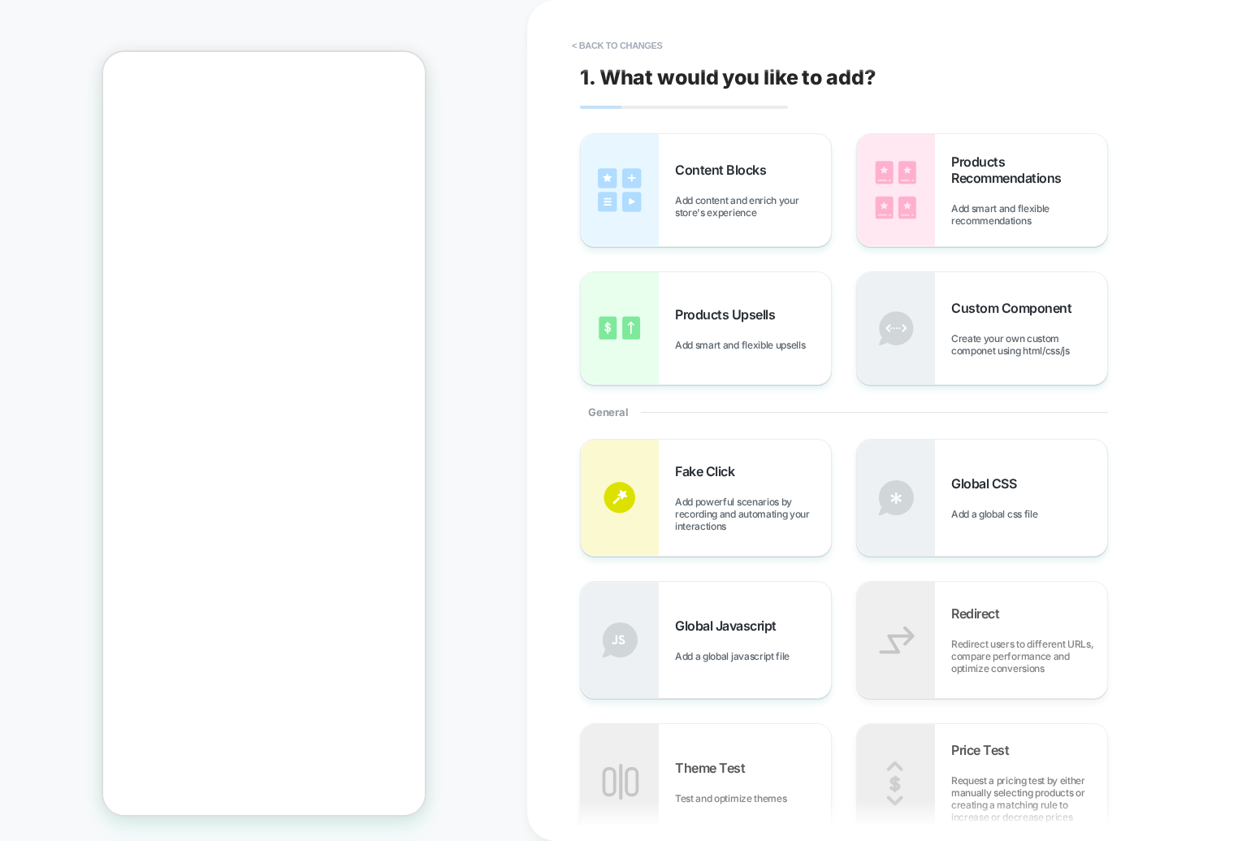
click at [0, 0] on div "Custom Component Create your own custom componet using html/css/js" at bounding box center [0, 0] width 0 height 0
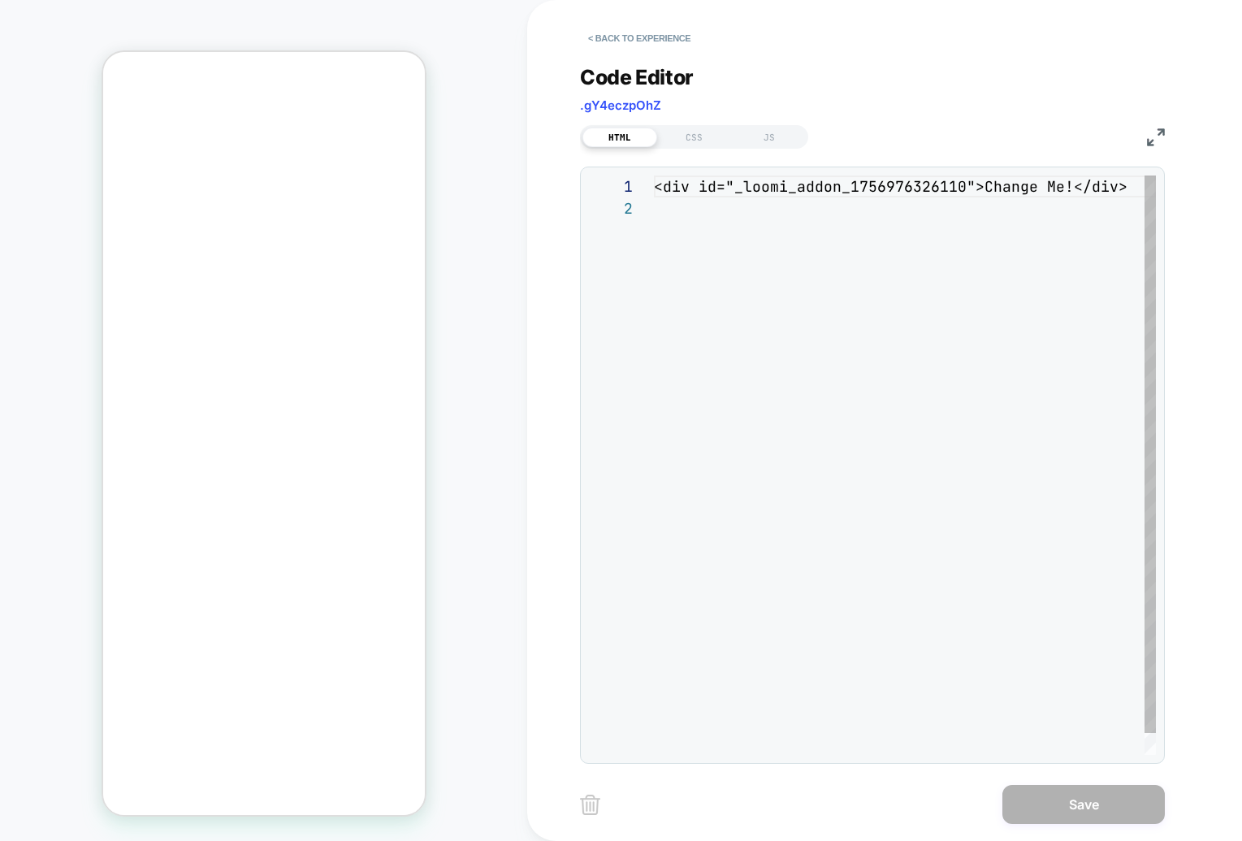
scroll to position [22, 0]
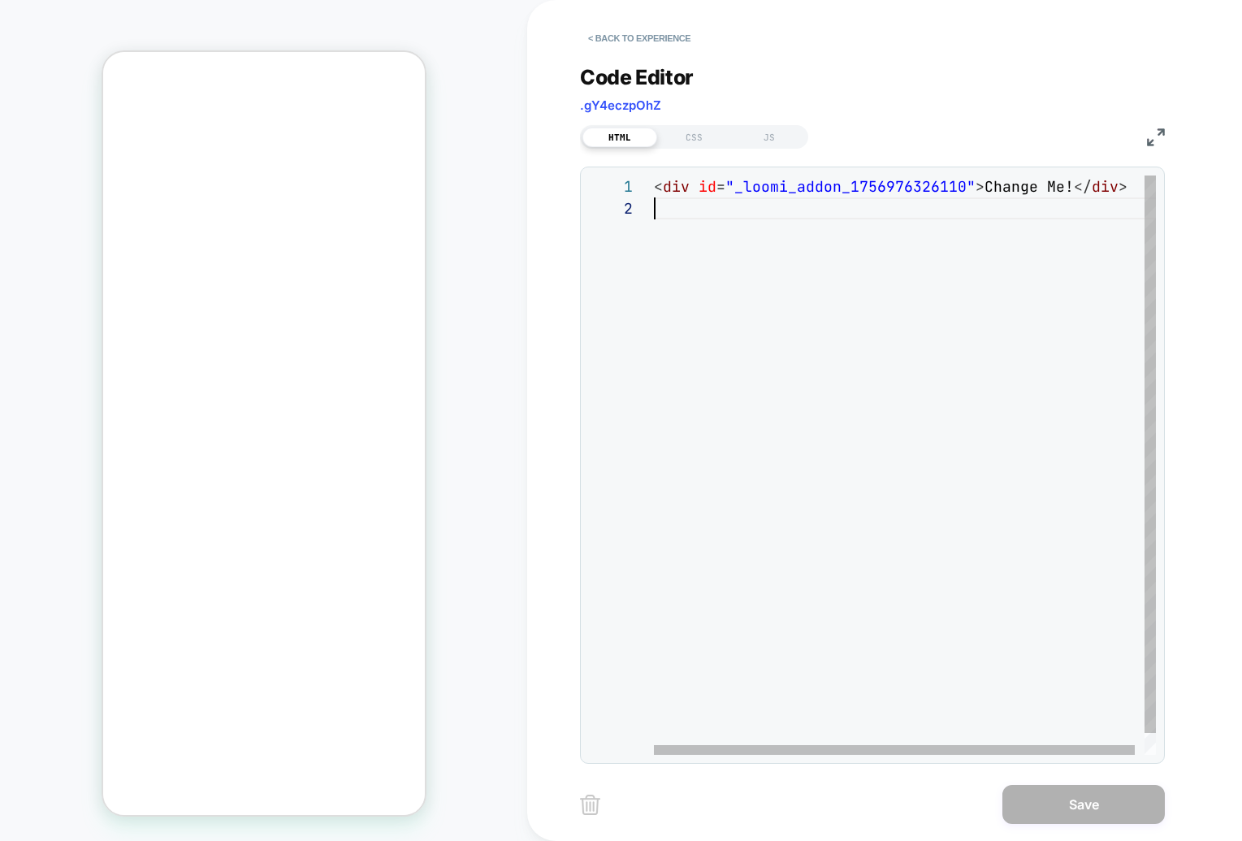
click at [0, 0] on div "< div id = "_loomi_addon_1756976326110" > Change Me! </ div >" at bounding box center [0, 0] width 0 height 0
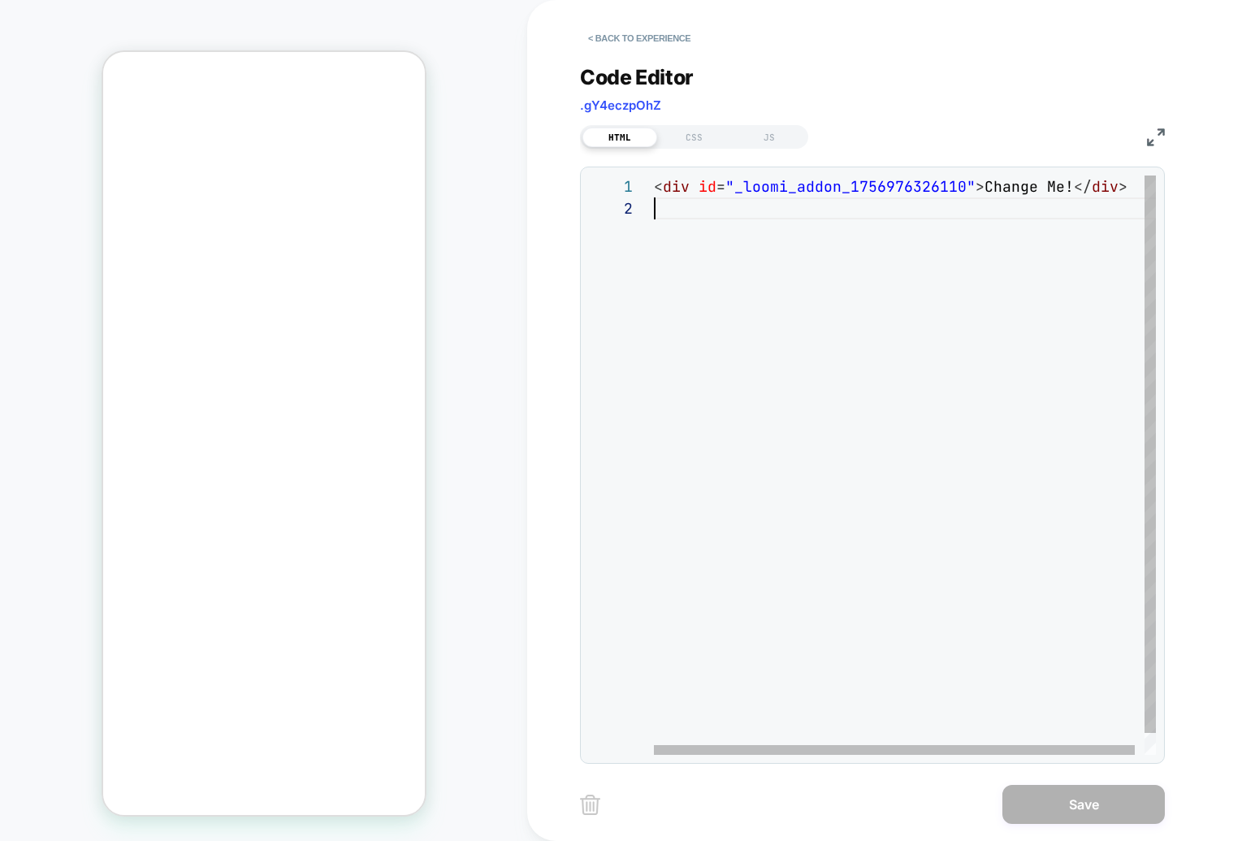
click at [0, 0] on div "< div id = "_loomi_addon_1756976326110" > Change Me! </ div >" at bounding box center [0, 0] width 0 height 0
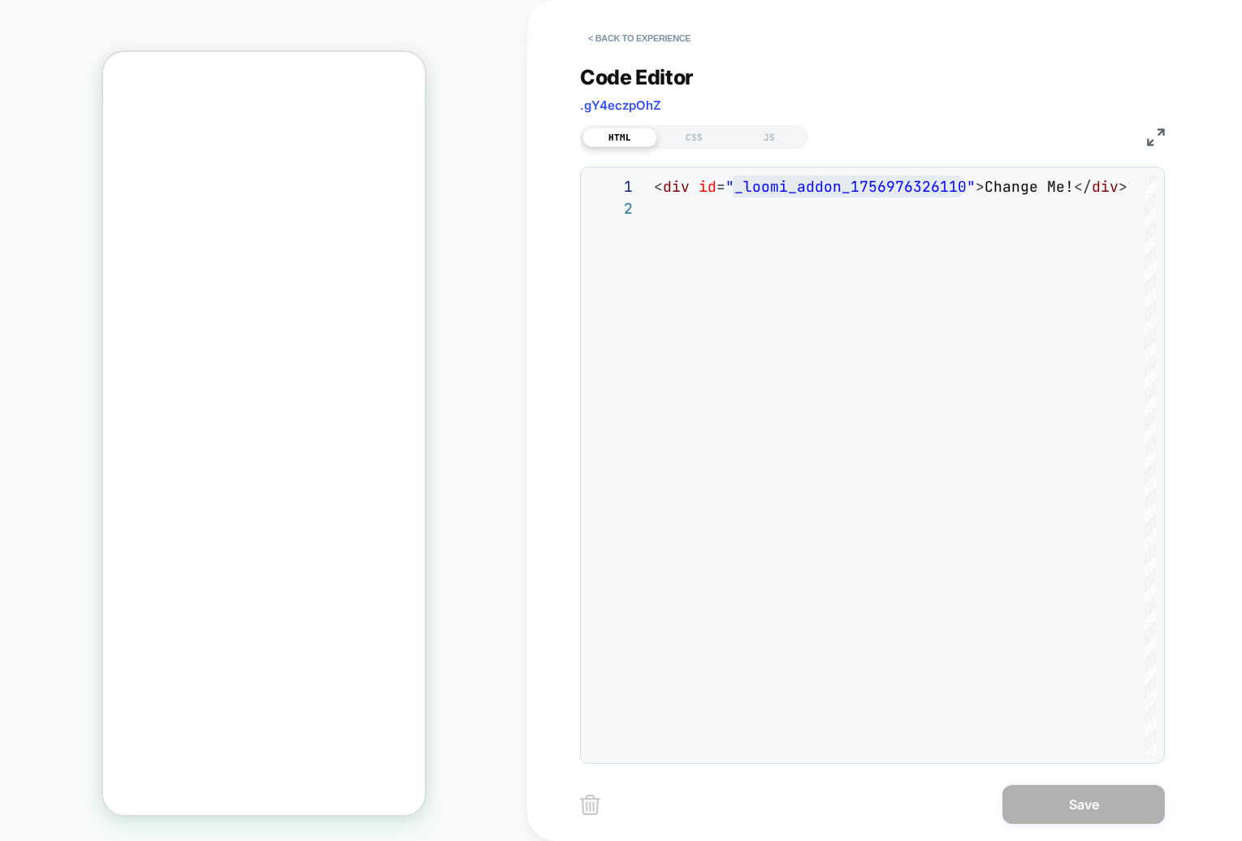
click at [0, 0] on button "< Back to experience" at bounding box center [0, 0] width 0 height 0
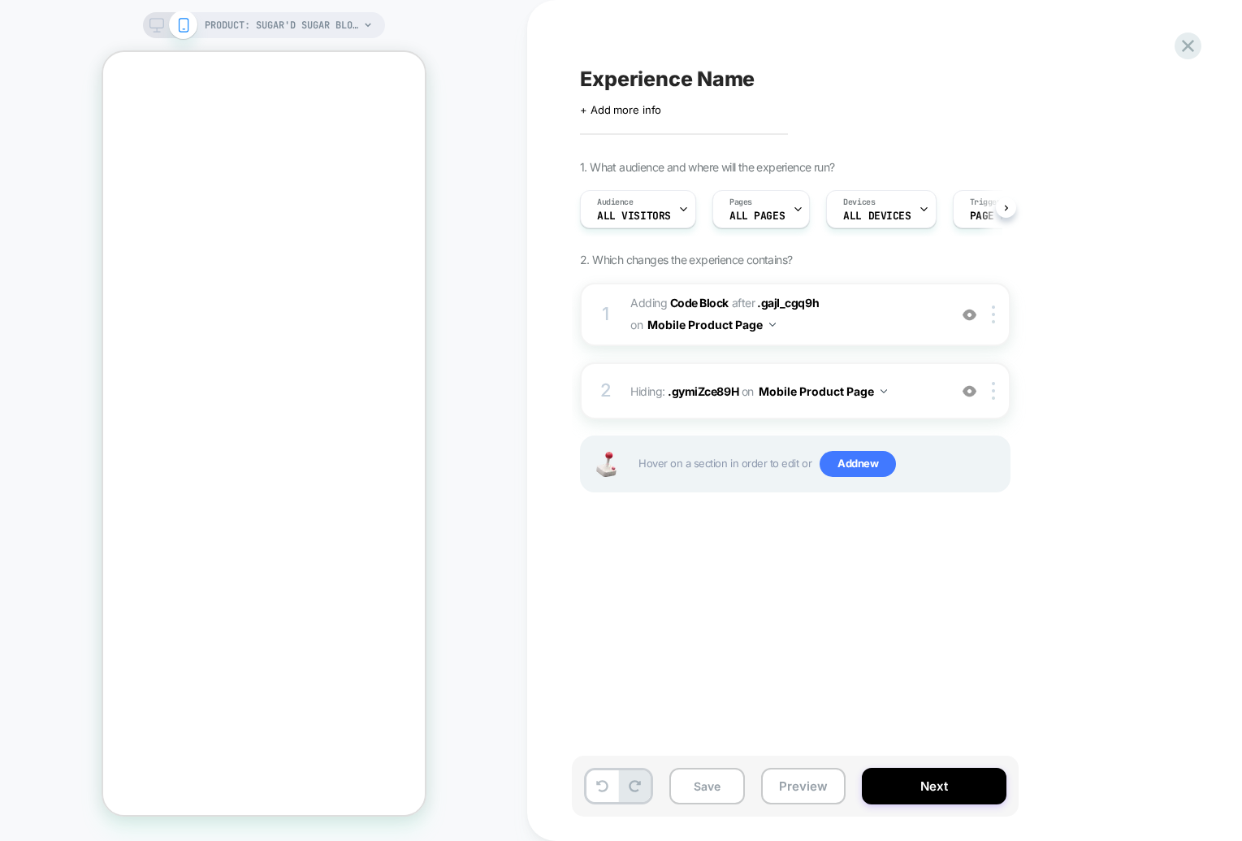
scroll to position [0, 1]
click at [924, 402] on span "Hiding : .gymiZce89H .gymiZce89H on Mobile Product Page" at bounding box center [784, 391] width 309 height 24
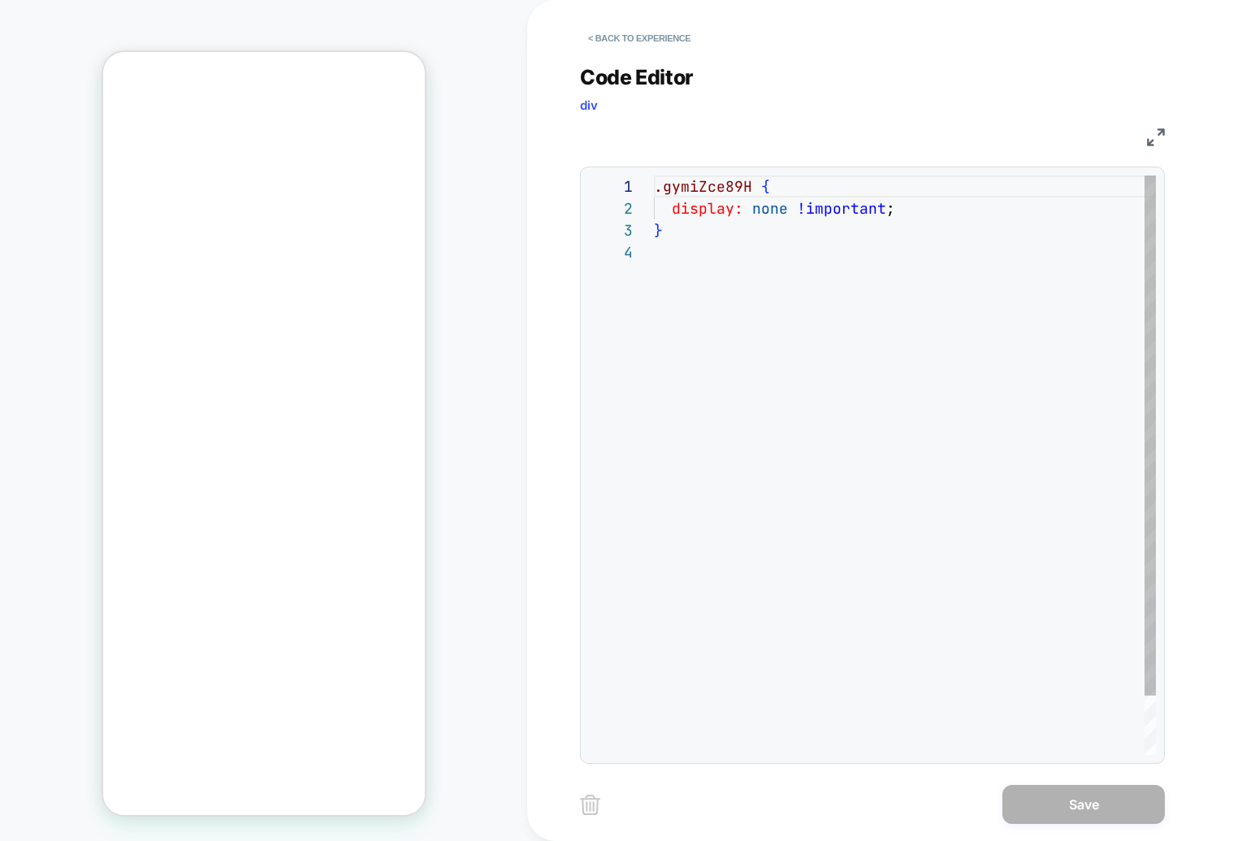
scroll to position [66, 0]
click at [594, 39] on button "< Back to experience" at bounding box center [639, 38] width 119 height 26
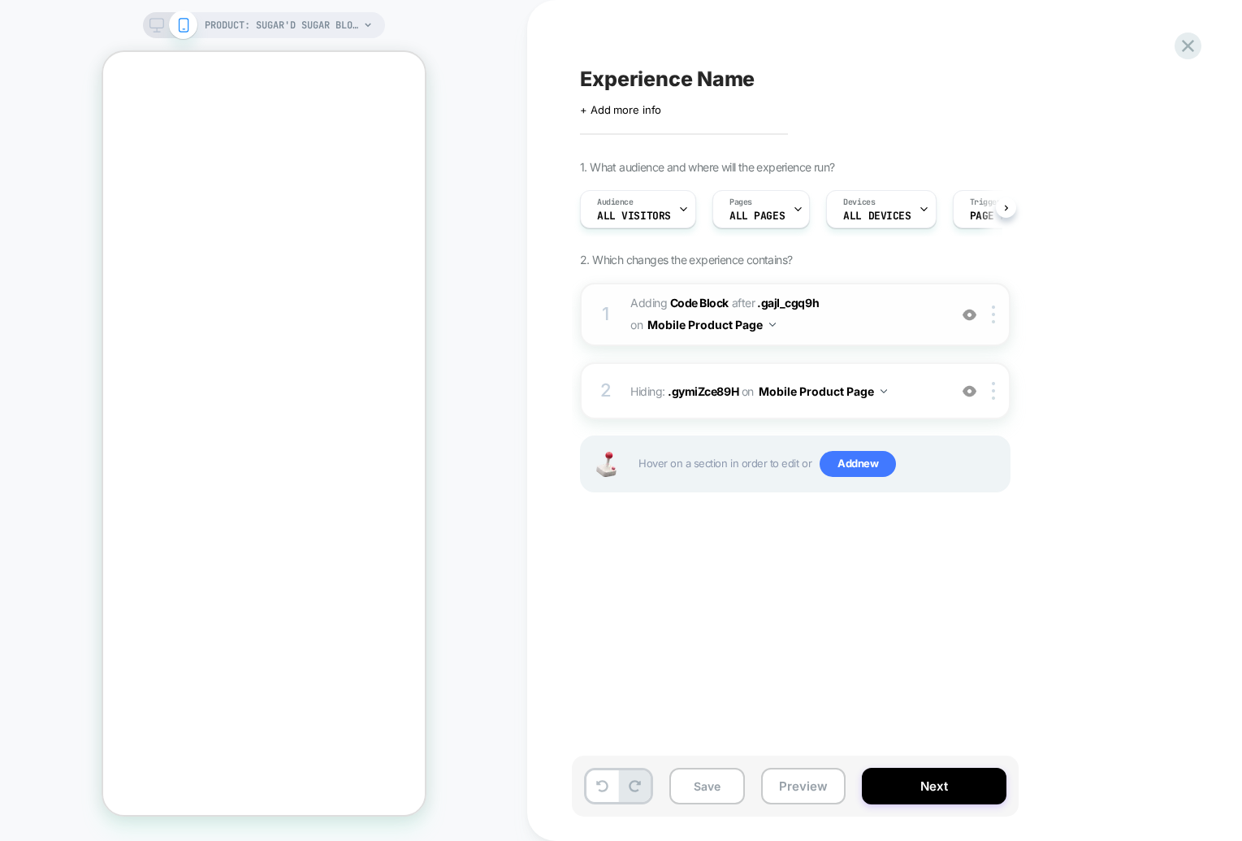
scroll to position [0, 1]
click at [861, 305] on span "Adding Code Block AFTER .gajI_cgq9h .gajI_cgq9h on Mobile Product Page" at bounding box center [784, 314] width 309 height 44
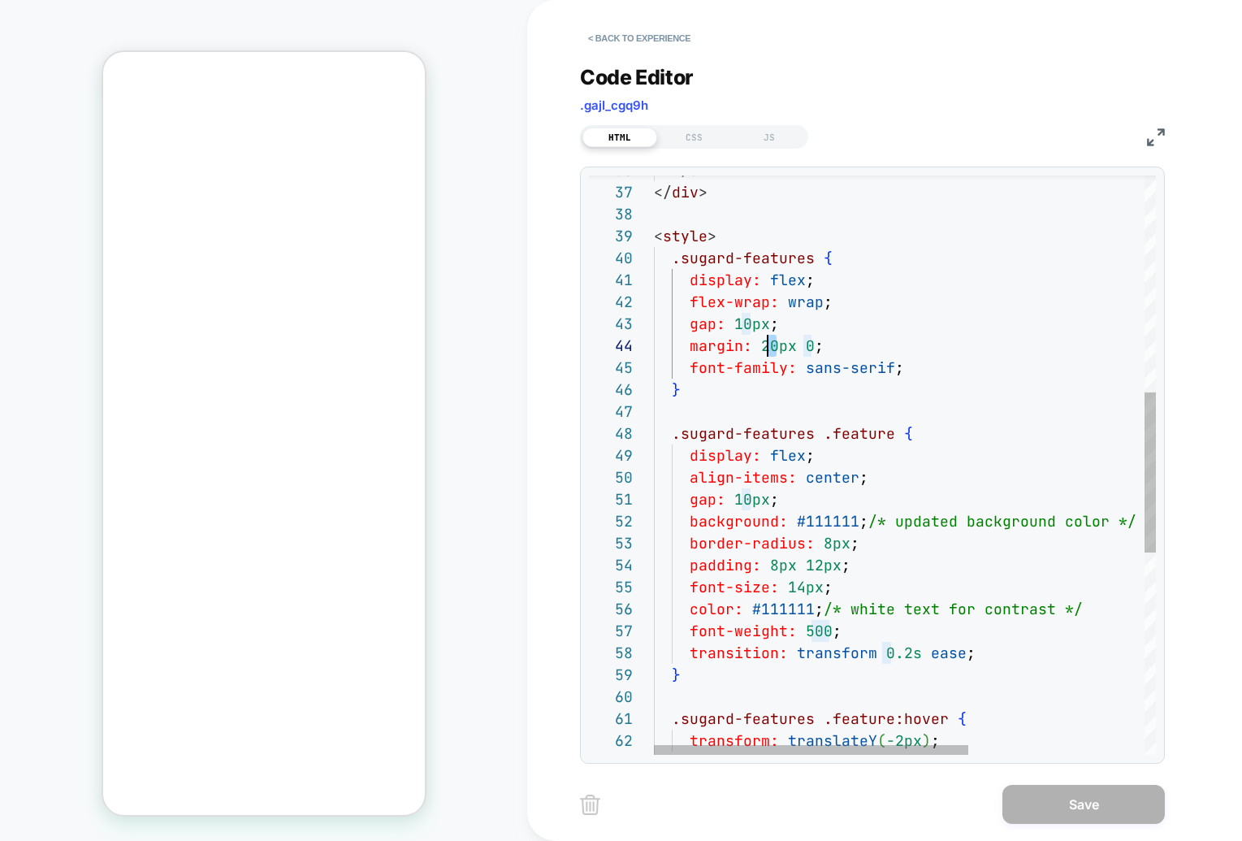
scroll to position [66, 106]
drag, startPoint x: 777, startPoint y: 346, endPoint x: 763, endPoint y: 346, distance: 14.6
click at [763, 346] on div "</ div > < style > .sugard-features { display: flex ; flex-wrap: wrap ; gap: 10…" at bounding box center [1045, 438] width 783 height 2092
click at [887, 215] on div "</ div > < style > .sugard-features { display: flex ; flex-wrap: wrap ; gap: 10…" at bounding box center [1045, 438] width 783 height 2092
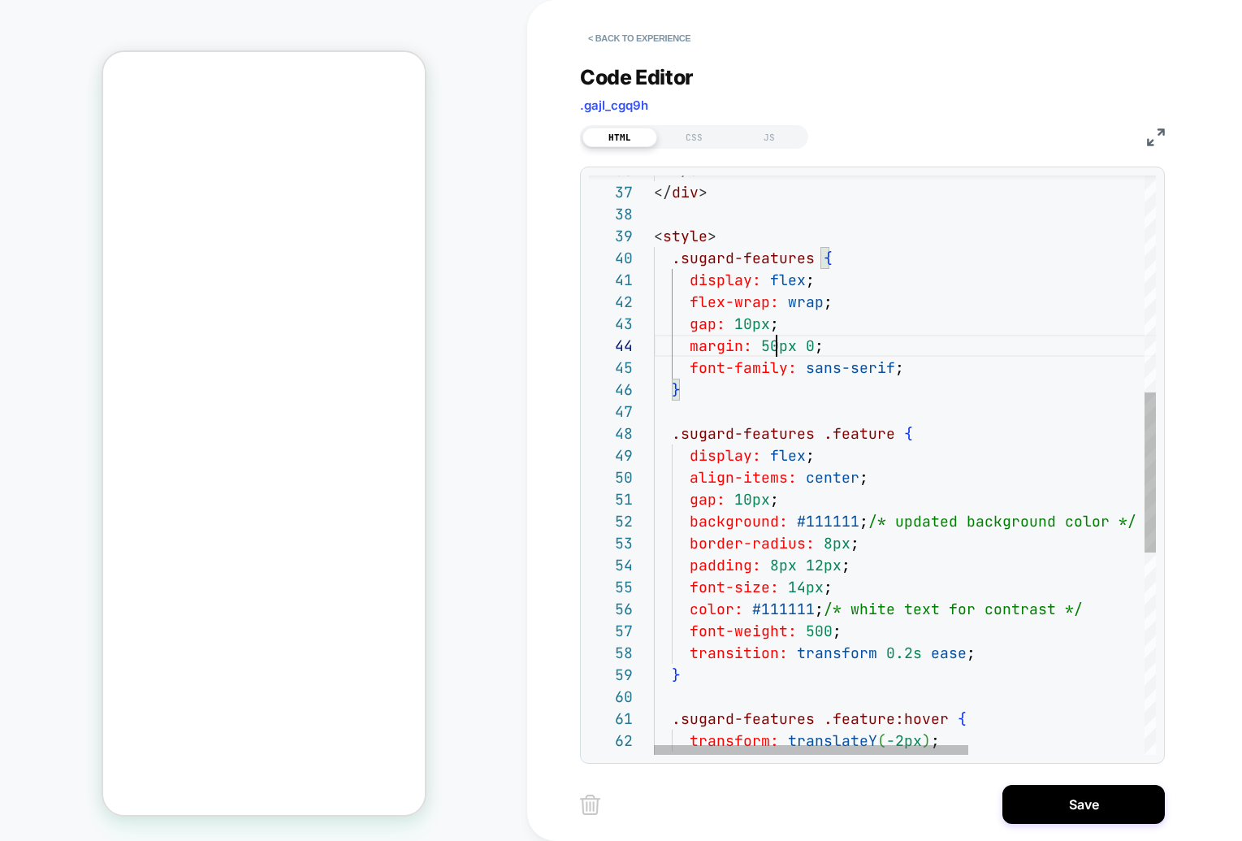
scroll to position [153, 0]
drag, startPoint x: 774, startPoint y: 350, endPoint x: 764, endPoint y: 349, distance: 9.8
click at [764, 349] on div "</ div > < style > .sugard-features { display: flex ; flex-wrap: wrap ; gap: 10…" at bounding box center [1045, 438] width 783 height 2092
drag, startPoint x: 758, startPoint y: 348, endPoint x: 774, endPoint y: 350, distance: 16.3
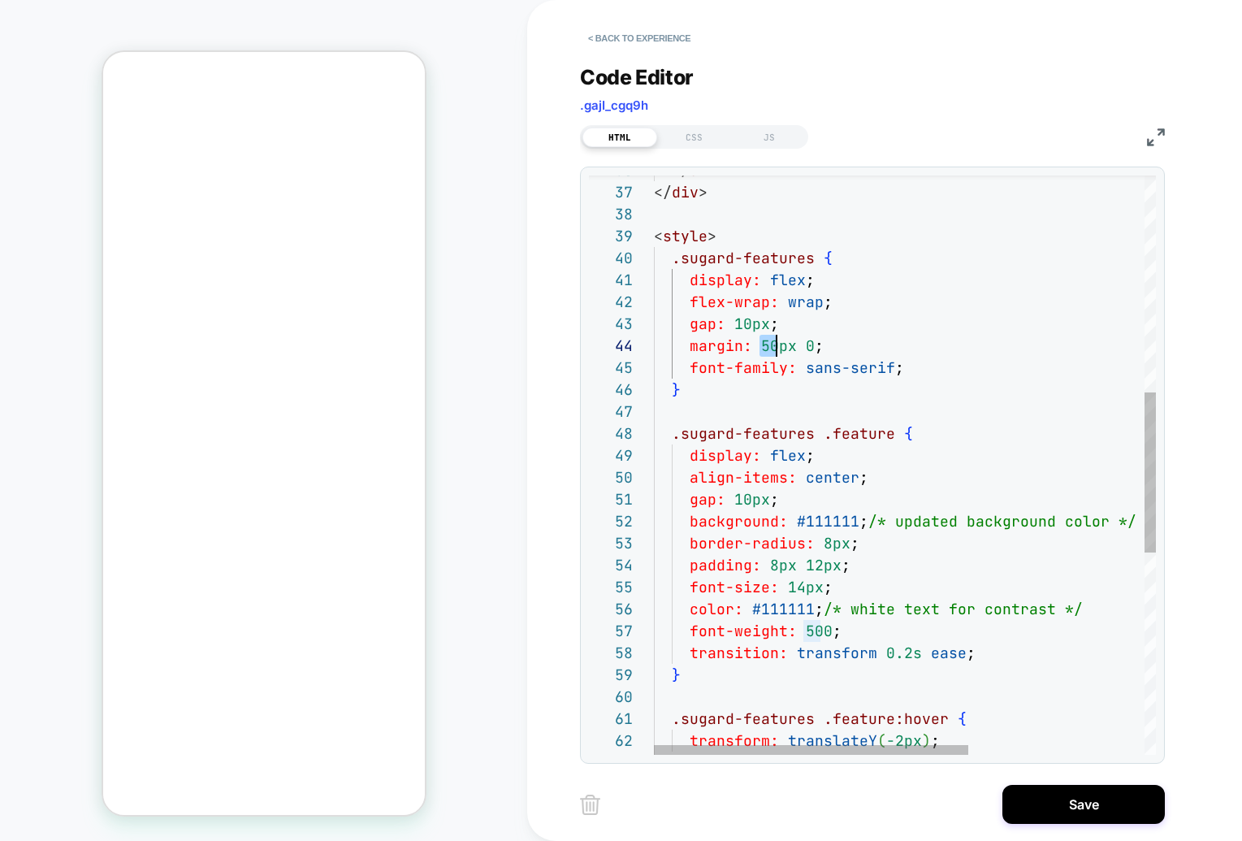
click at [774, 350] on div "</ div > < style > .sugard-features { display: flex ; flex-wrap: wrap ; gap: 10…" at bounding box center [1045, 438] width 783 height 2092
click at [773, 526] on div "</ div > < style > .sugard-features { display: flex ; flex-wrap: wrap ; gap: 10…" at bounding box center [1045, 438] width 783 height 2092
click at [808, 568] on div "</ div > < style > .sugard-features { display: flex ; flex-wrap: wrap ; gap: 10…" at bounding box center [1045, 438] width 783 height 2092
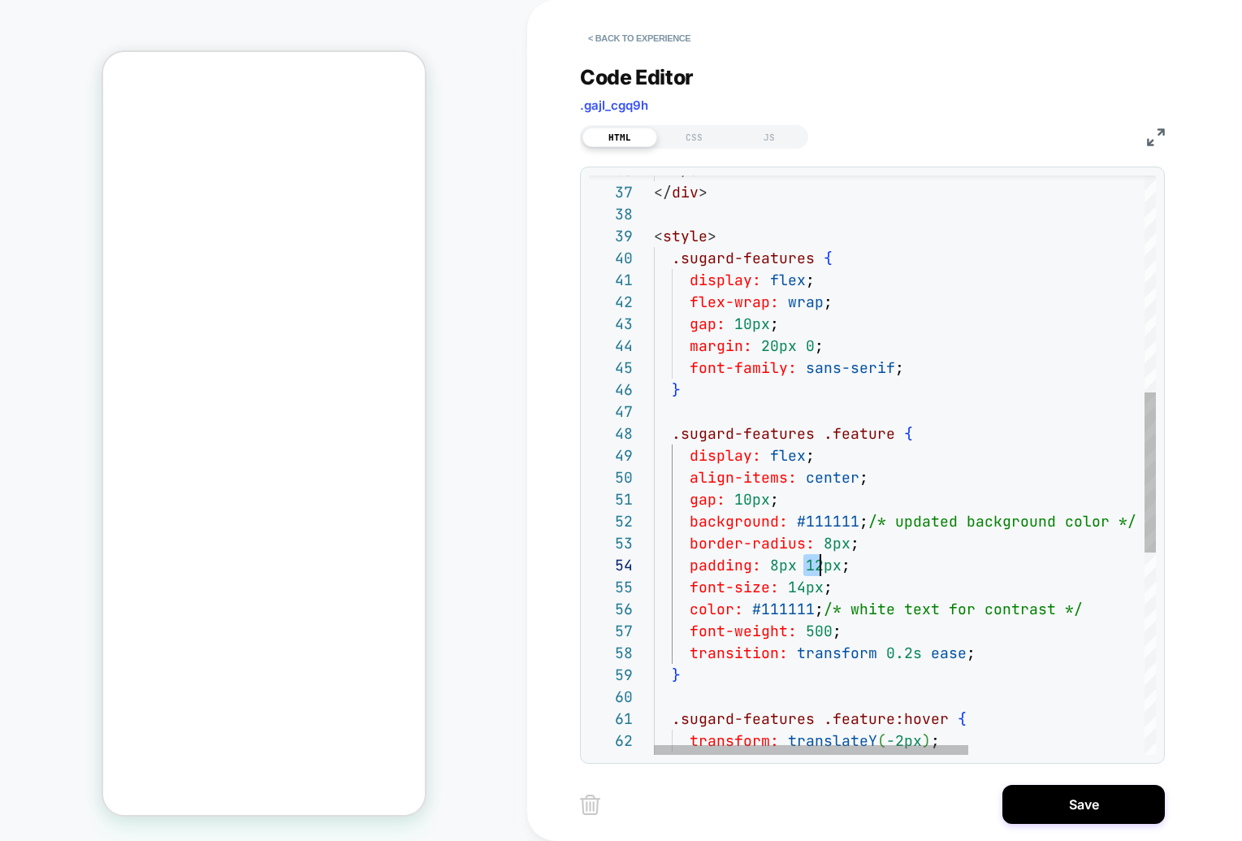
scroll to position [66, 166]
drag, startPoint x: 806, startPoint y: 567, endPoint x: 820, endPoint y: 566, distance: 14.6
click at [820, 566] on div "</ div > < style > .sugard-features { display: flex ; flex-wrap: wrap ; gap: 10…" at bounding box center [1045, 438] width 783 height 2092
click at [942, 432] on div "</ div > < style > .sugard-features { display: flex ; flex-wrap: wrap ; gap: 10…" at bounding box center [1045, 438] width 783 height 2092
drag, startPoint x: 819, startPoint y: 569, endPoint x: 803, endPoint y: 568, distance: 15.5
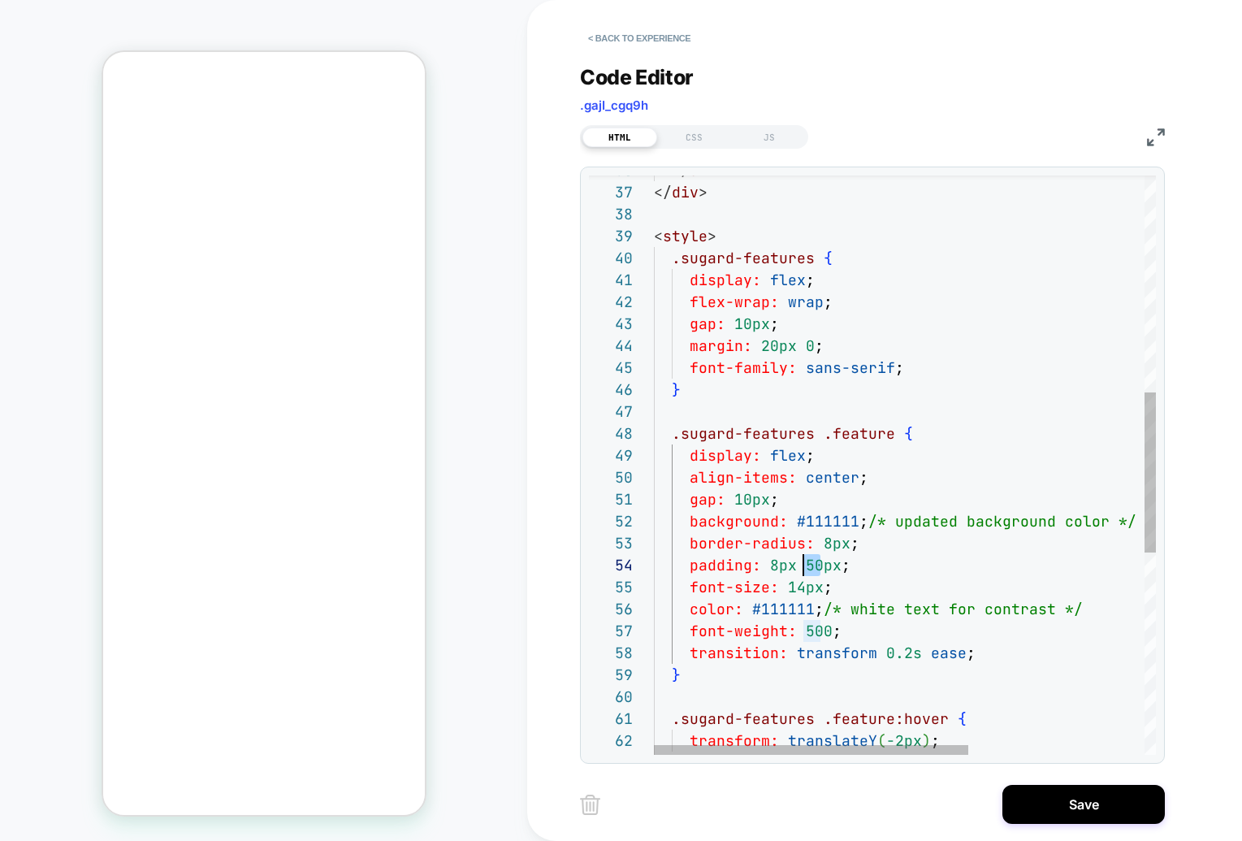
click at [803, 568] on div "</ div > < style > .sugard-features { display: flex ; flex-wrap: wrap ; gap: 10…" at bounding box center [1045, 438] width 783 height 2092
type textarea "**********"
click at [977, 443] on div "</ div > < style > .sugard-features { display: flex ; flex-wrap: wrap ; gap: 10…" at bounding box center [1045, 438] width 783 height 2092
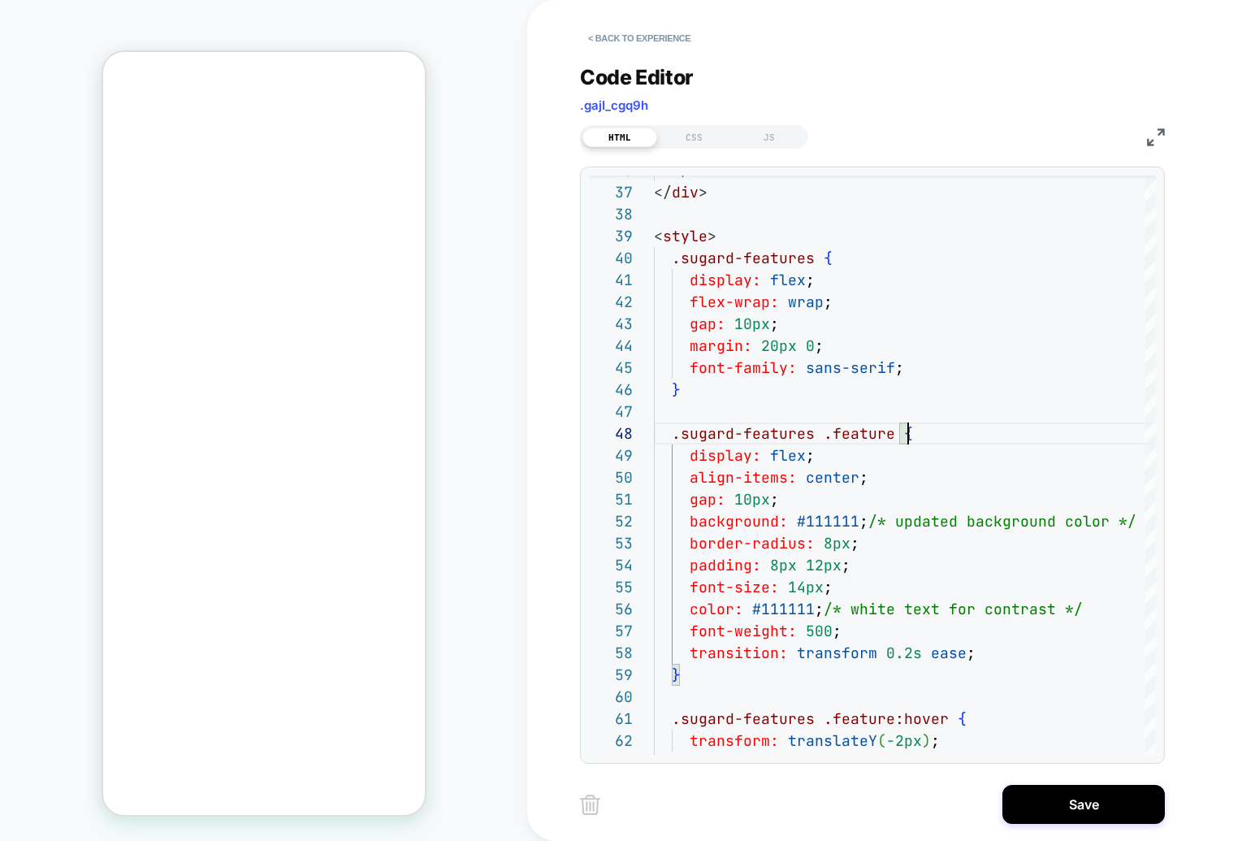
scroll to position [544, 0]
click at [698, 153] on div "Code Editor .gajI_cgq9h HTML CSS JS 37 38 39 40 41 42 43 44 45 46 47 48 49 50 5…" at bounding box center [872, 404] width 585 height 719
click at [695, 144] on div "CSS" at bounding box center [694, 137] width 75 height 19
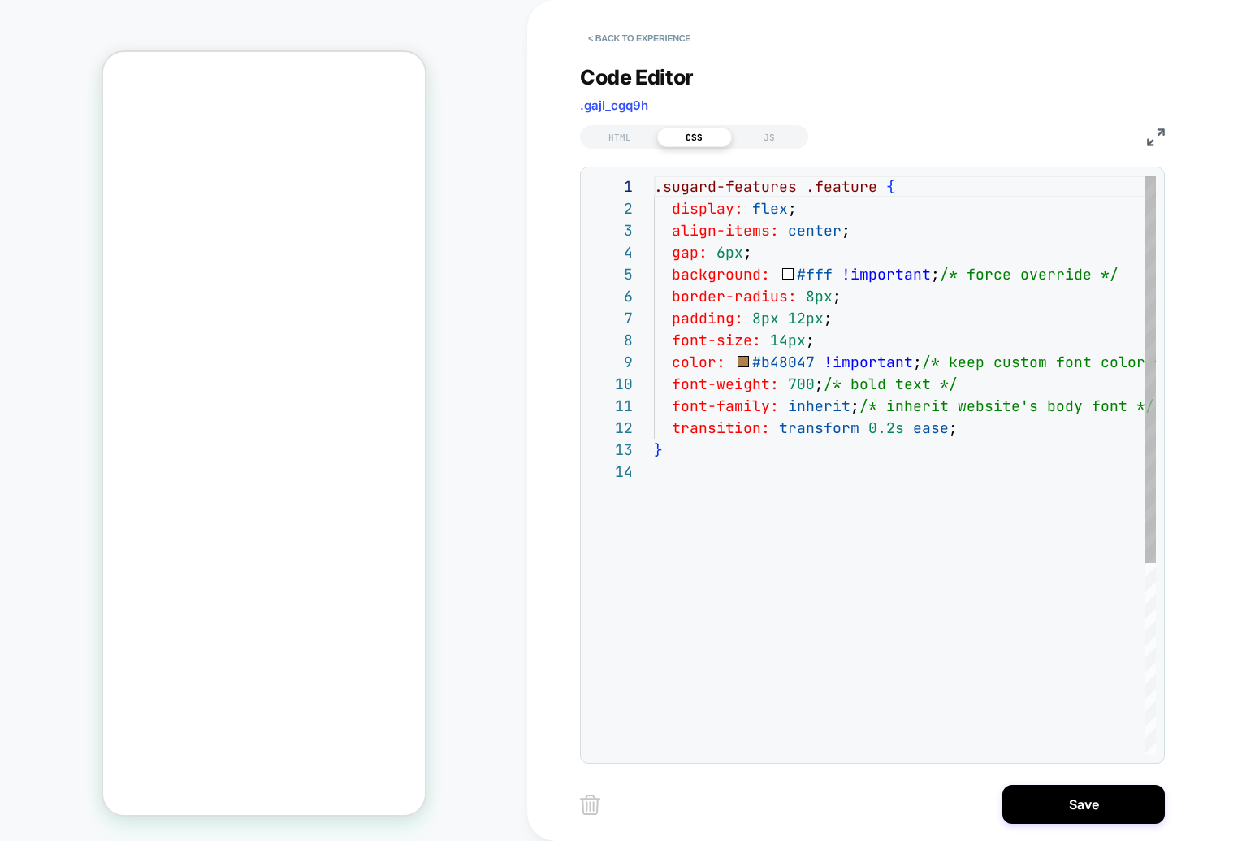
scroll to position [219, 0]
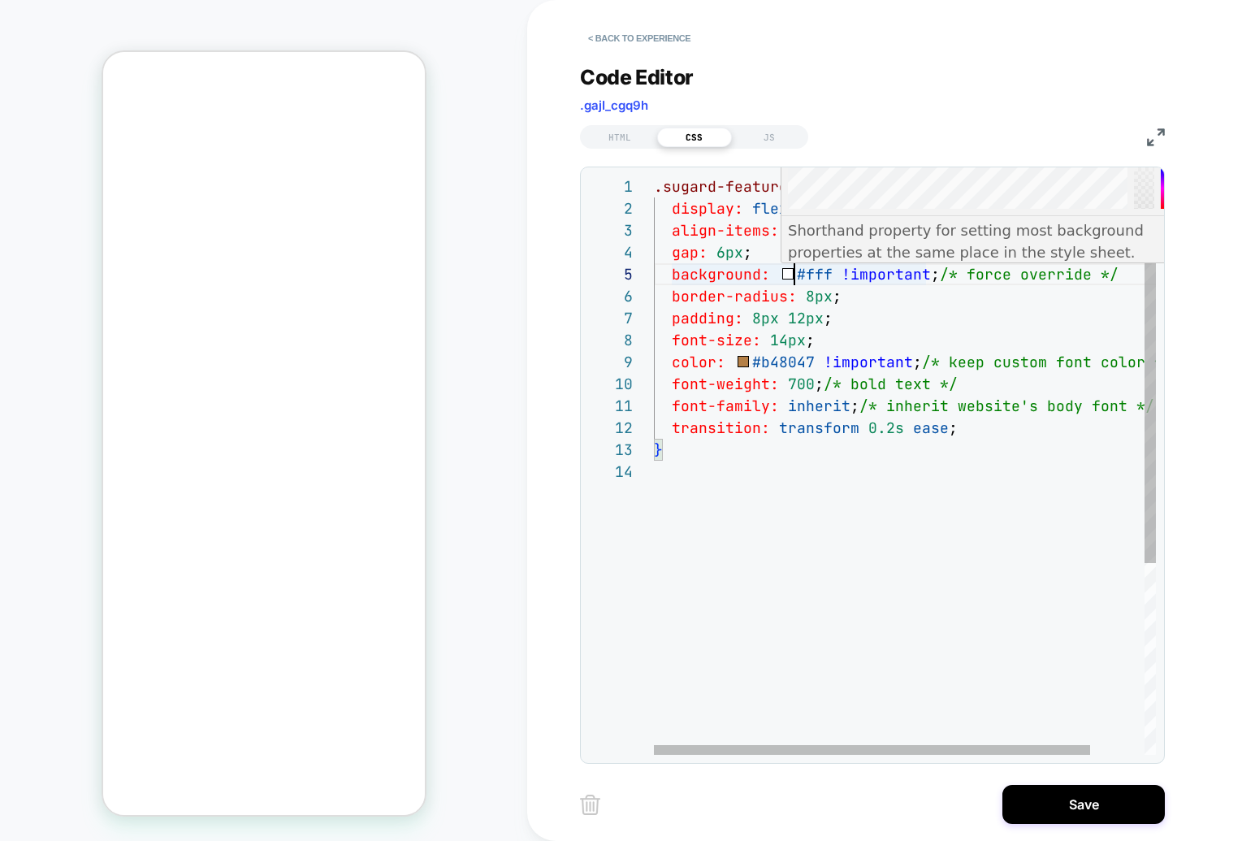
scroll to position [88, 140]
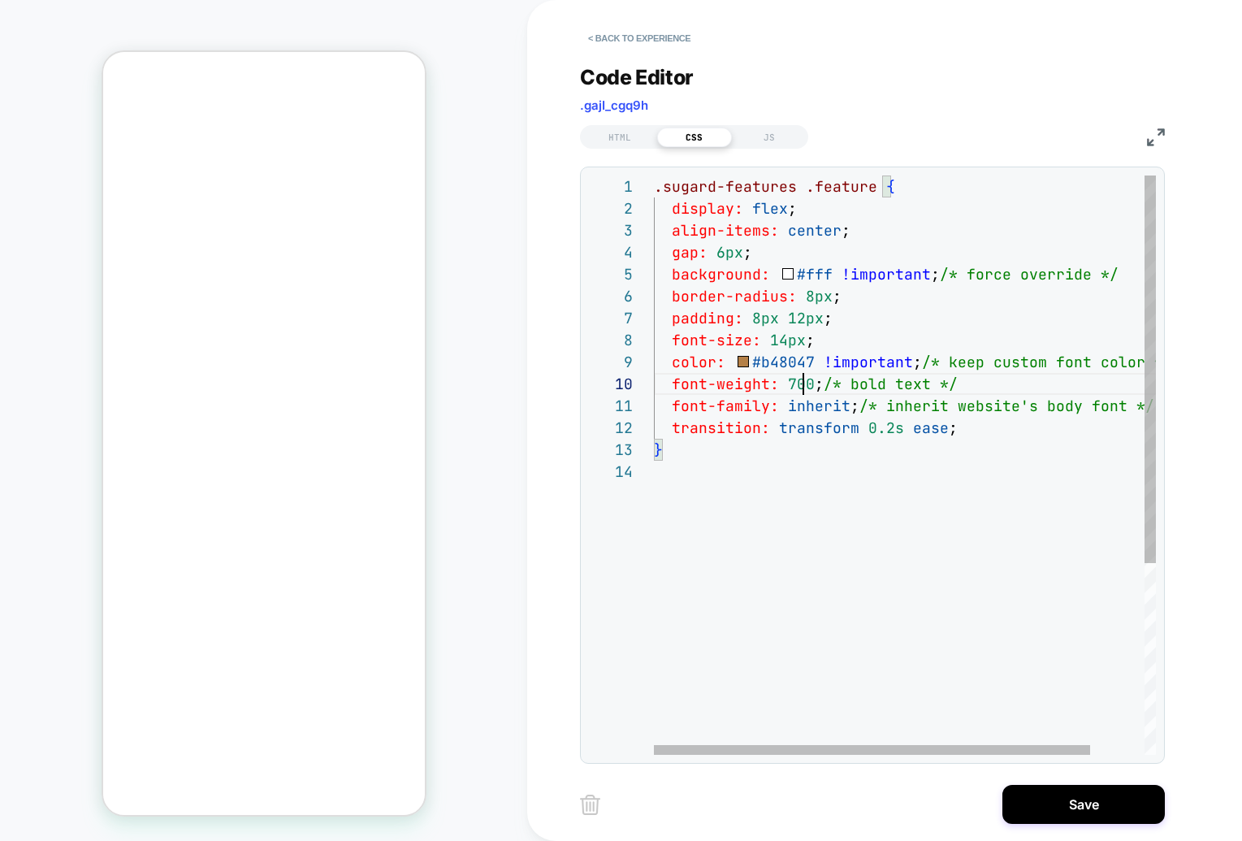
drag, startPoint x: 715, startPoint y: 247, endPoint x: 724, endPoint y: 247, distance: 9.7
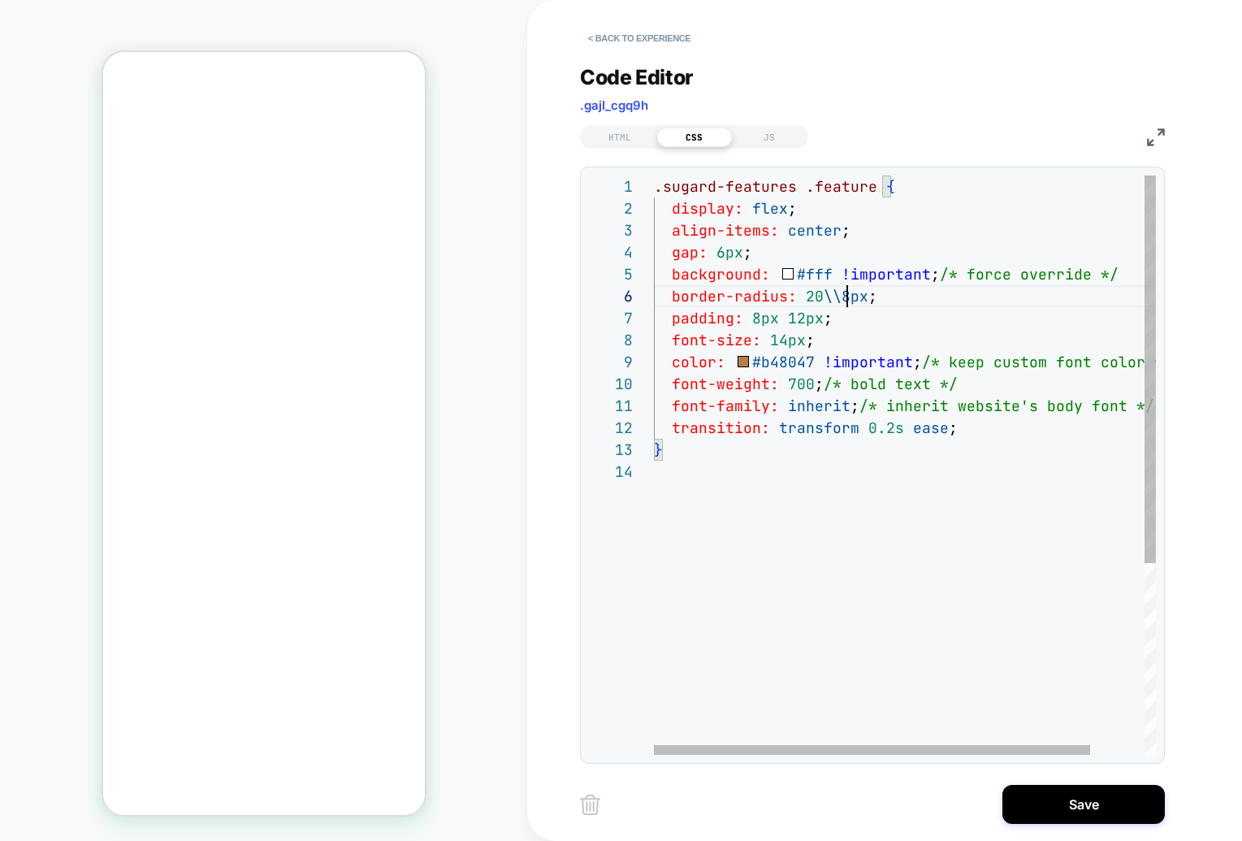
scroll to position [66, 0]
drag, startPoint x: 835, startPoint y: 294, endPoint x: 806, endPoint y: 294, distance: 29.2
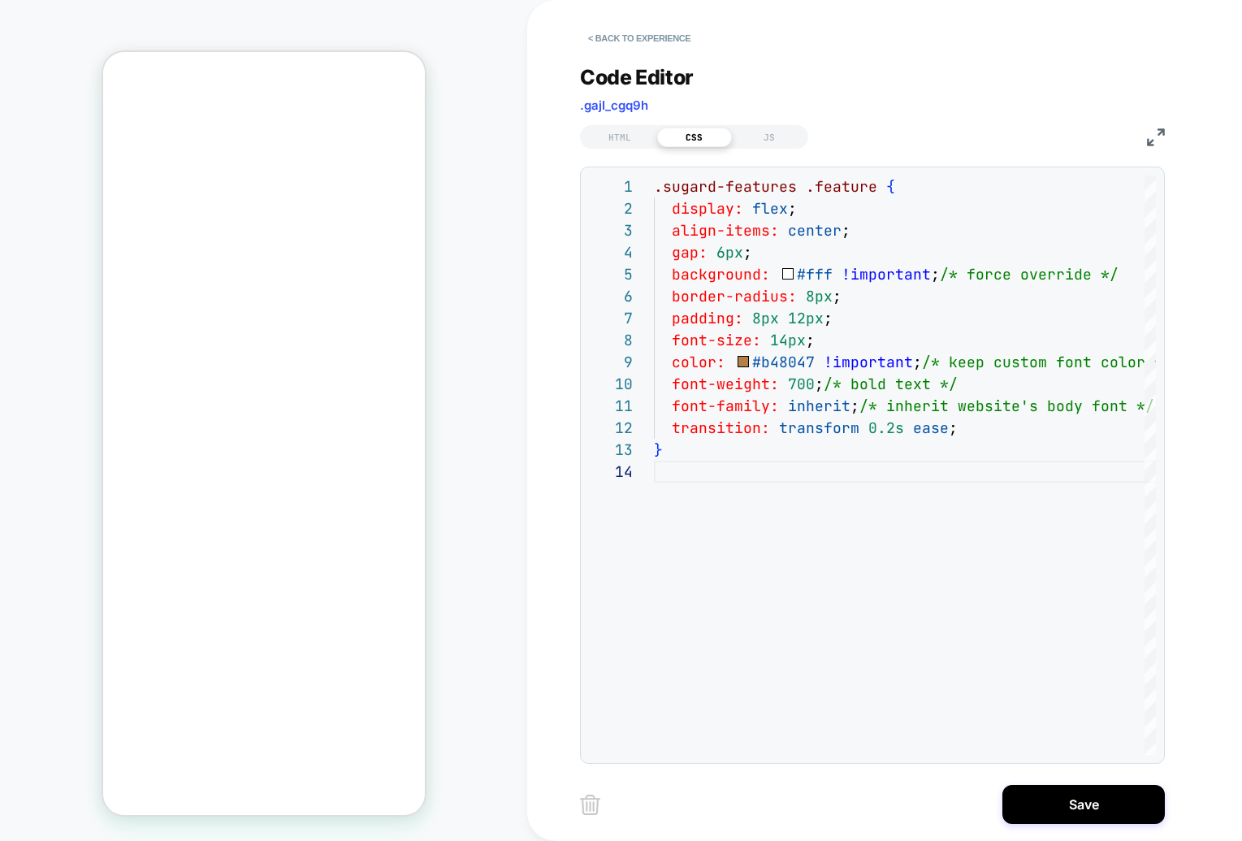
scroll to position [243, 0]
type textarea "**********"
click at [1102, 793] on button "Save" at bounding box center [1083, 804] width 162 height 39
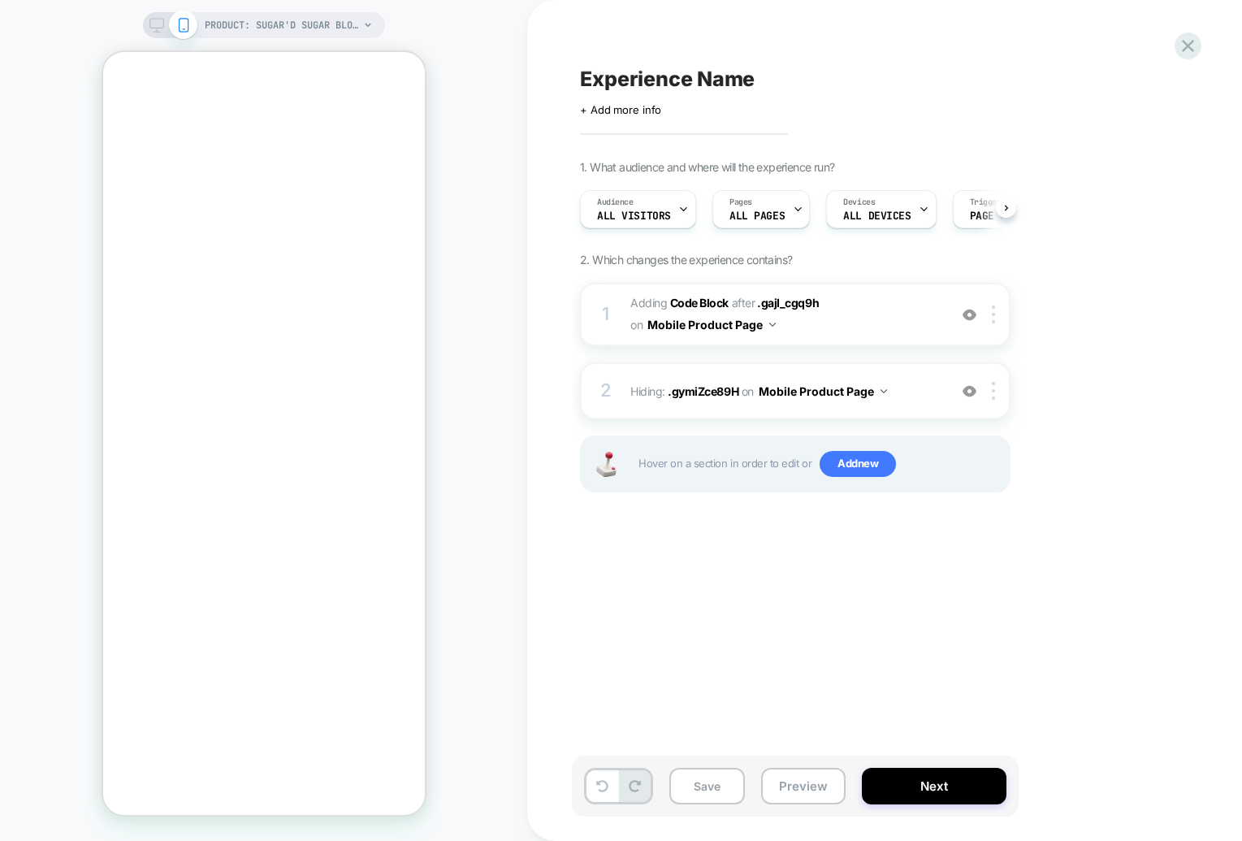
scroll to position [0, 1]
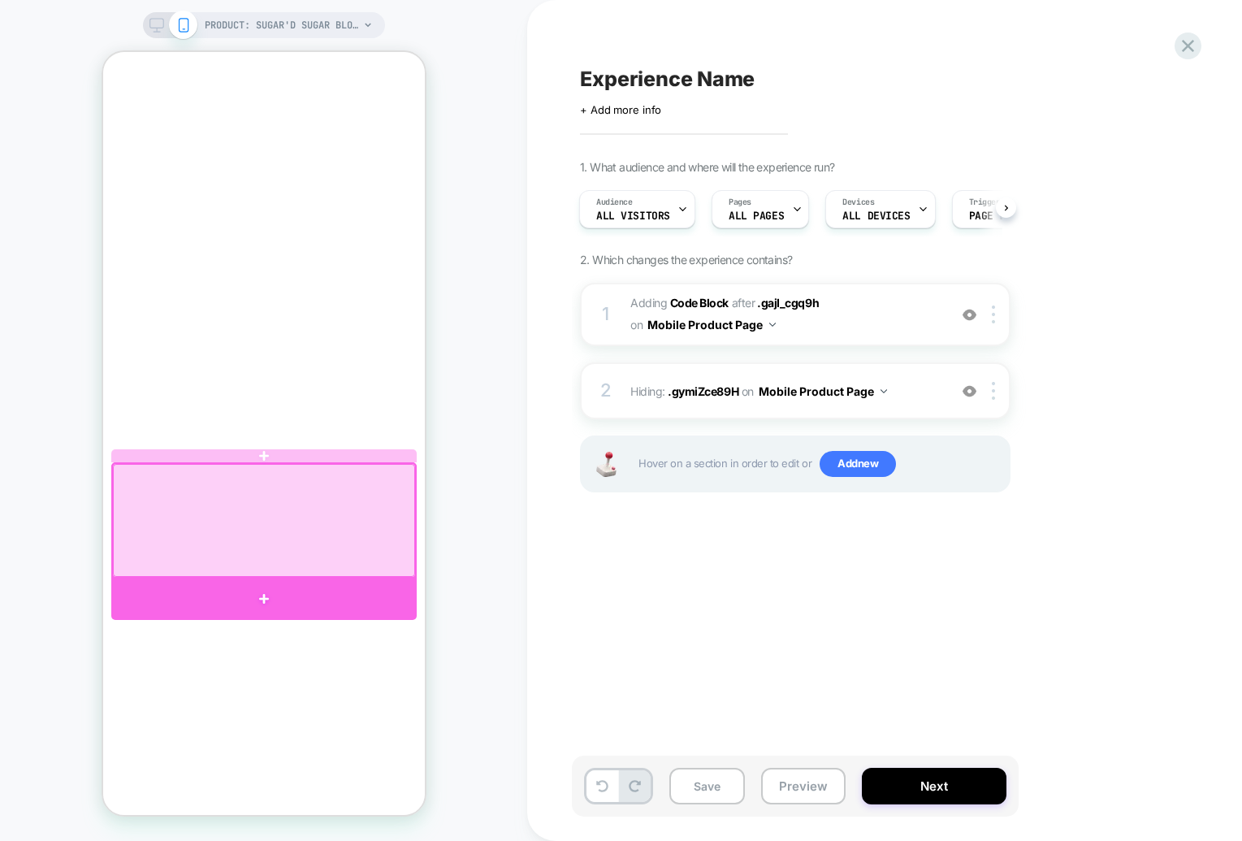
click at [274, 582] on div at bounding box center [262, 598] width 305 height 41
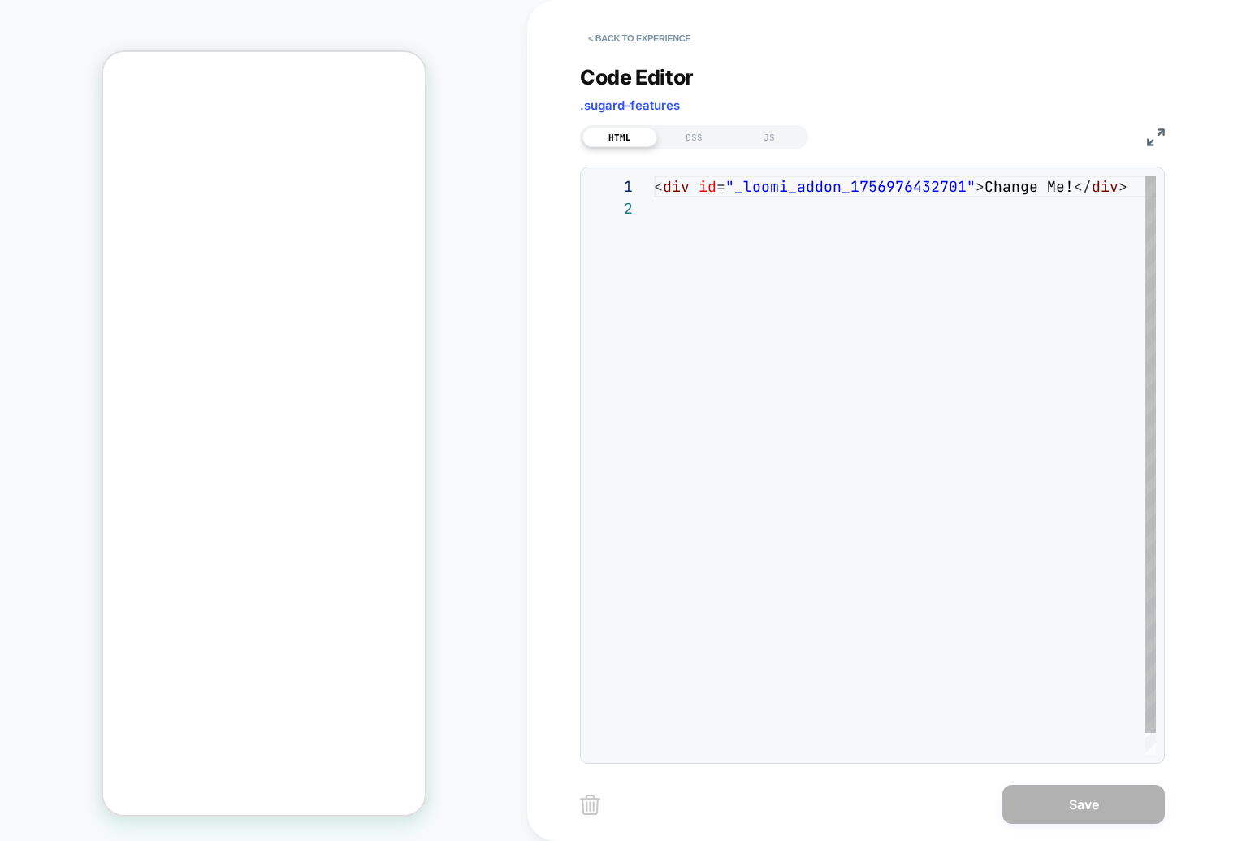
scroll to position [22, 0]
click at [761, 202] on div "< div id = "_loomi_addon_1756976432701" > Change Me! </ div >" at bounding box center [910, 475] width 512 height 601
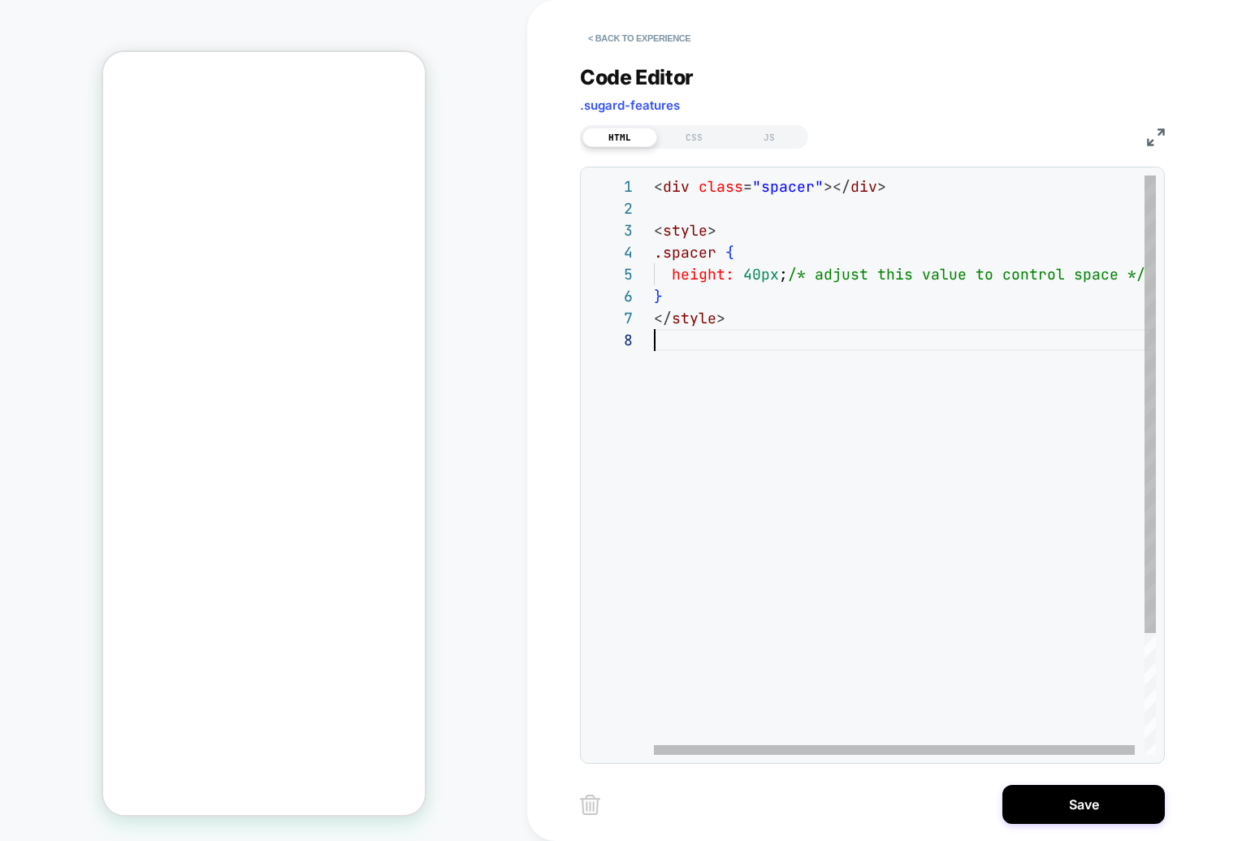
scroll to position [153, 0]
drag, startPoint x: 746, startPoint y: 276, endPoint x: 757, endPoint y: 277, distance: 11.4
click at [757, 277] on div "< div class = "spacer" ></ div > < style > .spacer { height: 40px ; /* adjust t…" at bounding box center [923, 541] width 538 height 733
type textarea "**********"
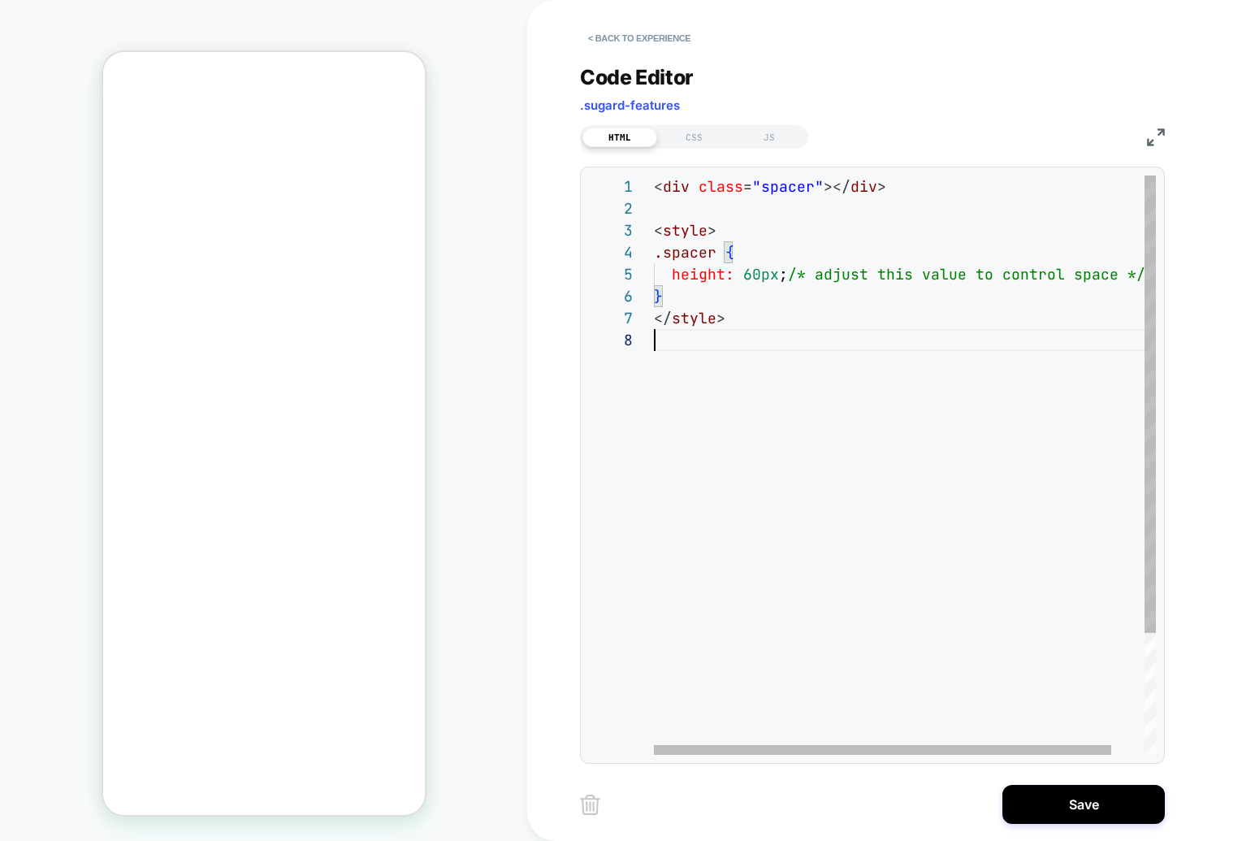
click at [659, 472] on div "< div class = "spacer" ></ div > < style > .spacer { height: 60px ; /* adjust t…" at bounding box center [923, 541] width 538 height 733
click at [735, 327] on div "< div class = "spacer" ></ div > < style > .spacer { height: 60px ; /* adjust t…" at bounding box center [923, 541] width 538 height 733
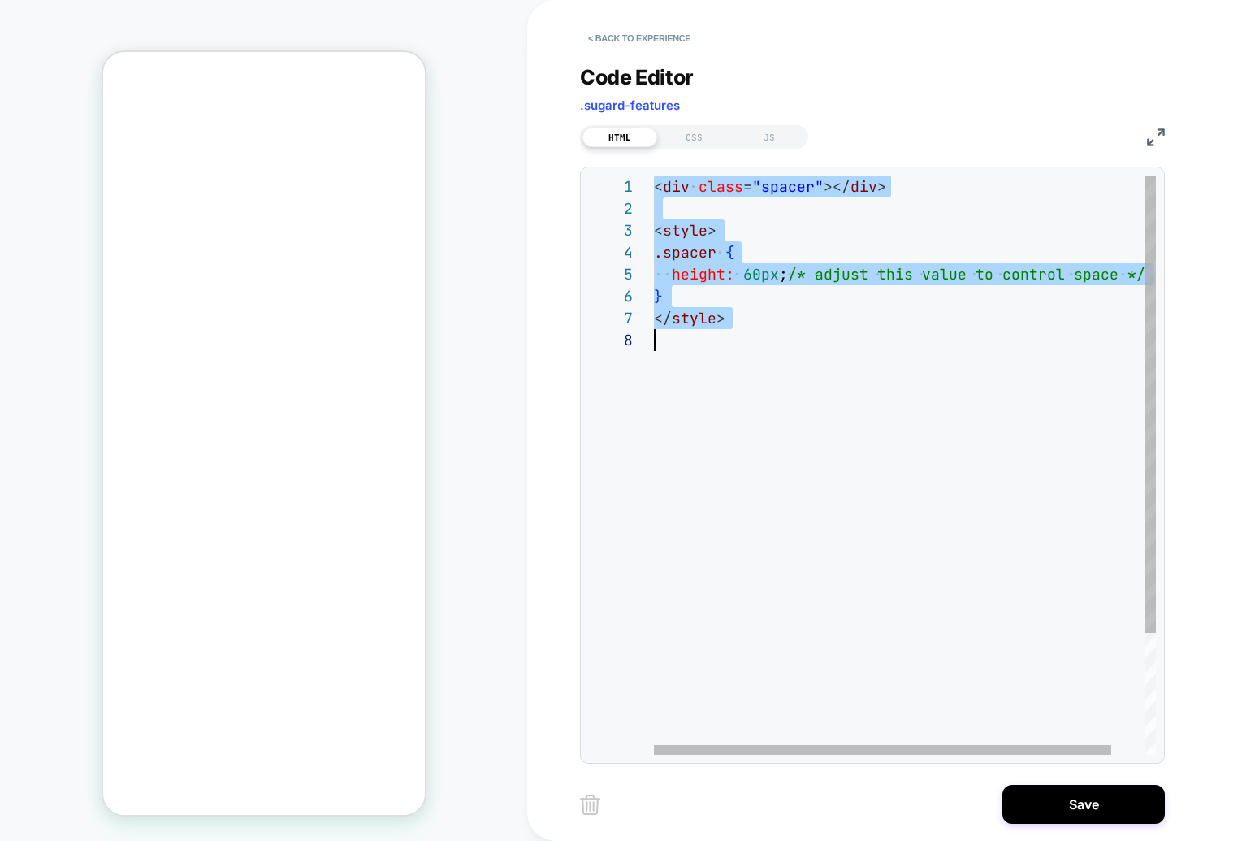
scroll to position [0, 0]
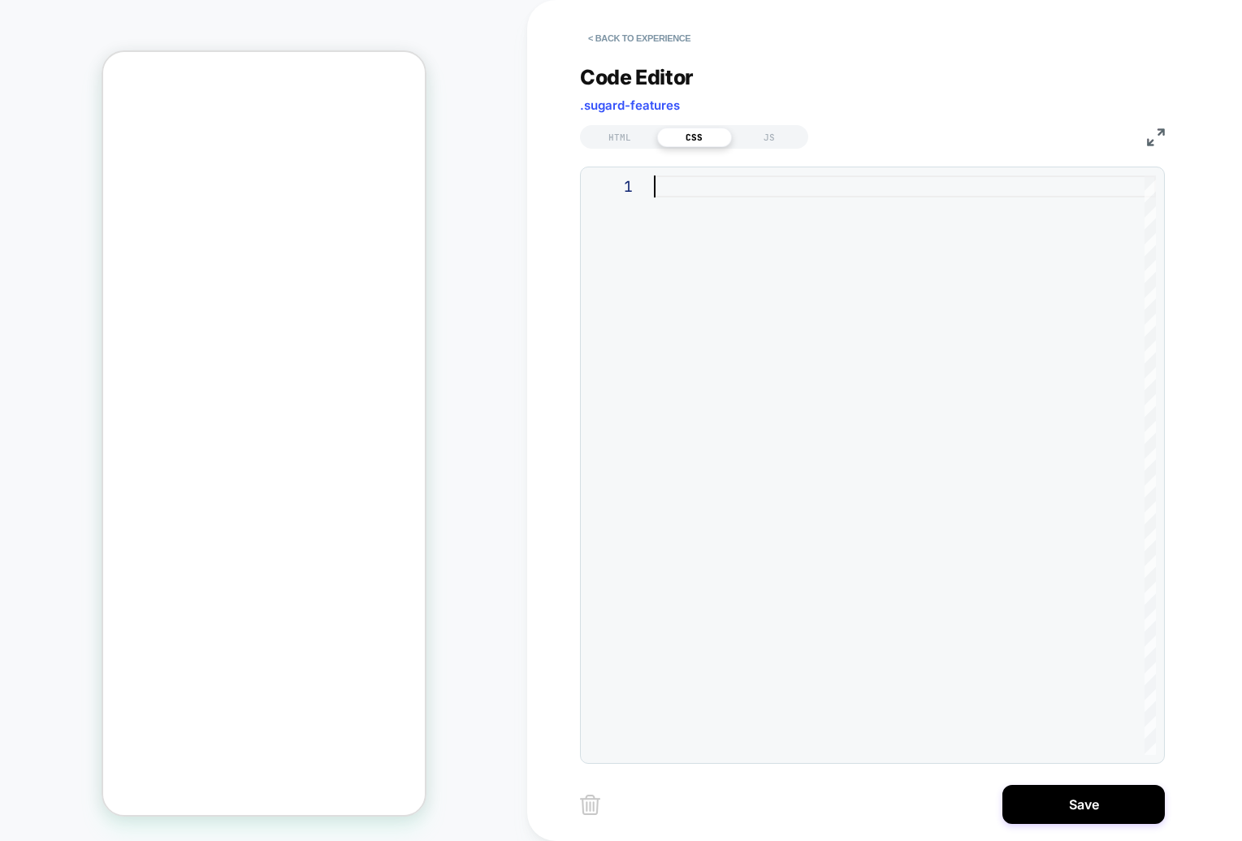
click at [0, 0] on div at bounding box center [0, 0] width 0 height 0
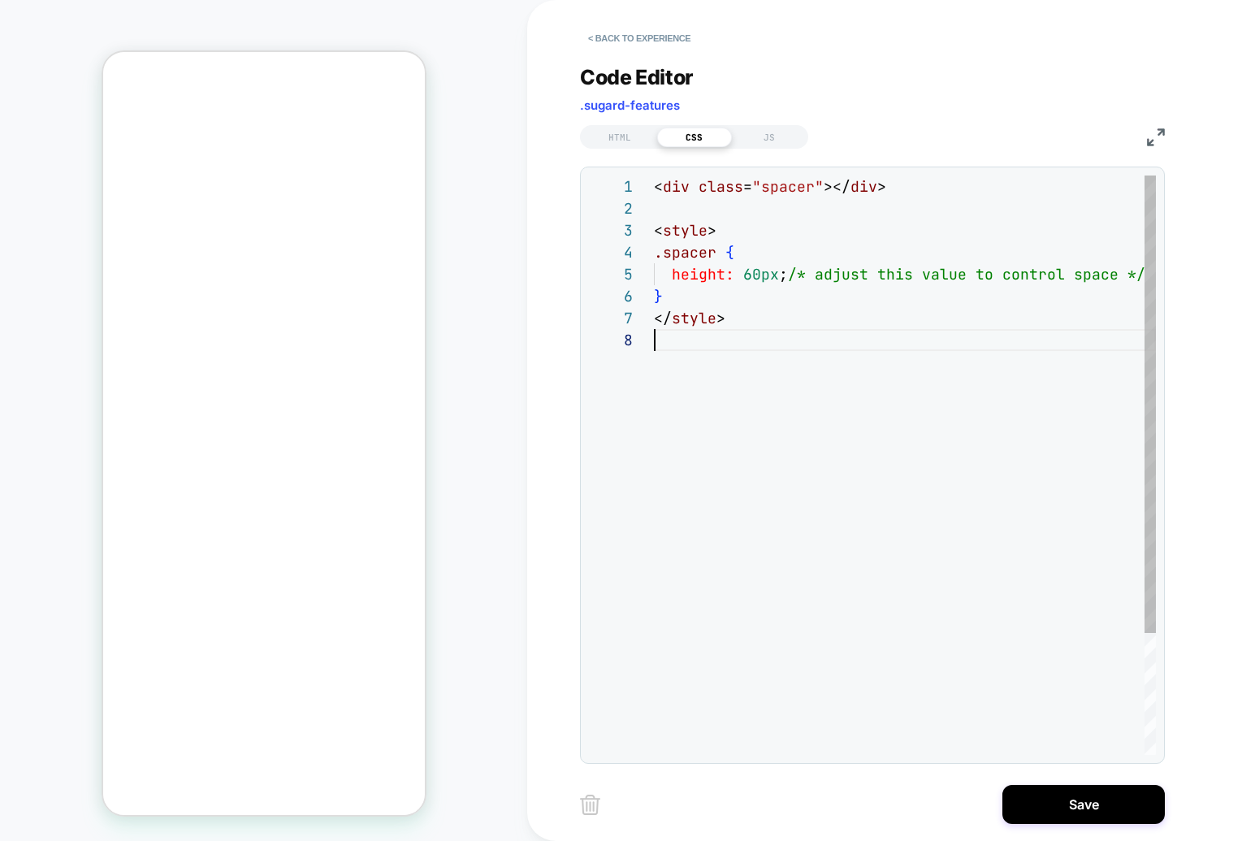
scroll to position [153, 0]
click at [0, 0] on div "< div class = "spacer" ></ div > < style > .spacer { height: 60px ; /* adjust t…" at bounding box center [0, 0] width 0 height 0
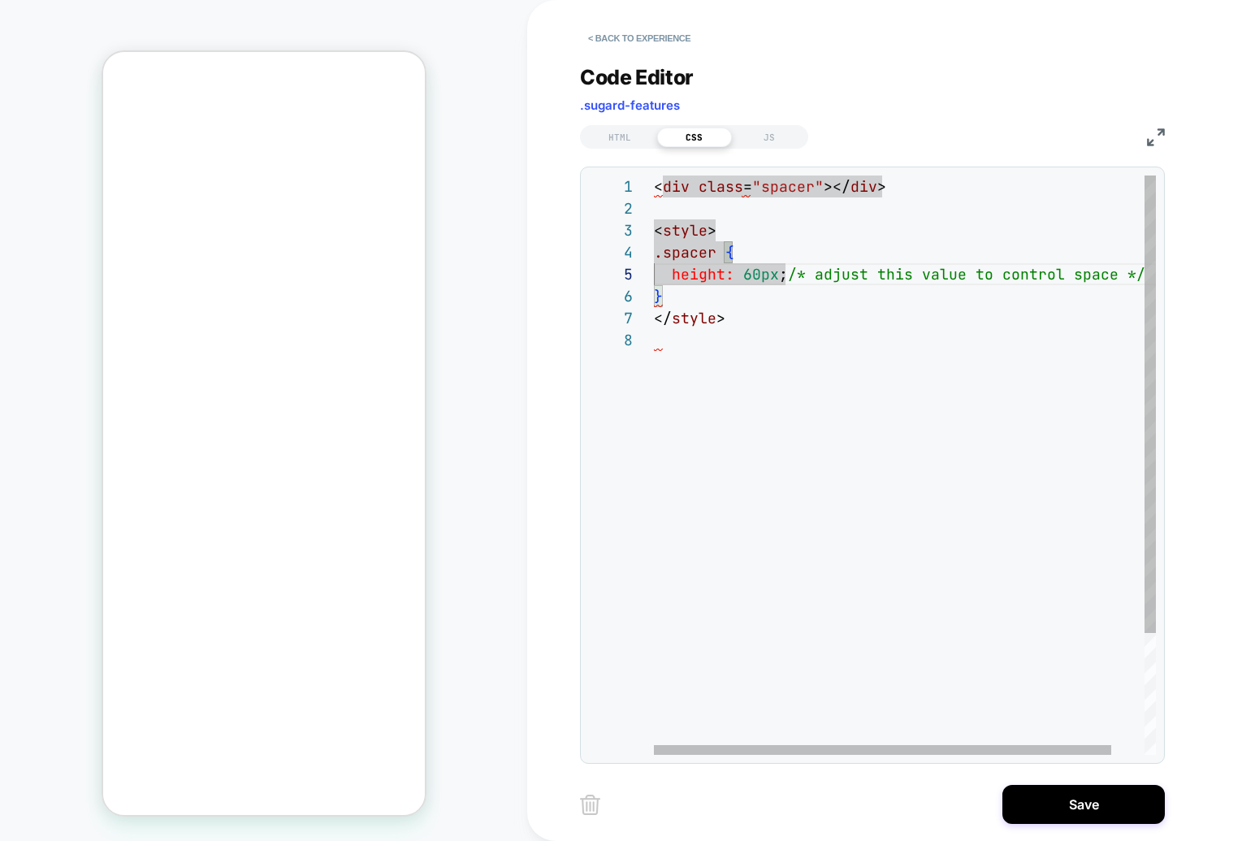
click at [0, 0] on div "< div class = "spacer" ></ div > < style > .spacer { height: 60px ; /* adjust t…" at bounding box center [0, 0] width 0 height 0
drag, startPoint x: 747, startPoint y: 273, endPoint x: 757, endPoint y: 274, distance: 9.9
click at [0, 0] on div "< div class = "spacer" ></ div > < style > .spacer { height: 60px ; /* adjust t…" at bounding box center [0, 0] width 0 height 0
click at [0, 0] on div "< div class = "spacer" ></ div > < style > .spacer { height: 80px ; /* adjust t…" at bounding box center [0, 0] width 0 height 0
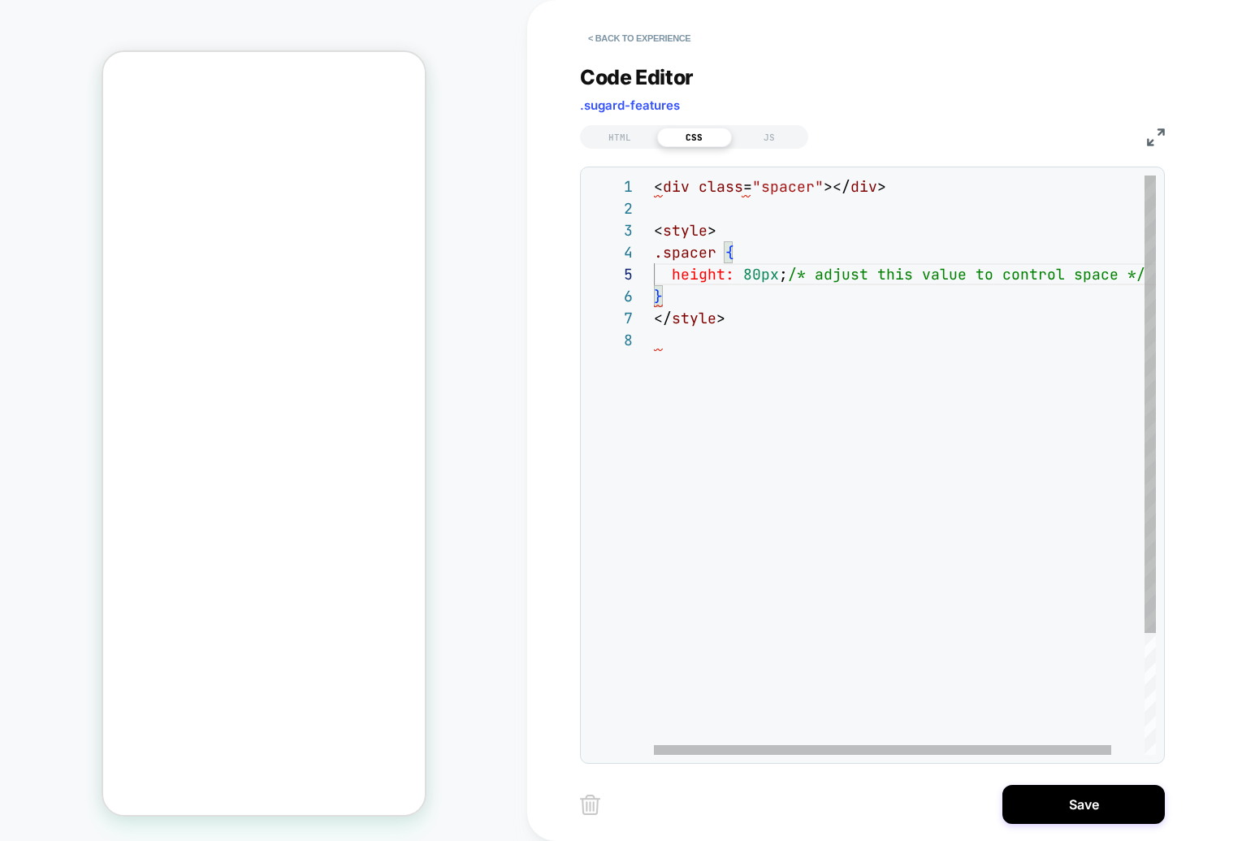
scroll to position [153, 0]
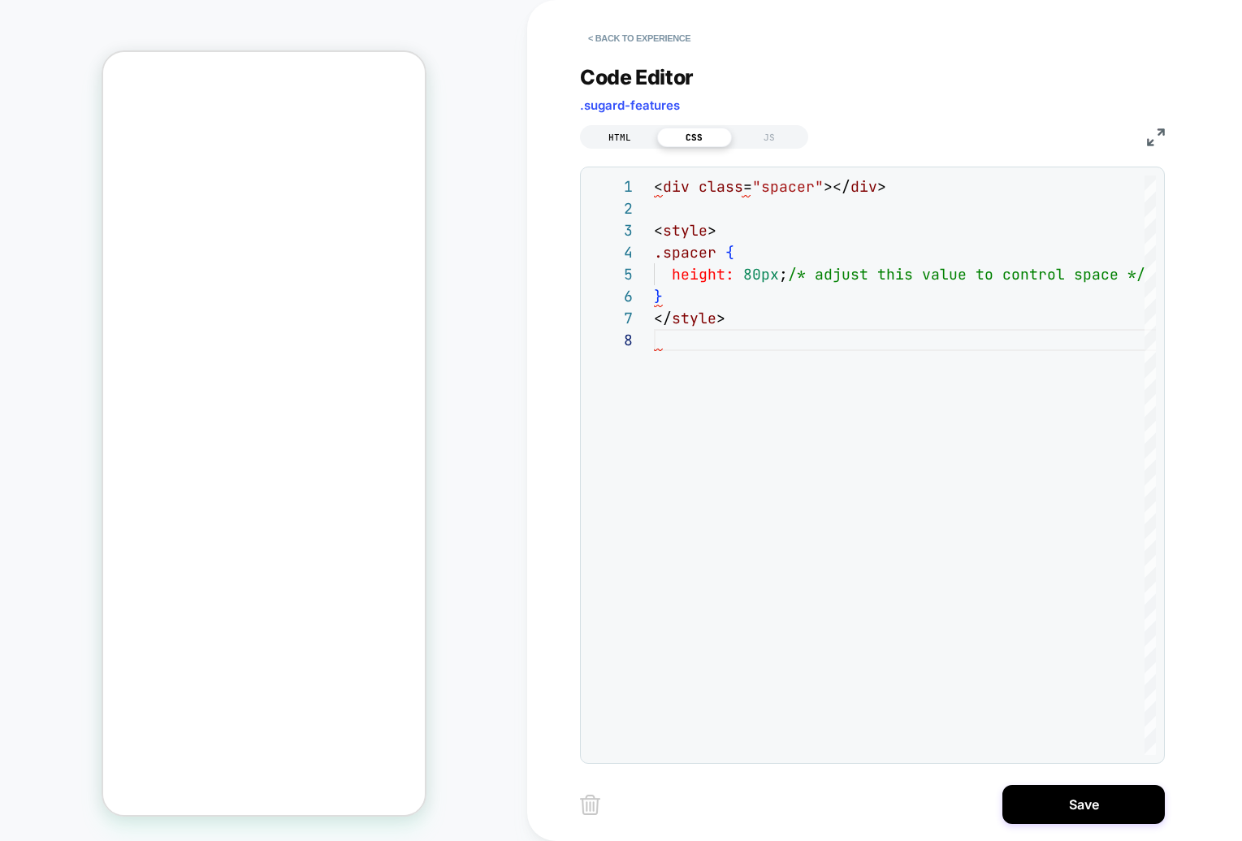
type textarea "**********"
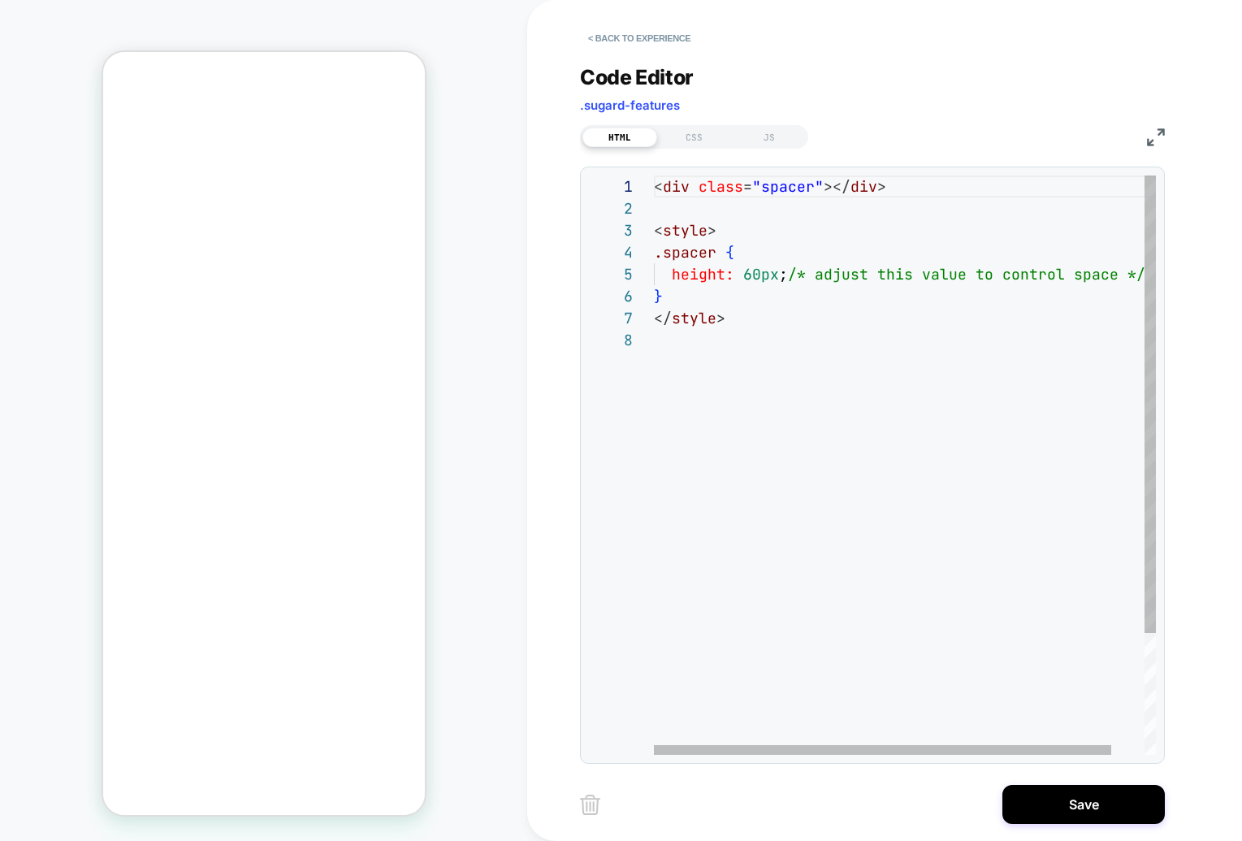
click at [702, 147] on div "HTML CSS JS" at bounding box center [694, 137] width 228 height 24
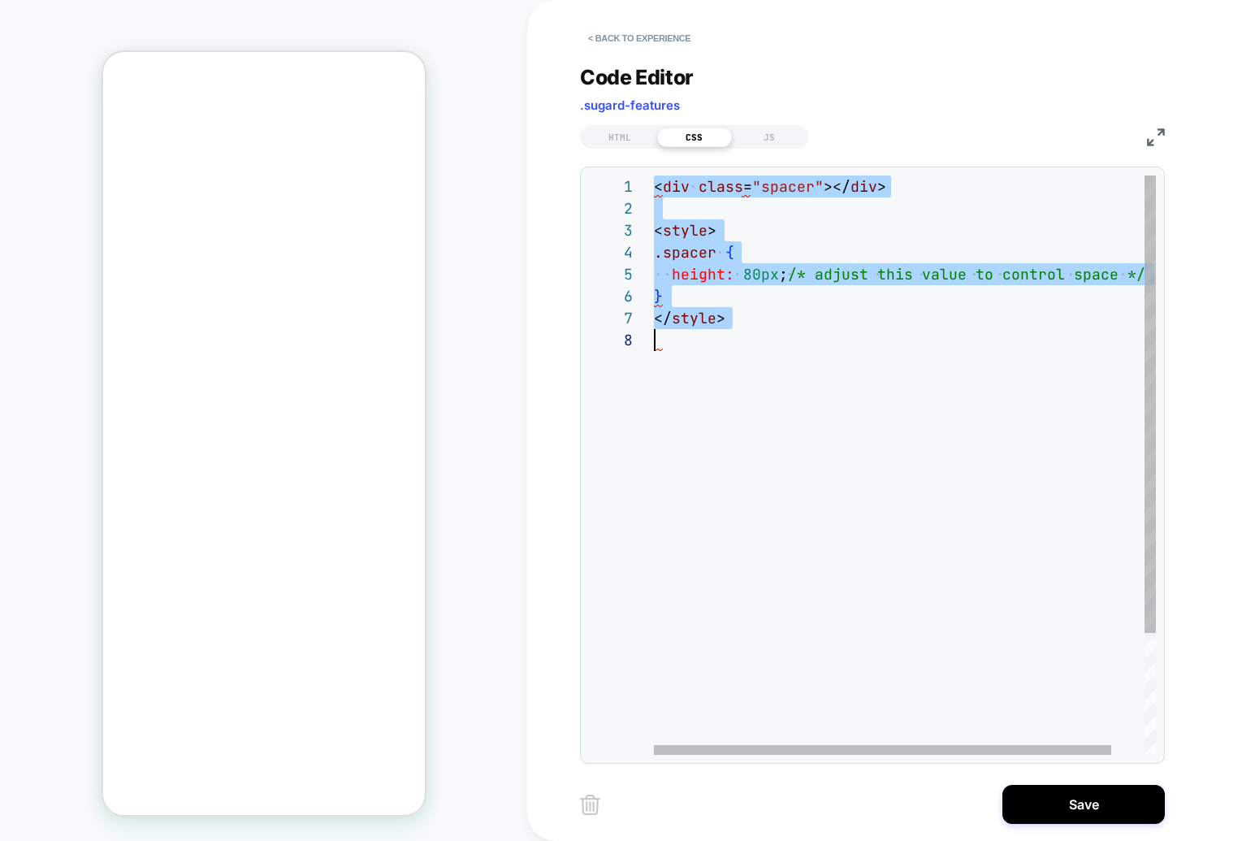
scroll to position [0, 0]
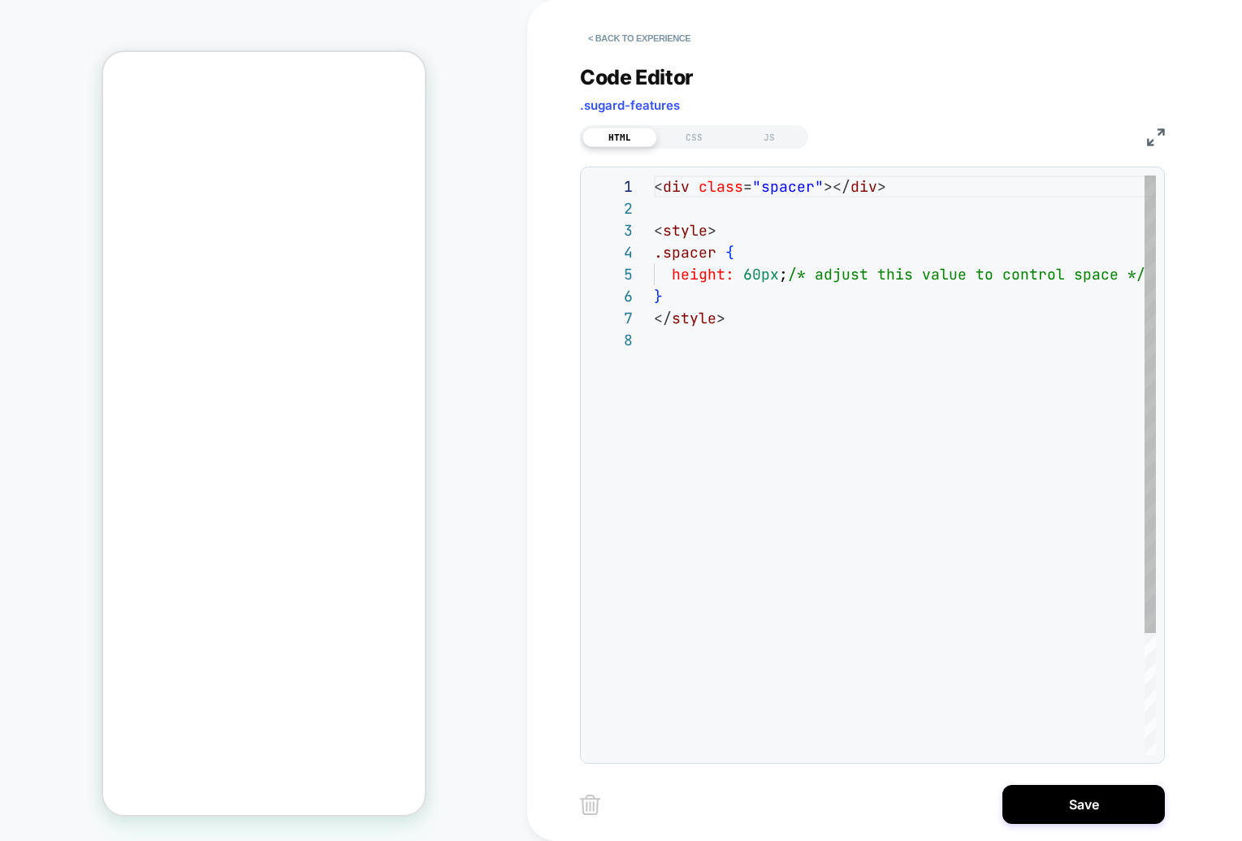
scroll to position [153, 0]
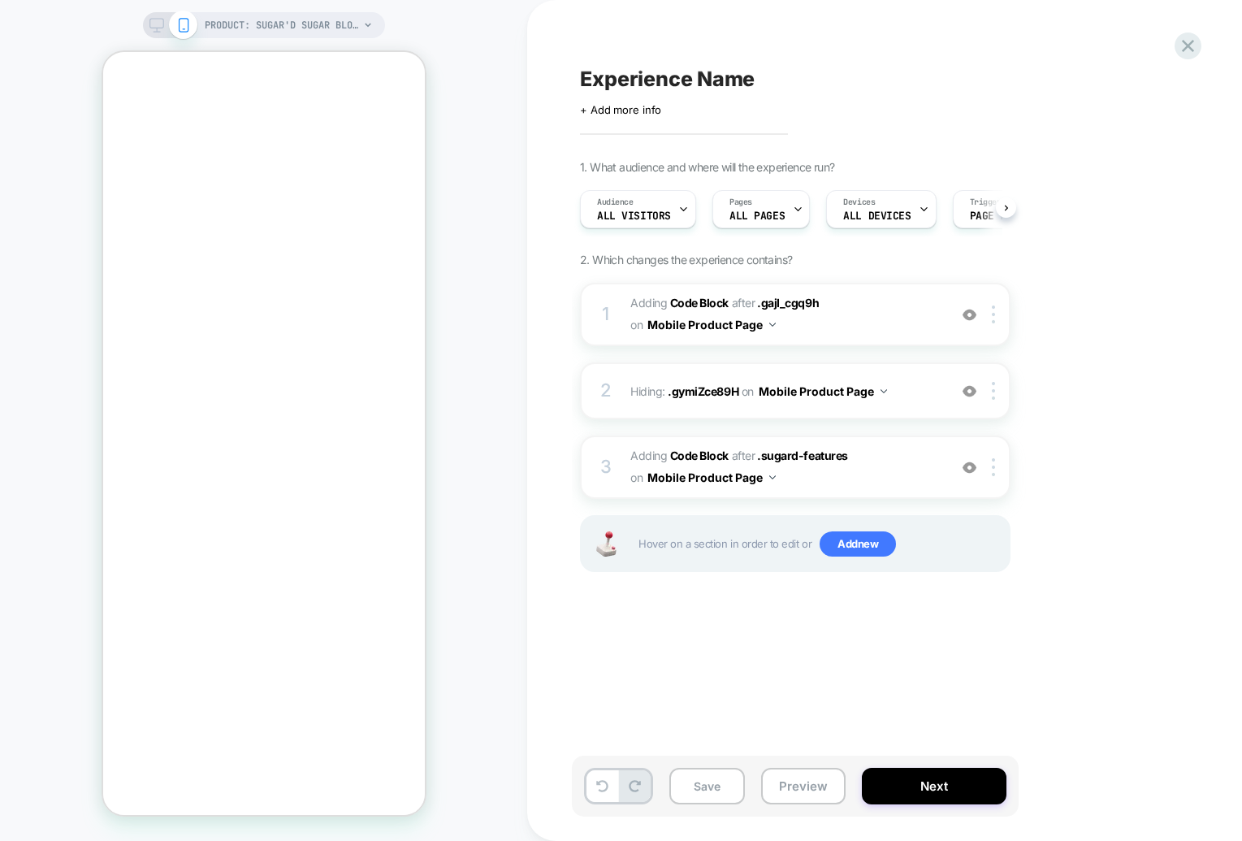
scroll to position [0, 1]
click at [817, 788] on button "Preview" at bounding box center [803, 785] width 84 height 37
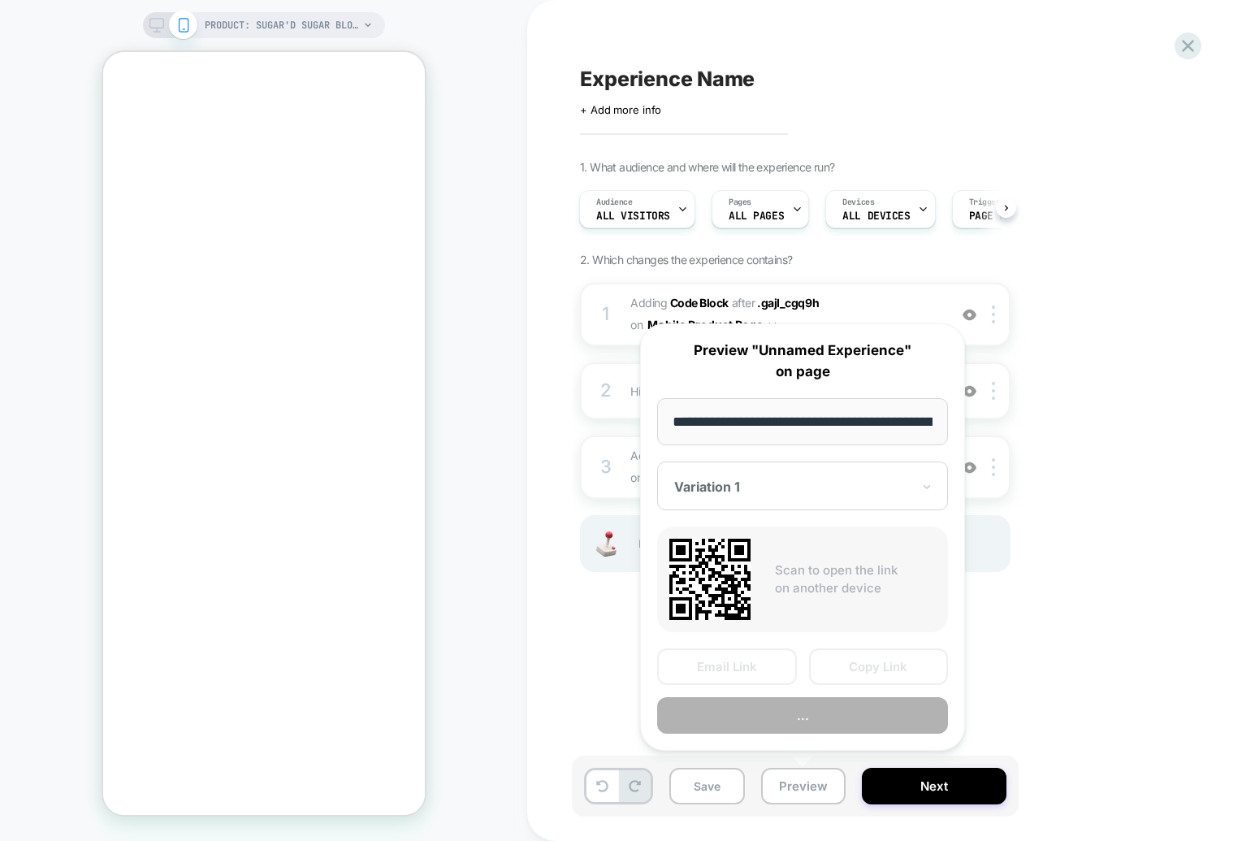
scroll to position [0, 218]
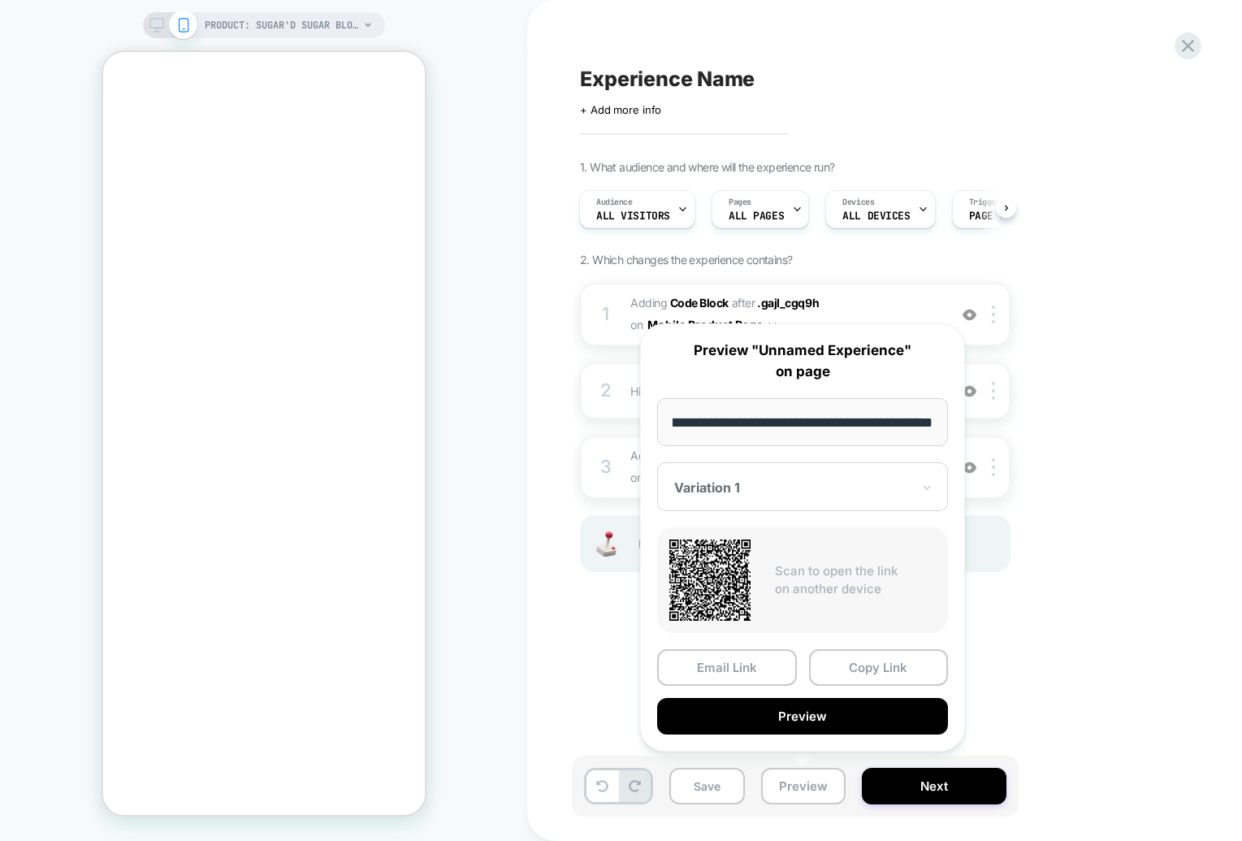
click at [1060, 628] on div "Experience Name Click to edit experience details + Add more info 1. What audien…" at bounding box center [876, 420] width 609 height 808
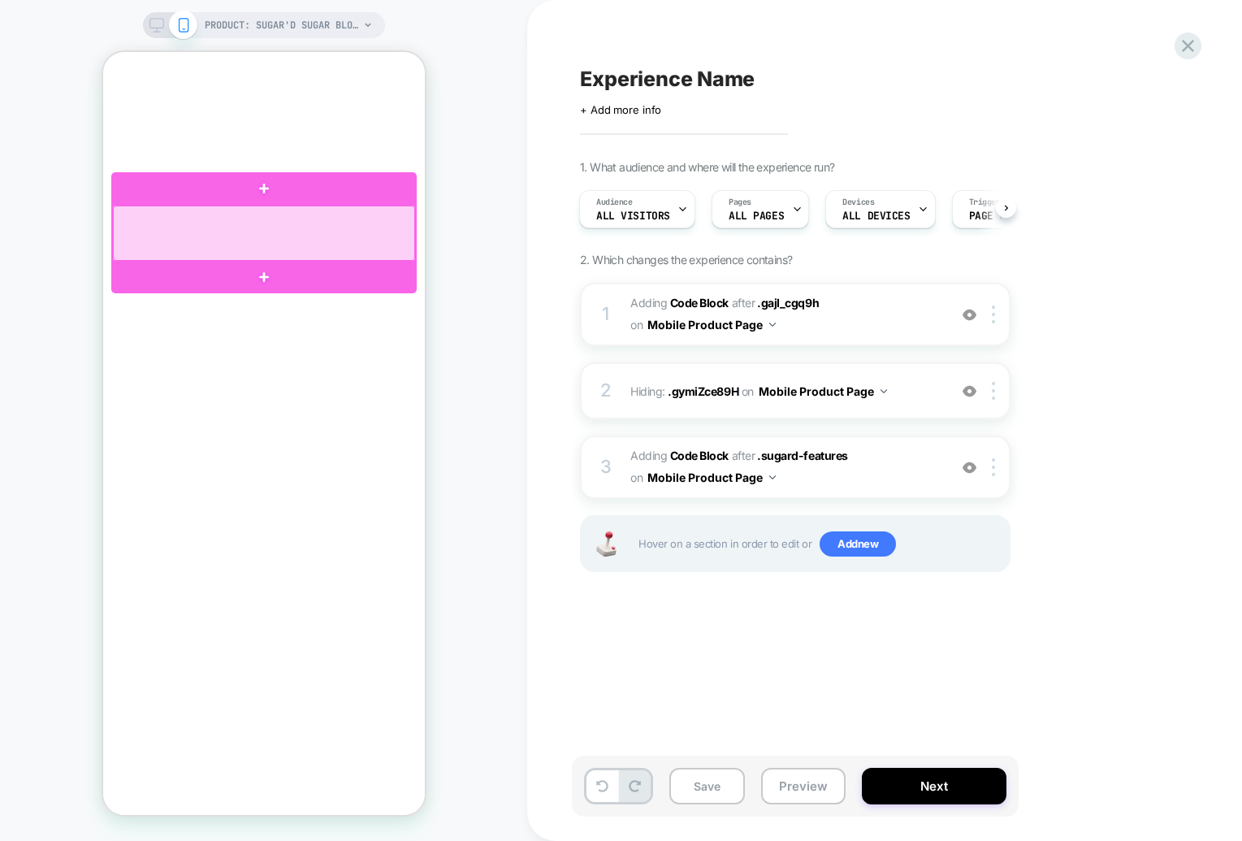
click at [256, 224] on div at bounding box center [263, 232] width 302 height 55
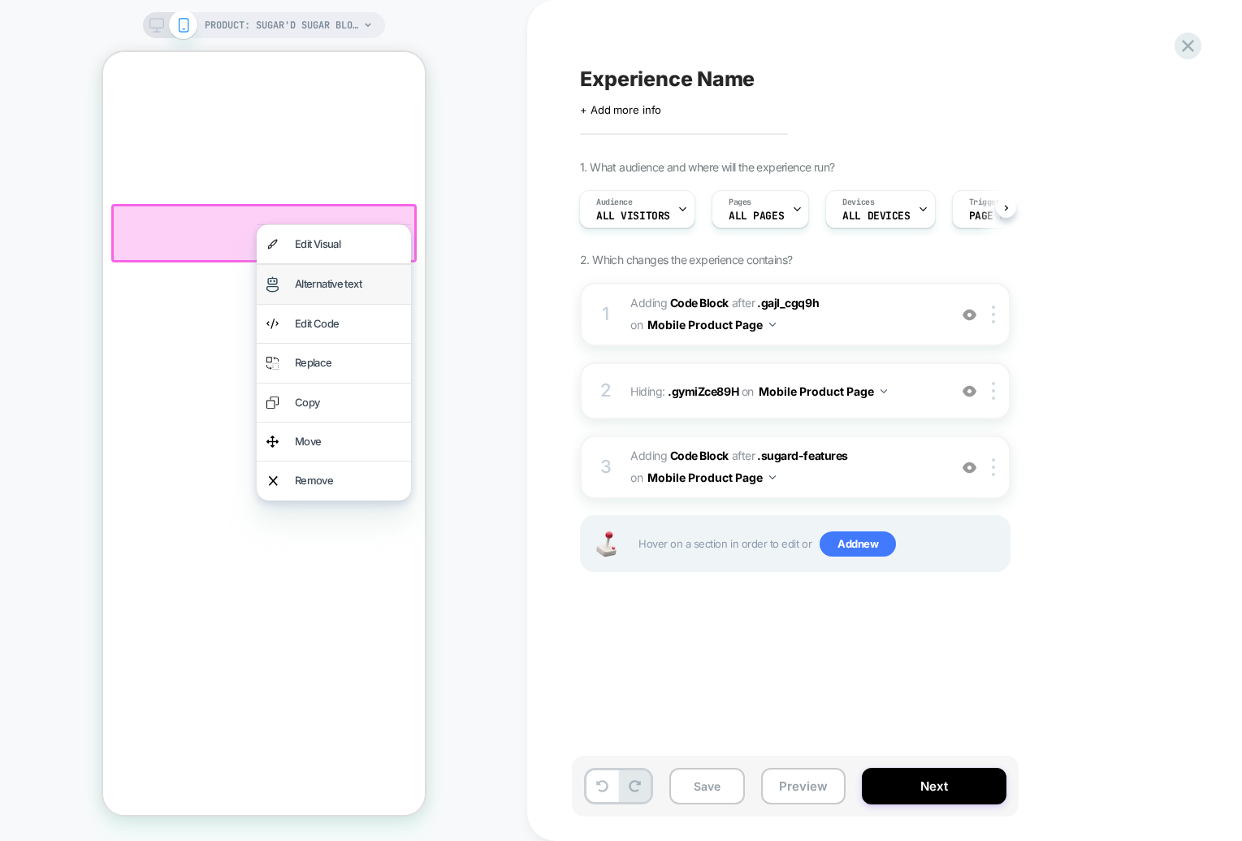
click at [344, 279] on div "Alternative text" at bounding box center [347, 283] width 106 height 19
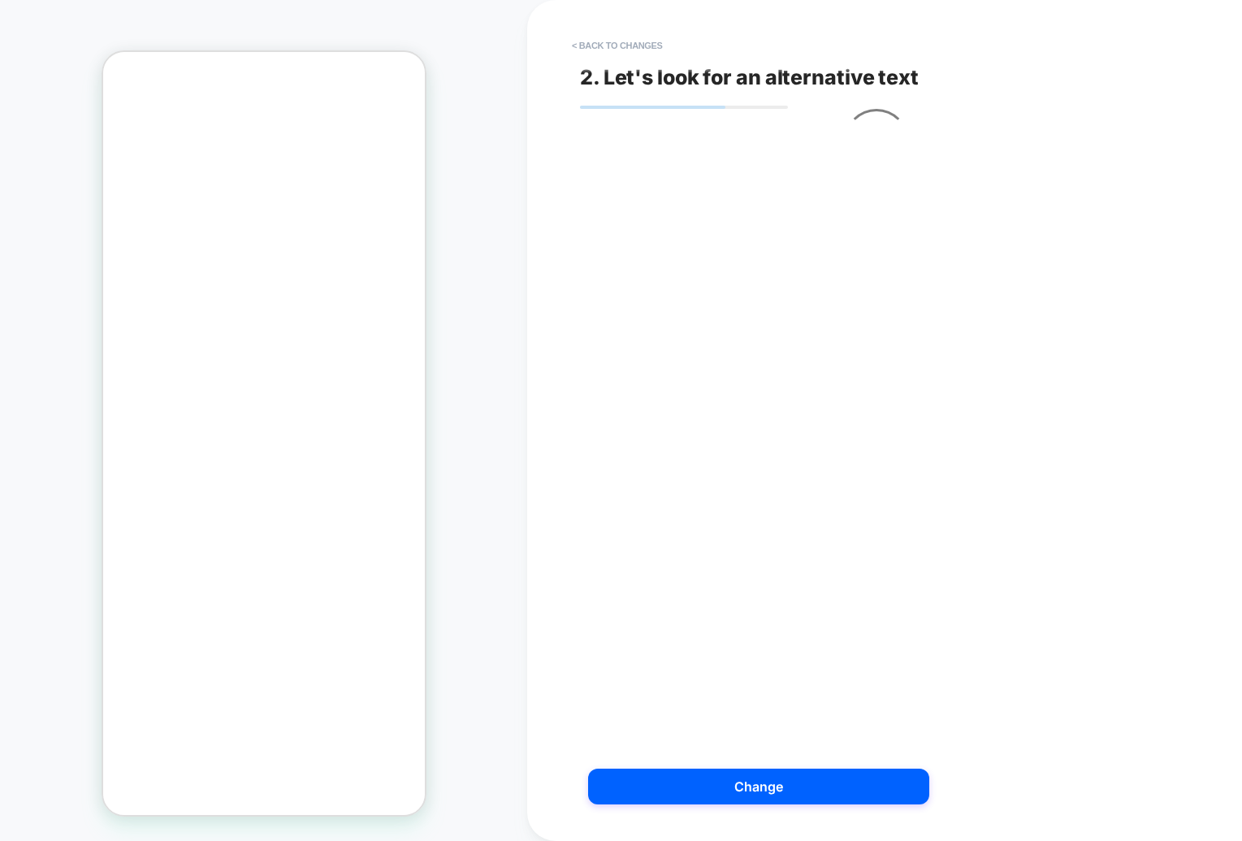
scroll to position [226, 0]
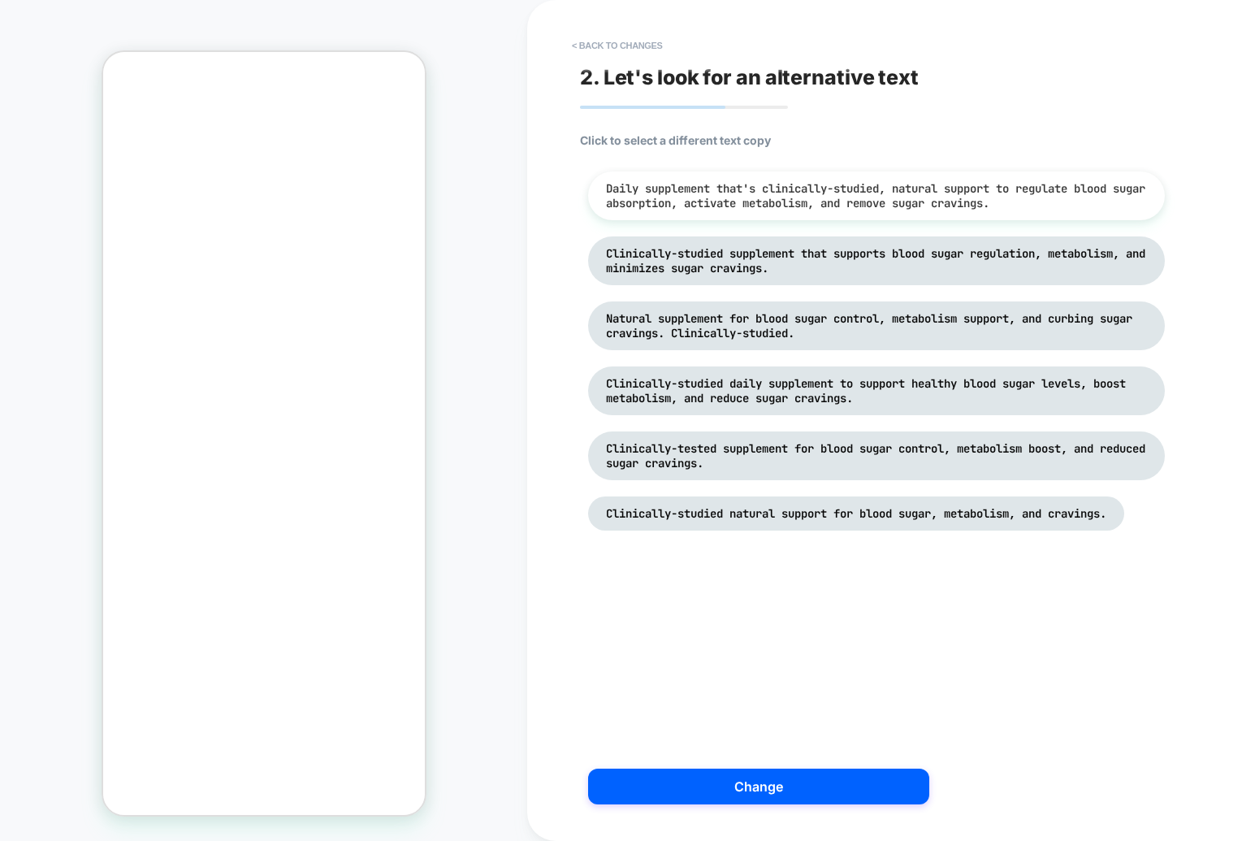
click at [685, 201] on span "Daily supplement that's clinically-studied, natural support to regulate blood s…" at bounding box center [875, 195] width 539 height 29
click at [738, 274] on span "Clinically-studied supplement that supports blood sugar regulation, metabolism,…" at bounding box center [875, 260] width 539 height 29
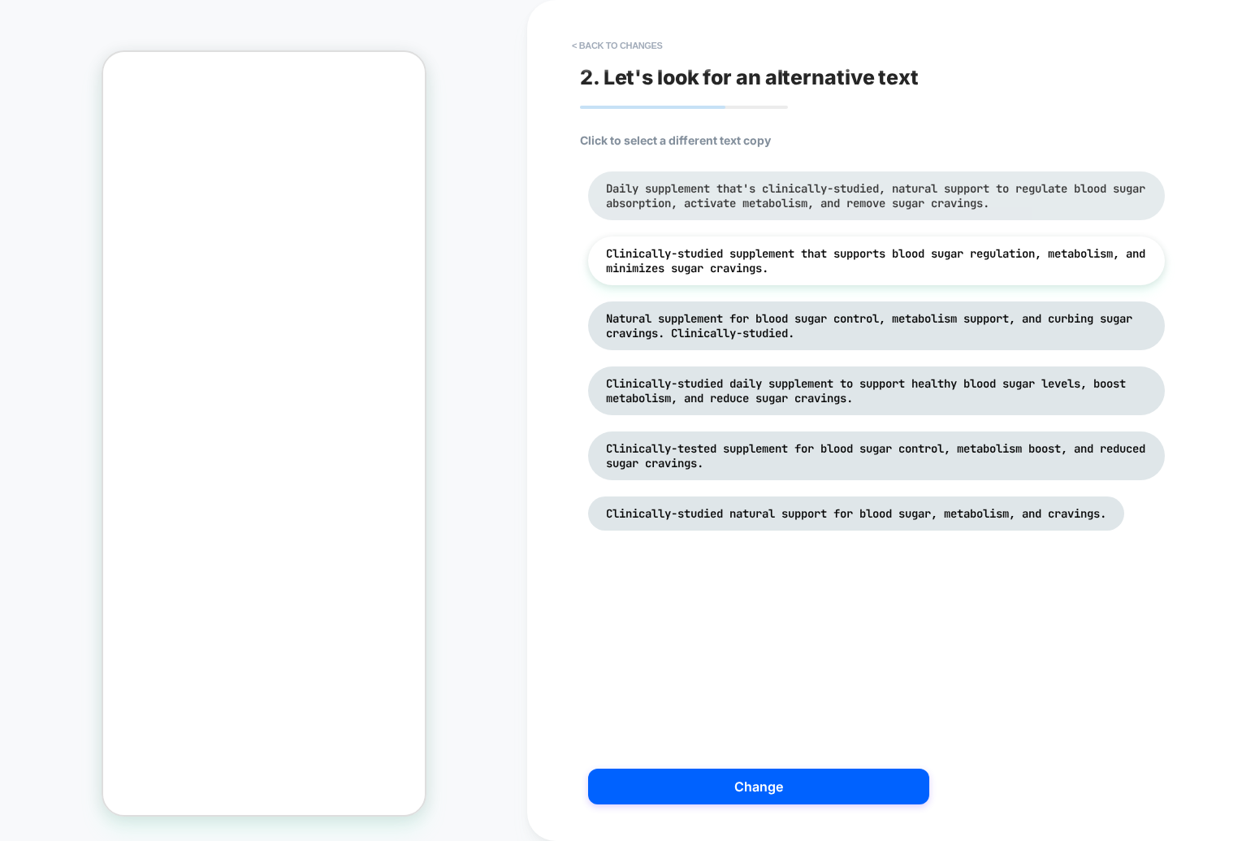
click at [0, 0] on li "Daily supplement that's clinically-studied, natural support to regulate blood s…" at bounding box center [0, 0] width 0 height 0
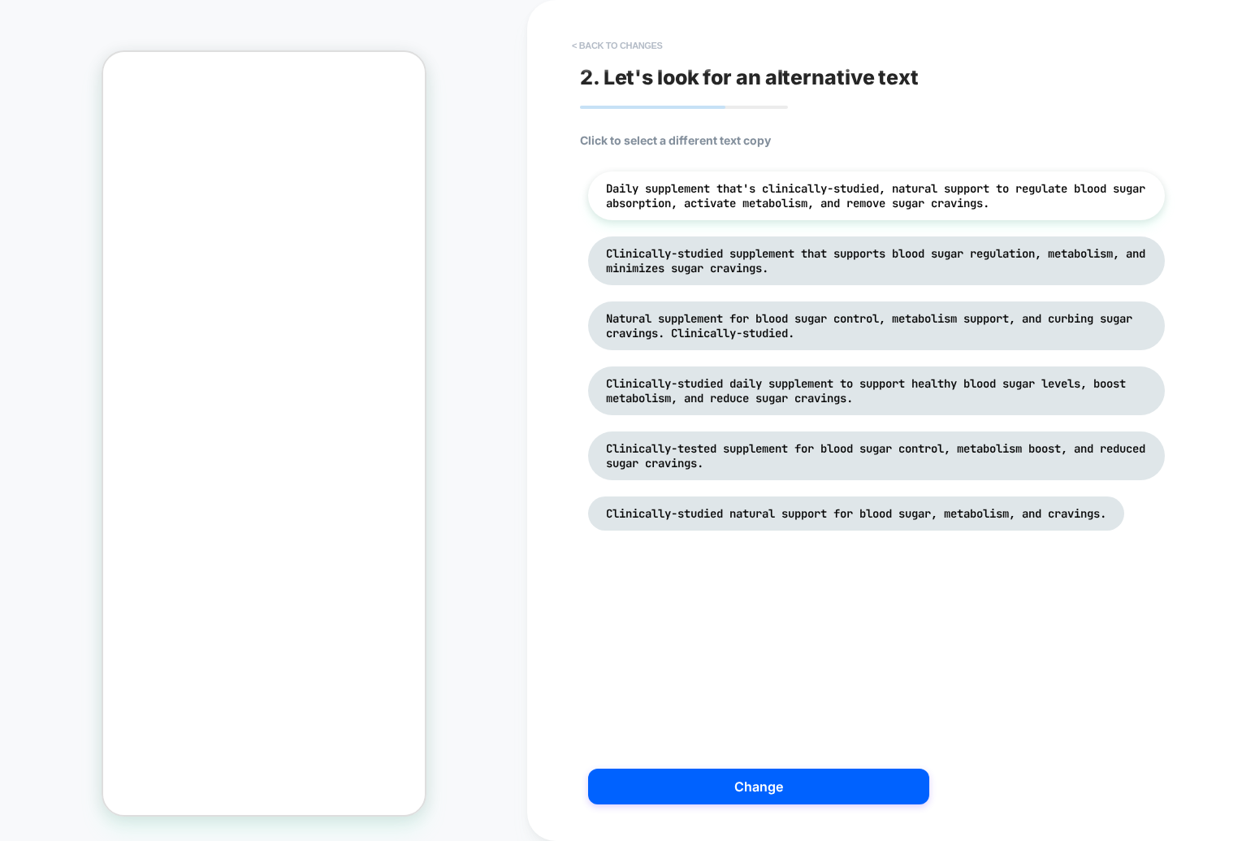
click at [0, 0] on button "< Back to changes" at bounding box center [0, 0] width 0 height 0
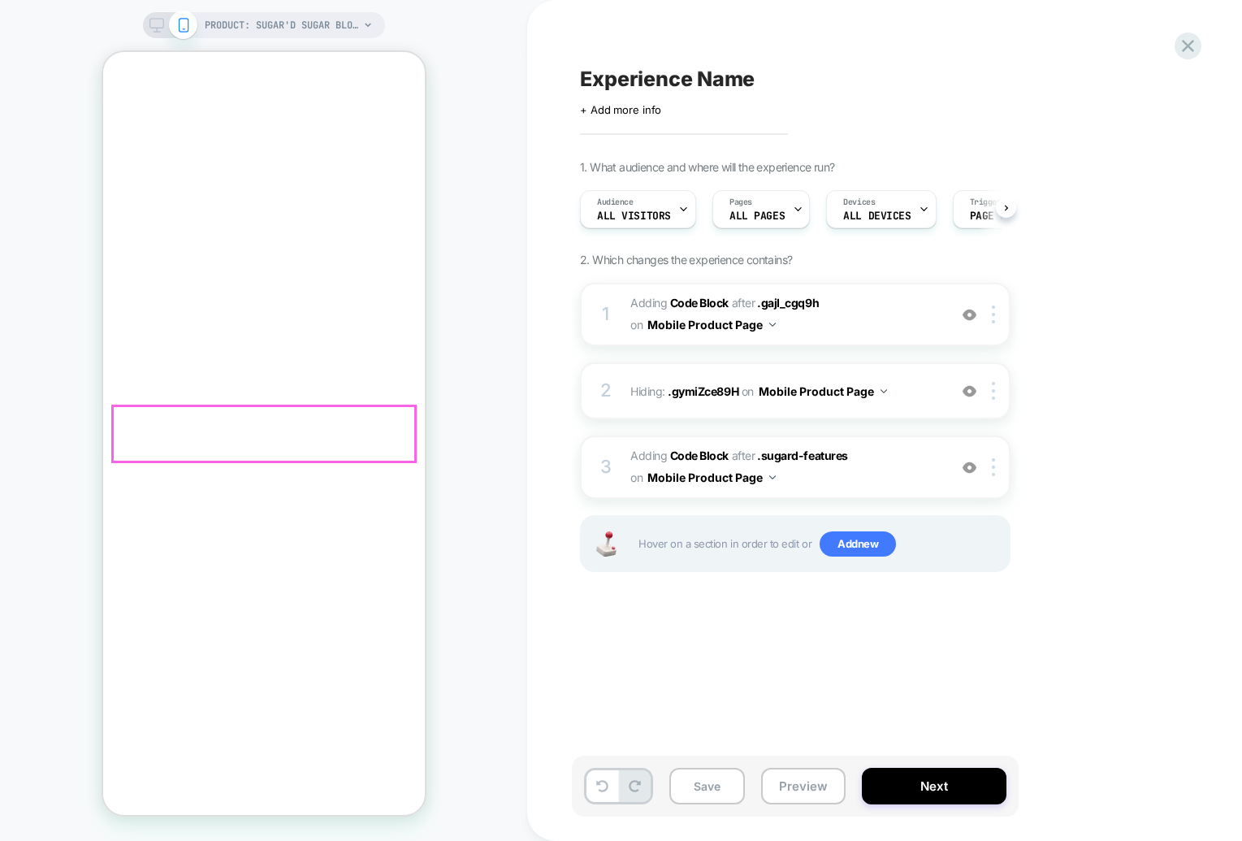
scroll to position [0, 1]
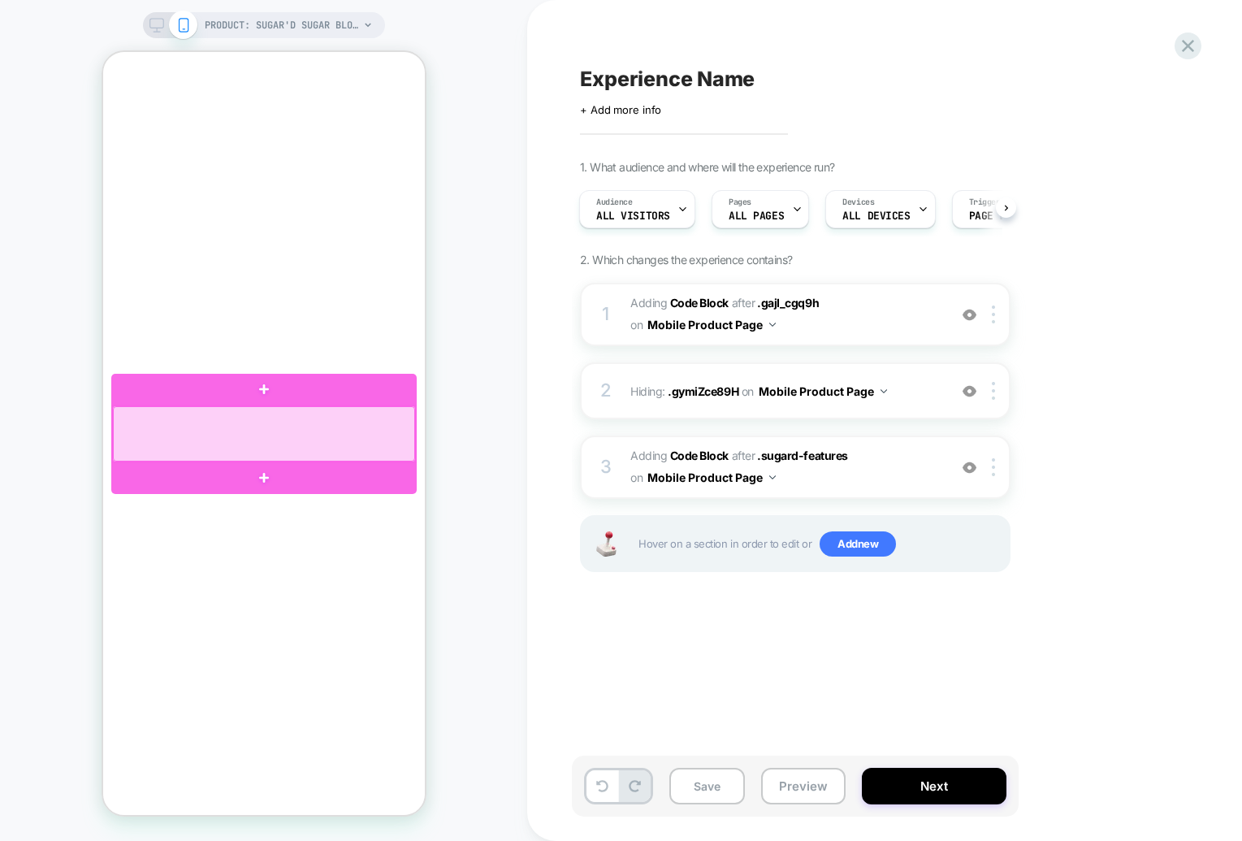
click at [293, 443] on div at bounding box center [263, 433] width 302 height 55
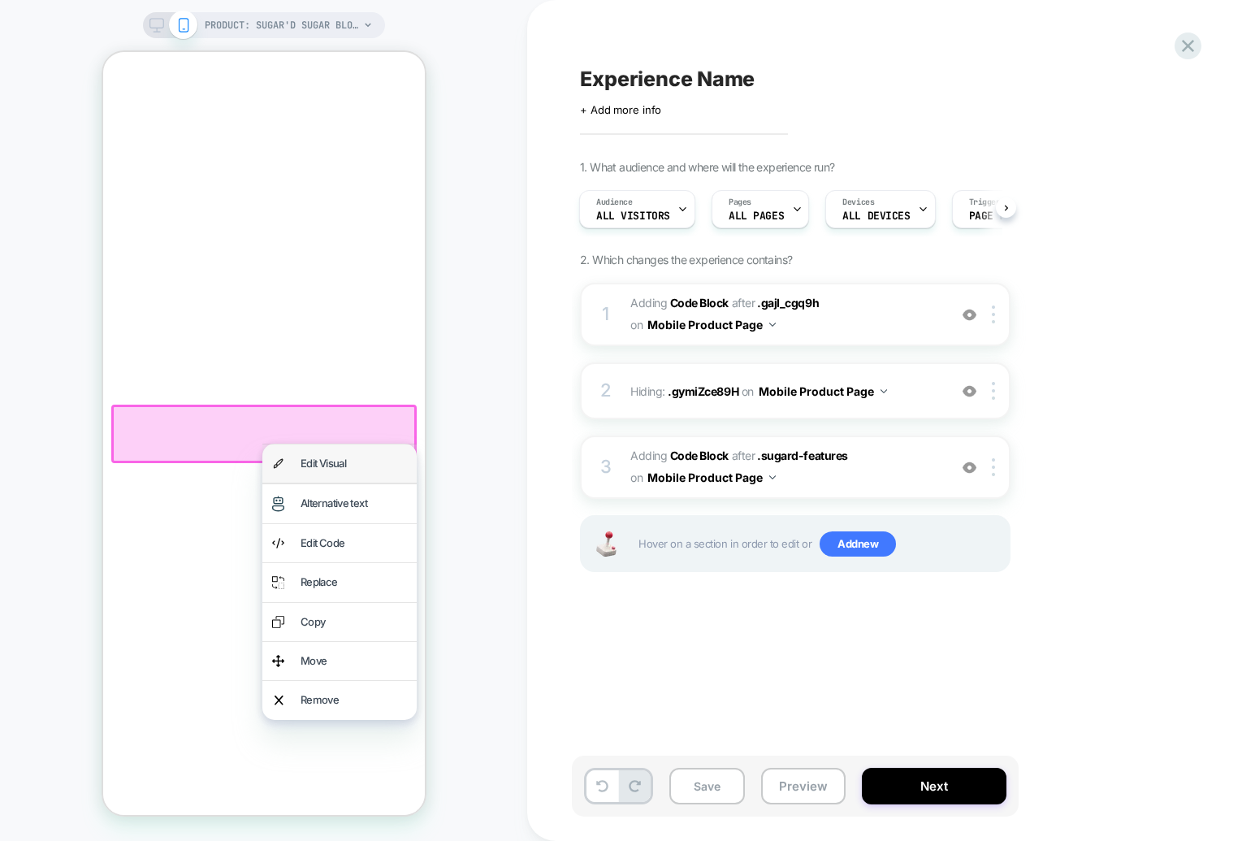
click at [303, 462] on div "Edit Visual" at bounding box center [353, 463] width 106 height 19
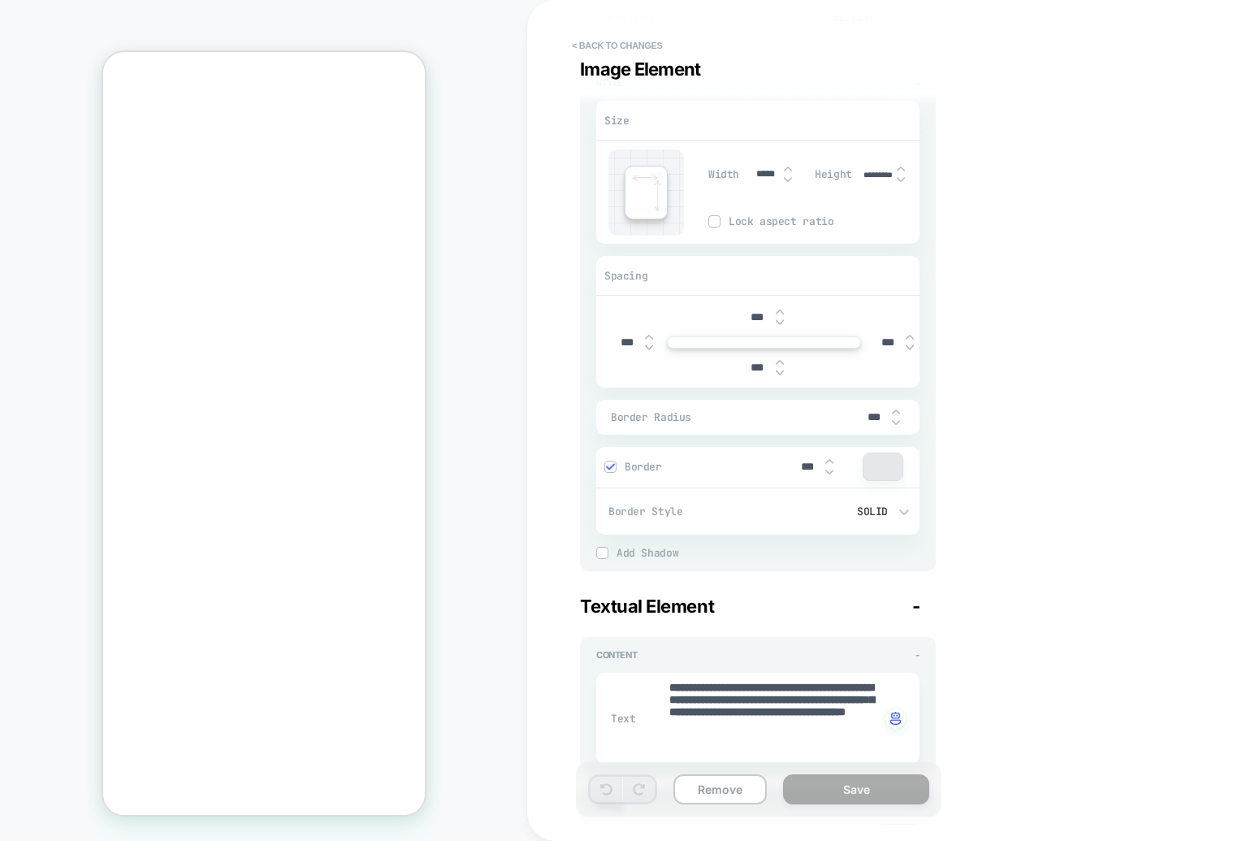
scroll to position [561, 0]
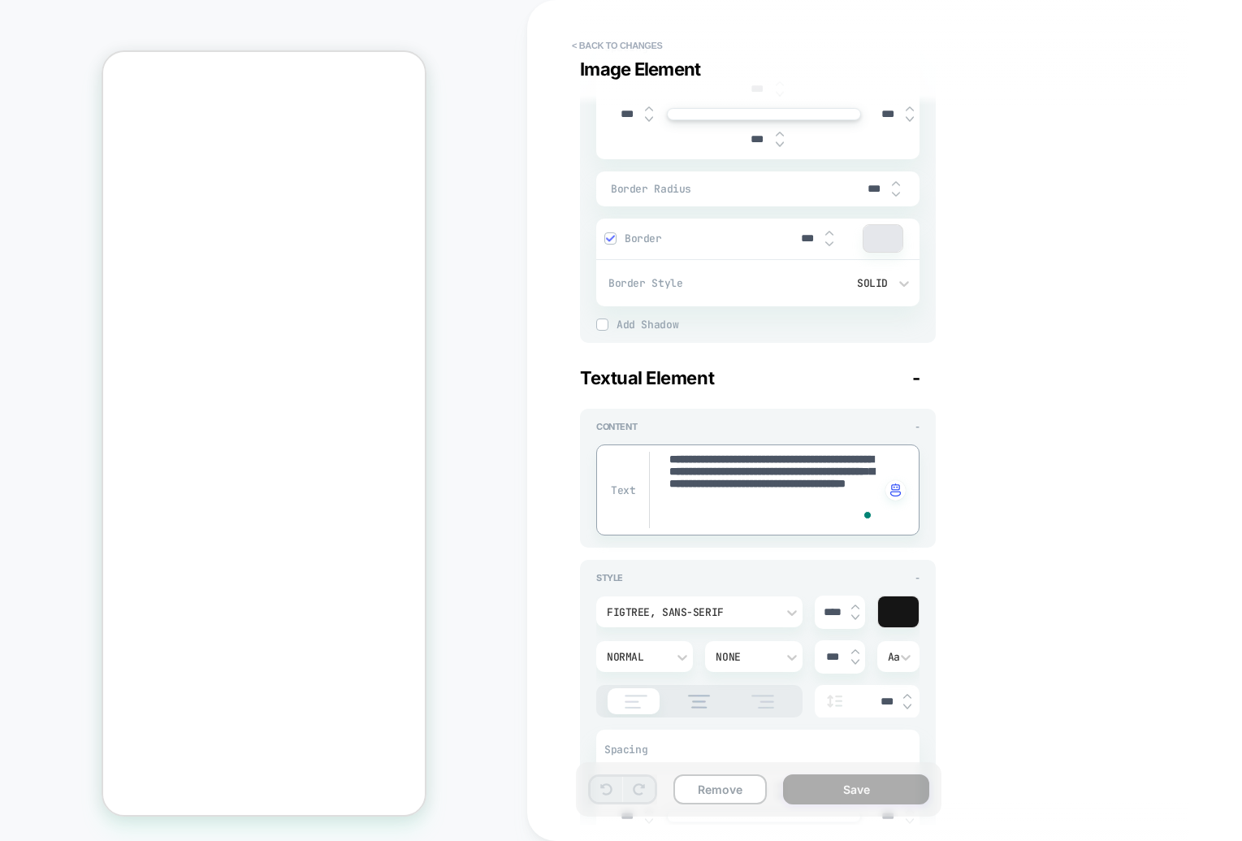
paste textarea "To enrich screen reader interactions, please activate Accessibility in Grammarl…"
type textarea "*"
type textarea "**********"
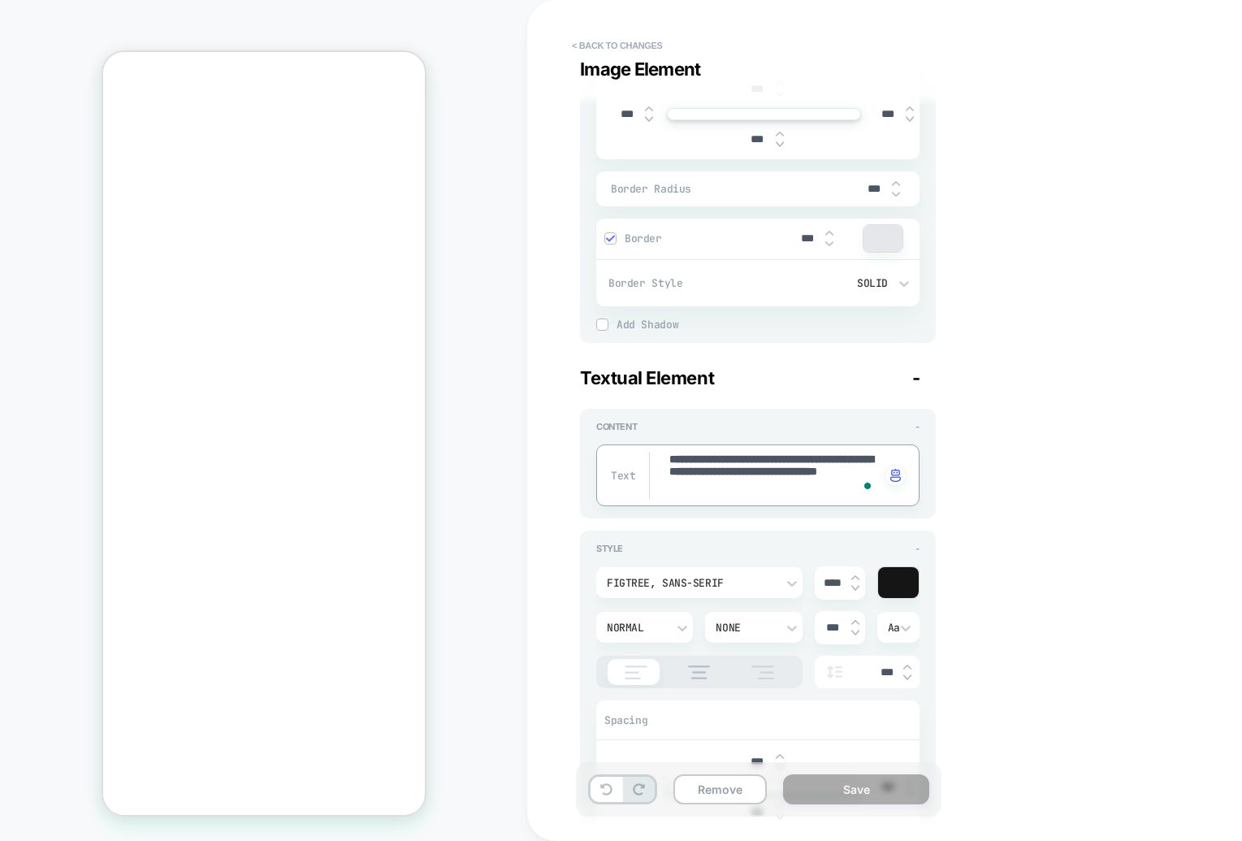
type textarea "*"
type textarea "**********"
click at [1008, 390] on div "**********" at bounding box center [876, 420] width 609 height 808
click at [0, 0] on textarea "**********" at bounding box center [0, 0] width 0 height 0
type textarea "*"
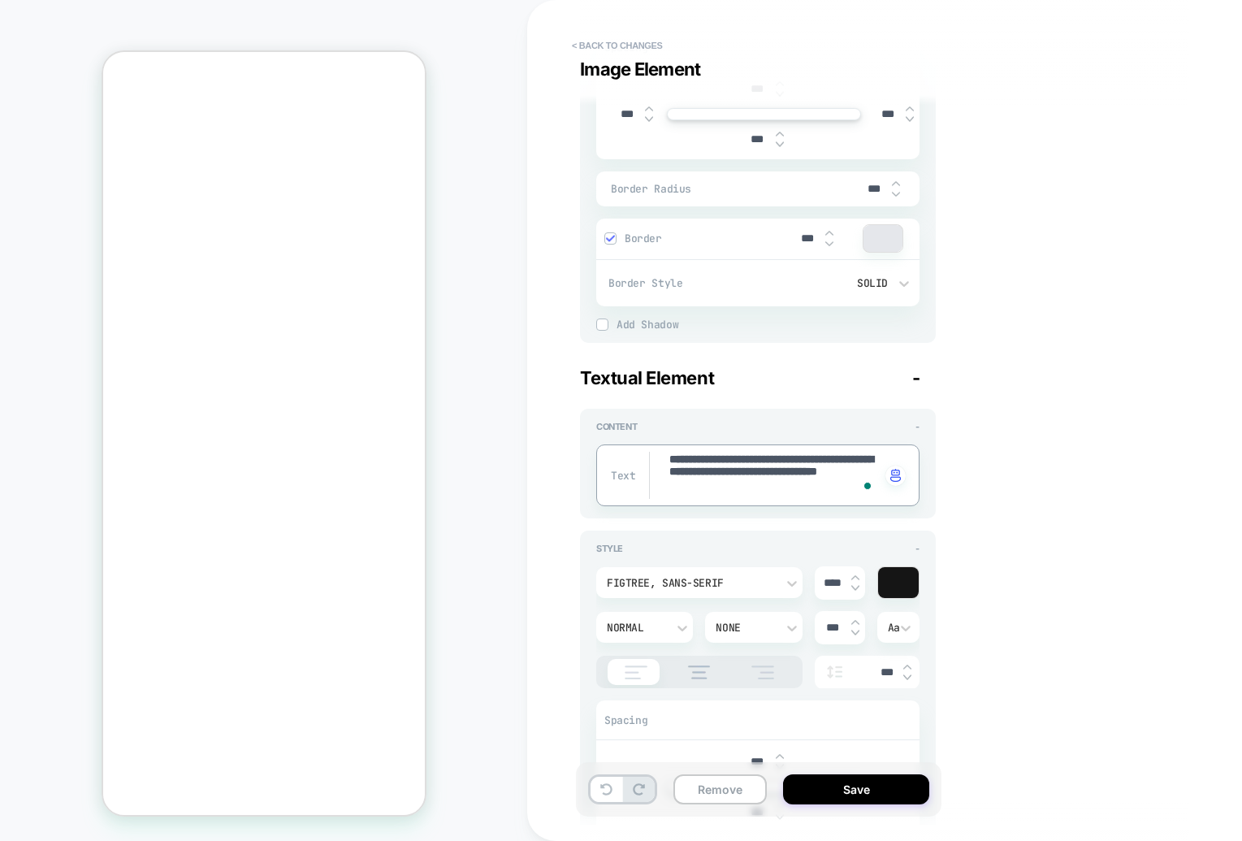
type textarea "**********"
type textarea "*"
type textarea "**********"
type textarea "*"
type textarea "**********"
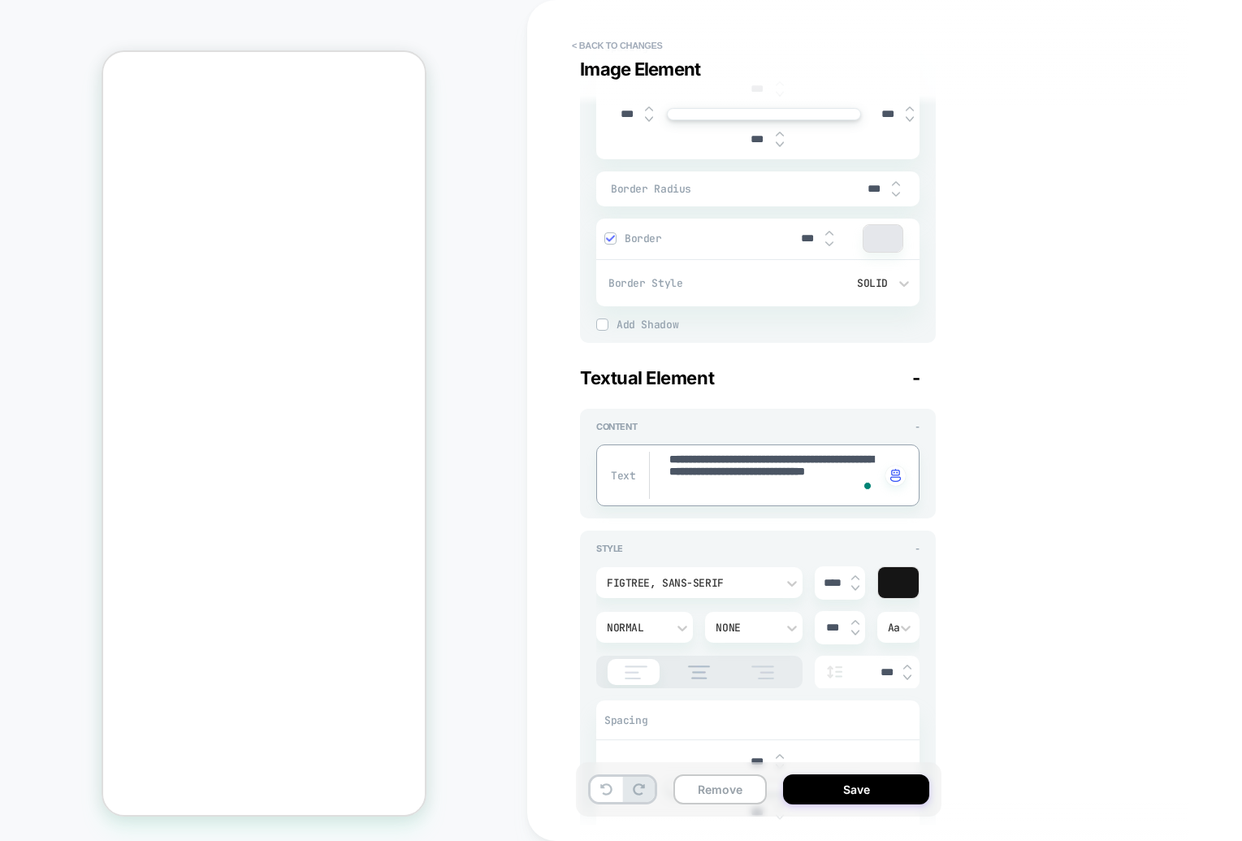
type textarea "*"
type textarea "**********"
type textarea "*"
type textarea "**********"
type textarea "*"
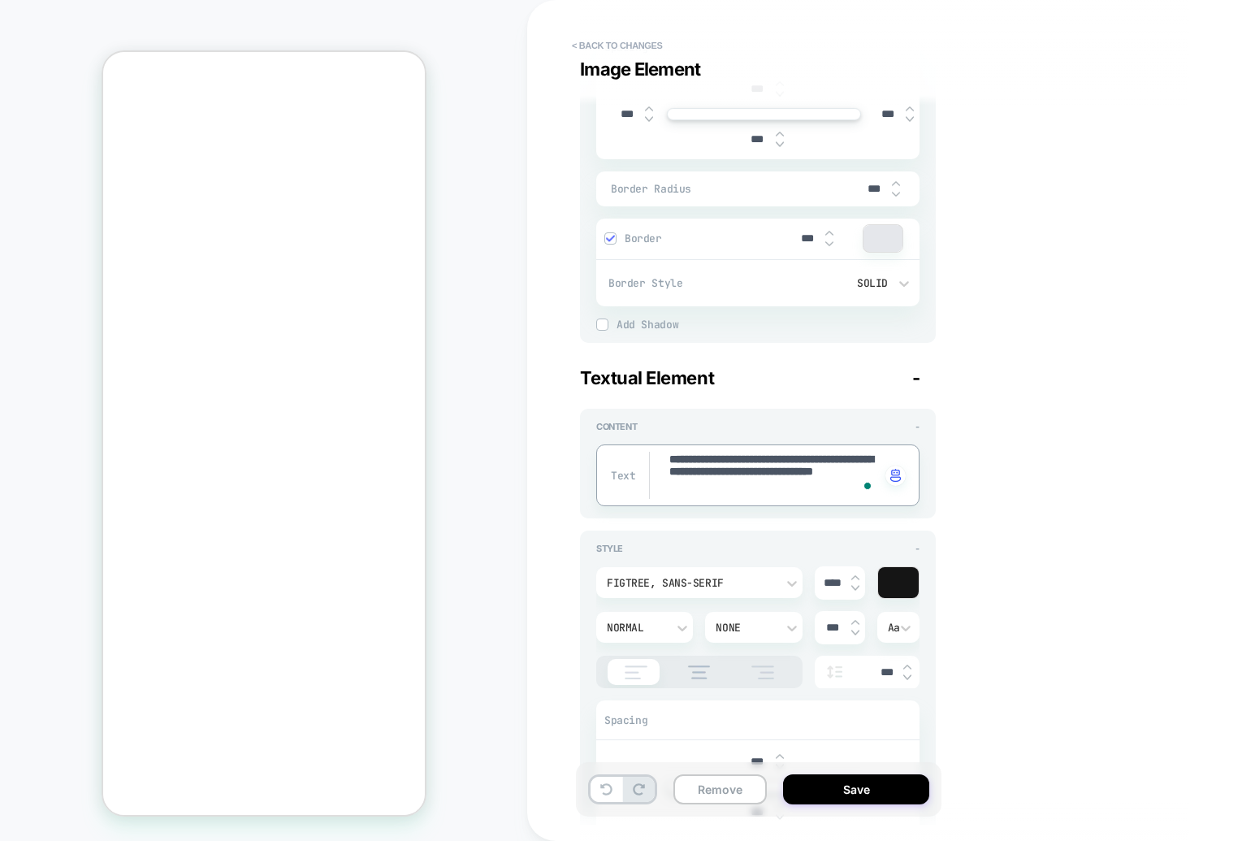
type textarea "**********"
type textarea "*"
type textarea "**********"
type textarea "*"
type textarea "**********"
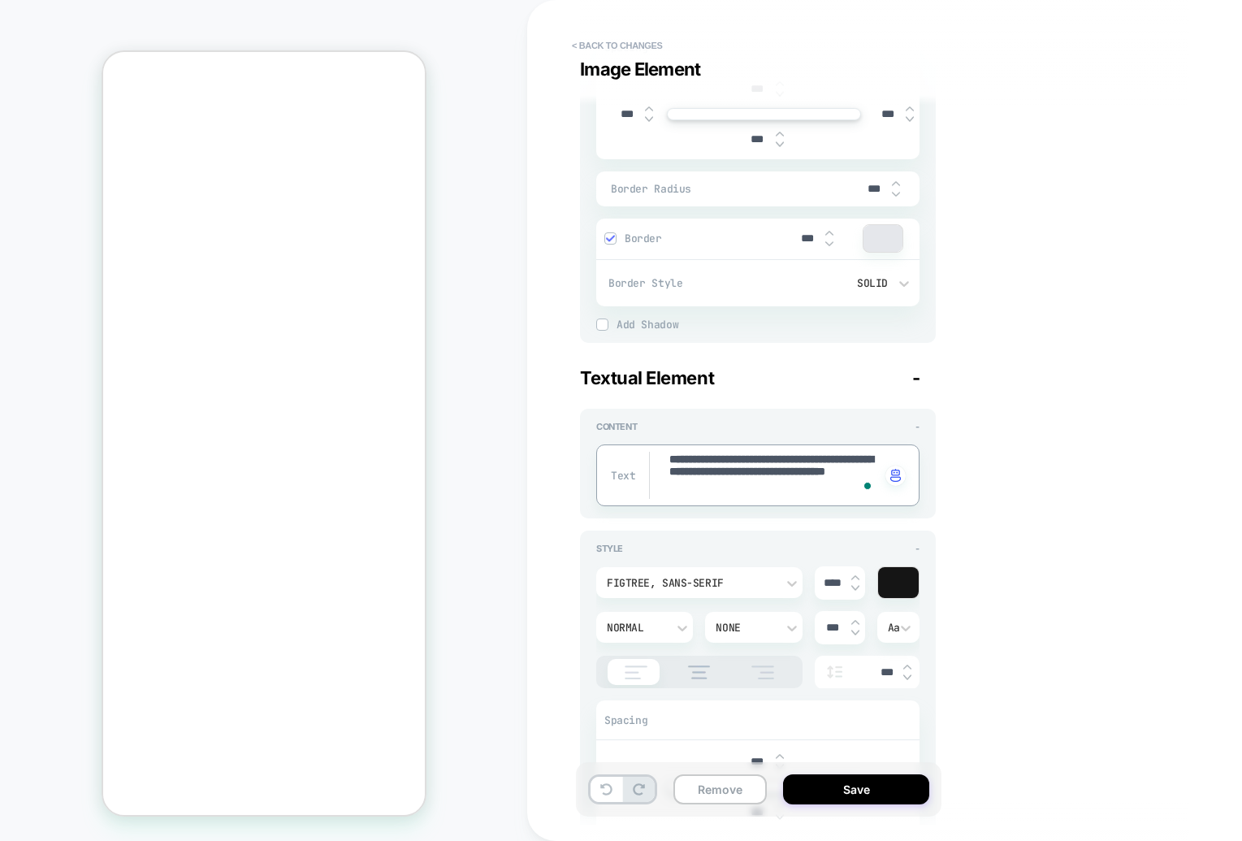
type textarea "*"
type textarea "**********"
type textarea "*"
type textarea "**********"
type textarea "*"
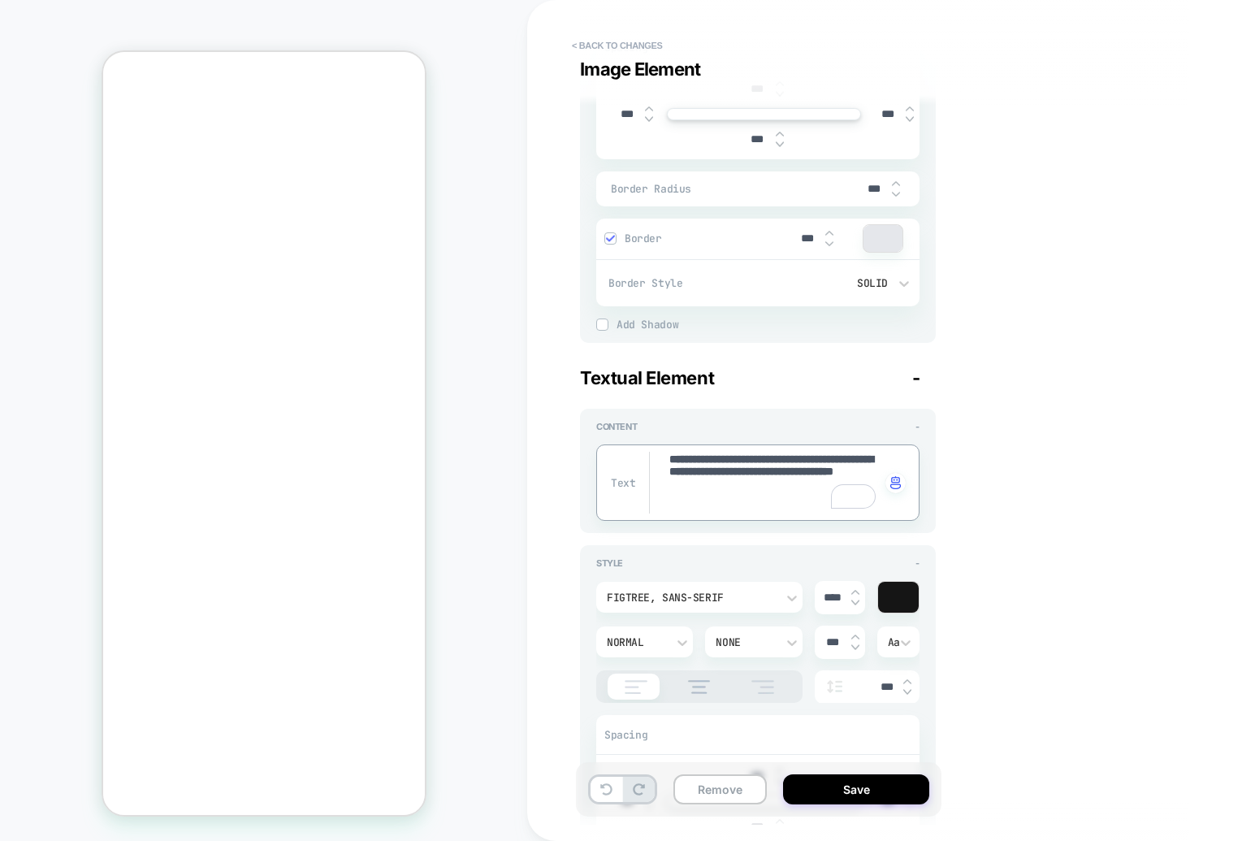
scroll to position [489, 0]
type textarea "**********"
click at [862, 787] on button "Save" at bounding box center [856, 789] width 146 height 30
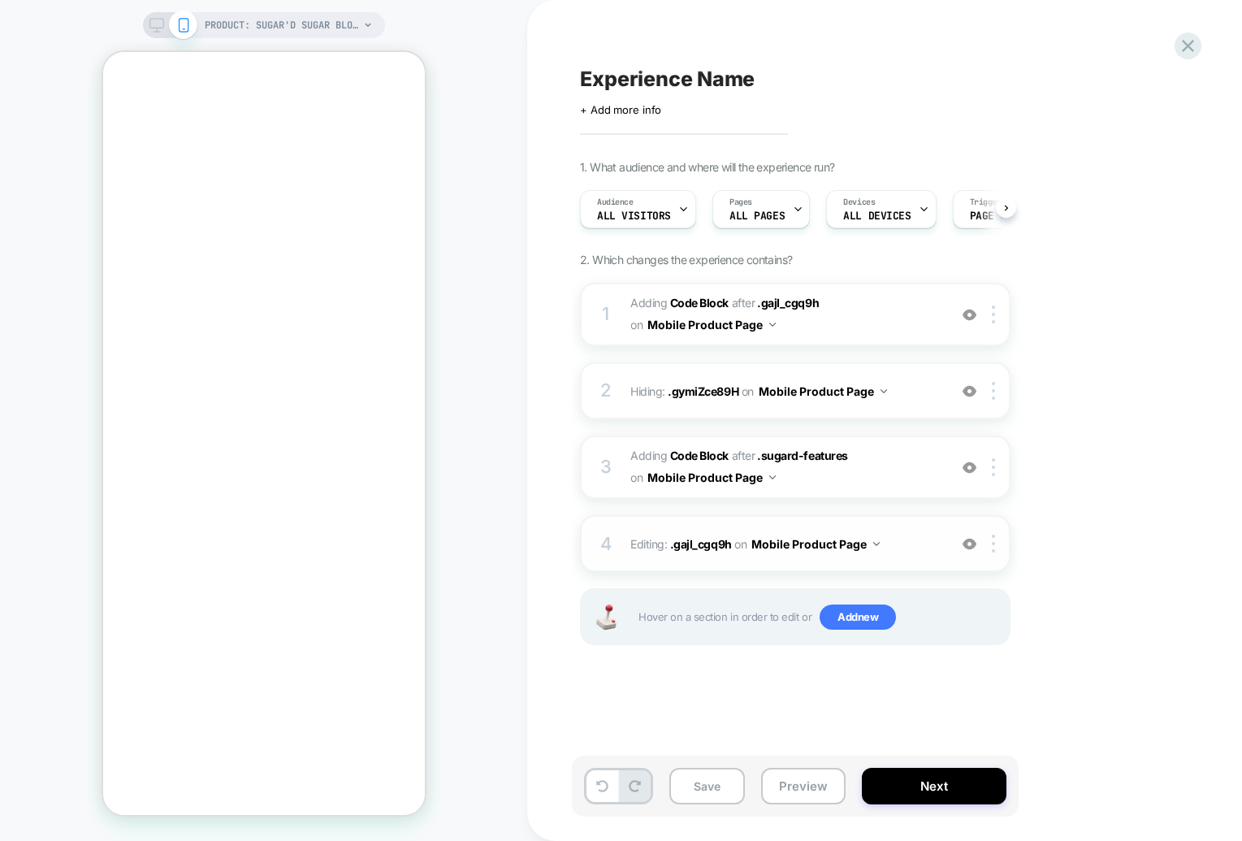
scroll to position [0, 1]
click at [968, 396] on img at bounding box center [969, 391] width 14 height 14
click at [969, 395] on img at bounding box center [969, 391] width 14 height 14
click at [0, 0] on div at bounding box center [0, 0] width 0 height 0
click at [0, 0] on img at bounding box center [0, 0] width 0 height 0
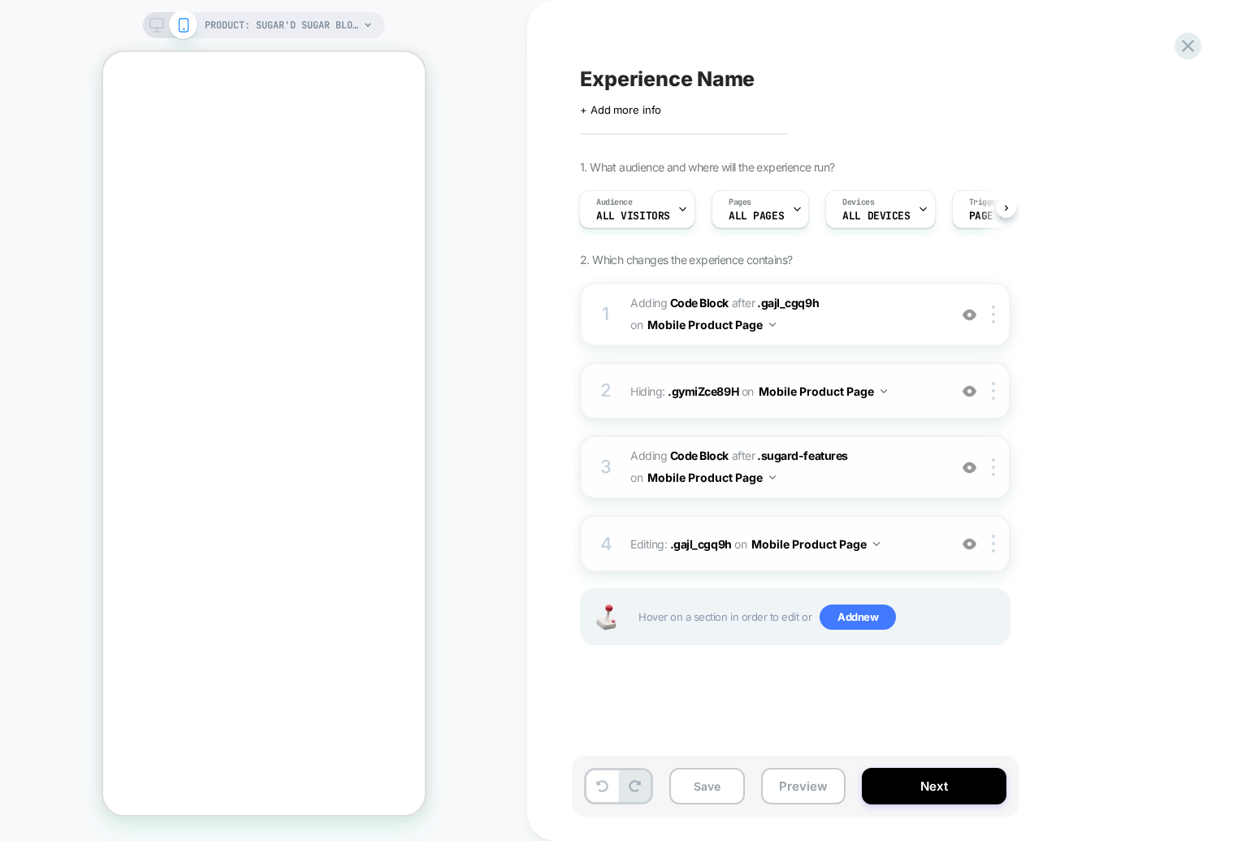
click at [0, 0] on img at bounding box center [0, 0] width 0 height 0
click at [969, 543] on img at bounding box center [969, 544] width 14 height 14
click at [851, 315] on span "Adding Code Block AFTER .gajI_cgq9h .gajI_cgq9h on Mobile Product Page" at bounding box center [784, 314] width 309 height 44
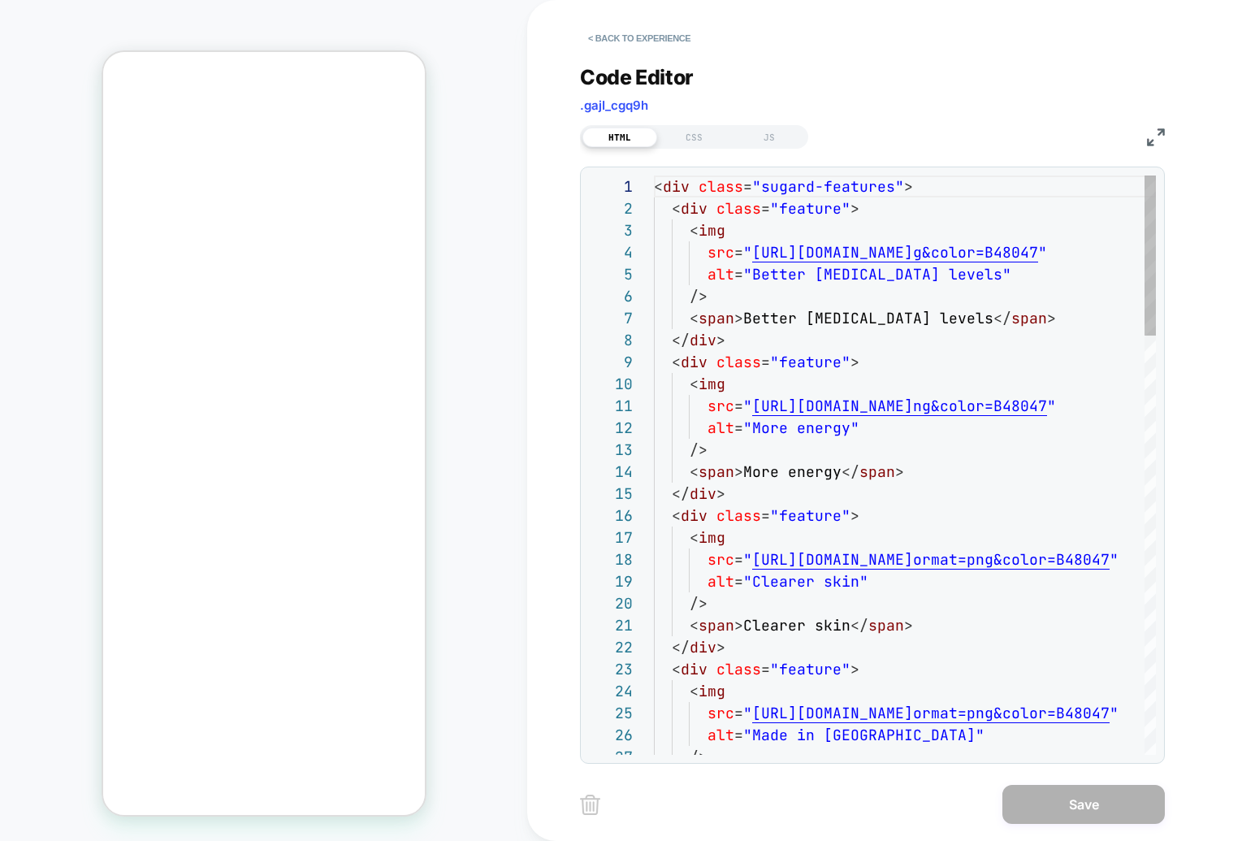
scroll to position [219, 0]
click at [599, 43] on button "< Back to experience" at bounding box center [639, 38] width 119 height 26
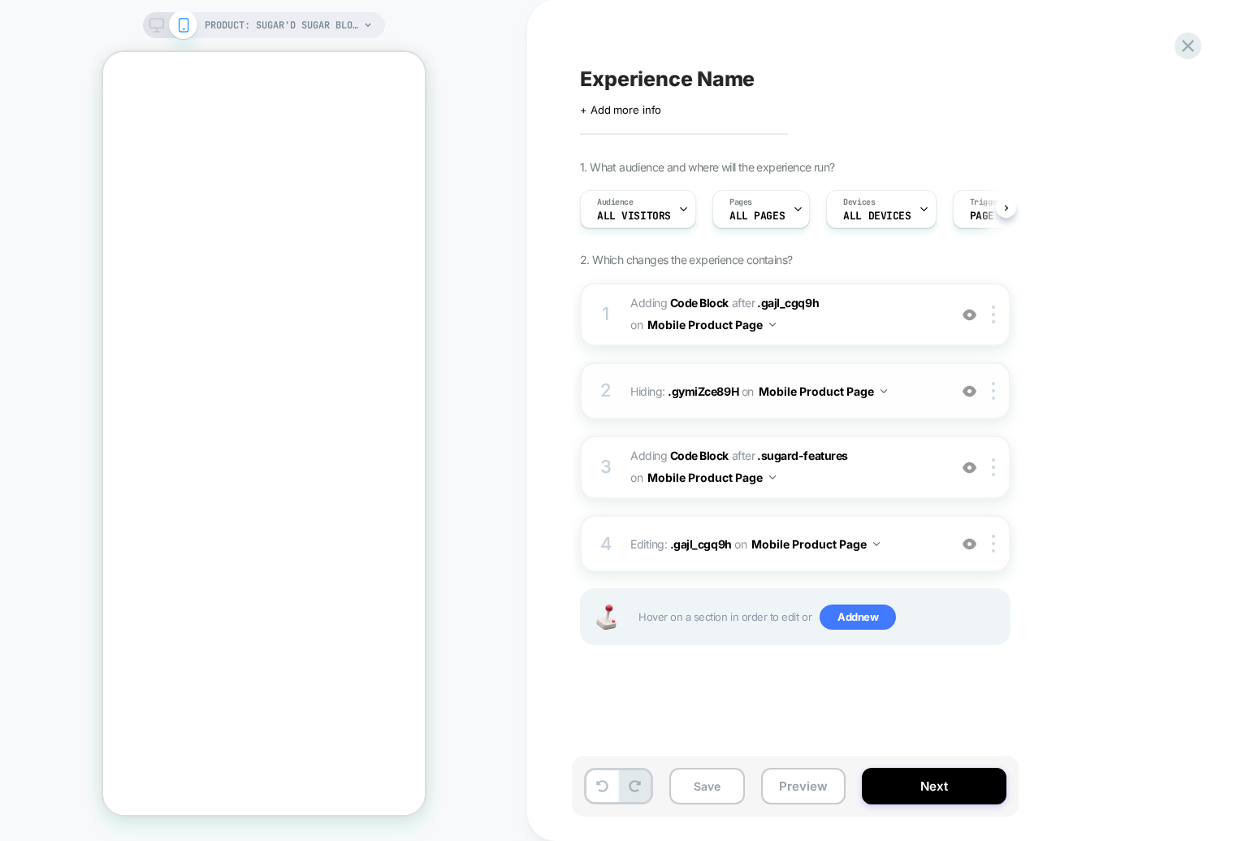
scroll to position [0, 1]
click at [919, 392] on span "Hiding : .gymiZce89H .gymiZce89H on Mobile Product Page" at bounding box center [784, 391] width 309 height 24
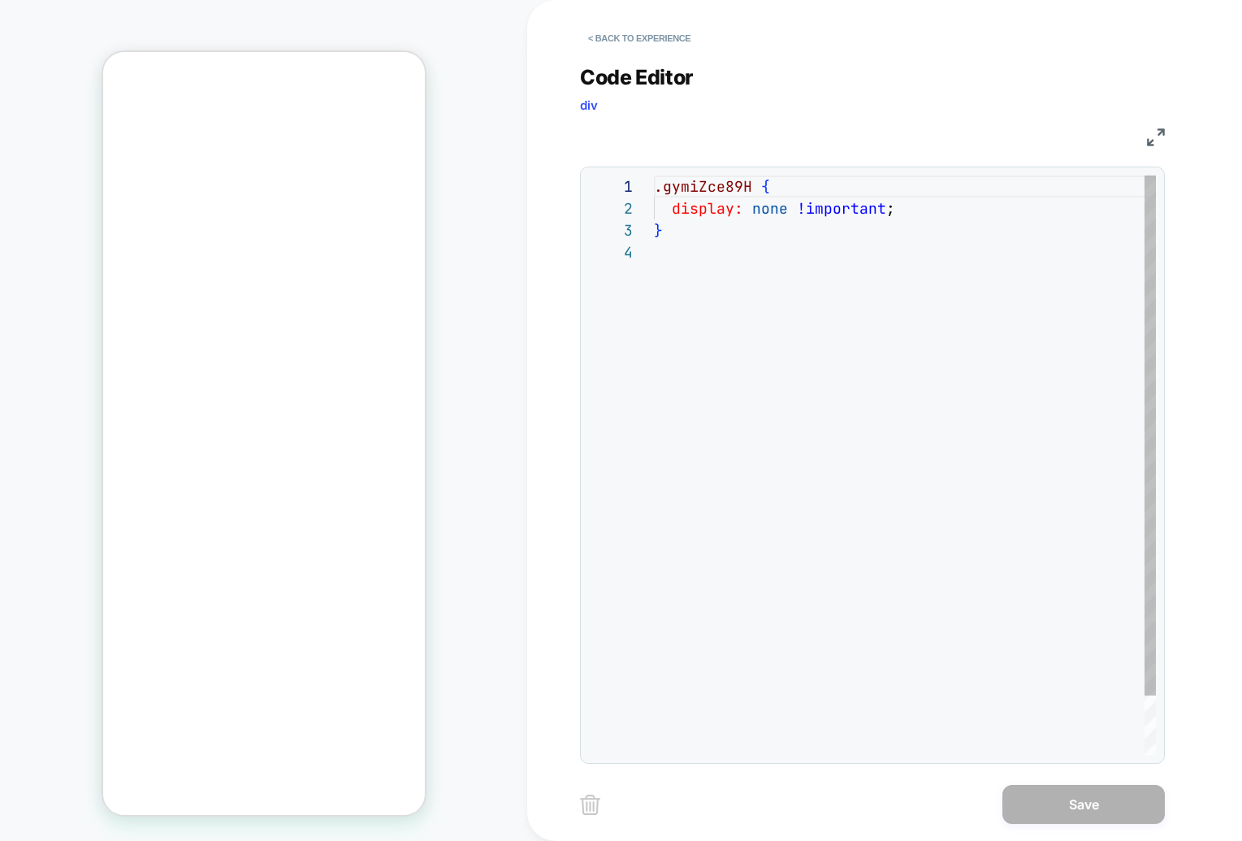
scroll to position [66, 0]
click at [598, 33] on button "< Back to experience" at bounding box center [639, 38] width 119 height 26
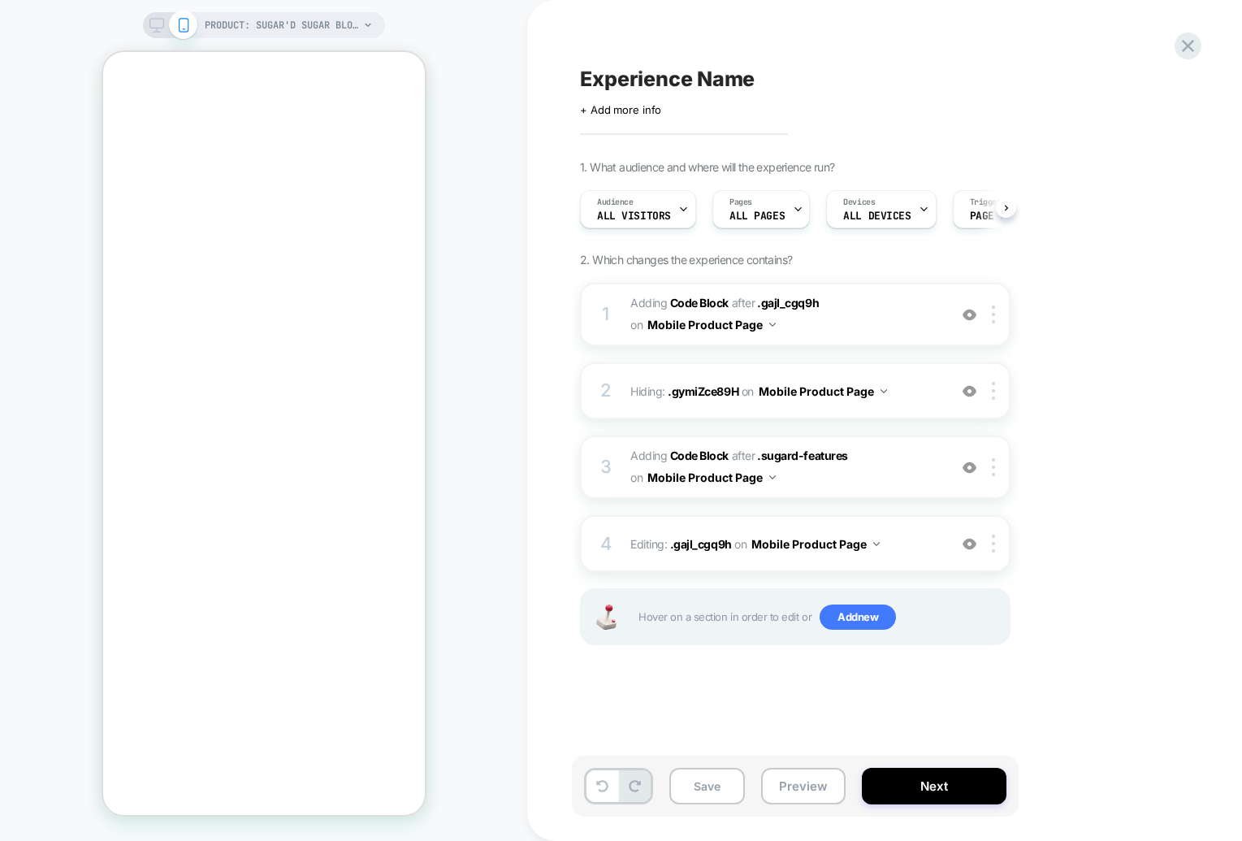
scroll to position [0, 1]
click at [893, 473] on span "Adding Code Block AFTER .sugard-features .sugard-features on Mobile Product Page" at bounding box center [784, 467] width 309 height 44
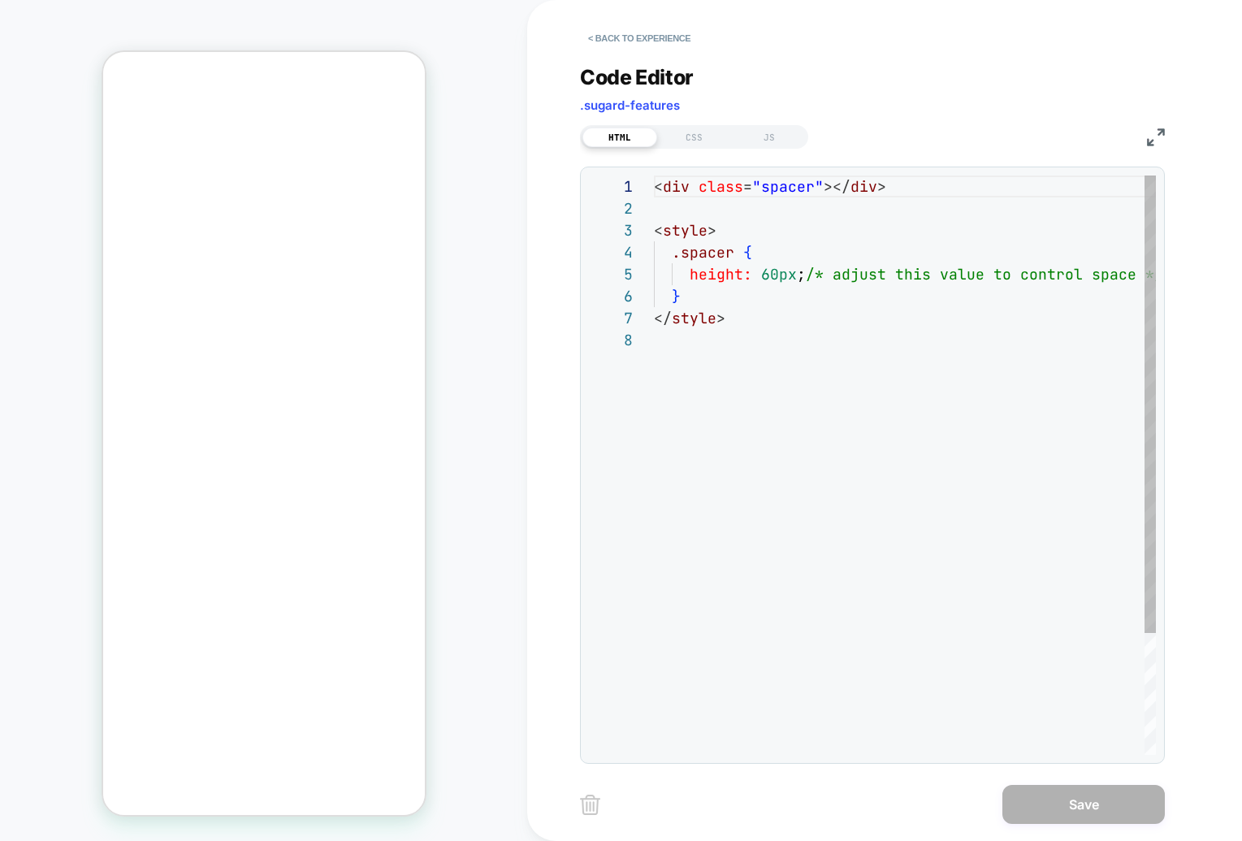
scroll to position [153, 0]
click at [596, 40] on button "< Back to experience" at bounding box center [639, 38] width 119 height 26
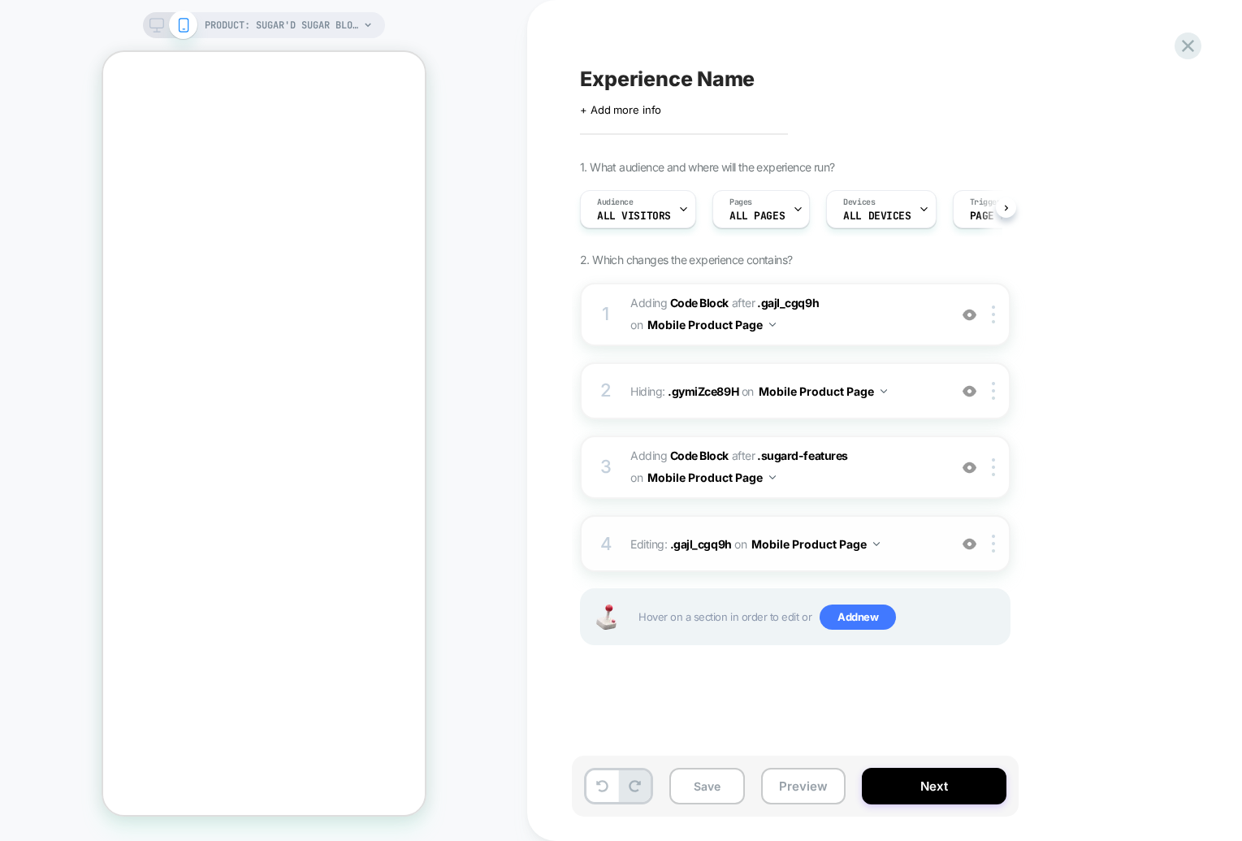
scroll to position [0, 1]
click at [898, 539] on span "Editing : .gajI_cgq9h .gajI_cgq9h on Mobile Product Page" at bounding box center [784, 544] width 309 height 24
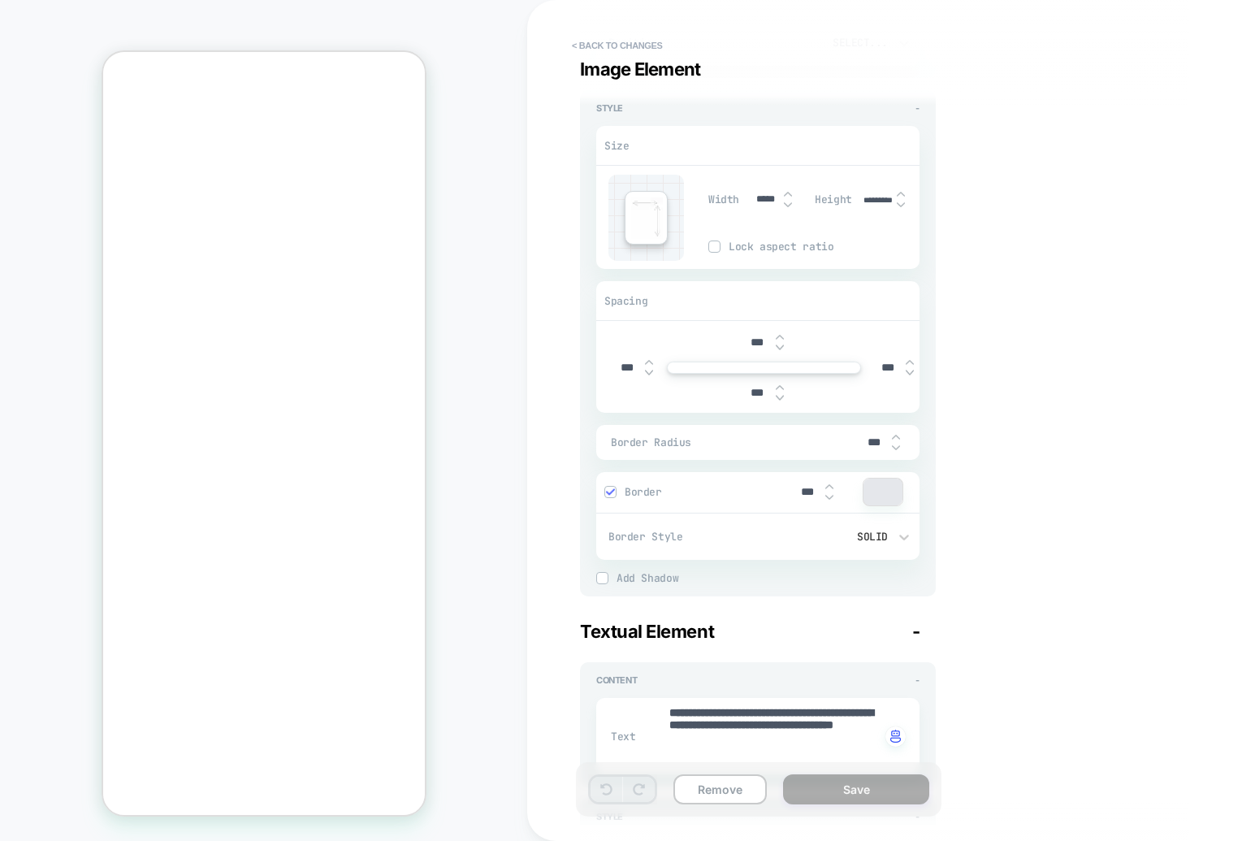
scroll to position [527, 0]
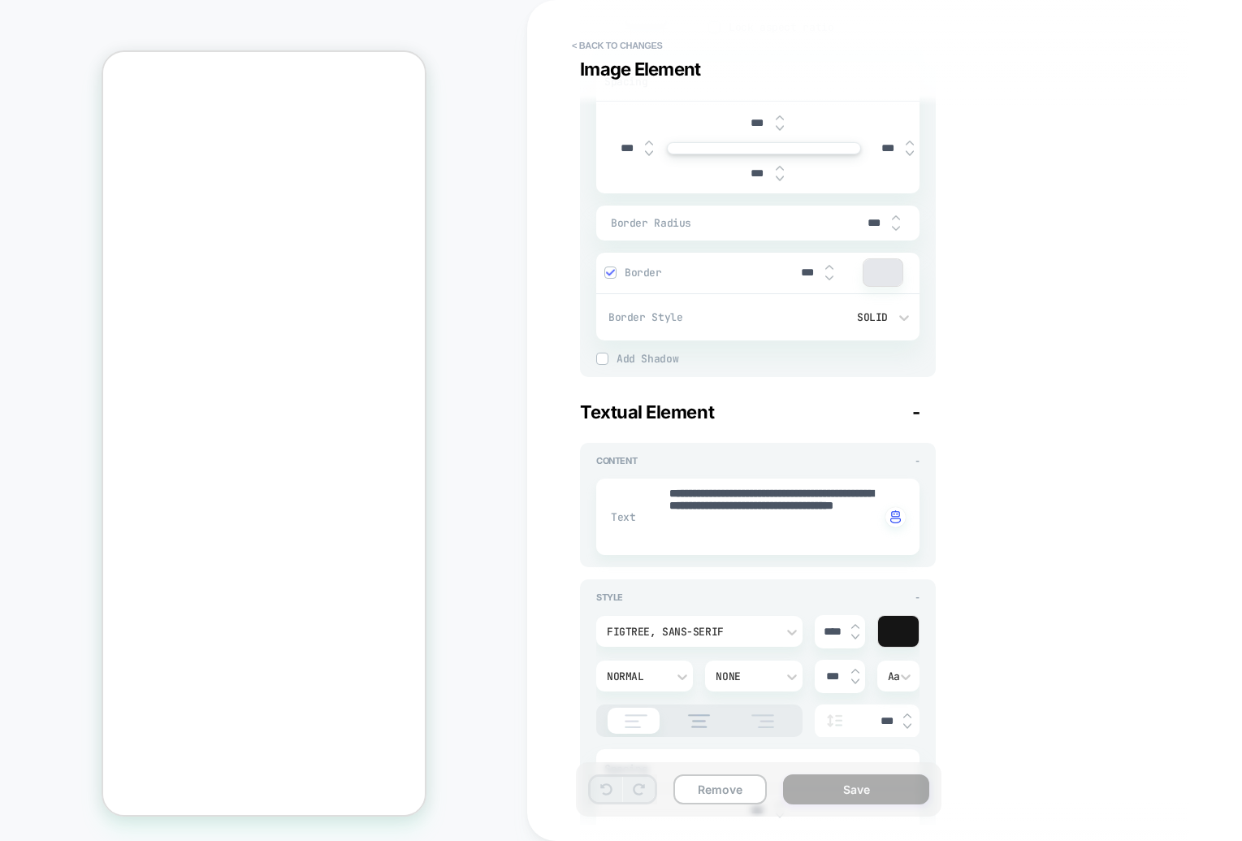
type textarea "*"
drag, startPoint x: 758, startPoint y: 510, endPoint x: 823, endPoint y: 509, distance: 65.8
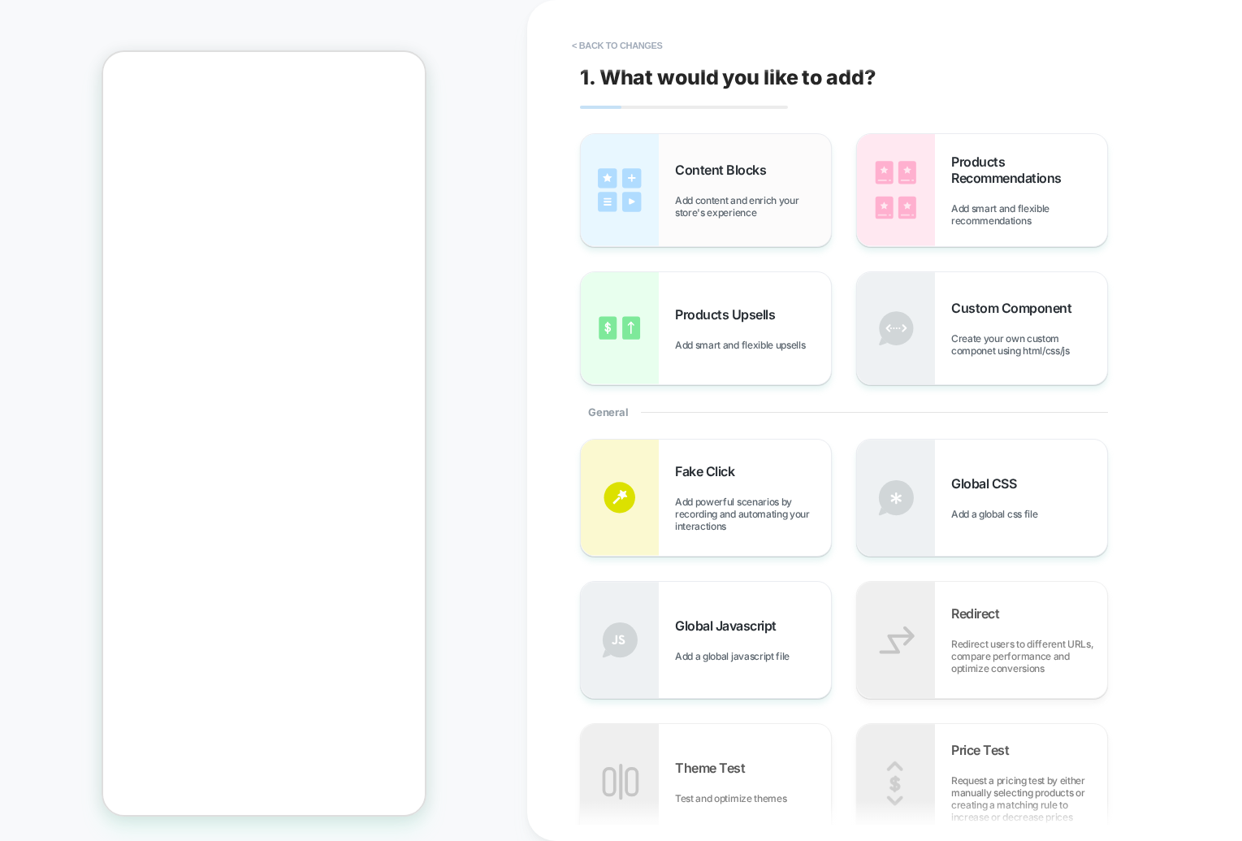
click at [647, 151] on img at bounding box center [620, 190] width 78 height 112
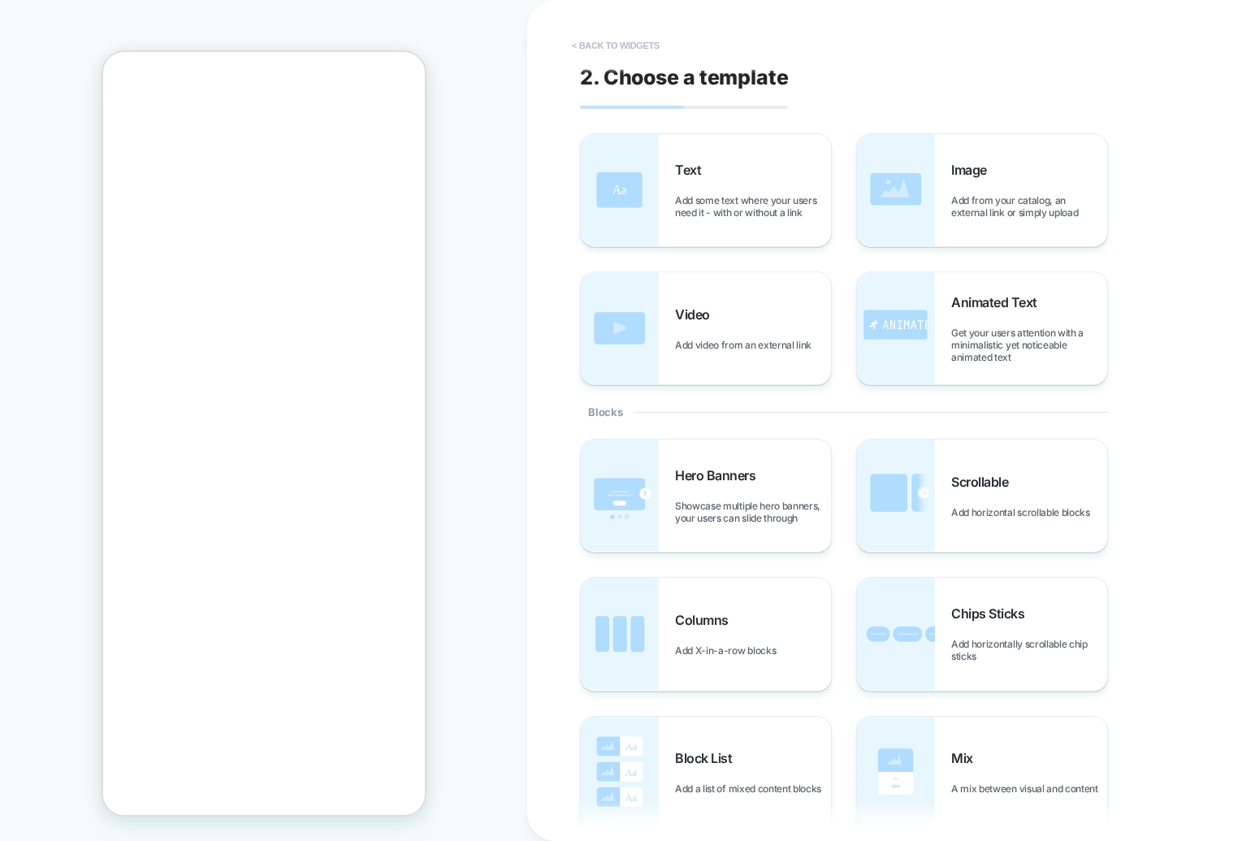
click at [586, 49] on button "< Back to widgets" at bounding box center [616, 45] width 104 height 26
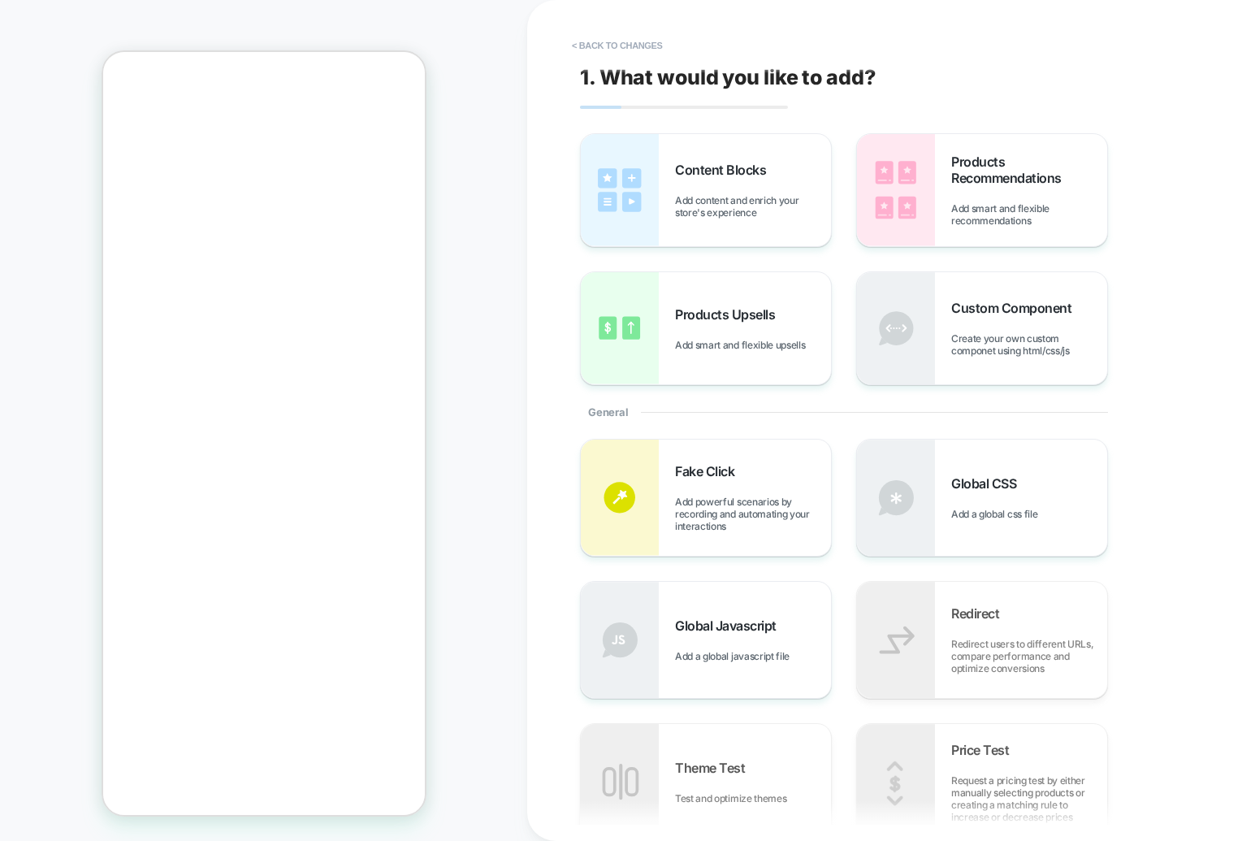
scroll to position [404, 0]
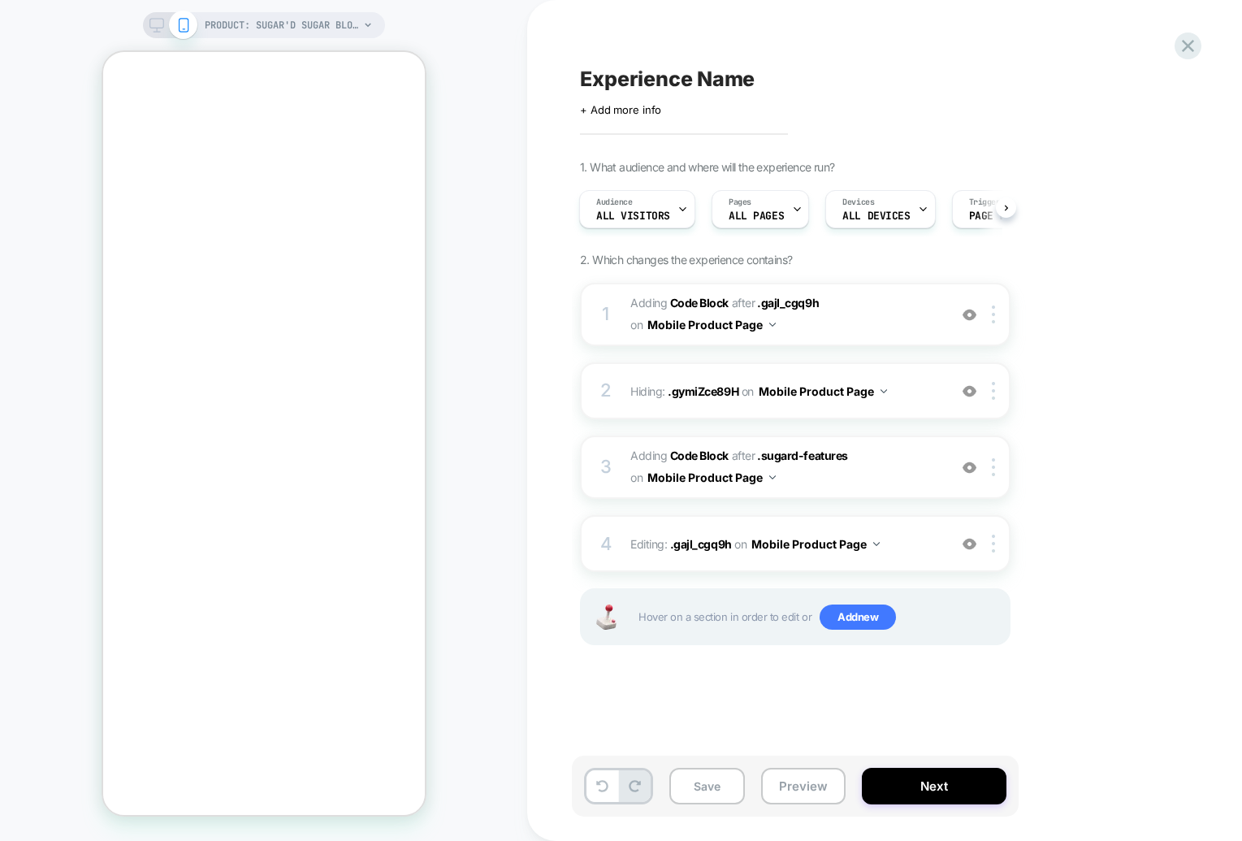
scroll to position [356, 0]
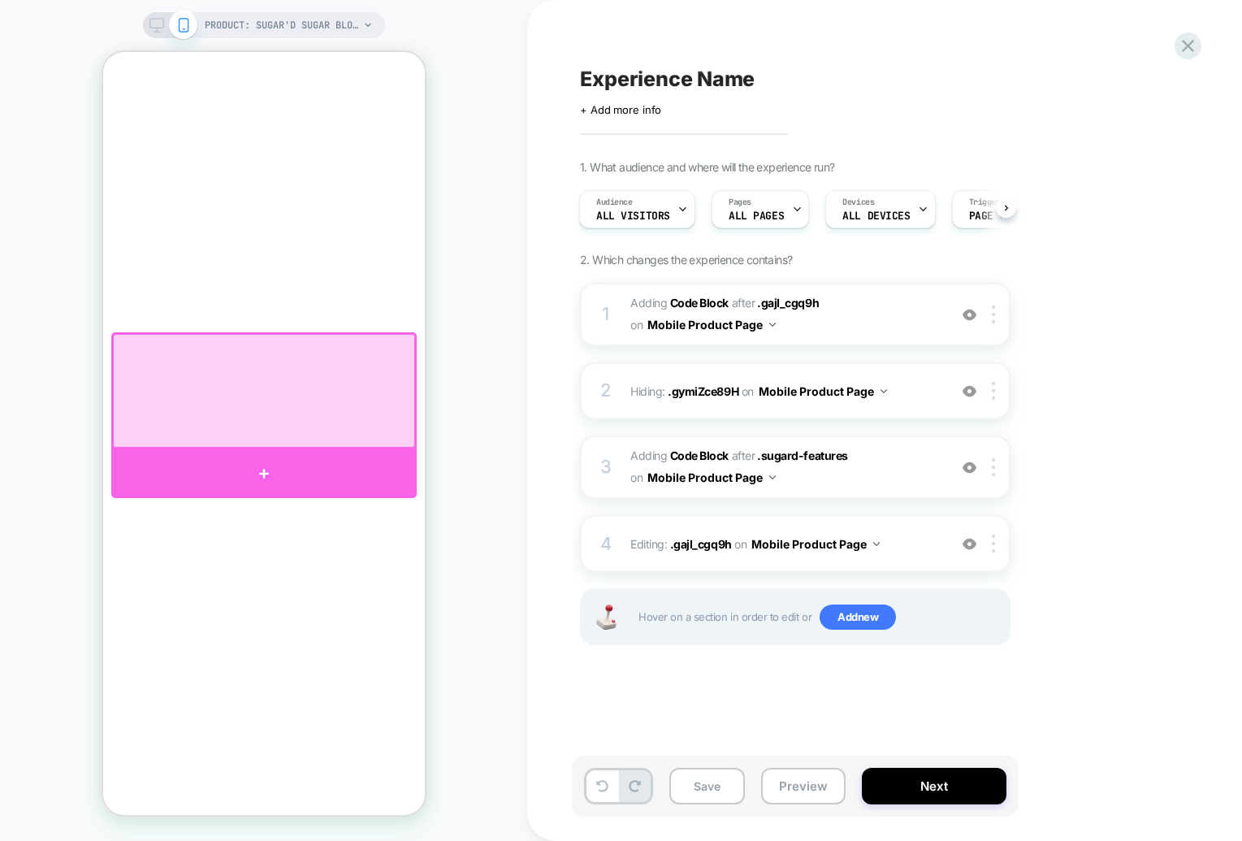
click at [322, 465] on div at bounding box center [262, 473] width 305 height 49
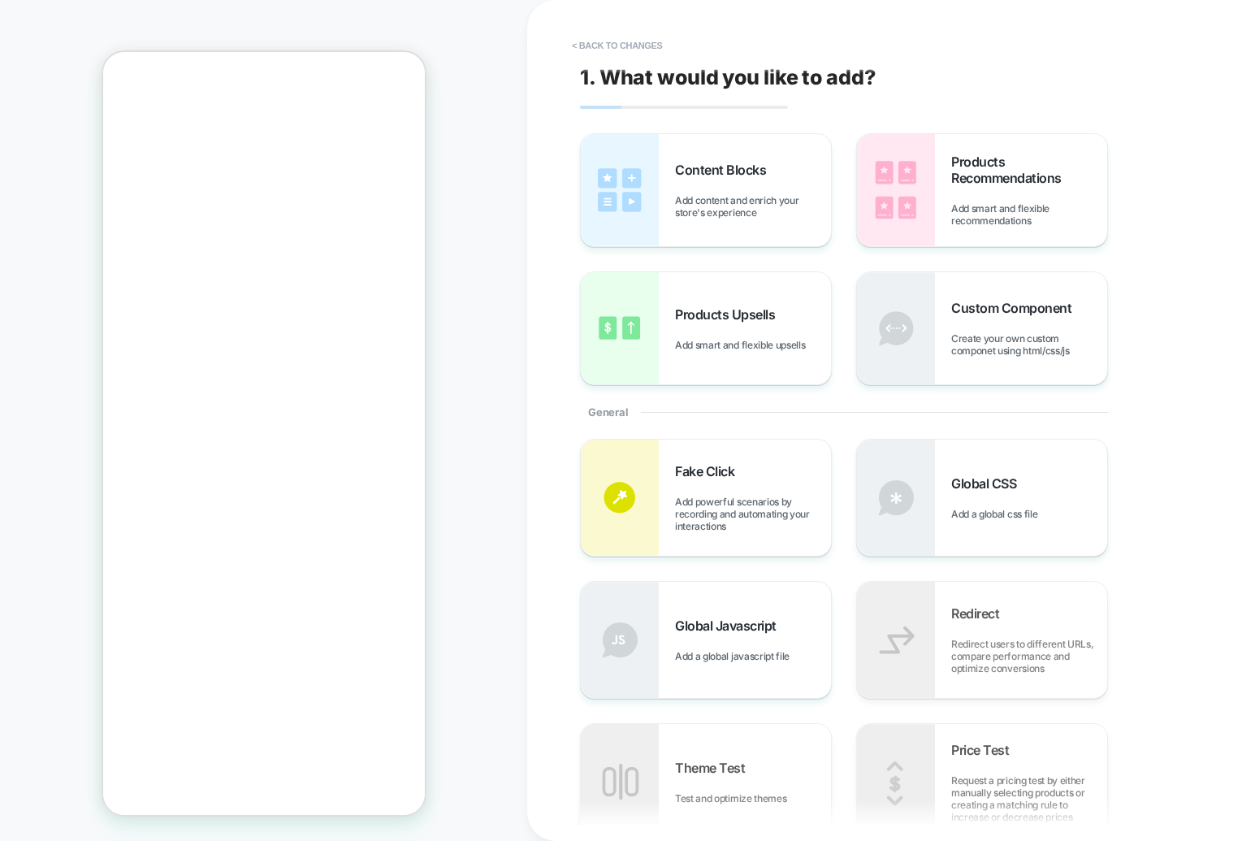
scroll to position [406, 0]
click at [472, 307] on div "PRODUCT: Sugar'D Sugar Blocker [sugard] PRODUCT: Sugar'D Sugar Blocker [sugard]" at bounding box center [263, 420] width 527 height 808
click at [581, 41] on button "< Back to changes" at bounding box center [617, 45] width 107 height 26
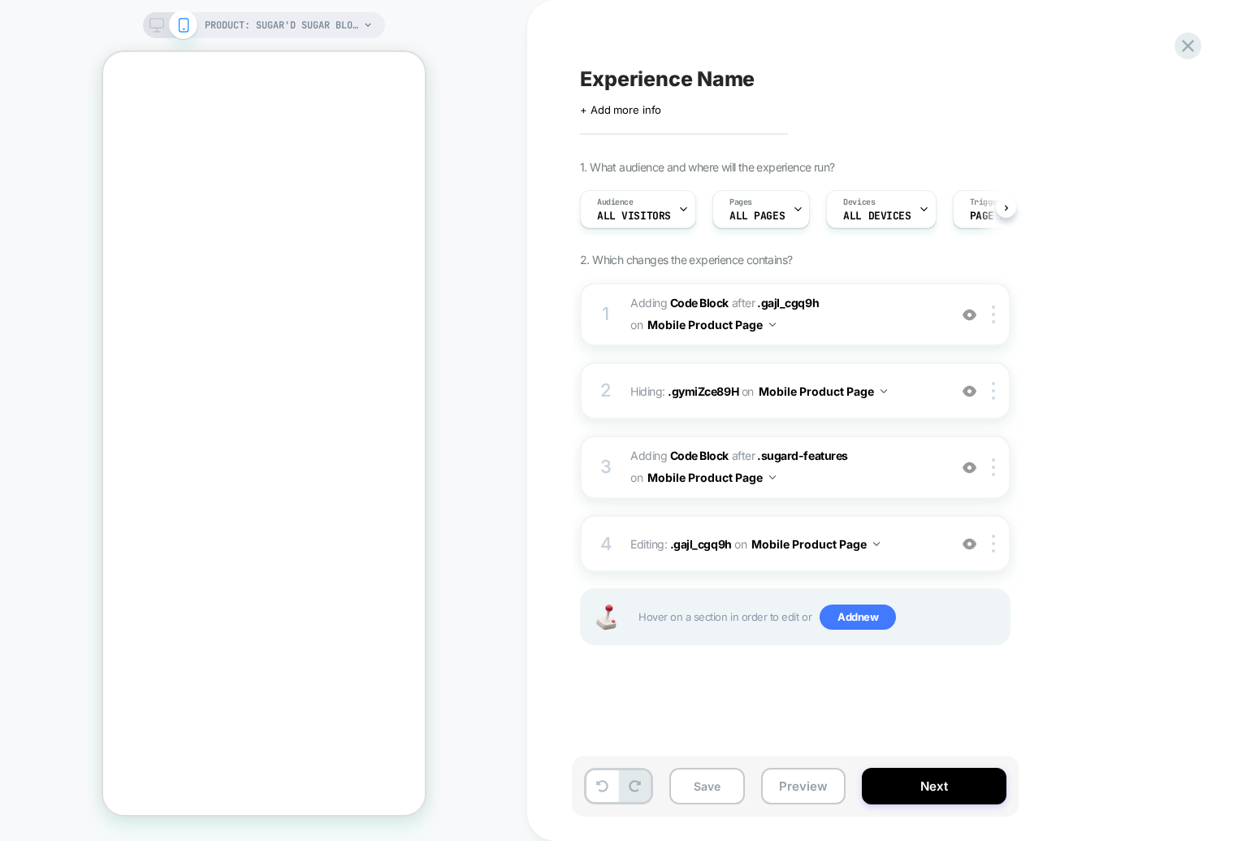
scroll to position [0, 1]
click at [758, 389] on div "on Mobile Product Page" at bounding box center [813, 391] width 145 height 24
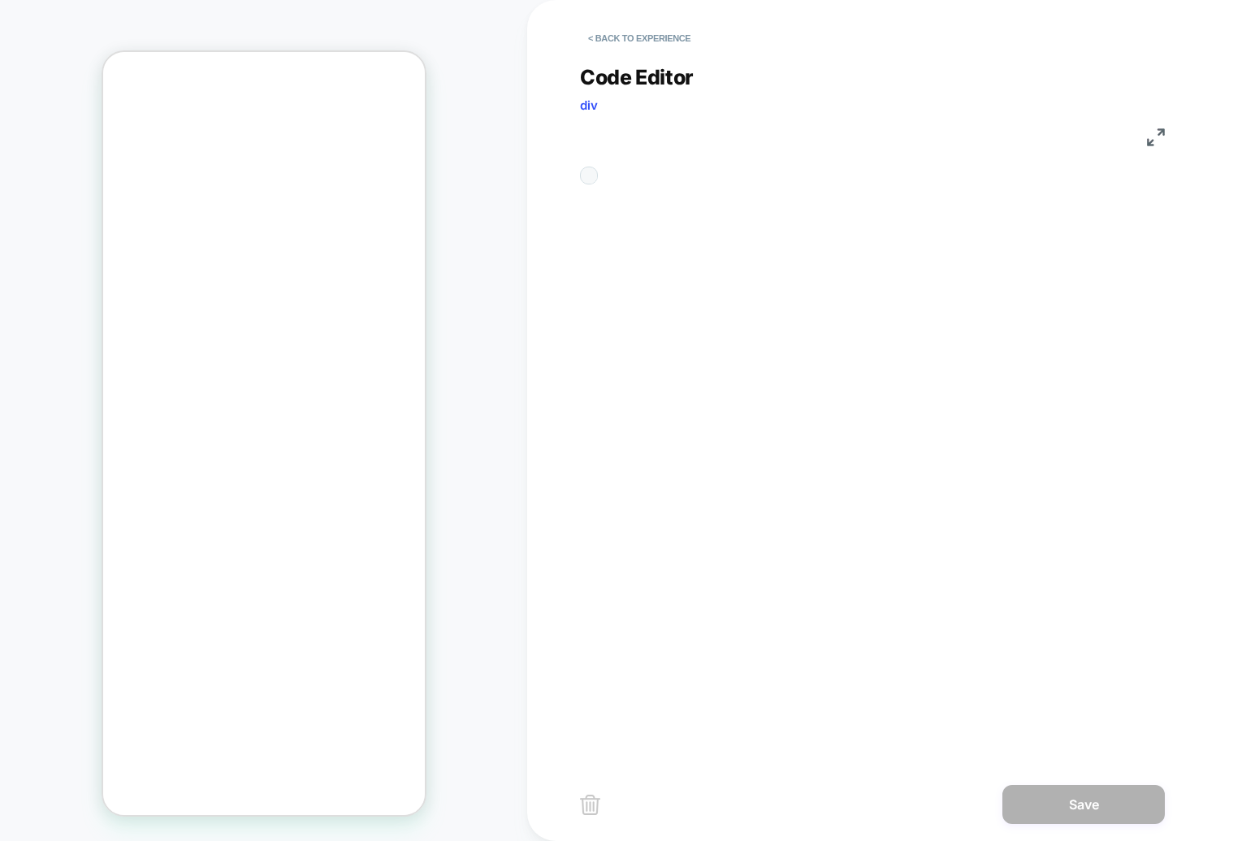
scroll to position [66, 0]
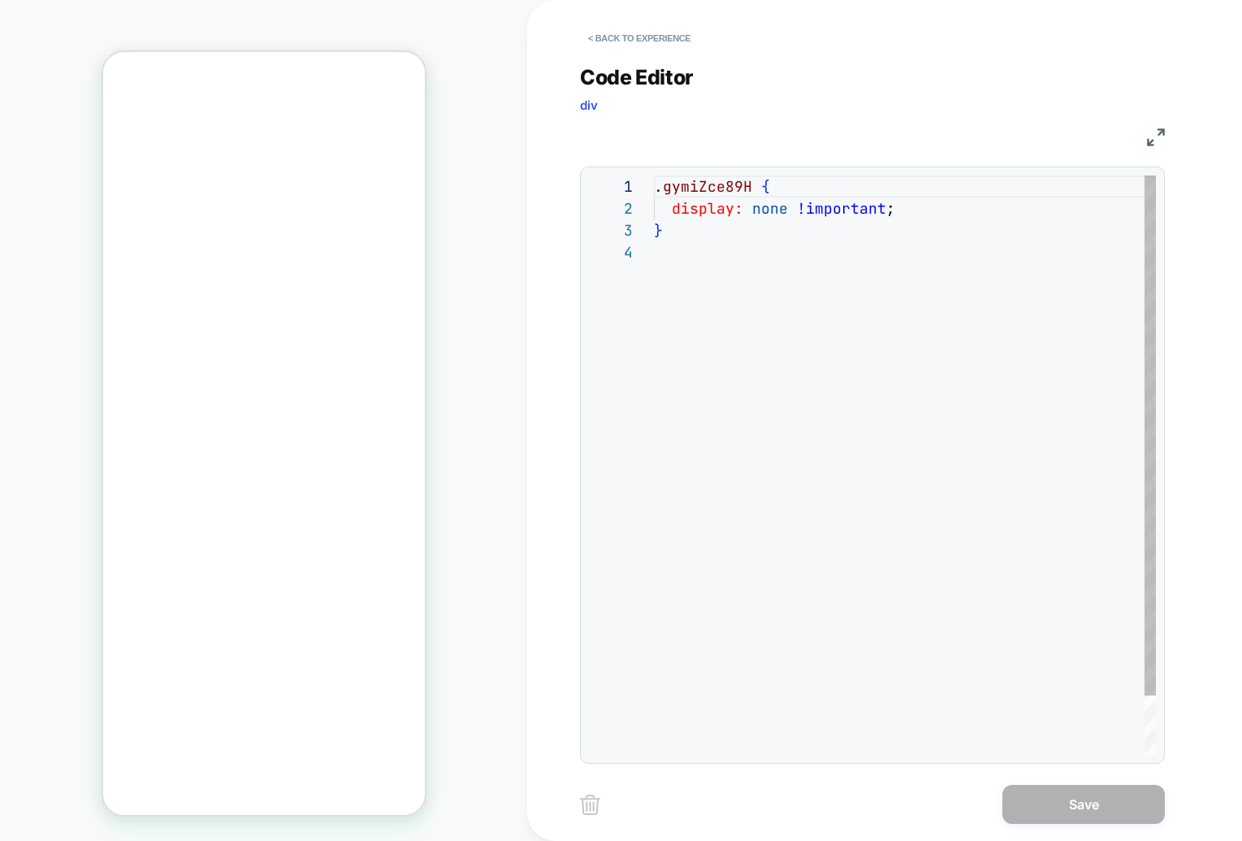
click at [719, 218] on div ".gymiZce89H { display: none !important ; }" at bounding box center [905, 497] width 502 height 645
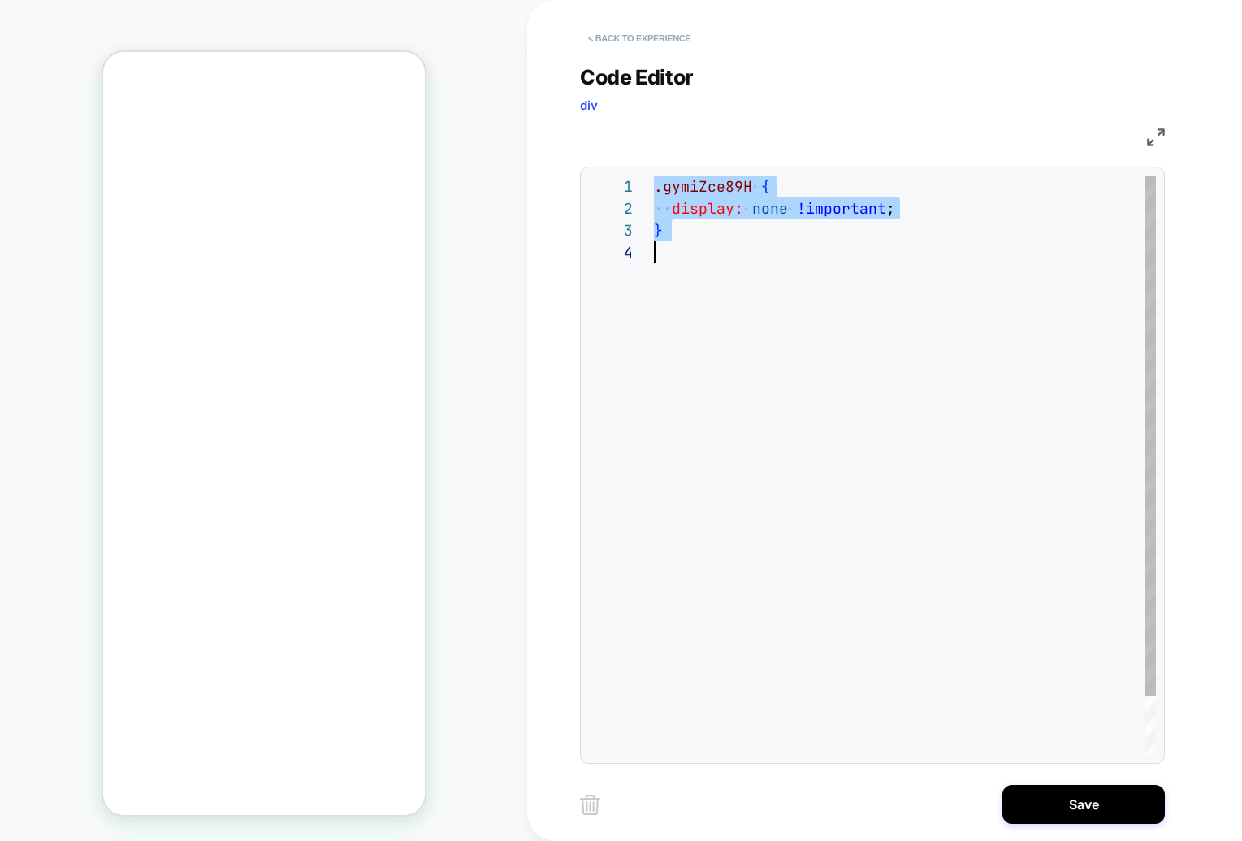
scroll to position [197, 0]
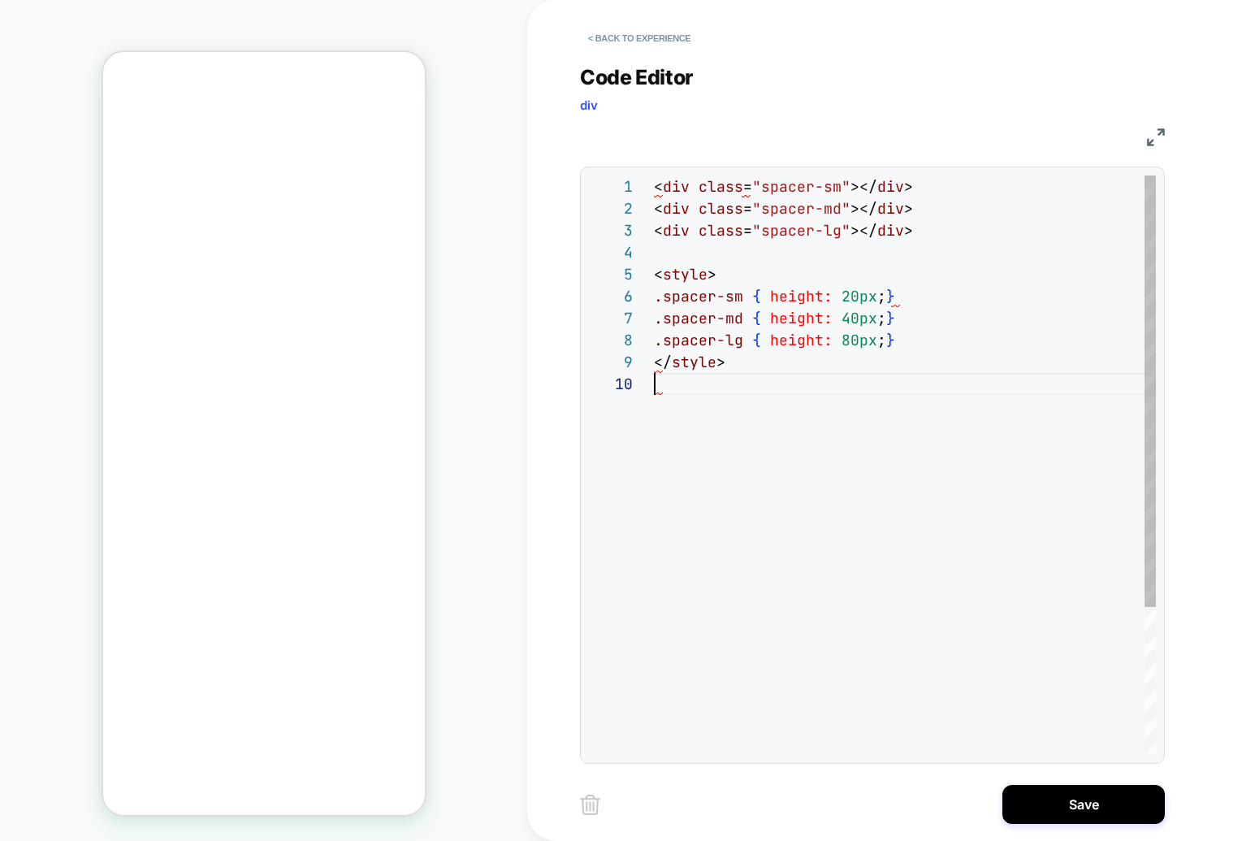
click at [846, 496] on div "< div class = "spacer-sm" ></ div > < div class = "spacer-md" ></ div > < div c…" at bounding box center [905, 563] width 502 height 776
type textarea "**********"
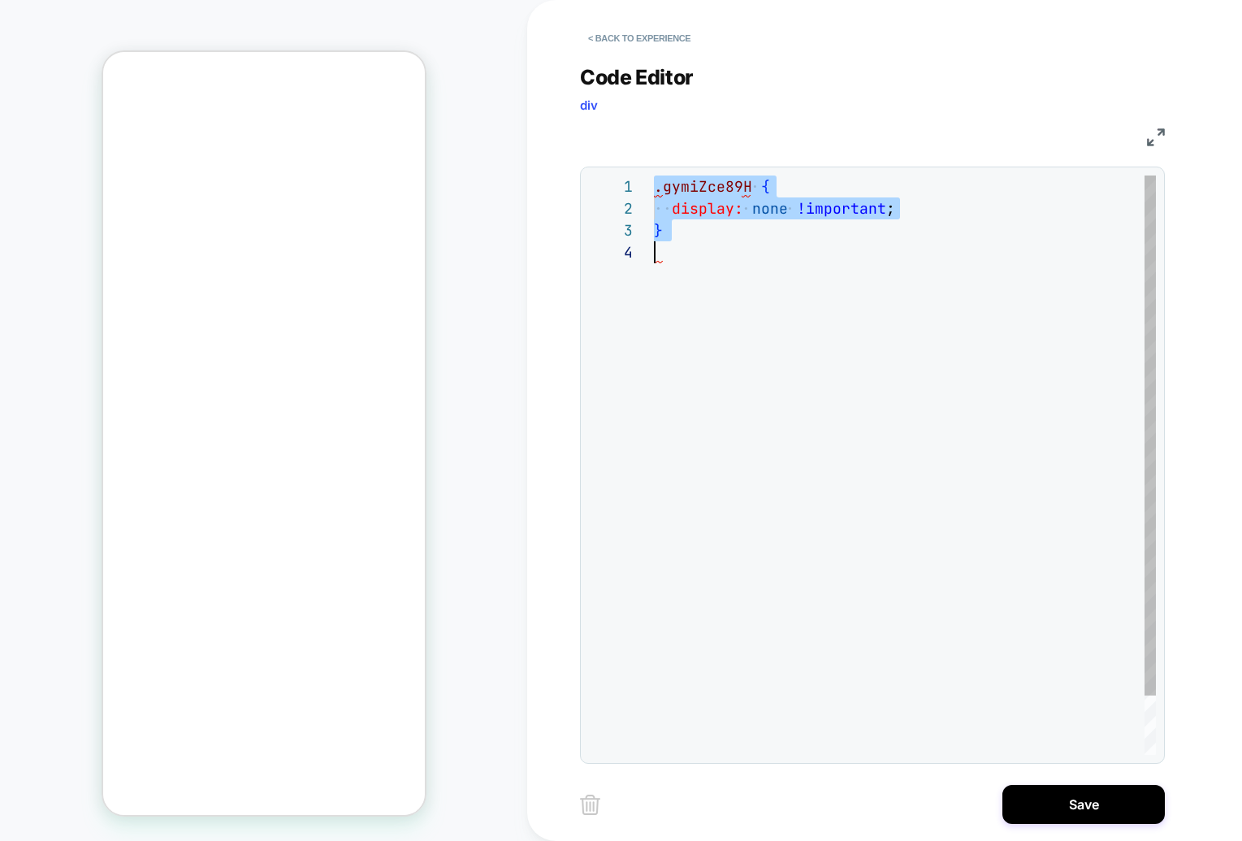
scroll to position [0, 0]
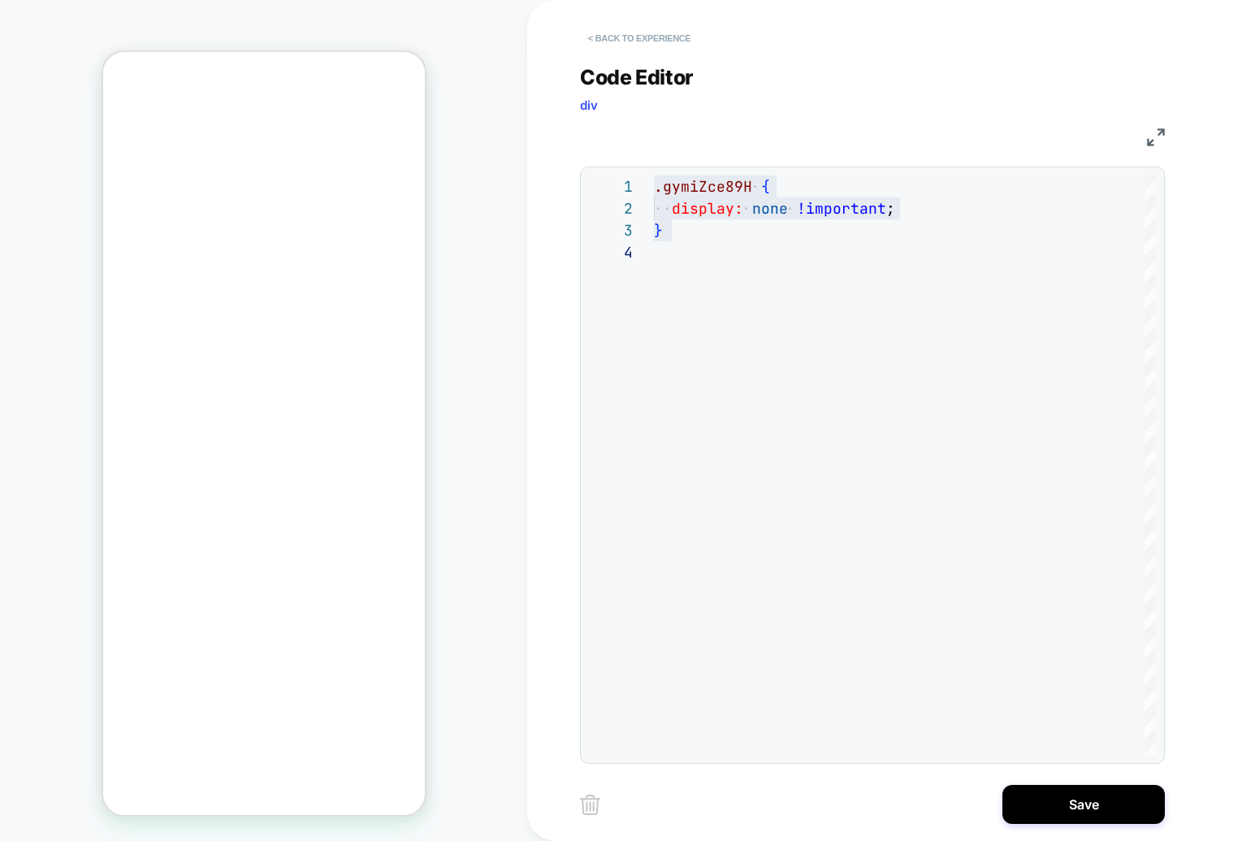
click at [619, 41] on button "< Back to experience" at bounding box center [639, 38] width 119 height 26
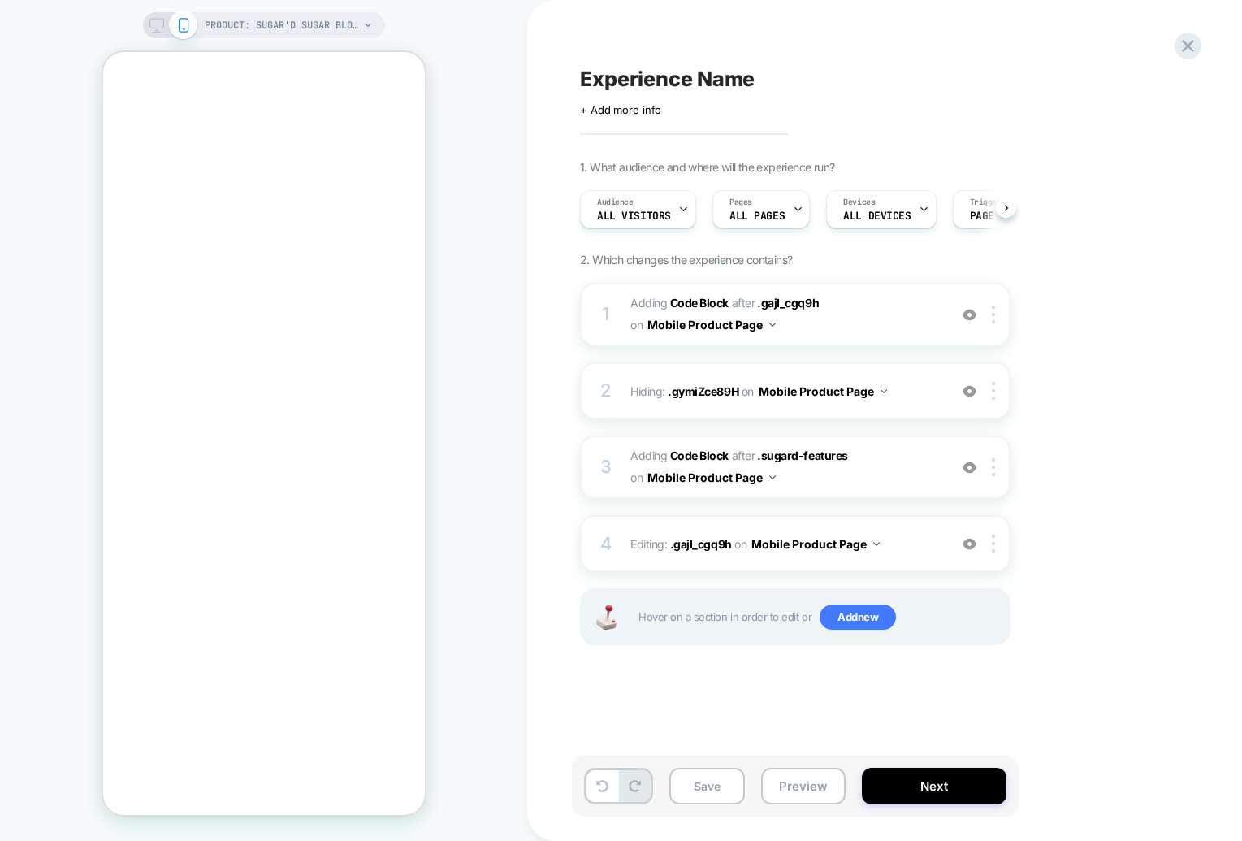
scroll to position [0, 1]
click at [966, 465] on img at bounding box center [969, 467] width 14 height 14
click at [0, 0] on img at bounding box center [0, 0] width 0 height 0
click at [969, 470] on img at bounding box center [969, 467] width 14 height 14
click at [0, 0] on img at bounding box center [0, 0] width 0 height 0
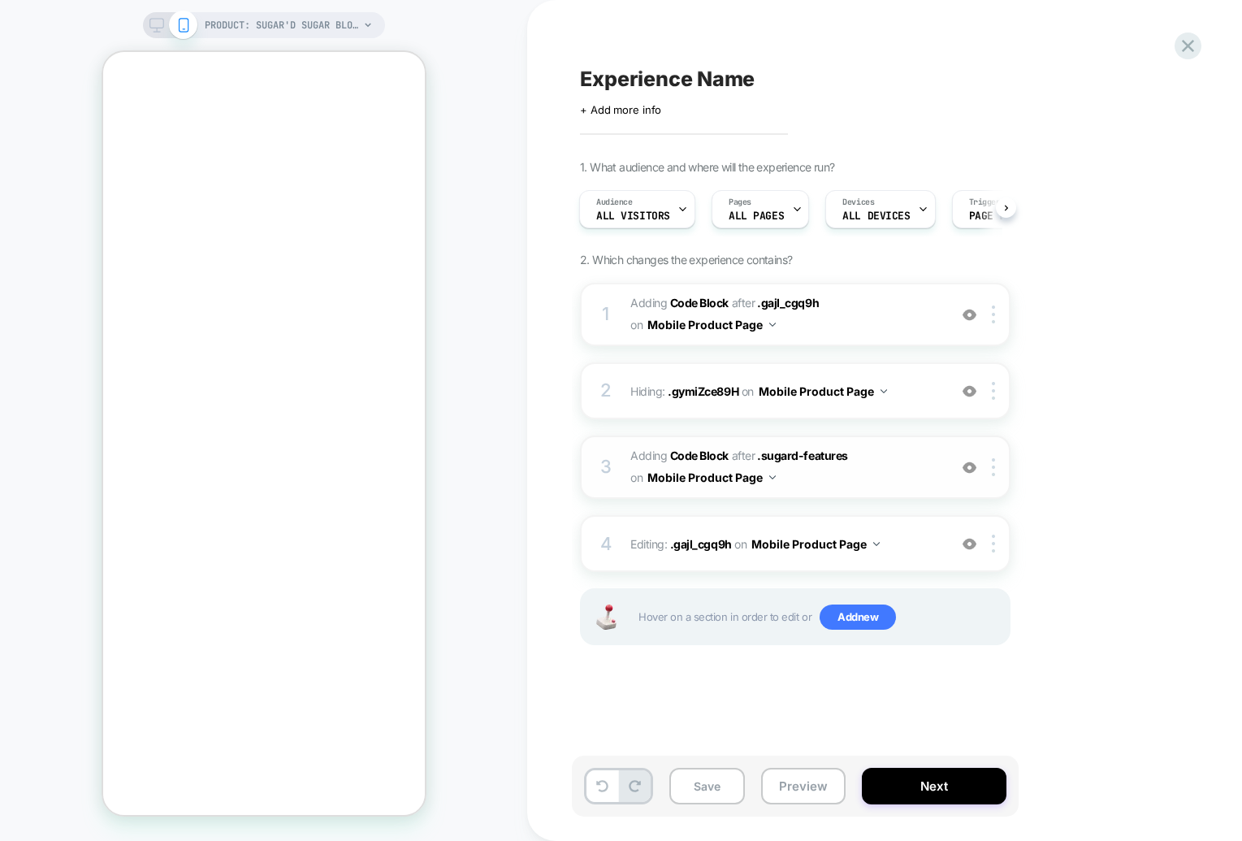
click at [637, 468] on span "on" at bounding box center [636, 477] width 12 height 20
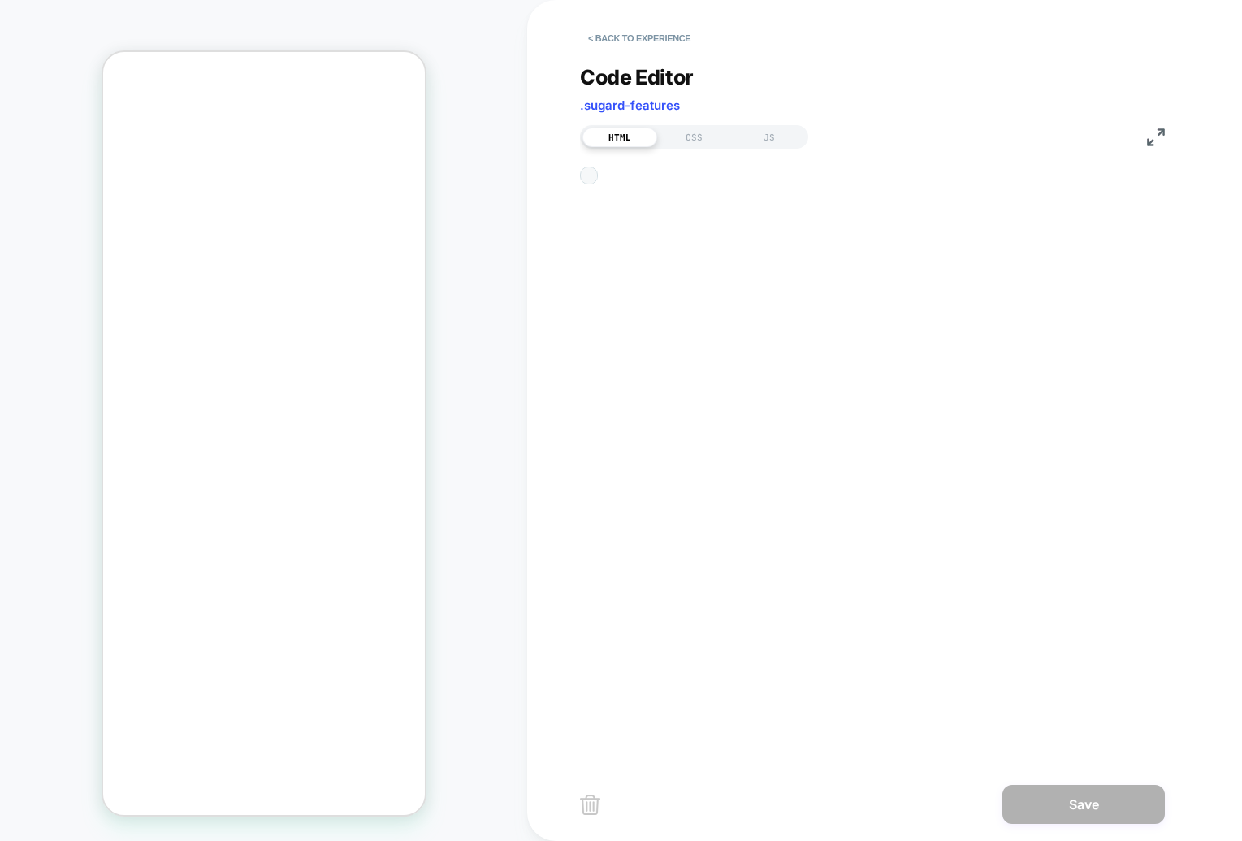
scroll to position [153, 0]
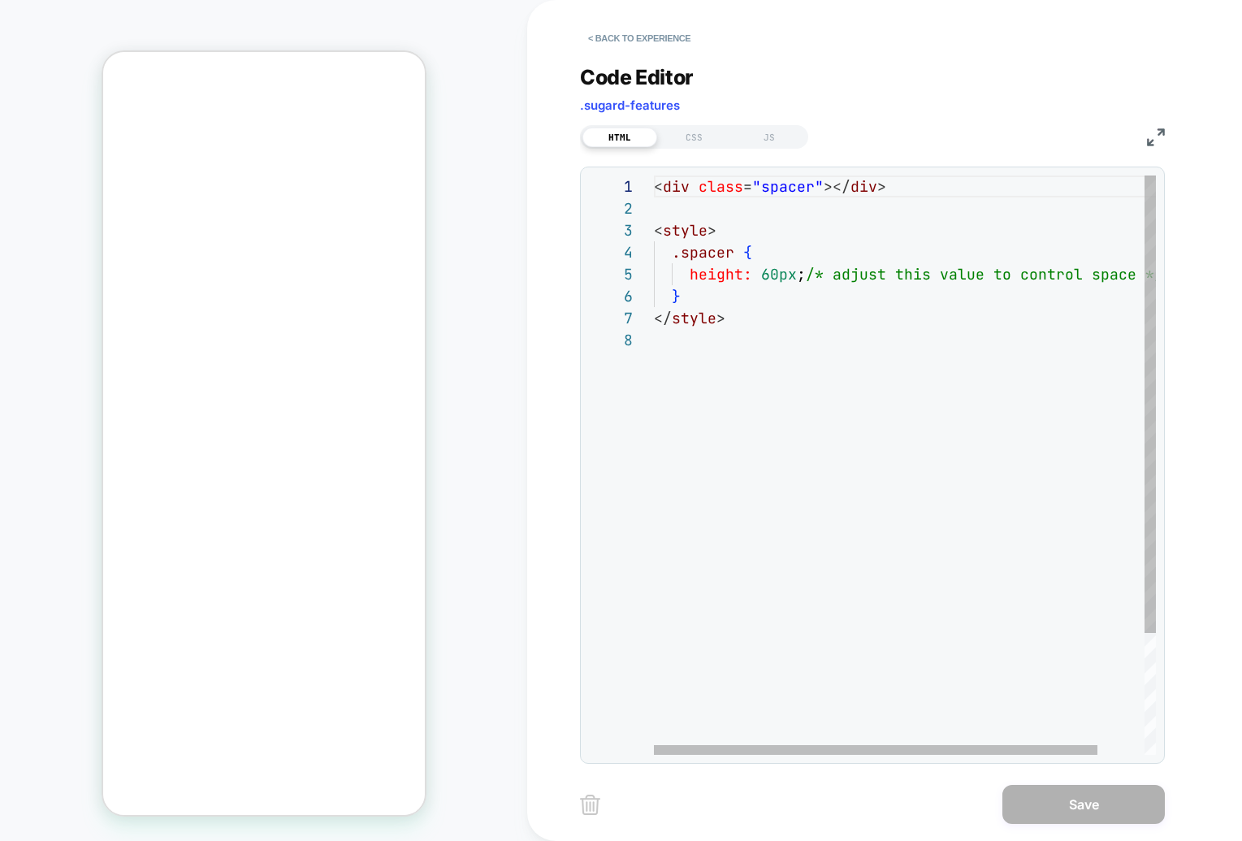
click at [693, 256] on div "< div class = "spacer" ></ div > < style > .spacer { height: 60px ; /* adjust t…" at bounding box center [931, 541] width 555 height 733
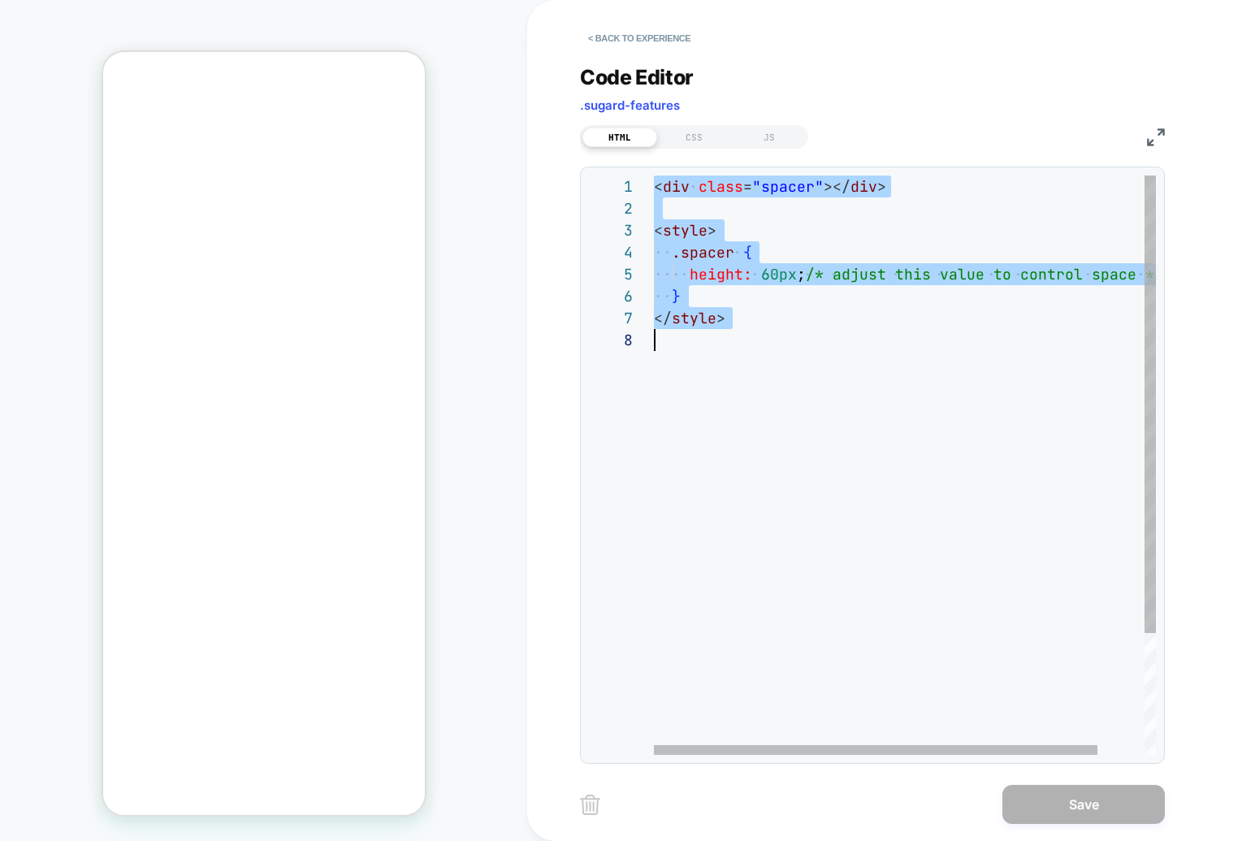
scroll to position [0, 0]
type textarea "**********"
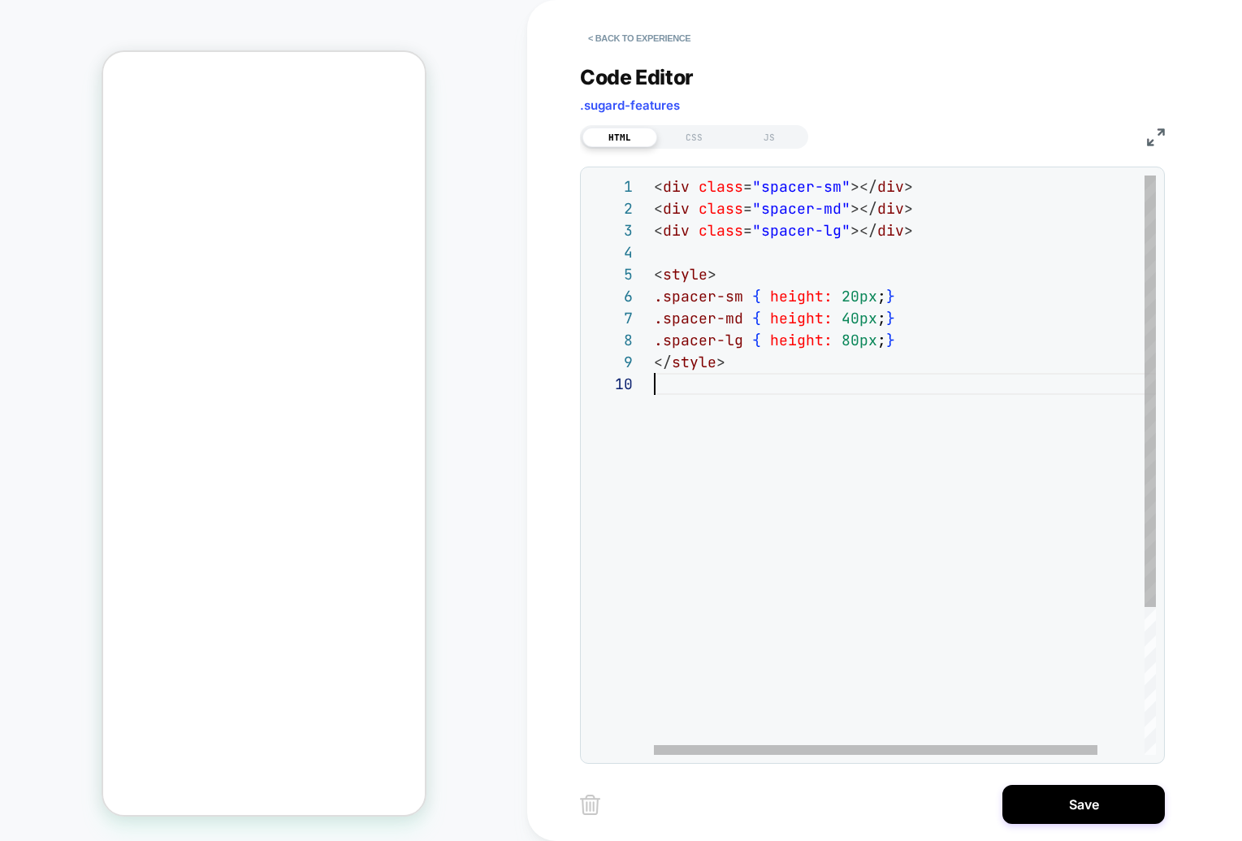
scroll to position [197, 0]
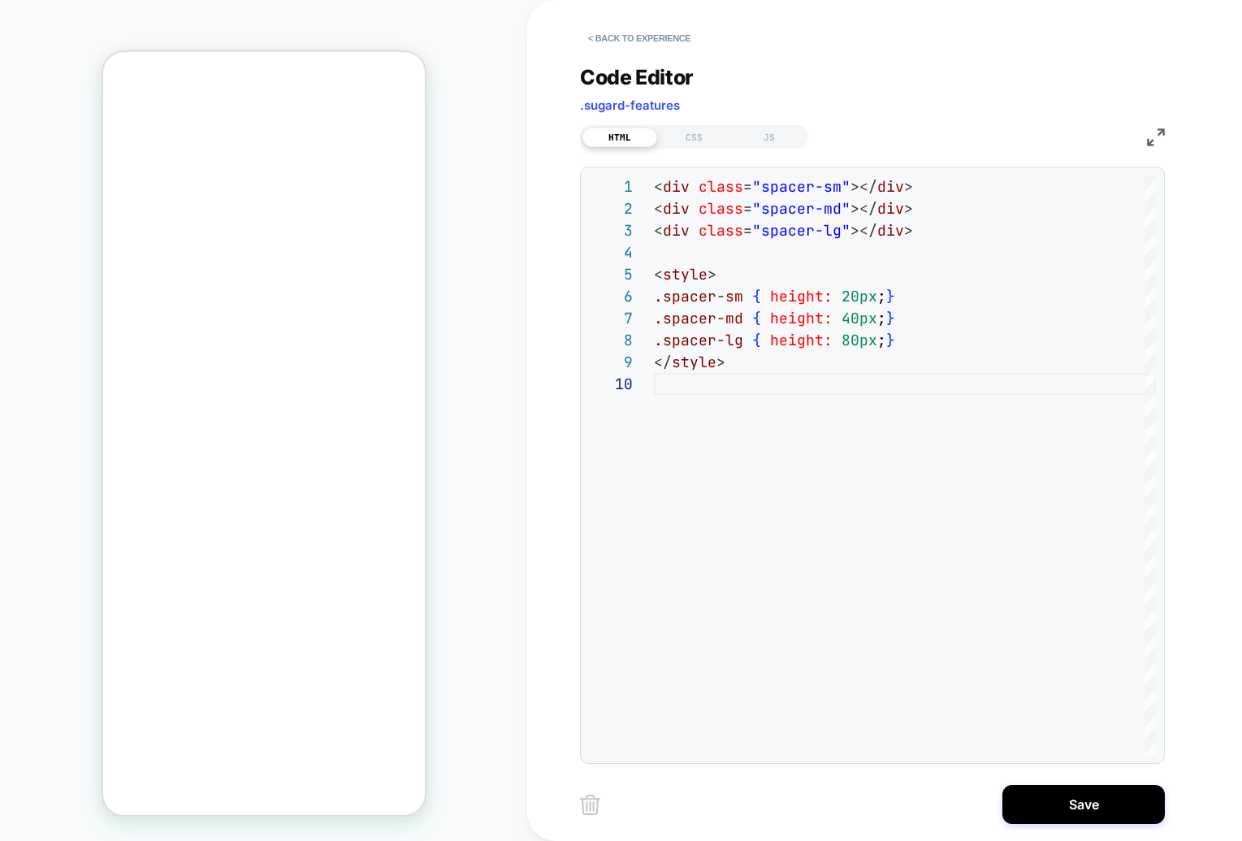
click at [874, 100] on div "Code Editor .sugard-features" at bounding box center [872, 93] width 585 height 56
click at [714, 122] on div "HTML CSS JS" at bounding box center [872, 135] width 585 height 28
click at [707, 131] on div "CSS" at bounding box center [694, 137] width 75 height 19
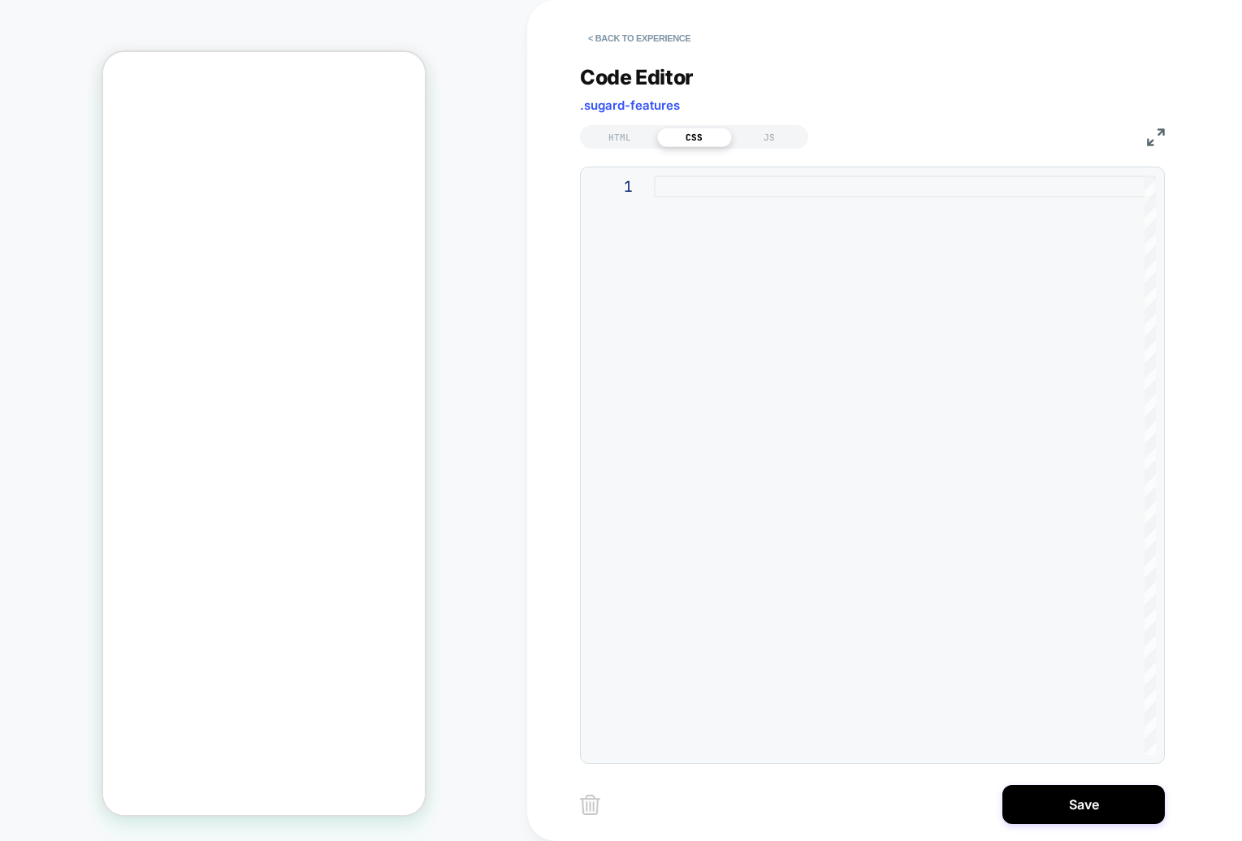
click at [764, 196] on div at bounding box center [905, 464] width 502 height 579
type textarea "**********"
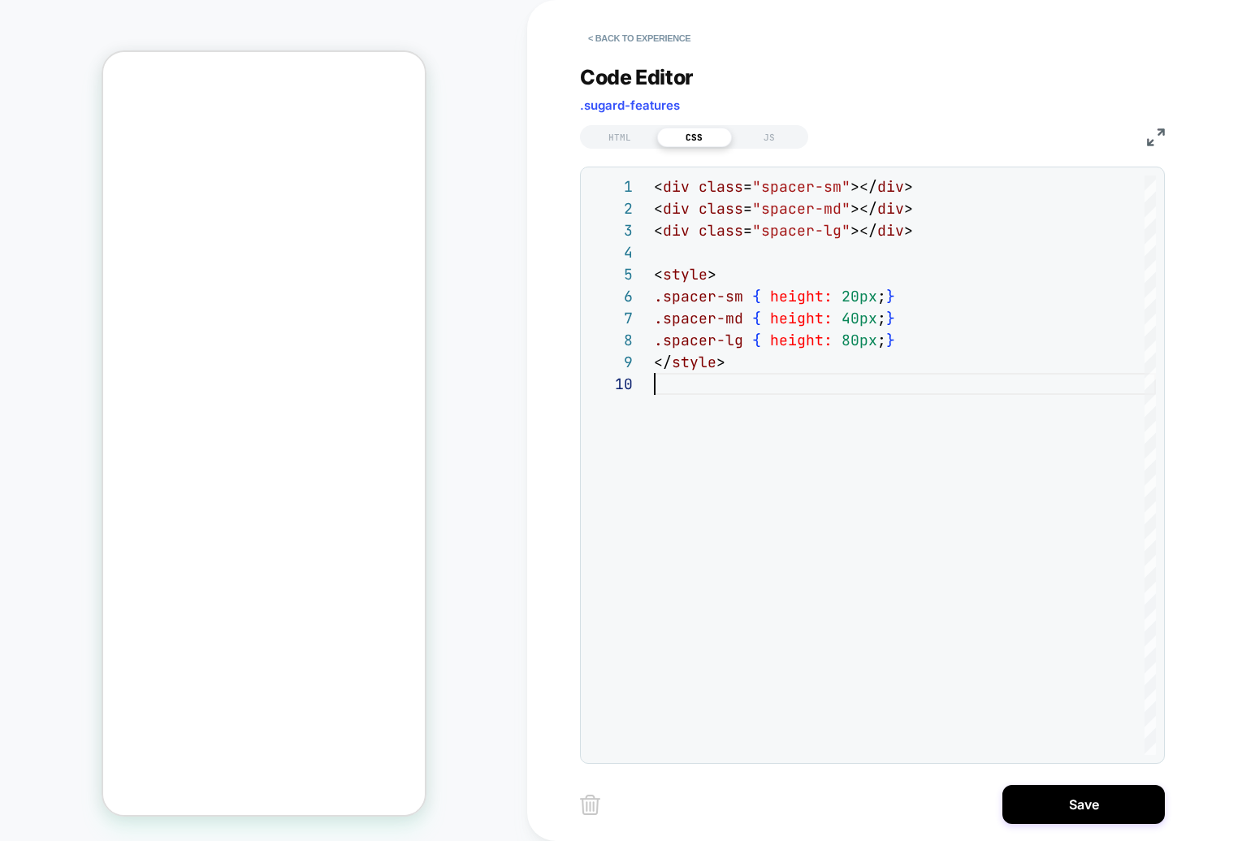
click at [886, 116] on div "Code Editor .sugard-features" at bounding box center [872, 93] width 585 height 56
click at [0, 0] on div "HTML" at bounding box center [0, 0] width 0 height 0
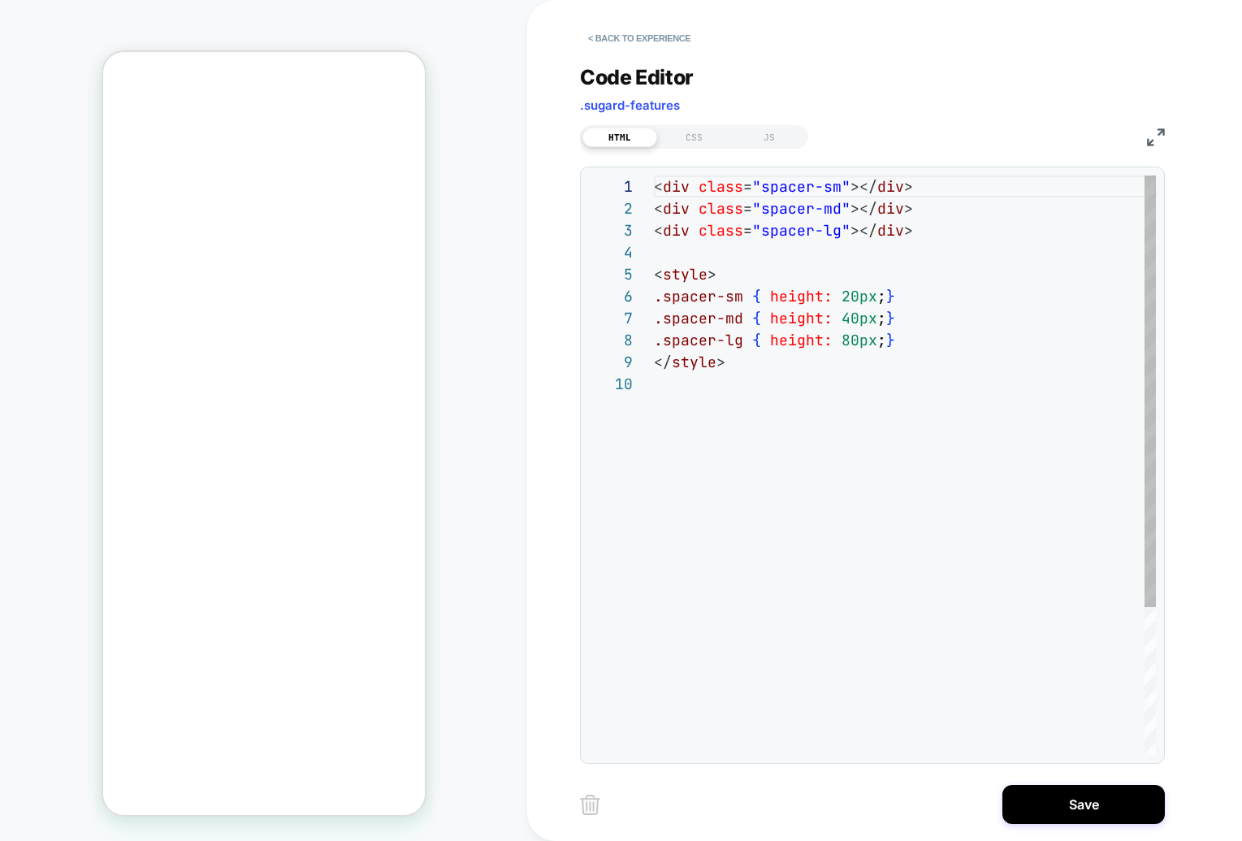
click at [0, 0] on button "< Back to experience" at bounding box center [0, 0] width 0 height 0
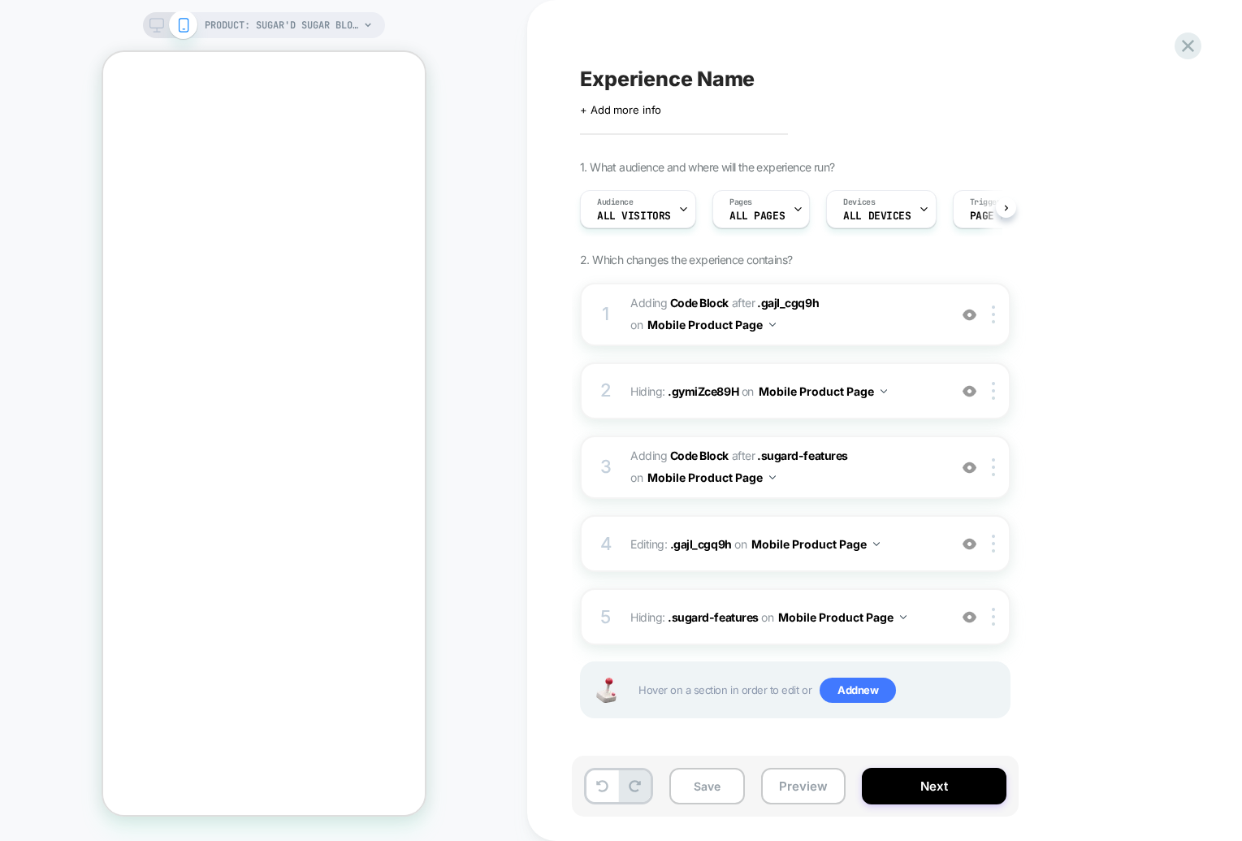
scroll to position [0, 1]
click at [0, 0] on icon at bounding box center [0, 0] width 0 height 0
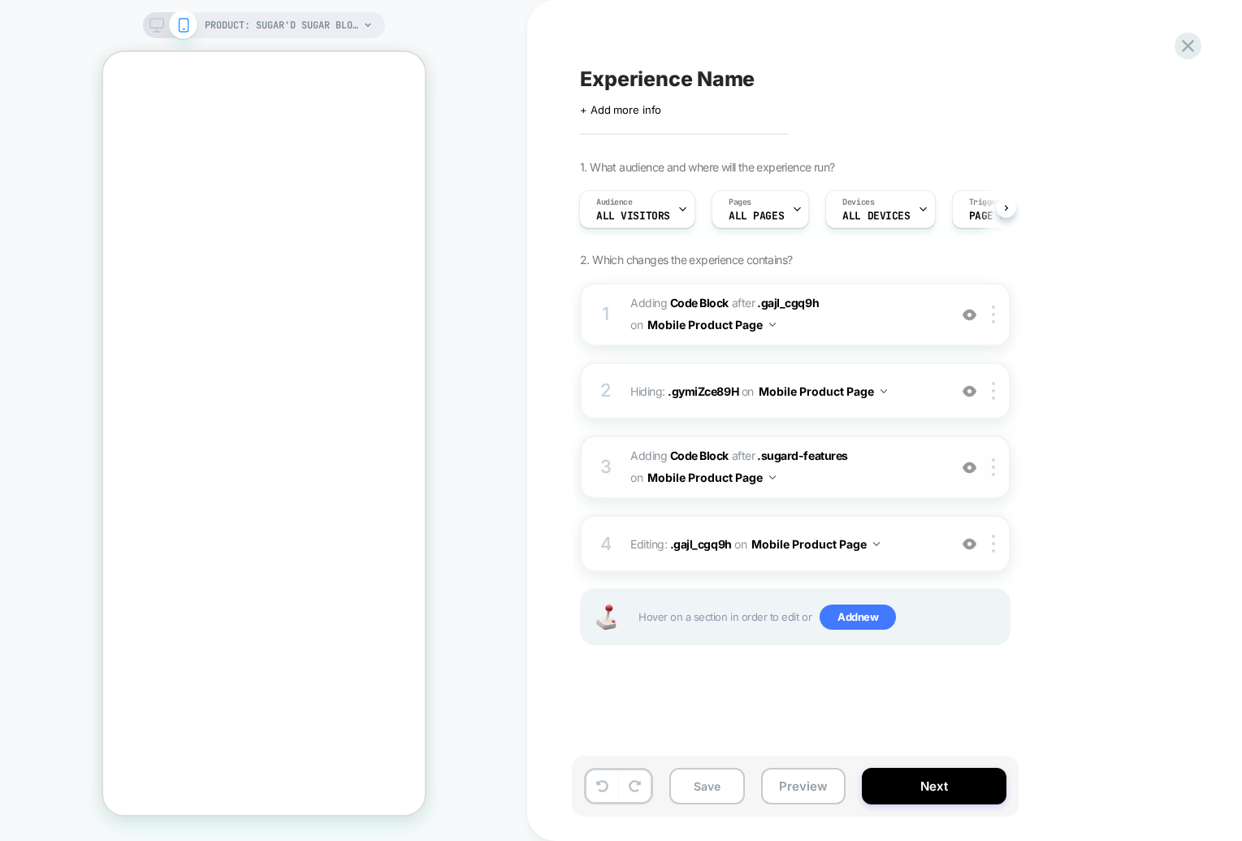
click at [969, 466] on img at bounding box center [969, 467] width 14 height 14
click at [0, 0] on img at bounding box center [0, 0] width 0 height 0
click at [912, 471] on span "Adding Code Block AFTER .sugard-features .sugard-features on Mobile Product Page" at bounding box center [784, 467] width 309 height 44
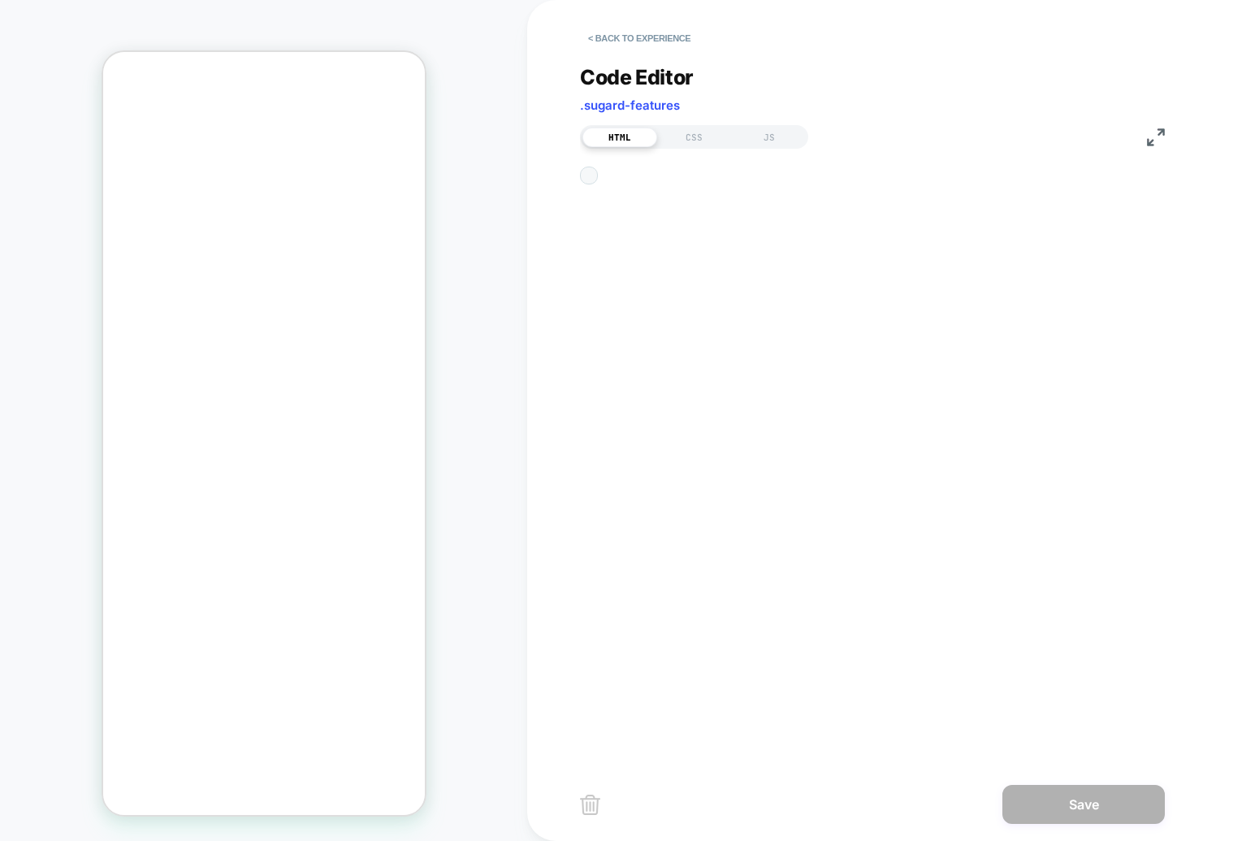
scroll to position [153, 0]
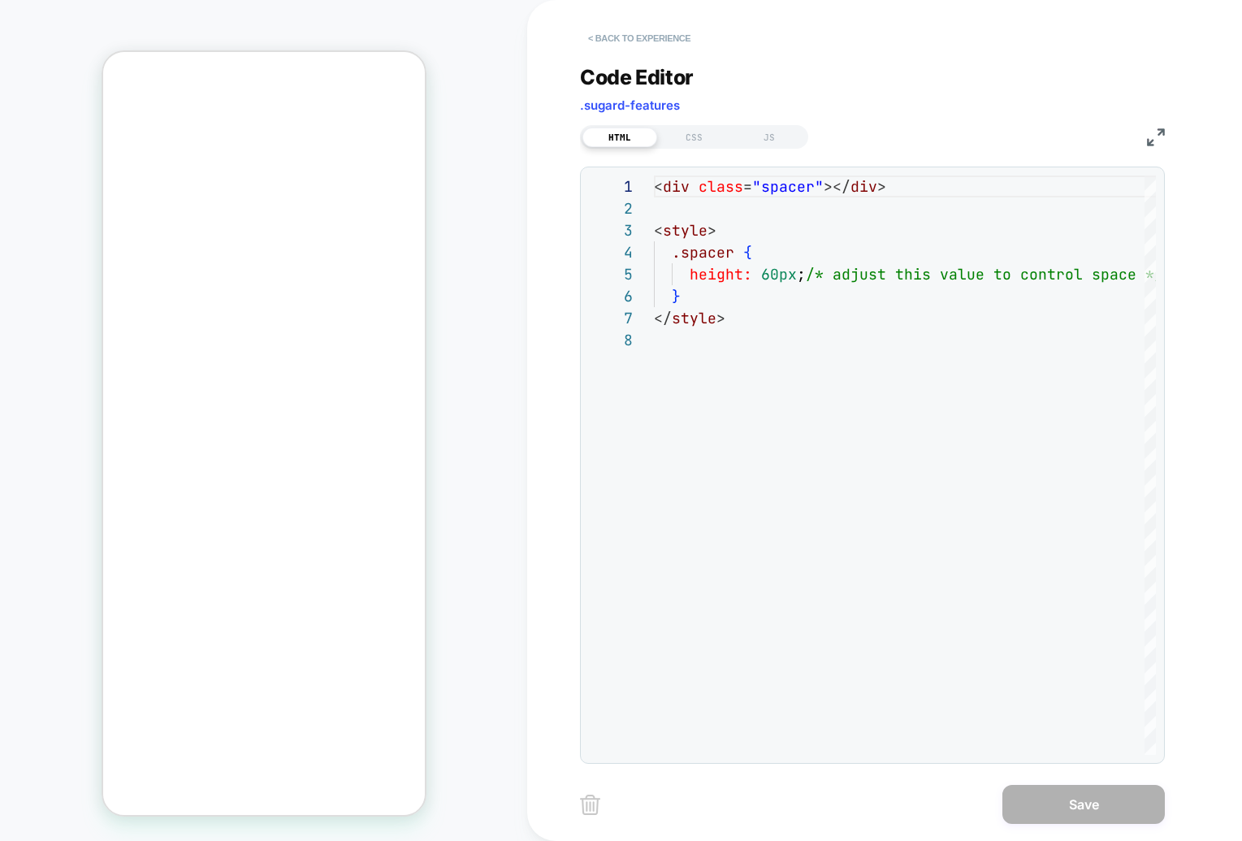
click at [590, 41] on button "< Back to experience" at bounding box center [639, 38] width 119 height 26
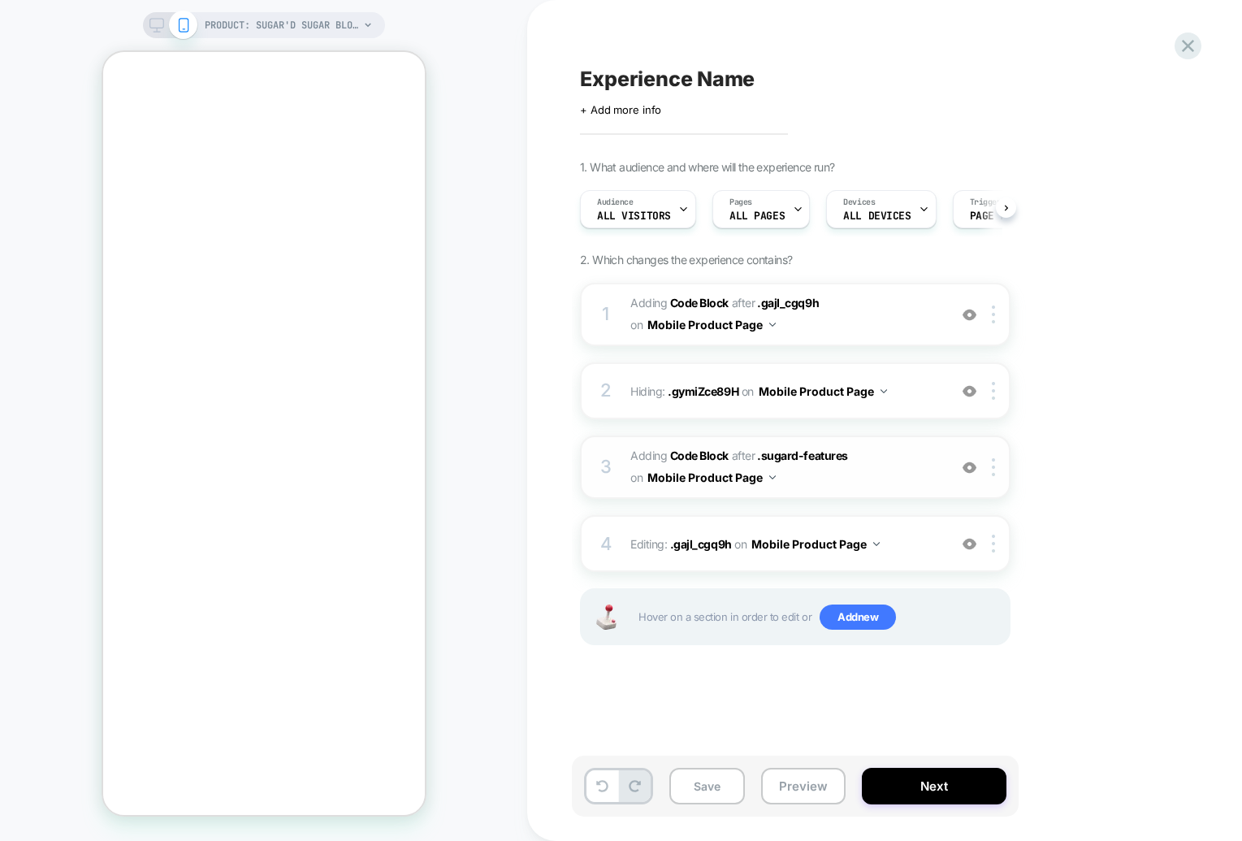
scroll to position [0, 1]
click at [0, 0] on button "Mobile Product Page" at bounding box center [0, 0] width 0 height 0
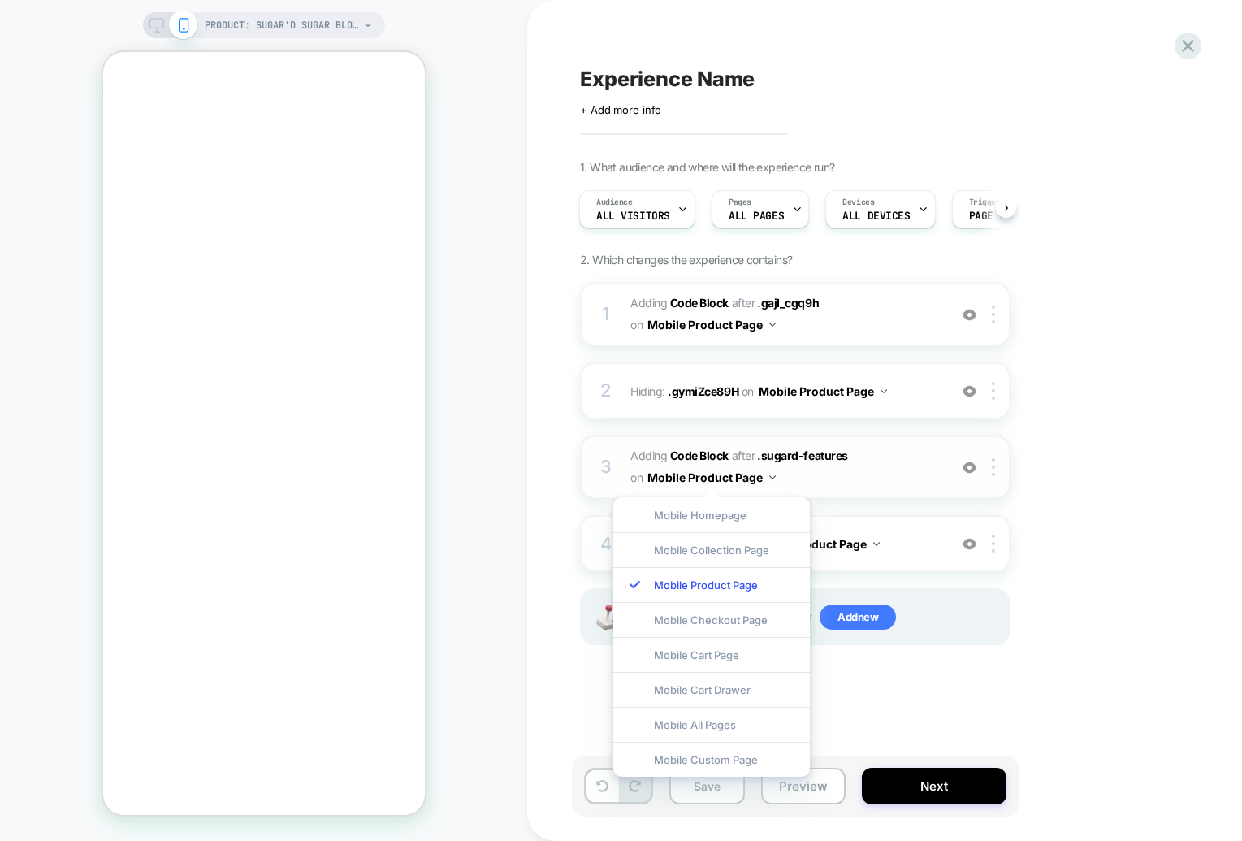
click at [0, 0] on button "Mobile Product Page" at bounding box center [0, 0] width 0 height 0
click at [0, 0] on span "Adding Code Block AFTER .sugard-features .sugard-features on Mobile Product Page" at bounding box center [0, 0] width 0 height 0
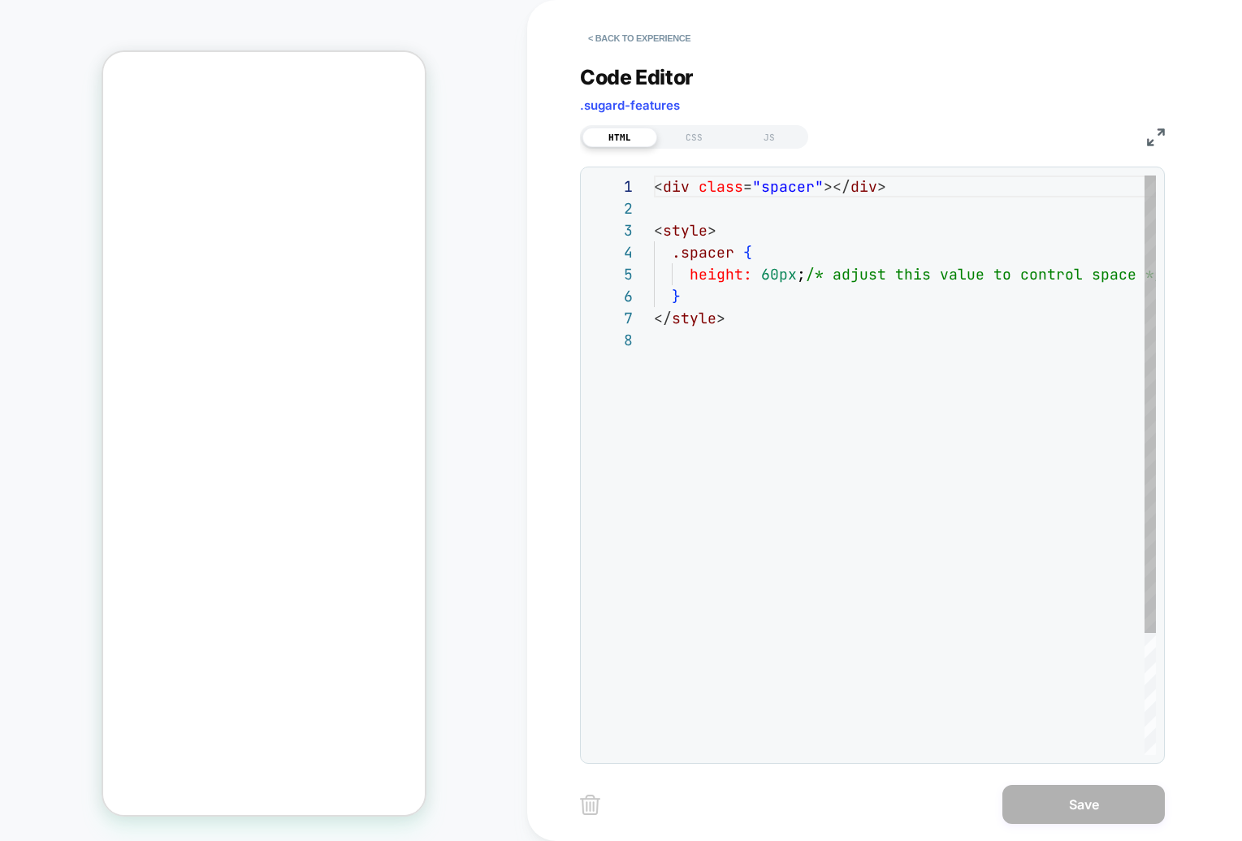
scroll to position [153, 0]
click at [0, 0] on div "< div class = "spacer" ></ div > < style > .spacer { height: 60px ; /* adjust t…" at bounding box center [0, 0] width 0 height 0
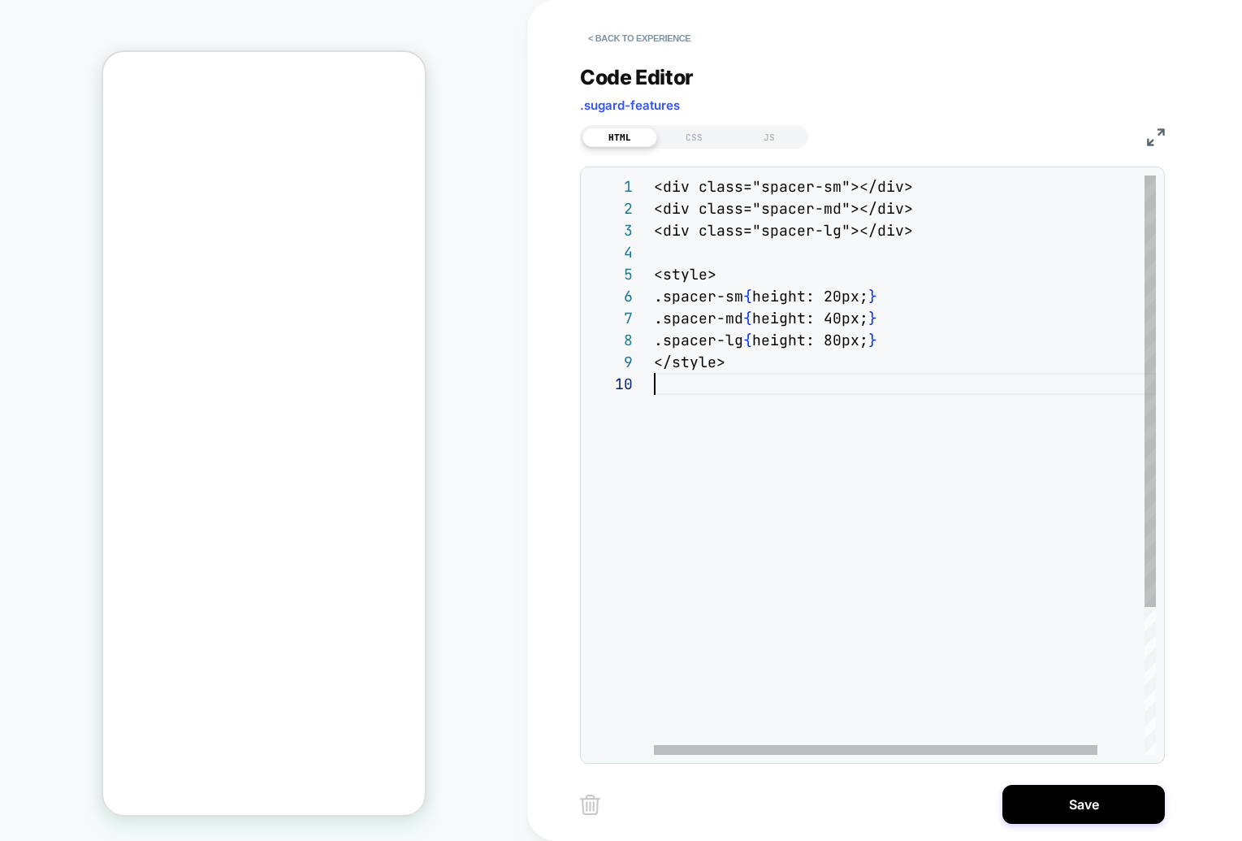
scroll to position [197, 0]
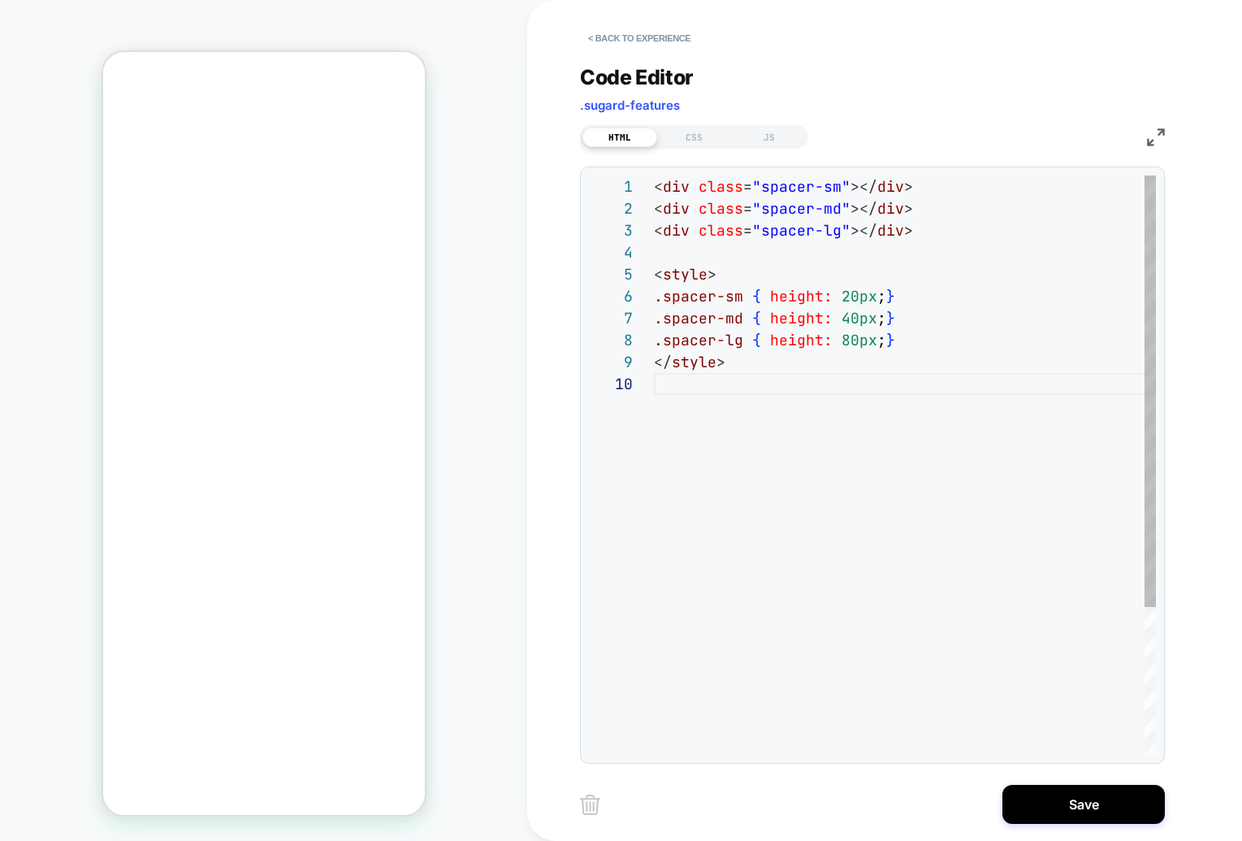
click at [0, 0] on div "< div class = "spacer-sm" ></ div > < div class = "spacer-md" ></ div > < div c…" at bounding box center [0, 0] width 0 height 0
type textarea "**********"
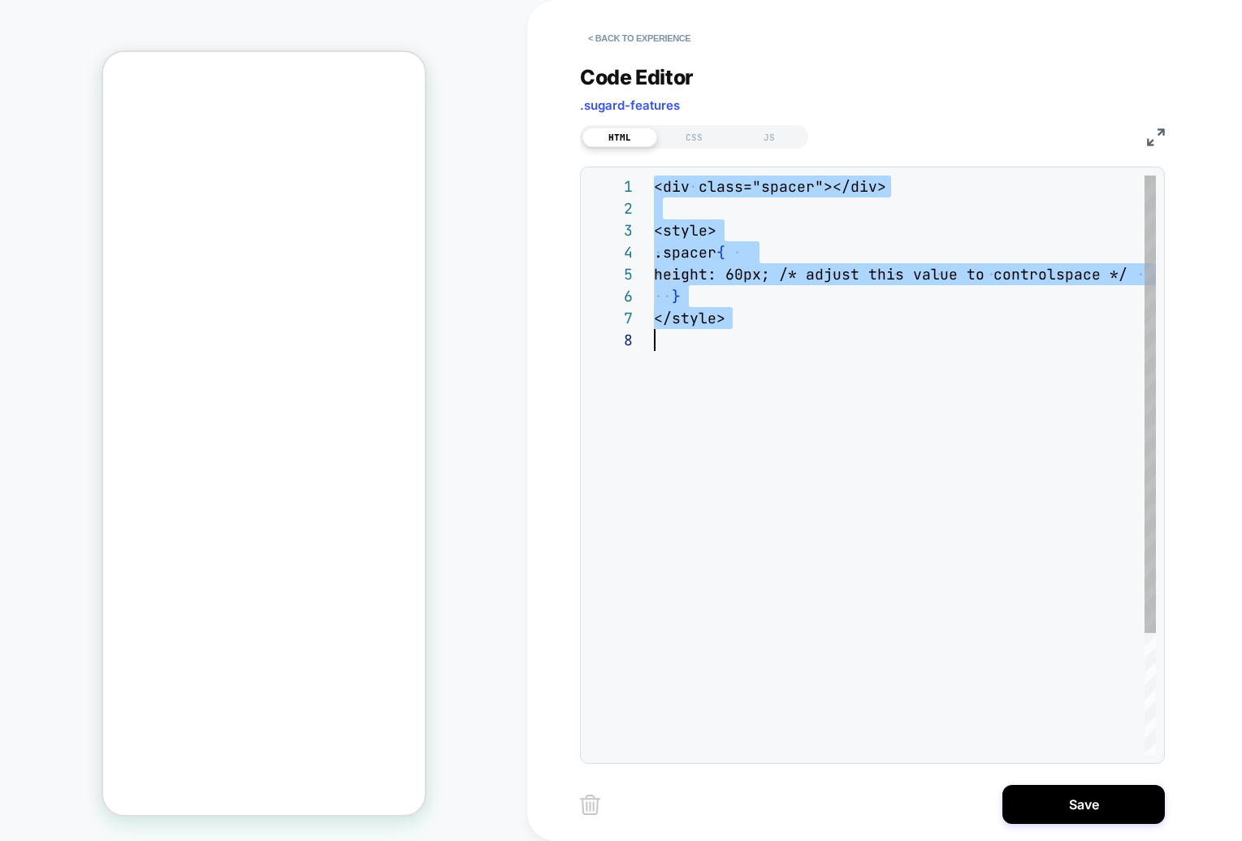
scroll to position [0, 0]
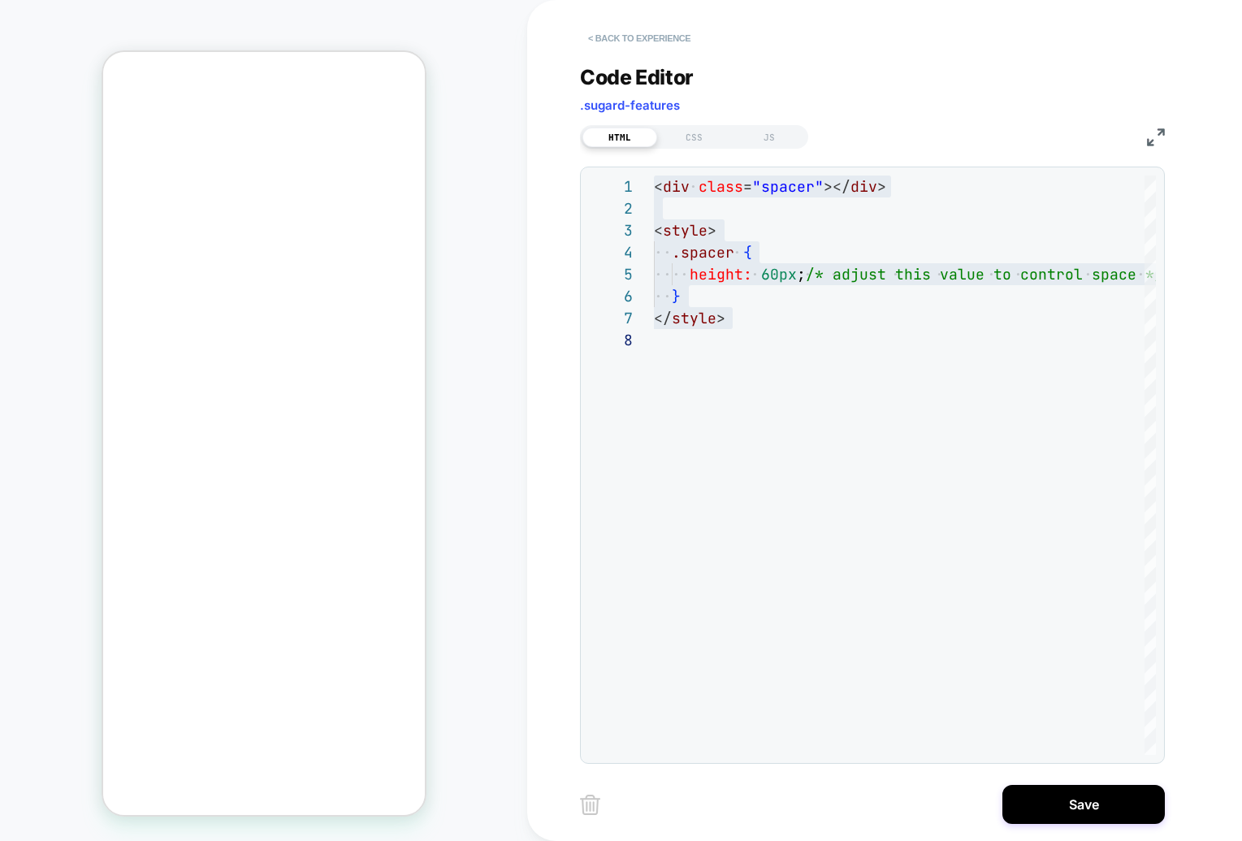
click at [0, 0] on button "< Back to experience" at bounding box center [0, 0] width 0 height 0
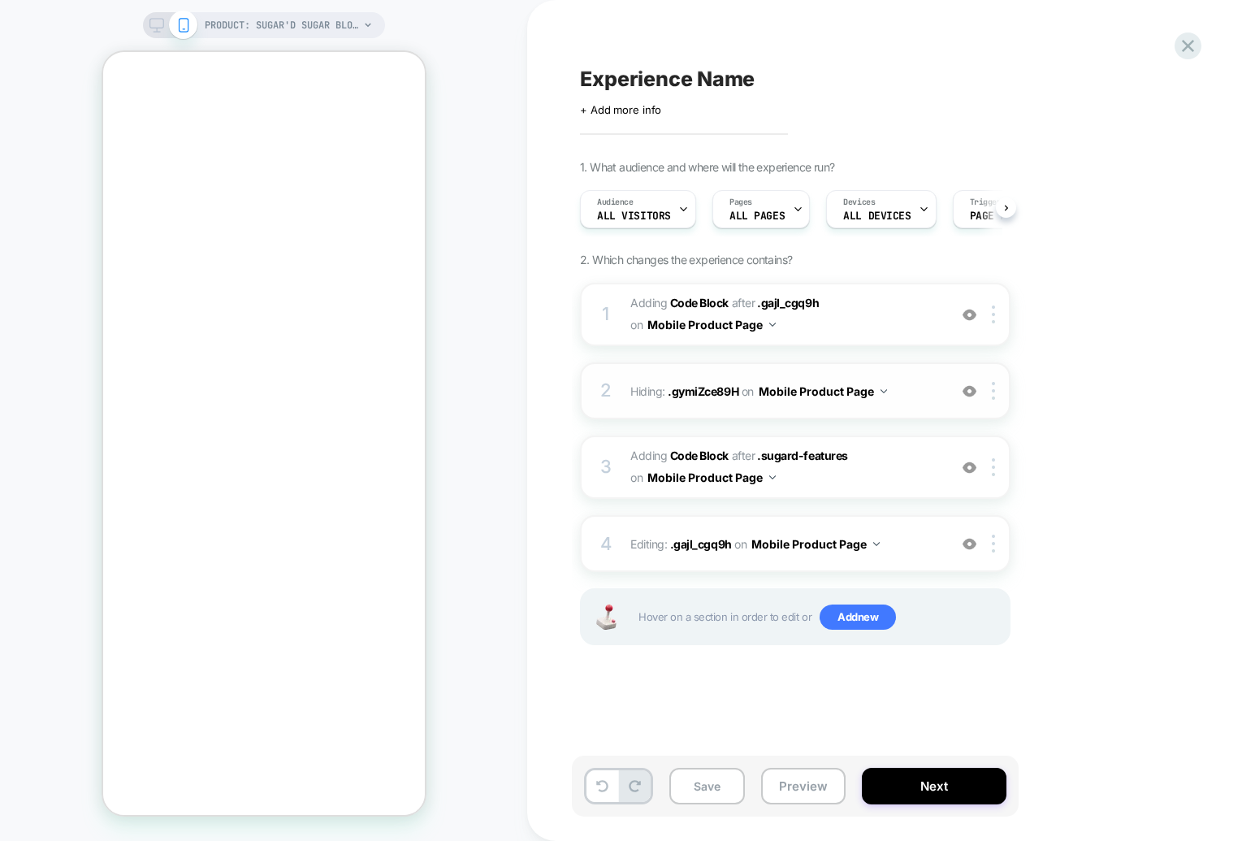
scroll to position [0, 1]
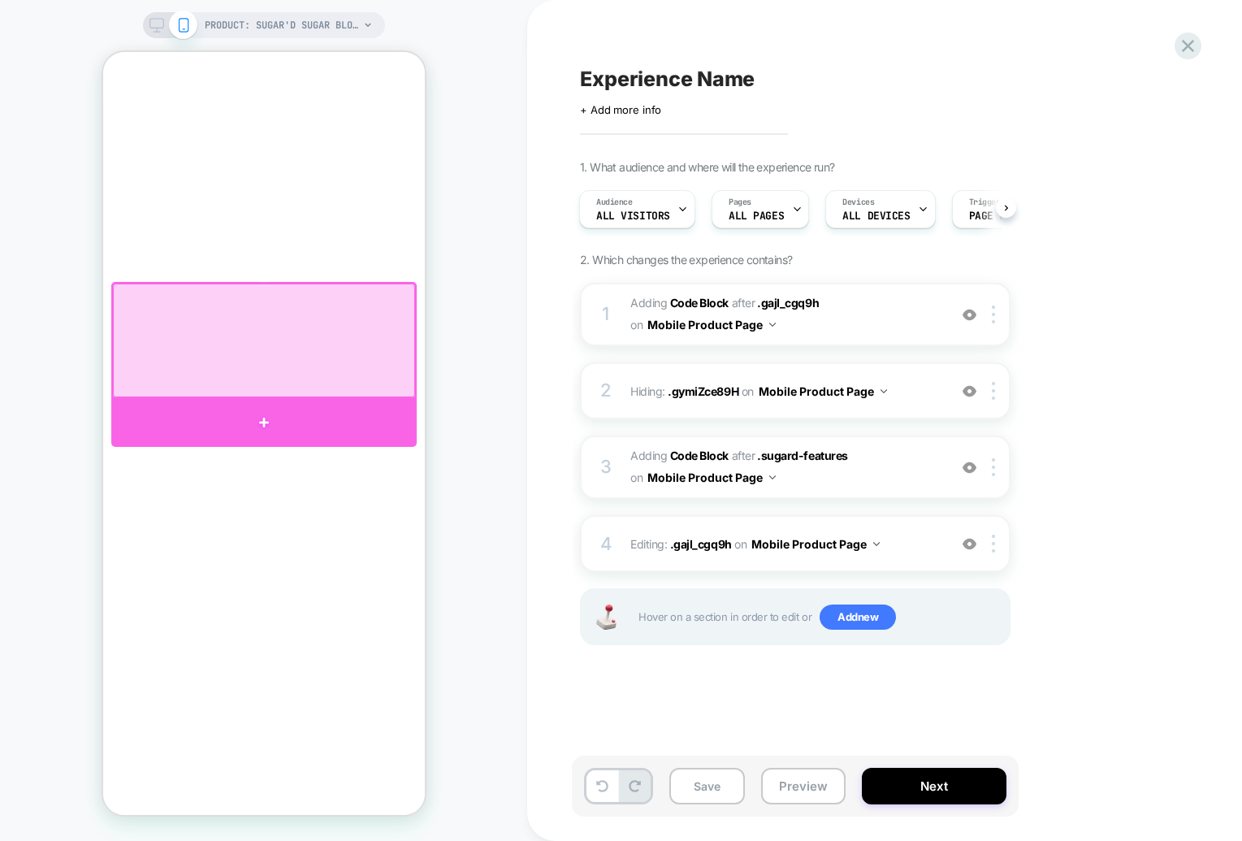
click at [300, 410] on div at bounding box center [262, 423] width 305 height 48
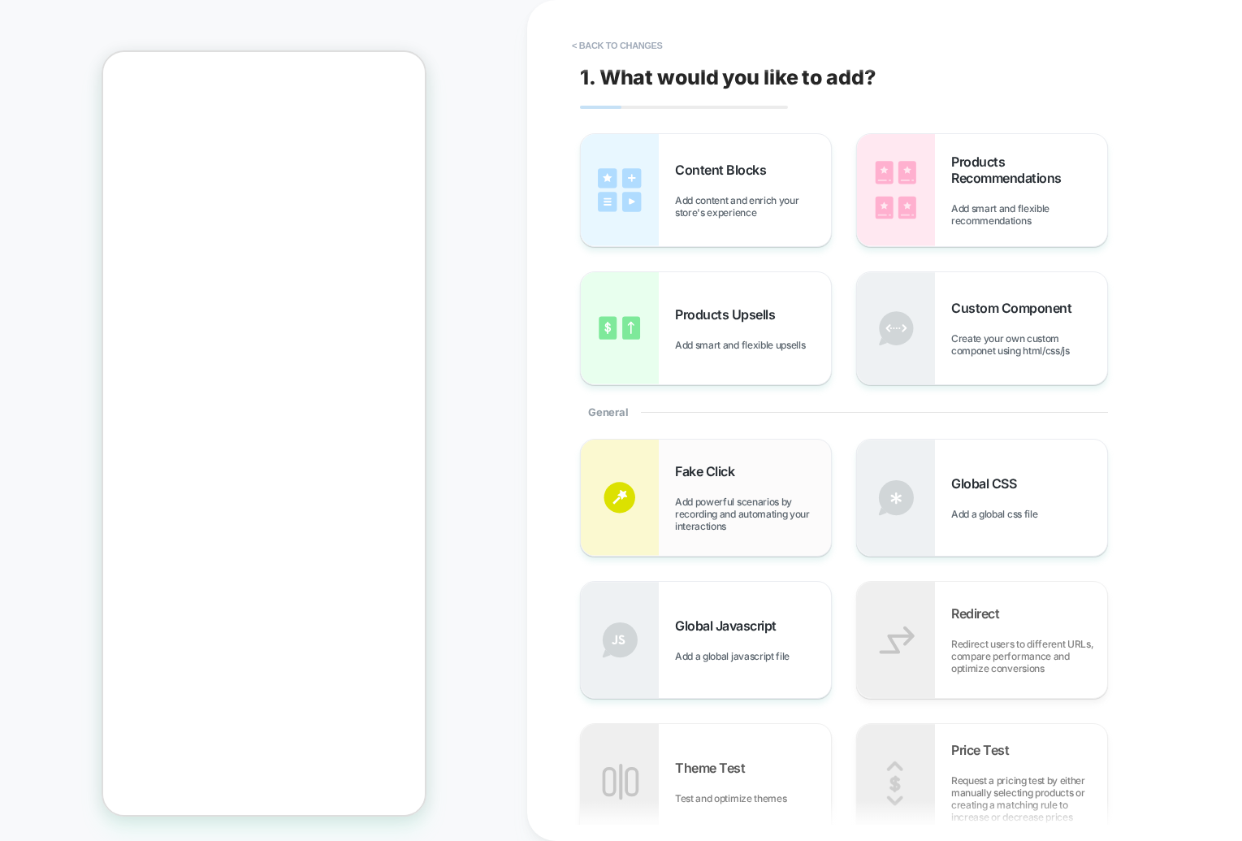
scroll to position [134, 0]
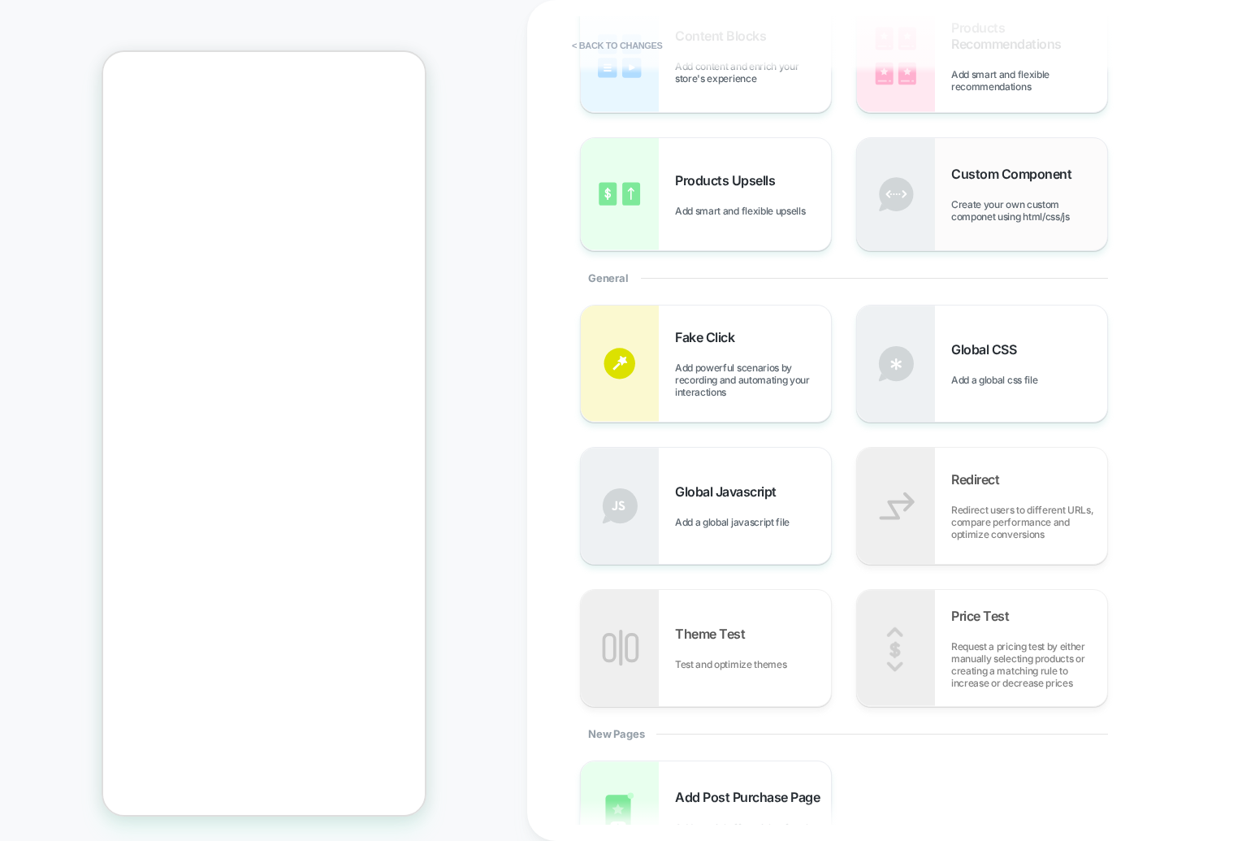
click at [906, 226] on img at bounding box center [896, 194] width 78 height 112
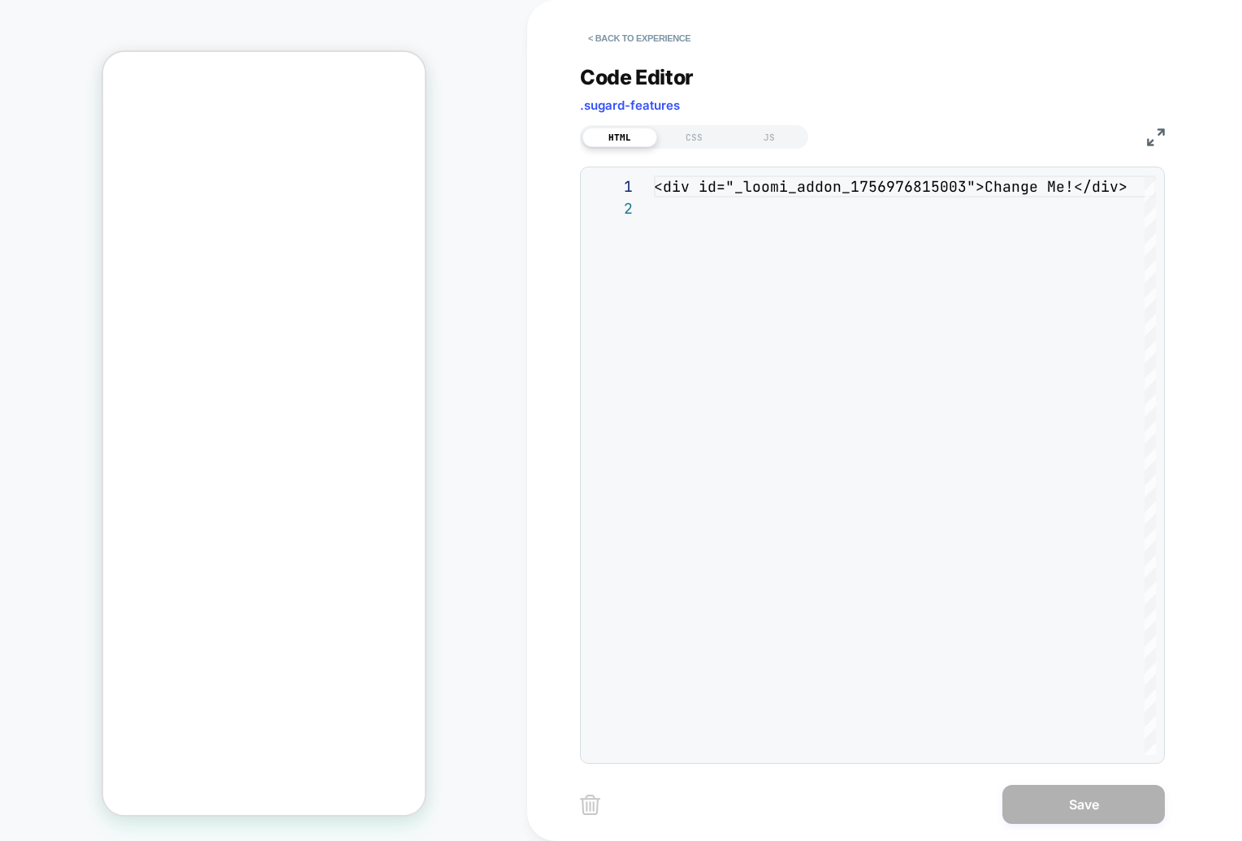
scroll to position [22, 0]
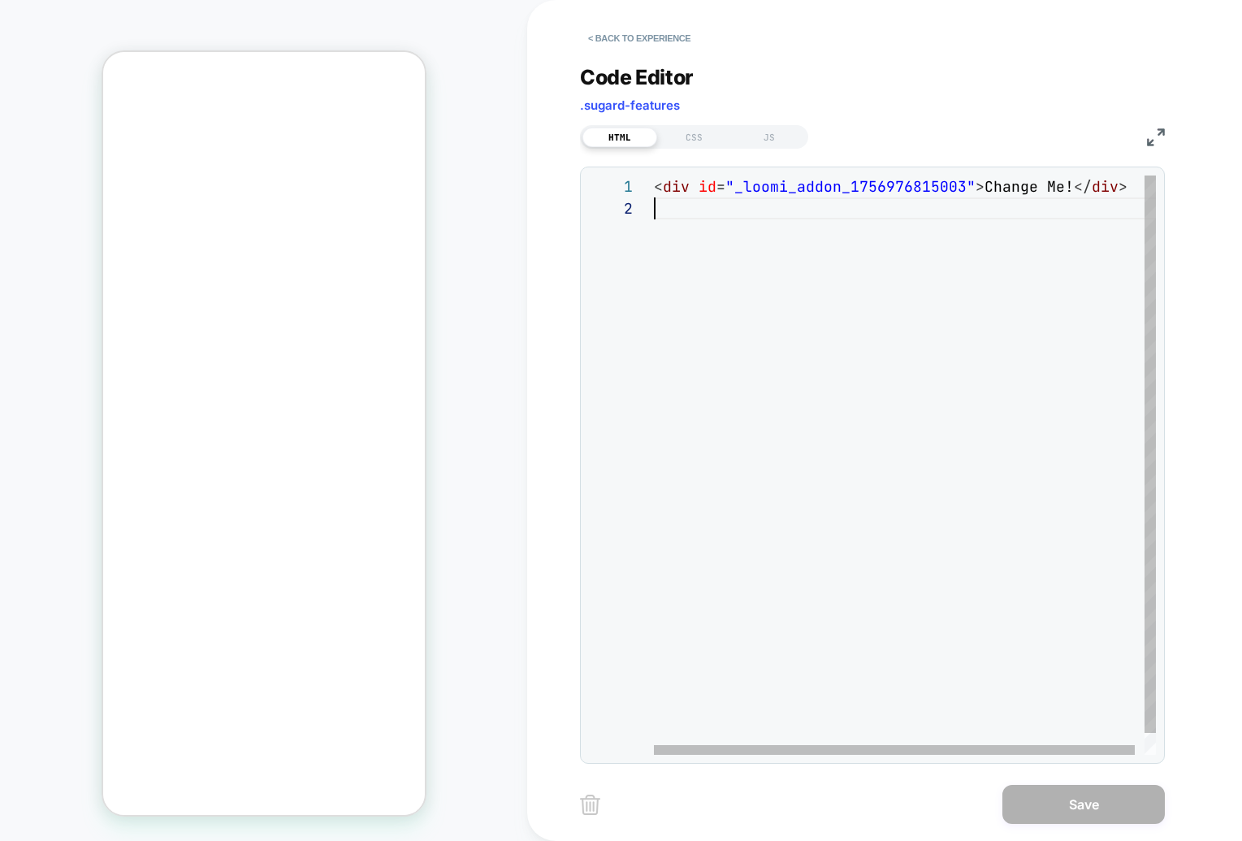
click at [0, 0] on div "< div id = "_loomi_addon_1756976815003" > Change Me! </ div >" at bounding box center [0, 0] width 0 height 0
click at [0, 0] on div "**********" at bounding box center [0, 0] width 0 height 0
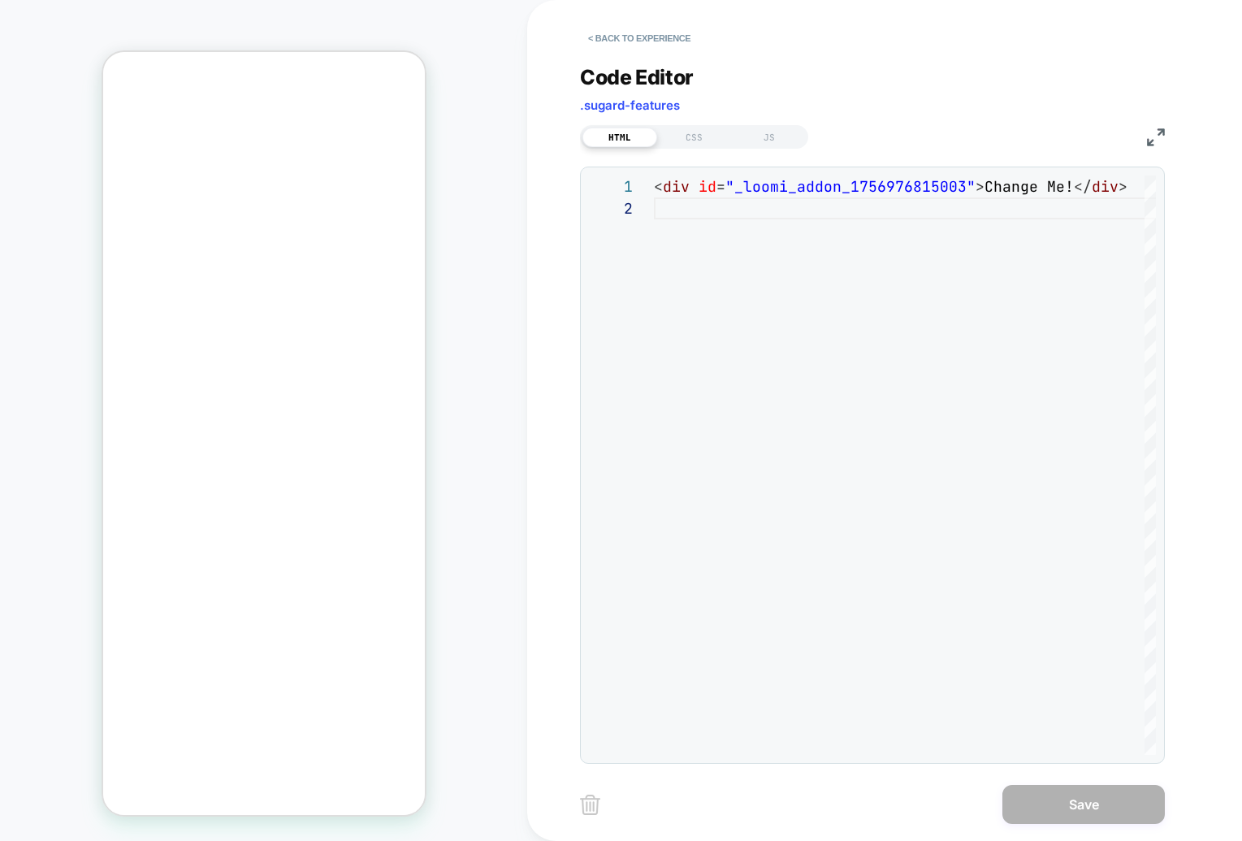
click at [0, 0] on div "**********" at bounding box center [0, 0] width 0 height 0
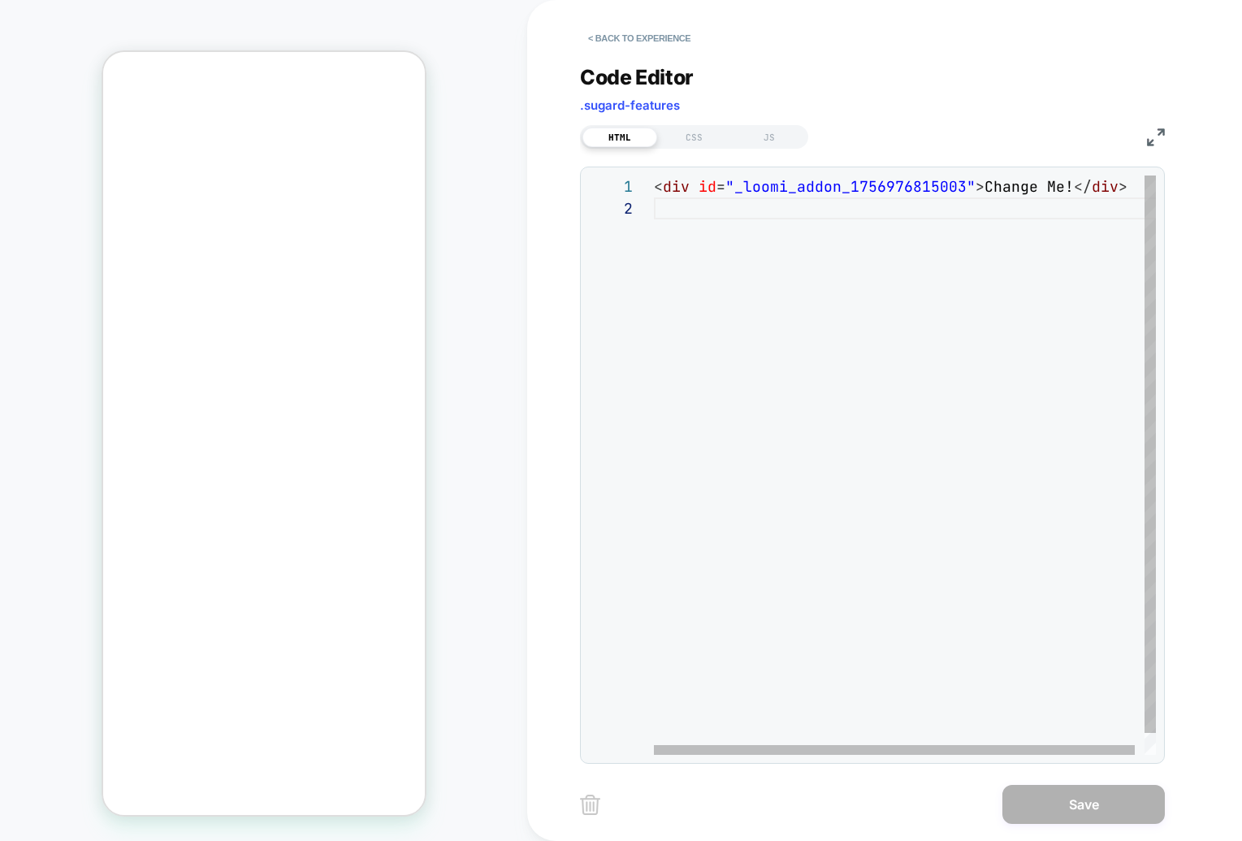
click at [0, 0] on div "< div id = "_loomi_addon_1756976815003" > Change Me! </ div >" at bounding box center [0, 0] width 0 height 0
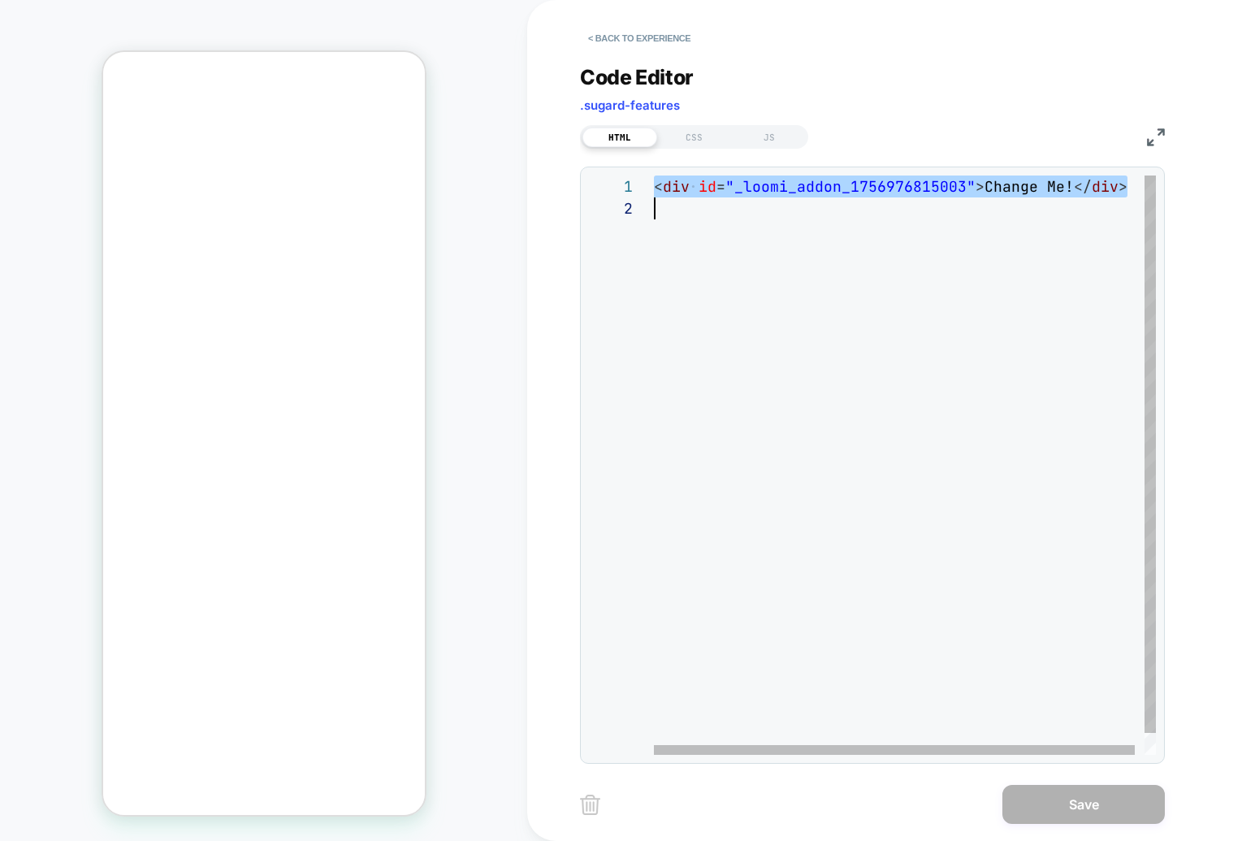
click at [0, 0] on div "< div id = "_loomi_addon_1756976815003" > Change Me! </ div >" at bounding box center [0, 0] width 0 height 0
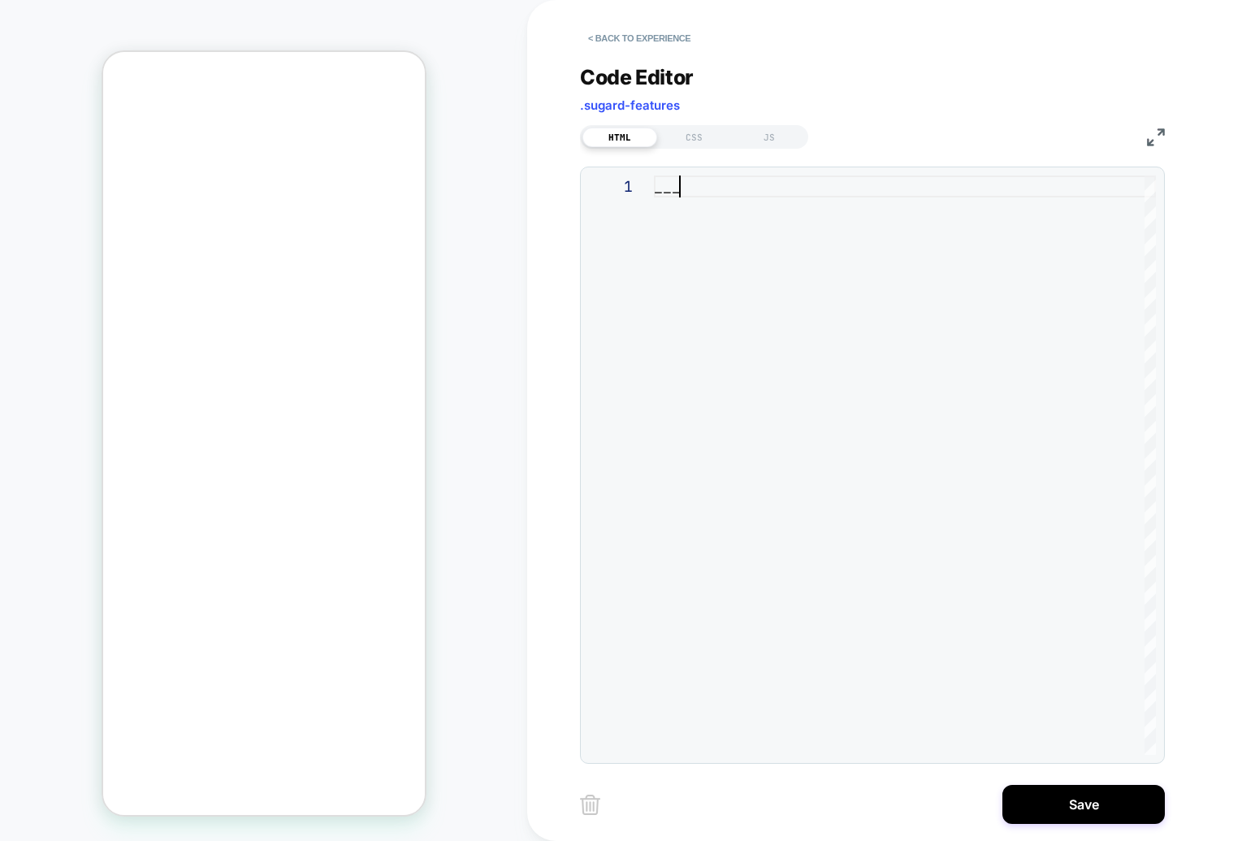
scroll to position [0, 43]
type textarea "****"
type textarea "*******"
click at [755, 114] on div "Code Editor .sugard-features" at bounding box center [872, 93] width 585 height 56
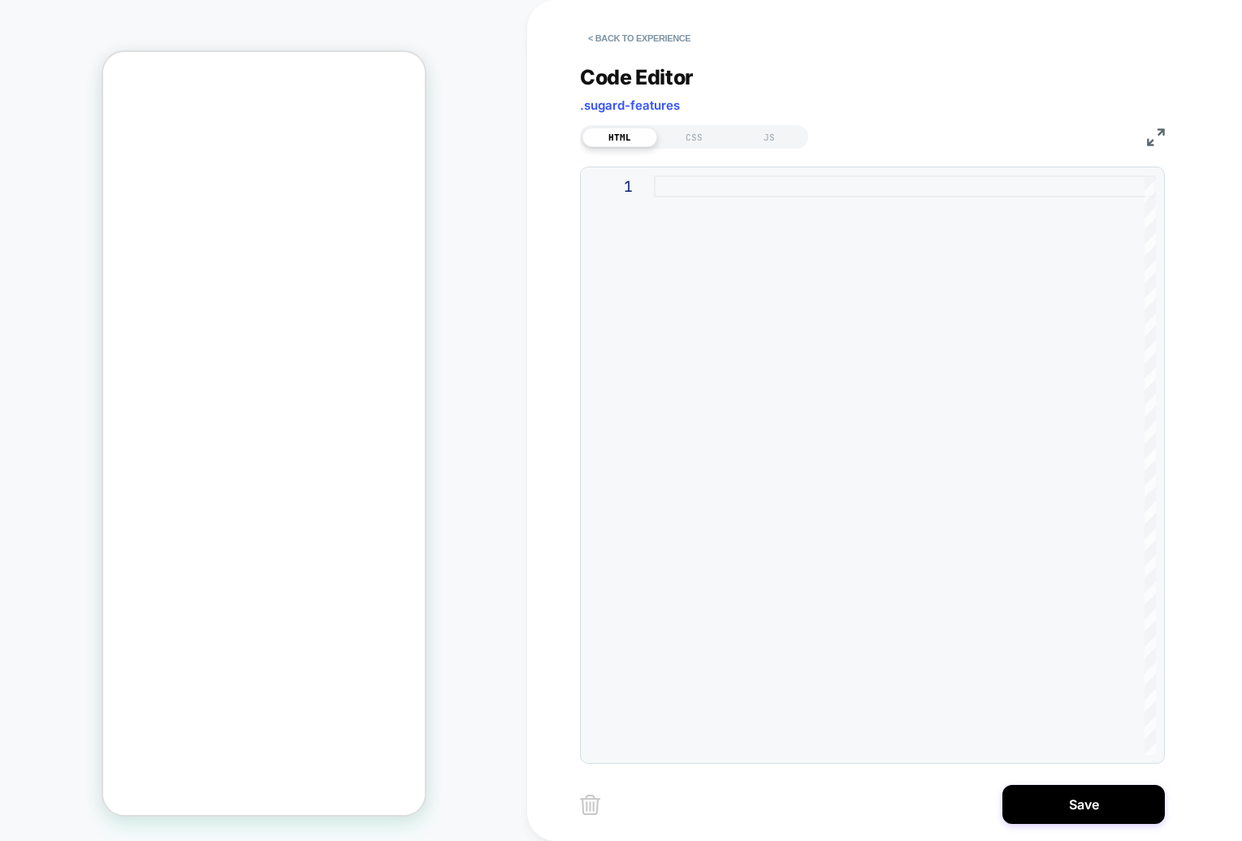
click at [0, 0] on div "HTML CSS JS" at bounding box center [0, 0] width 0 height 0
click at [696, 132] on div "CSS" at bounding box center [694, 137] width 75 height 19
click at [620, 133] on div "HTML" at bounding box center [619, 137] width 75 height 19
click at [701, 140] on div "CSS" at bounding box center [694, 137] width 75 height 19
click at [0, 0] on div at bounding box center [0, 0] width 0 height 0
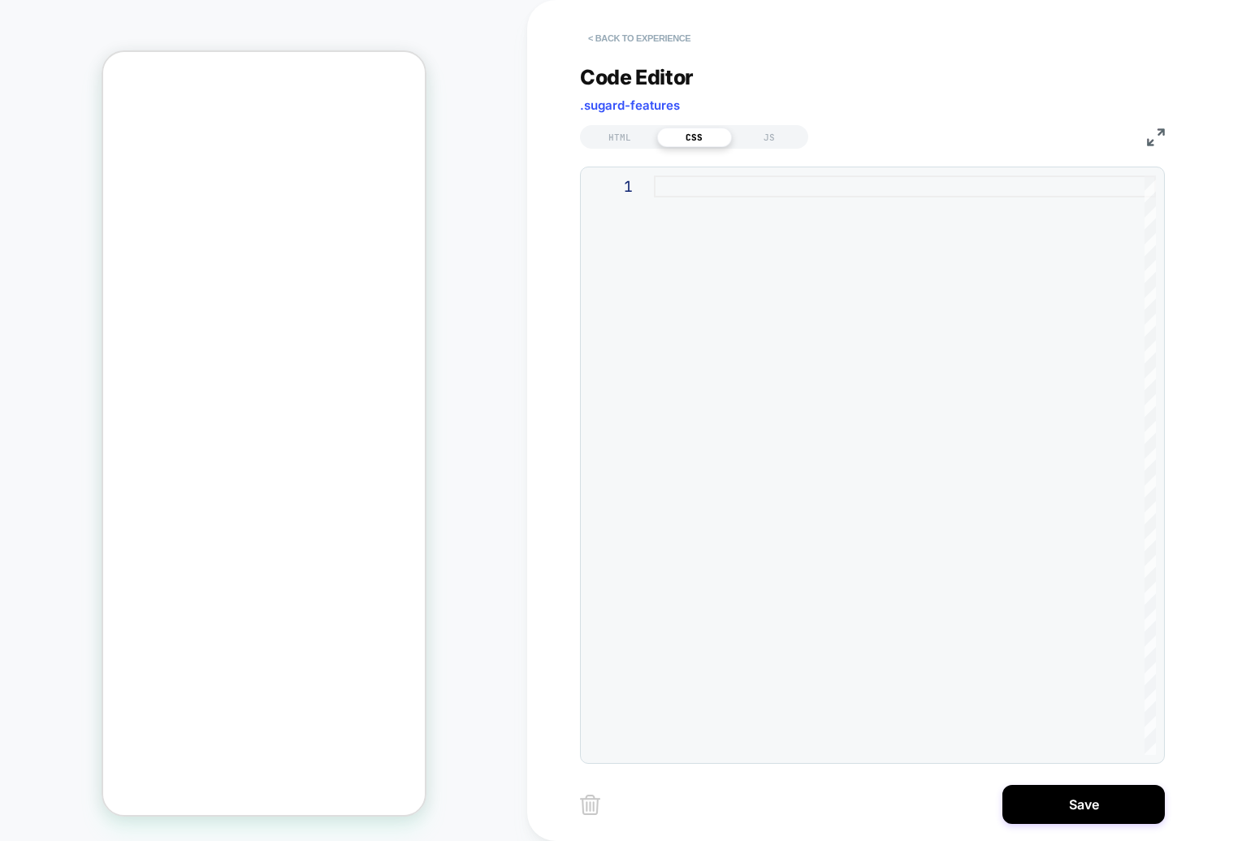
click at [592, 40] on button "< Back to experience" at bounding box center [639, 38] width 119 height 26
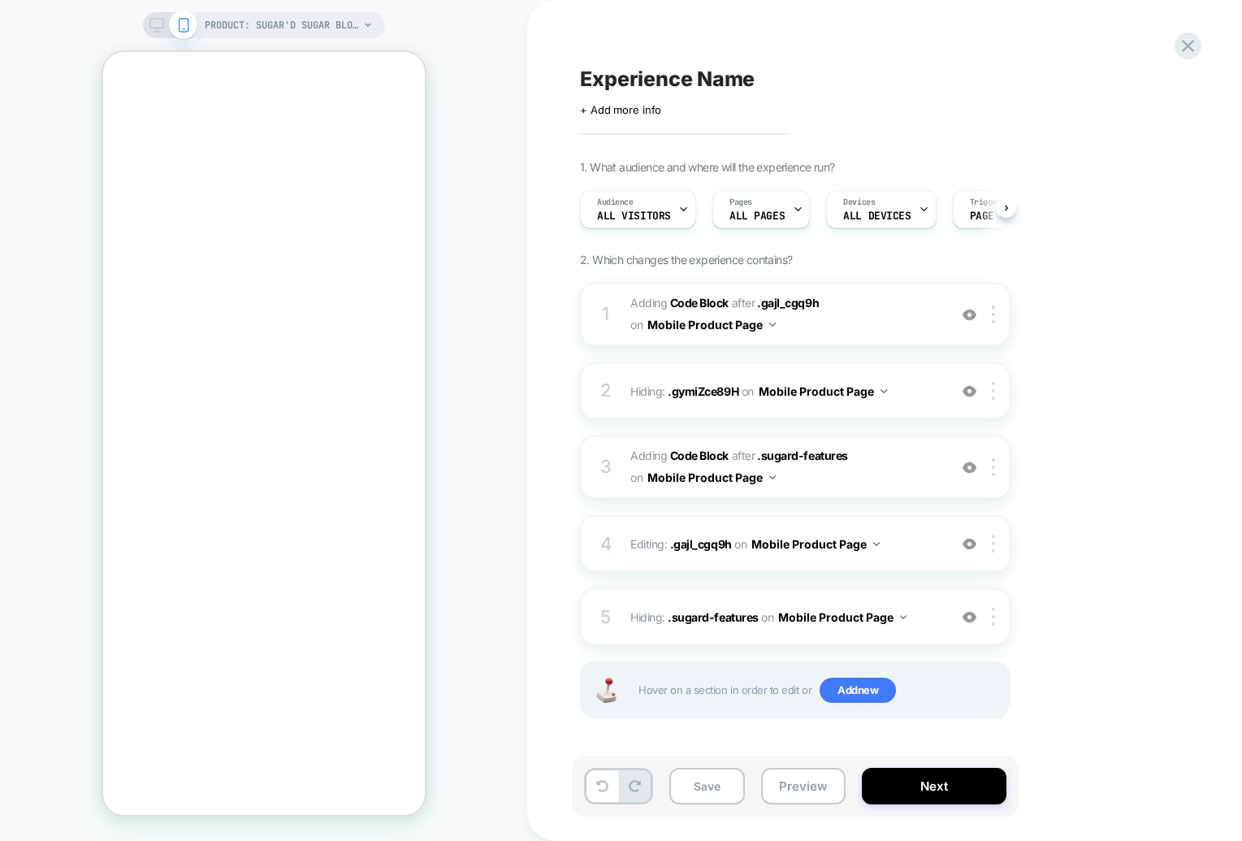
scroll to position [0, 1]
click at [610, 787] on button at bounding box center [602, 786] width 32 height 32
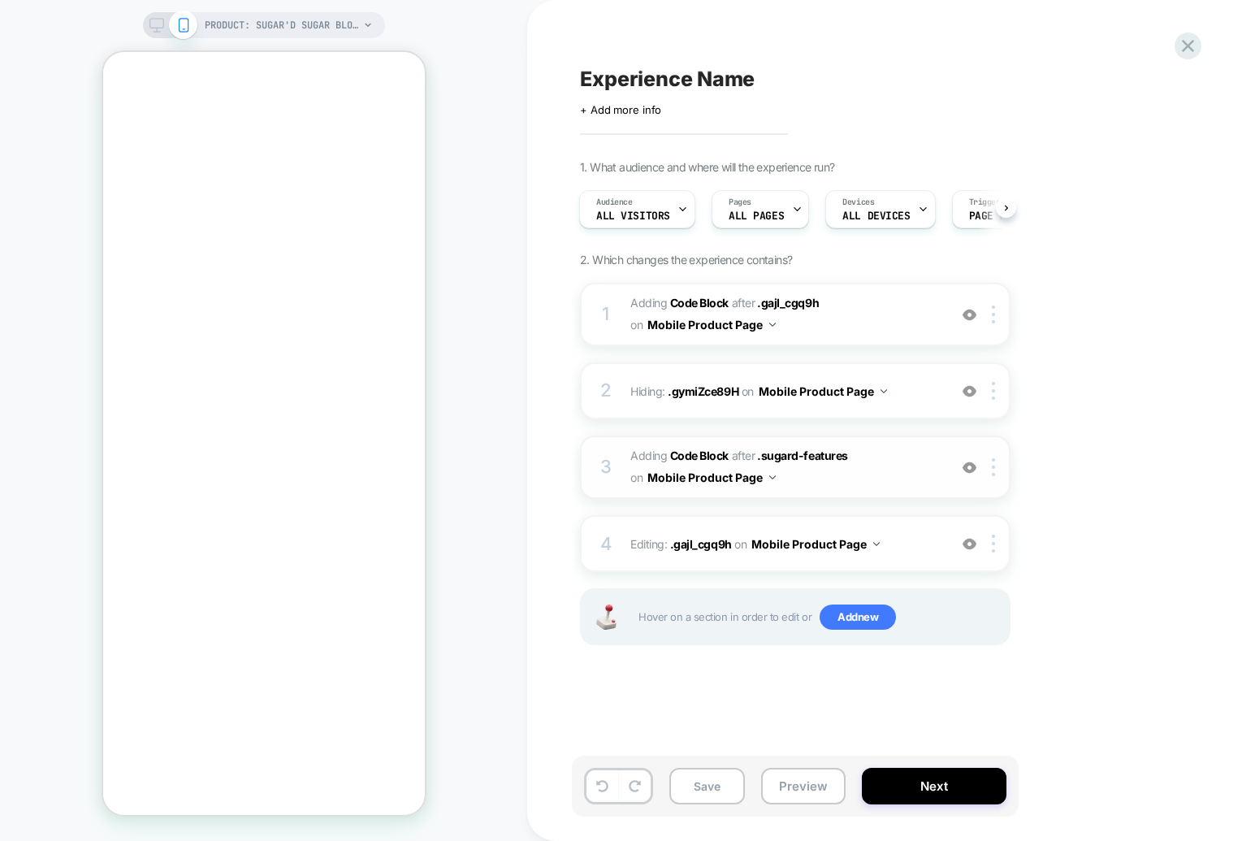
click at [870, 469] on span "Adding Code Block AFTER .sugard-features .sugard-features on Mobile Product Page" at bounding box center [784, 467] width 309 height 44
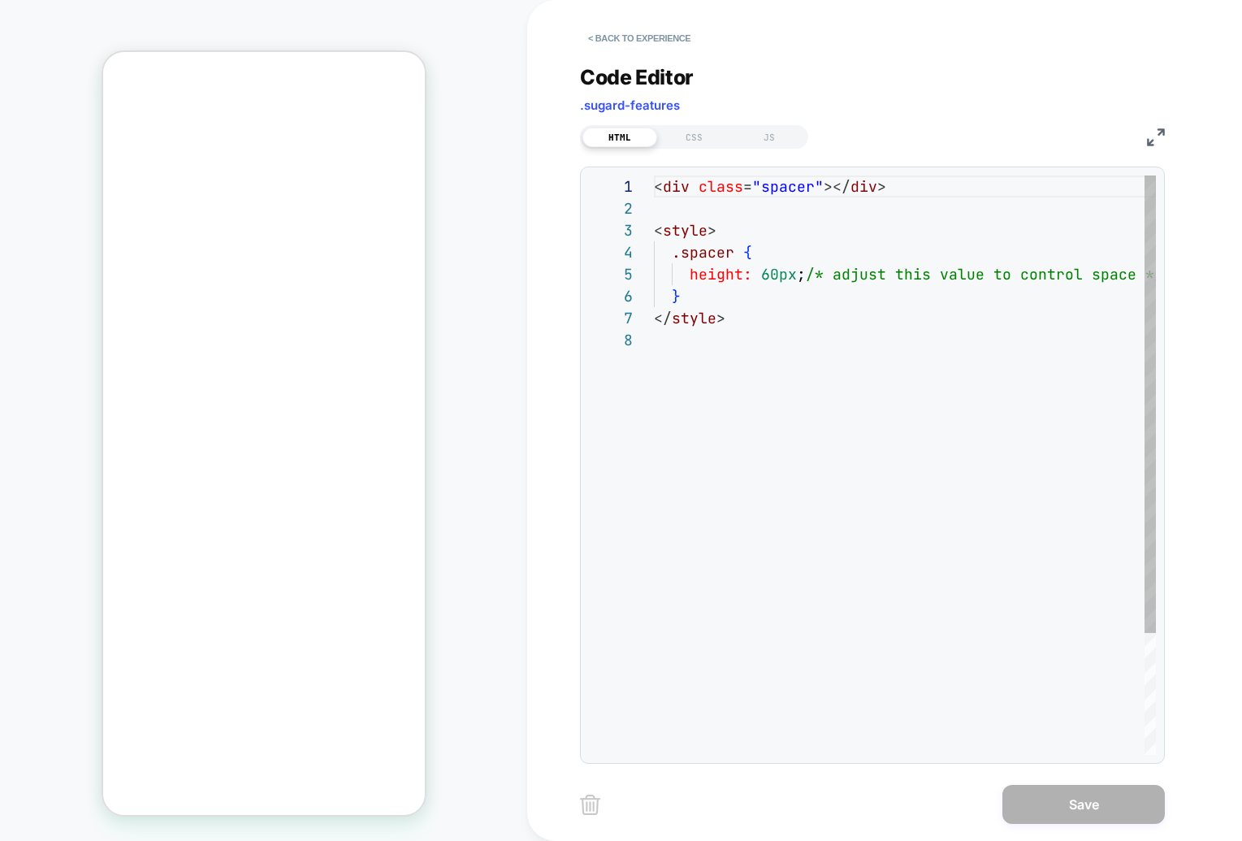
scroll to position [153, 0]
click at [597, 42] on button "< Back to experience" at bounding box center [639, 38] width 119 height 26
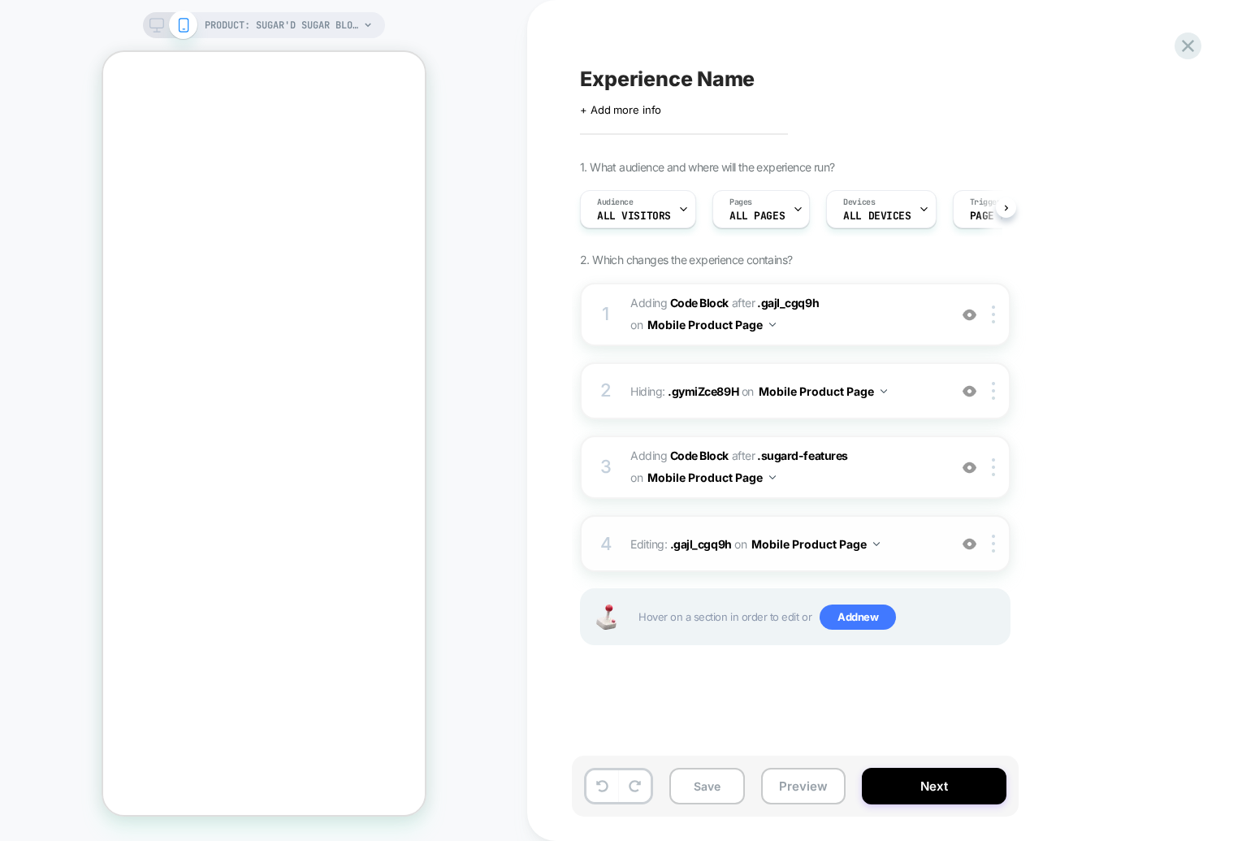
scroll to position [0, 1]
type textarea "*"
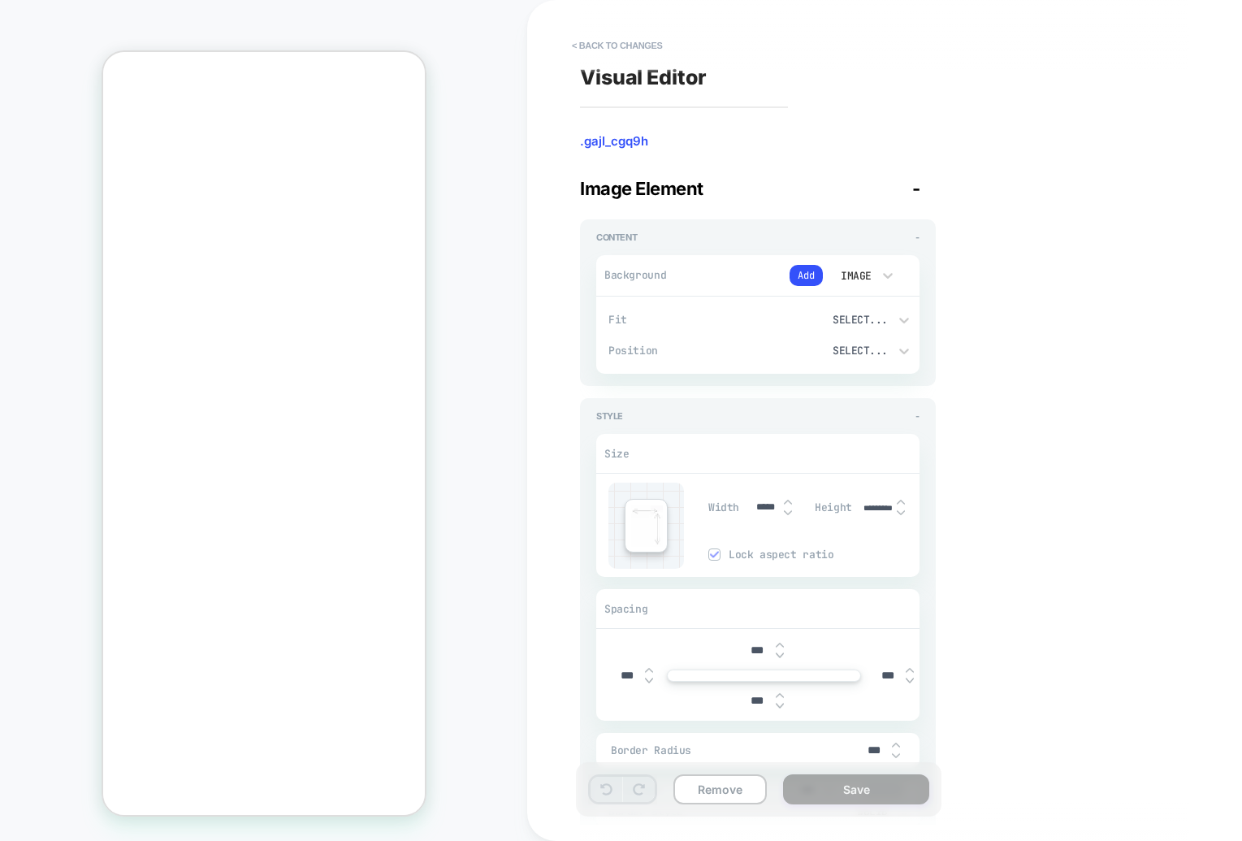
scroll to position [218, 0]
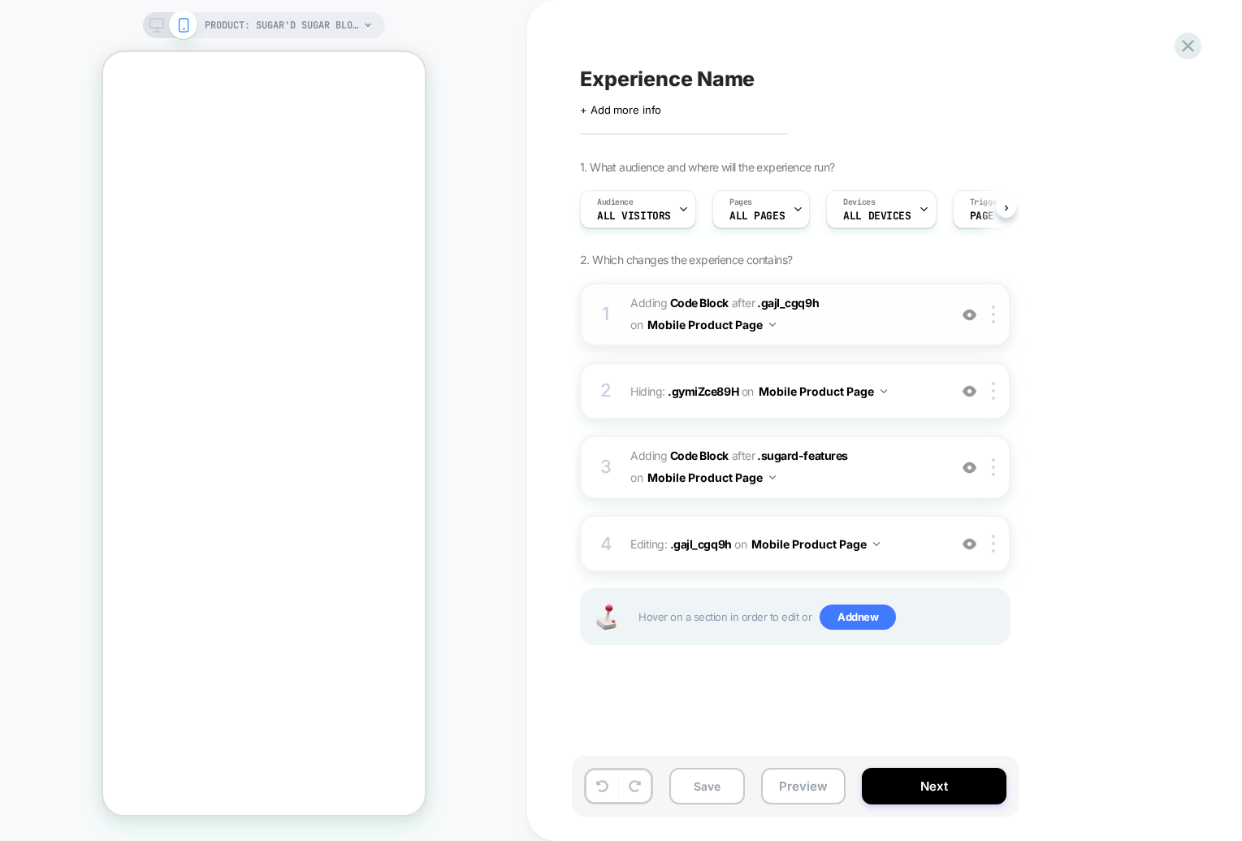
scroll to position [0, 1]
click at [878, 322] on span "Adding Code Block AFTER .gajI_cgq9h .gajI_cgq9h on Mobile Product Page" at bounding box center [784, 314] width 309 height 44
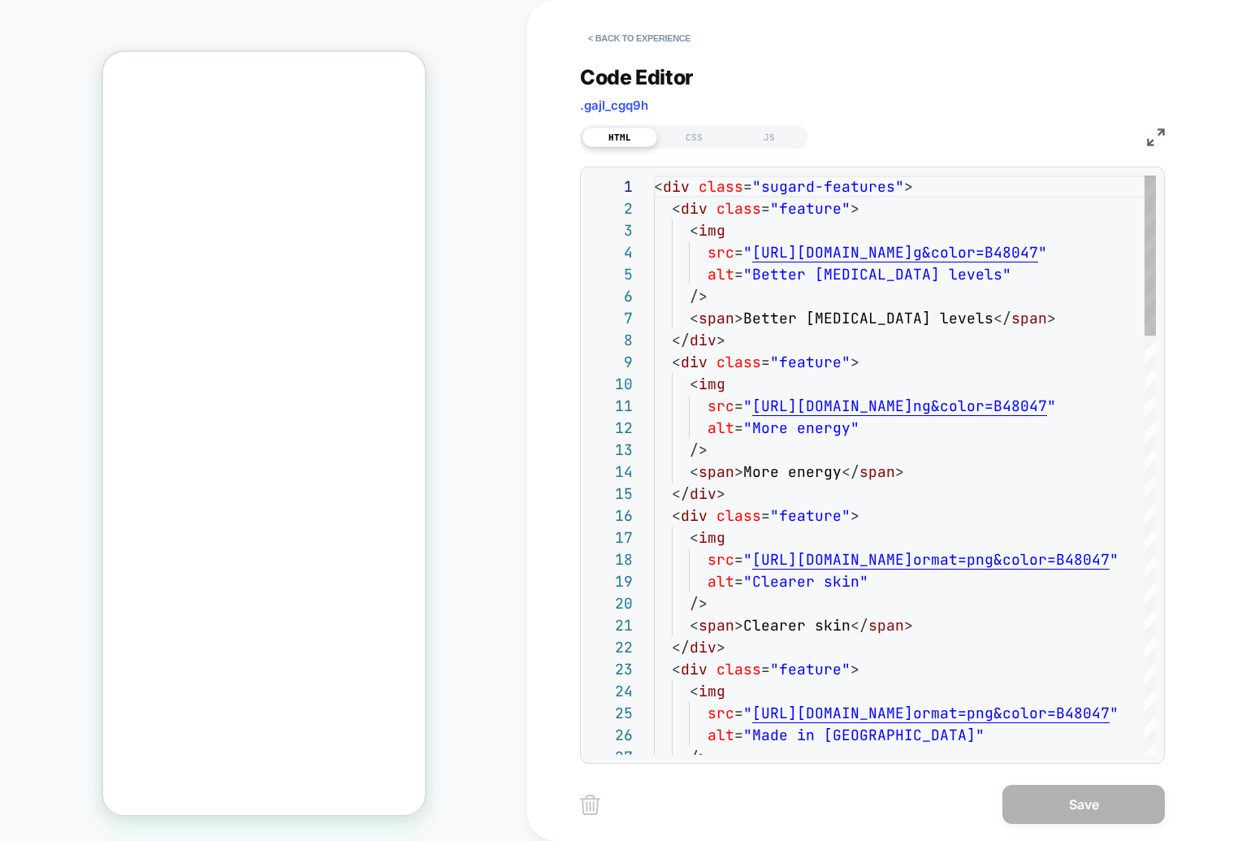
scroll to position [219, 0]
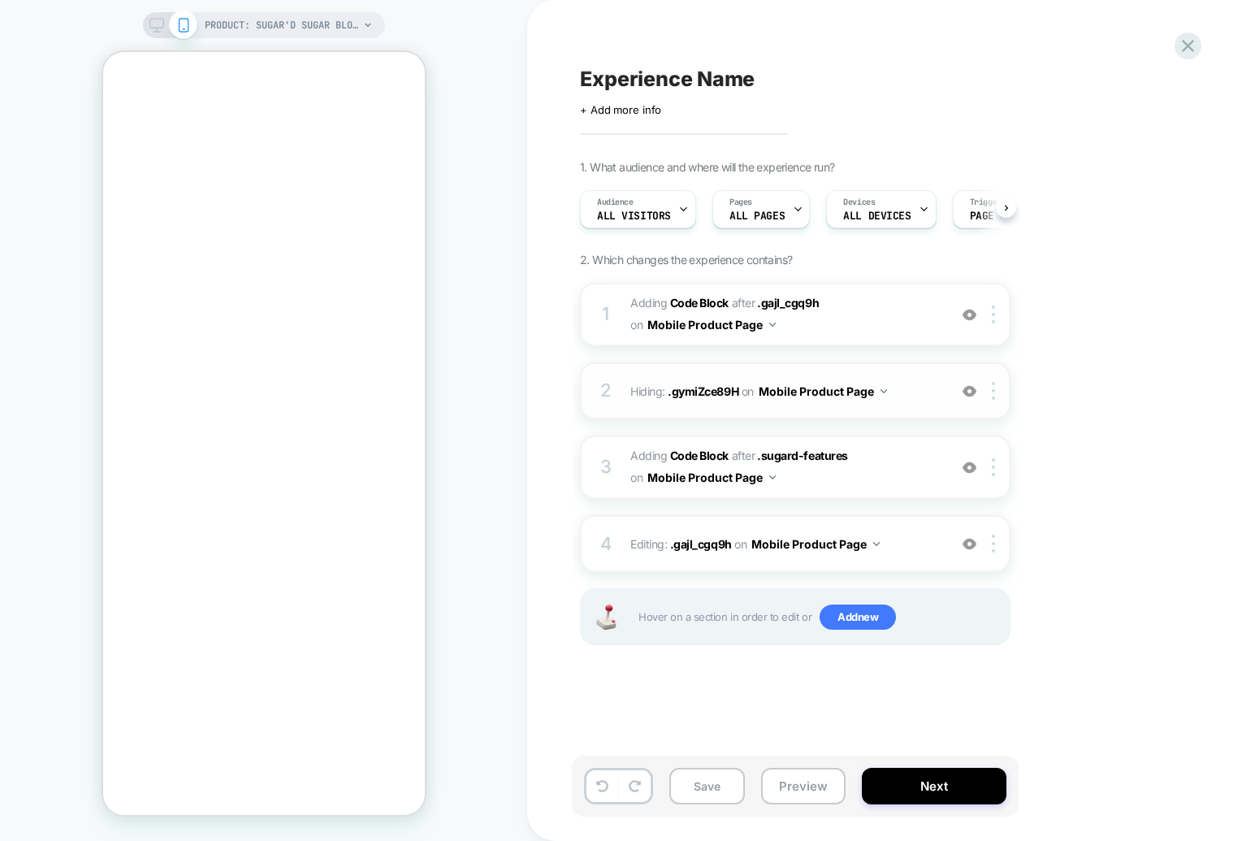
scroll to position [0, 1]
click at [910, 400] on span "Hiding : .gymiZce89H .gymiZce89H on Mobile Product Page" at bounding box center [784, 391] width 309 height 24
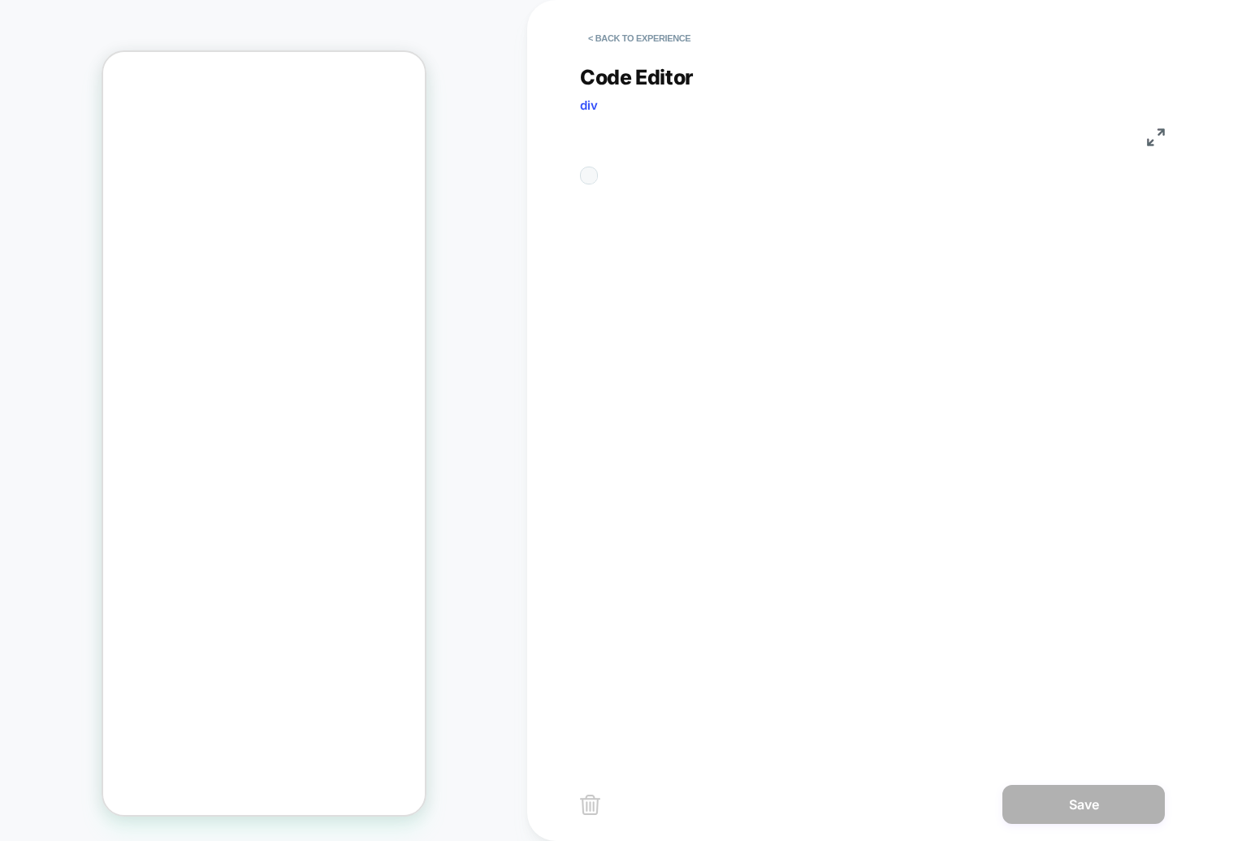
scroll to position [66, 0]
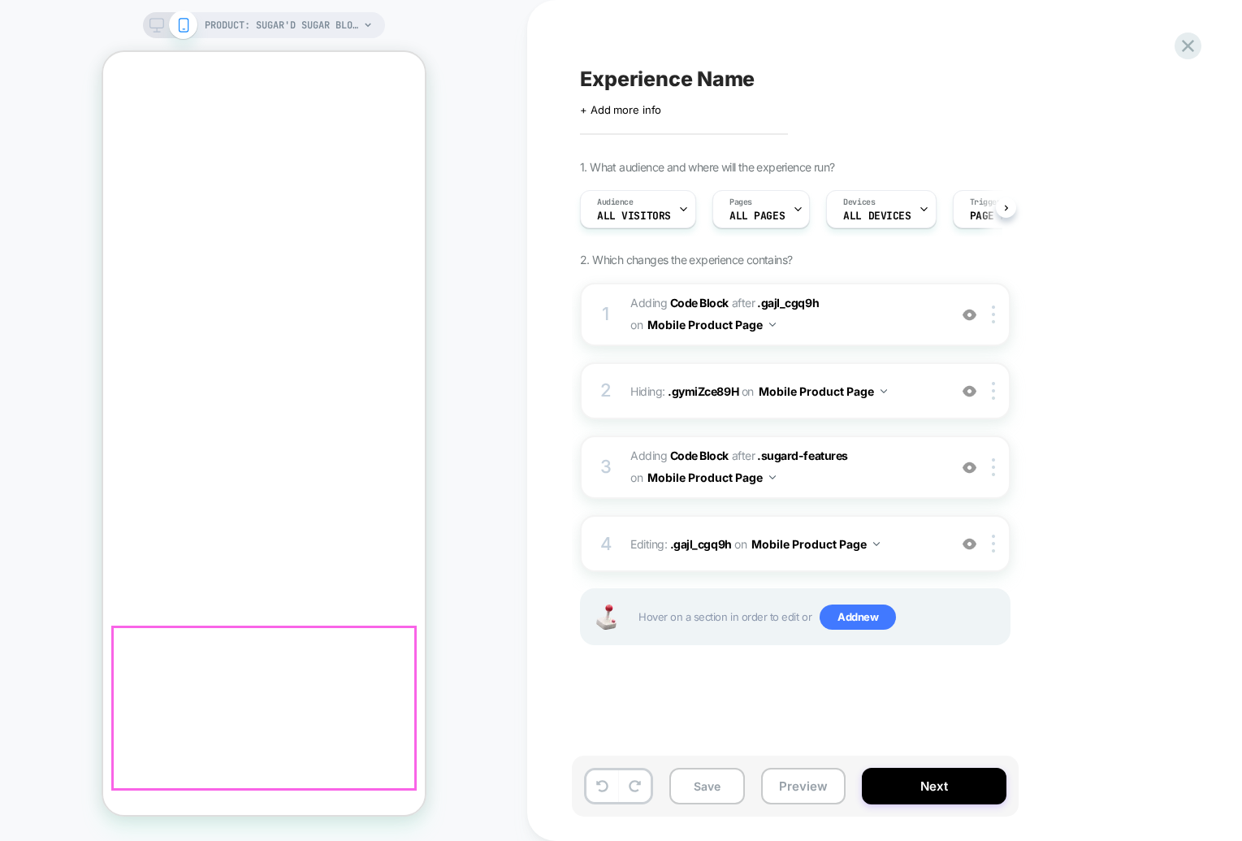
scroll to position [0, 1]
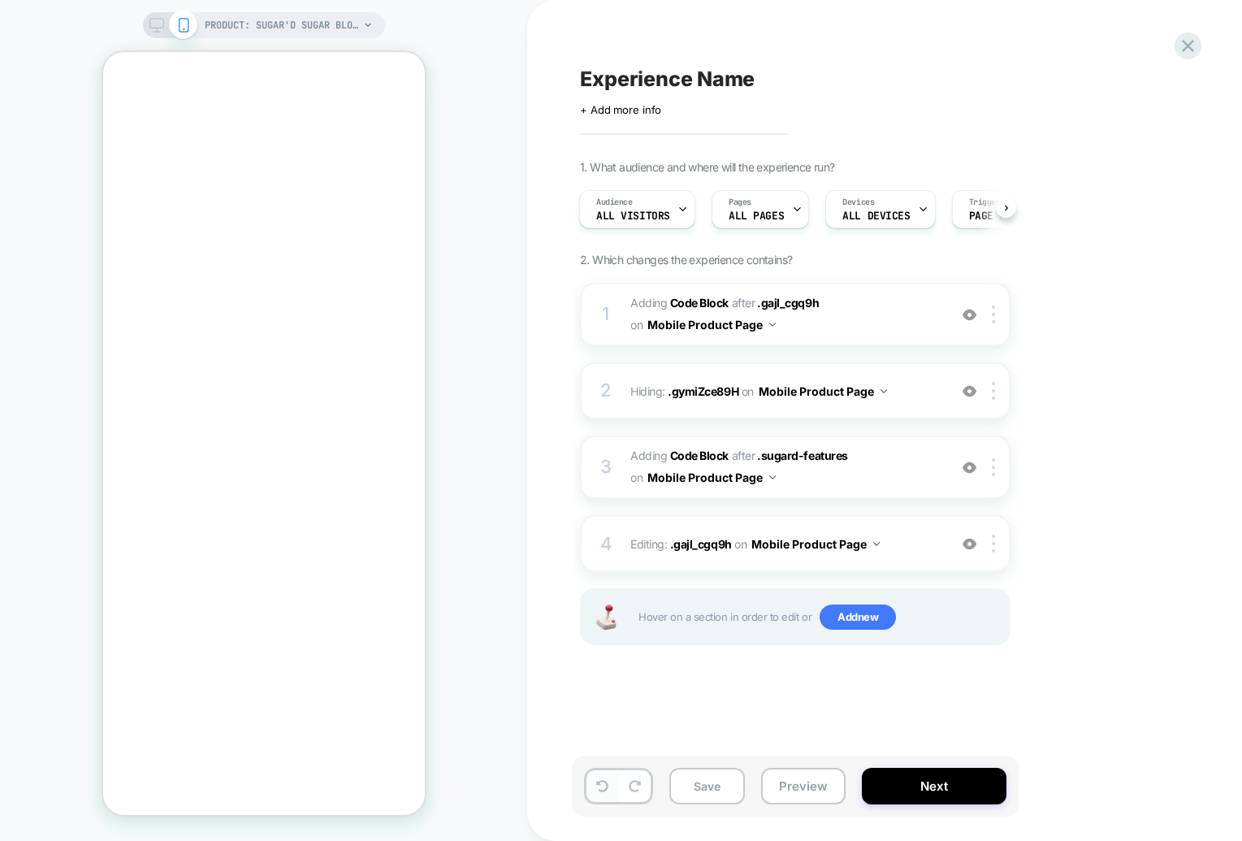
click at [877, 451] on span "Adding Code Block AFTER .sugard-features .sugard-features on Mobile Product Page" at bounding box center [784, 467] width 309 height 44
click at [870, 468] on span "Adding Code Block AFTER .sugard-features .sugard-features on Mobile Product Page" at bounding box center [784, 467] width 309 height 44
click at [968, 470] on img at bounding box center [969, 467] width 14 height 14
click at [969, 473] on img at bounding box center [969, 467] width 14 height 14
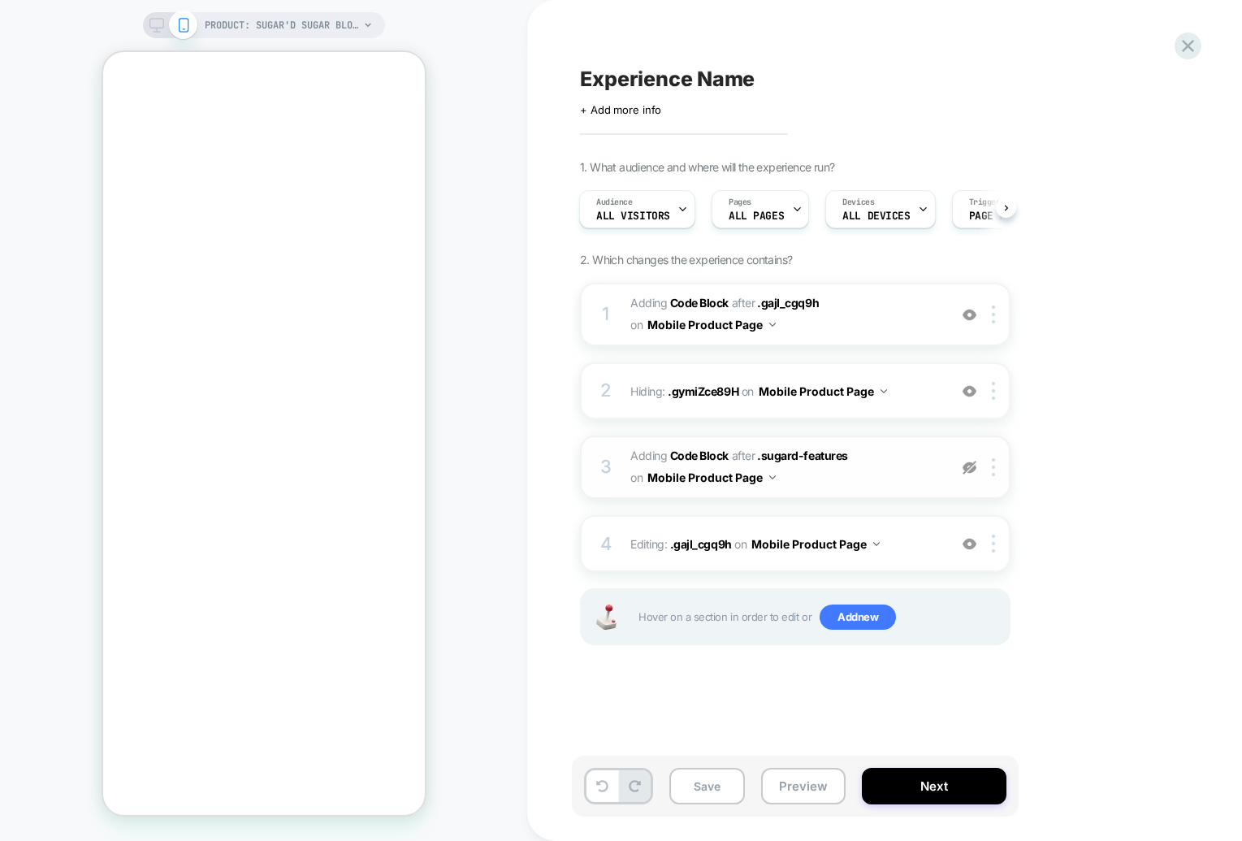
click at [967, 469] on img at bounding box center [969, 467] width 14 height 14
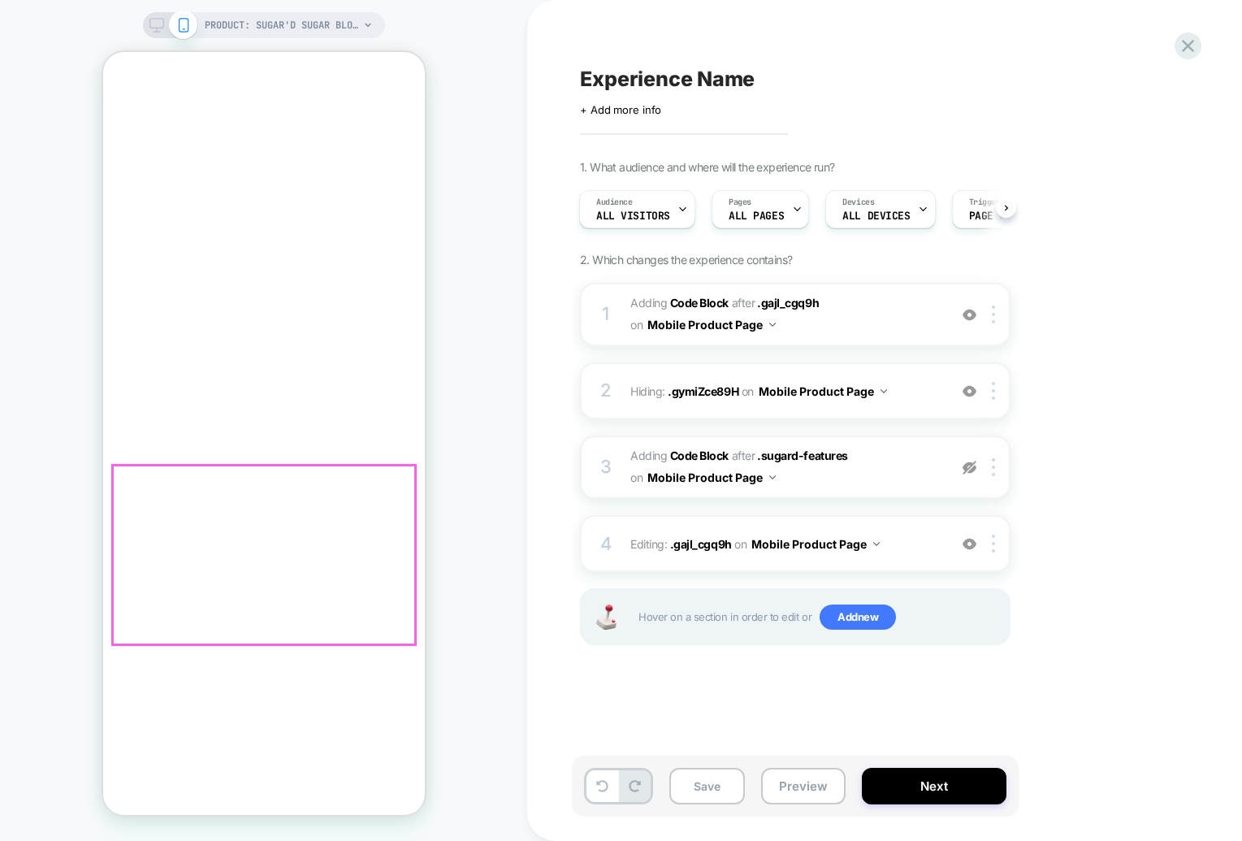
scroll to position [606, 0]
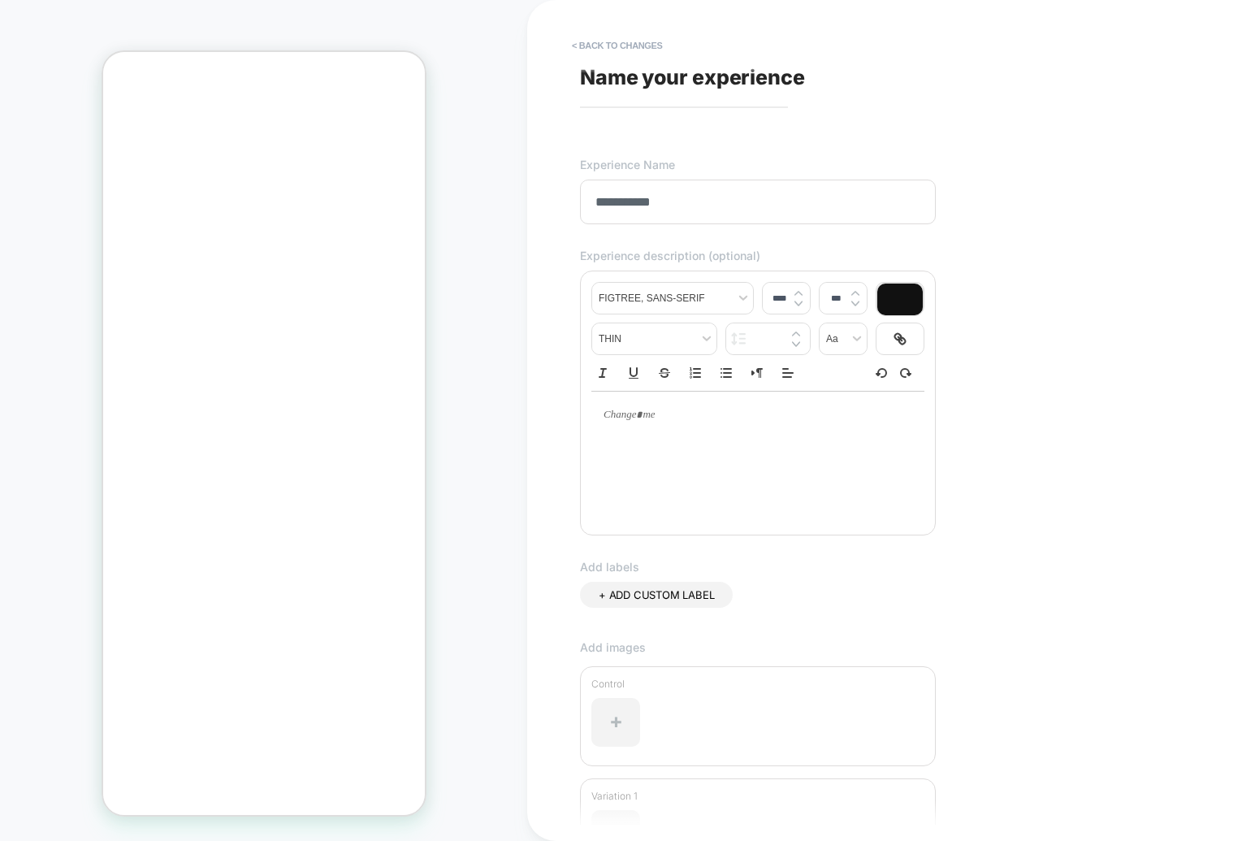
scroll to position [197, 0]
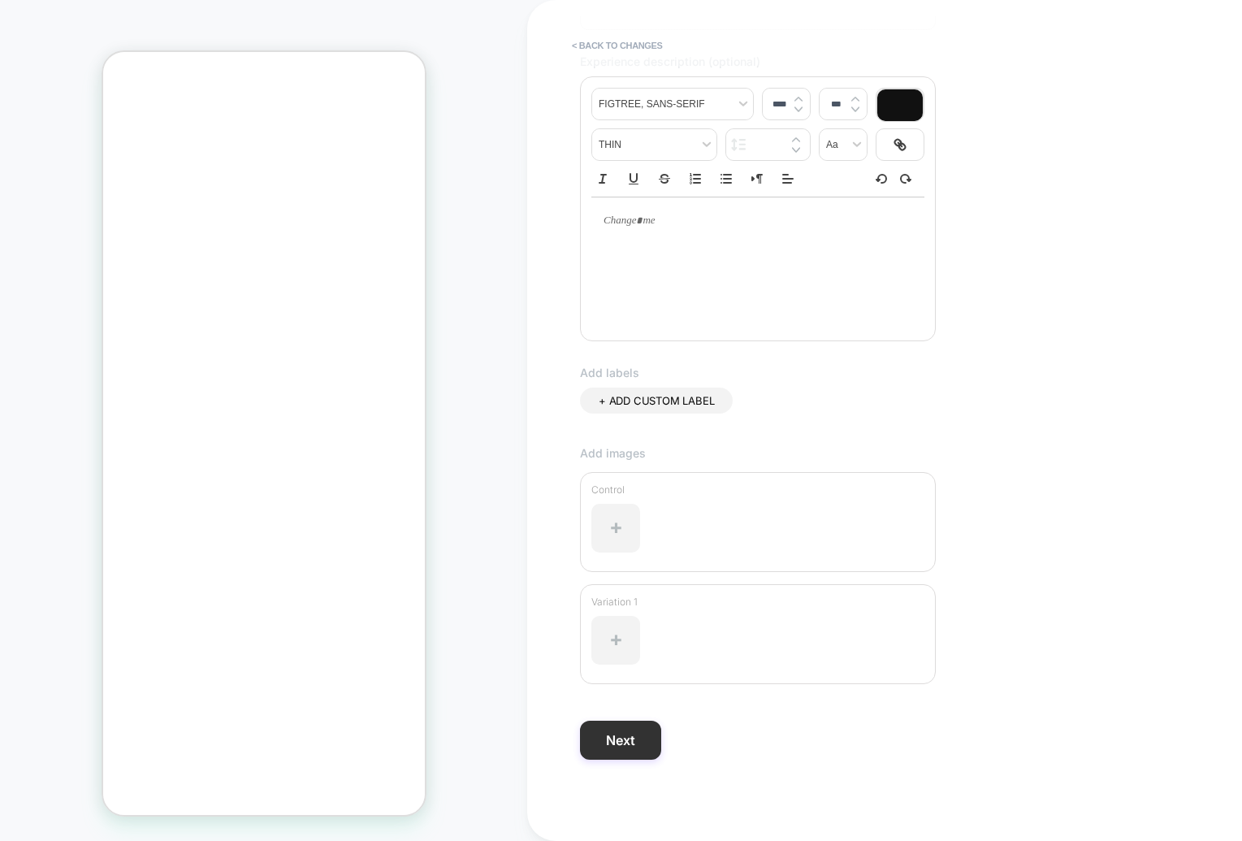
type input "**********"
click at [635, 733] on button "Next" at bounding box center [620, 739] width 81 height 39
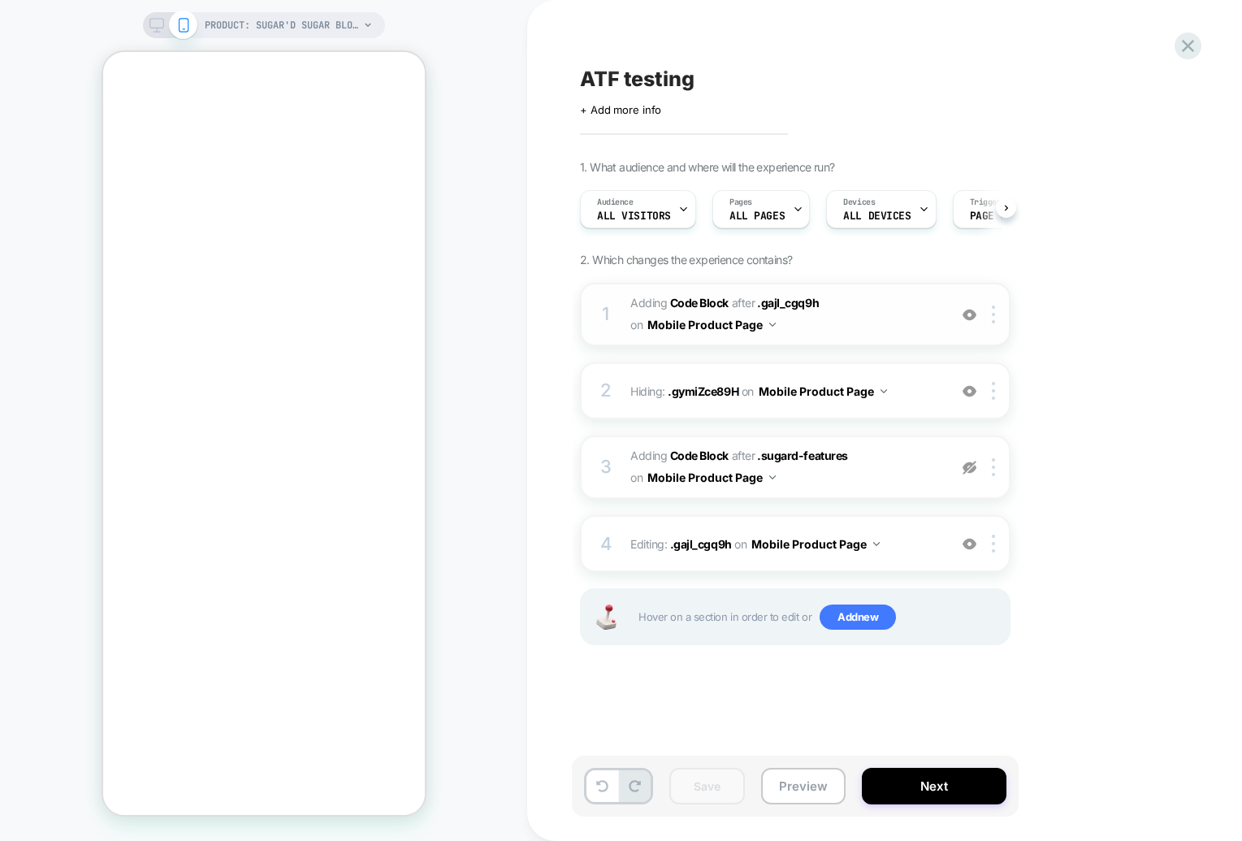
scroll to position [0, 1]
click at [970, 463] on img at bounding box center [969, 467] width 14 height 14
click at [969, 469] on img at bounding box center [969, 467] width 14 height 14
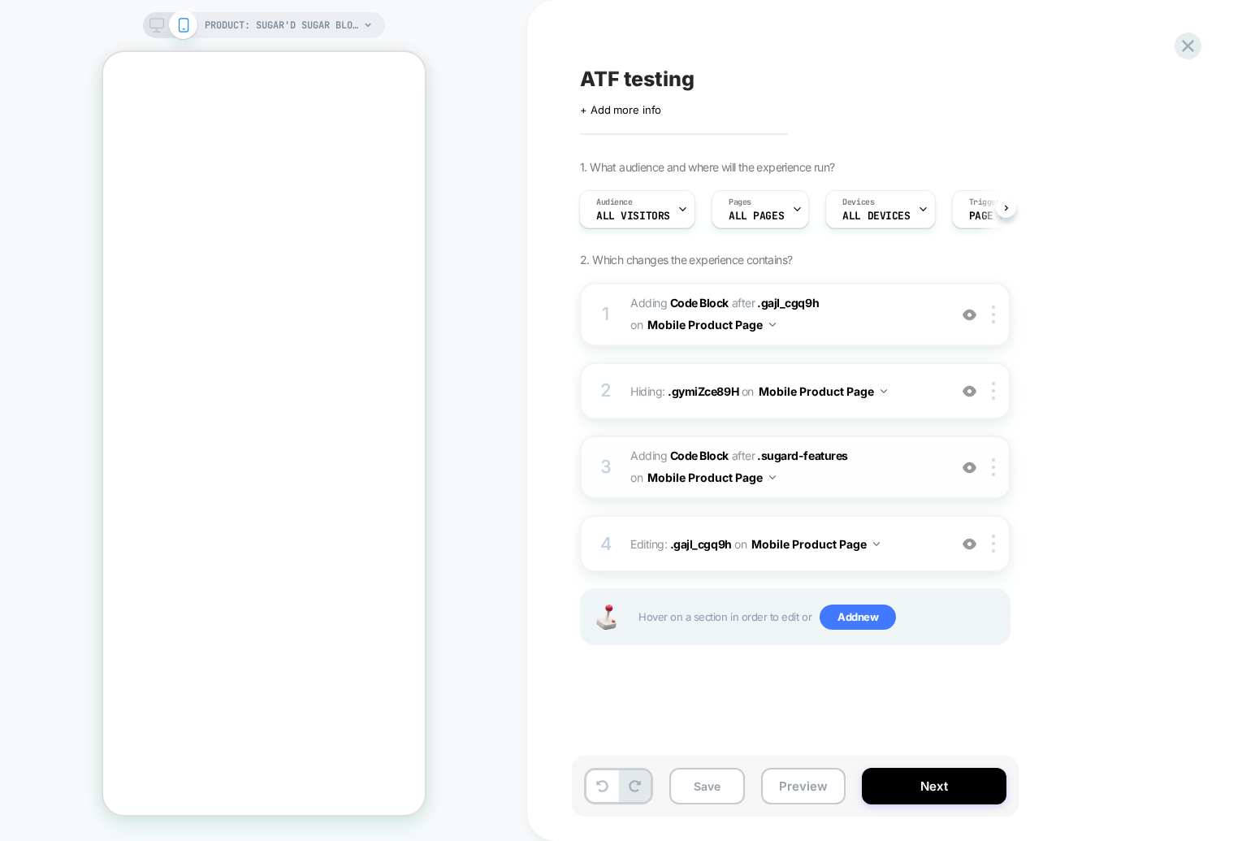
click at [971, 538] on img at bounding box center [969, 544] width 14 height 14
click at [972, 547] on img at bounding box center [969, 544] width 14 height 14
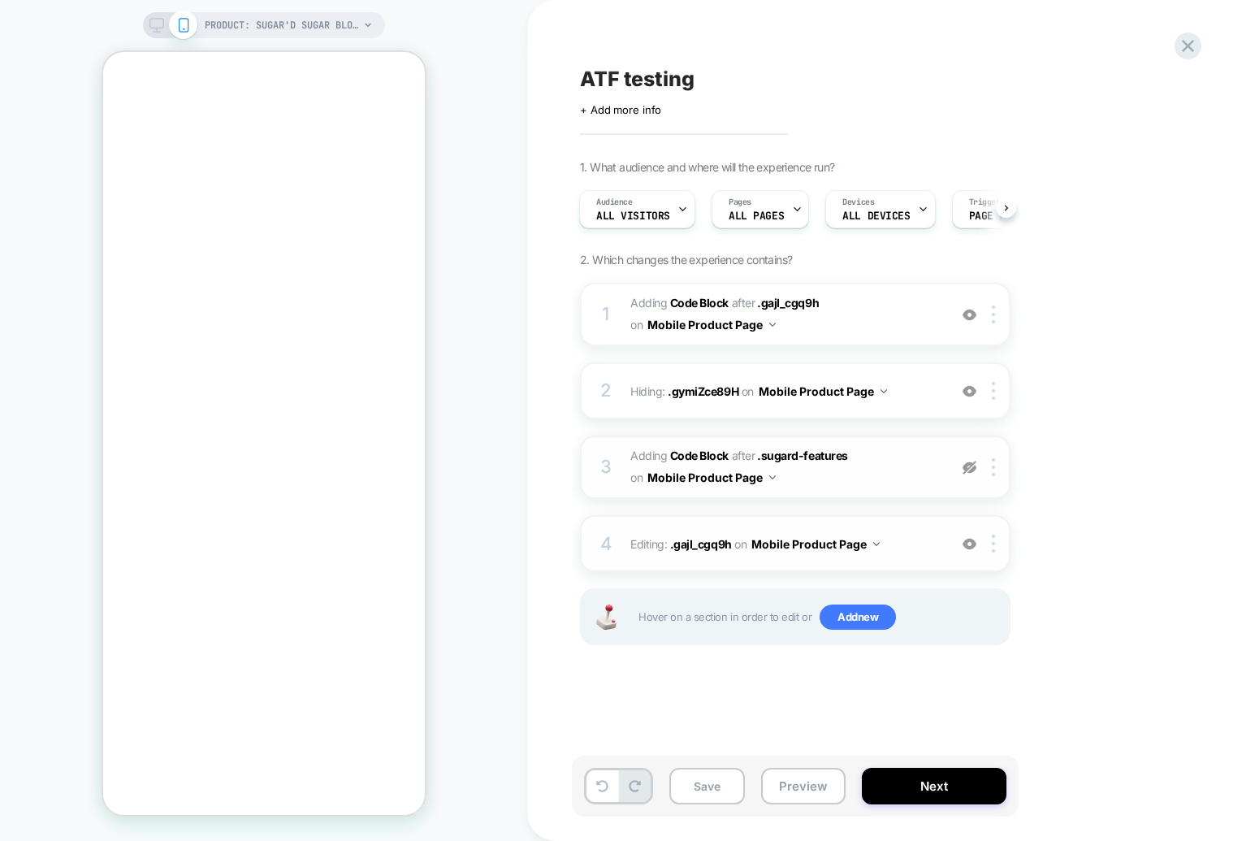
click at [970, 464] on img at bounding box center [969, 467] width 14 height 14
click at [970, 396] on img at bounding box center [969, 391] width 14 height 14
click at [0, 0] on img at bounding box center [0, 0] width 0 height 0
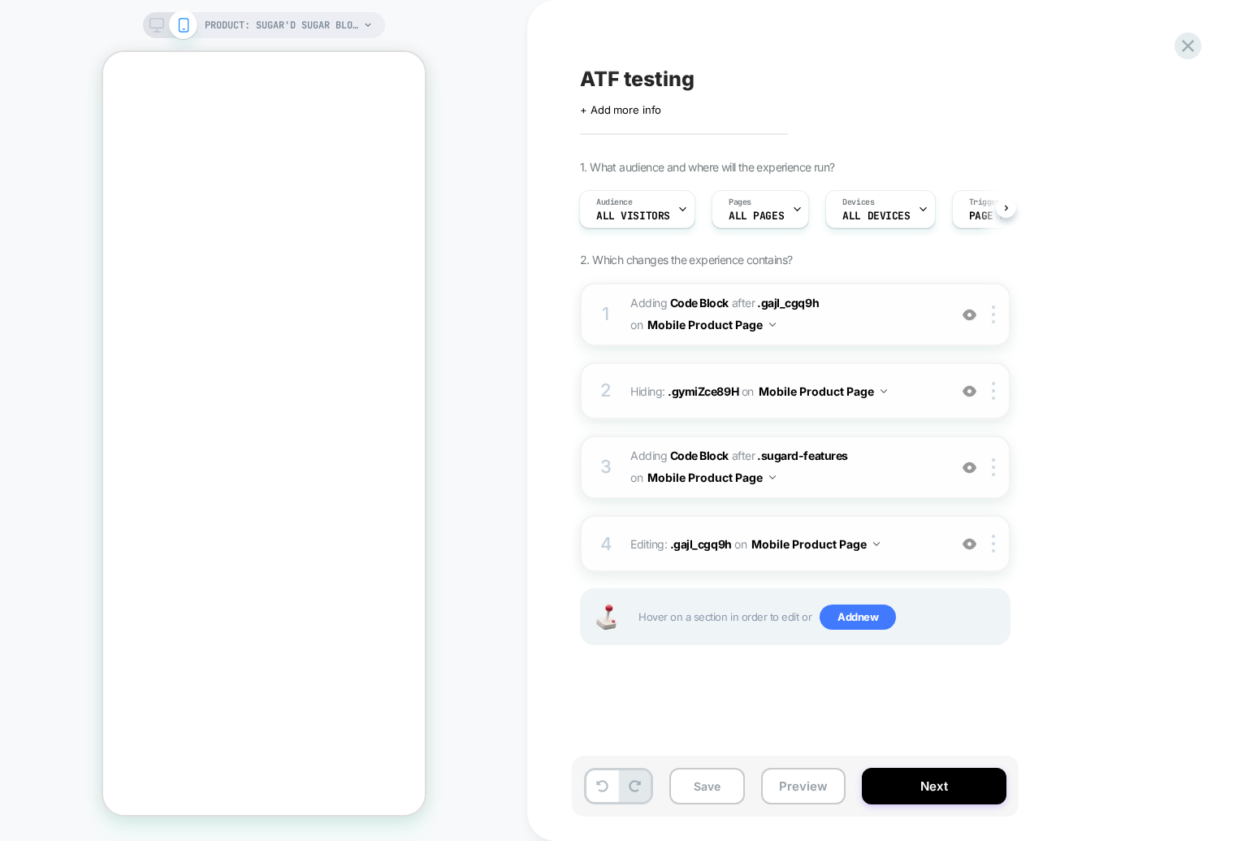
click at [966, 311] on img at bounding box center [969, 315] width 14 height 14
click at [0, 0] on img at bounding box center [0, 0] width 0 height 0
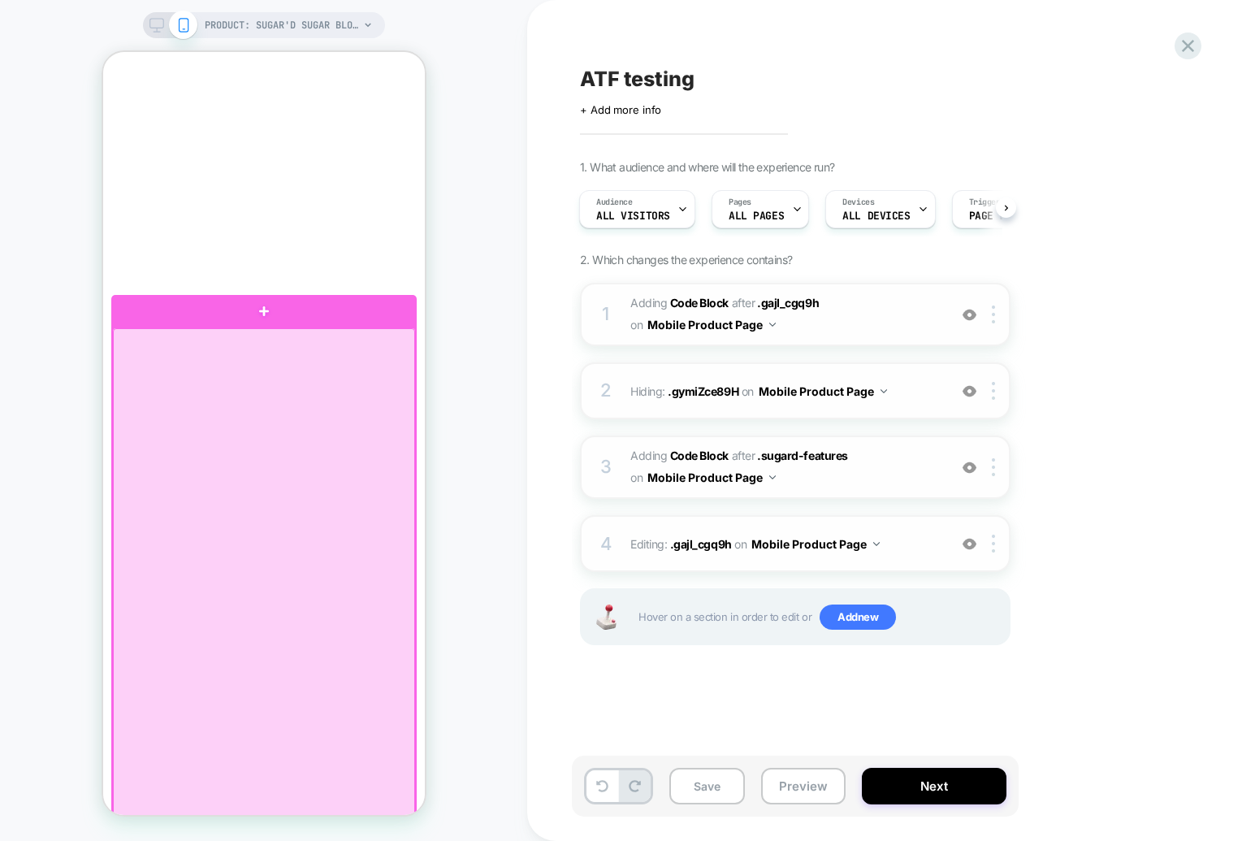
click at [192, 583] on div at bounding box center [263, 678] width 302 height 701
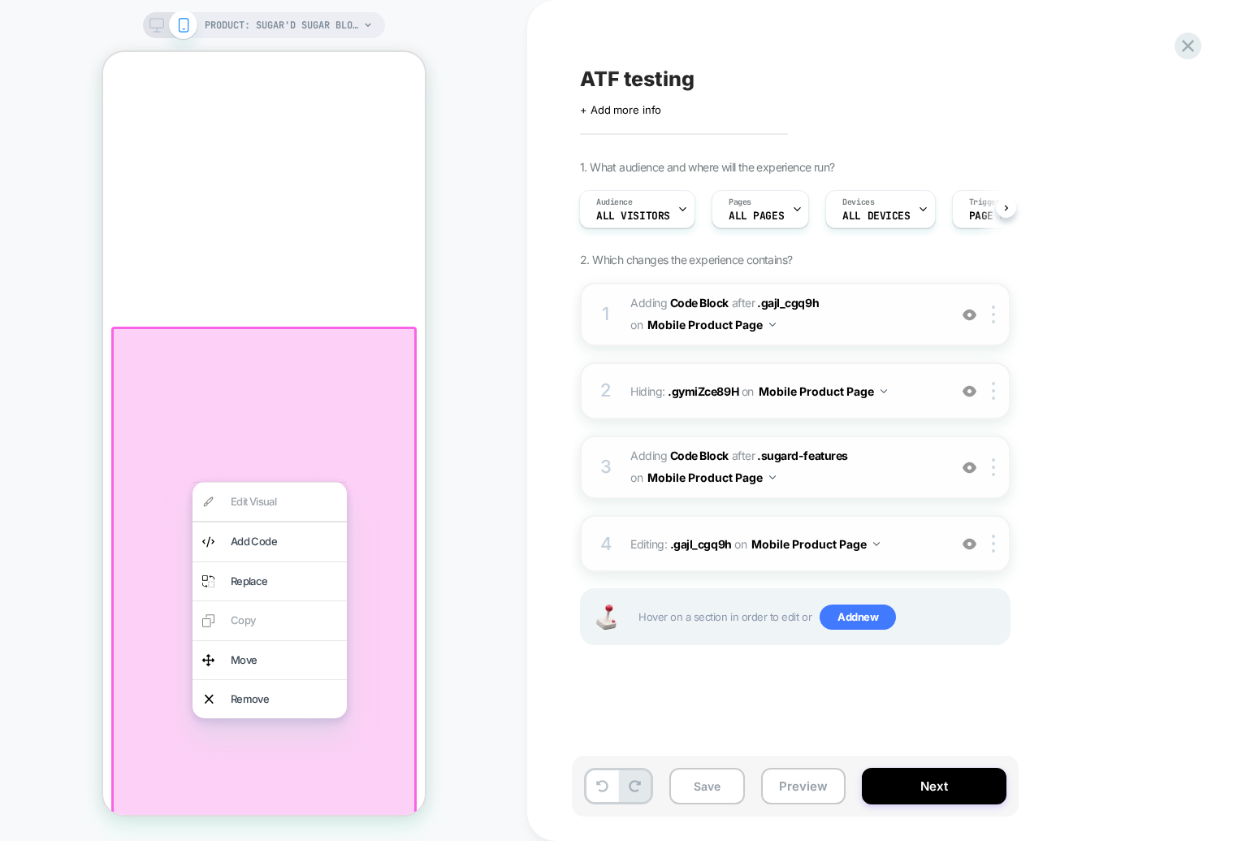
click at [173, 581] on div at bounding box center [262, 678] width 305 height 704
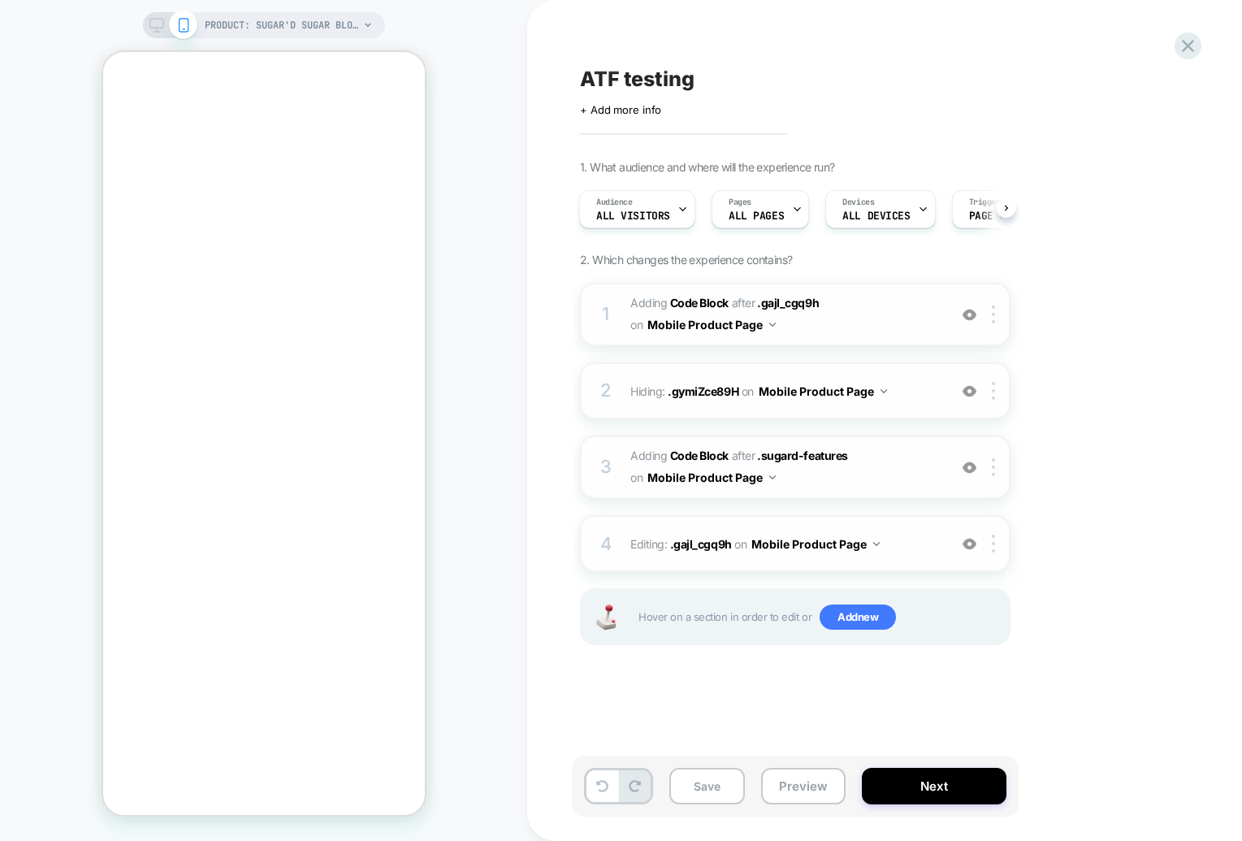
click at [1038, 88] on div "ATF testing" at bounding box center [876, 79] width 593 height 24
click at [880, 78] on div "**********" at bounding box center [876, 79] width 593 height 24
click at [1183, 33] on div at bounding box center [1187, 45] width 33 height 33
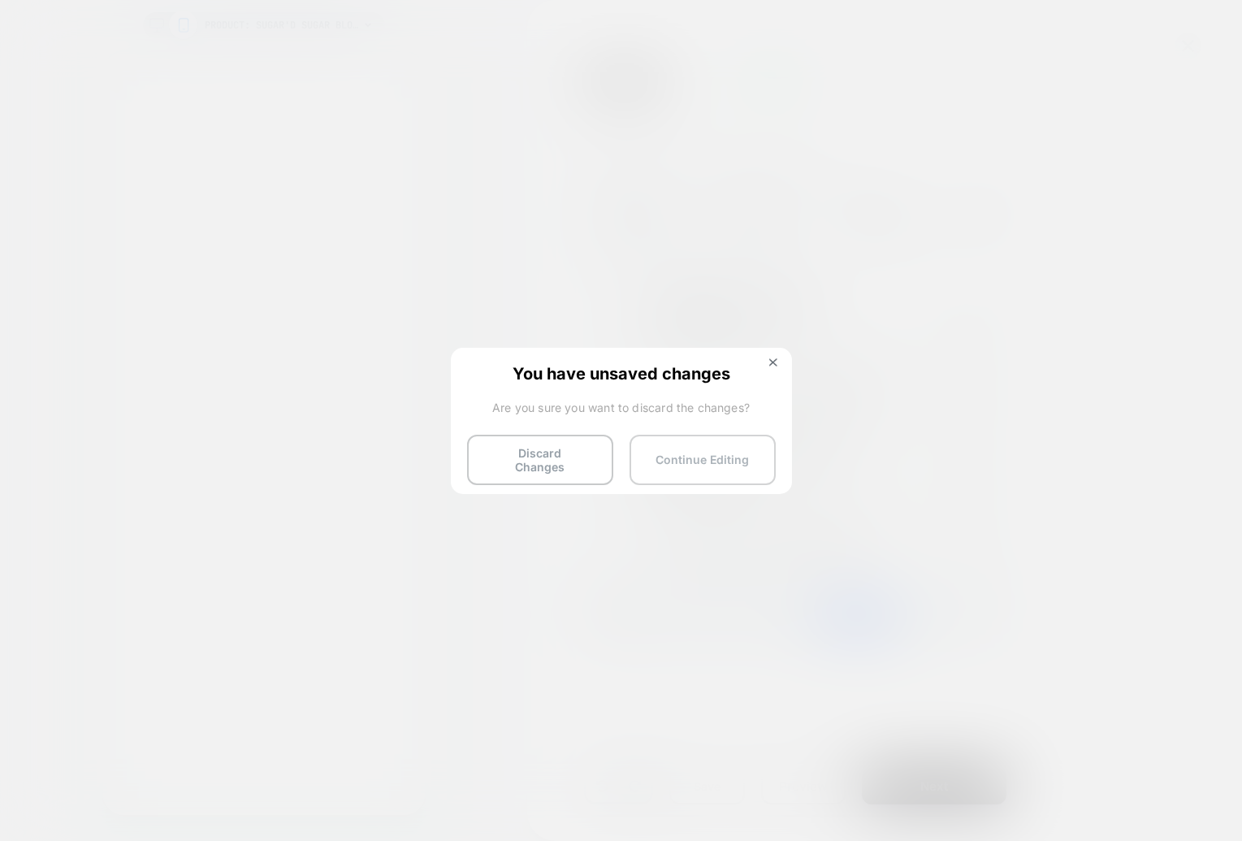
click at [672, 456] on button "Continue Editing" at bounding box center [702, 459] width 146 height 50
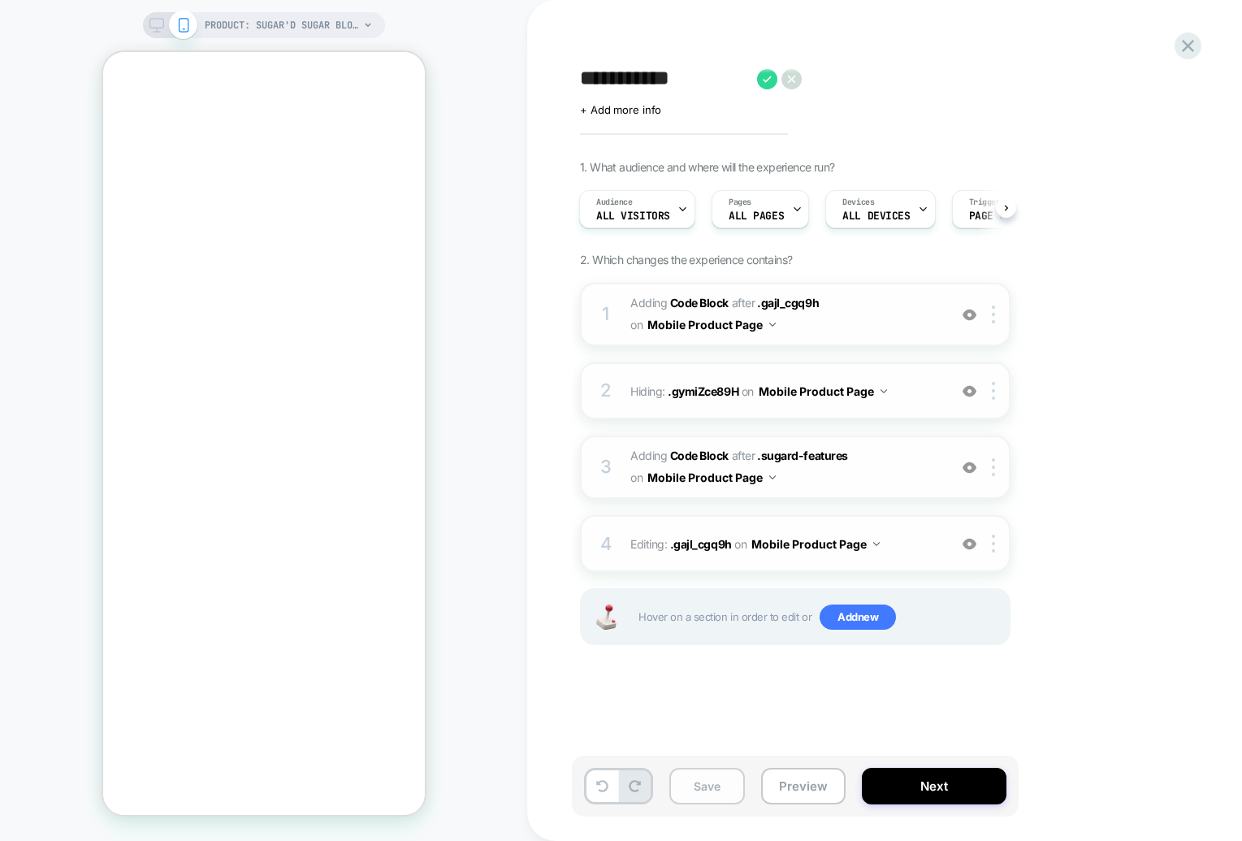
click at [698, 789] on button "Save" at bounding box center [707, 785] width 76 height 37
click at [1181, 41] on icon at bounding box center [1188, 46] width 22 height 22
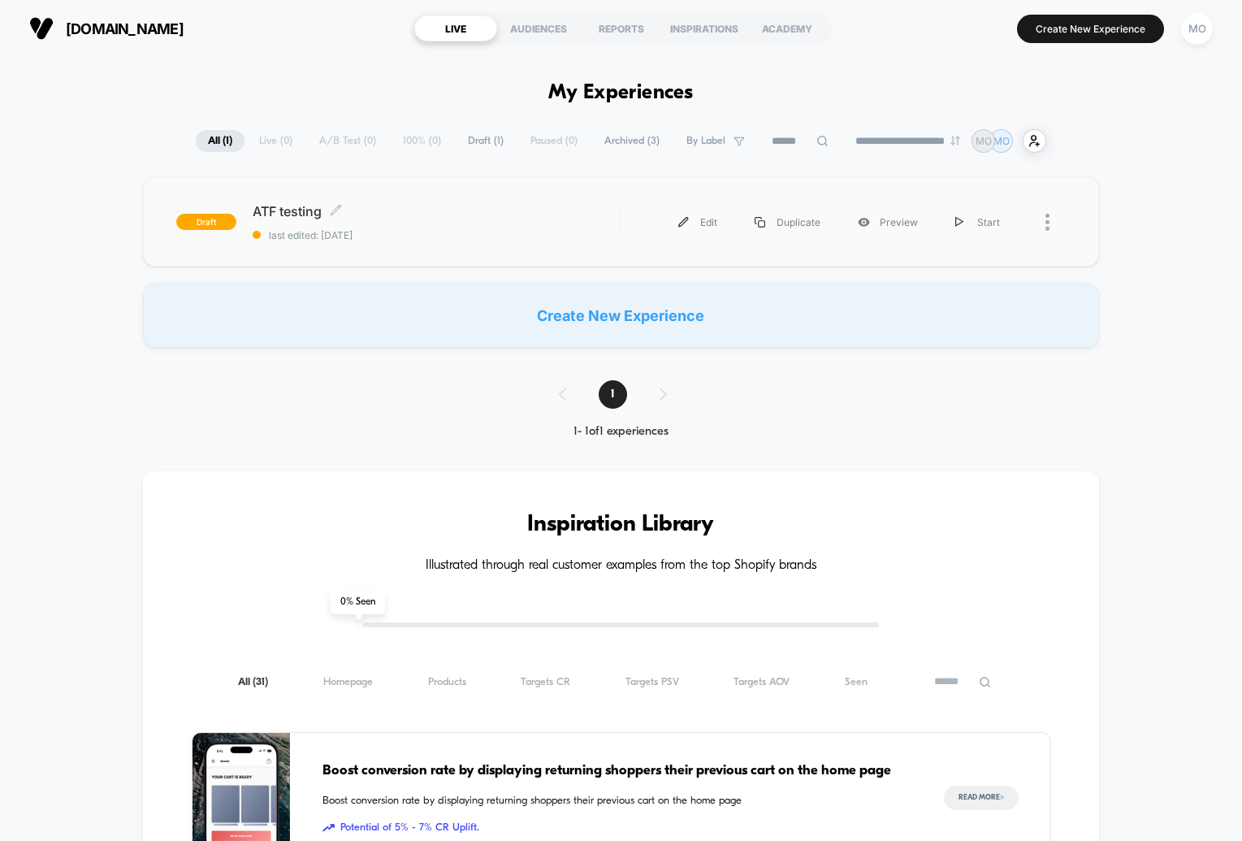
click at [376, 227] on div "ATF testing Click to edit experience details Click to edit experience details l…" at bounding box center [437, 222] width 368 height 38
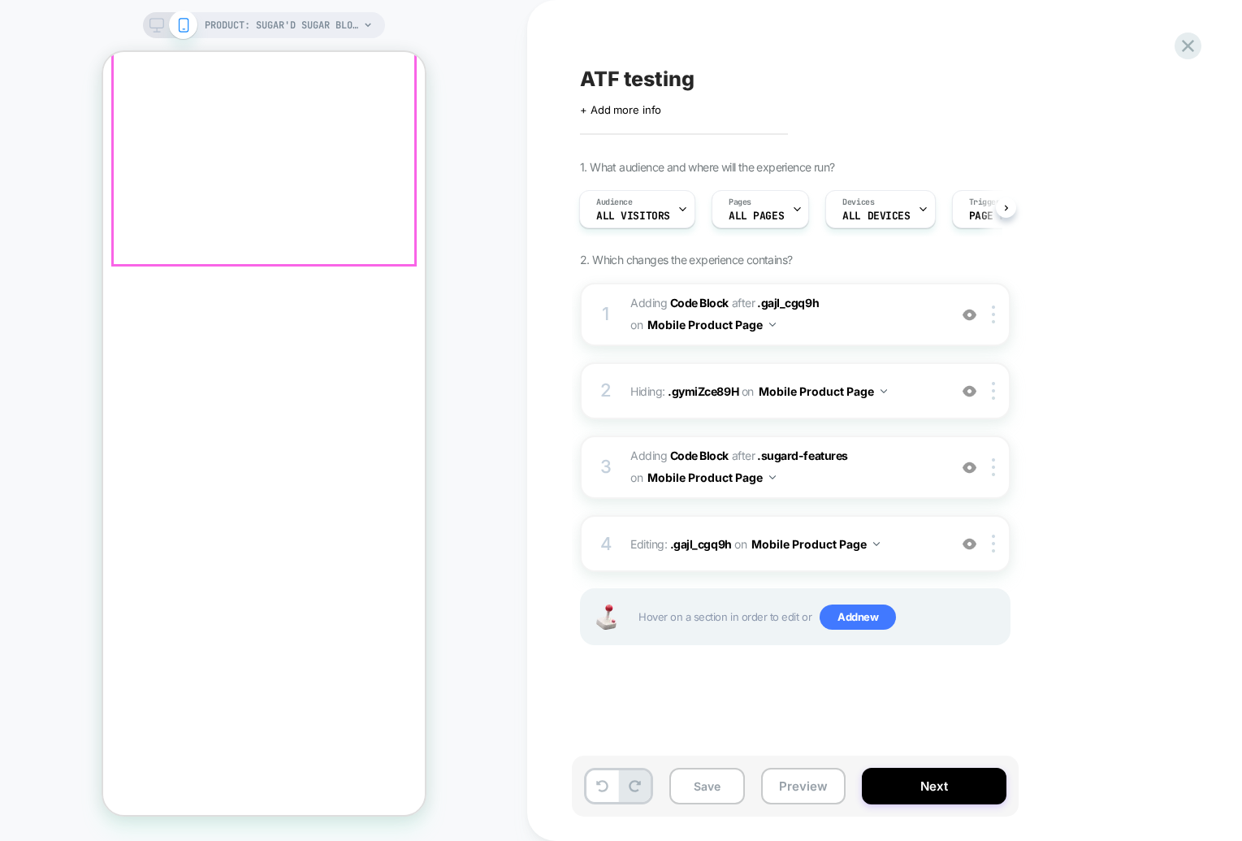
scroll to position [300, 0]
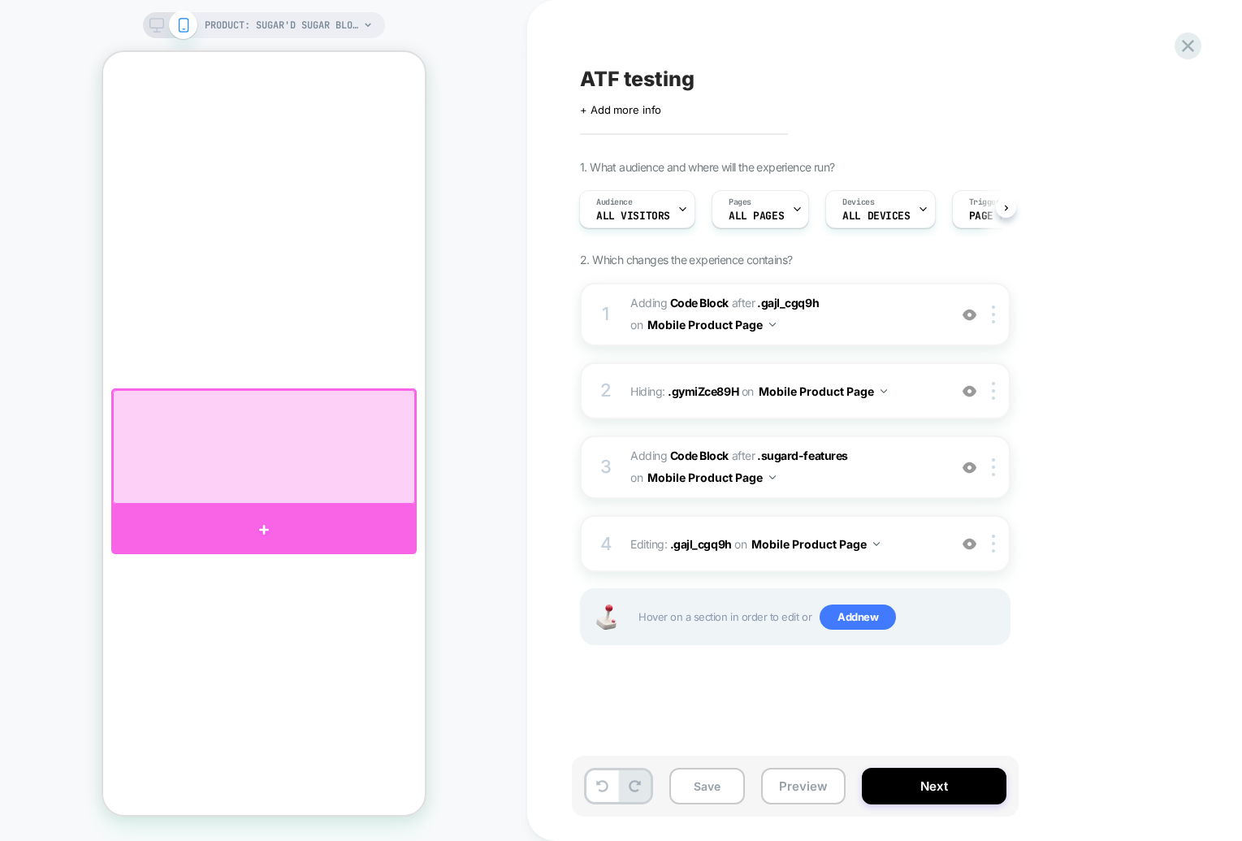
click at [297, 523] on div at bounding box center [262, 529] width 305 height 49
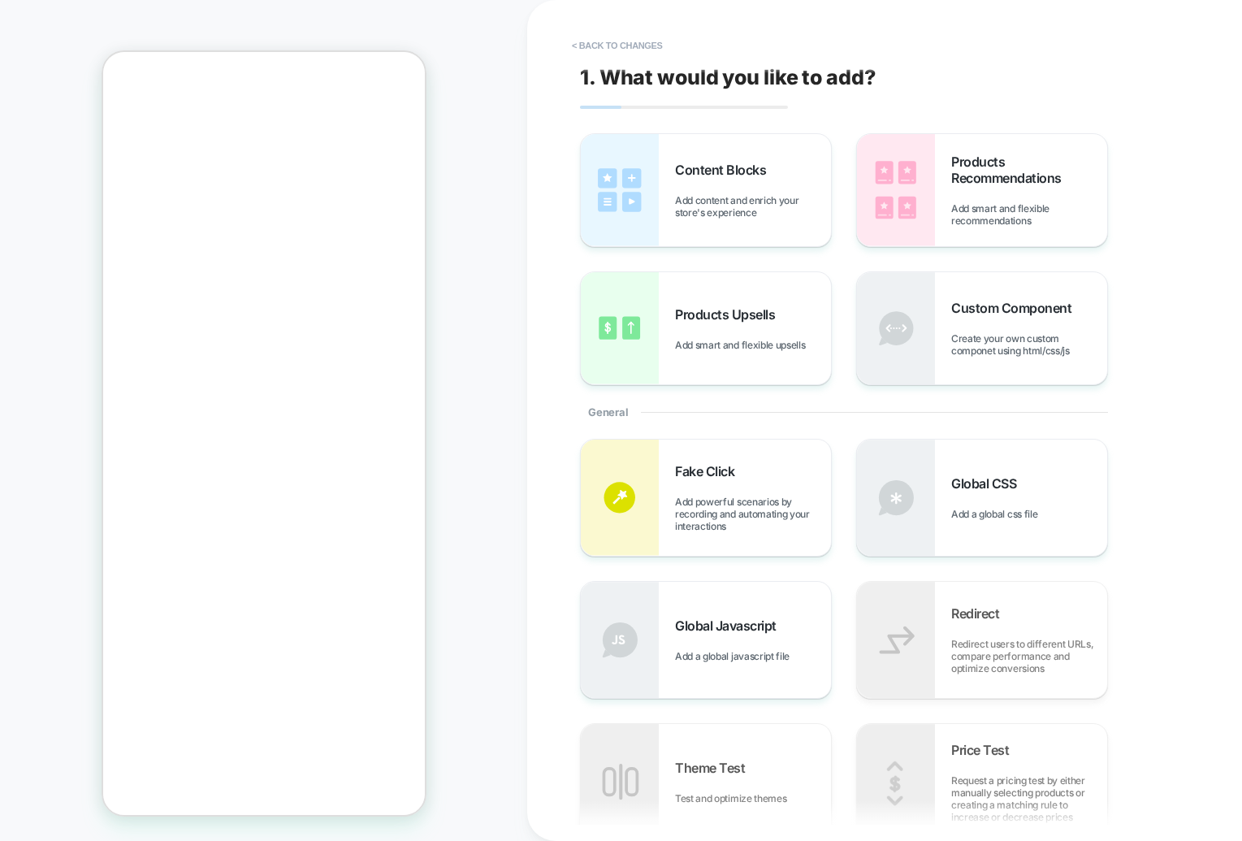
scroll to position [404, 0]
click at [953, 339] on span "Create your own custom componet using html/css/js" at bounding box center [1029, 344] width 156 height 24
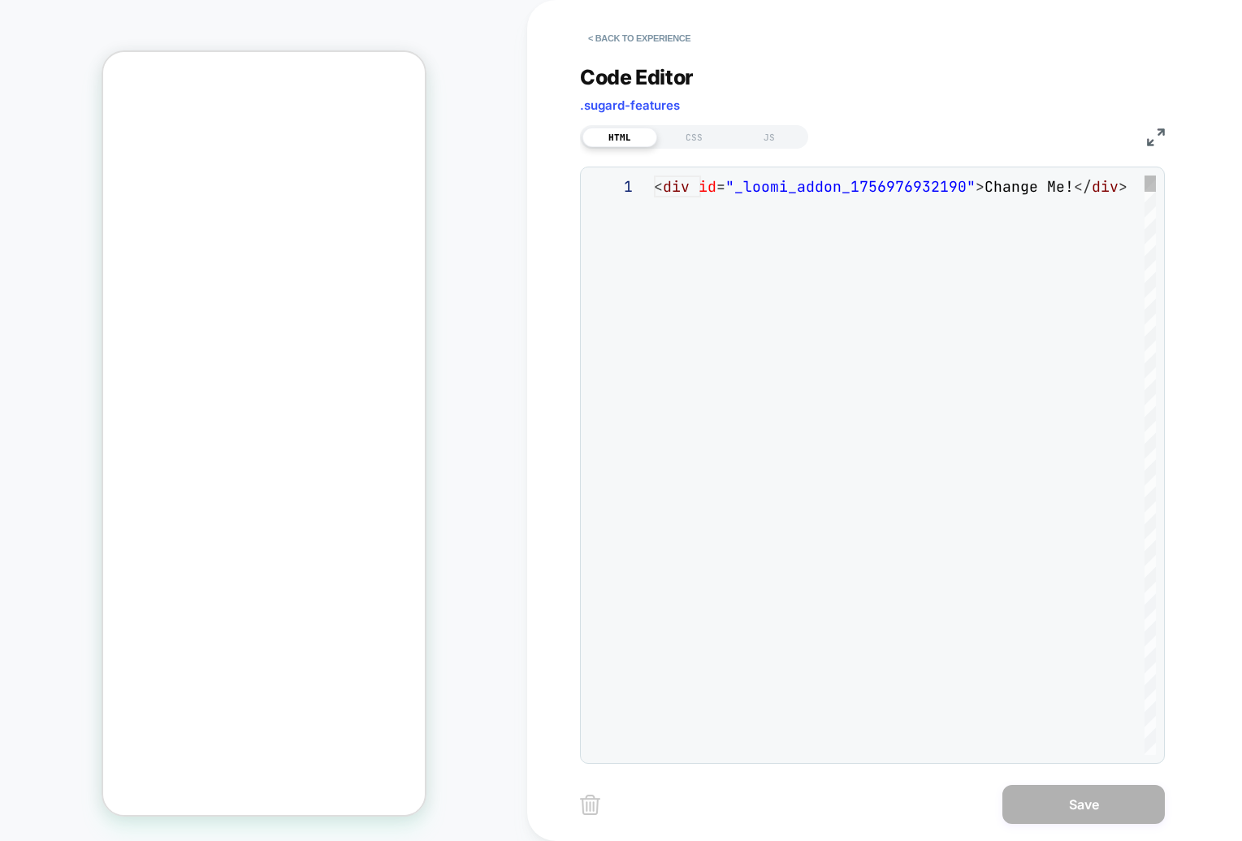
scroll to position [22, 0]
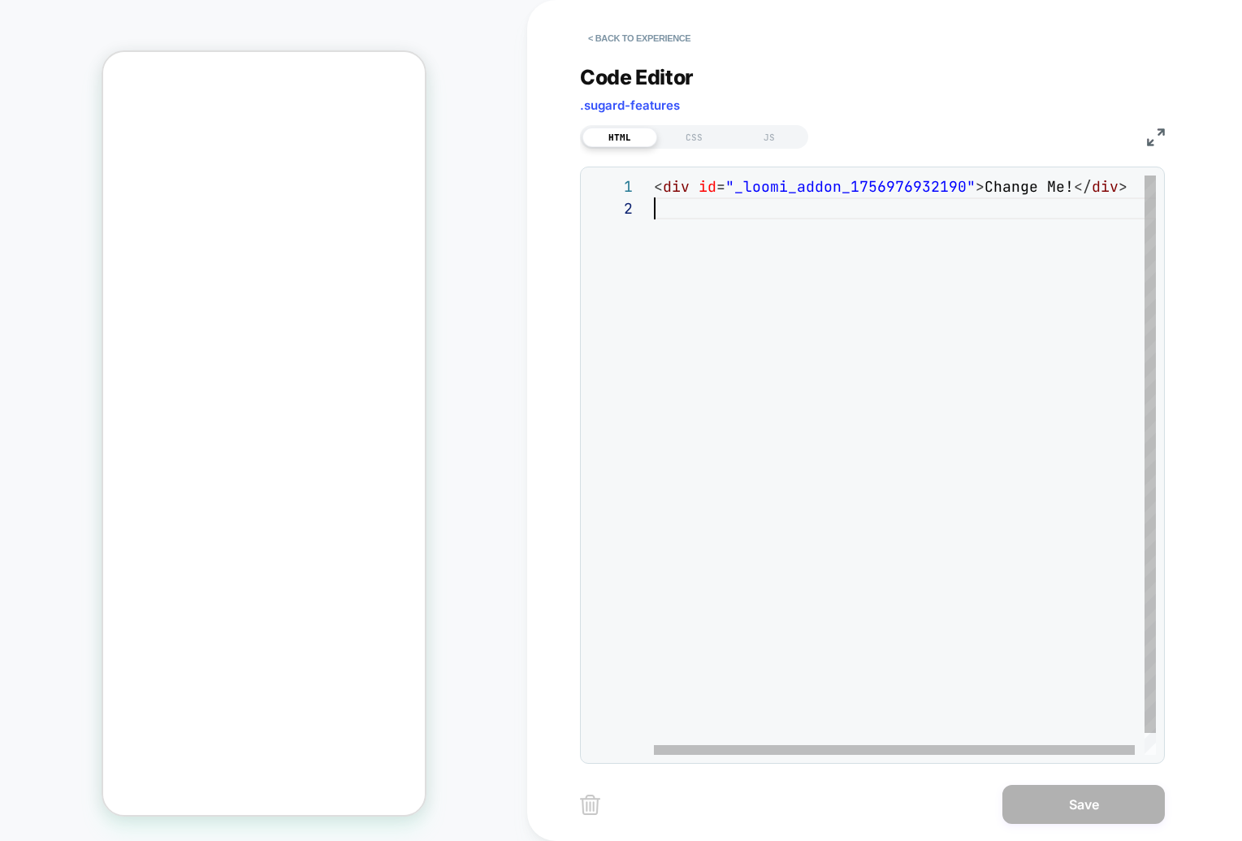
click at [719, 203] on div "< div id = "_loomi_addon_1756976932190" > Change Me! </ div >" at bounding box center [910, 475] width 512 height 601
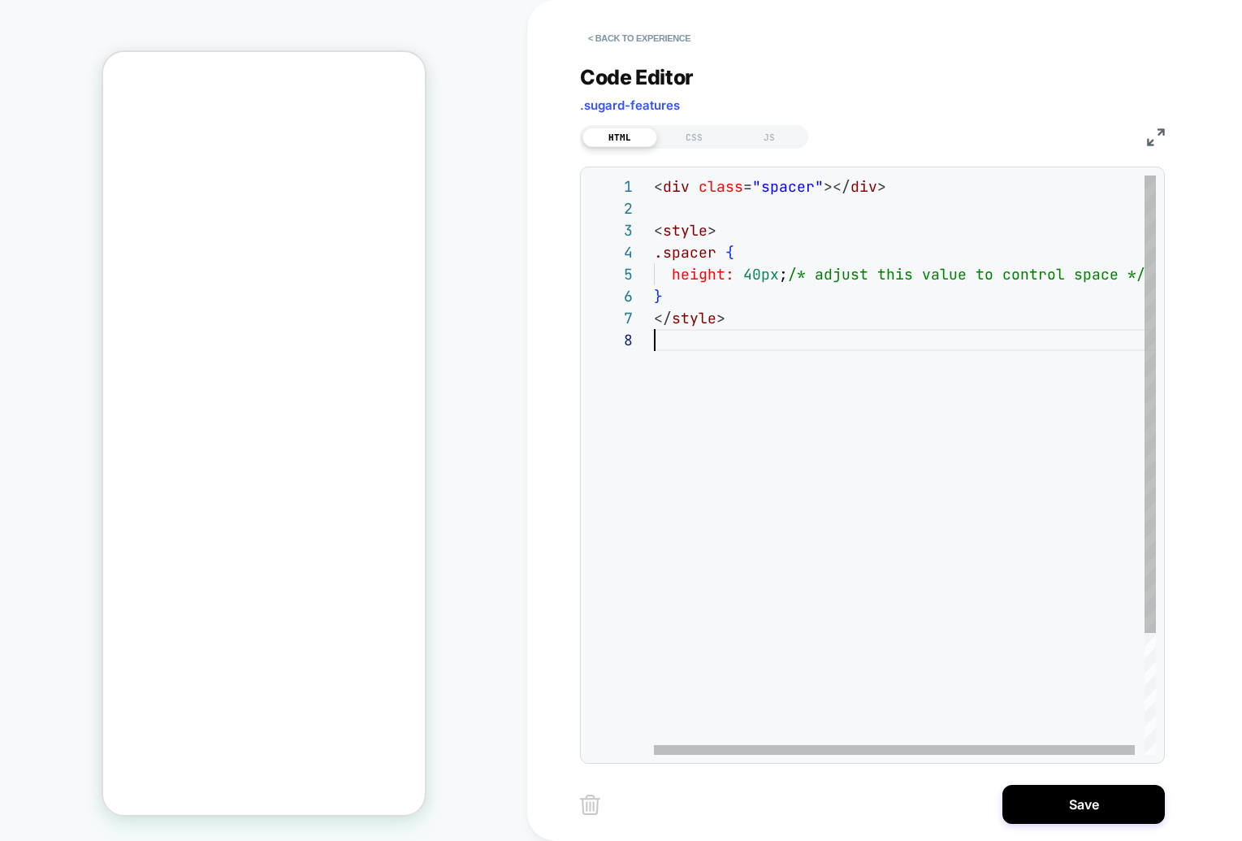
scroll to position [153, 0]
click at [879, 505] on div "< div class = "spacer" ></ div > < style > .spacer { height: 40px ; /* adjust t…" at bounding box center [923, 541] width 538 height 733
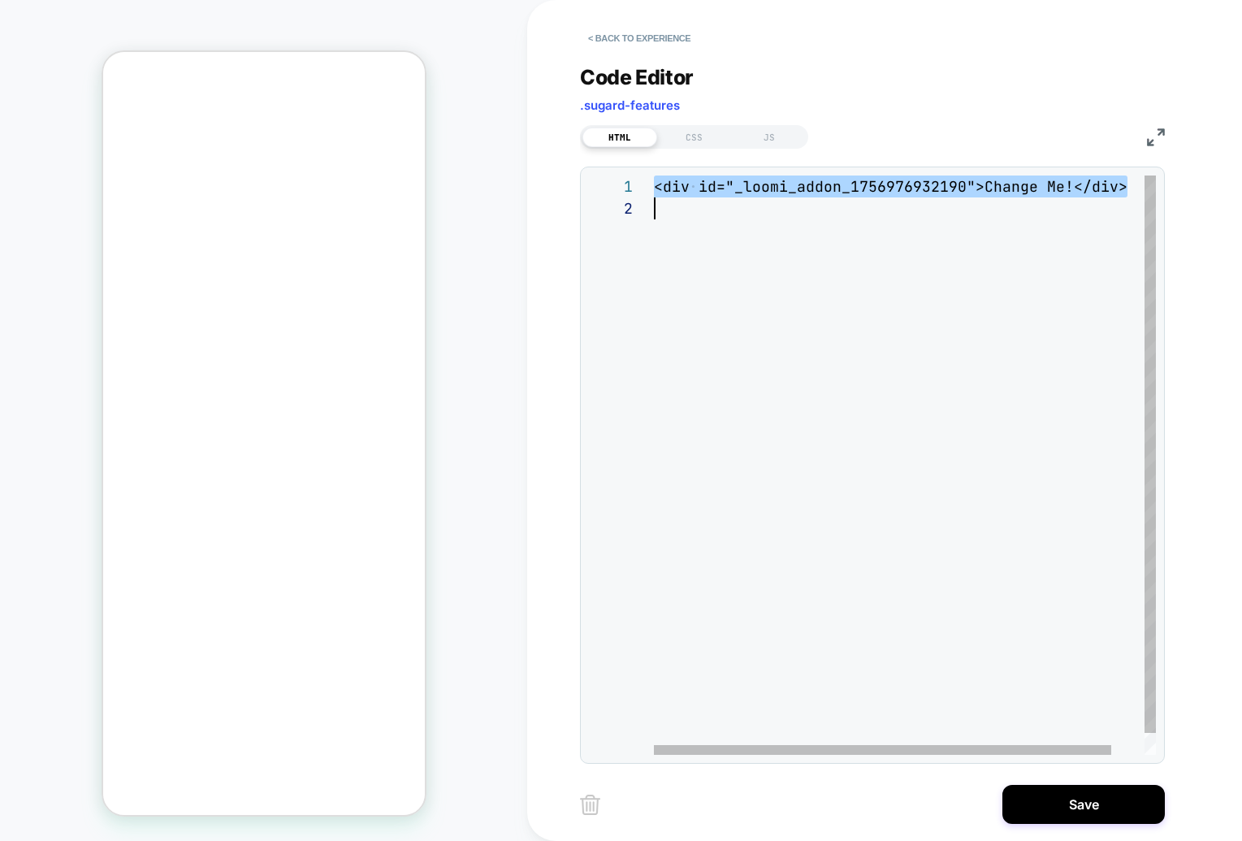
scroll to position [0, 0]
click at [836, 306] on div "< div id = "_loomi_addon_1756976932190" > Change Me! </ div >" at bounding box center [910, 475] width 512 height 601
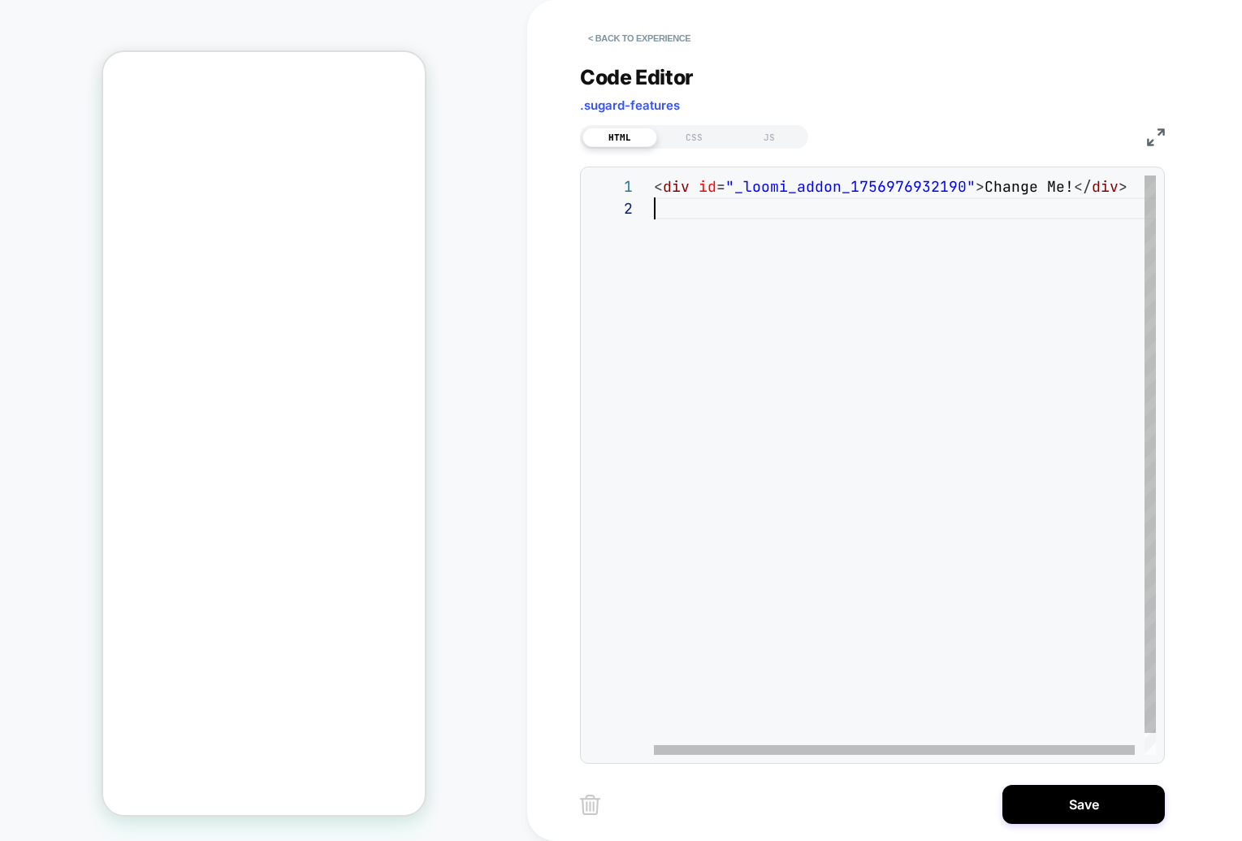
scroll to position [22, 0]
click at [775, 251] on div "< div id = "_loomi_addon_1756976932190" > Change Me! </ div >" at bounding box center [910, 475] width 512 height 601
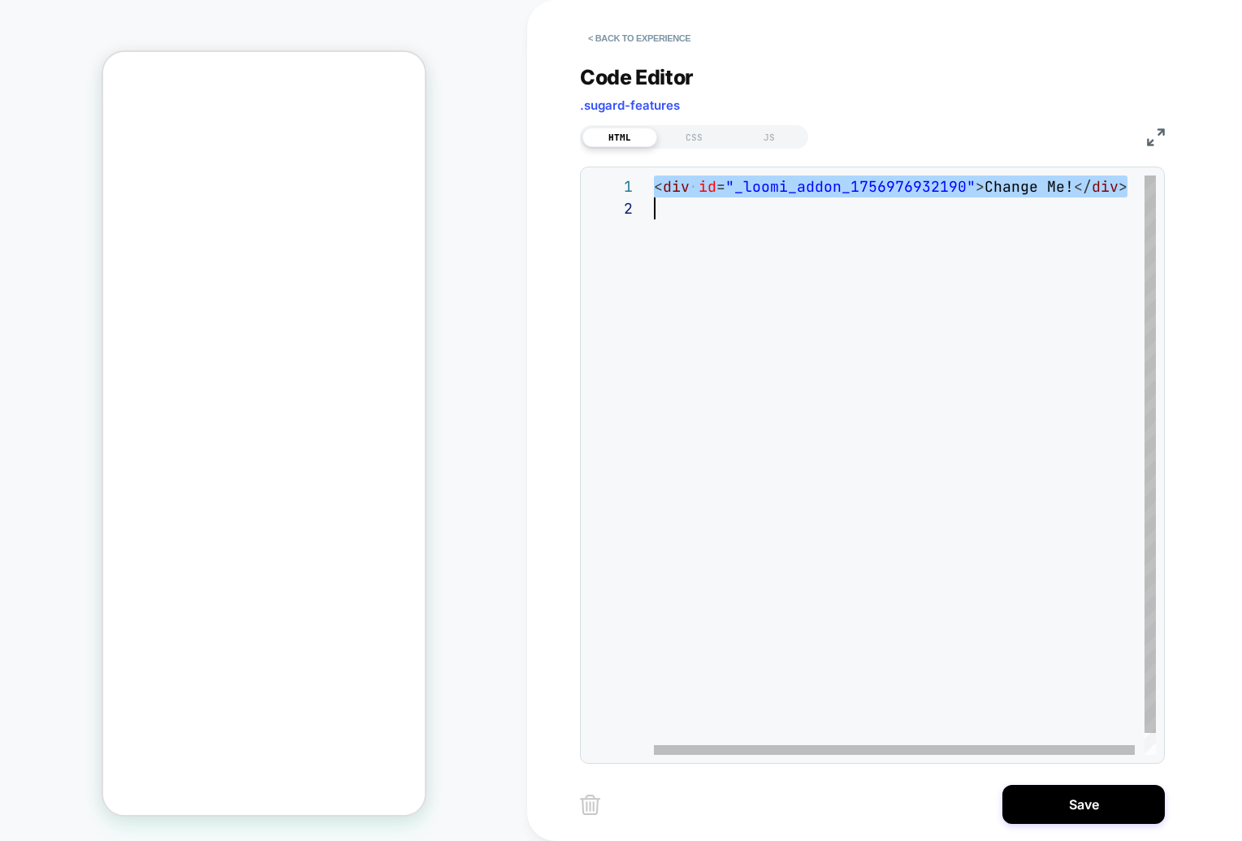
scroll to position [153, 0]
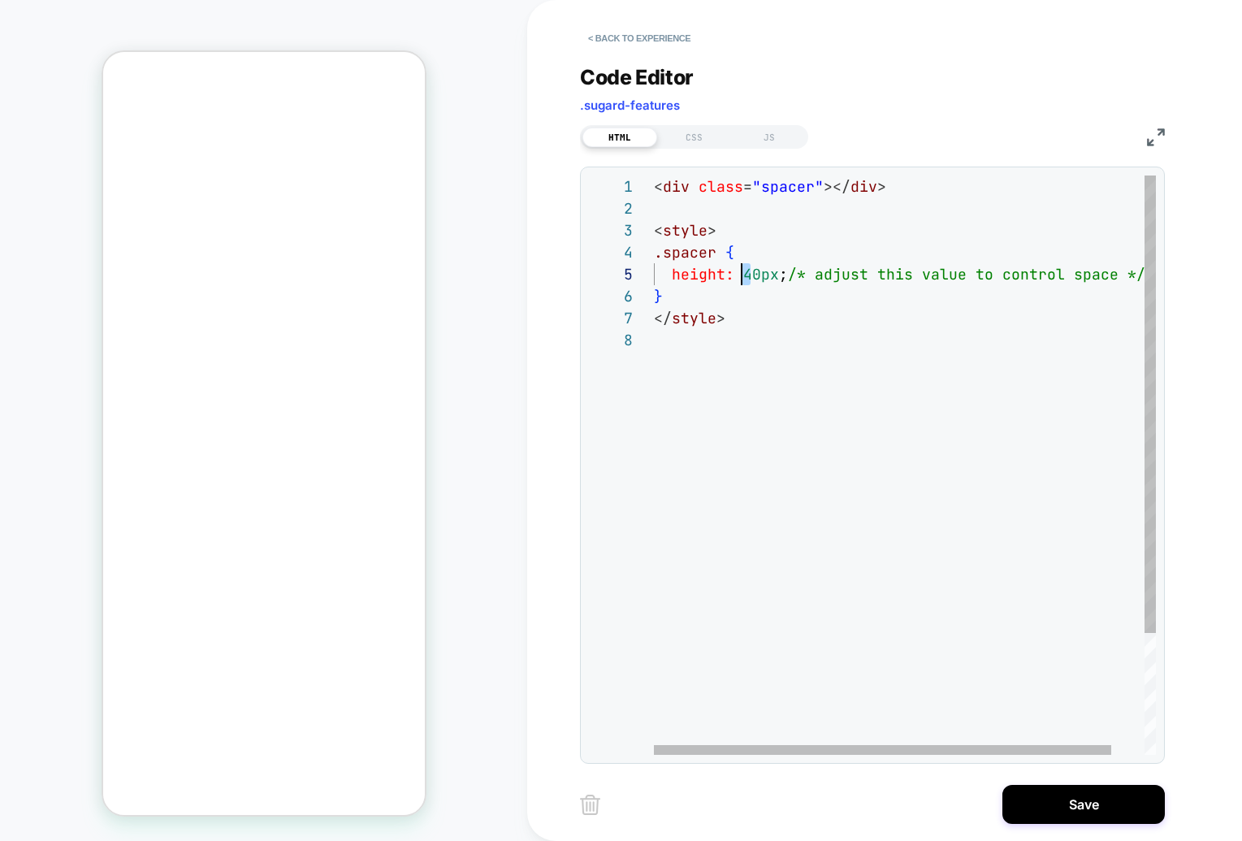
drag, startPoint x: 754, startPoint y: 274, endPoint x: 742, endPoint y: 273, distance: 11.5
click at [742, 273] on div "< div class = "spacer" ></ div > < style > .spacer { height: 40px ; /* adjust t…" at bounding box center [923, 541] width 538 height 733
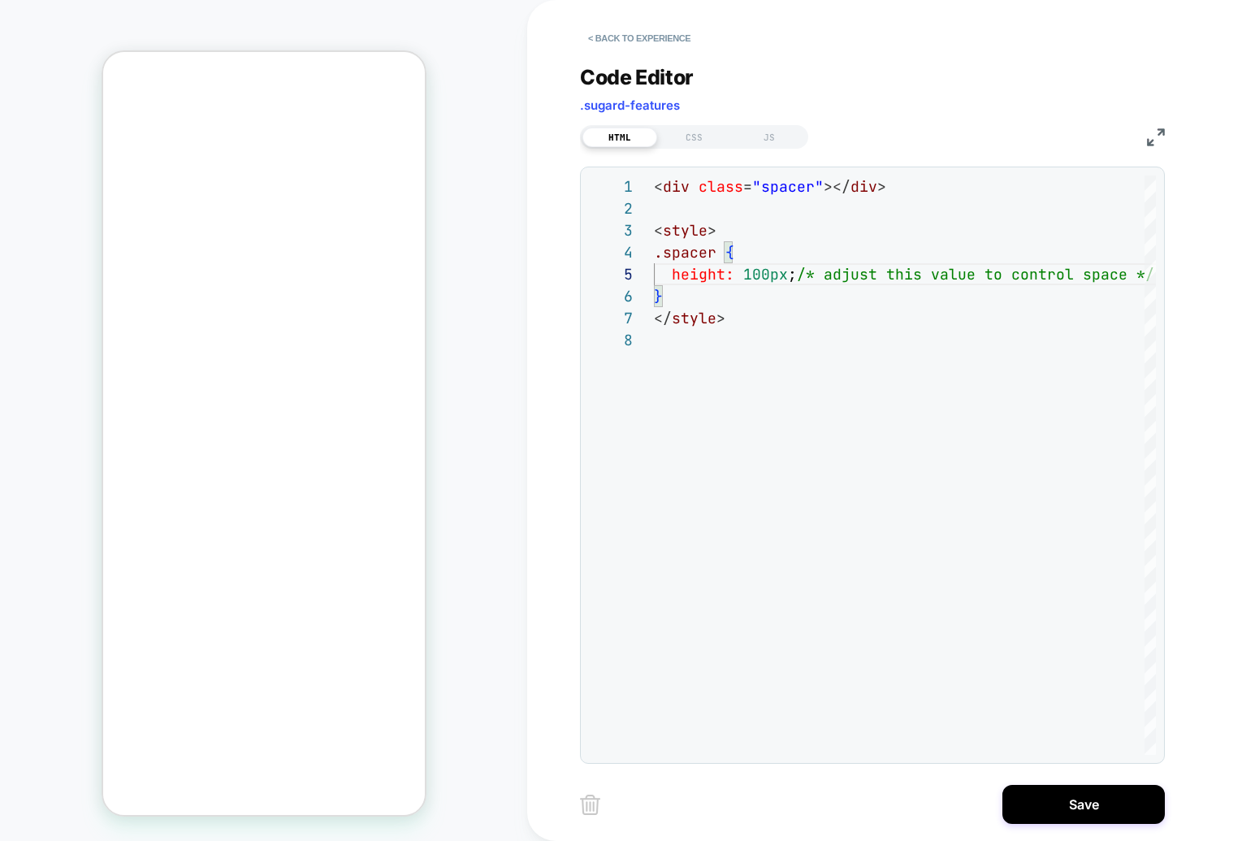
type textarea "**********"
click at [0, 0] on div "Code Editor .sugard-features" at bounding box center [0, 0] width 0 height 0
click at [0, 0] on button "Save" at bounding box center [0, 0] width 0 height 0
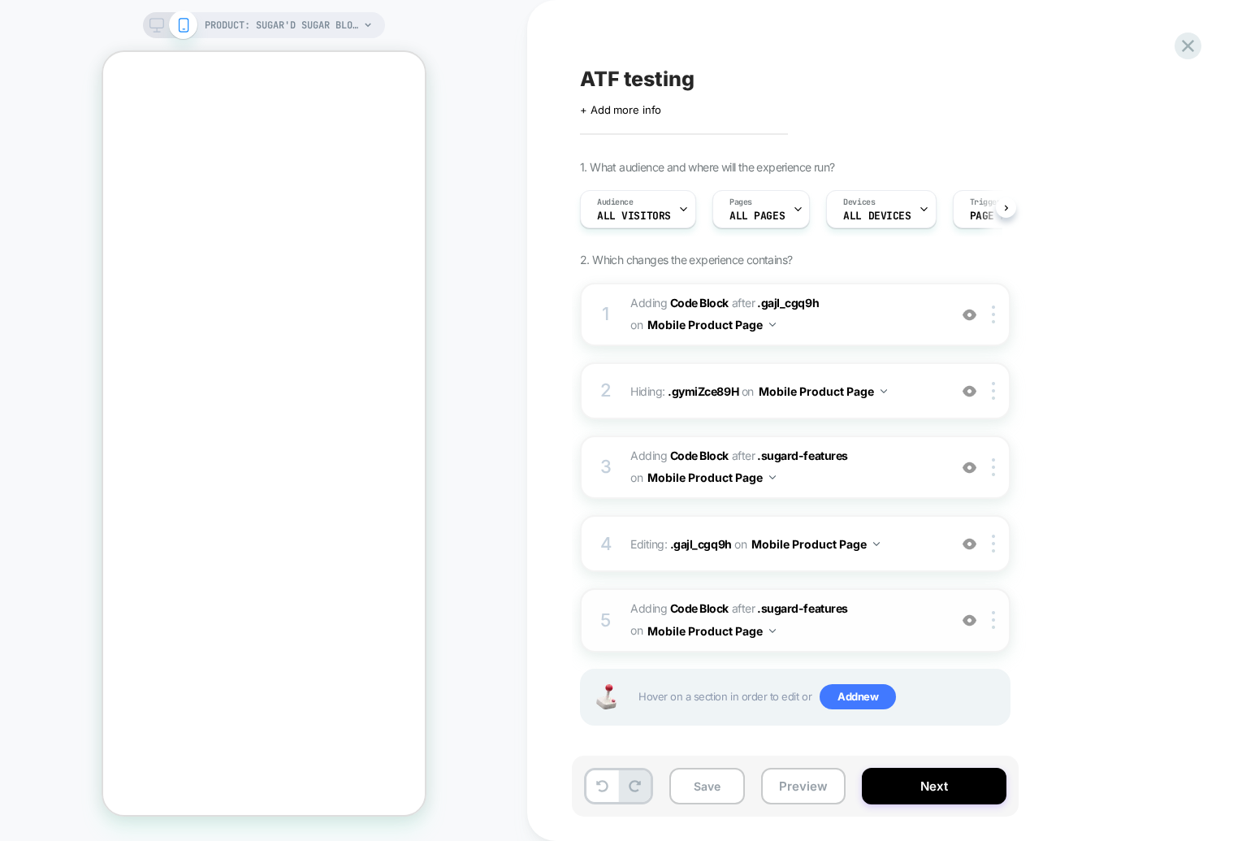
scroll to position [0, 1]
click at [783, 787] on button "Preview" at bounding box center [803, 785] width 84 height 37
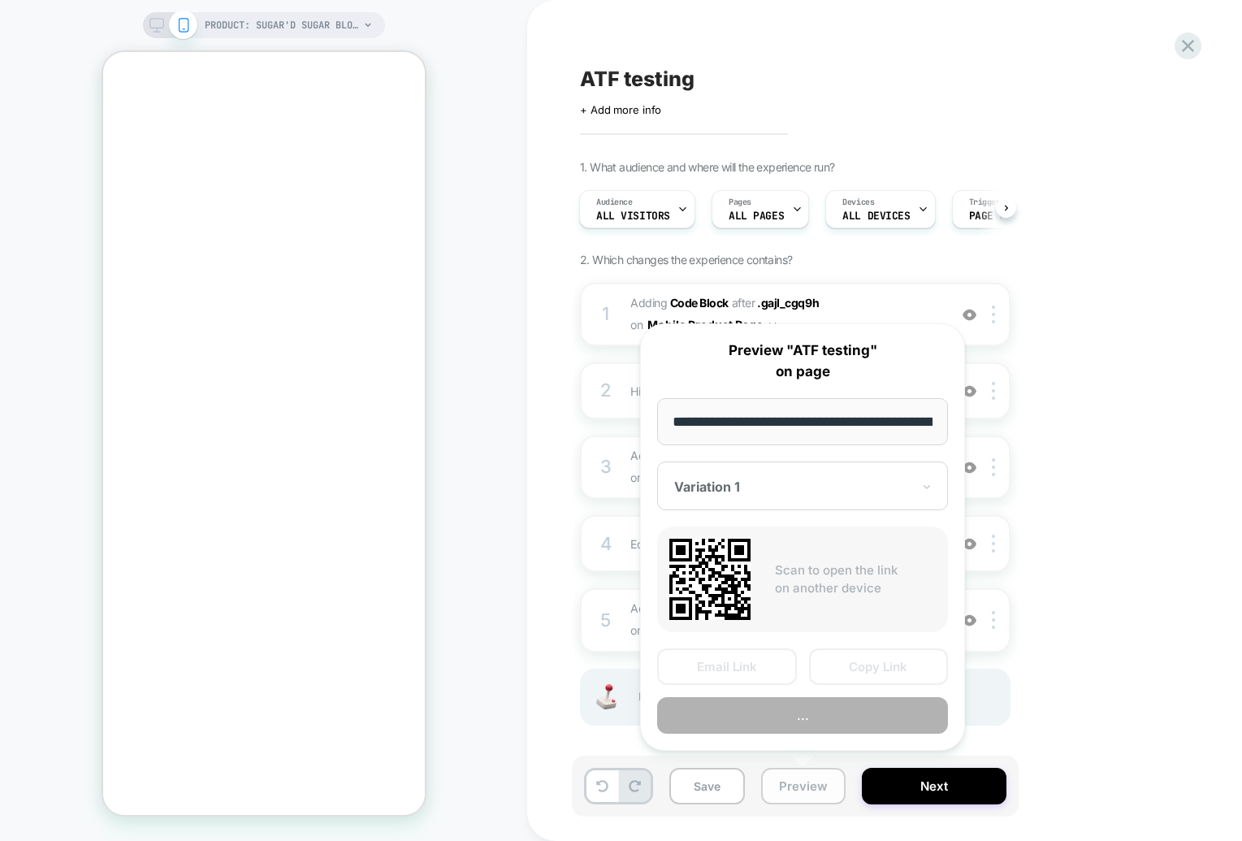
scroll to position [0, 218]
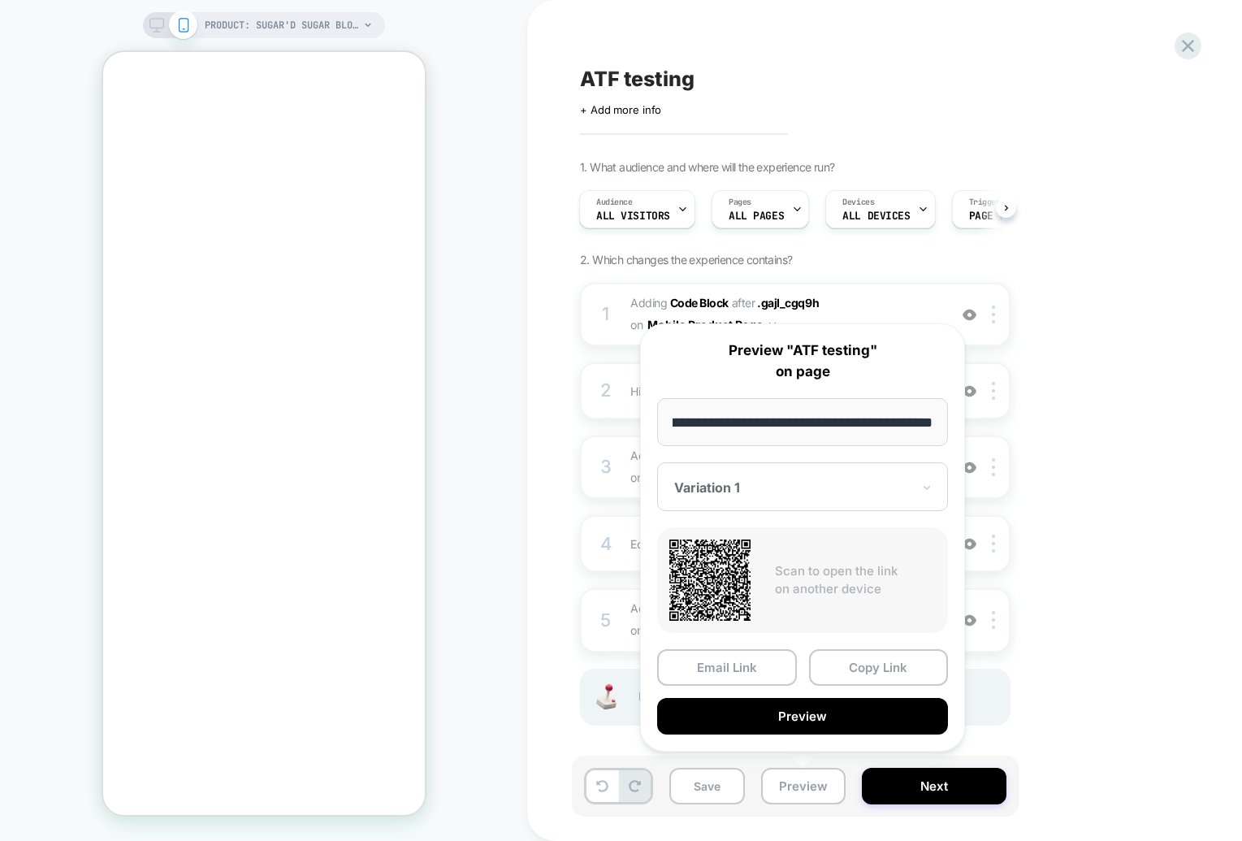
click at [880, 501] on div "Variation 1" at bounding box center [802, 486] width 291 height 49
click at [798, 570] on div "CONTROL" at bounding box center [802, 572] width 274 height 29
click at [782, 496] on div "CONTROL" at bounding box center [792, 487] width 240 height 19
click at [737, 538] on div "Variation 1" at bounding box center [802, 543] width 274 height 29
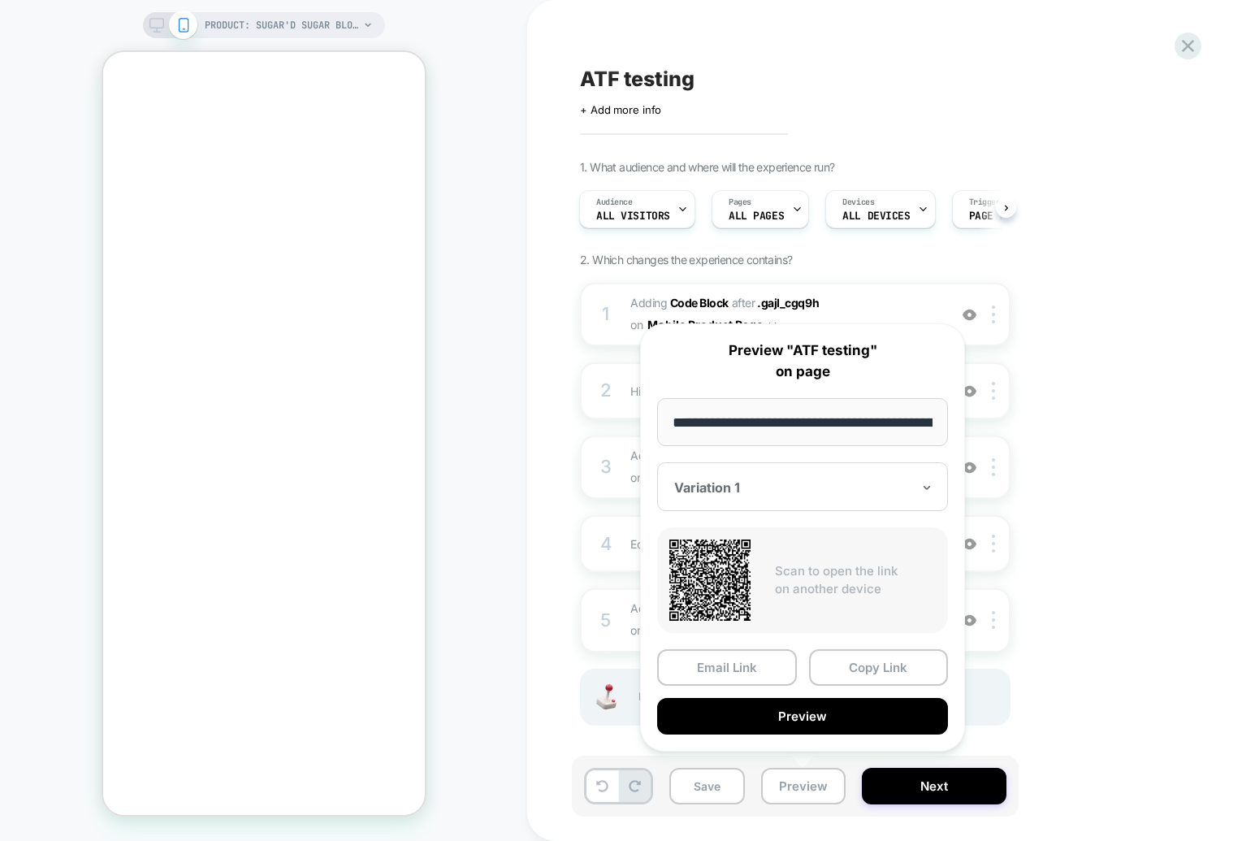
click at [1074, 357] on div "1. What audience and where will the experience run? Audience All Visitors Pages…" at bounding box center [876, 463] width 593 height 606
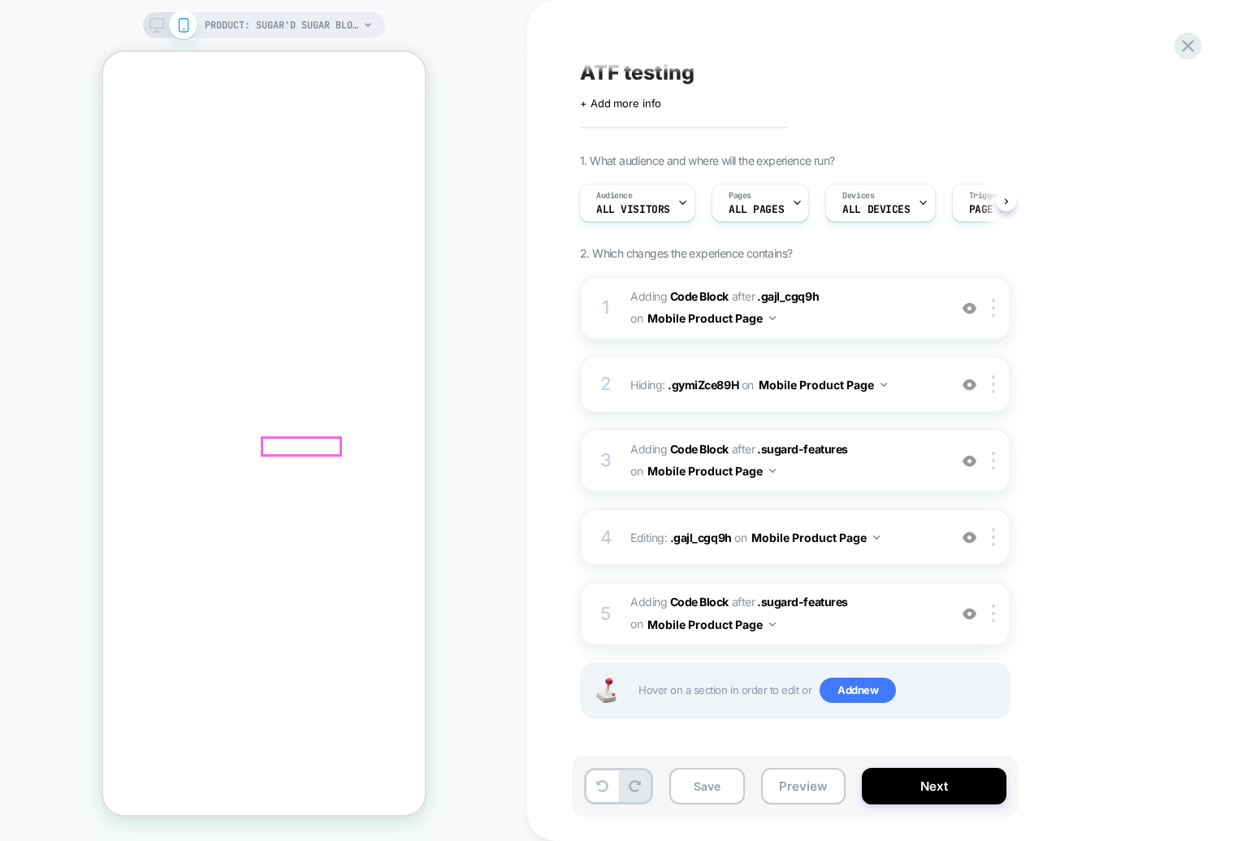
scroll to position [298, 0]
click at [963, 794] on button "Next" at bounding box center [934, 785] width 145 height 37
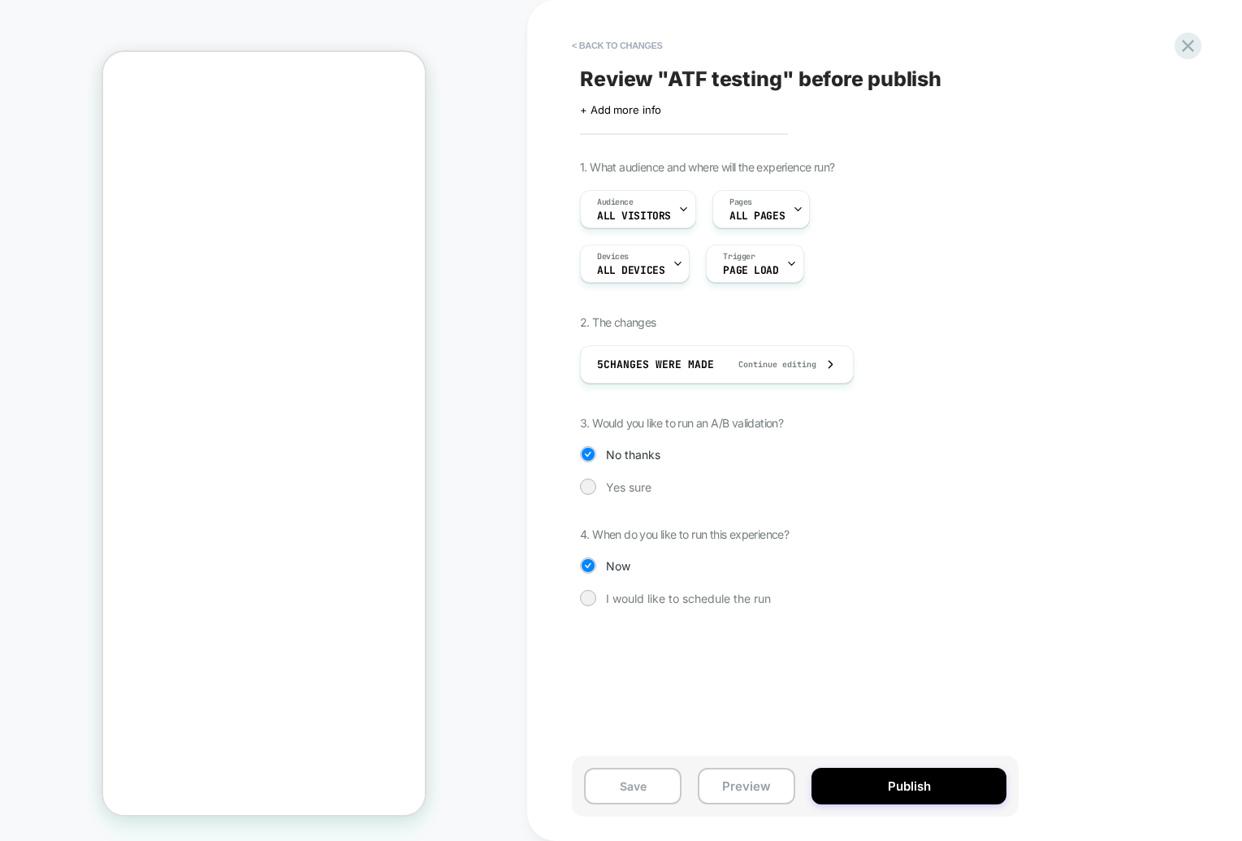
click at [0, 0] on div "1. What audience and where will the experience run? Audience All Visitors Pages…" at bounding box center [0, 0] width 0 height 0
click at [631, 491] on span "Yes sure" at bounding box center [628, 487] width 45 height 14
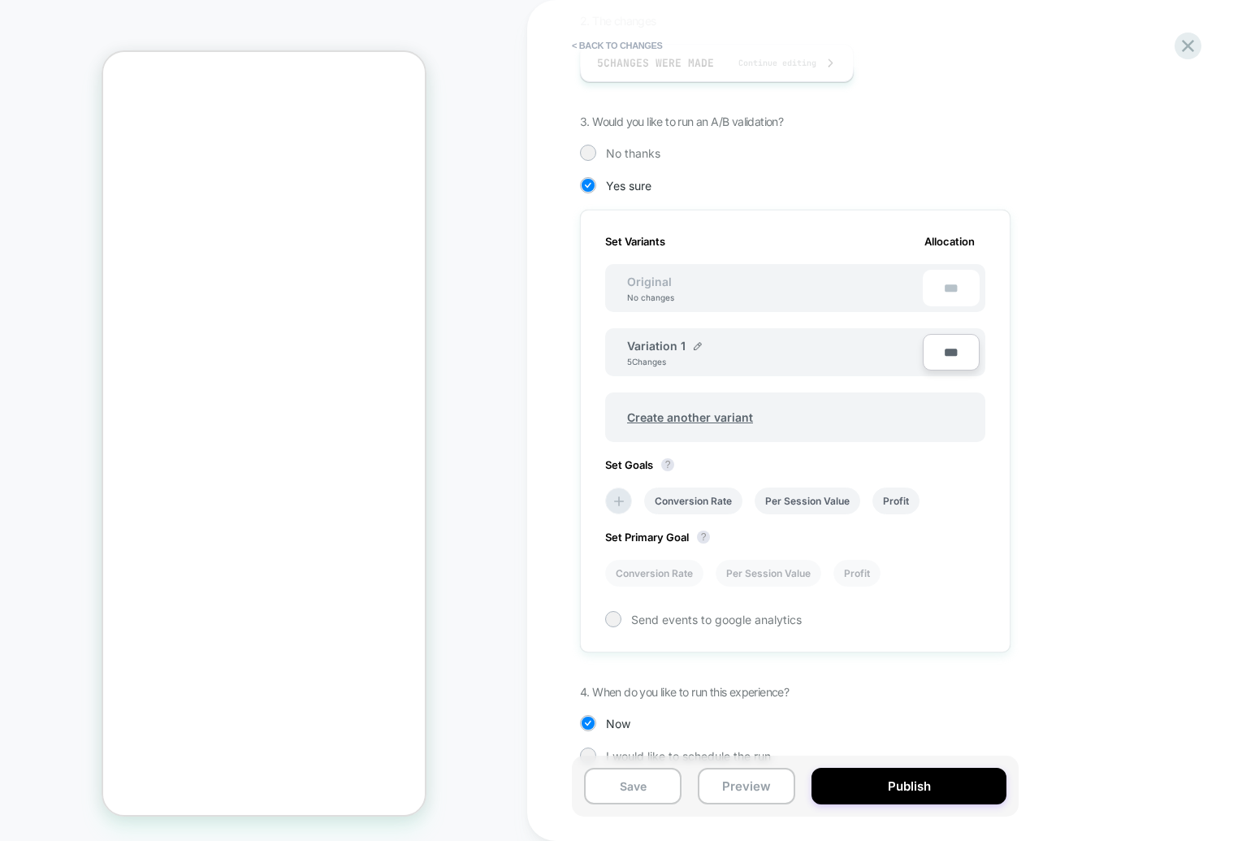
scroll to position [330, 0]
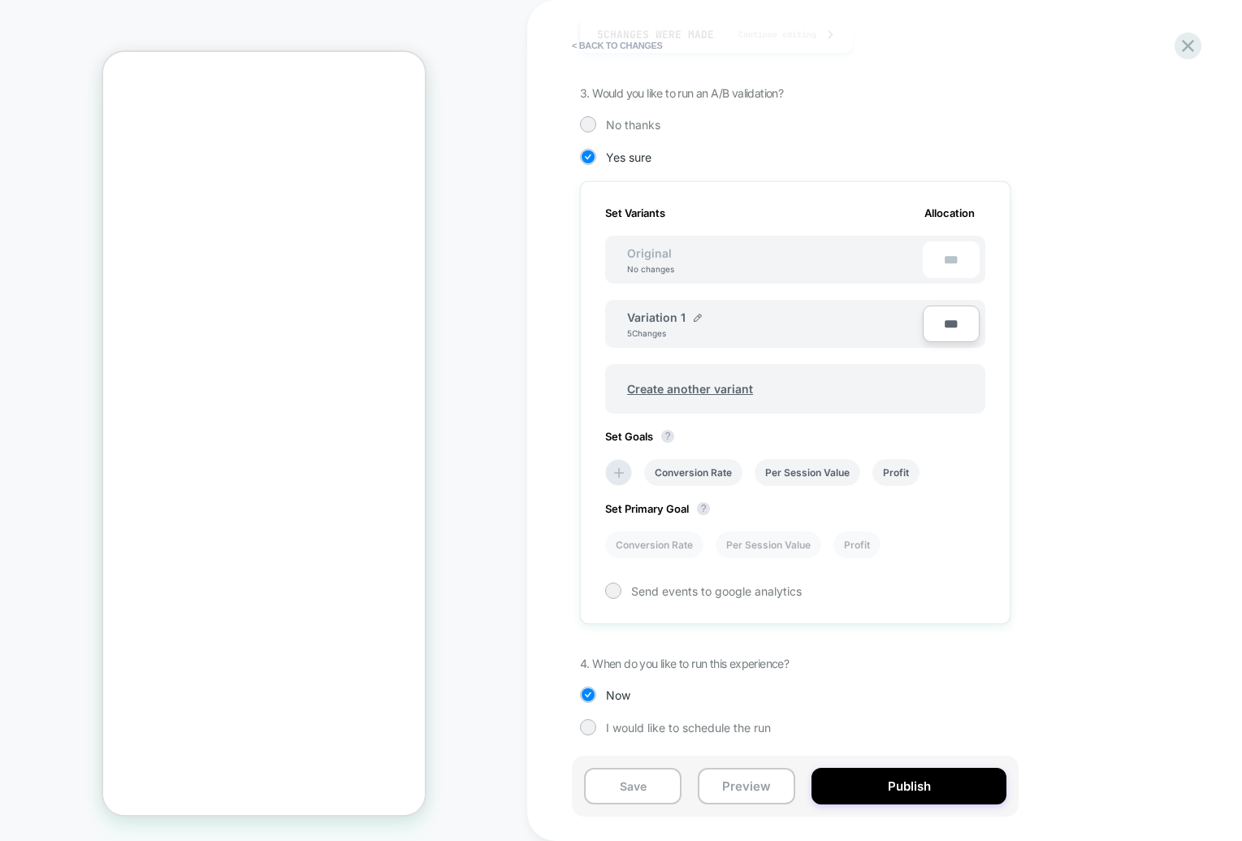
click at [683, 260] on div "Original No changes" at bounding box center [651, 260] width 80 height 28
click at [659, 318] on span "Variation 1" at bounding box center [656, 317] width 58 height 14
click at [662, 318] on span "Variation 1" at bounding box center [656, 317] width 58 height 14
click at [662, 319] on span "Variation 1" at bounding box center [656, 317] width 58 height 14
click at [696, 316] on img at bounding box center [698, 317] width 8 height 8
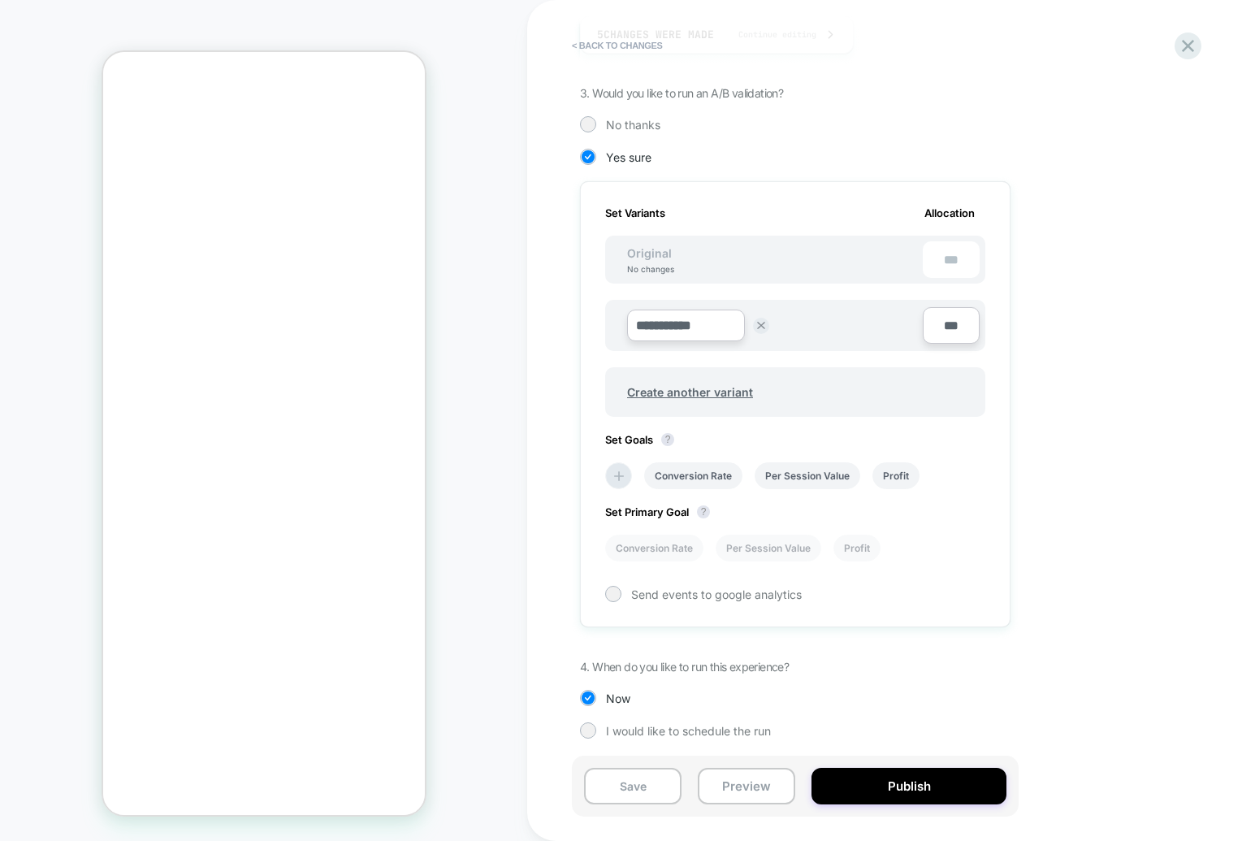
click at [697, 325] on input "**********" at bounding box center [686, 325] width 118 height 32
type input "****"
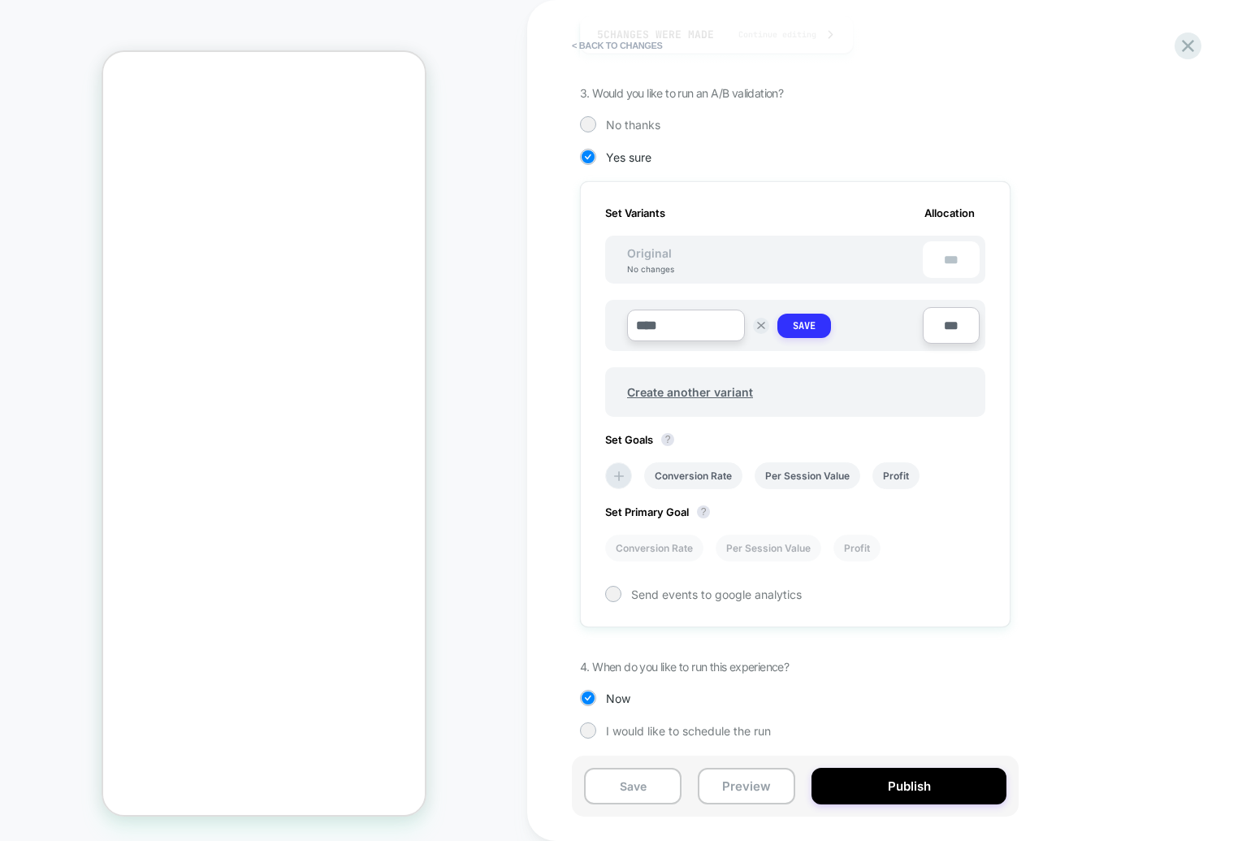
click at [807, 320] on strong "Save" at bounding box center [804, 325] width 23 height 13
click at [750, 272] on div "Original No changes ***" at bounding box center [795, 260] width 380 height 48
click at [683, 470] on li "Conversion Rate" at bounding box center [693, 472] width 98 height 27
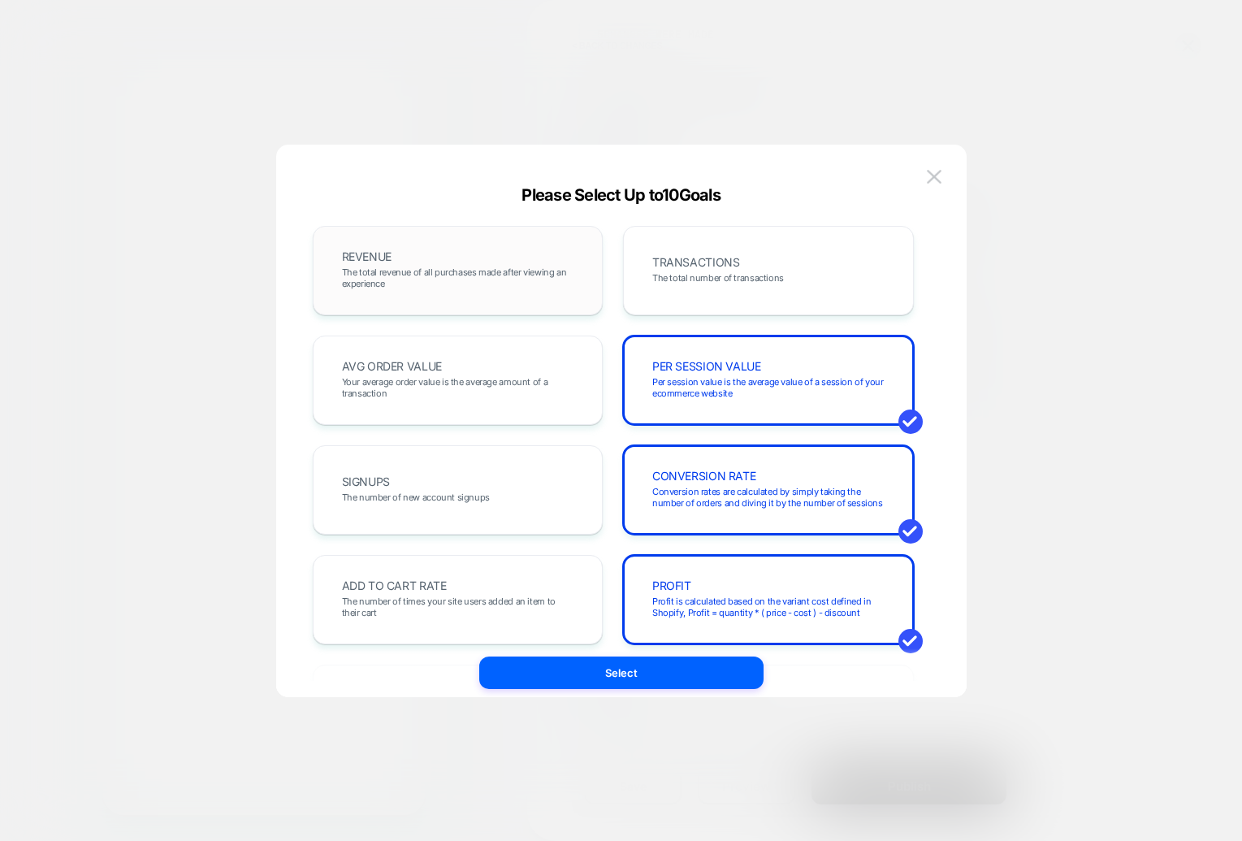
click at [475, 269] on span "The total revenue of all purchases made after viewing an experience" at bounding box center [458, 277] width 232 height 23
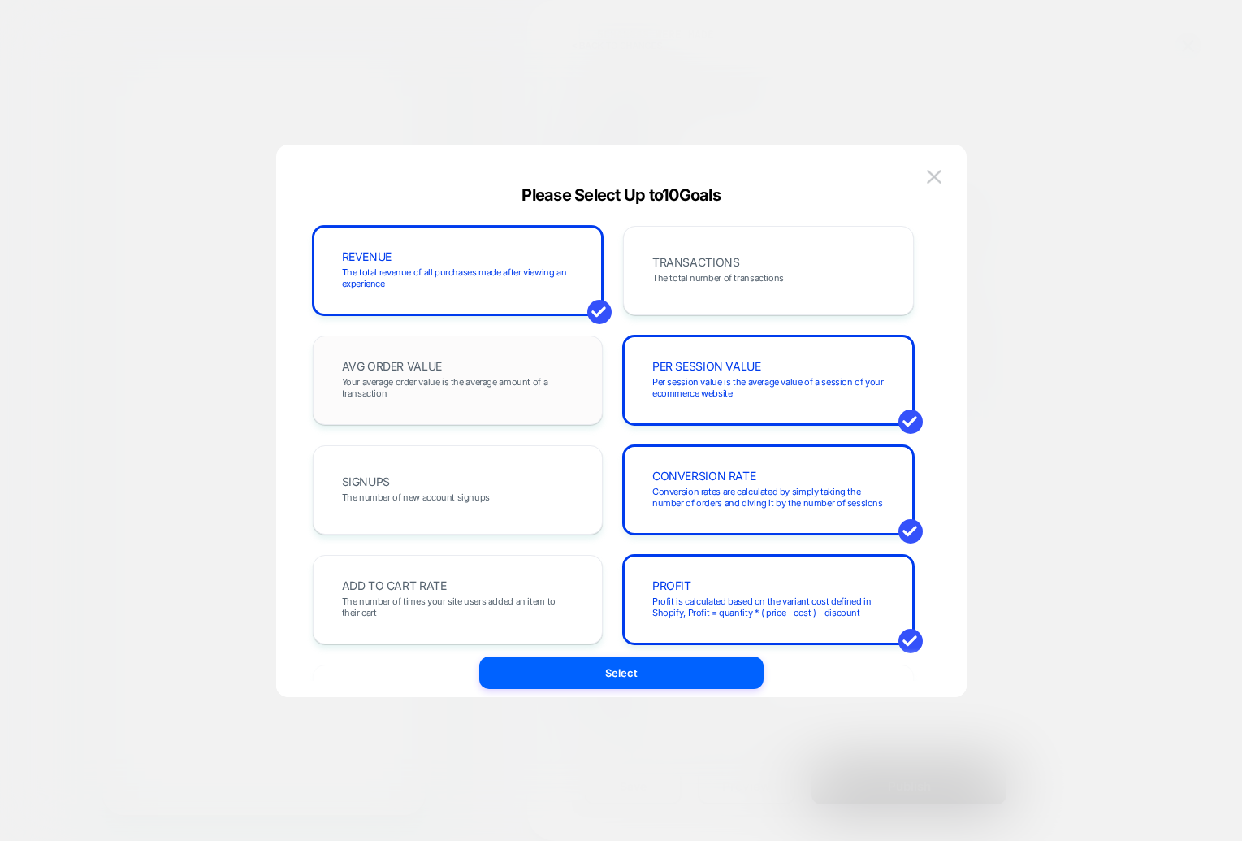
click at [0, 0] on span "Your average order value is the average amount of a transaction" at bounding box center [0, 0] width 0 height 0
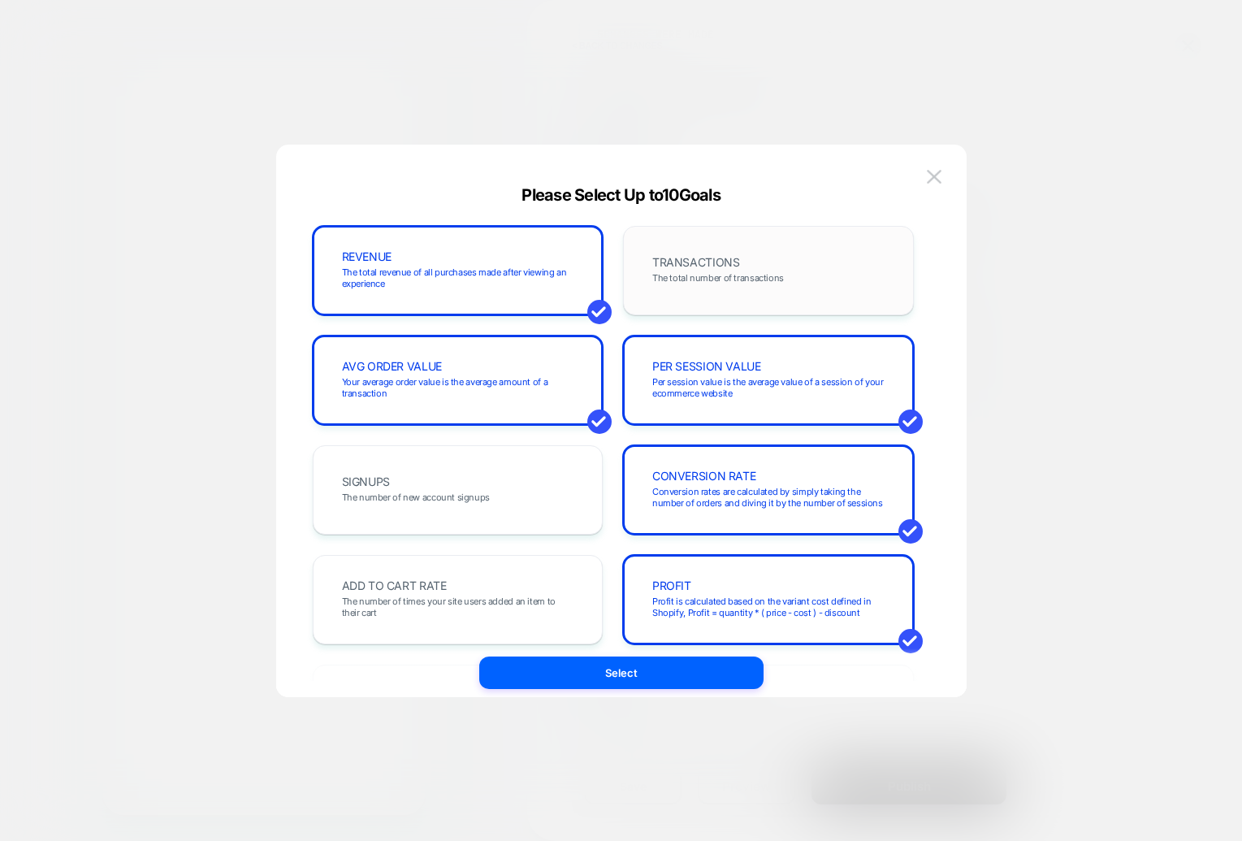
click at [742, 287] on div "TRANSACTIONS The total number of transactions" at bounding box center [768, 270] width 257 height 55
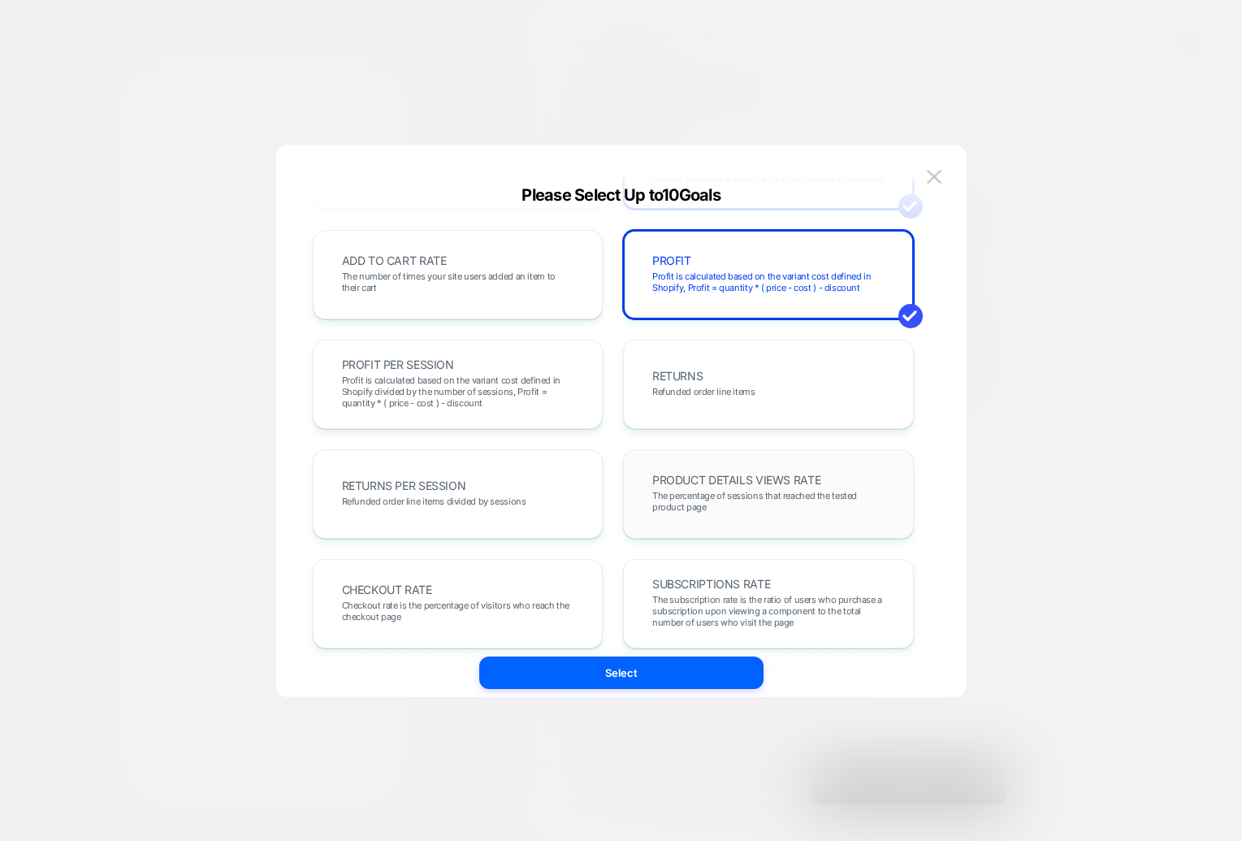
scroll to position [337, 0]
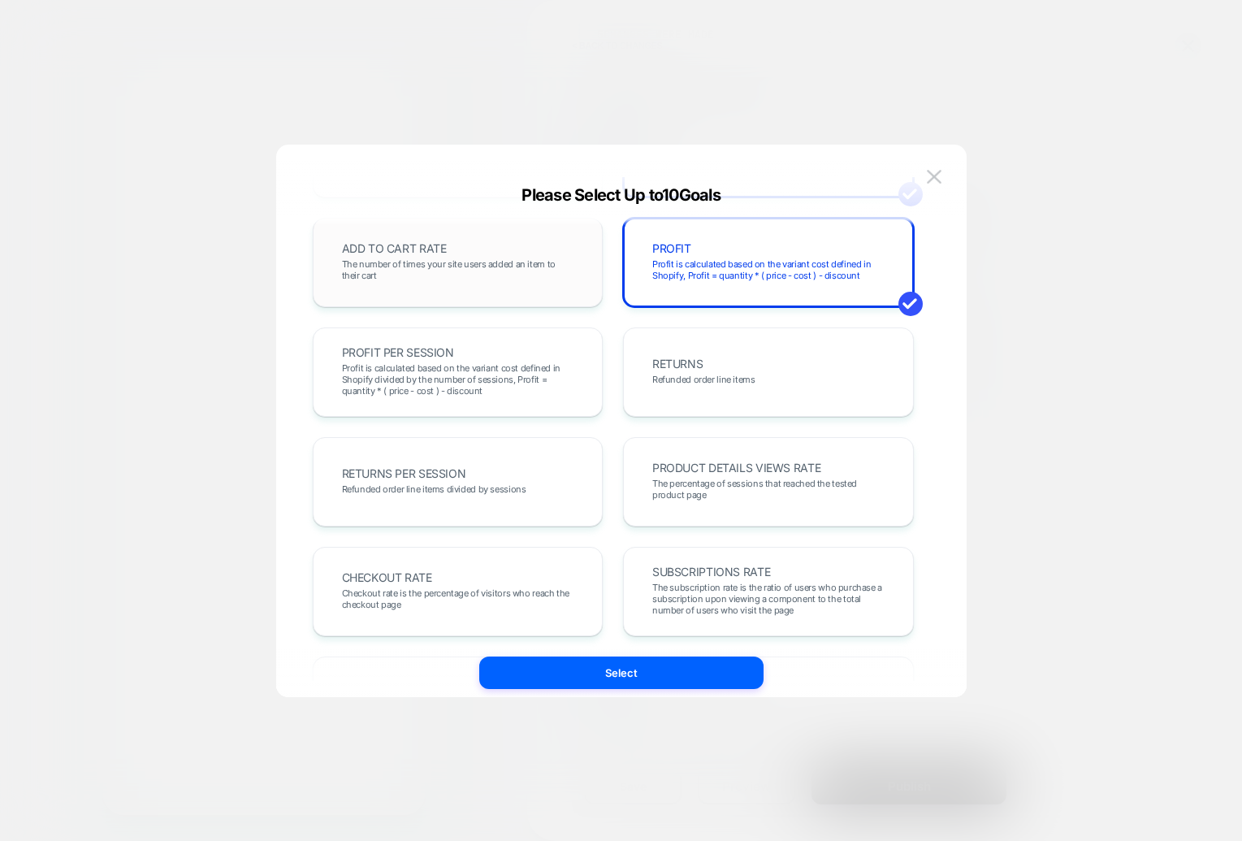
click at [0, 0] on div "ADD TO CART RATE The number of times your site users added an item to their cart" at bounding box center [0, 0] width 0 height 0
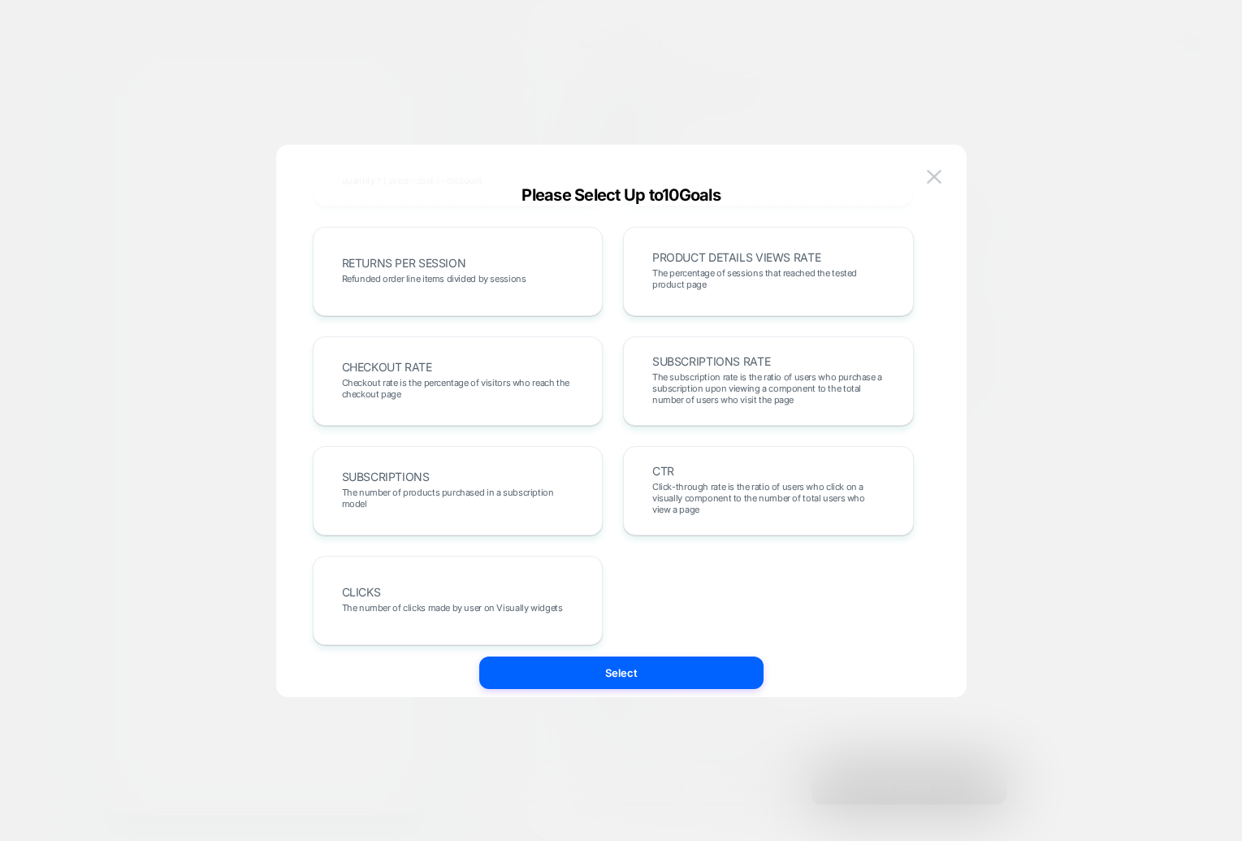
scroll to position [546, 0]
click at [0, 0] on div "REVENUE The total revenue of all purchases made after viewing an experience TRA…" at bounding box center [0, 0] width 0 height 0
click at [0, 0] on div "CTR Click-through rate is the ratio of users who click on a visually component …" at bounding box center [0, 0] width 0 height 0
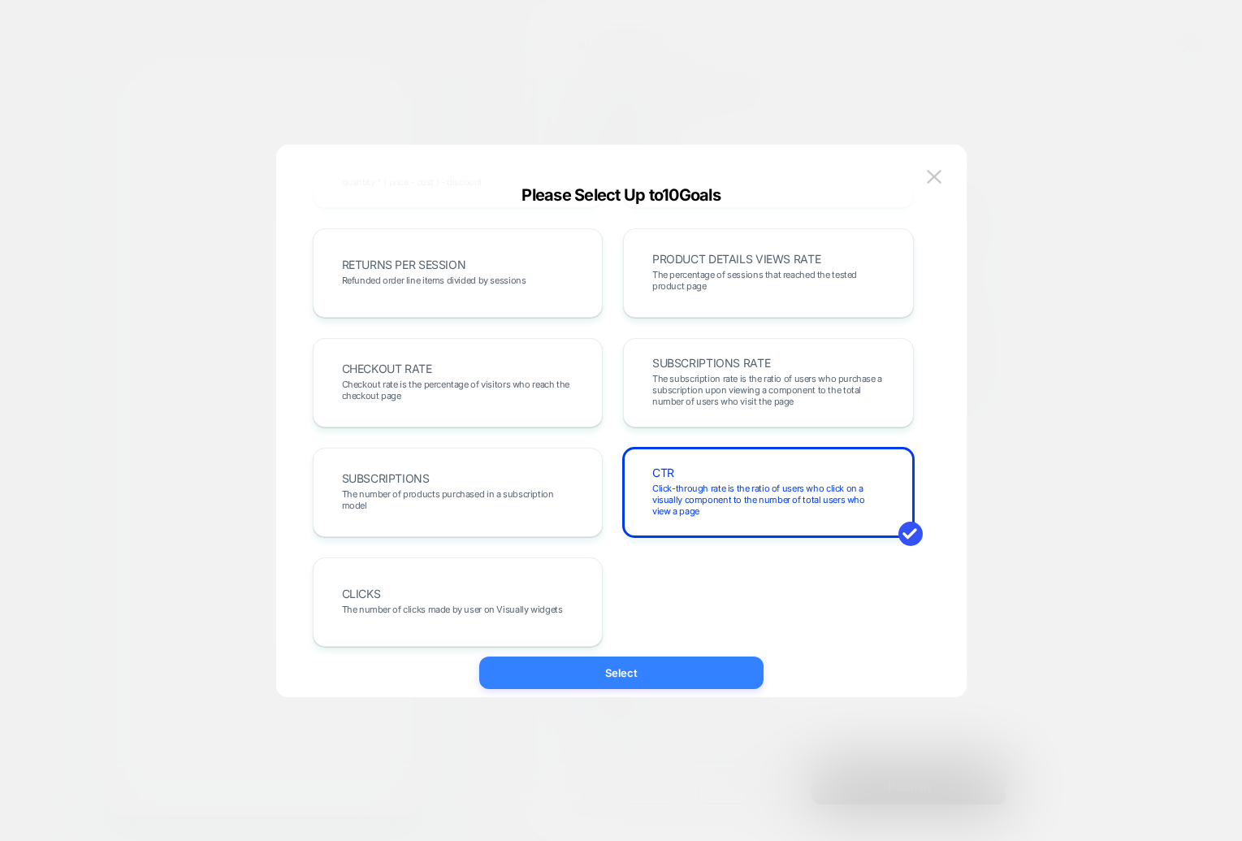
click at [642, 681] on button "Select" at bounding box center [621, 672] width 284 height 32
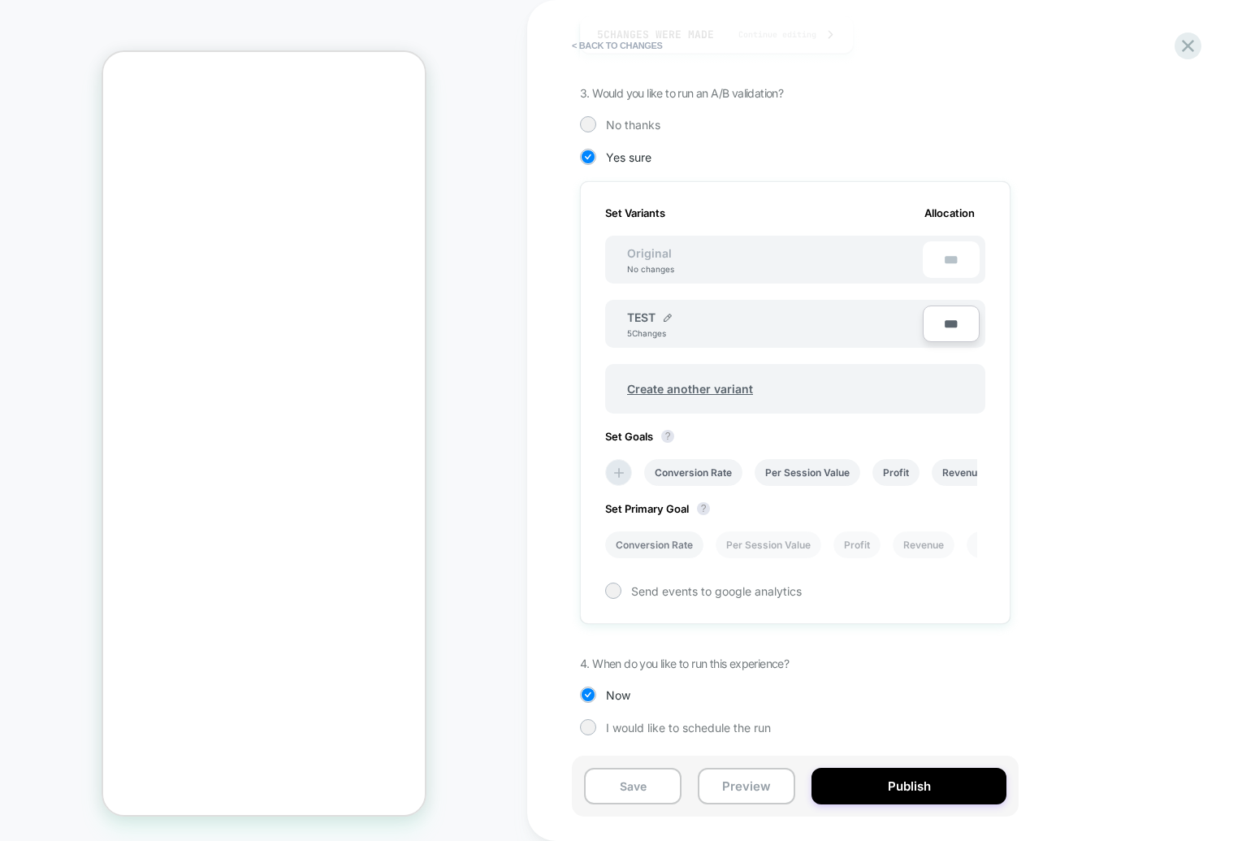
click at [0, 0] on li "Conversion Rate" at bounding box center [0, 0] width 0 height 0
click at [848, 784] on button "Publish" at bounding box center [908, 785] width 195 height 37
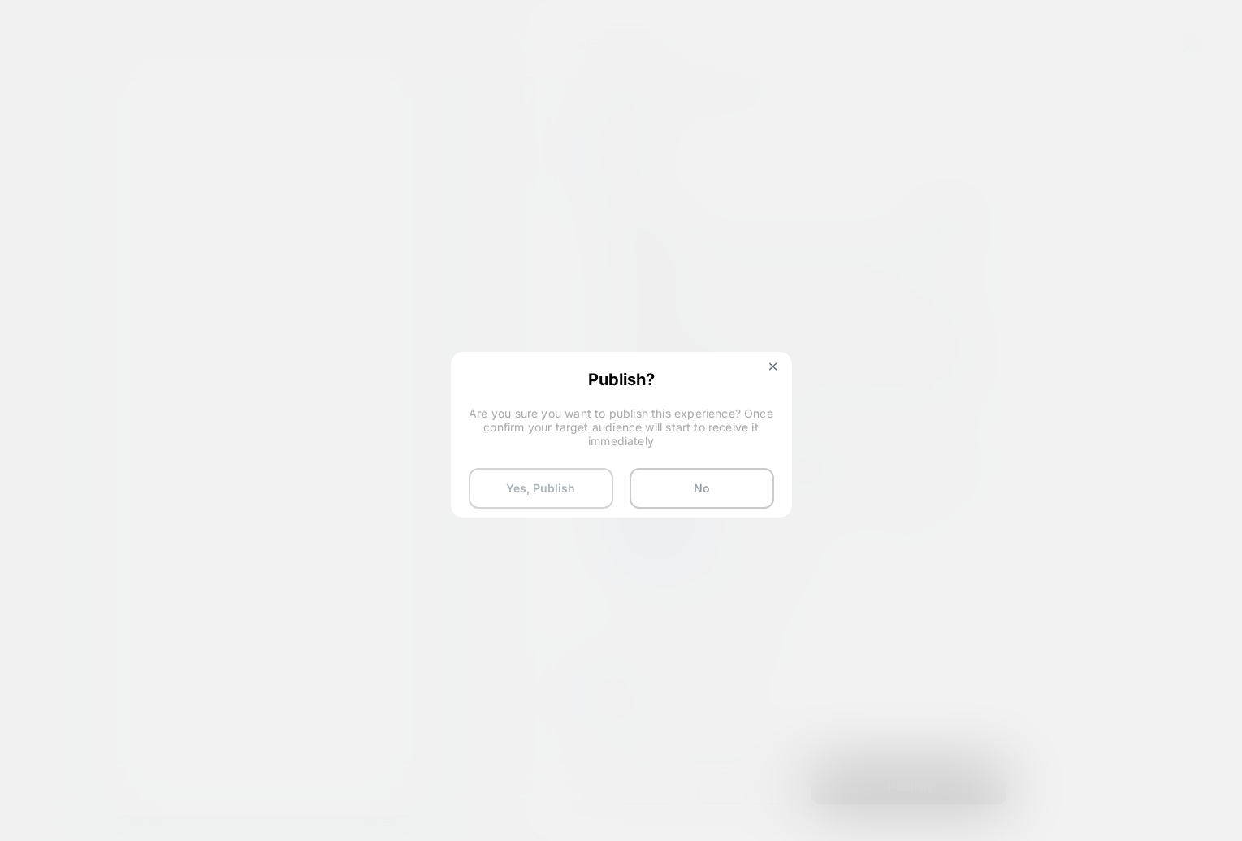
click at [594, 488] on button "Yes, Publish" at bounding box center [541, 488] width 145 height 41
